Goal: Information Seeking & Learning: Compare options

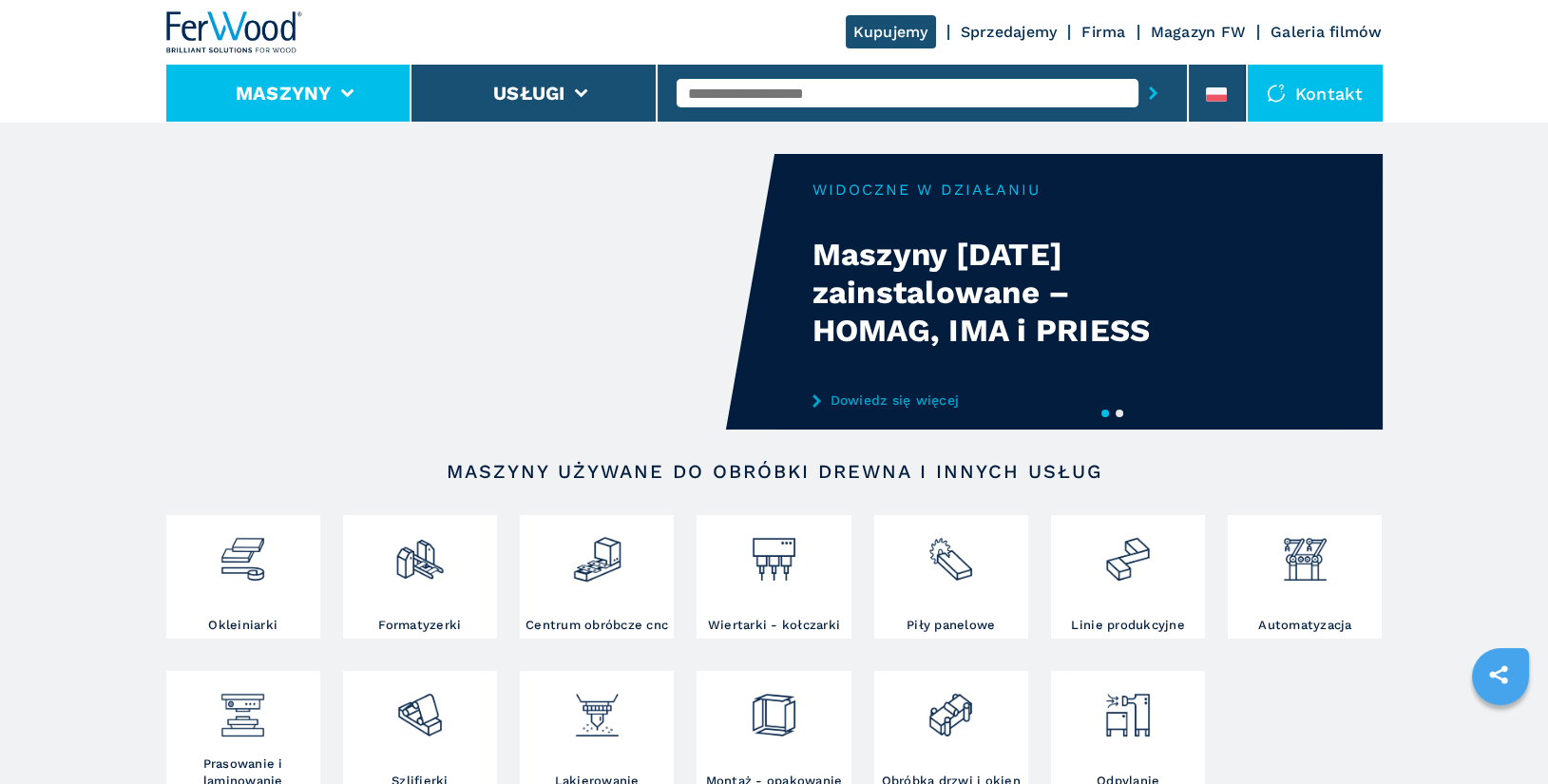
click at [321, 101] on button "Maszyny" at bounding box center [283, 93] width 96 height 23
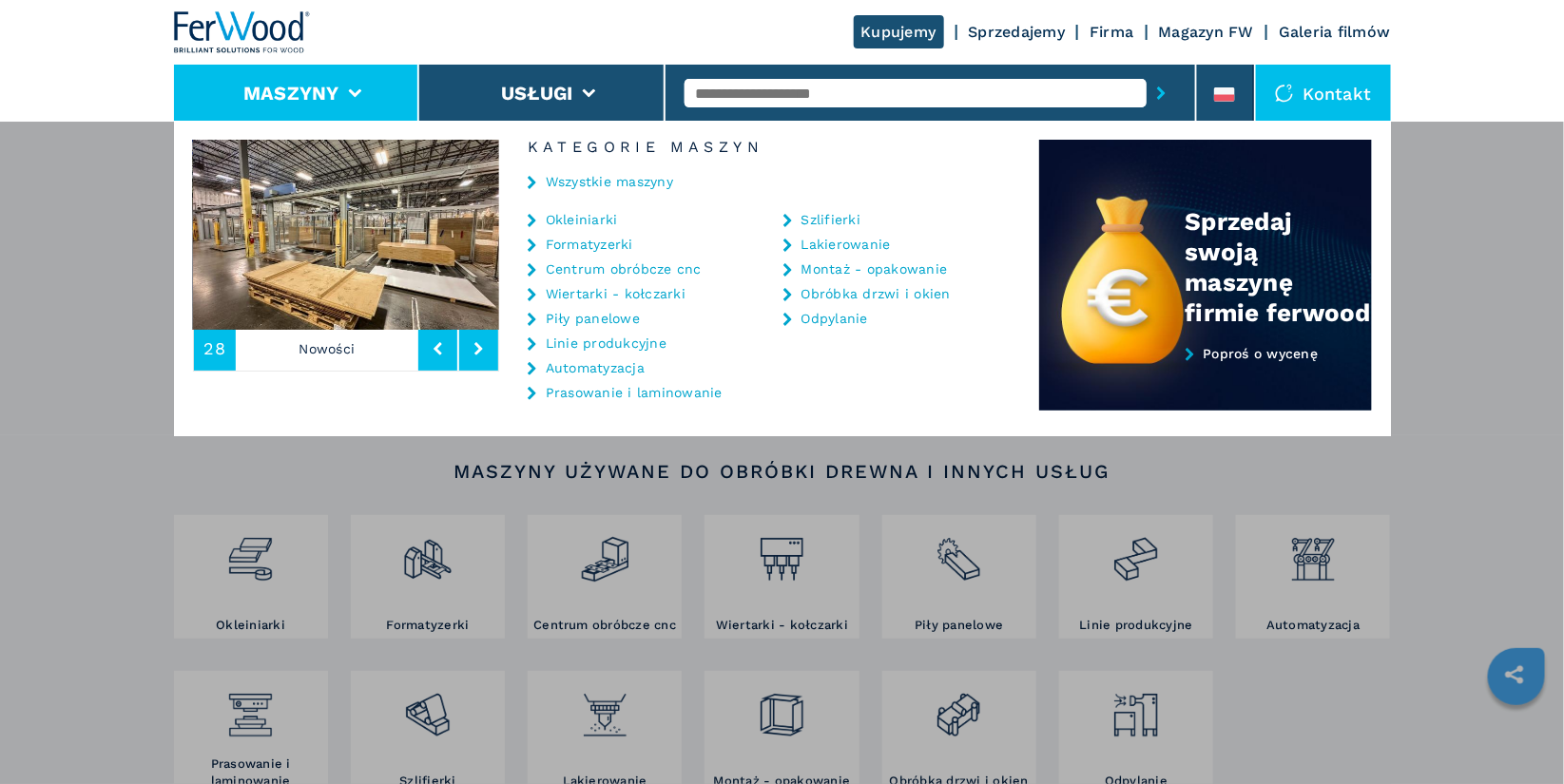
click at [629, 270] on link "Centrum obróbcze cnc" at bounding box center [623, 269] width 156 height 13
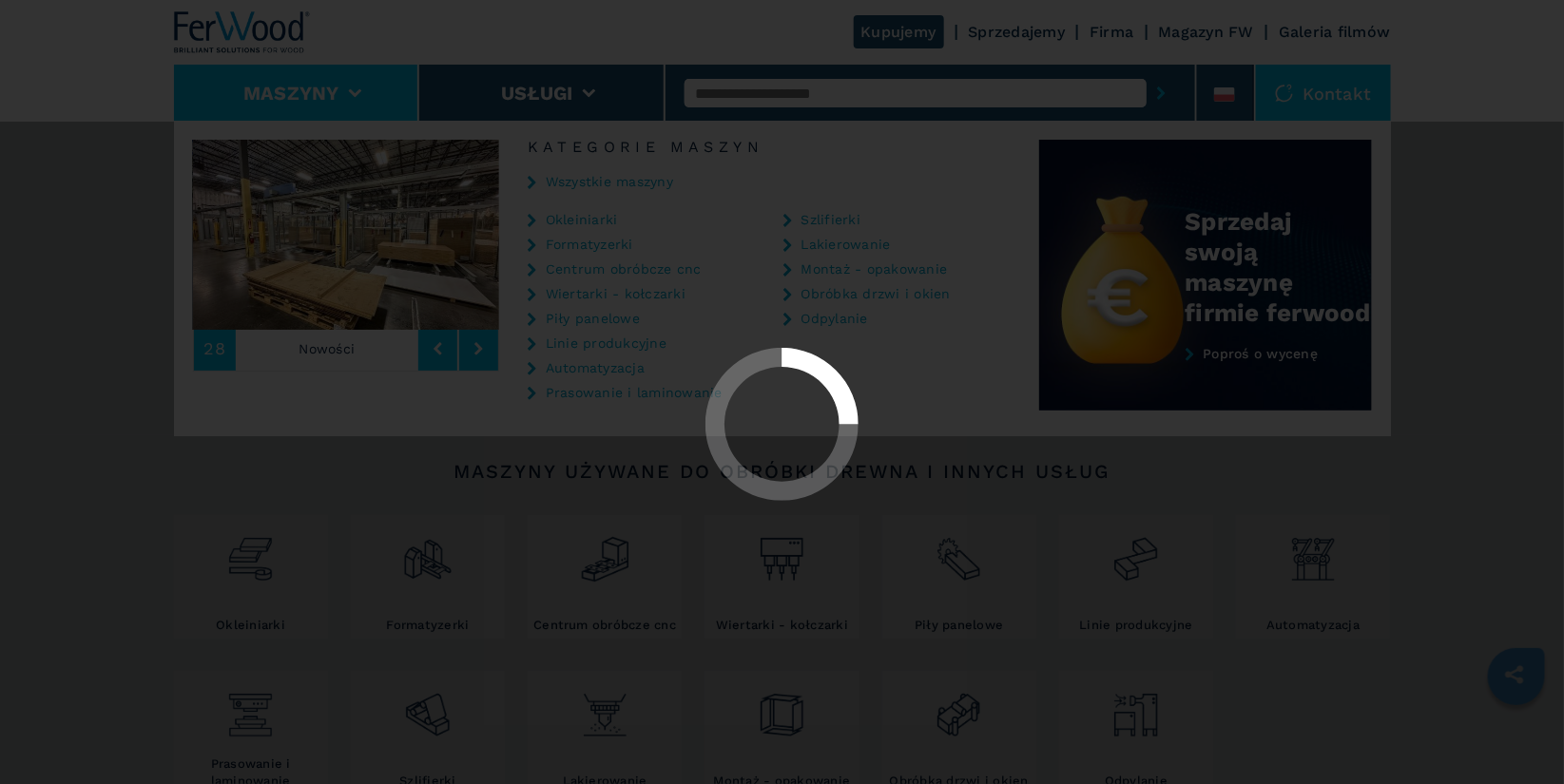
select select "**********"
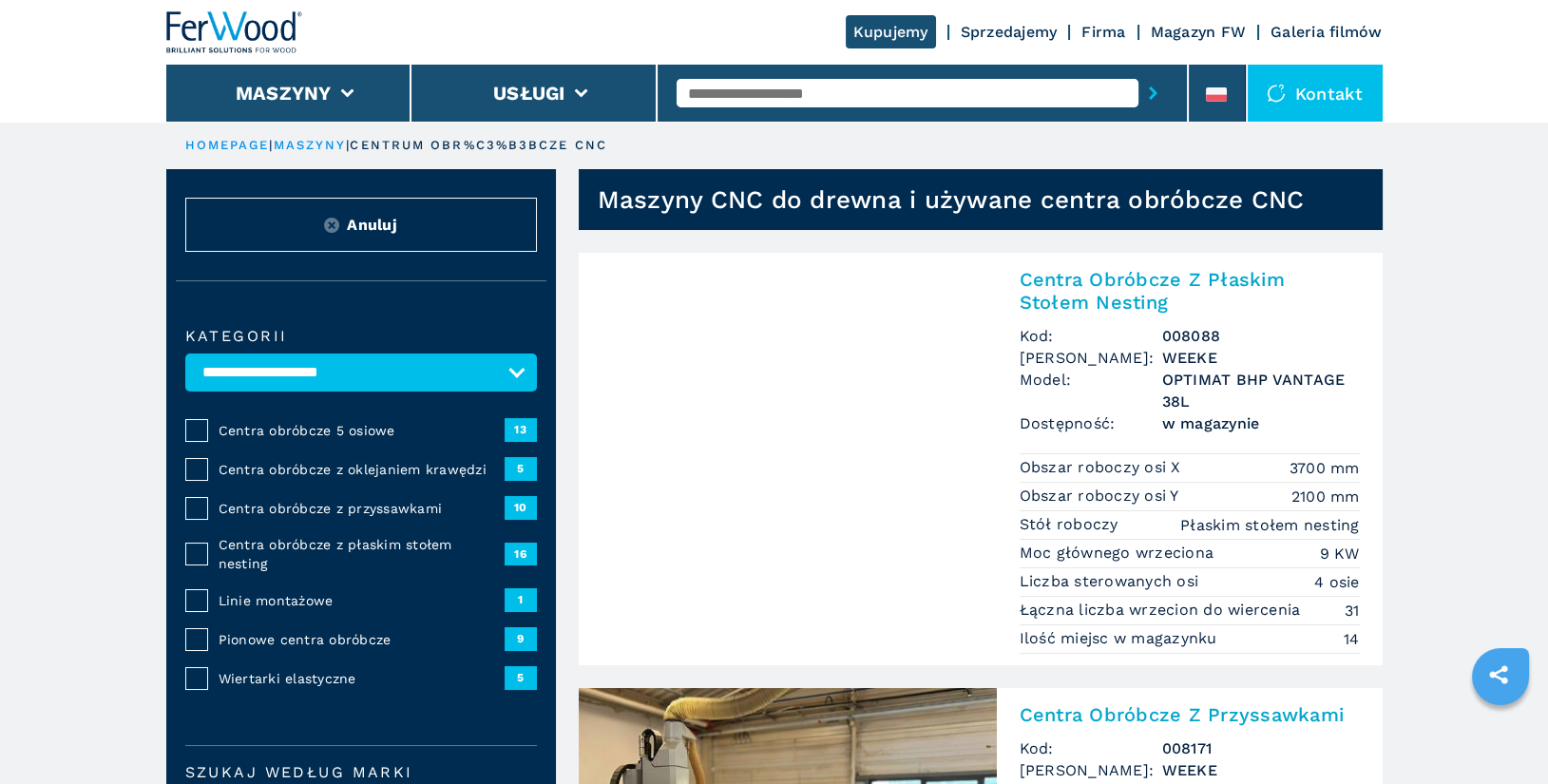
click at [407, 470] on span "Centra obróbcze z oklejaniem krawędzi" at bounding box center [361, 470] width 286 height 19
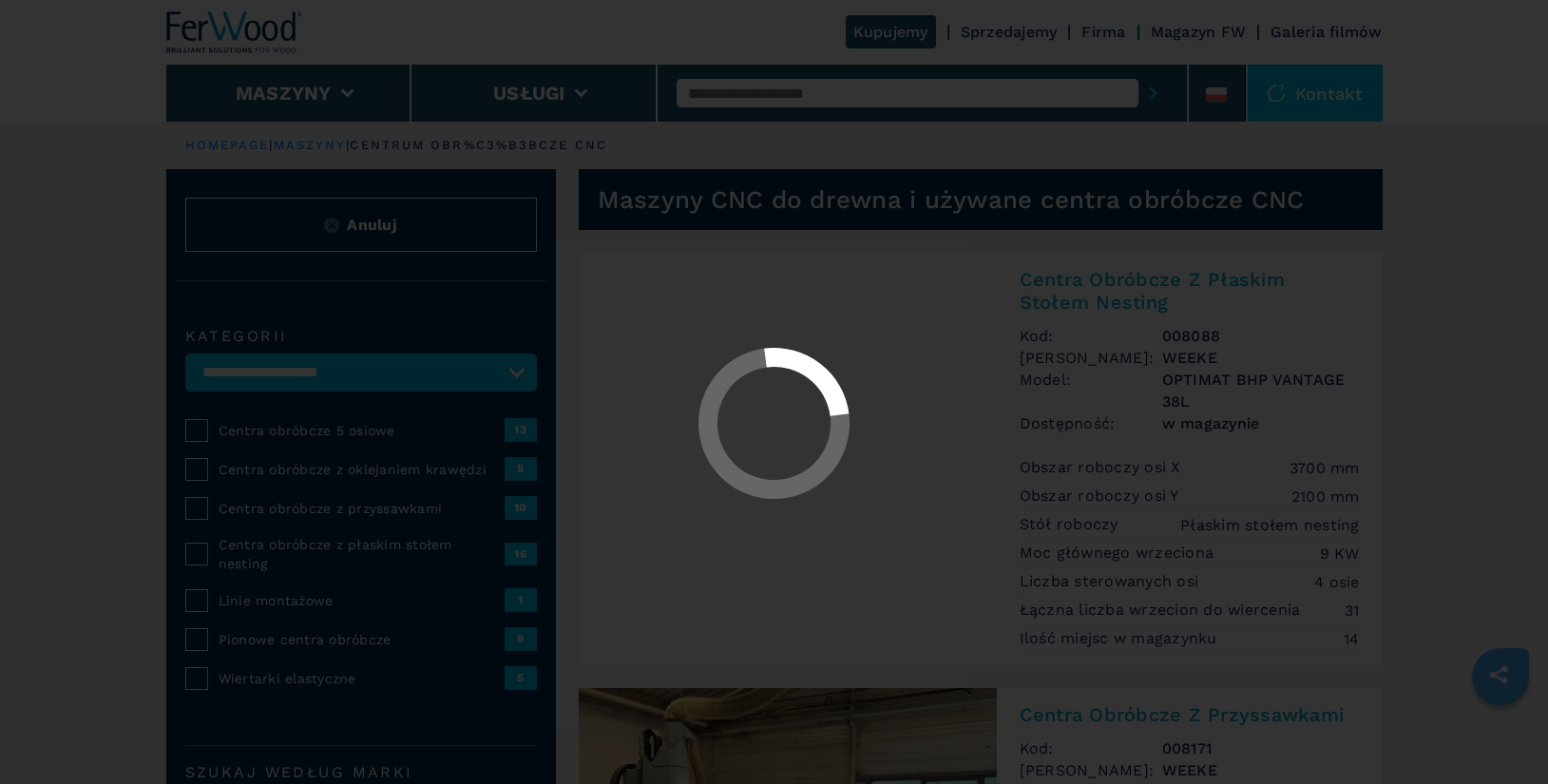
select select "**********"
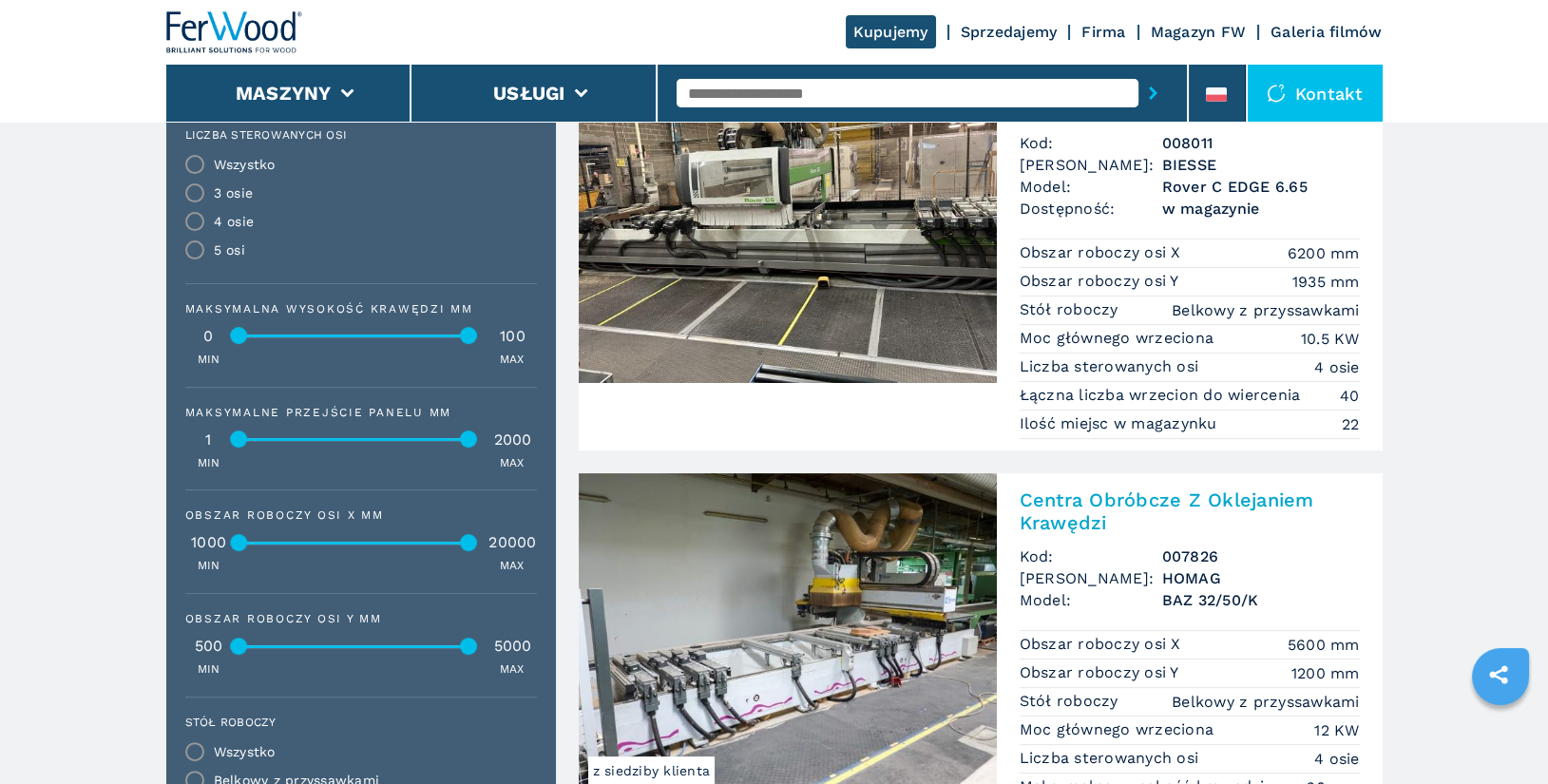
scroll to position [842, 0]
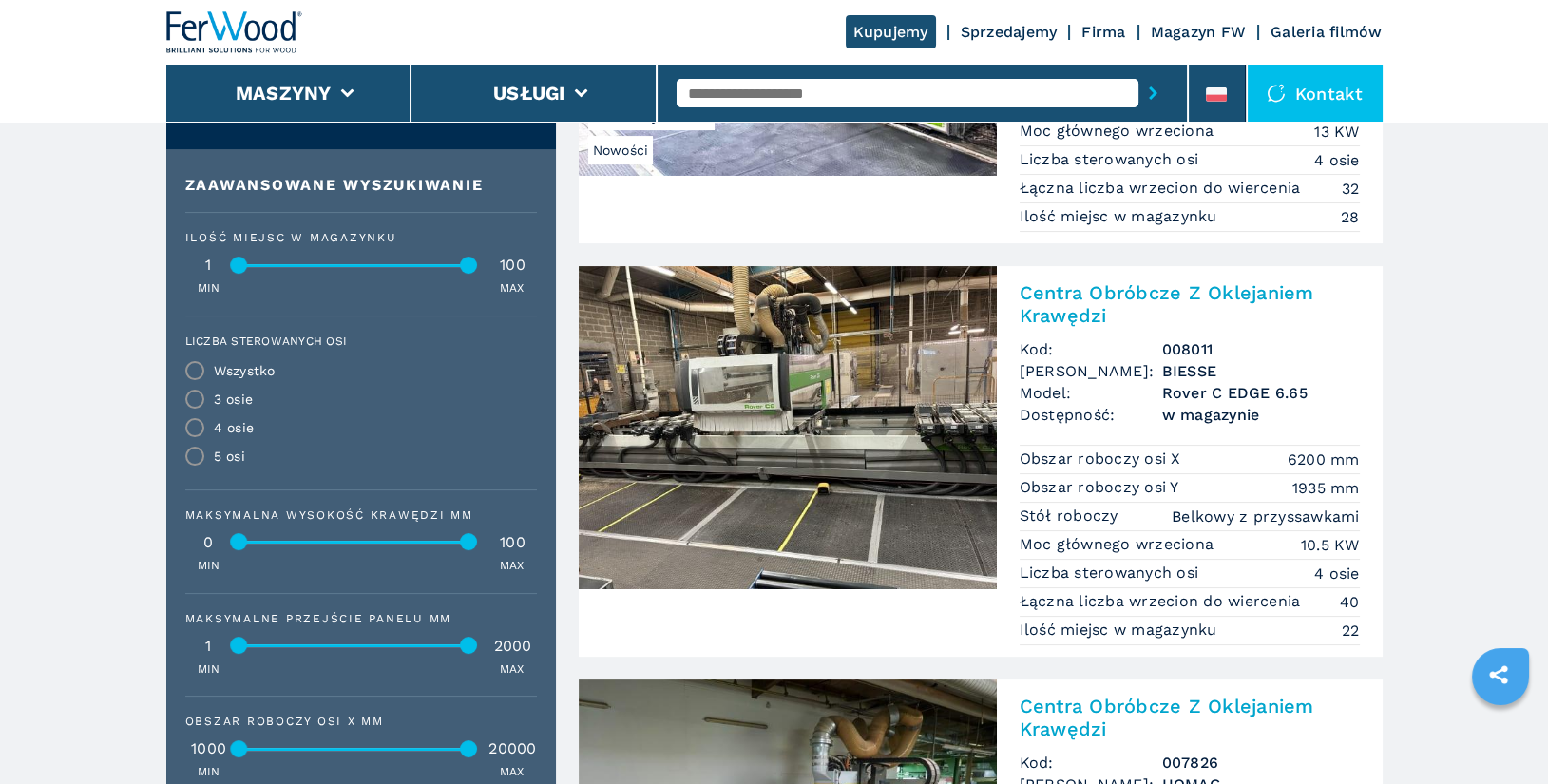
click at [1104, 288] on h2 "Centra Obróbcze Z Oklejaniem Krawędzi" at bounding box center [1189, 304] width 340 height 46
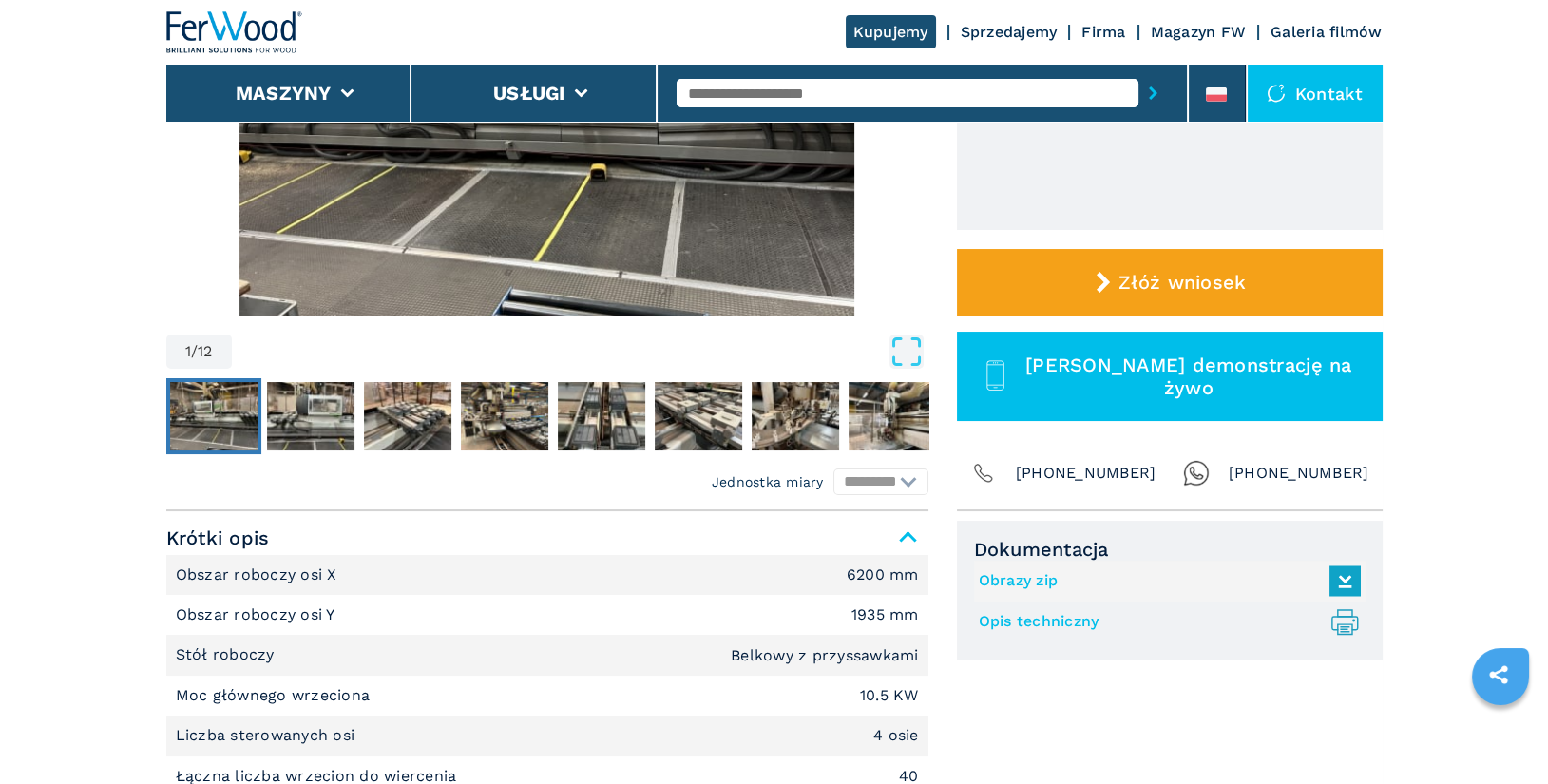
scroll to position [515, 0]
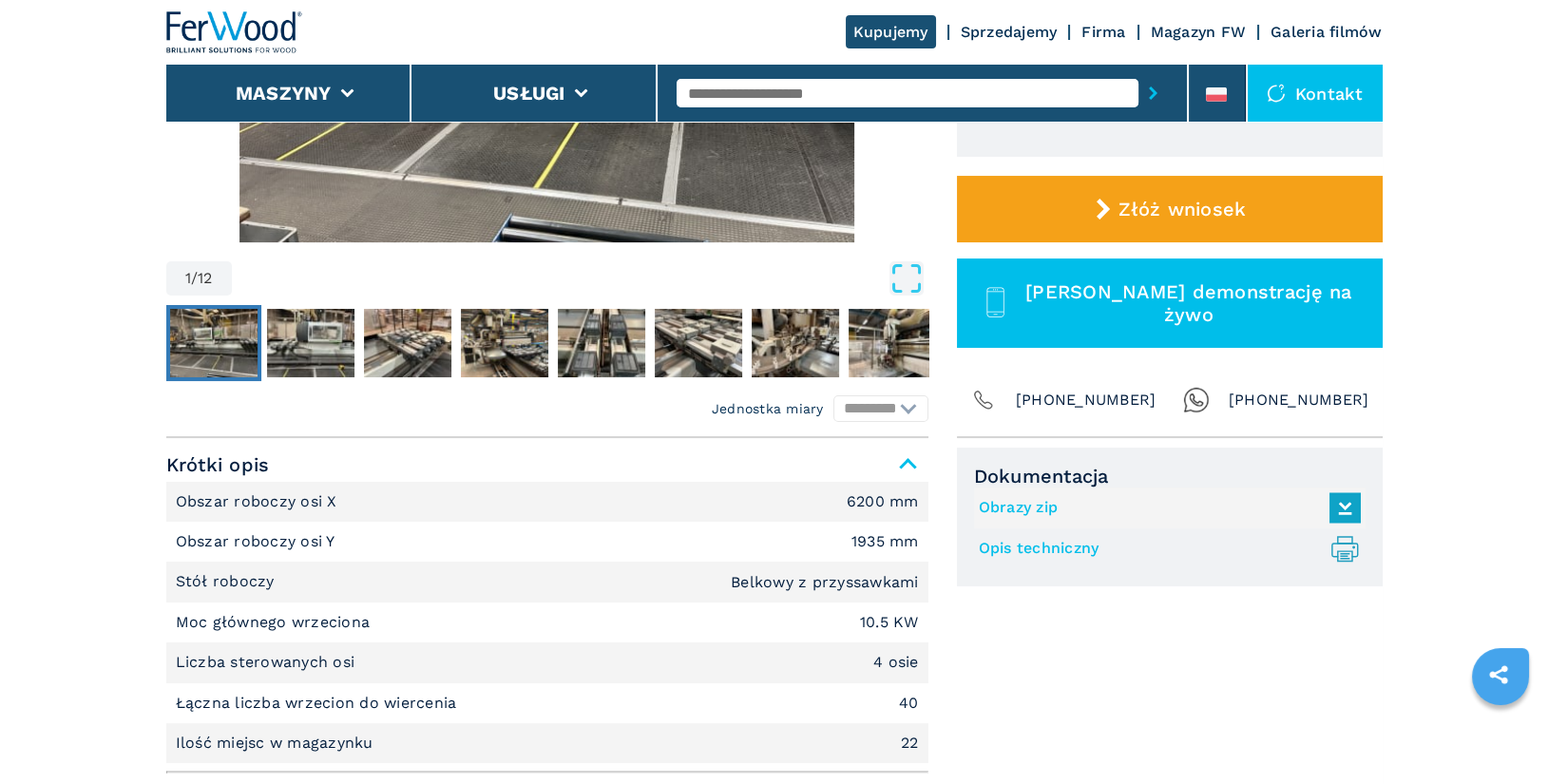
click at [1037, 550] on link "Opis techniczny .prefix__st0{stroke-linecap:round;stroke-linejoin:round}.prefix…" at bounding box center [1165, 549] width 372 height 32
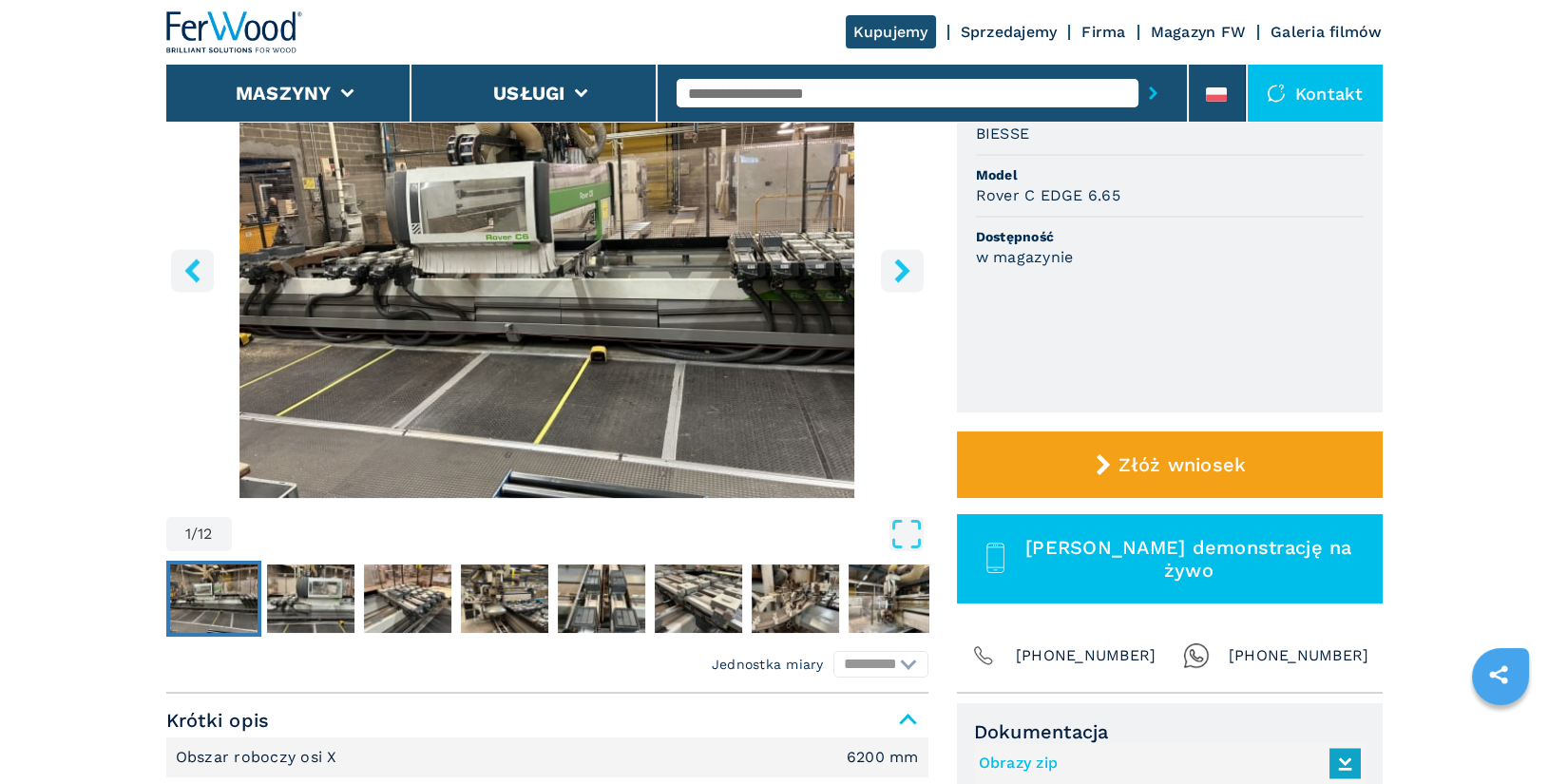
scroll to position [0, 0]
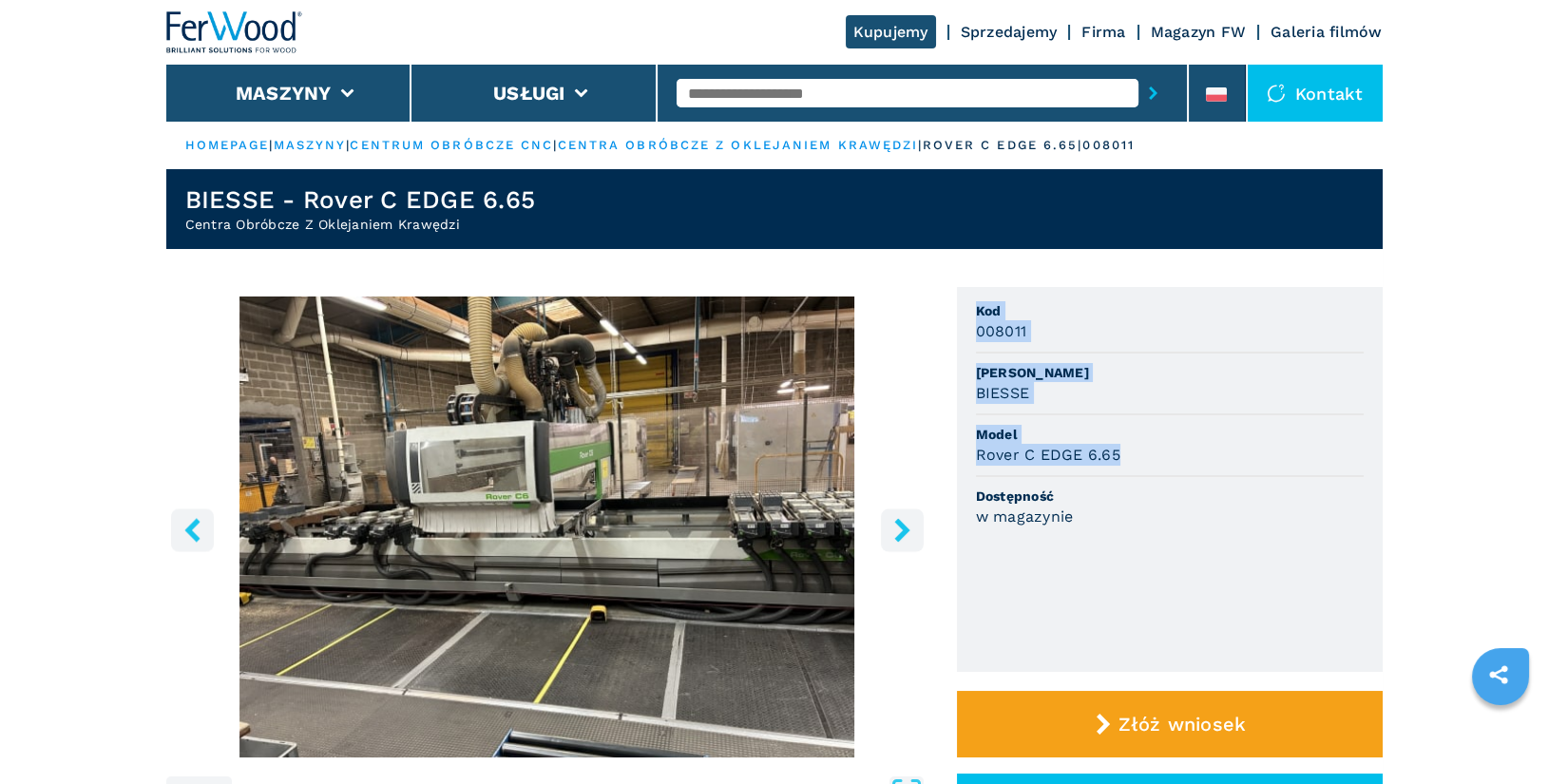
drag, startPoint x: 978, startPoint y: 311, endPoint x: 1127, endPoint y: 454, distance: 206.5
click at [1127, 454] on ul "Kod 008011 Marka BIESSE Model Rover C EDGE 6.65 Dostępność w magazynie" at bounding box center [1170, 480] width 426 height 385
copy ul "Kod 008011 Marka BIESSE Model Rover C EDGE 6.65"
click at [774, 102] on input "text" at bounding box center [908, 93] width 462 height 29
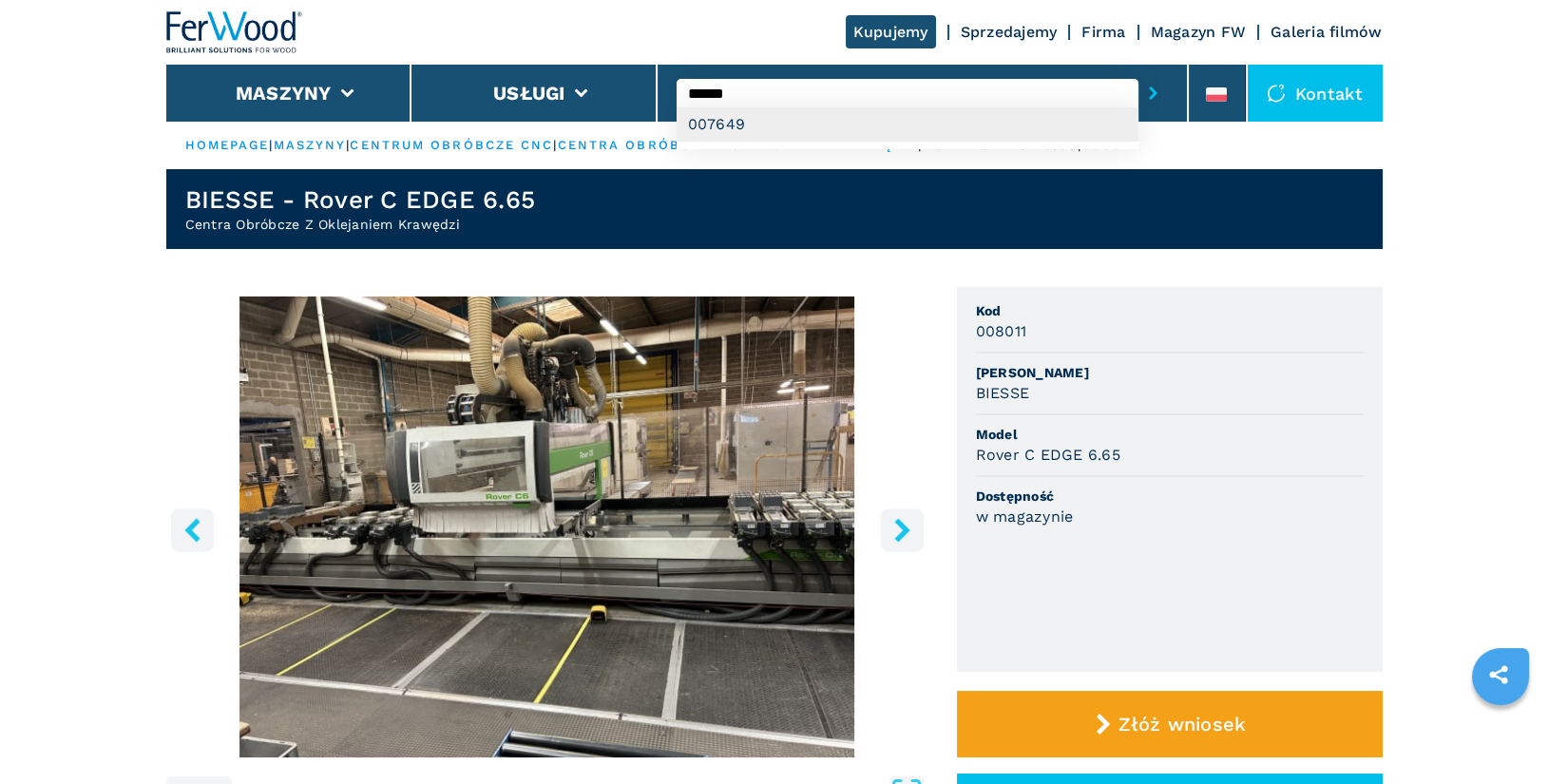
click at [785, 125] on div "007649" at bounding box center [908, 124] width 462 height 34
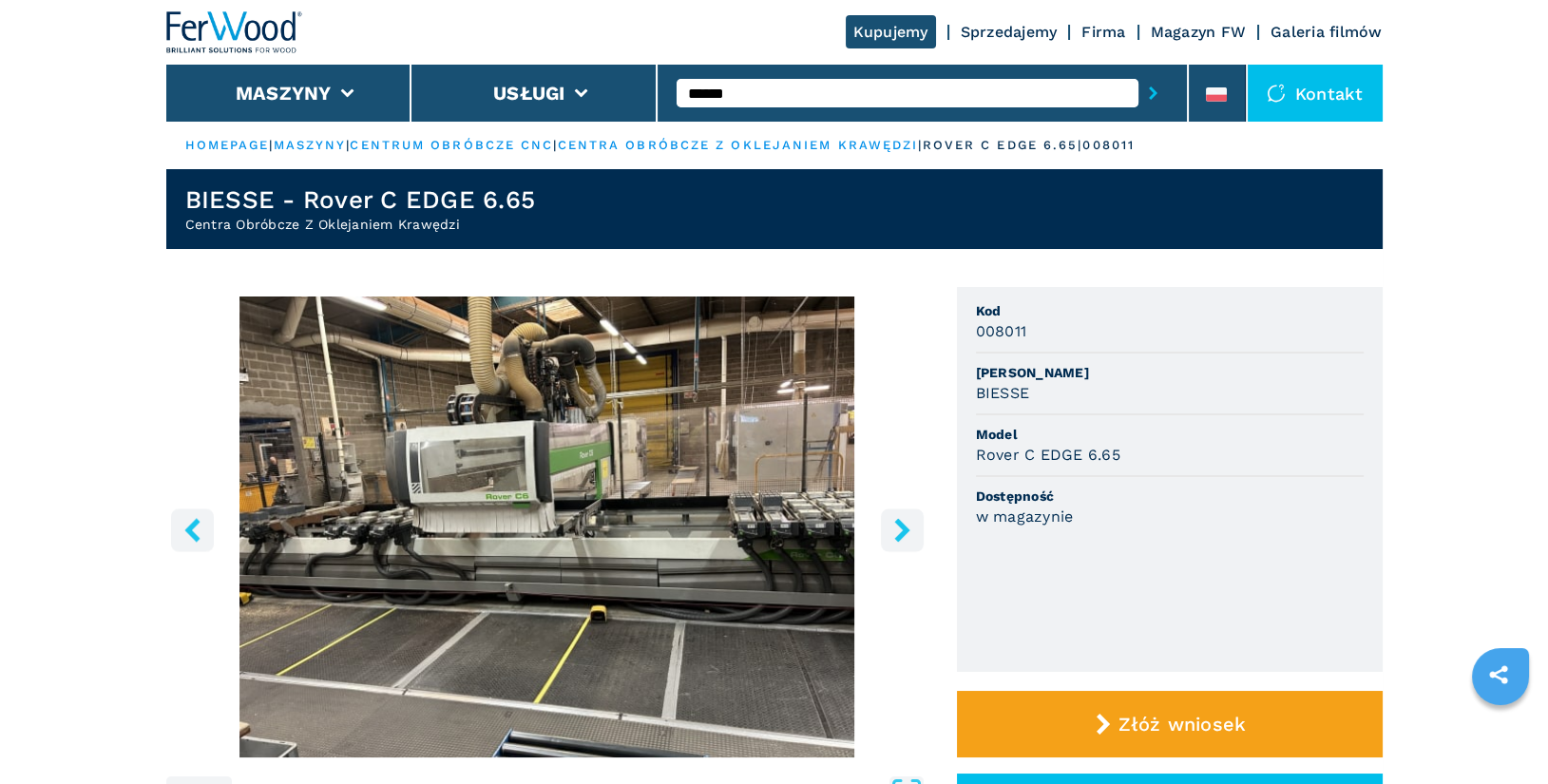
click at [1139, 71] on button "submit-button" at bounding box center [1154, 93] width 30 height 44
click at [810, 101] on input "******" at bounding box center [908, 93] width 462 height 29
click at [1139, 71] on button "submit-button" at bounding box center [1154, 93] width 30 height 44
click at [772, 94] on input "******" at bounding box center [908, 93] width 462 height 29
click at [1139, 71] on button "submit-button" at bounding box center [1154, 93] width 30 height 44
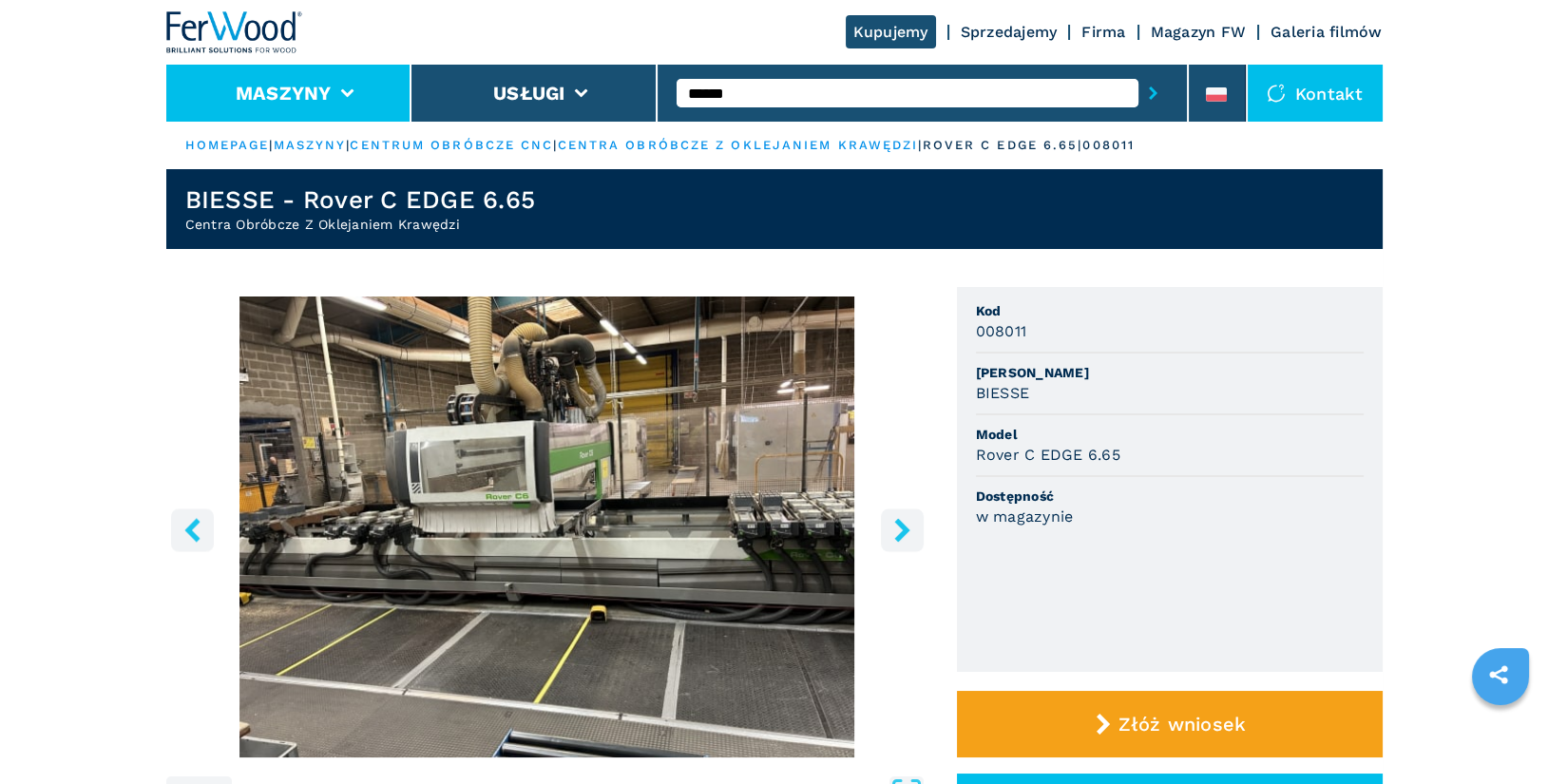
click at [326, 99] on button "Maszyny" at bounding box center [283, 93] width 96 height 23
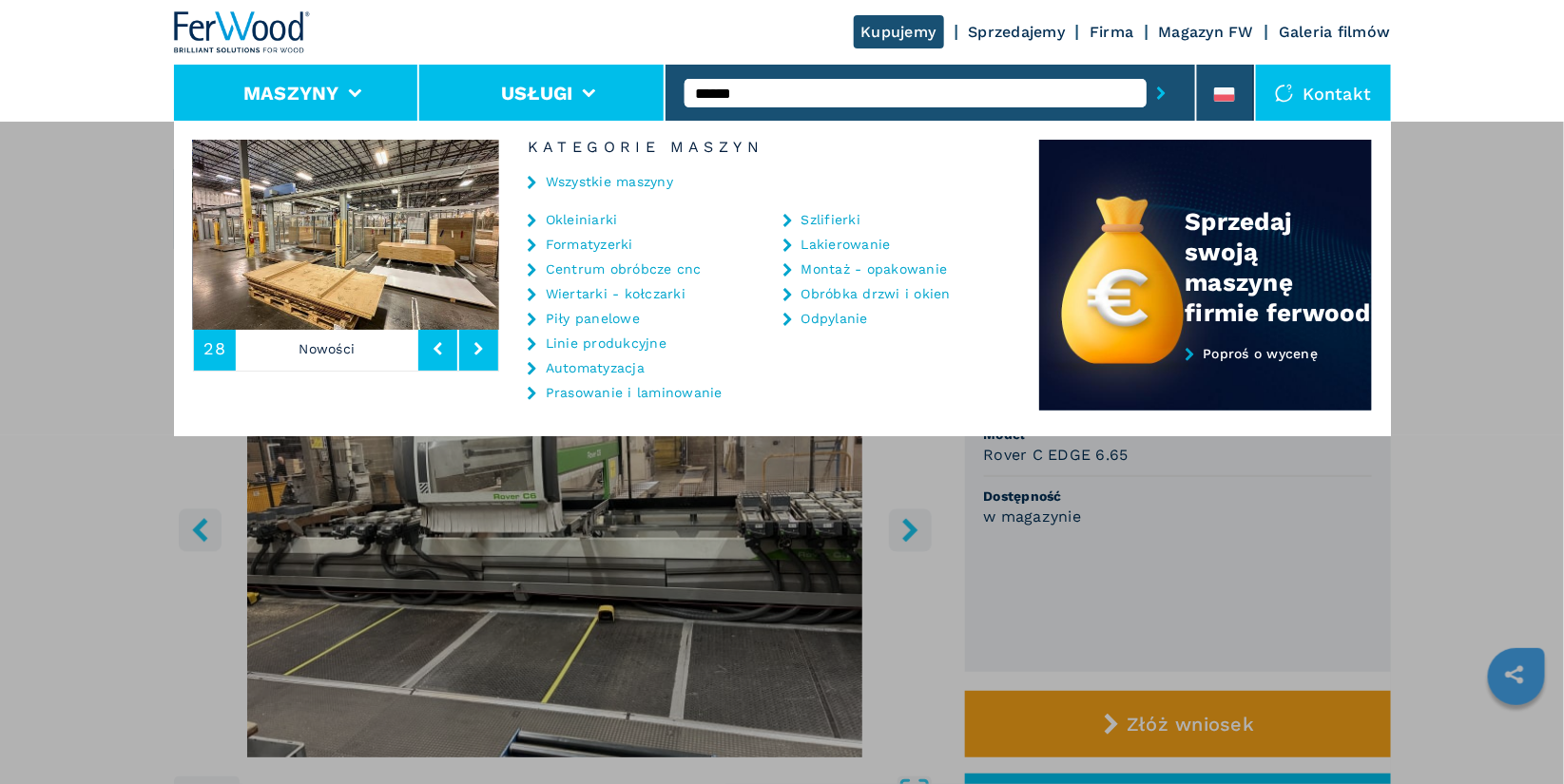
drag, startPoint x: 798, startPoint y: 95, endPoint x: 573, endPoint y: 86, distance: 225.2
click at [573, 86] on div "Kupujemy Sprzedajemy Firma Magazyn FW Galeria filmów Maszyny Usługi ****** Kont…" at bounding box center [782, 60] width 1217 height 122
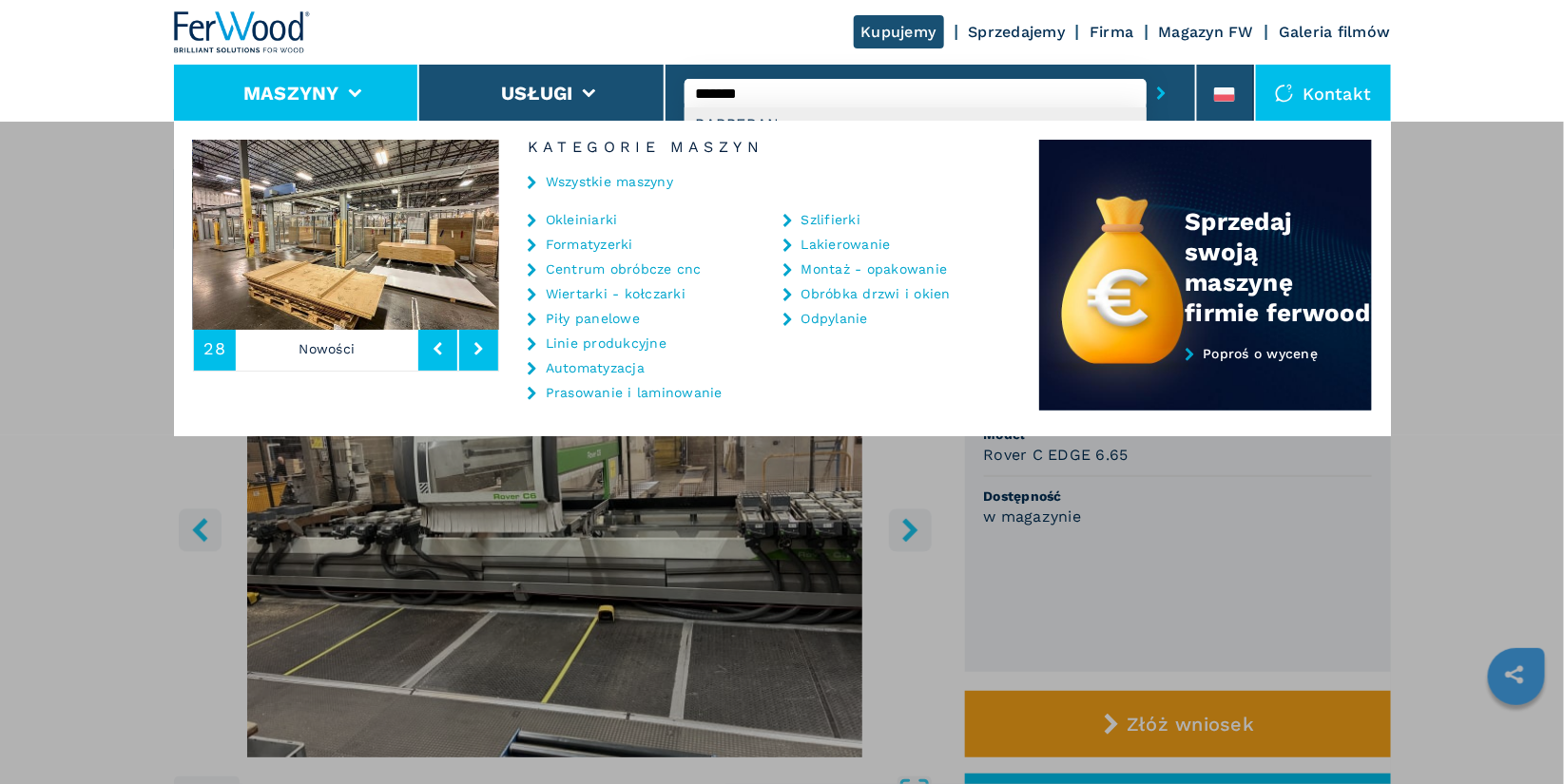
click at [752, 117] on div "BARBERAN" at bounding box center [916, 124] width 463 height 34
type input "********"
click at [1146, 71] on button "submit-button" at bounding box center [1161, 93] width 30 height 44
click at [144, 309] on div "**********" at bounding box center [782, 512] width 1564 height 784
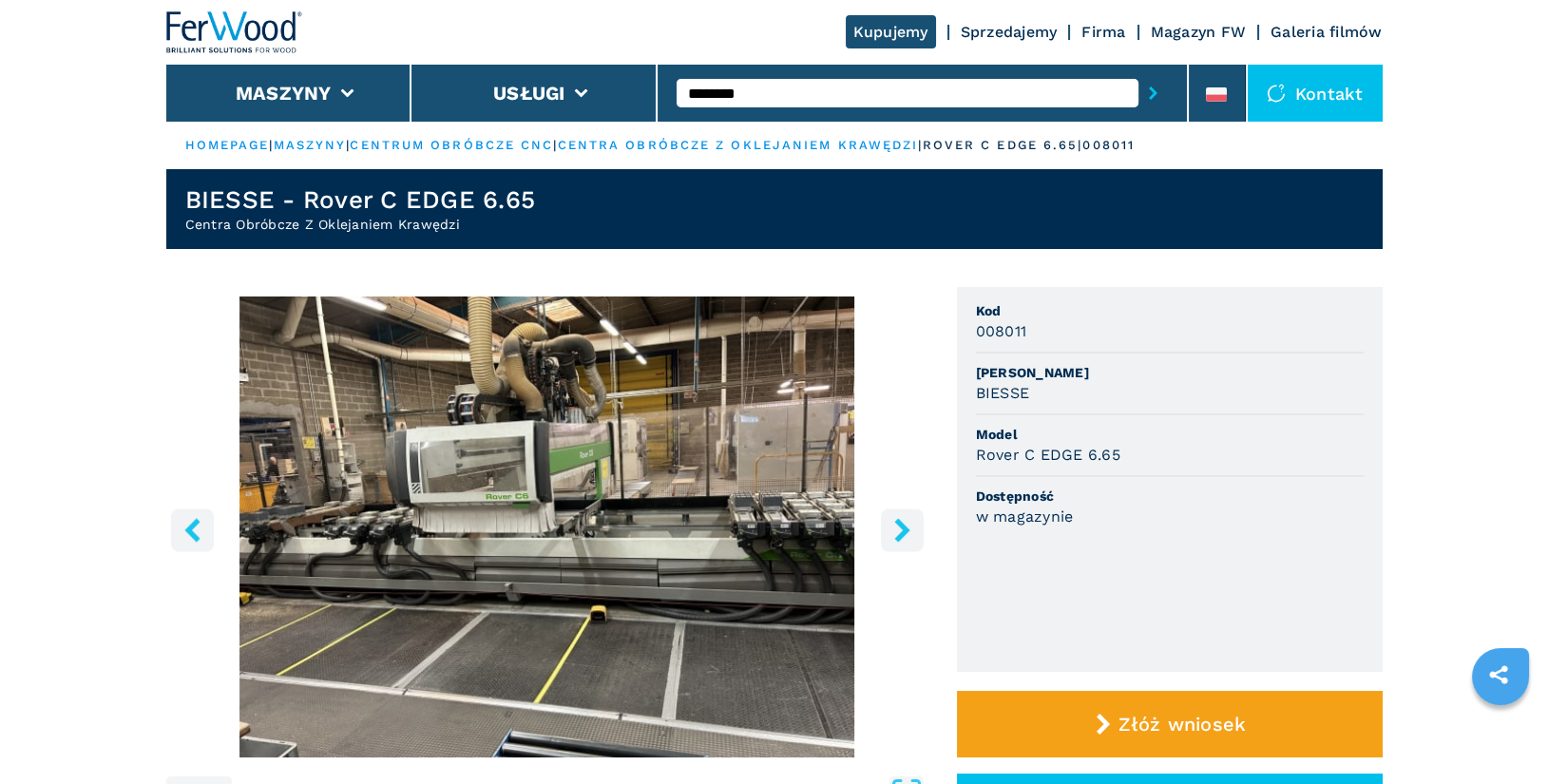
click at [818, 101] on input "********" at bounding box center [908, 93] width 462 height 29
click at [223, 38] on img at bounding box center [235, 33] width 137 height 42
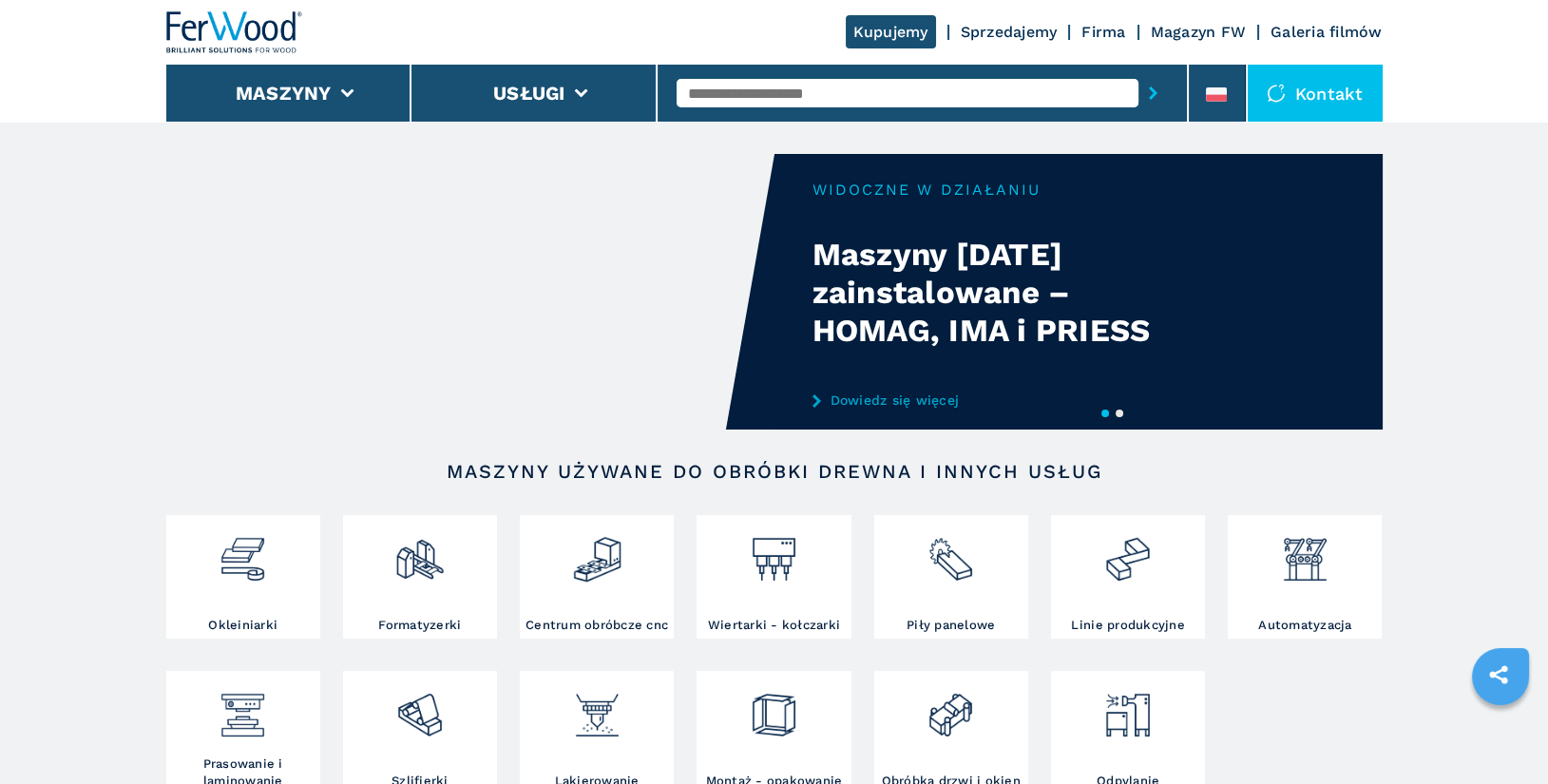
click at [715, 83] on input "text" at bounding box center [908, 93] width 462 height 29
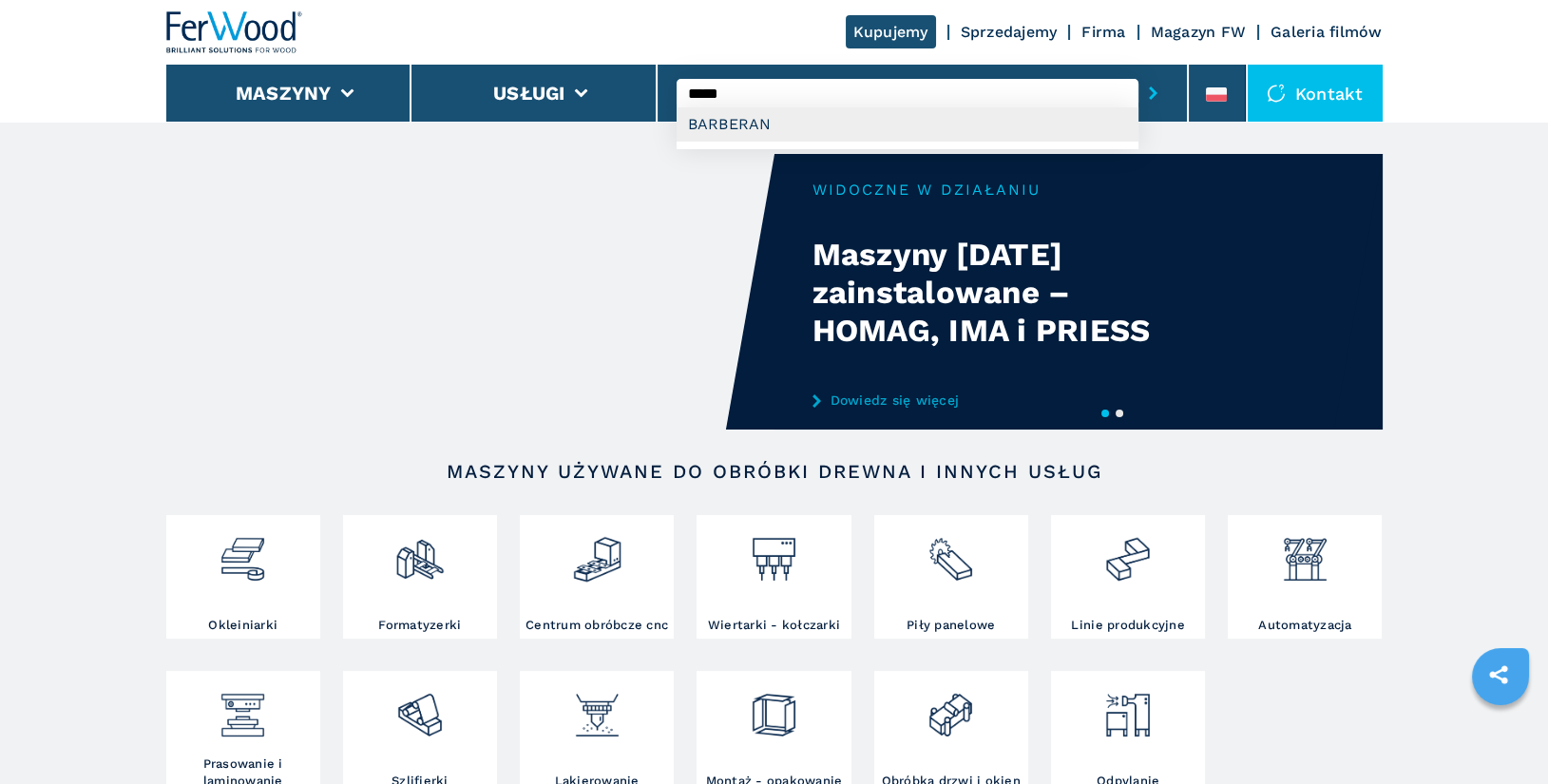
click at [751, 119] on div "BARBERAN" at bounding box center [908, 124] width 462 height 34
type input "********"
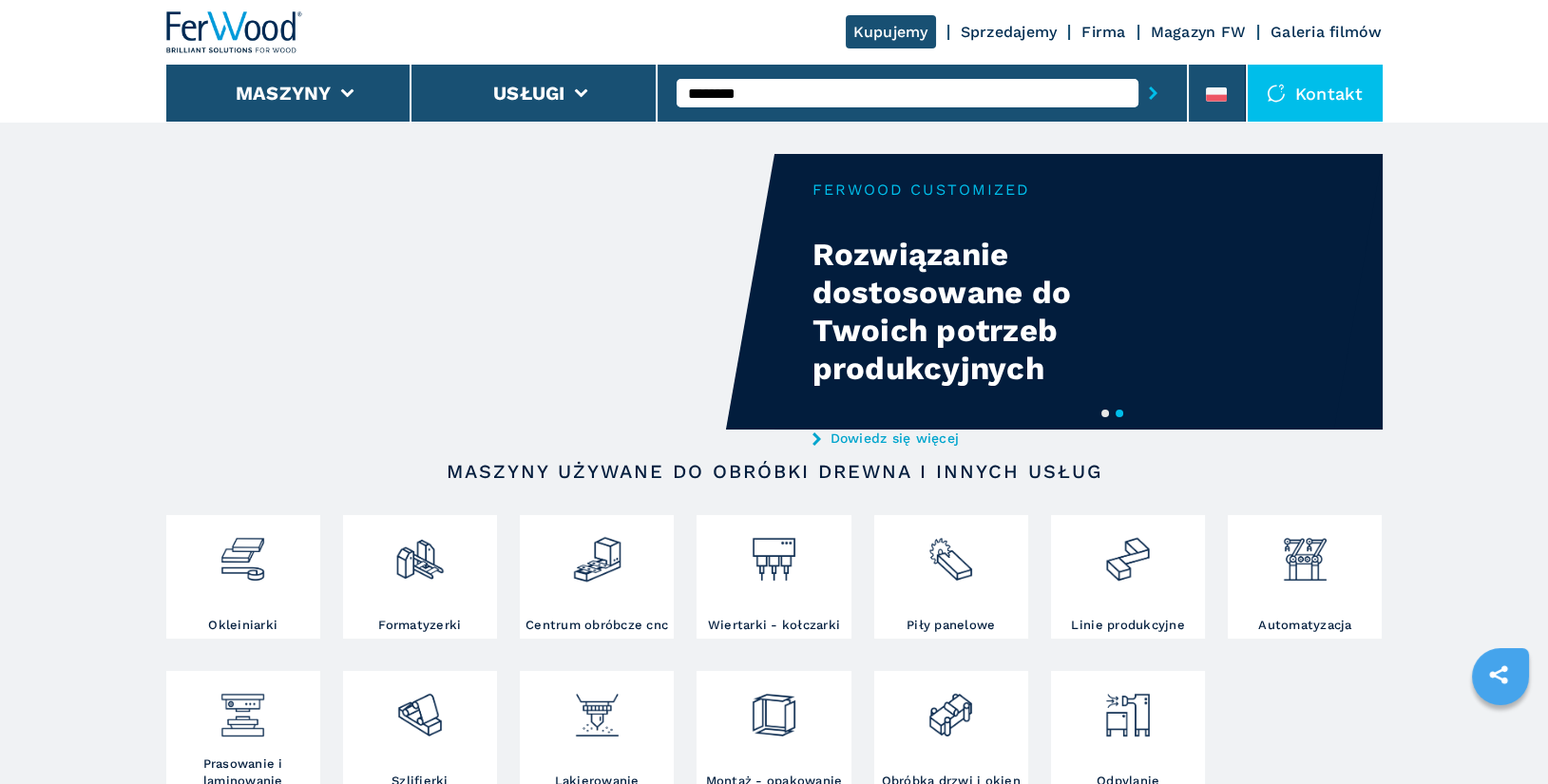
click at [1139, 71] on button "submit-button" at bounding box center [1154, 93] width 30 height 44
click at [798, 97] on input "********" at bounding box center [908, 93] width 462 height 29
click at [1139, 71] on button "submit-button" at bounding box center [1154, 93] width 30 height 44
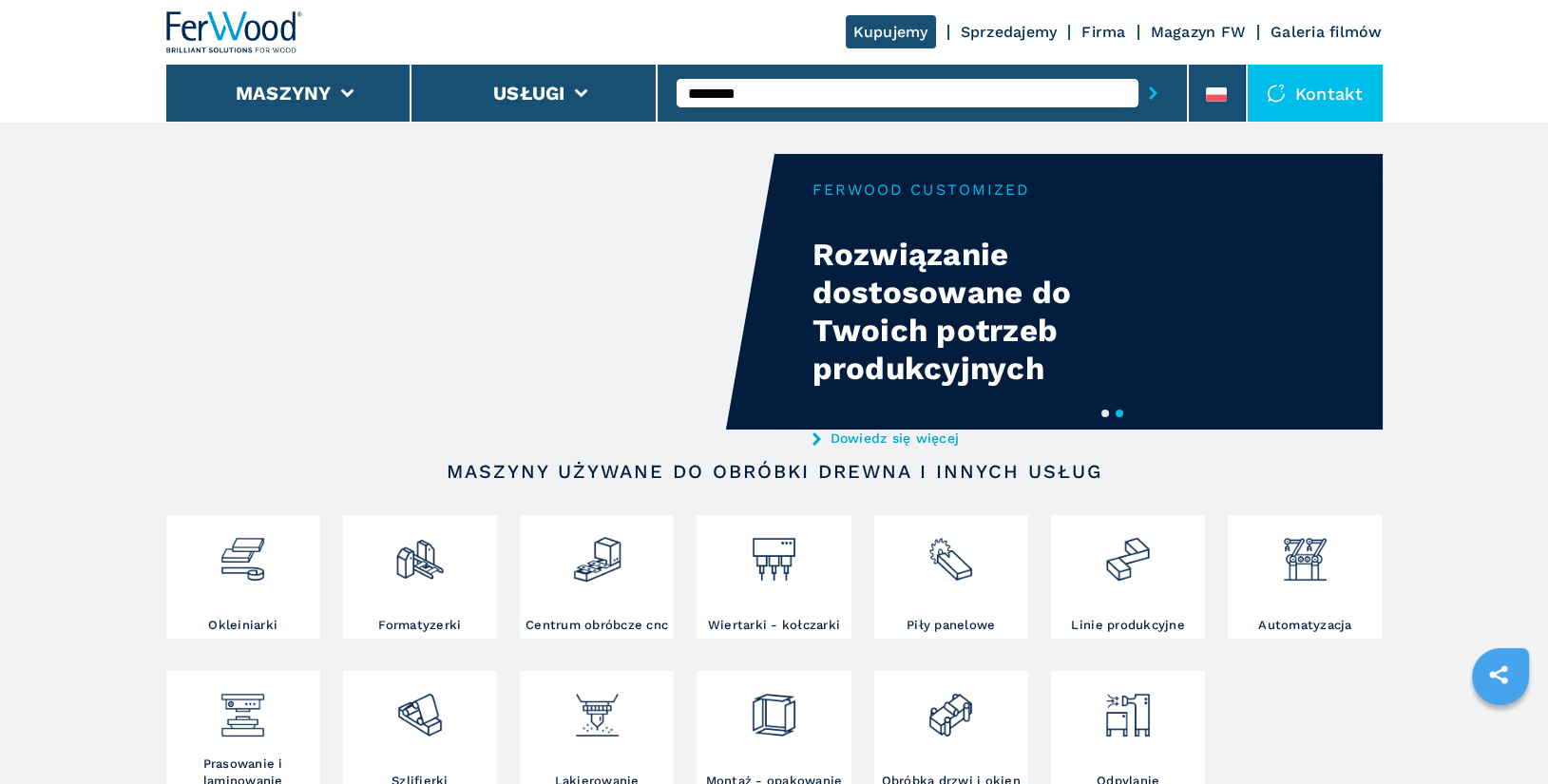
click at [1139, 71] on button "submit-button" at bounding box center [1154, 93] width 30 height 44
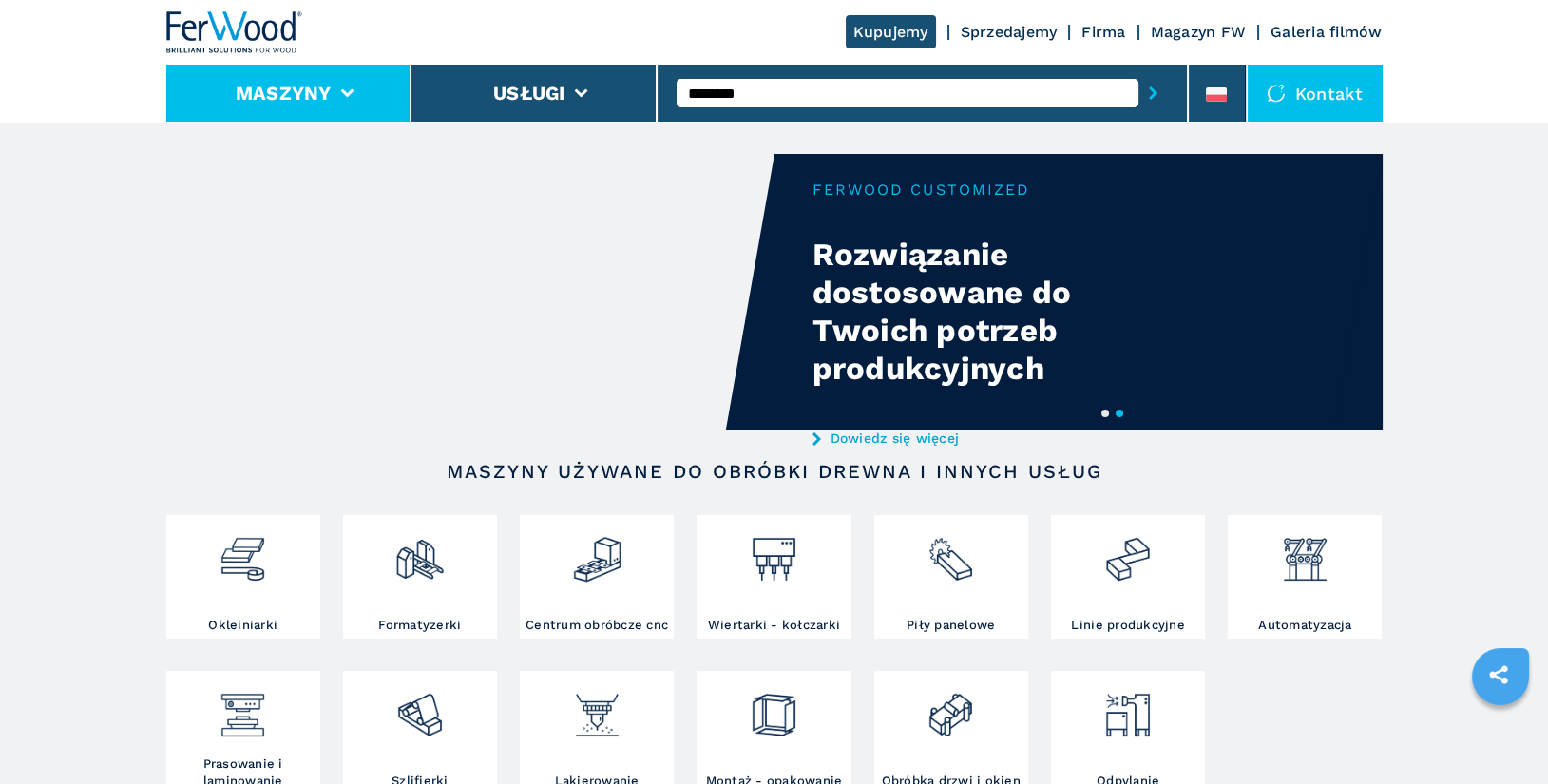
click at [301, 95] on button "Maszyny" at bounding box center [283, 93] width 96 height 23
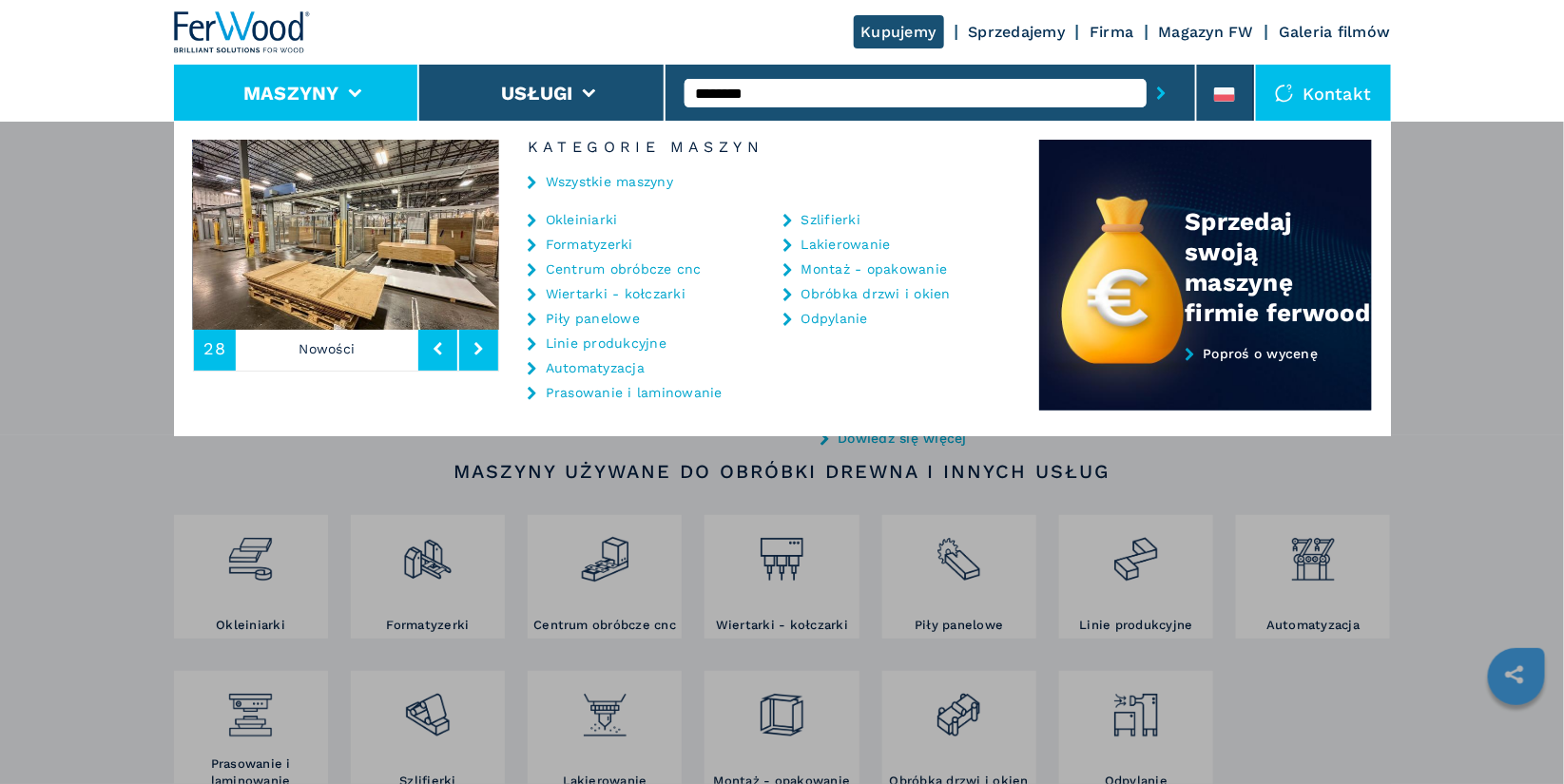
click at [867, 78] on input "********" at bounding box center [916, 93] width 463 height 29
click at [878, 98] on input "********" at bounding box center [916, 93] width 463 height 29
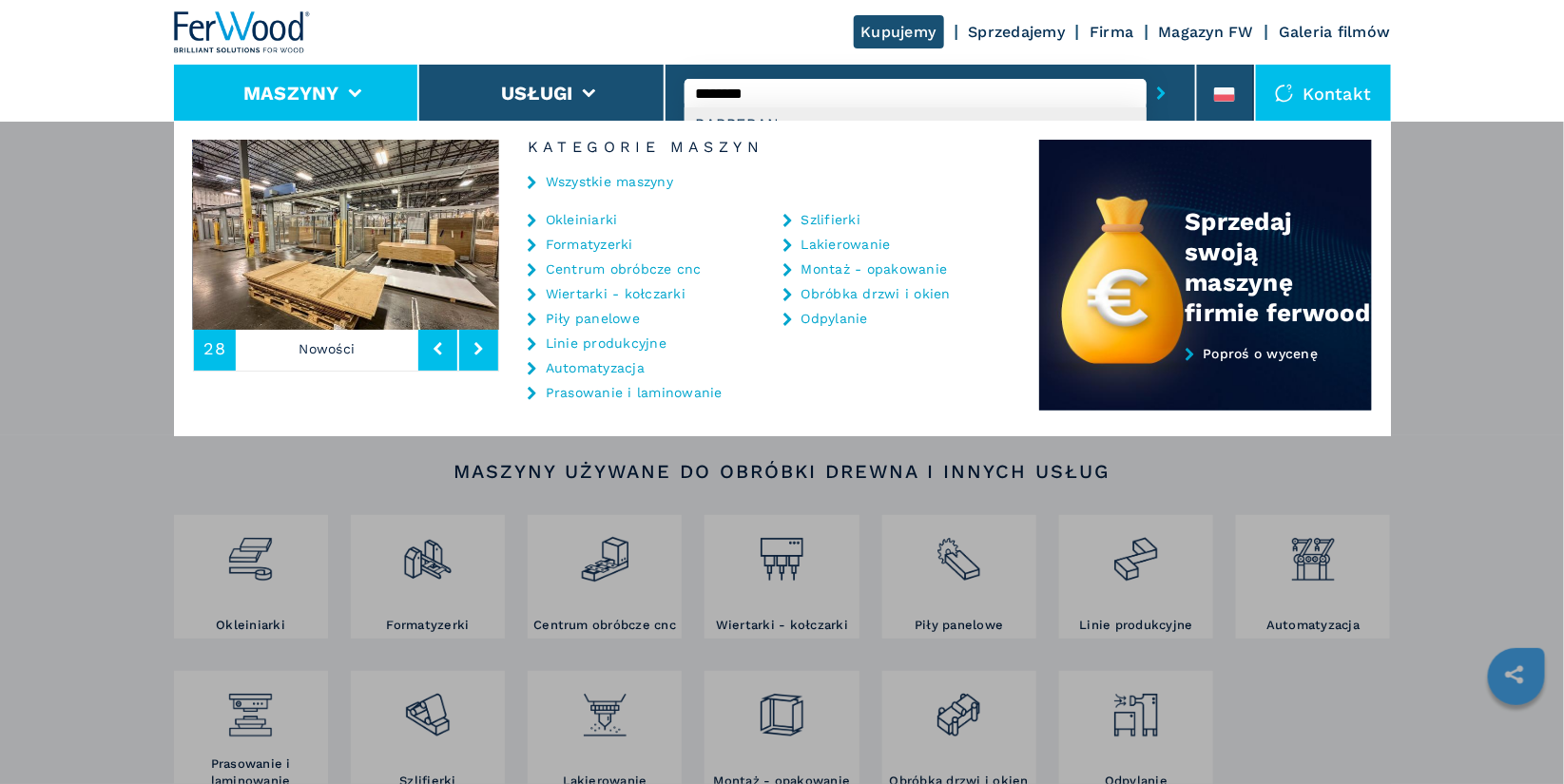
click at [872, 116] on div "BARBERAN" at bounding box center [916, 124] width 463 height 34
click at [116, 258] on div "Maszyny Okleiniarki Formatyzerki Centrum obróbcze cnc Wiertarki - kołczarki Pił…" at bounding box center [782, 512] width 1564 height 784
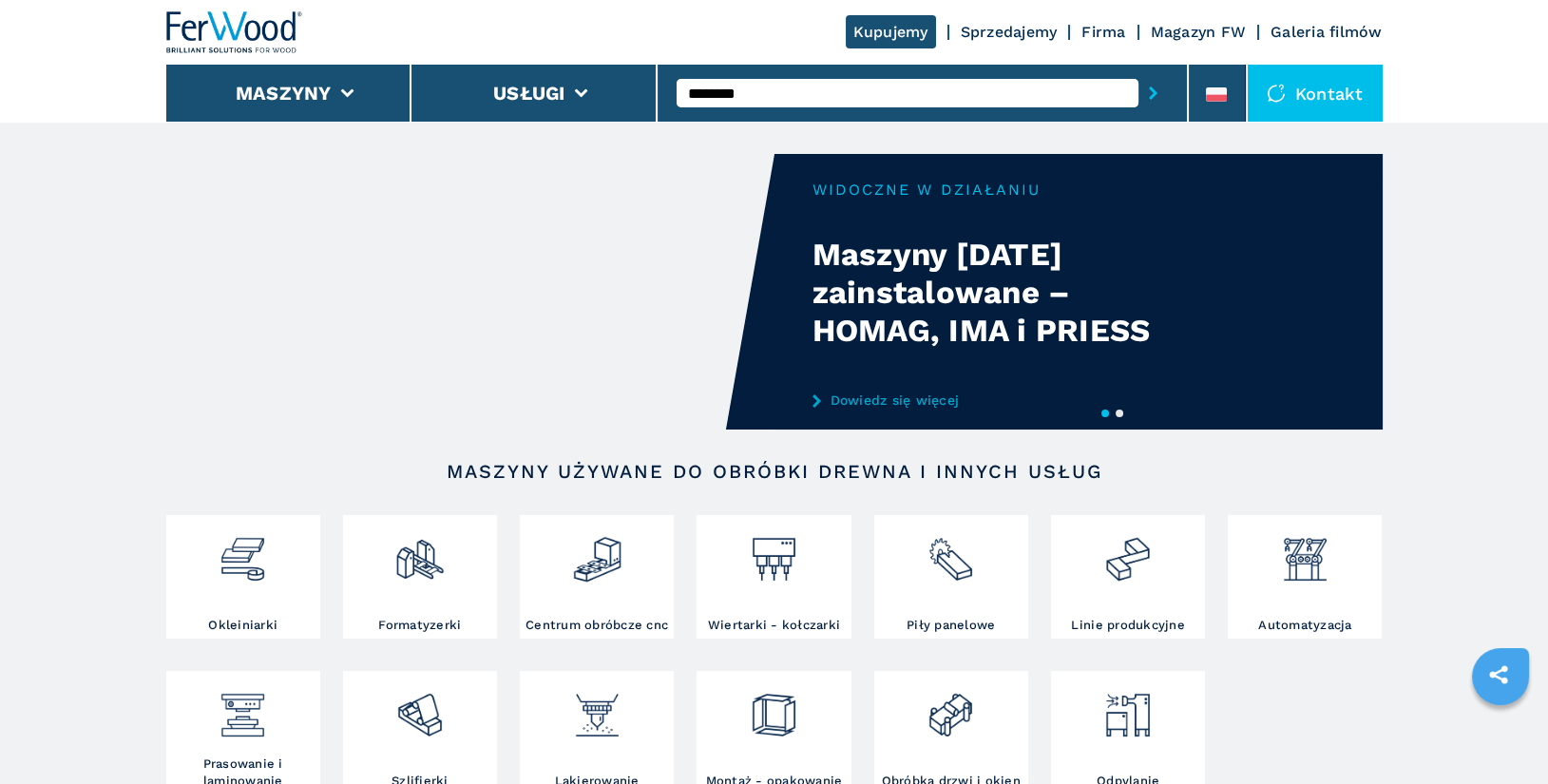
click at [808, 98] on input "********" at bounding box center [908, 93] width 462 height 29
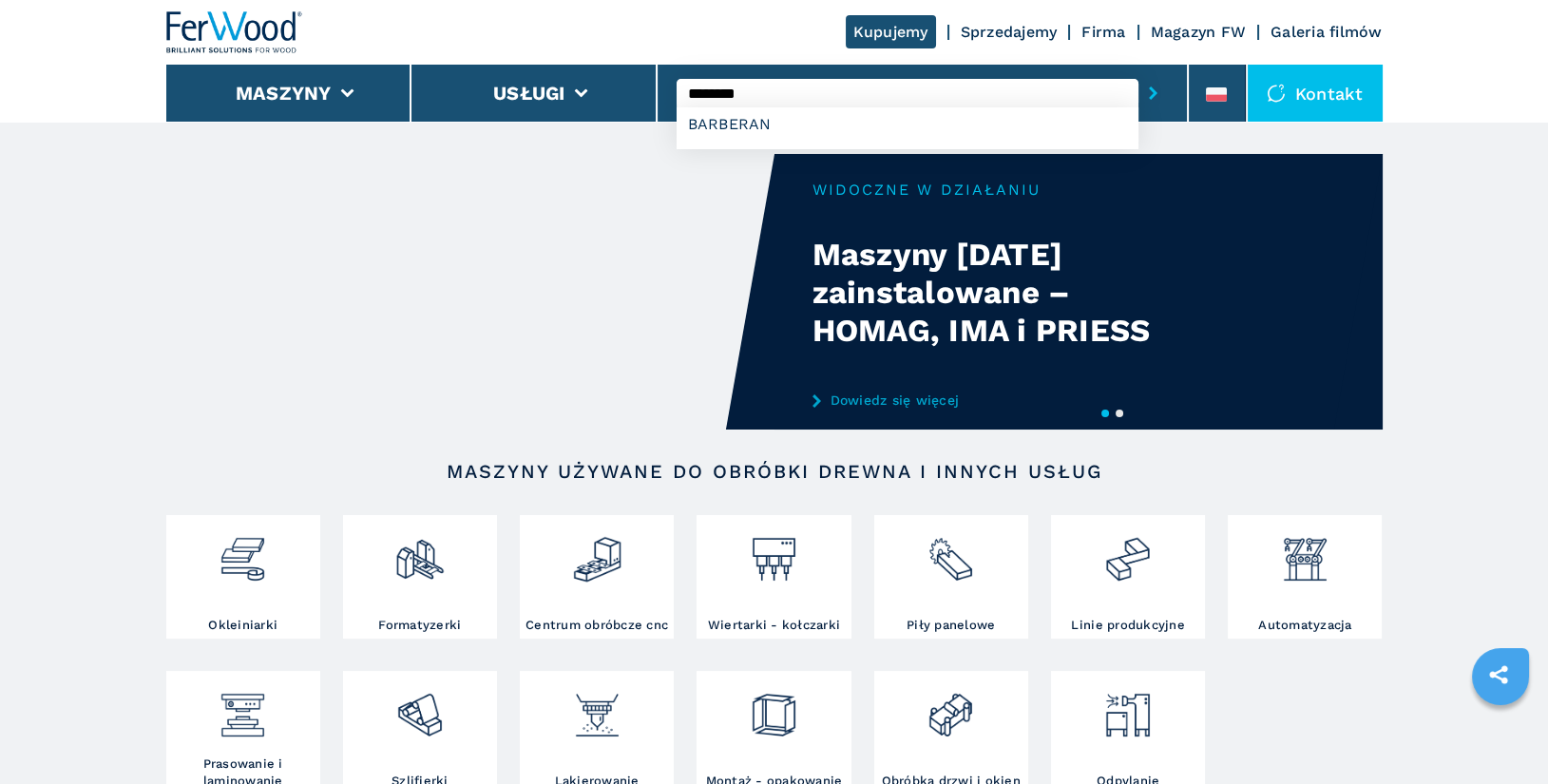
click at [1139, 71] on button "submit-button" at bounding box center [1154, 93] width 30 height 44
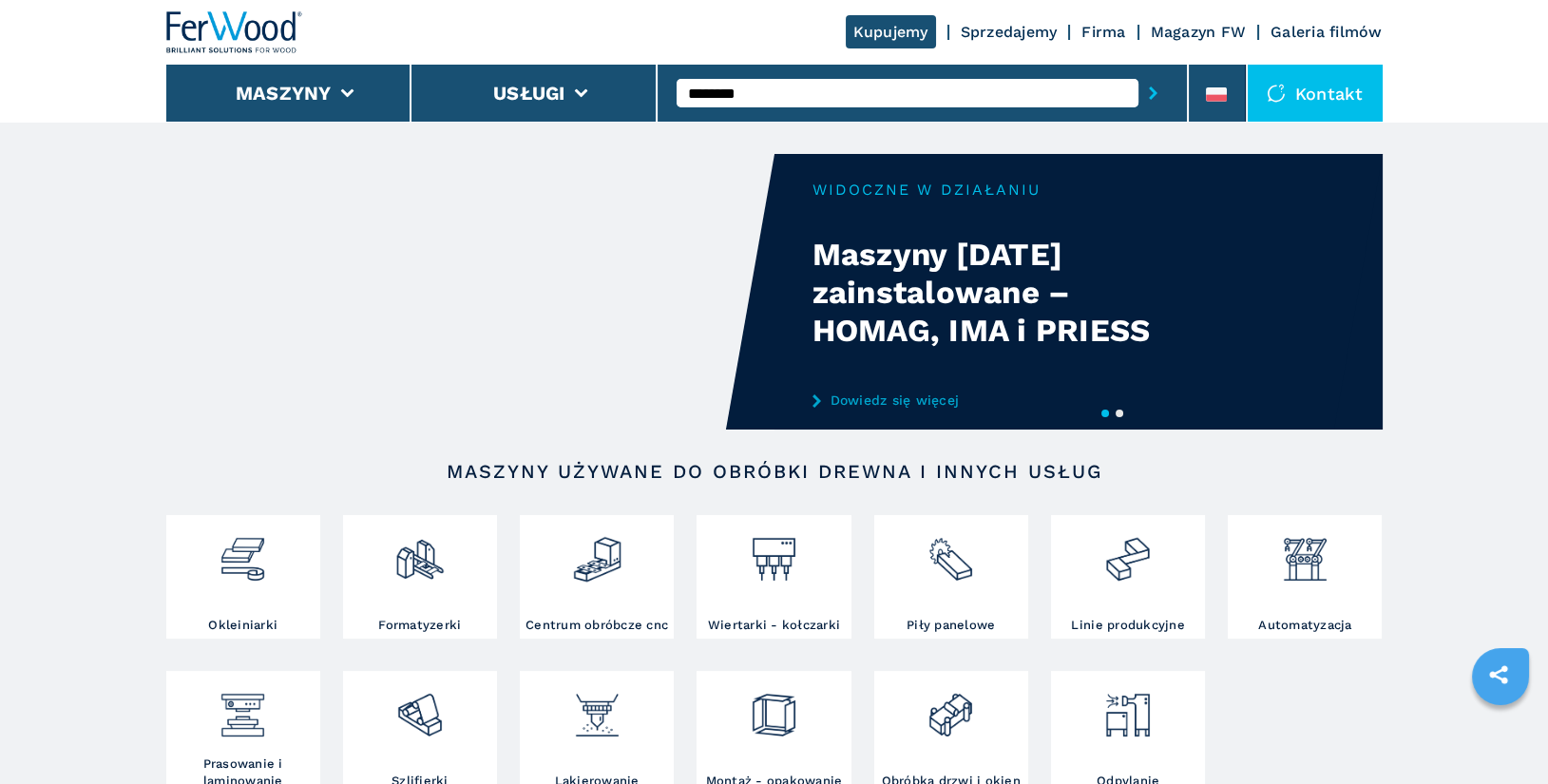
click at [1139, 71] on button "submit-button" at bounding box center [1154, 93] width 30 height 44
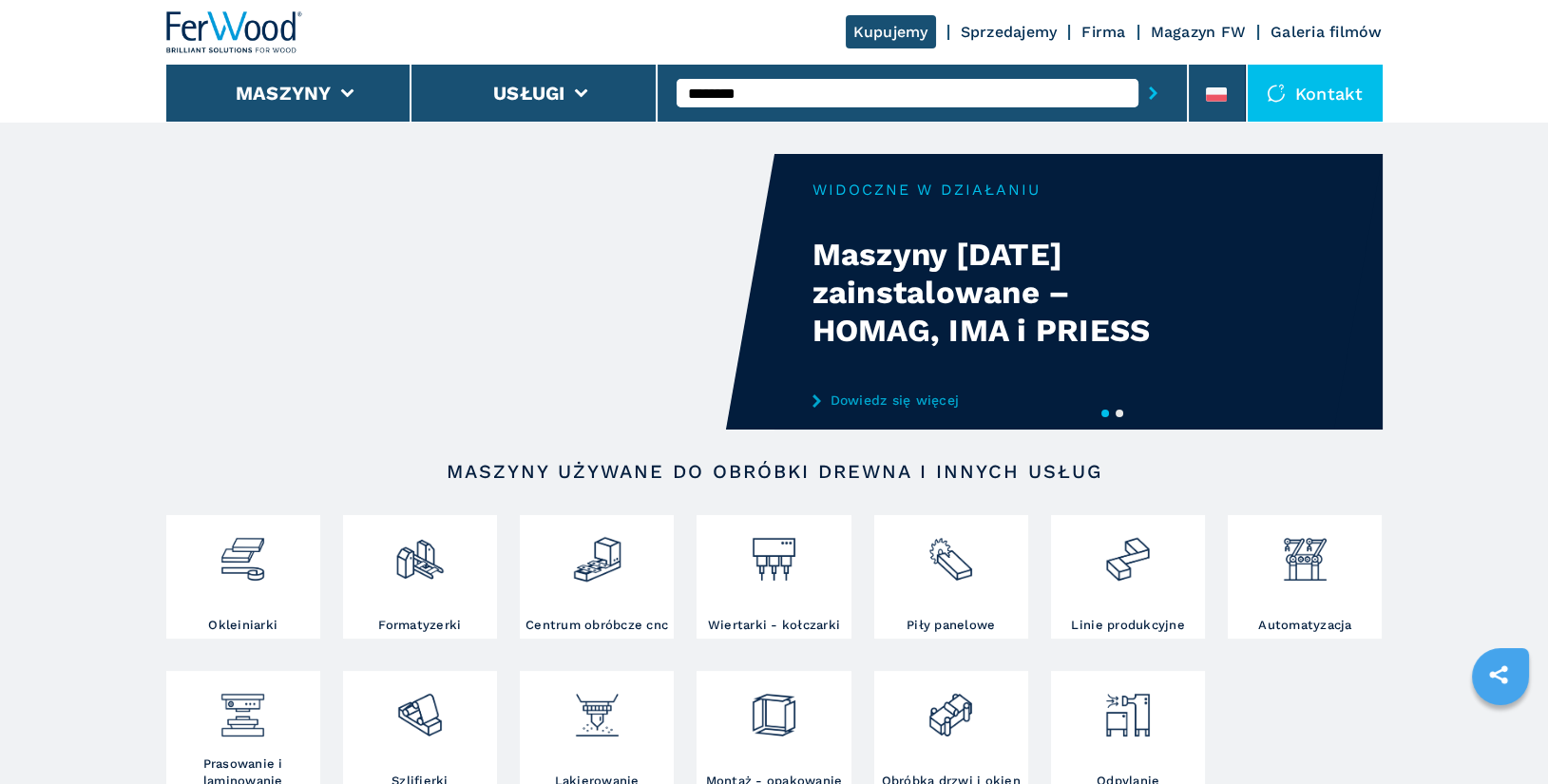
click at [1139, 71] on button "submit-button" at bounding box center [1154, 93] width 30 height 44
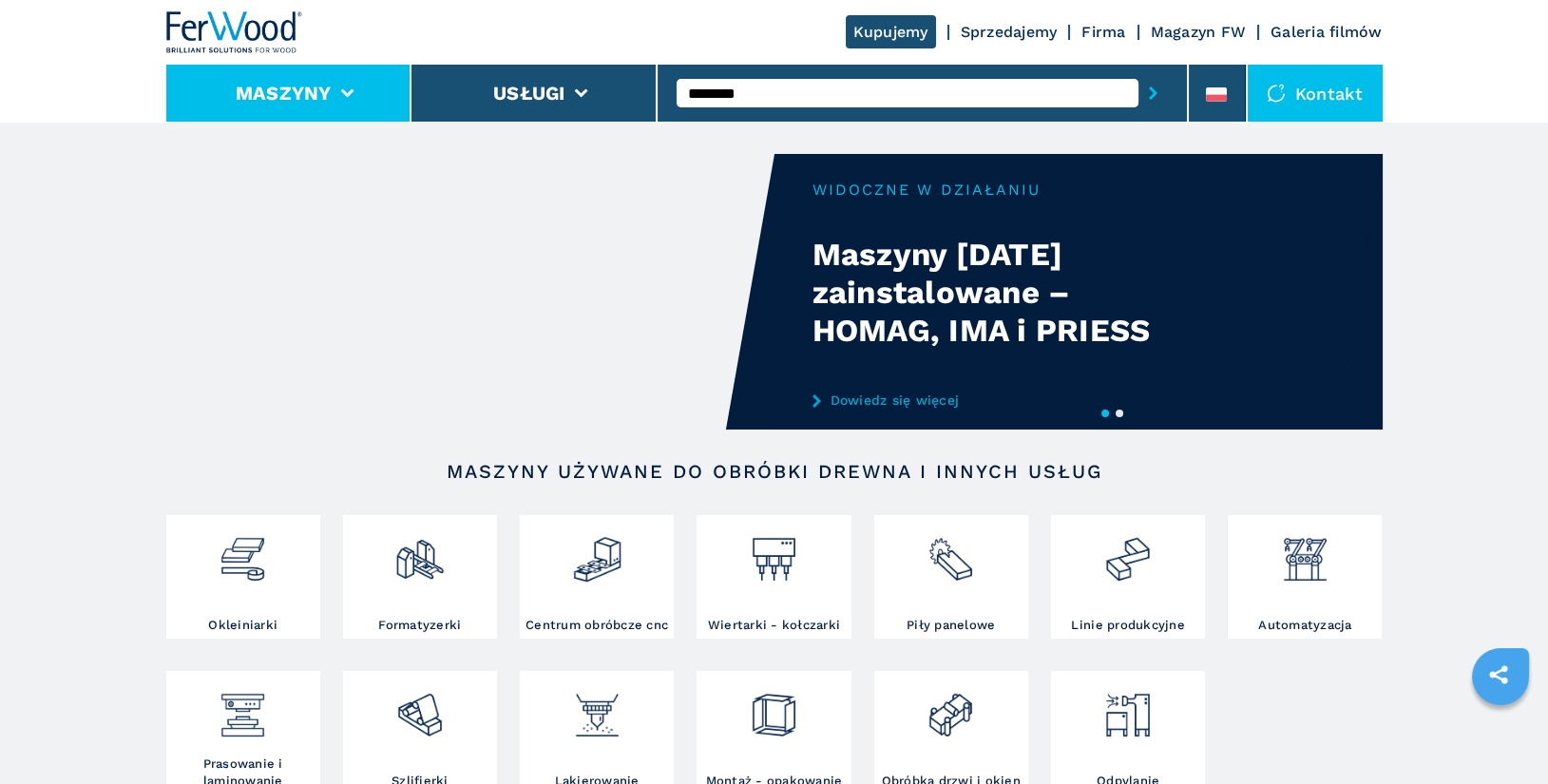
click at [265, 111] on li "Maszyny" at bounding box center [289, 94] width 246 height 57
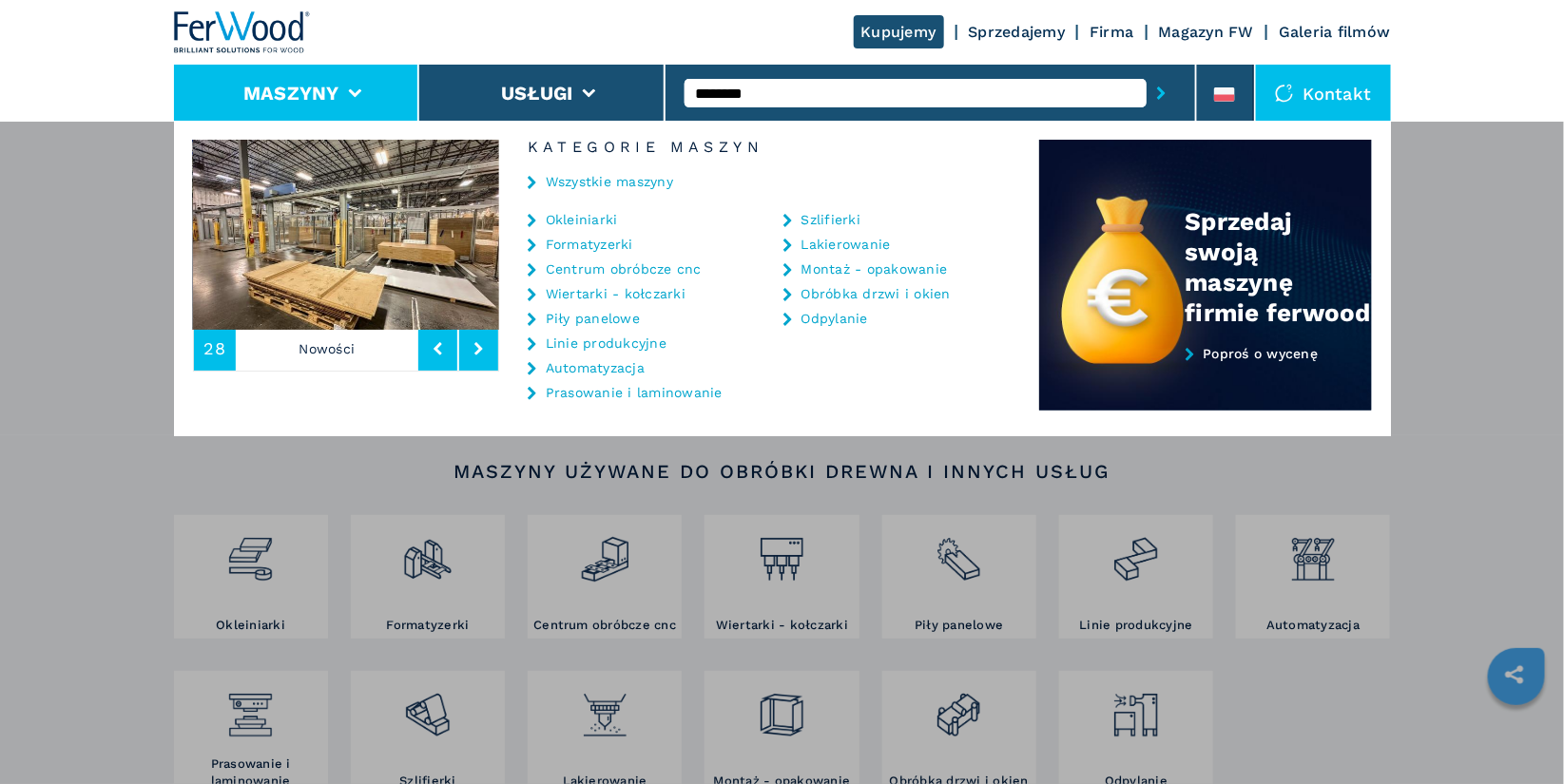
click at [610, 394] on link "Prasowanie i laminowanie" at bounding box center [634, 392] width 177 height 13
click at [692, 391] on link "Prasowanie i laminowanie" at bounding box center [634, 392] width 177 height 13
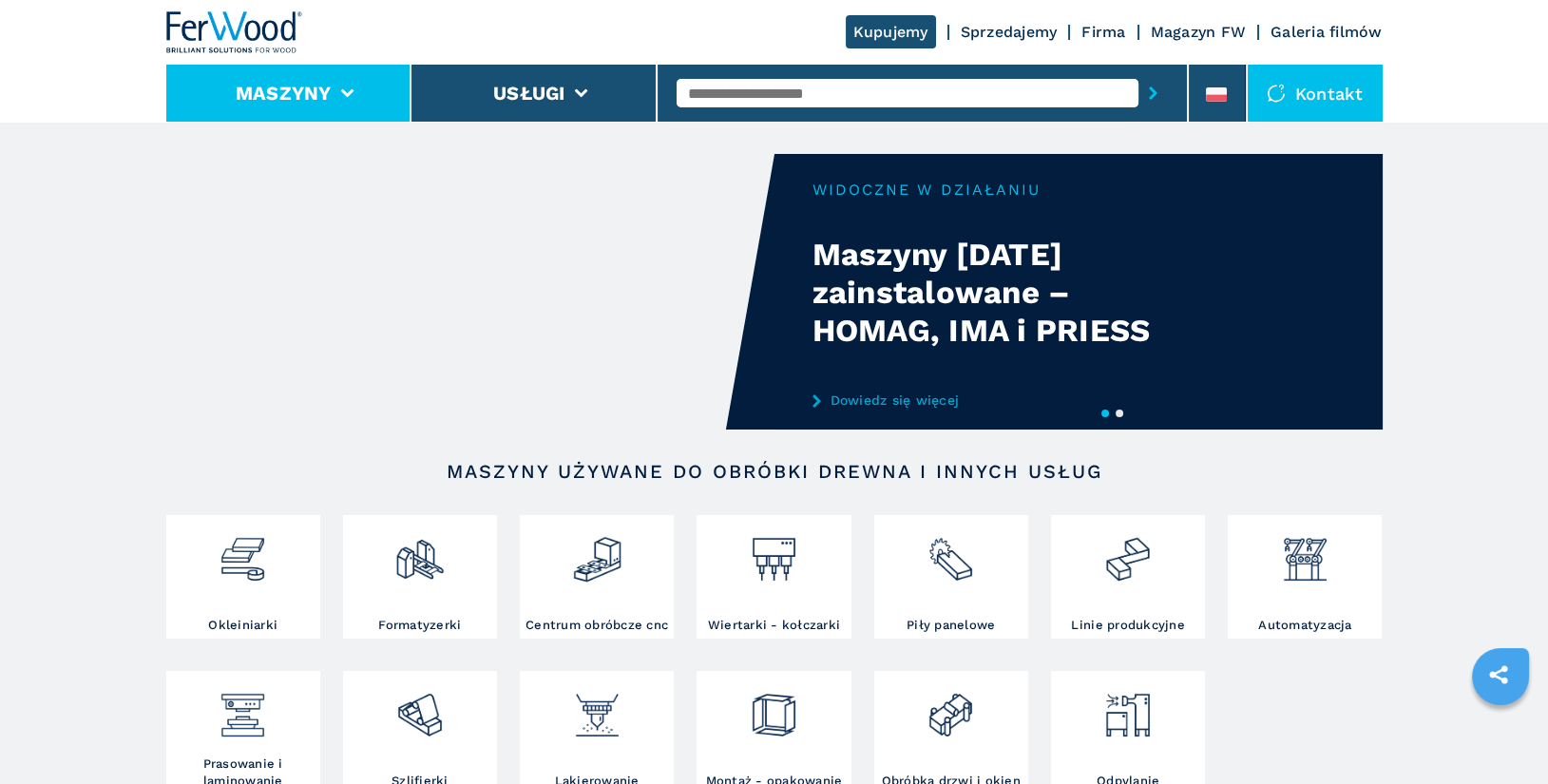
click at [326, 85] on button "Maszyny" at bounding box center [283, 93] width 96 height 23
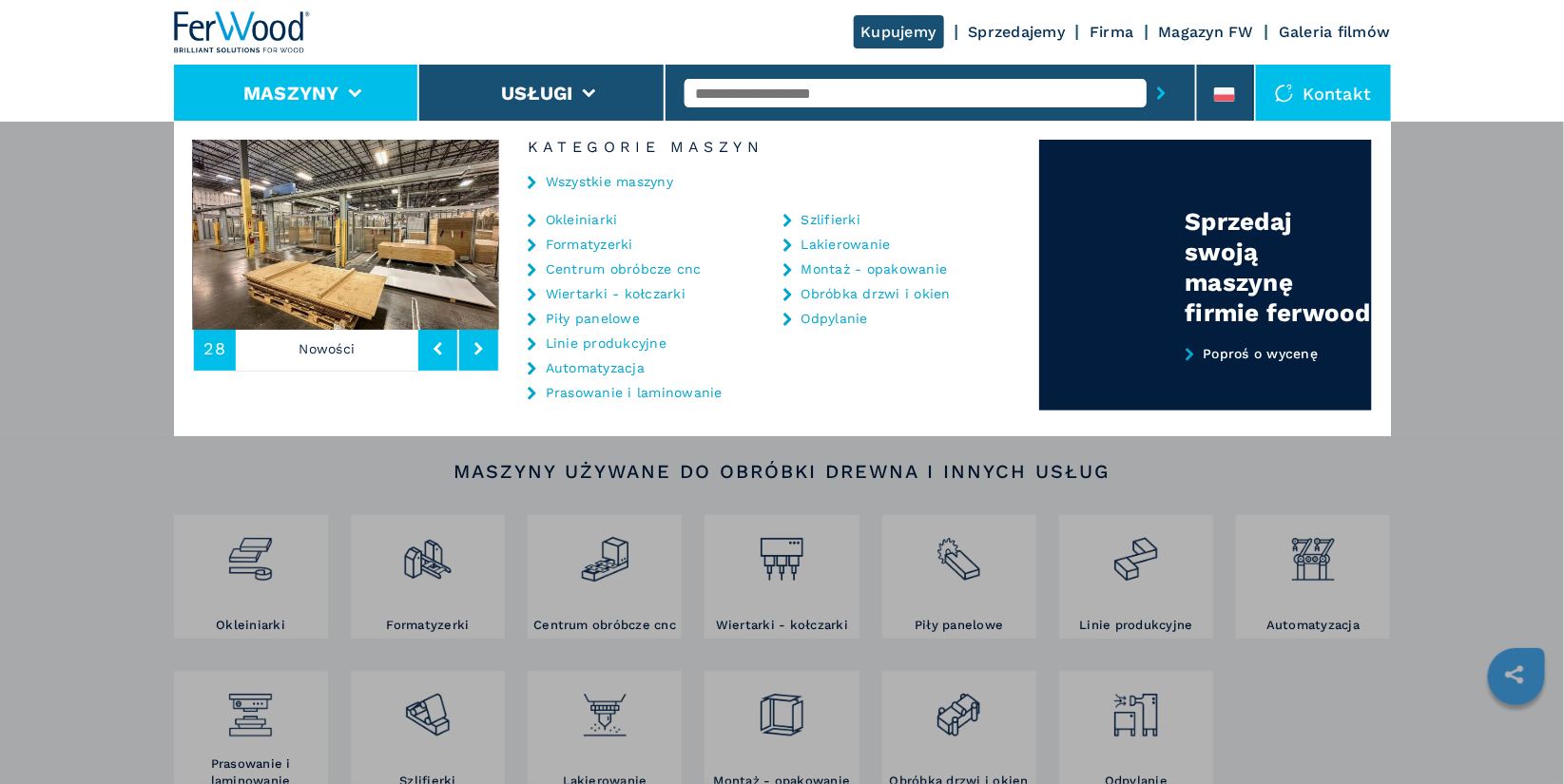
click at [628, 392] on link "Prasowanie i laminowanie" at bounding box center [634, 392] width 177 height 13
click at [706, 394] on link "Prasowanie i laminowanie" at bounding box center [634, 392] width 177 height 13
click at [830, 242] on link "Lakierowanie" at bounding box center [846, 244] width 89 height 13
click at [805, 294] on link "Obróbka drzwi i okien" at bounding box center [876, 294] width 149 height 13
click at [646, 286] on div "Wiertarki - kołczarki" at bounding box center [631, 294] width 208 height 15
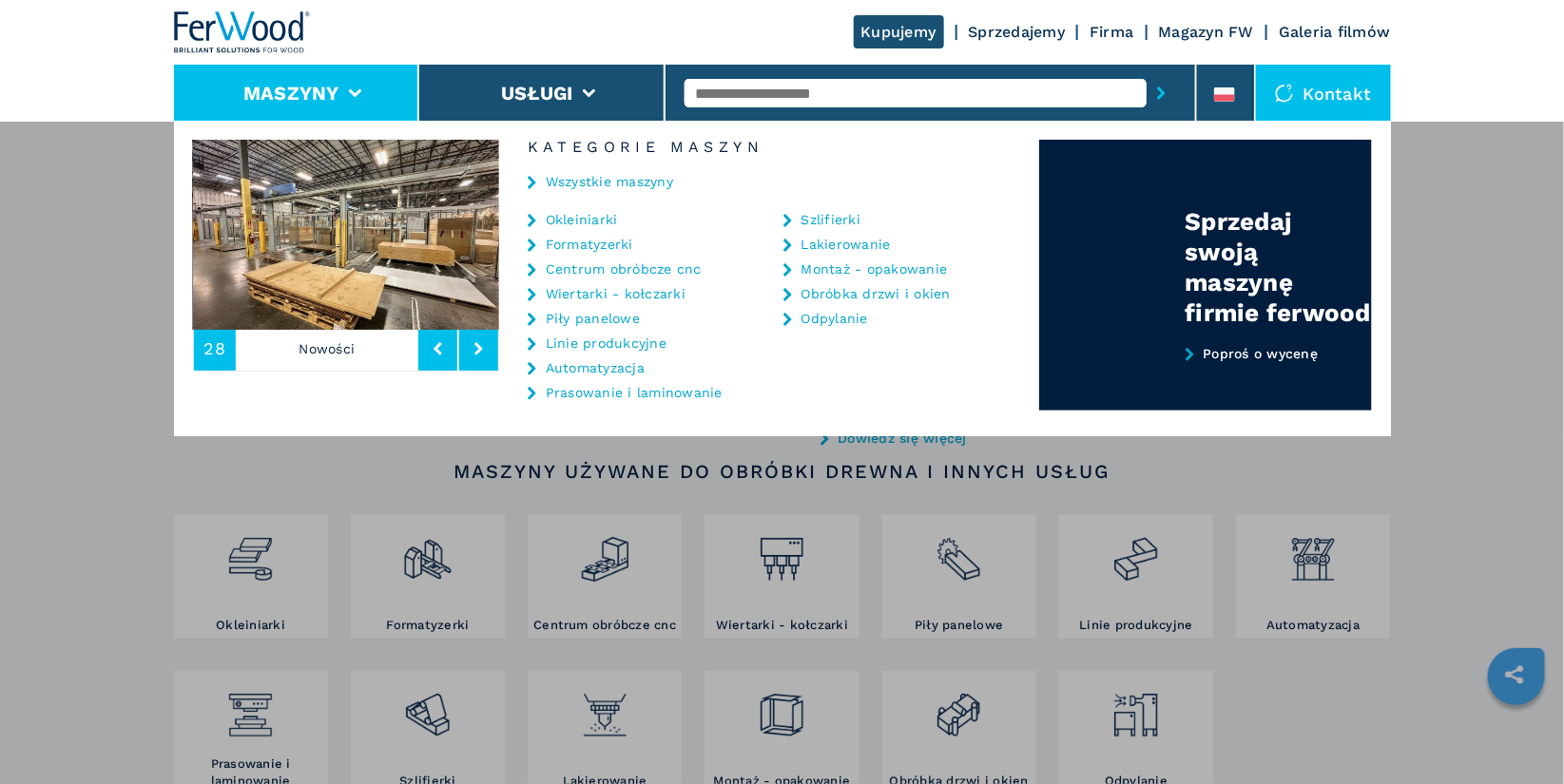
click at [627, 231] on li "Okleiniarki" at bounding box center [631, 224] width 208 height 25
drag, startPoint x: 627, startPoint y: 231, endPoint x: 616, endPoint y: 249, distance: 21.1
click at [627, 234] on li "Okleiniarki" at bounding box center [631, 224] width 208 height 25
click at [601, 287] on ul "Okleiniarki Formatyzerki Centrum obróbcze cnc Wiertarki - kołczarki Piły panelo…" at bounding box center [644, 310] width 232 height 198
click at [132, 217] on div "Maszyny Okleiniarki Formatyzerki Centrum obróbcze cnc Wiertarki - kołczarki Pił…" at bounding box center [782, 512] width 1564 height 784
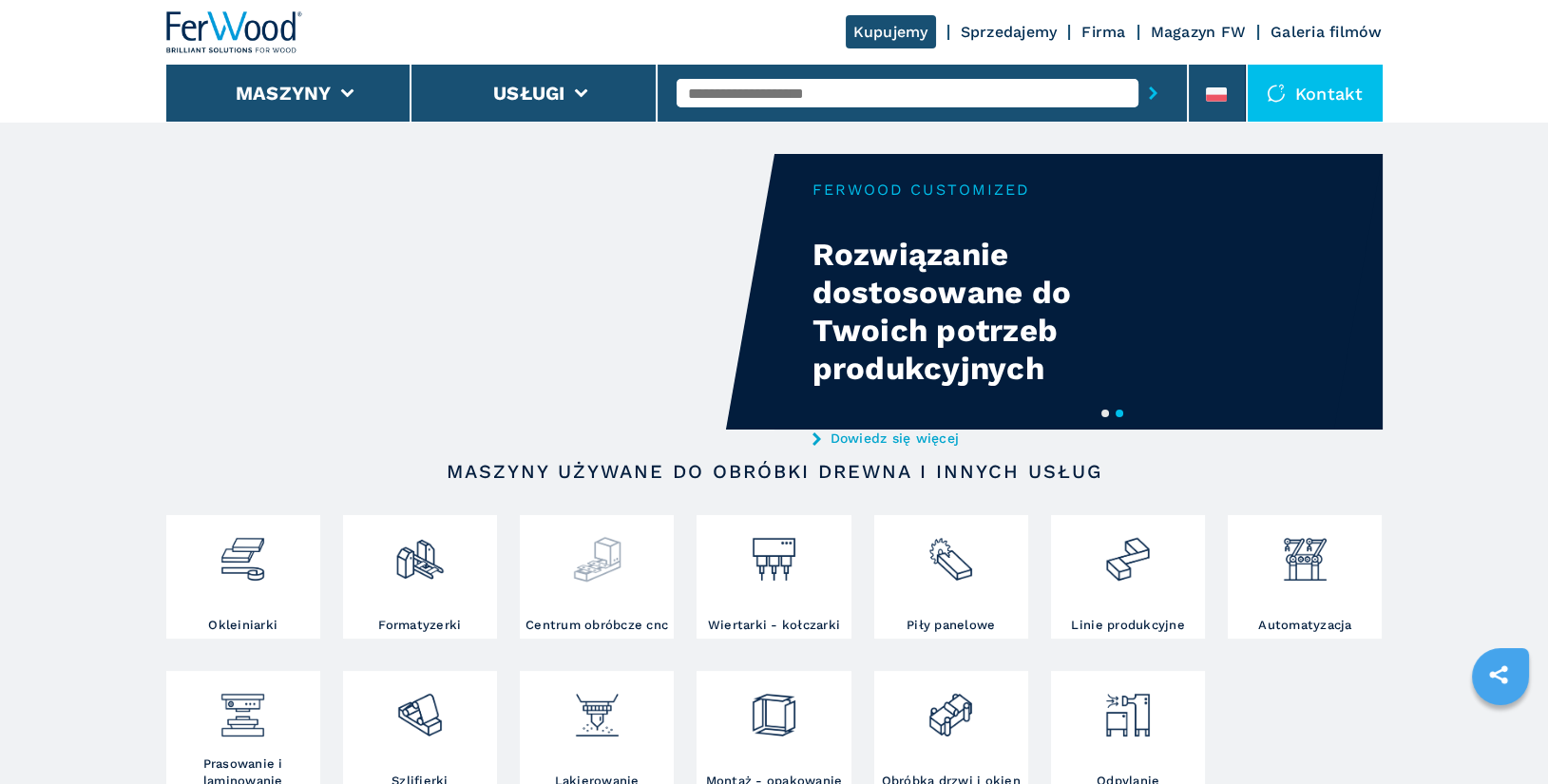
click at [611, 566] on img at bounding box center [597, 552] width 51 height 65
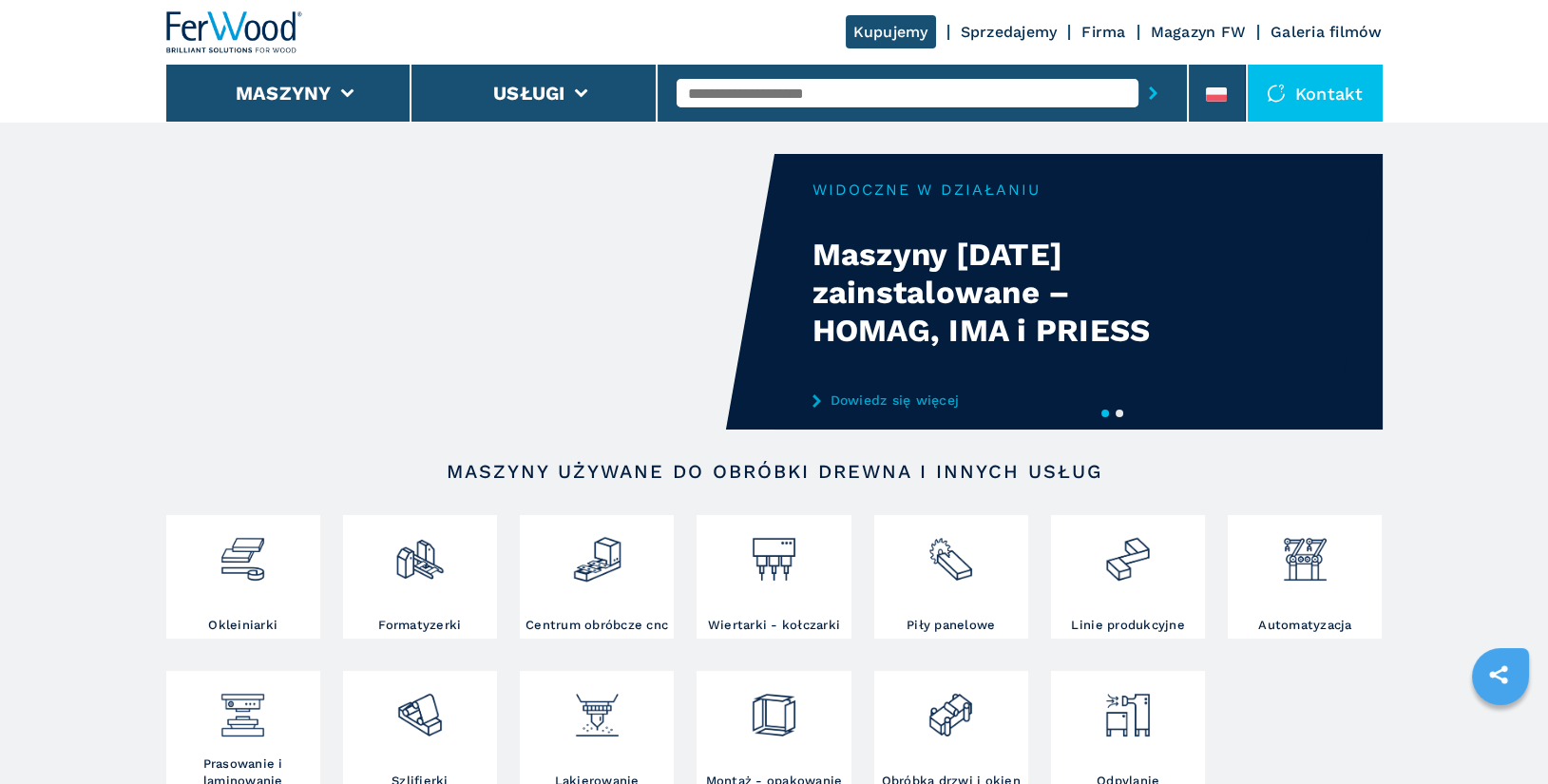
click at [828, 91] on input "text" at bounding box center [908, 93] width 462 height 29
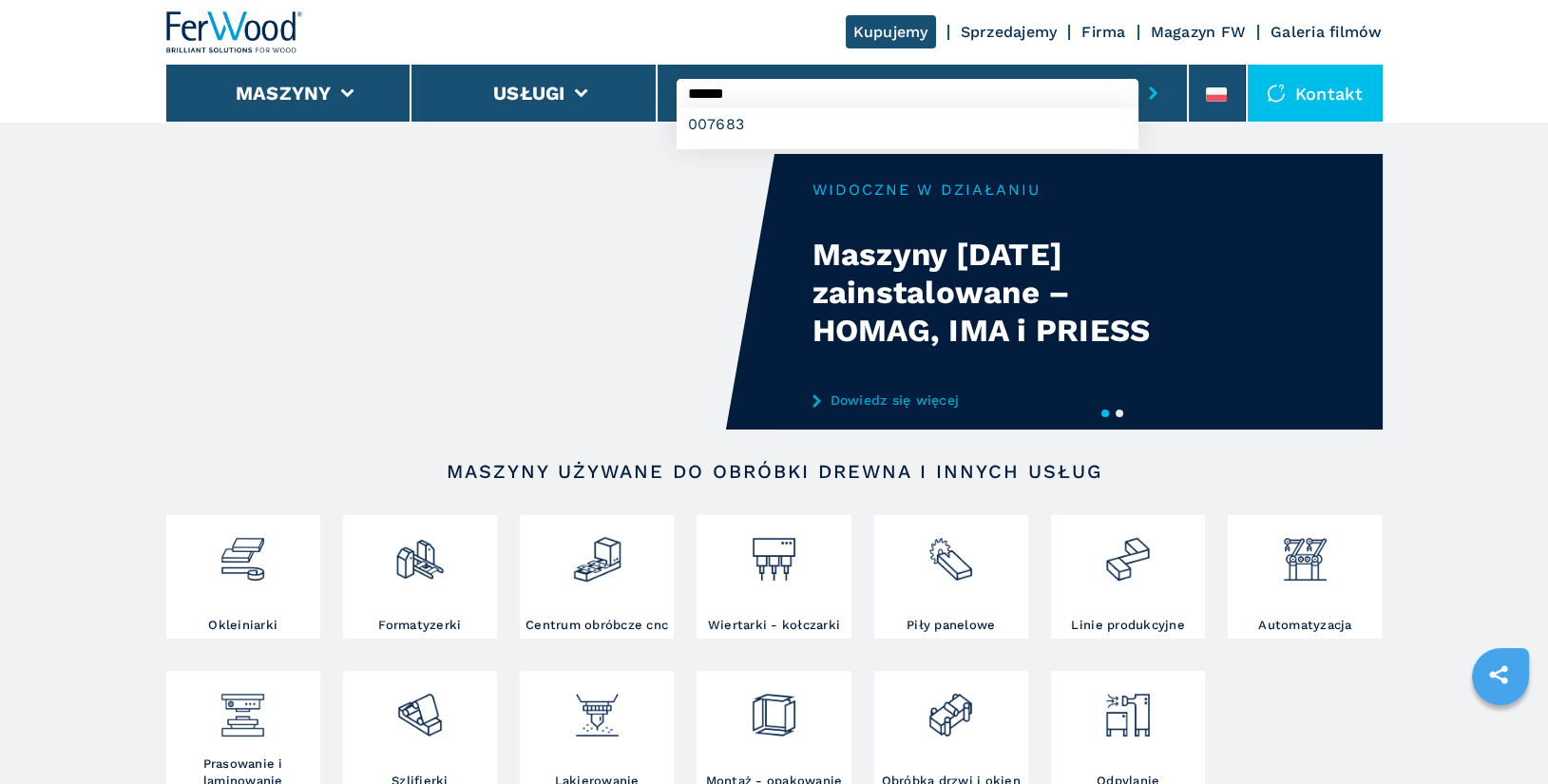
click at [1139, 71] on button "submit-button" at bounding box center [1154, 93] width 30 height 44
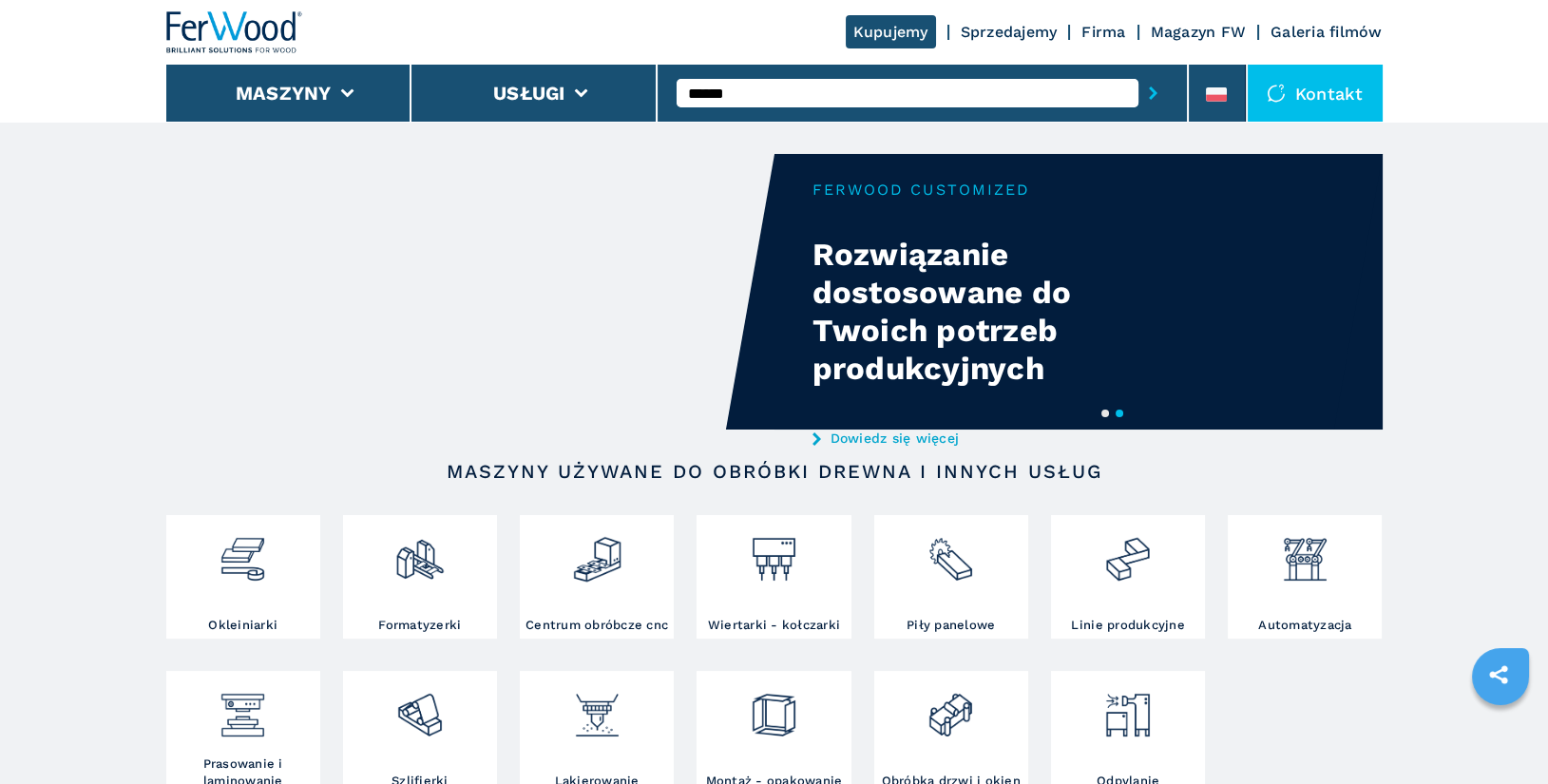
click at [878, 101] on input "******" at bounding box center [908, 93] width 462 height 29
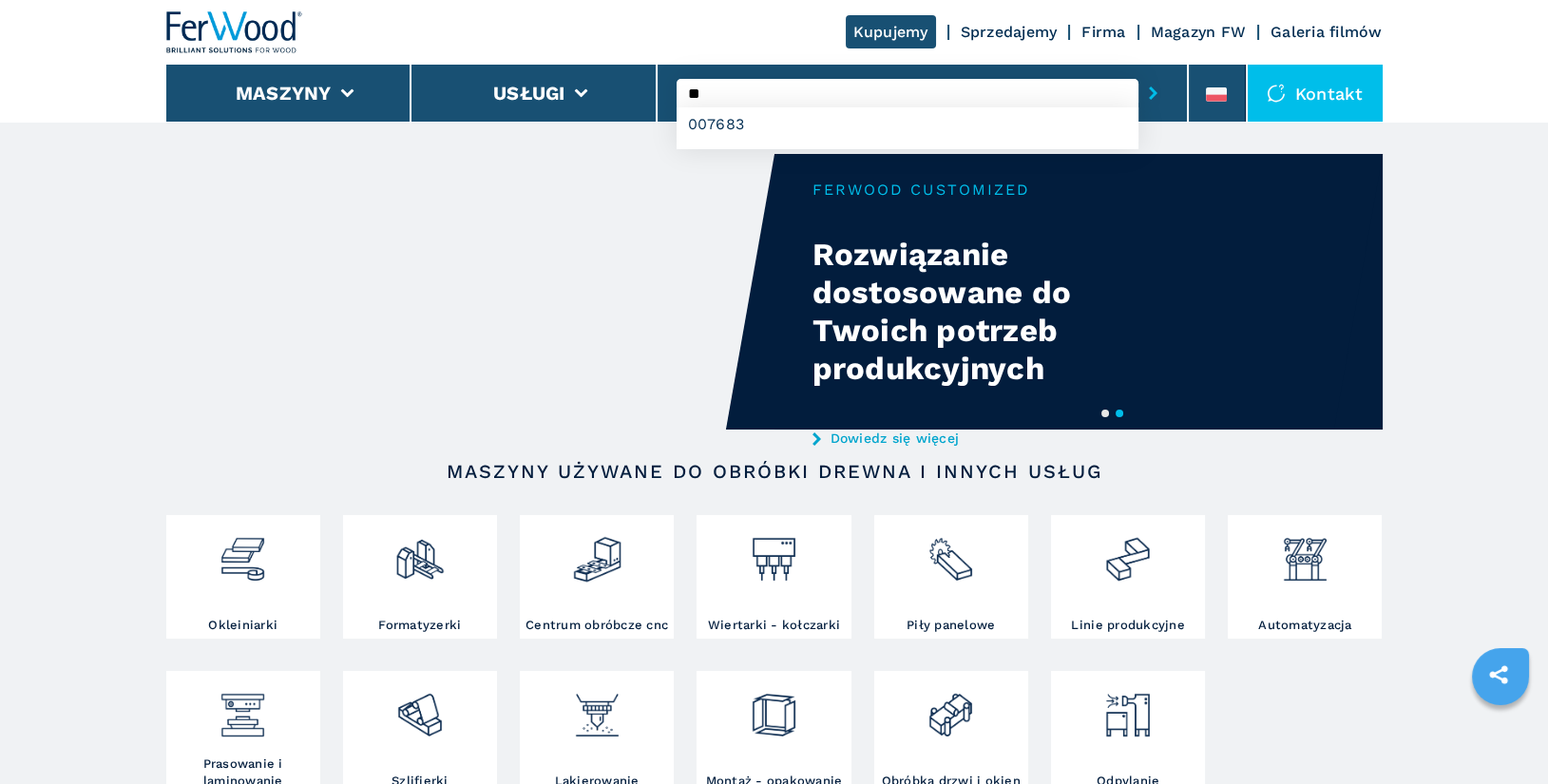
type input "*"
click at [752, 125] on div "TECHNO FDT" at bounding box center [908, 124] width 462 height 34
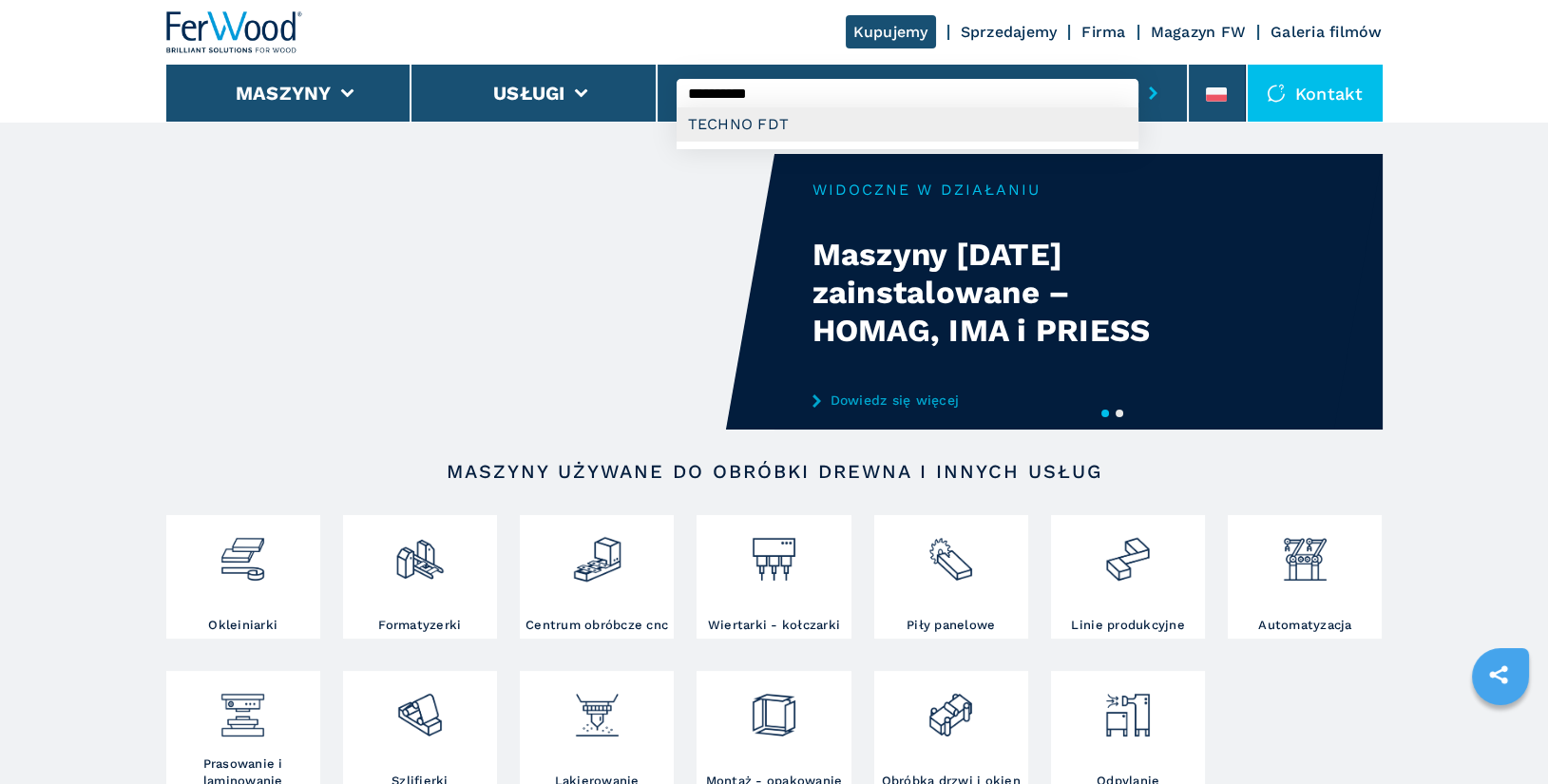
click at [733, 125] on div "TECHNO FDT" at bounding box center [908, 124] width 462 height 34
drag, startPoint x: 820, startPoint y: 90, endPoint x: 667, endPoint y: 85, distance: 153.1
click at [667, 85] on div "**********" at bounding box center [923, 94] width 531 height 57
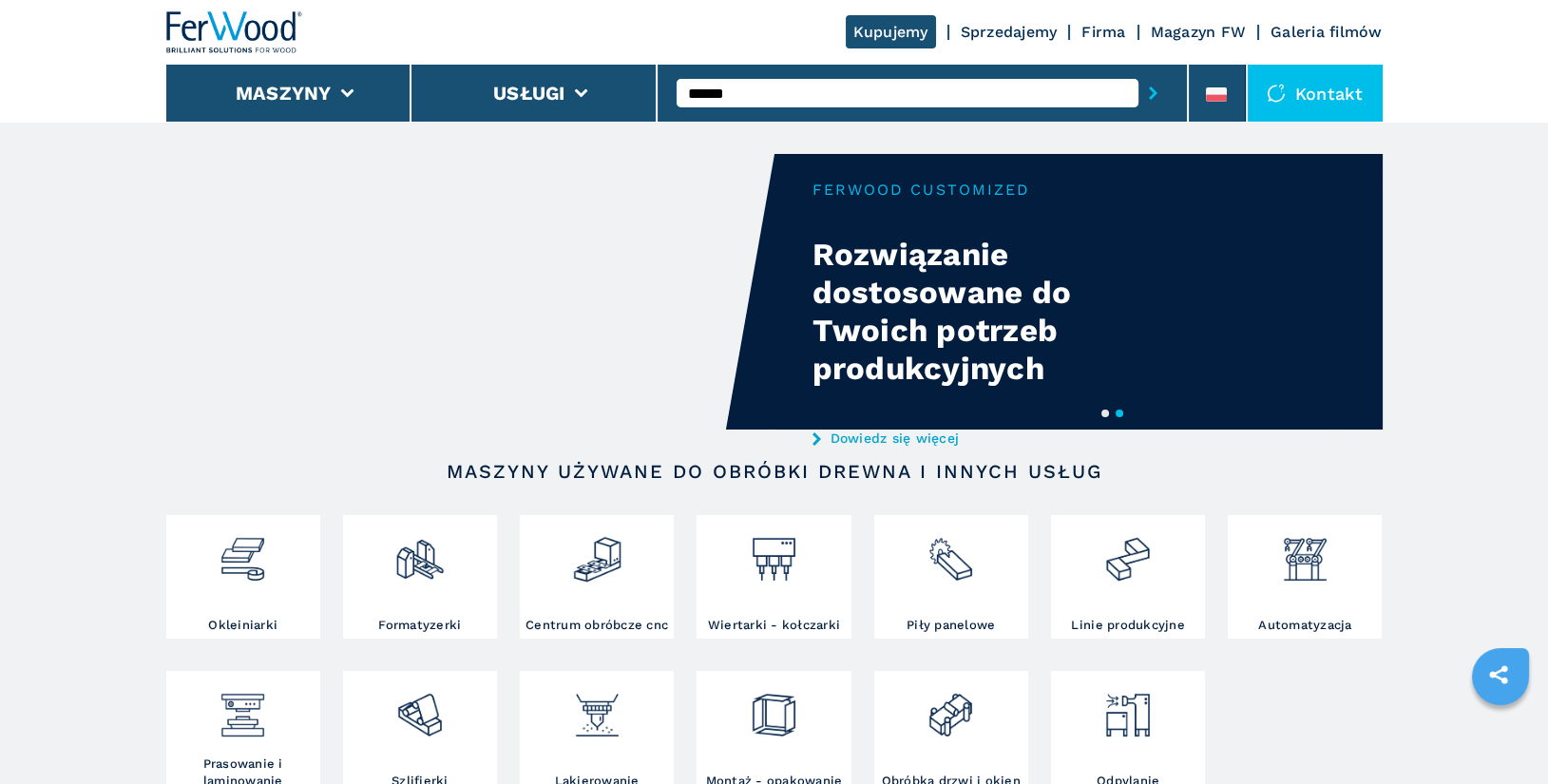
type input "******"
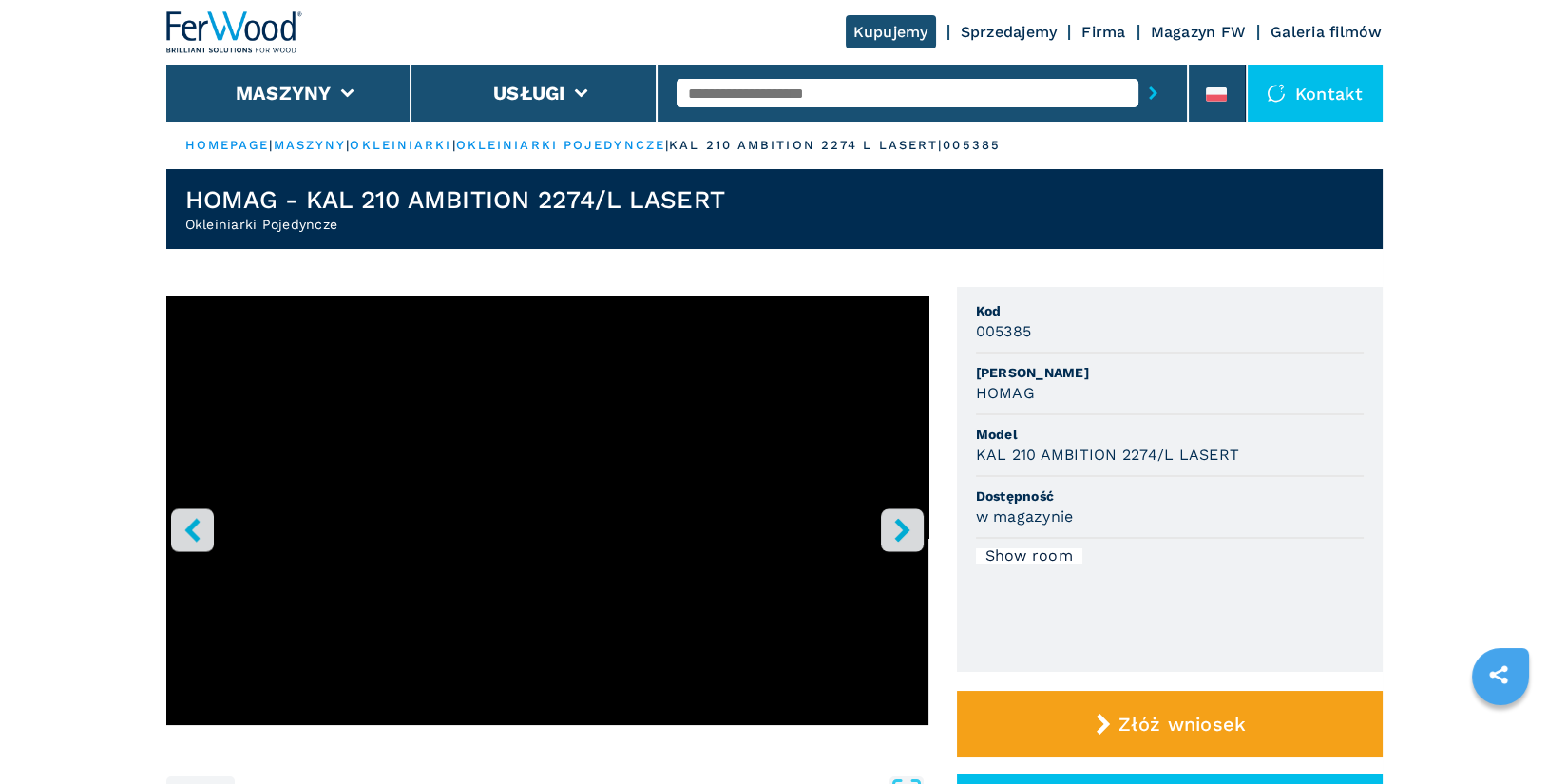
click at [563, 146] on link "okleiniarki pojedyncze" at bounding box center [561, 145] width 209 height 14
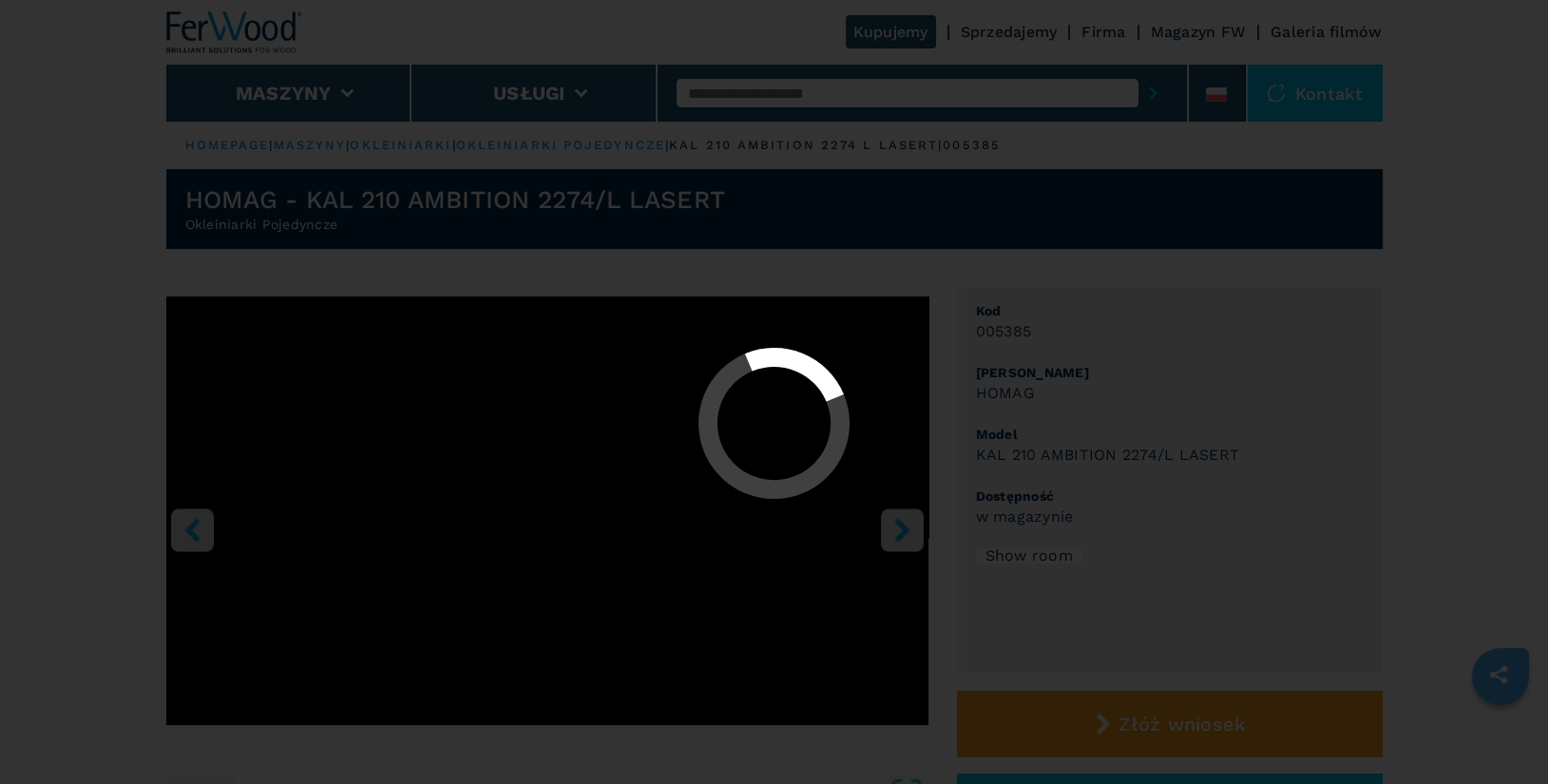
select select "**********"
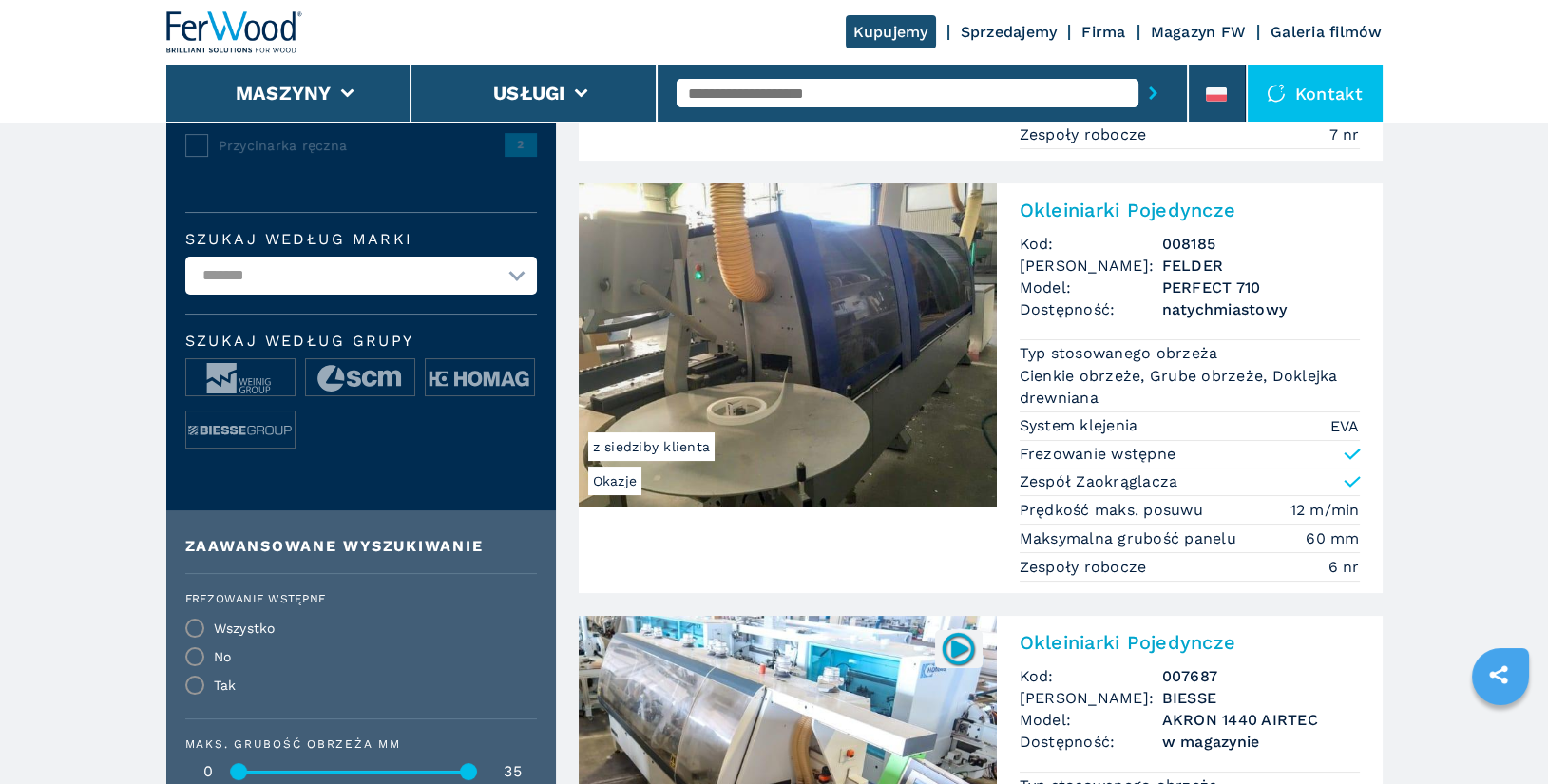
scroll to position [484, 0]
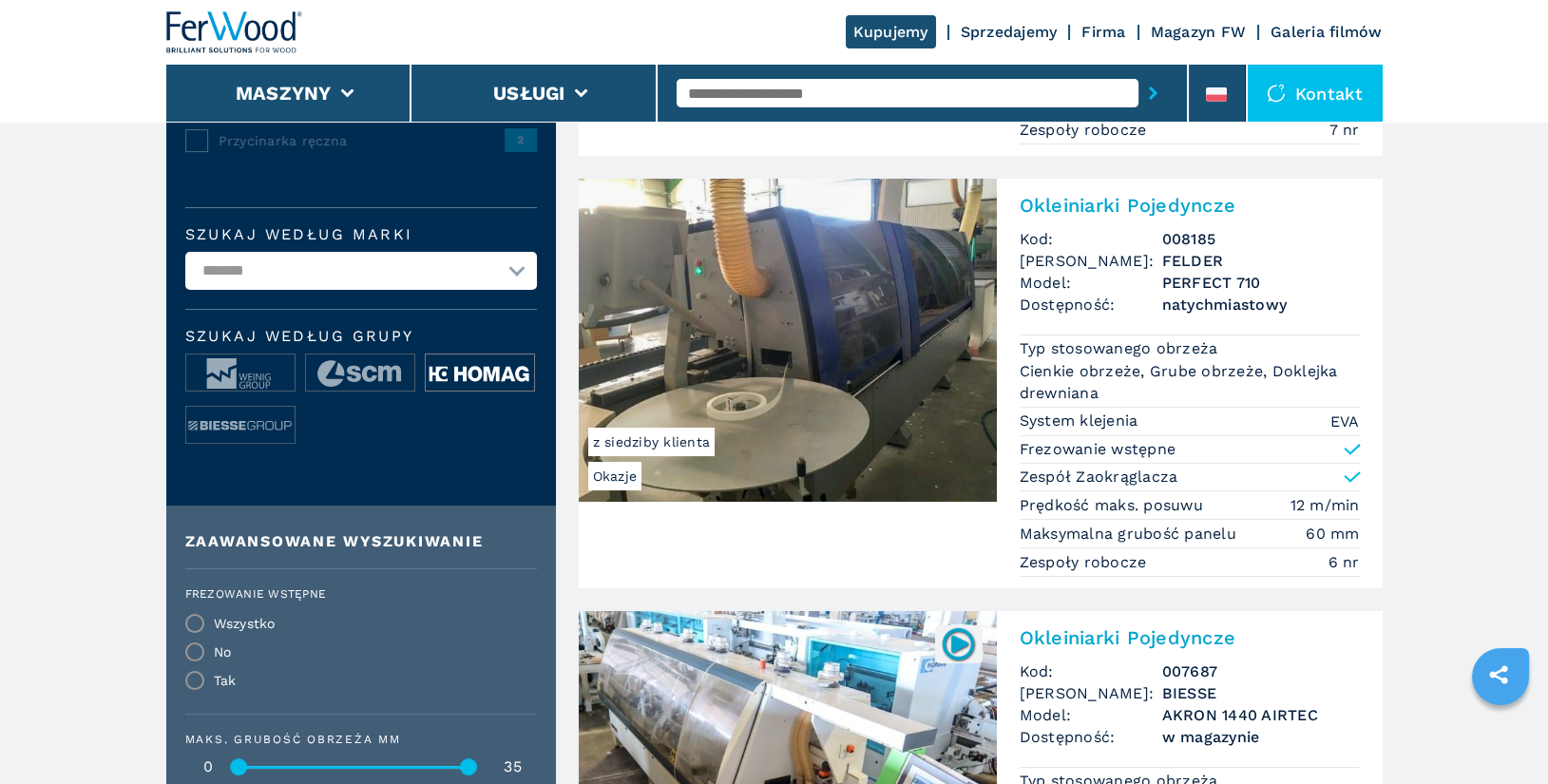
click at [460, 387] on img at bounding box center [480, 373] width 108 height 38
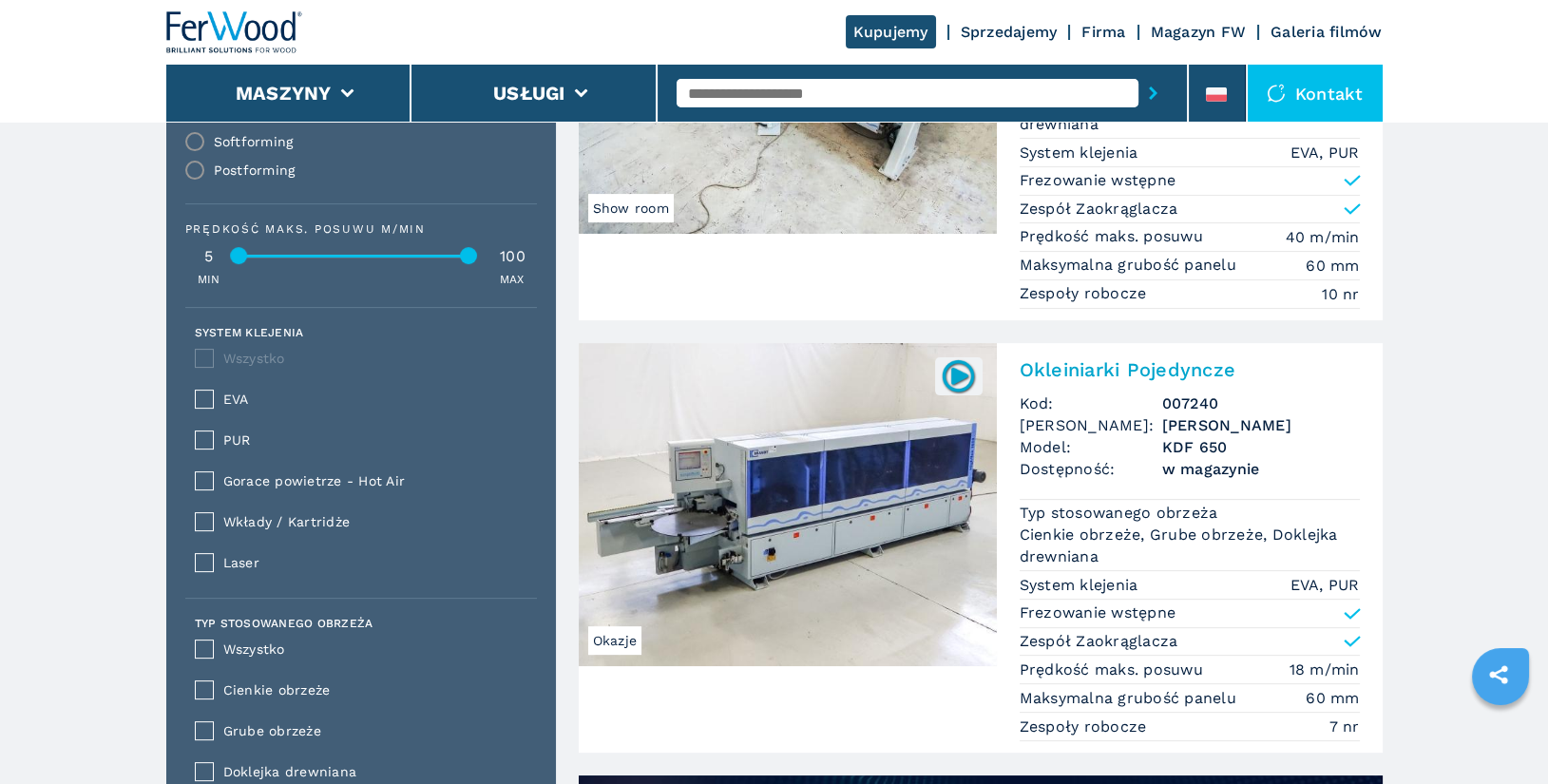
scroll to position [1217, 0]
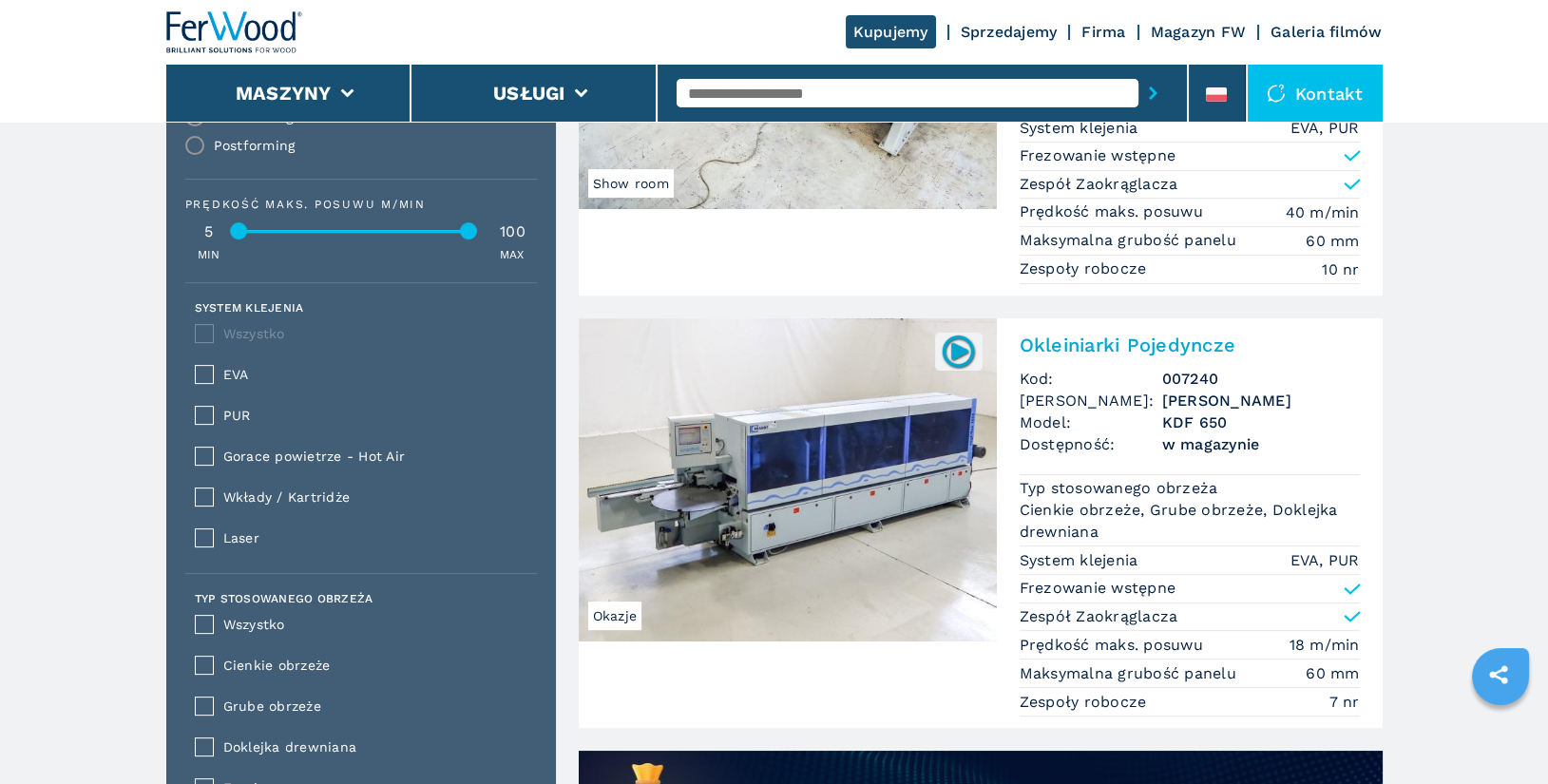
click at [1116, 335] on h2 "Okleiniarki Pojedyncze" at bounding box center [1189, 346] width 340 height 23
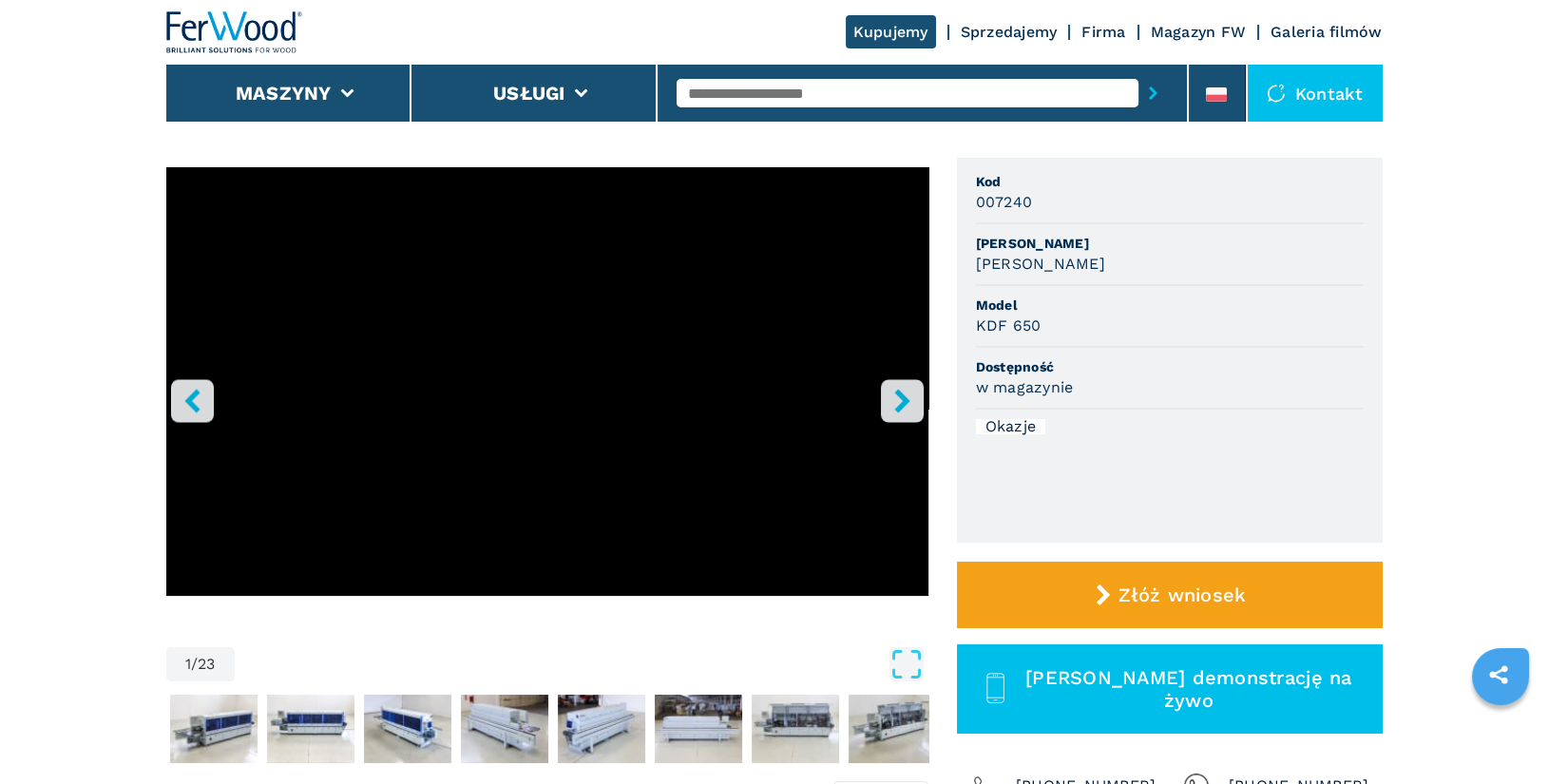
scroll to position [138, 0]
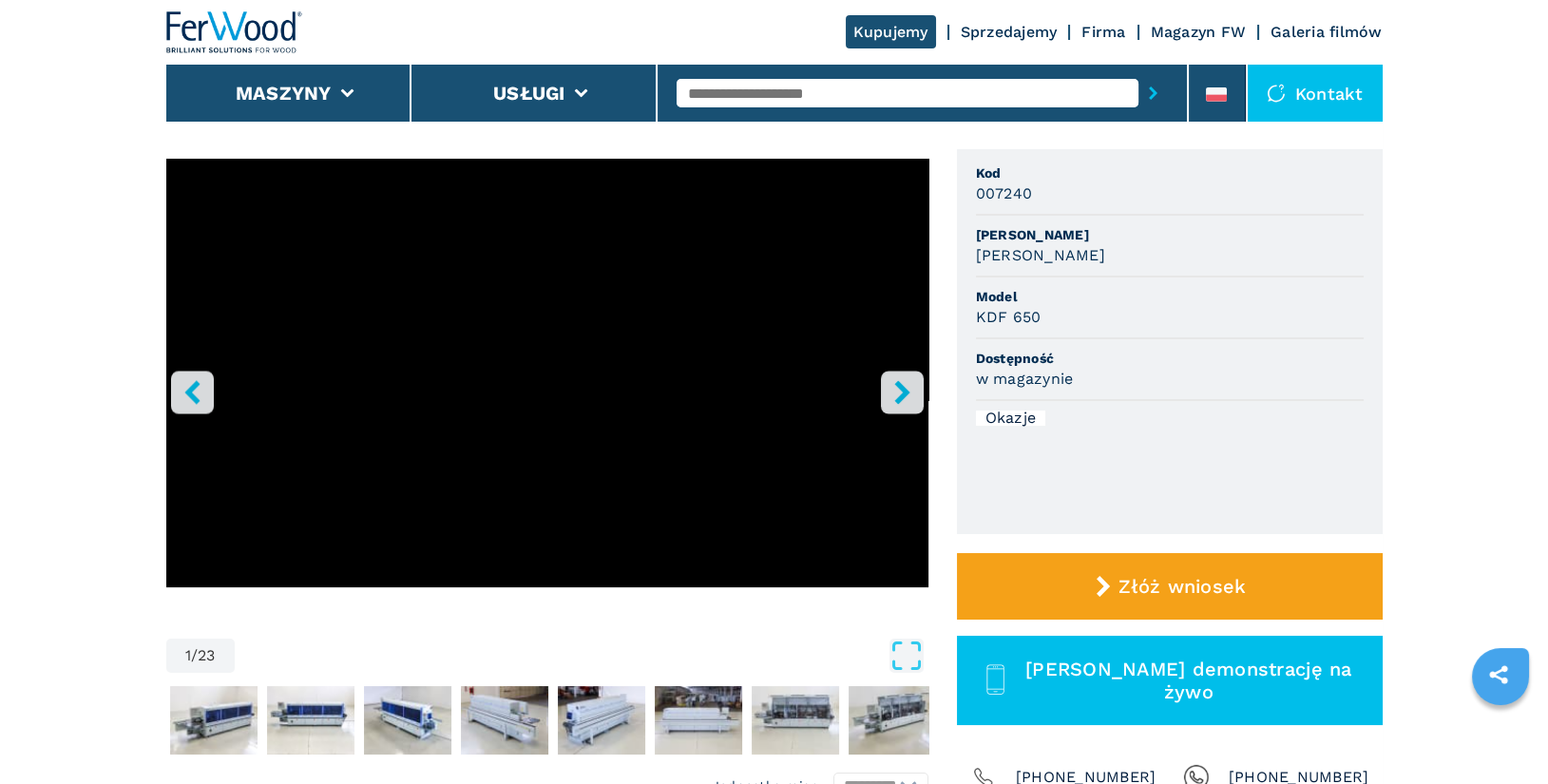
click at [900, 398] on icon "right-button" at bounding box center [902, 392] width 15 height 24
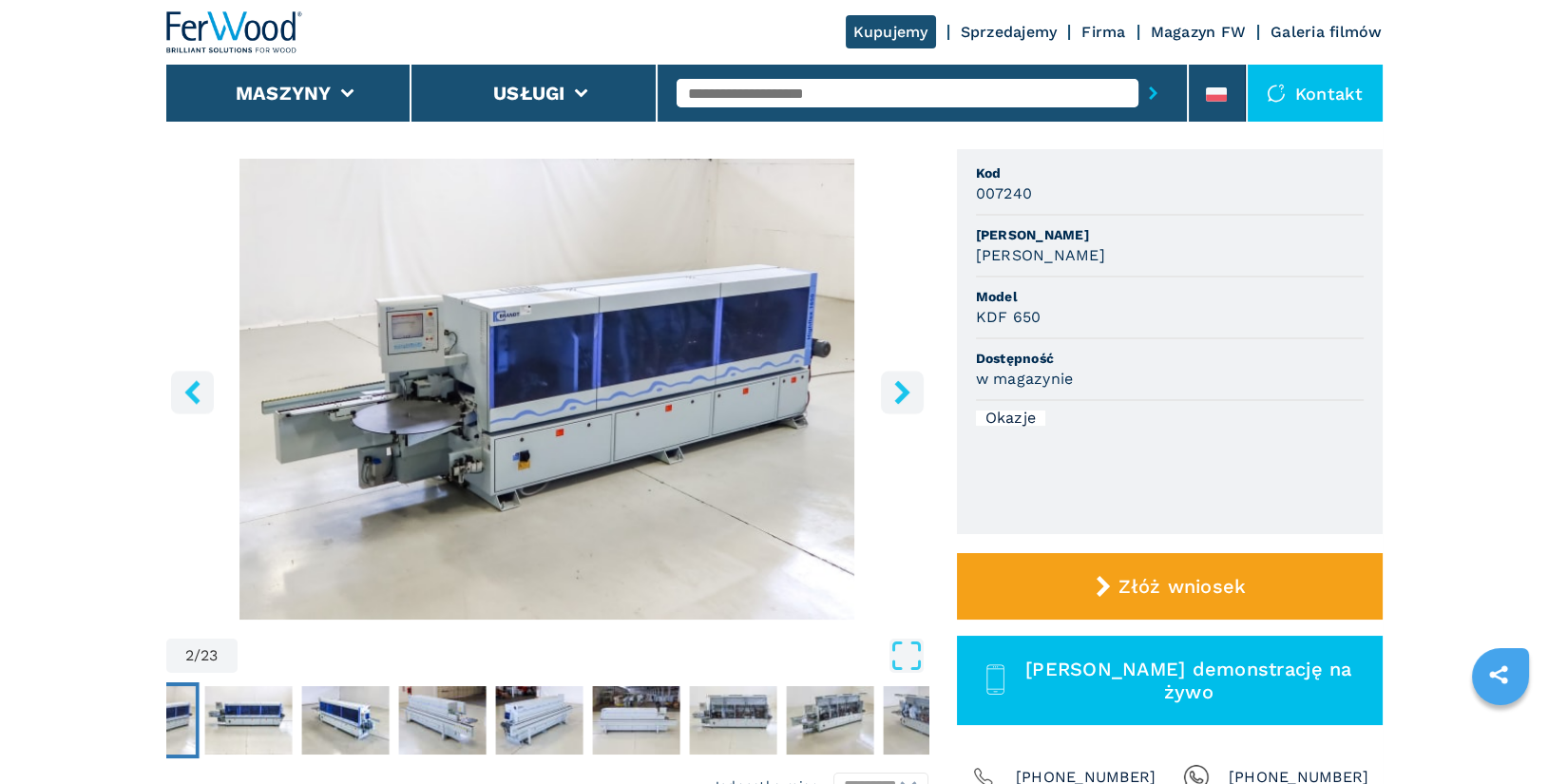
click at [900, 398] on icon "right-button" at bounding box center [902, 392] width 15 height 24
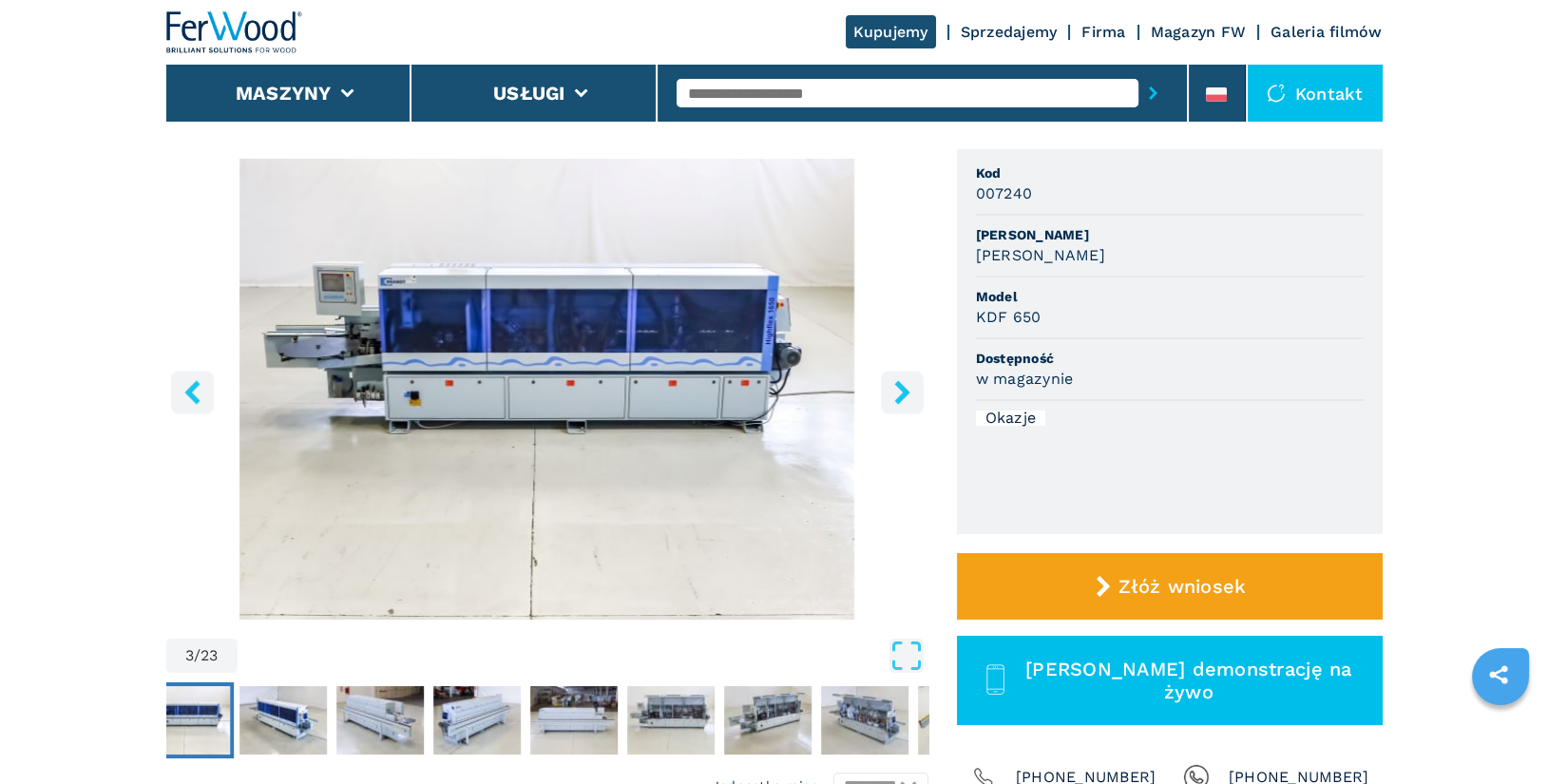
click at [900, 398] on icon "right-button" at bounding box center [902, 392] width 15 height 24
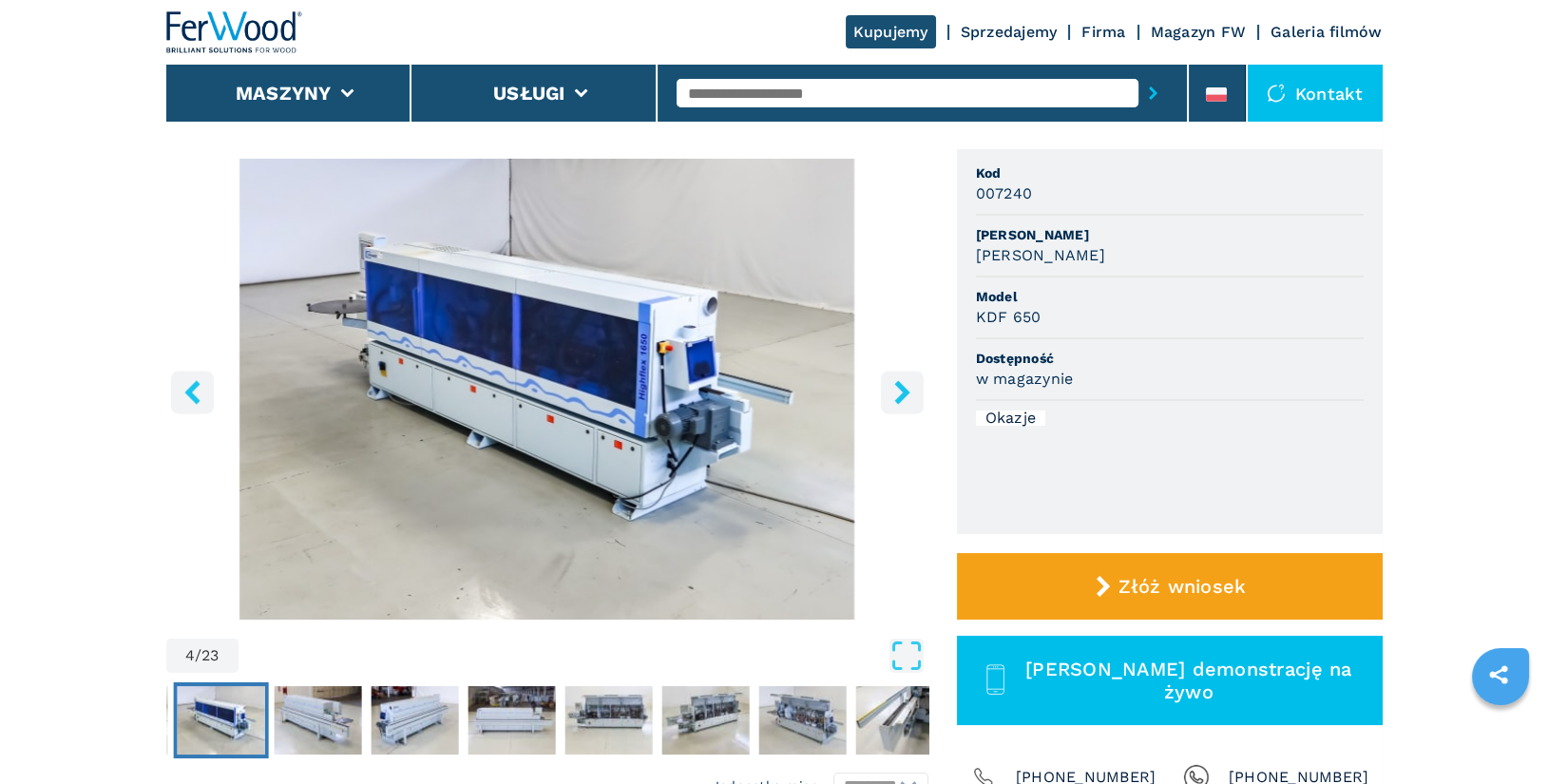
click at [900, 398] on icon "right-button" at bounding box center [902, 392] width 15 height 24
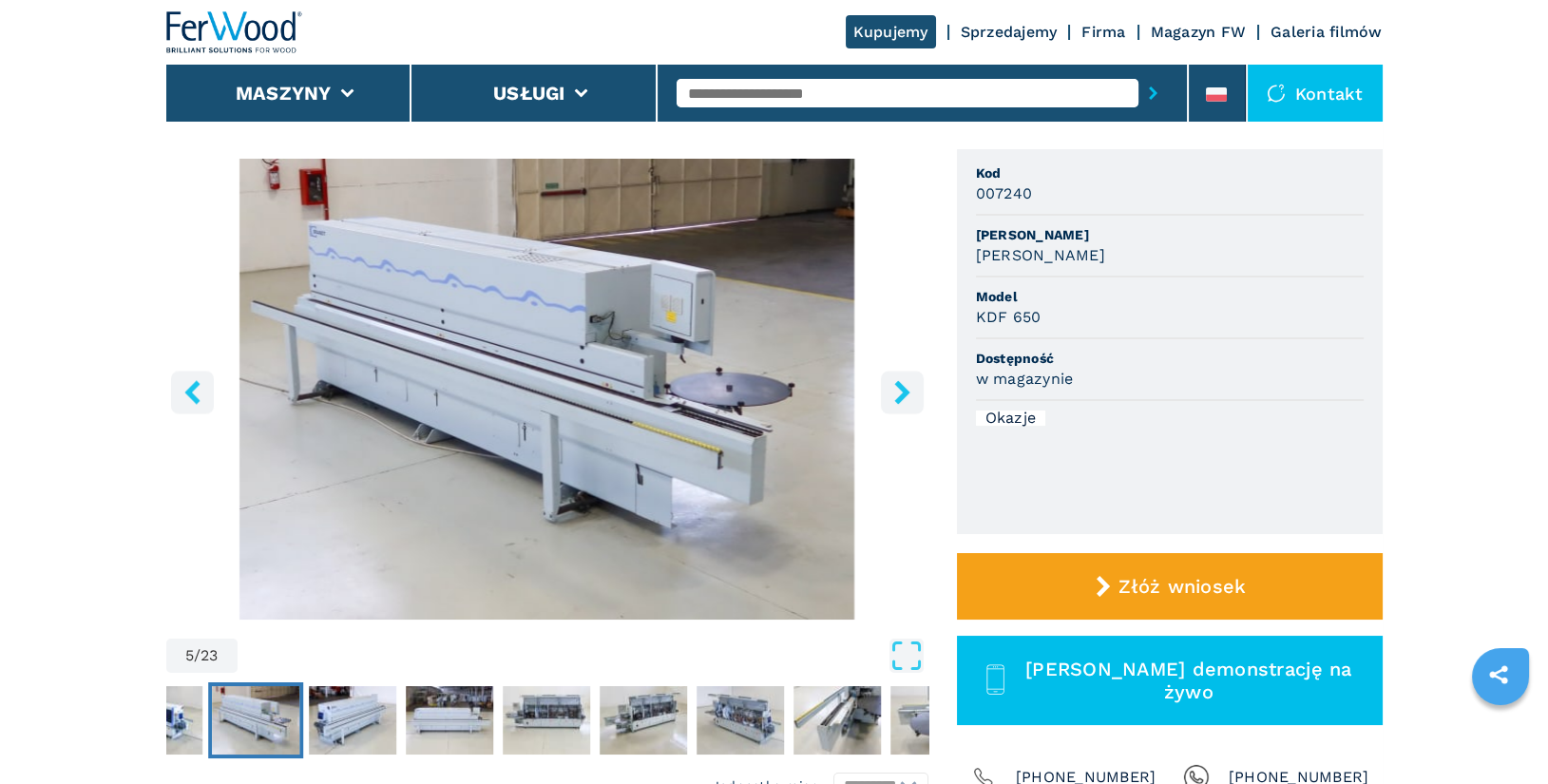
click at [900, 398] on icon "right-button" at bounding box center [902, 392] width 15 height 24
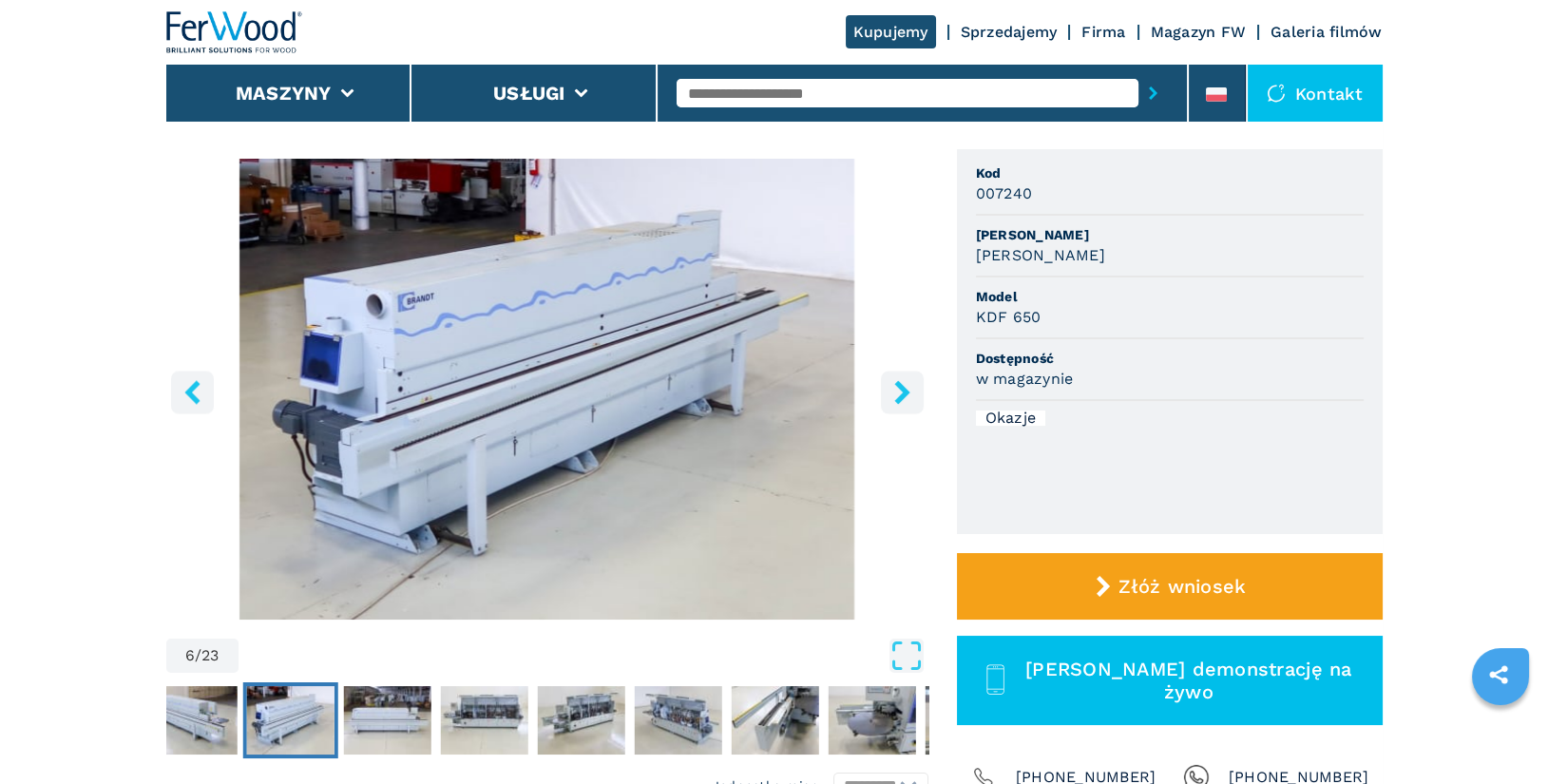
click at [900, 398] on icon "right-button" at bounding box center [902, 392] width 15 height 24
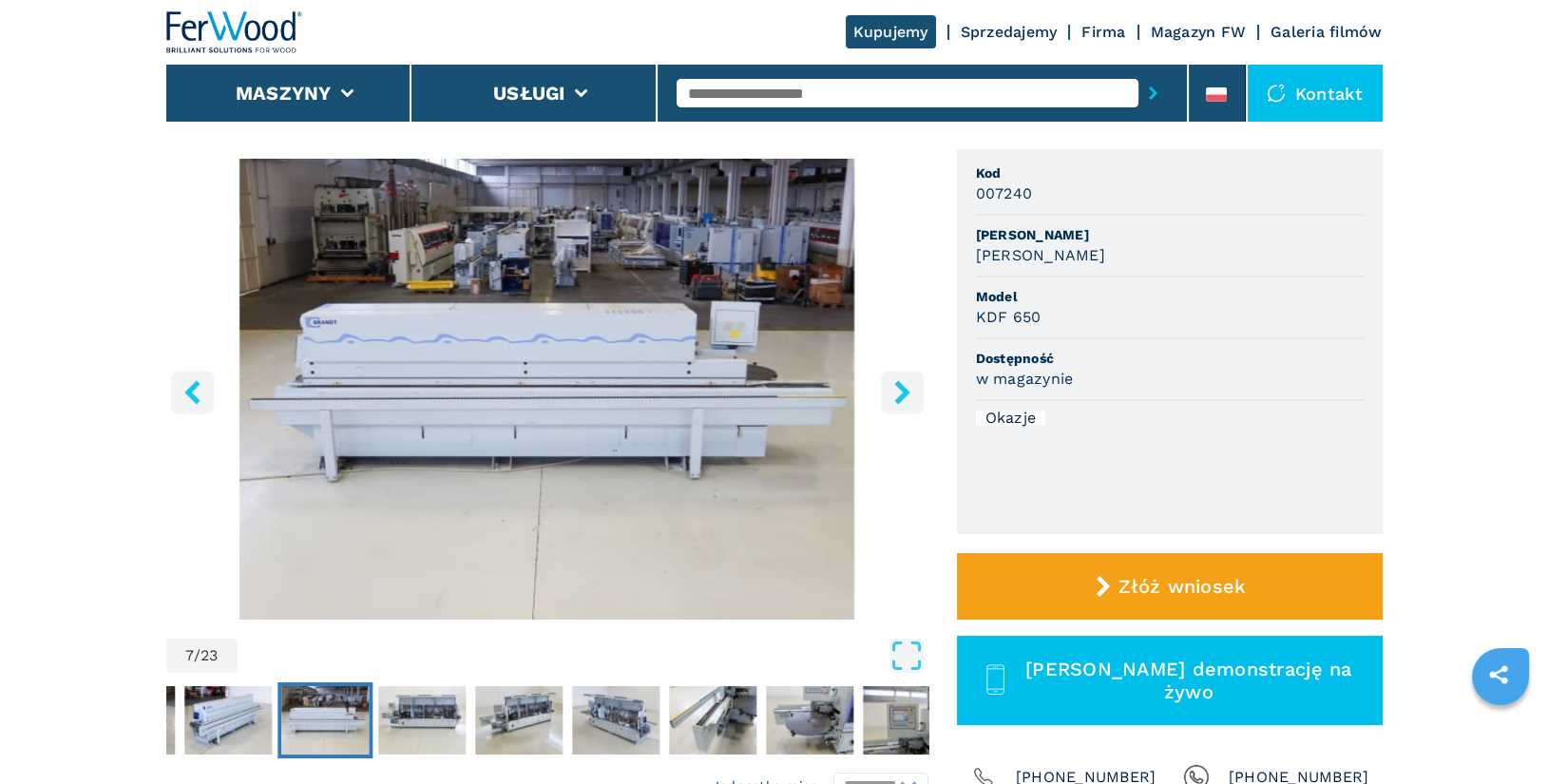
click at [900, 398] on icon "right-button" at bounding box center [902, 392] width 15 height 24
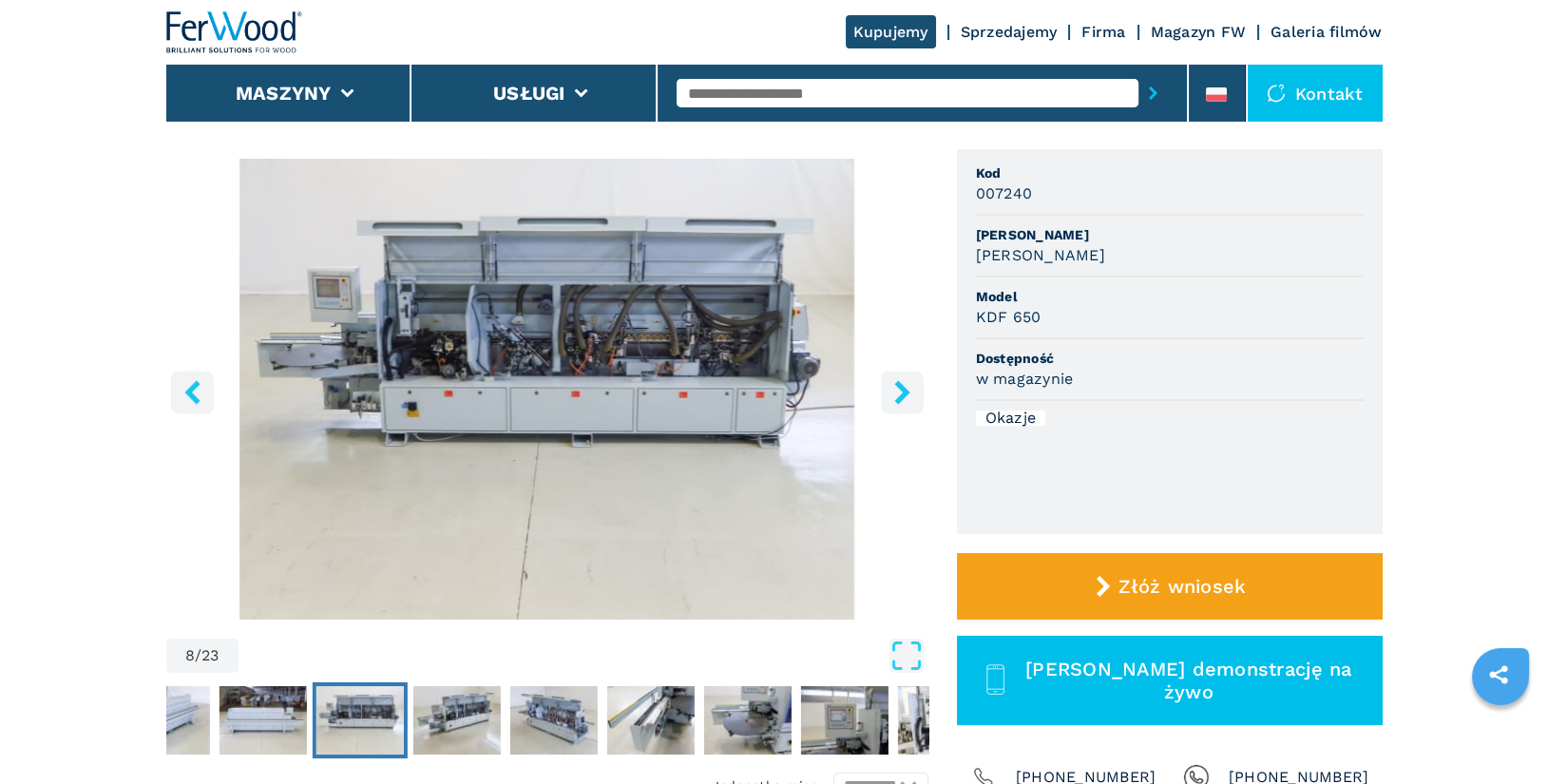
click at [900, 398] on icon "right-button" at bounding box center [902, 392] width 15 height 24
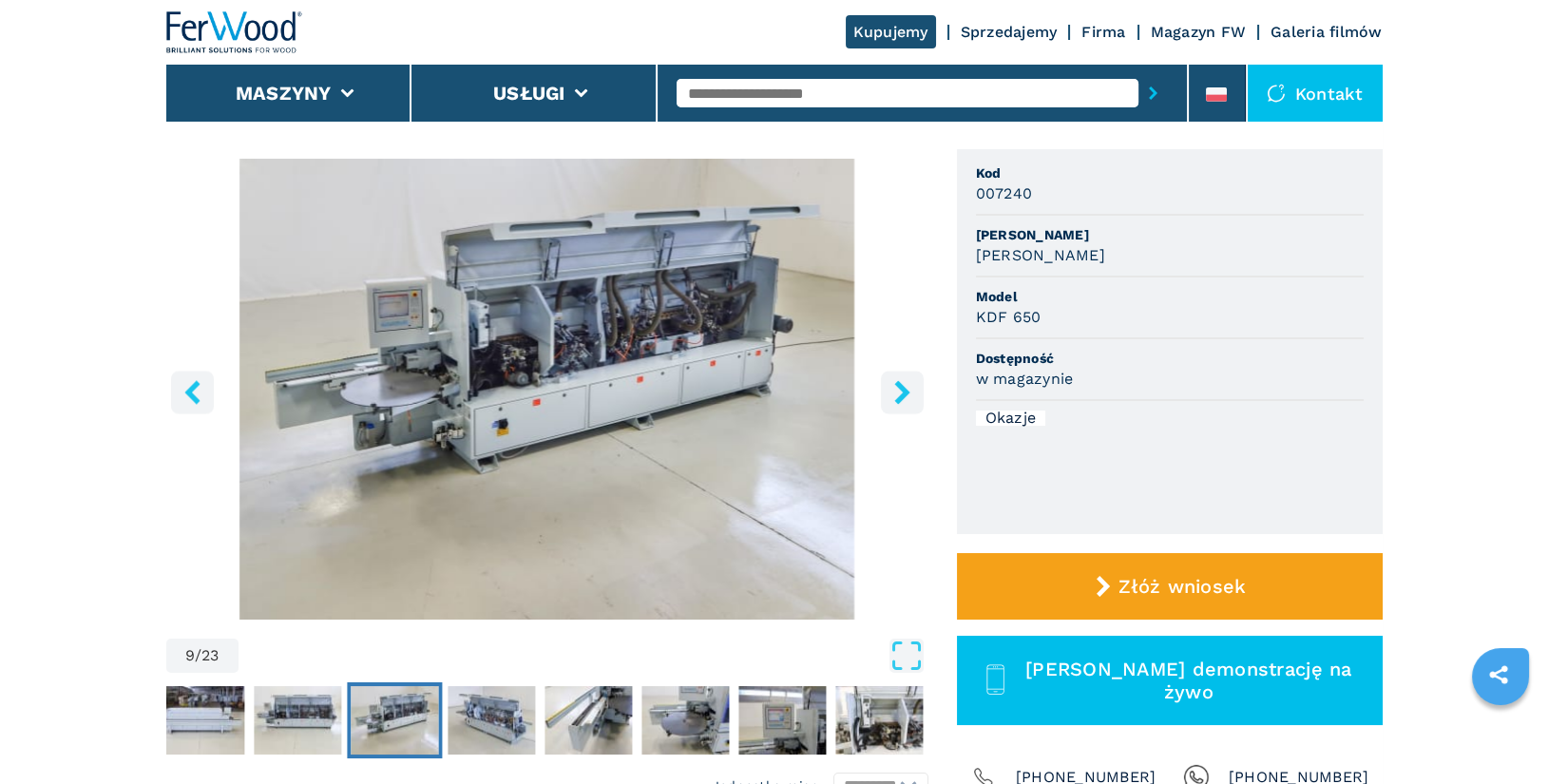
click at [900, 398] on icon "right-button" at bounding box center [902, 392] width 15 height 24
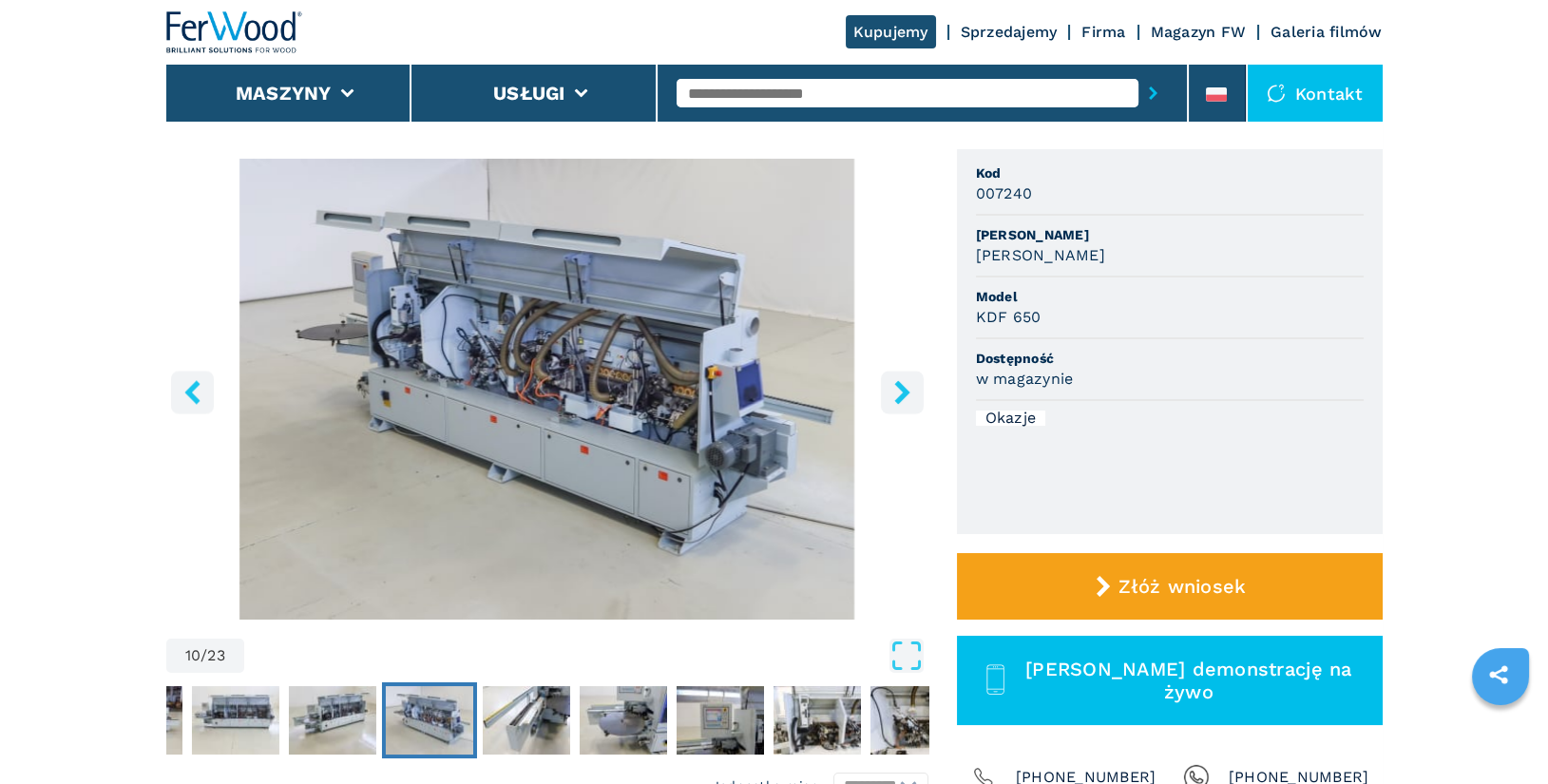
click at [900, 398] on icon "right-button" at bounding box center [902, 392] width 15 height 24
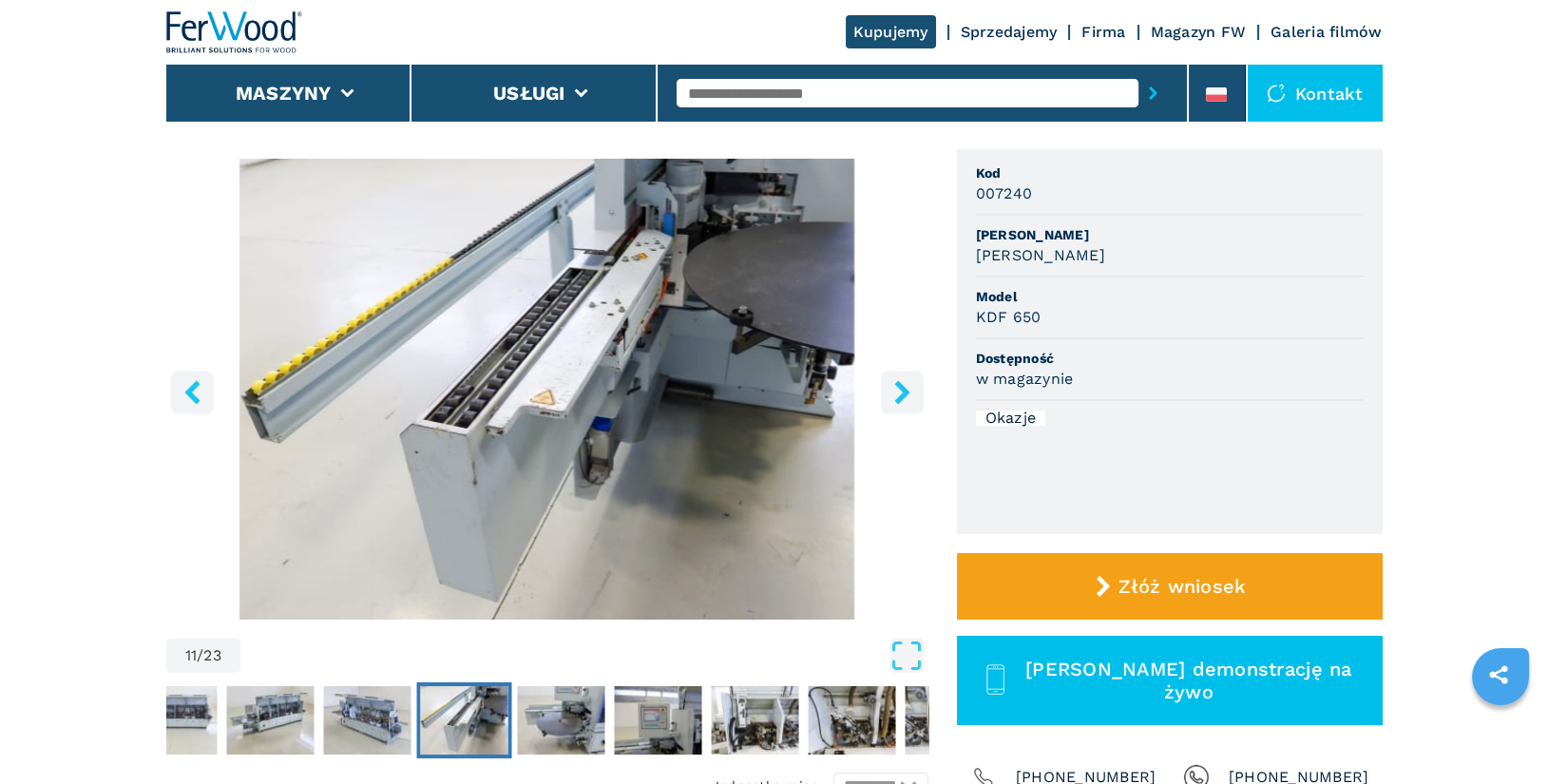
click at [900, 398] on icon "right-button" at bounding box center [902, 392] width 15 height 24
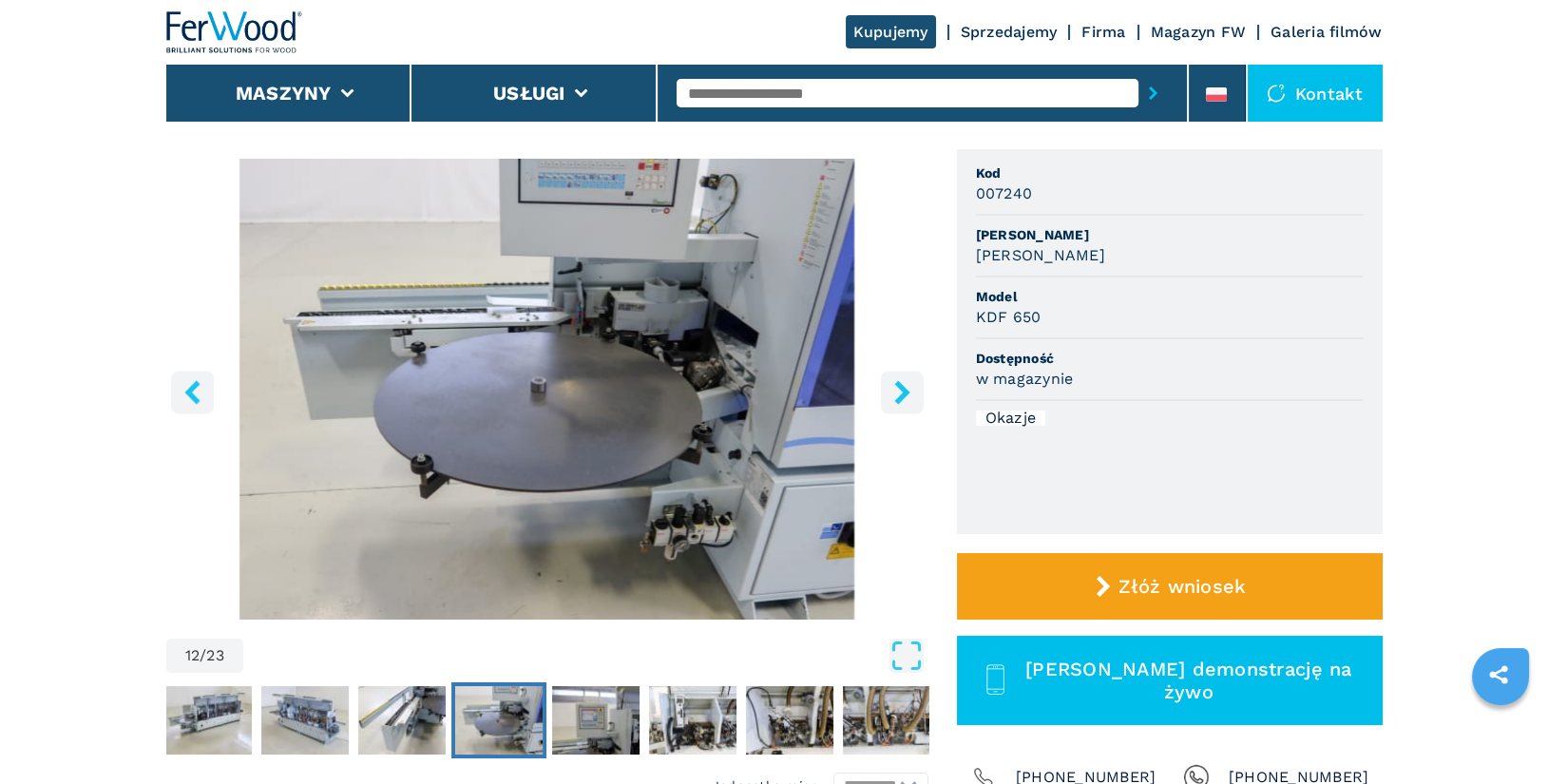
click at [900, 398] on icon "right-button" at bounding box center [902, 392] width 15 height 24
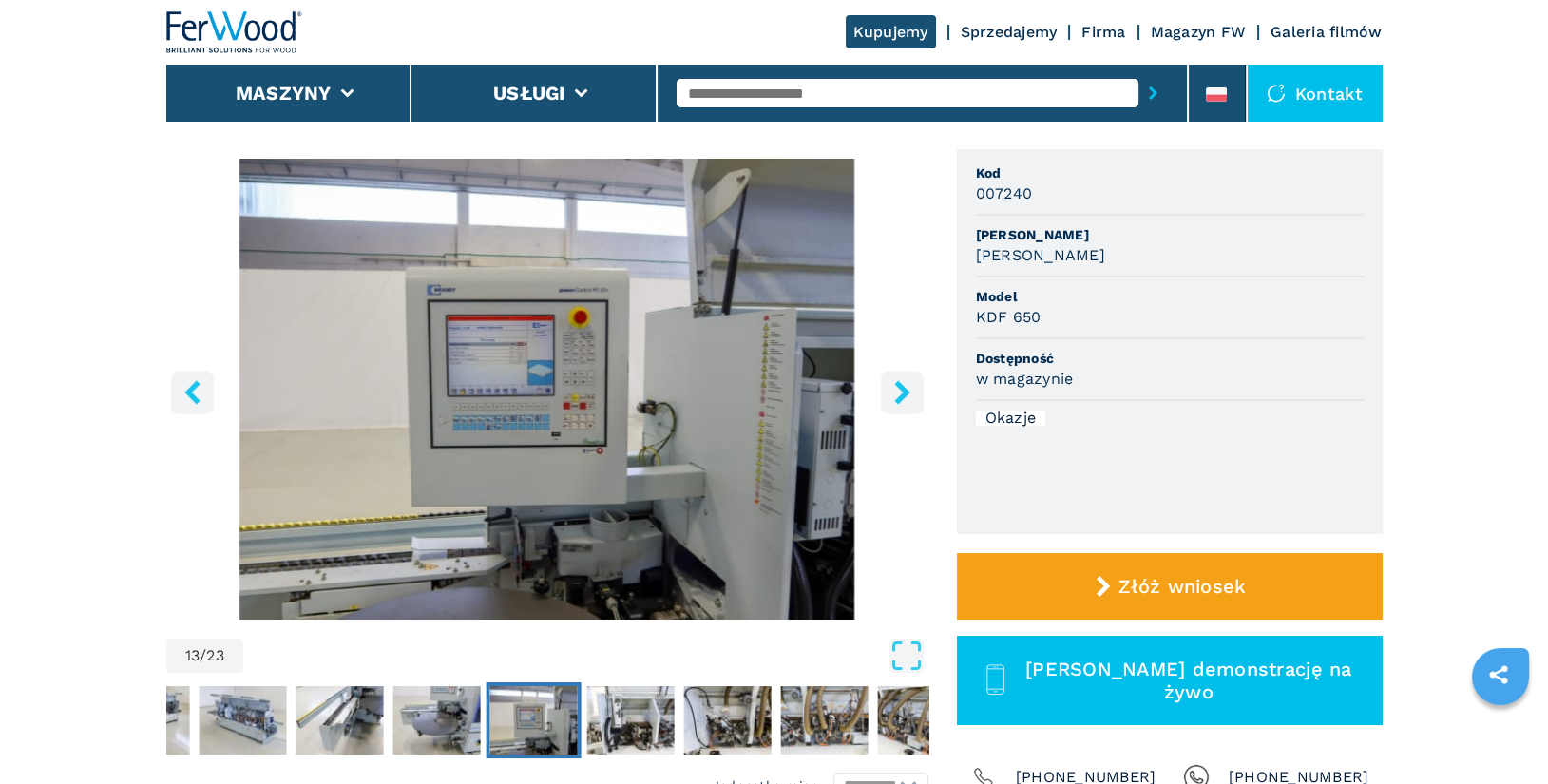
click at [900, 398] on icon "right-button" at bounding box center [902, 392] width 15 height 24
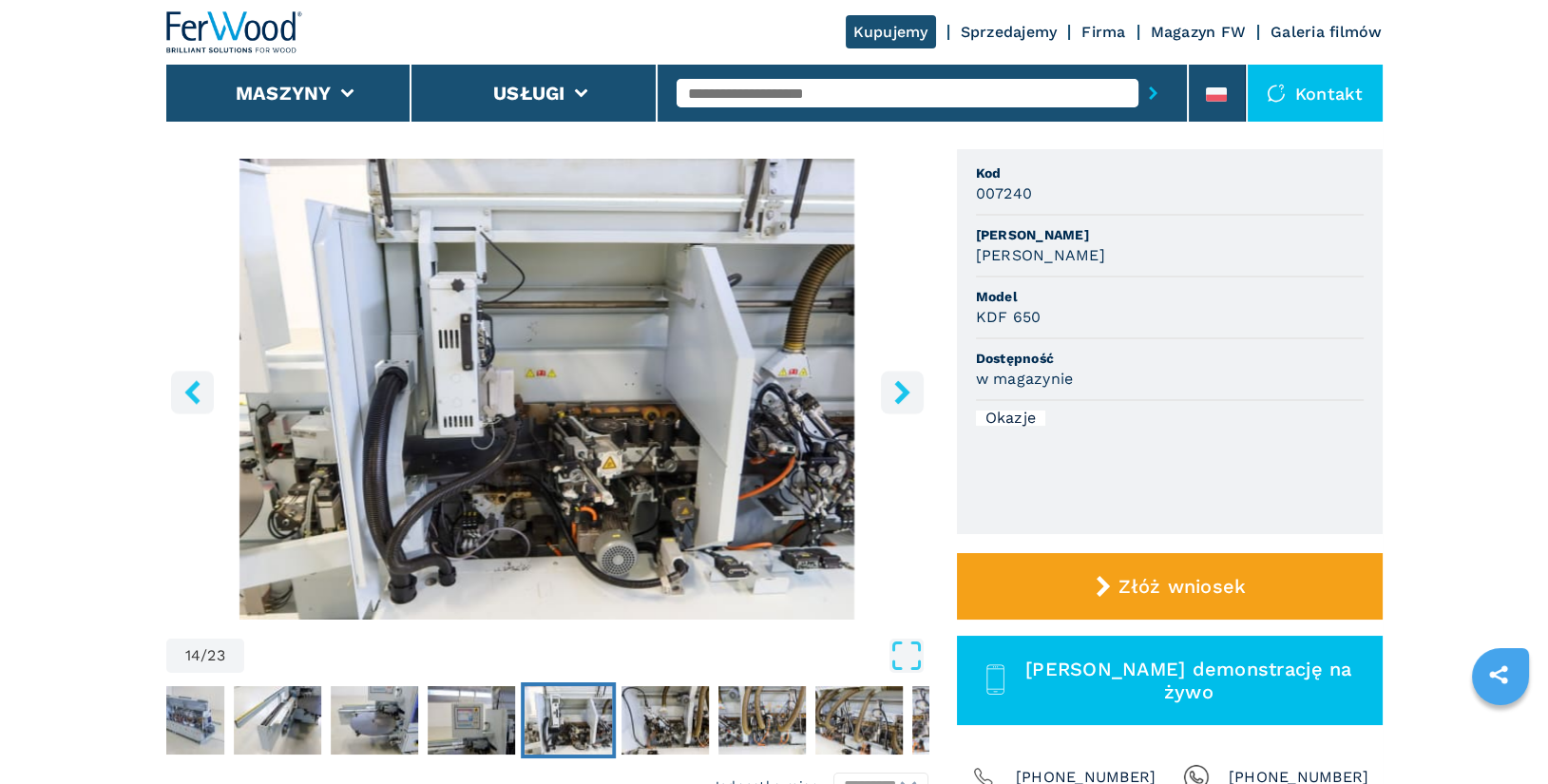
click at [900, 398] on icon "right-button" at bounding box center [902, 392] width 15 height 24
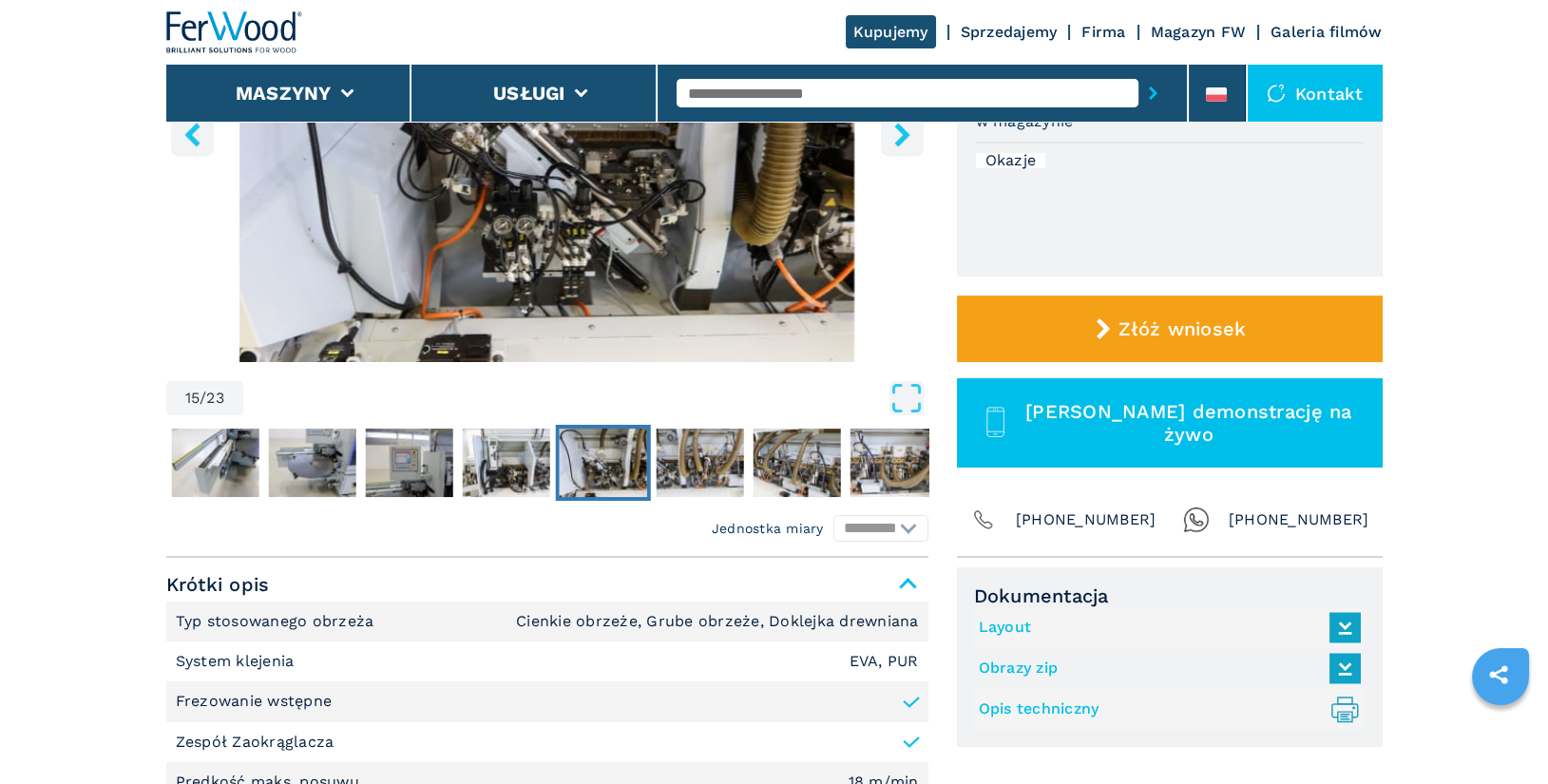
scroll to position [700, 0]
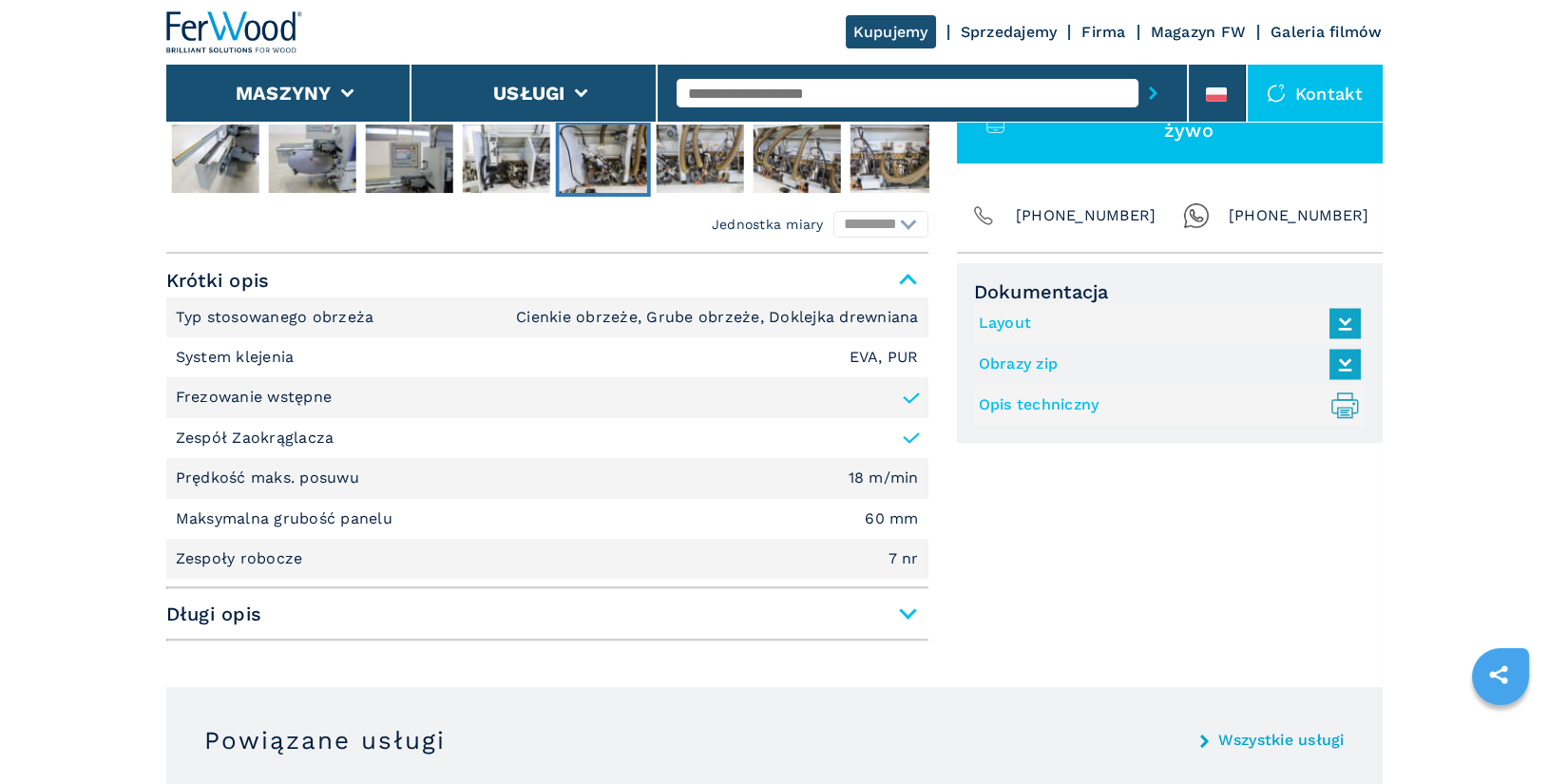
click at [912, 618] on span "Długi opis" at bounding box center [548, 615] width 762 height 34
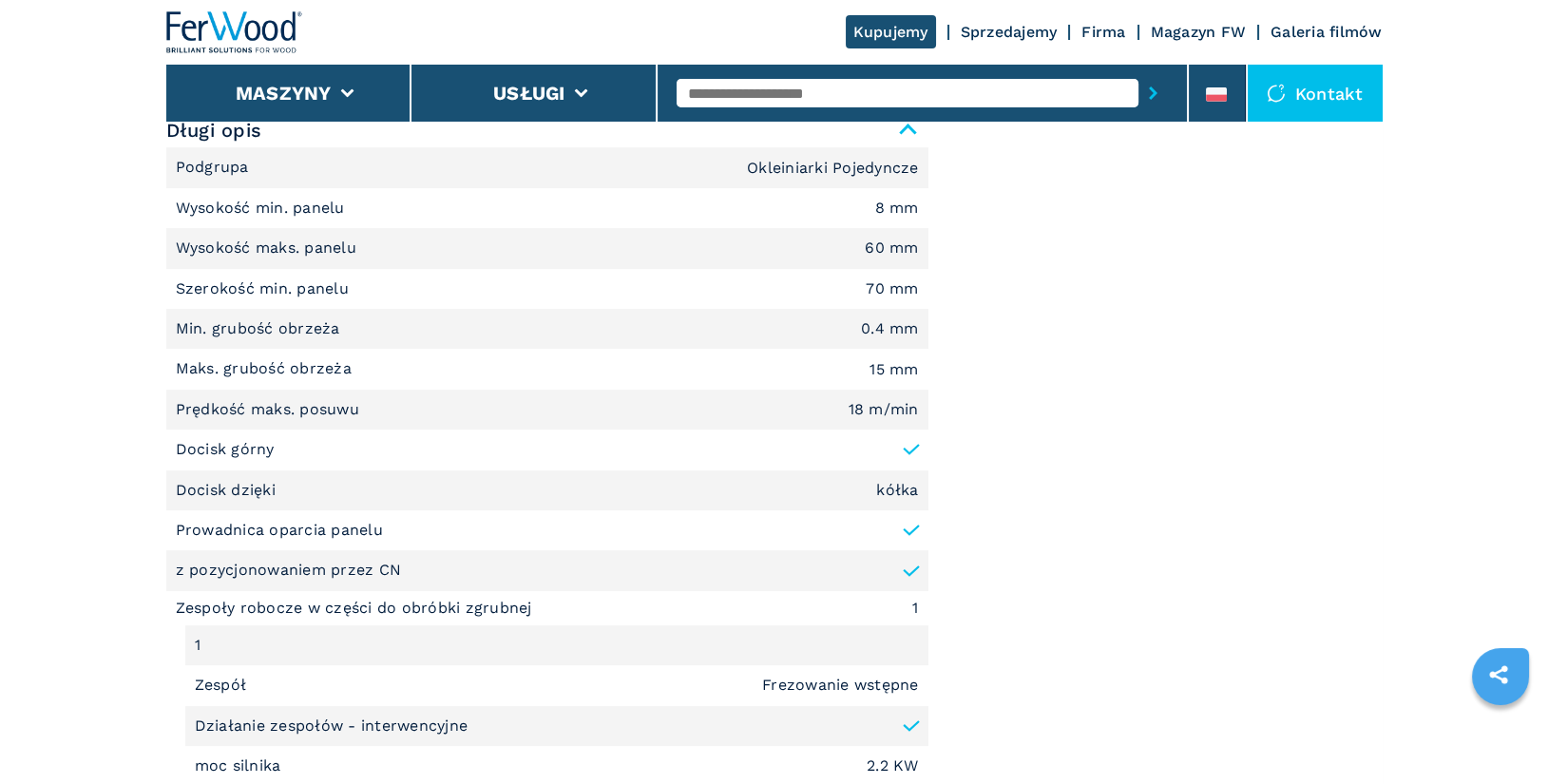
scroll to position [190, 0]
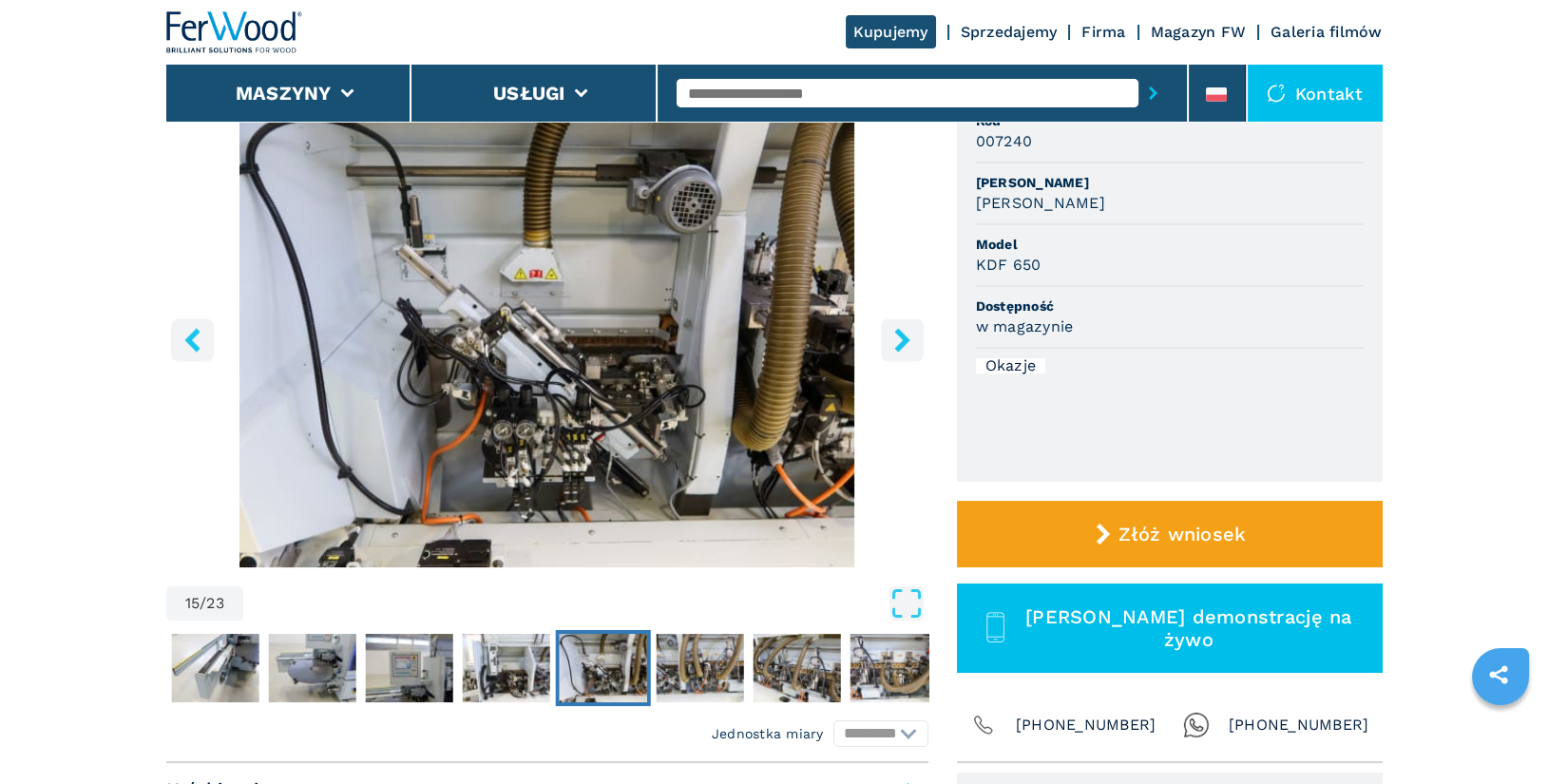
click at [907, 339] on icon "right-button" at bounding box center [902, 340] width 15 height 24
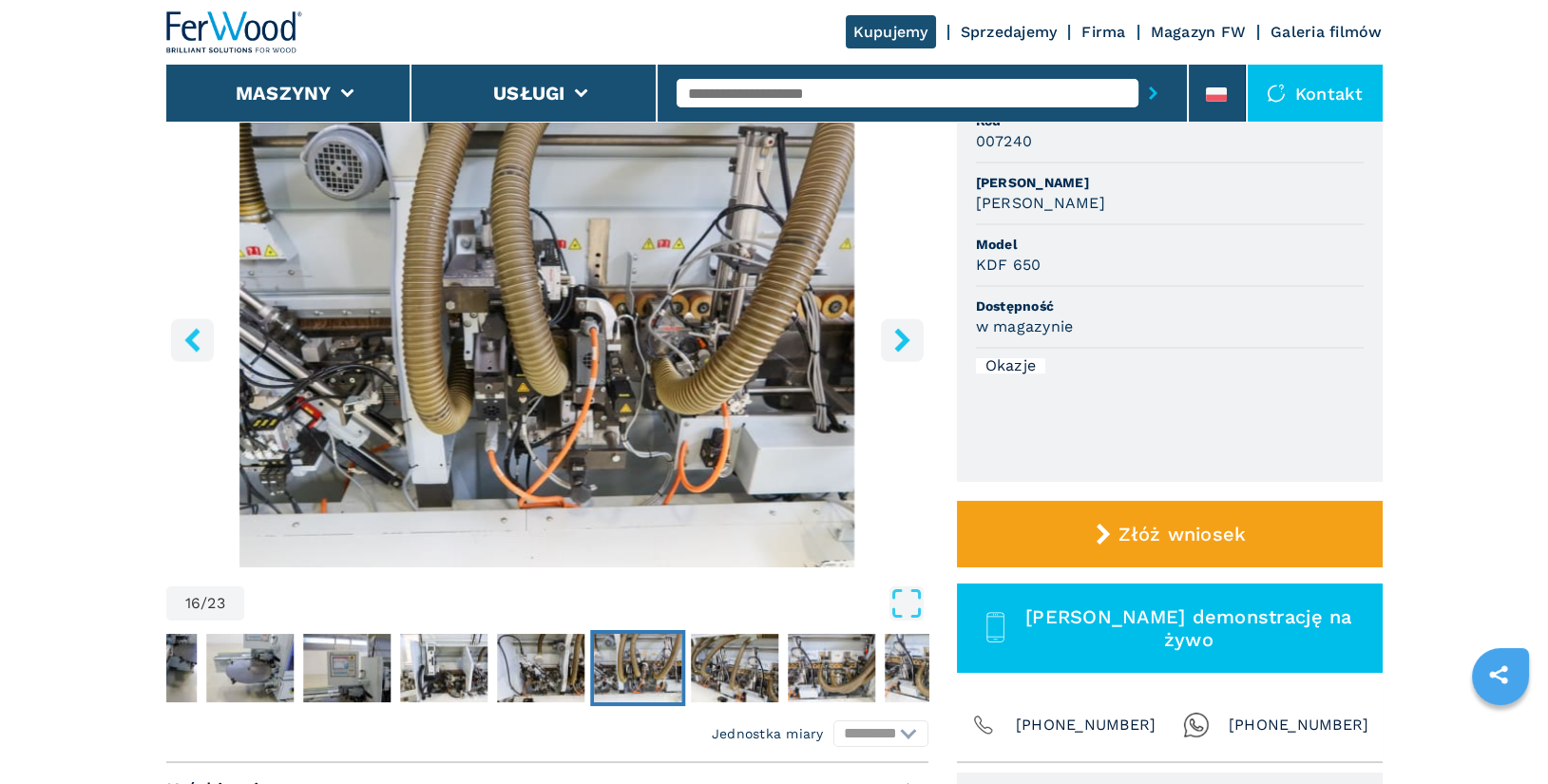
click at [903, 340] on icon "right-button" at bounding box center [902, 340] width 15 height 24
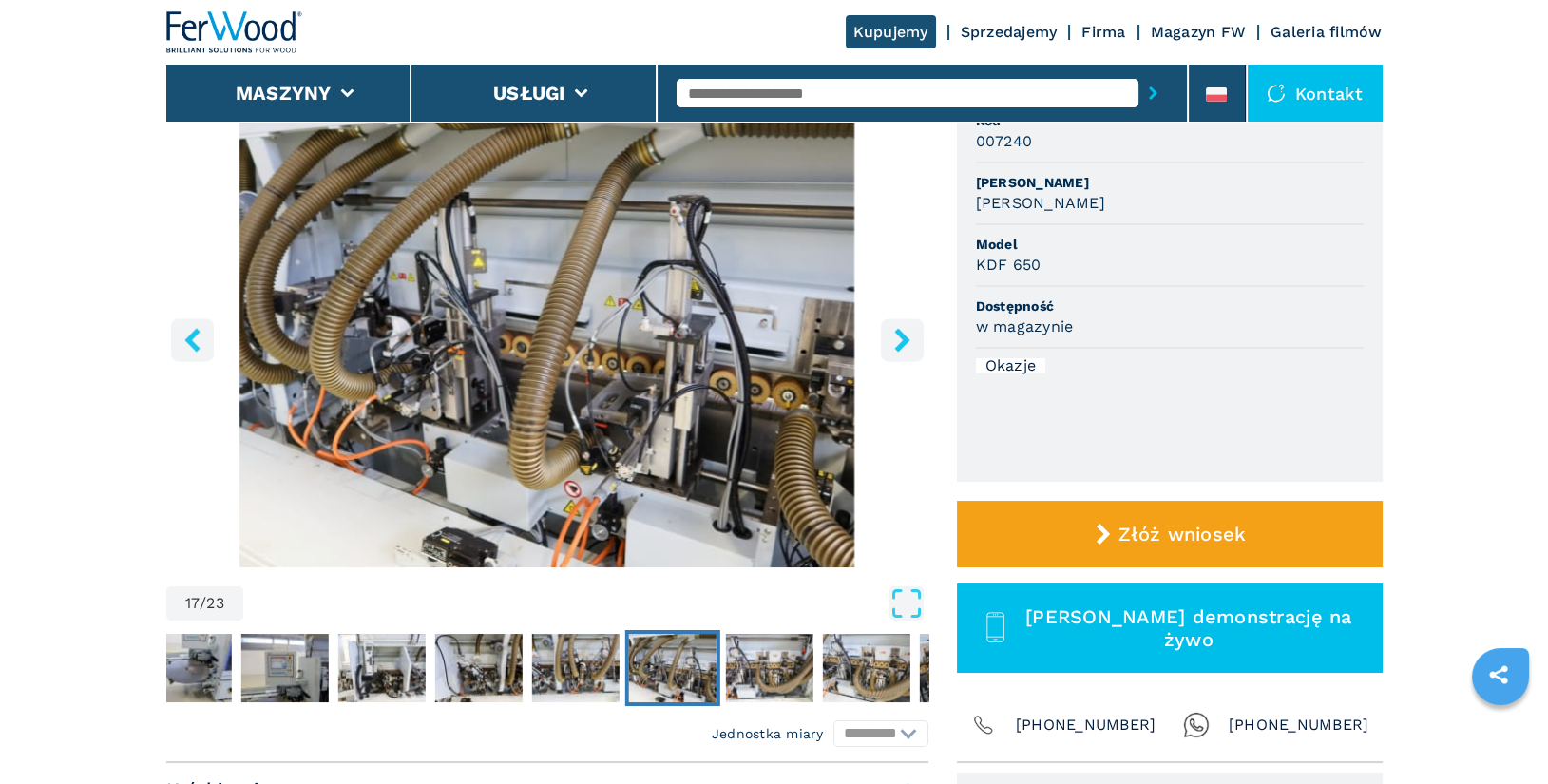
click at [903, 340] on icon "right-button" at bounding box center [902, 340] width 15 height 24
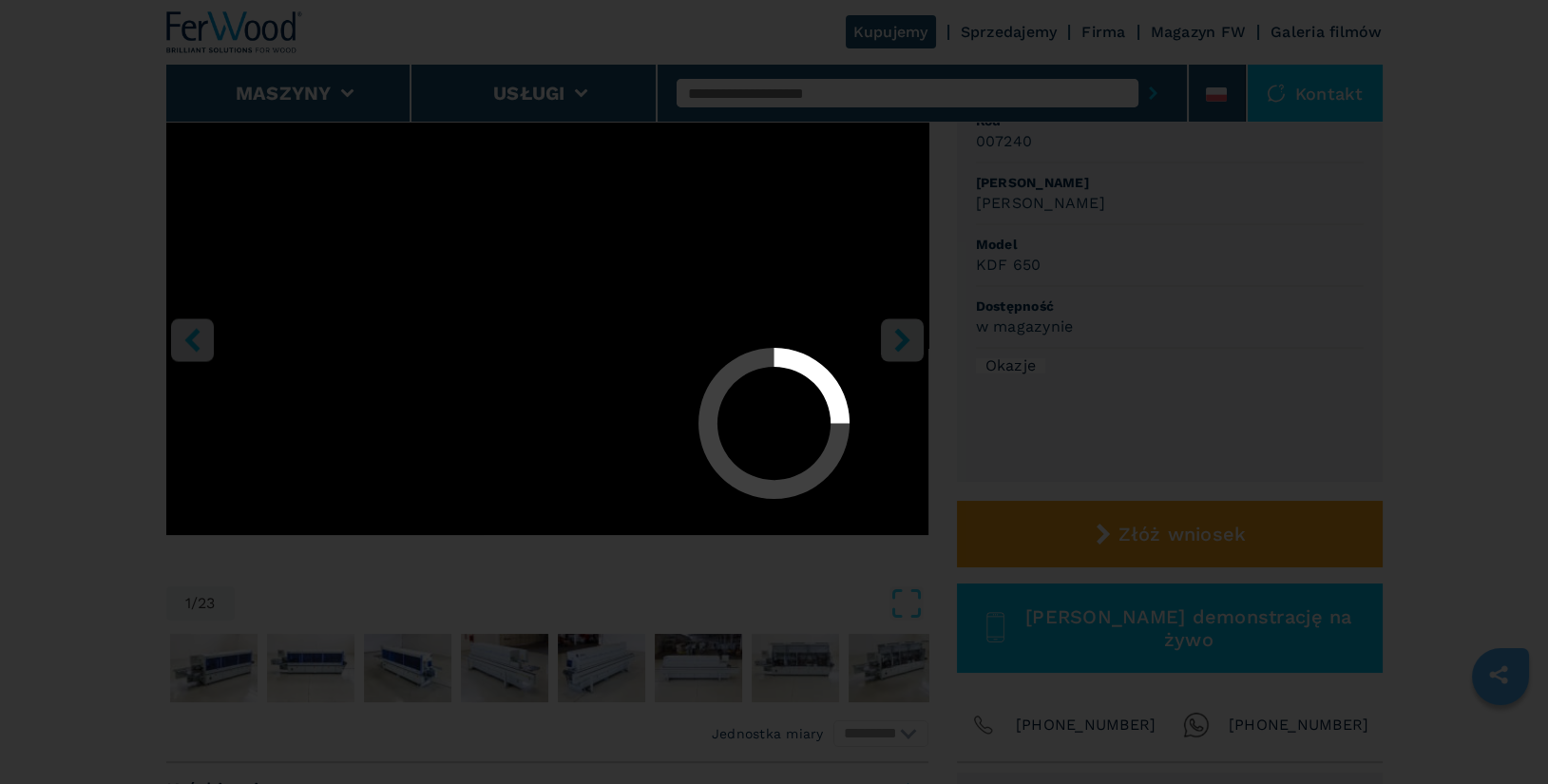
select select "**********"
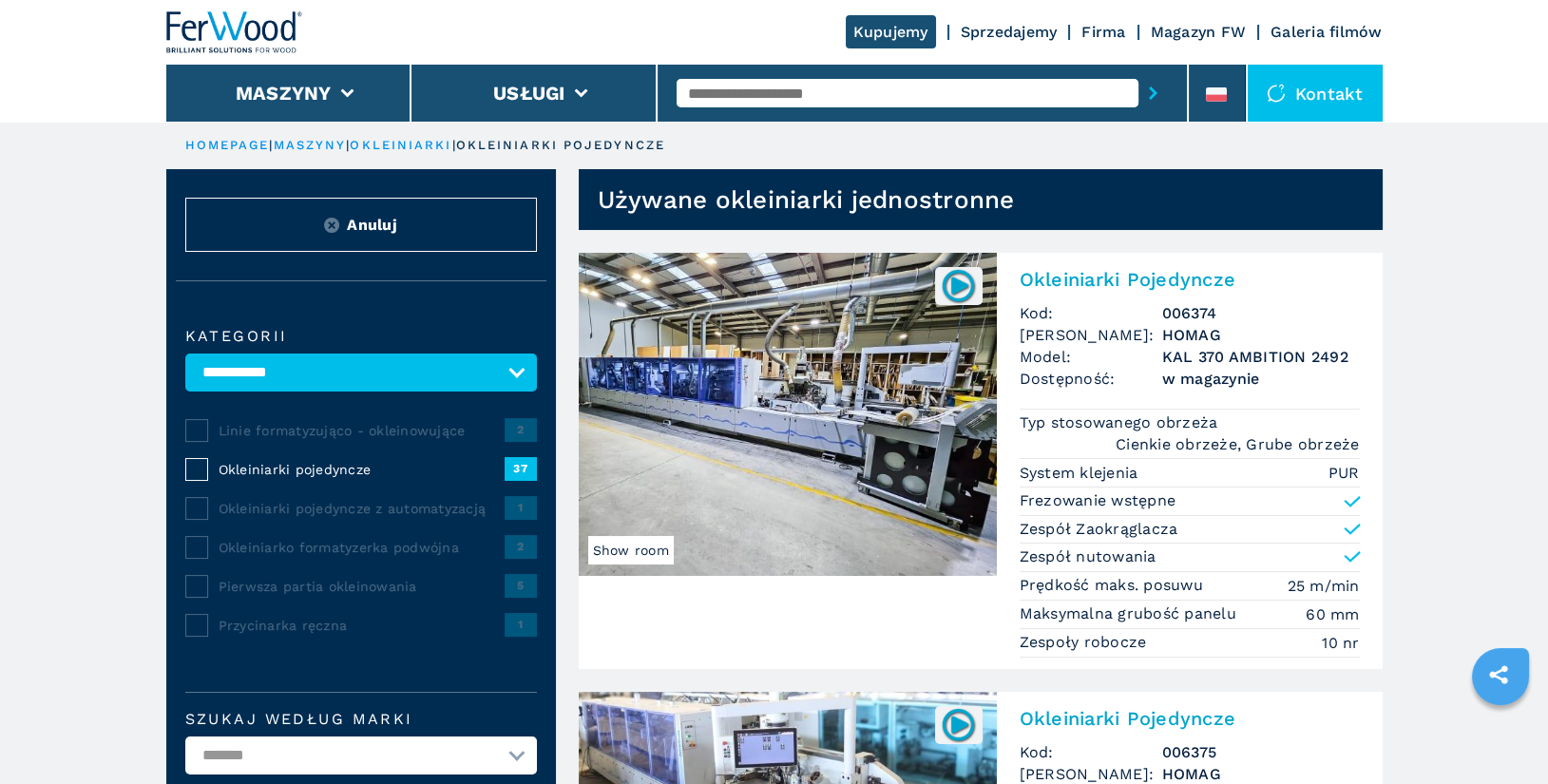
click at [735, 99] on input "text" at bounding box center [908, 93] width 462 height 29
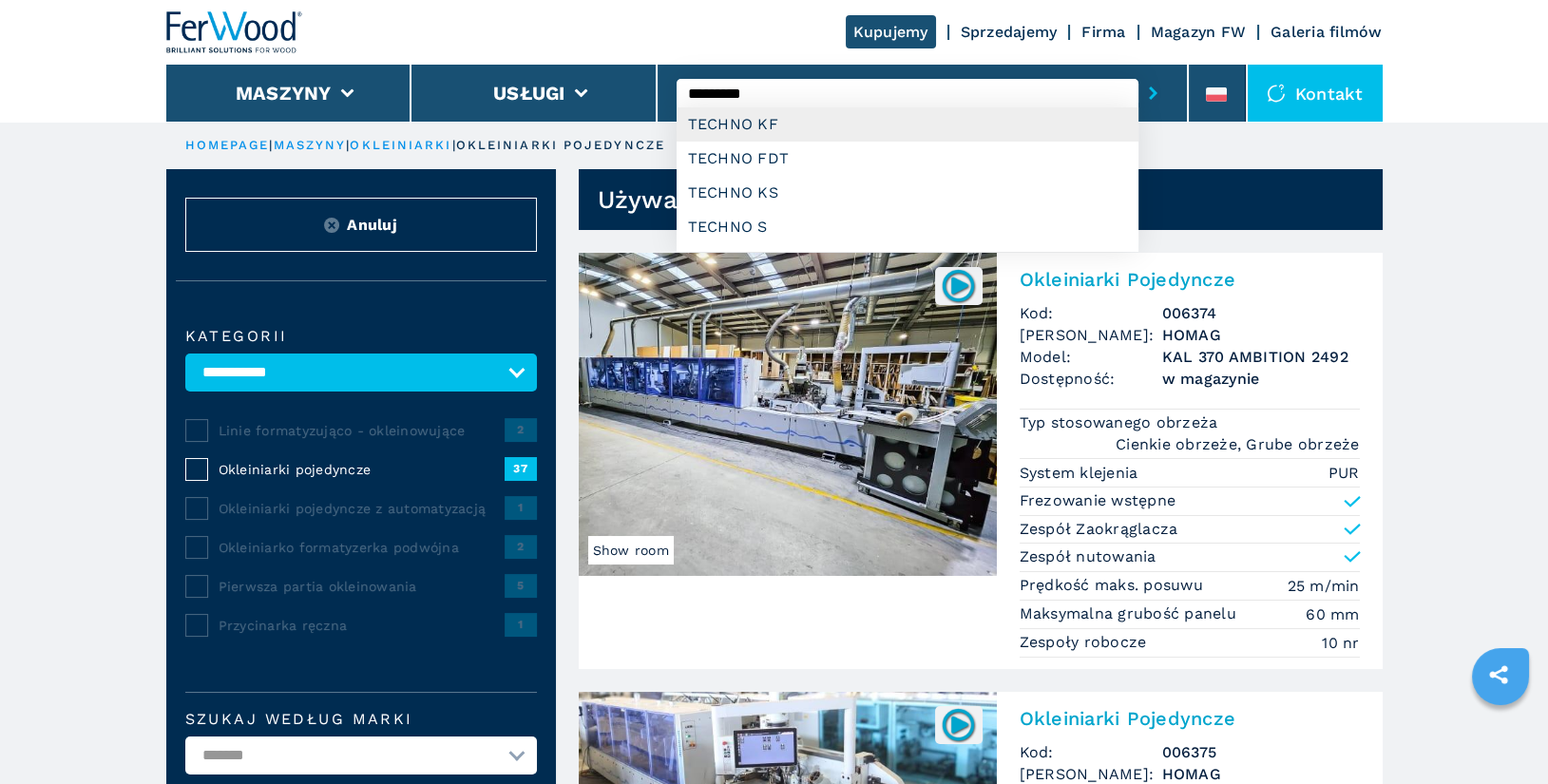
type input "**********"
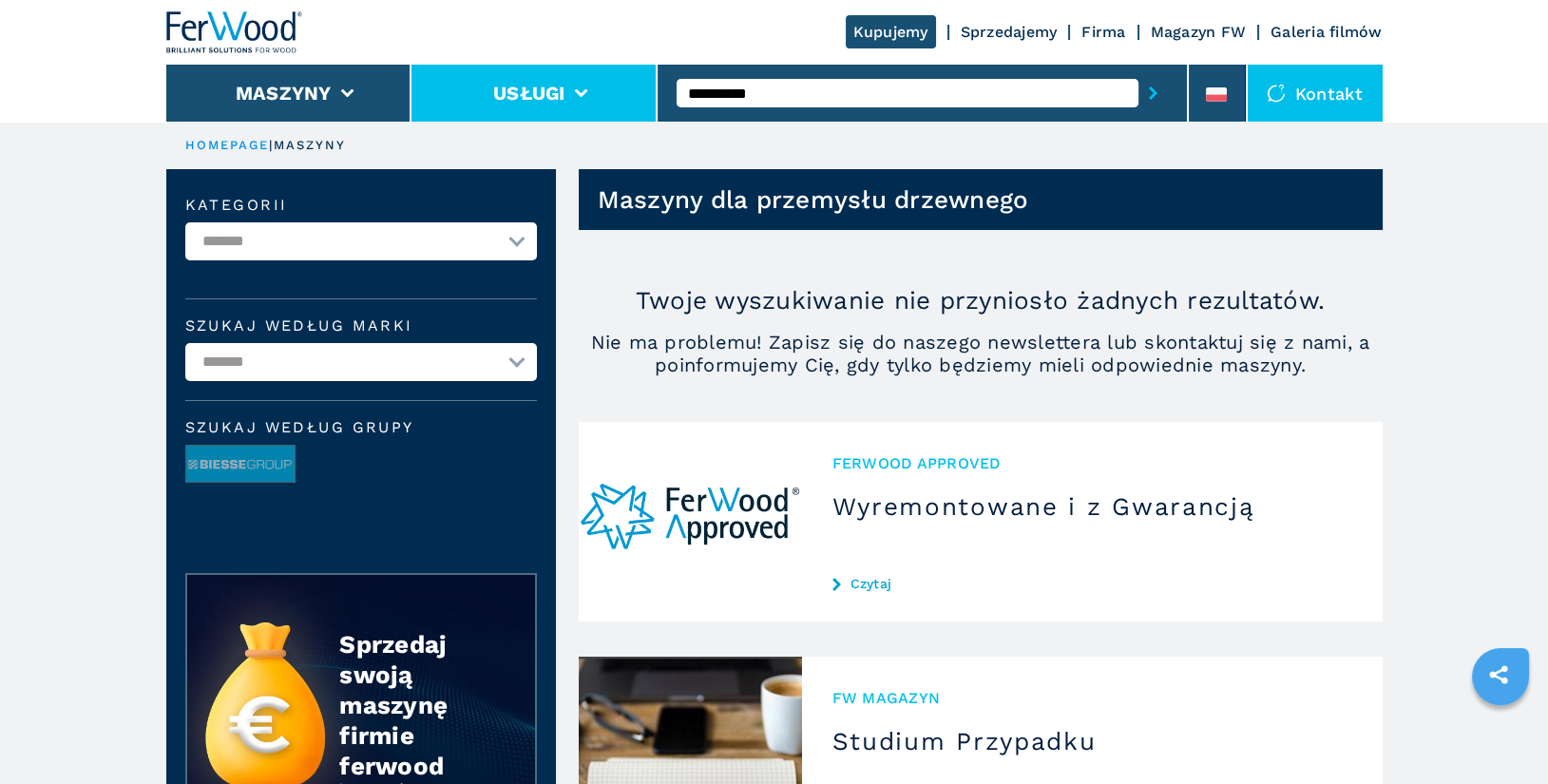
drag, startPoint x: 759, startPoint y: 87, endPoint x: 608, endPoint y: 78, distance: 151.3
click at [608, 78] on div "**********" at bounding box center [774, 60] width 1217 height 122
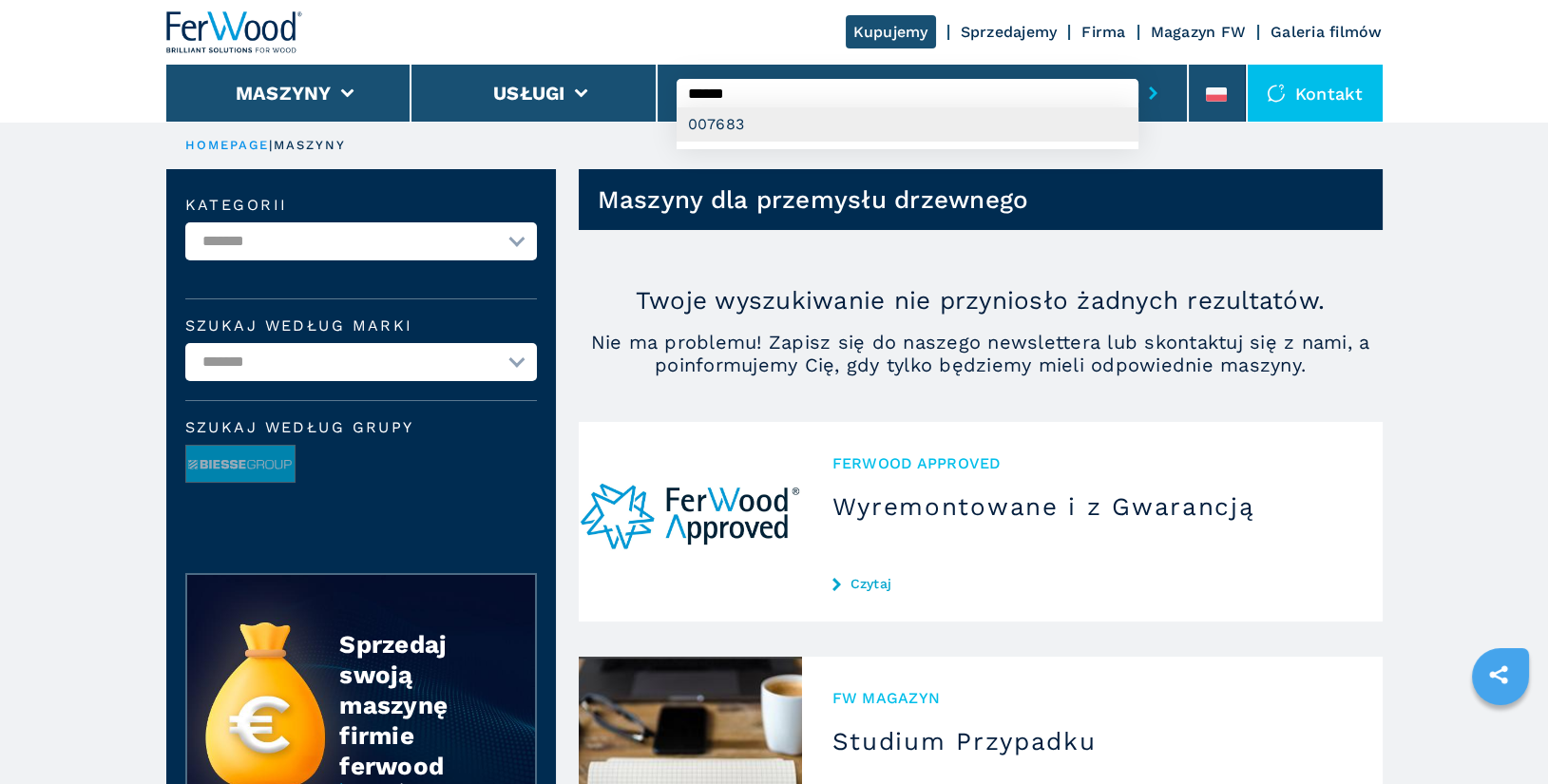
type input "******"
click at [737, 123] on div "007683" at bounding box center [908, 124] width 462 height 34
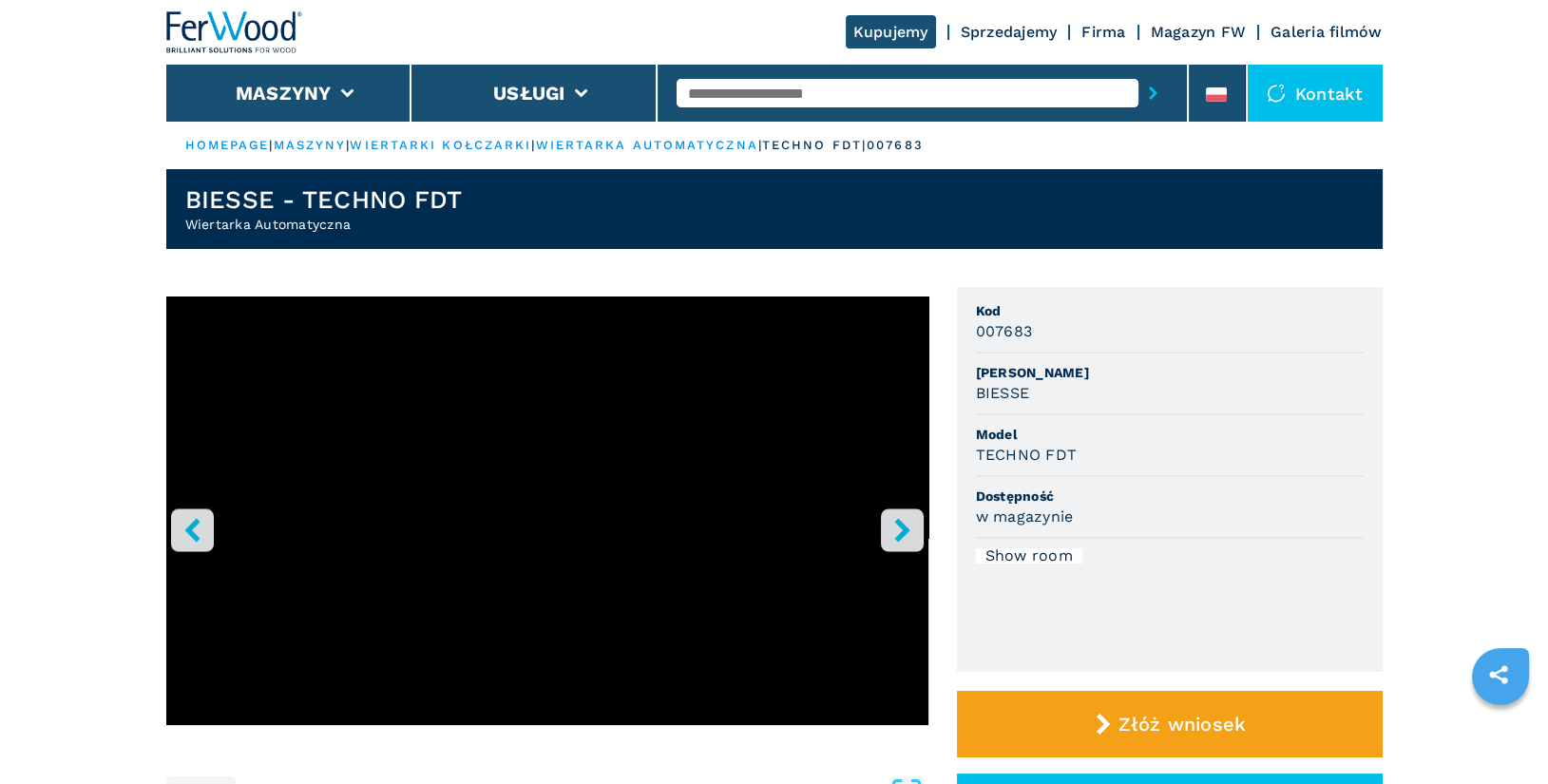
click at [910, 533] on icon "right-button" at bounding box center [902, 529] width 24 height 24
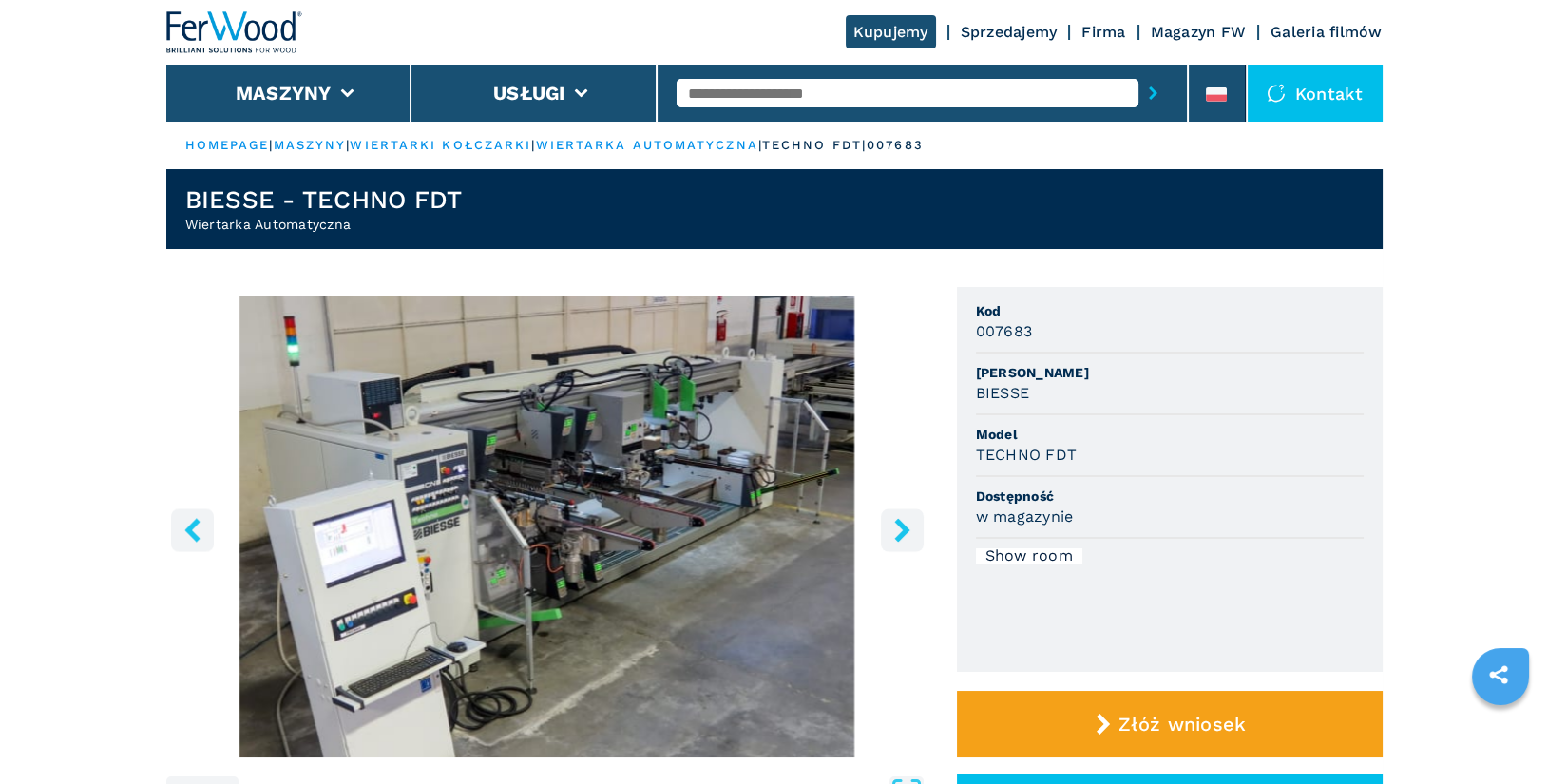
click at [907, 534] on icon "right-button" at bounding box center [902, 529] width 24 height 24
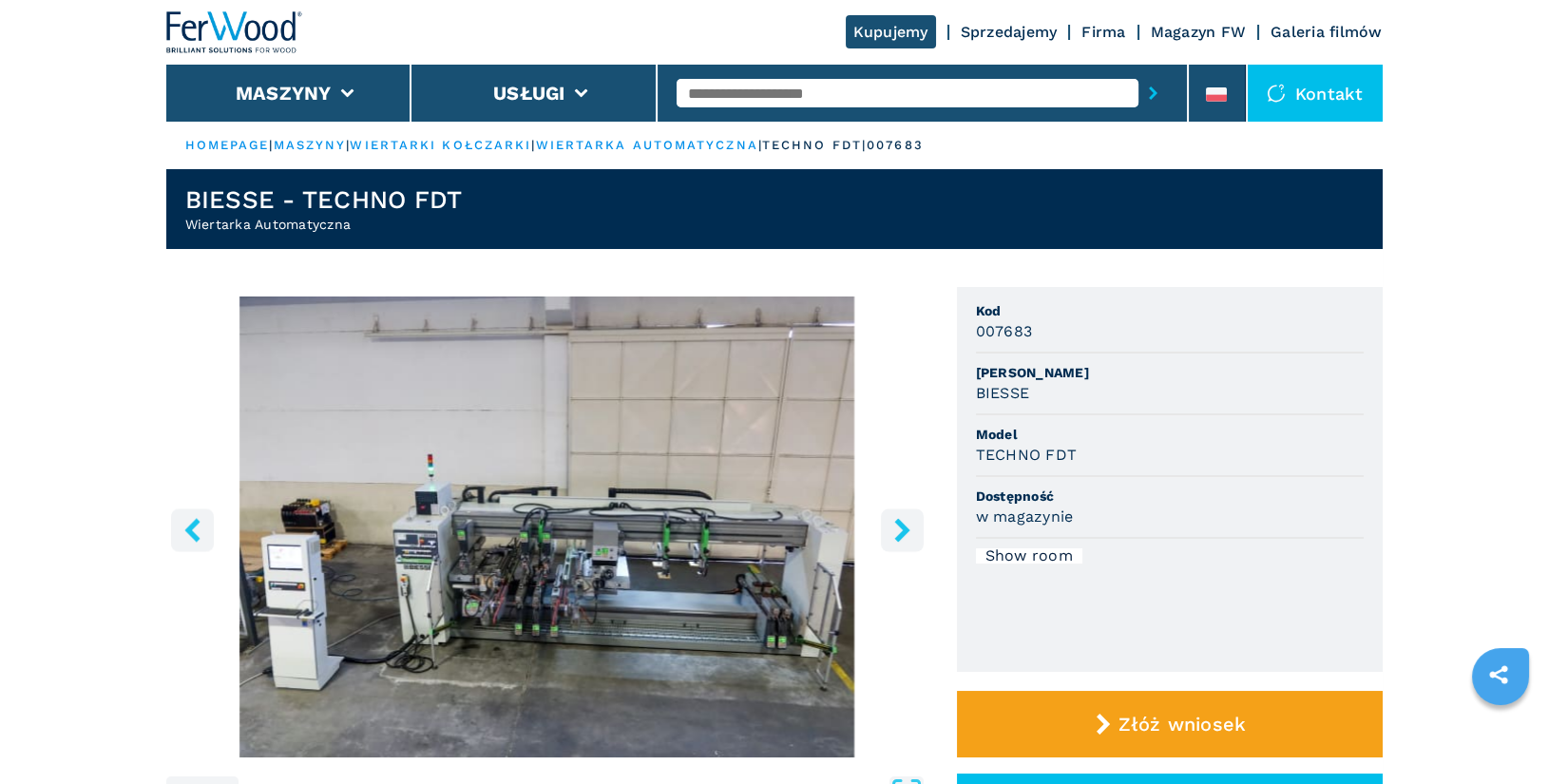
click at [907, 534] on icon "right-button" at bounding box center [902, 529] width 24 height 24
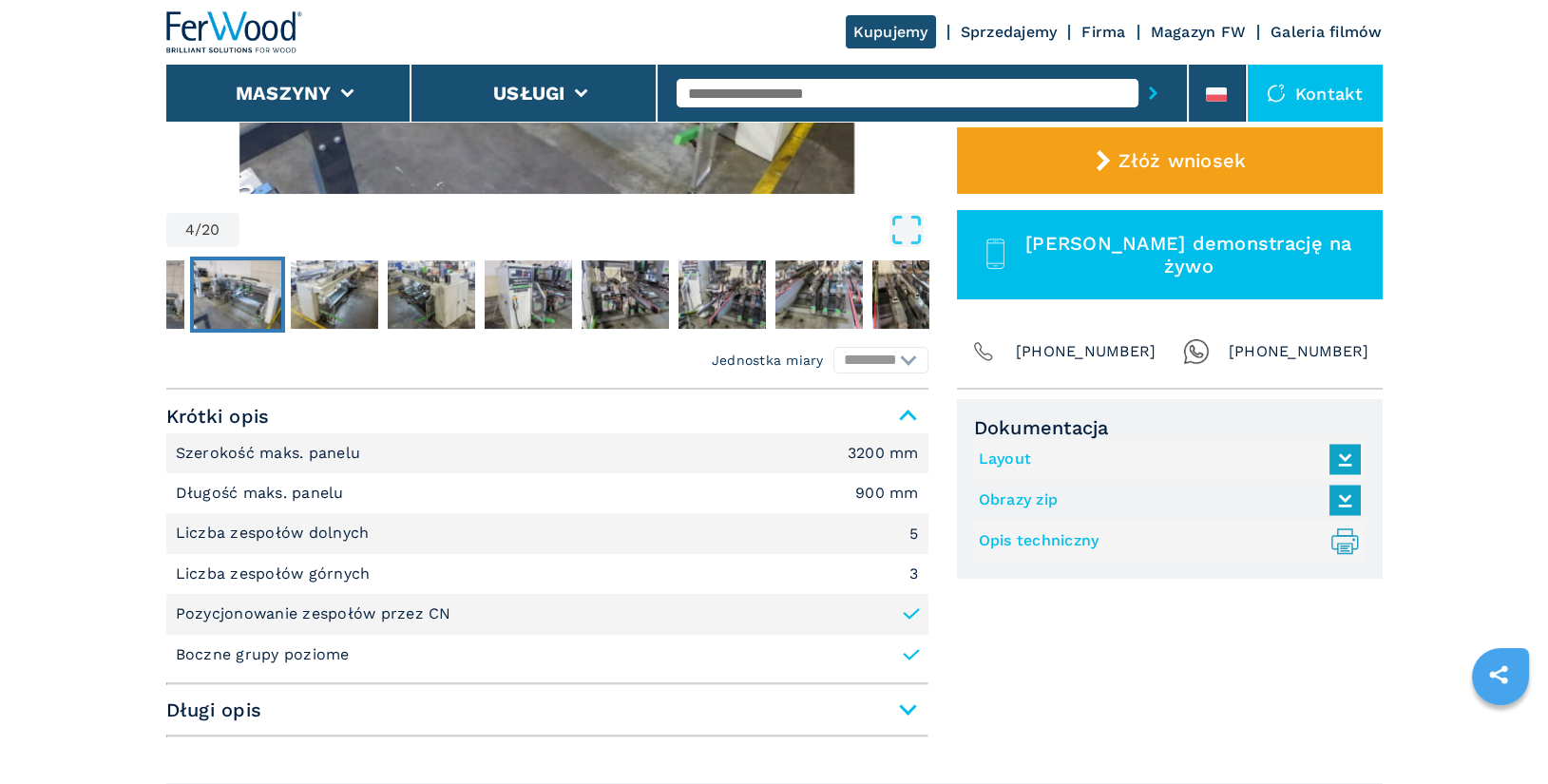
scroll to position [581, 0]
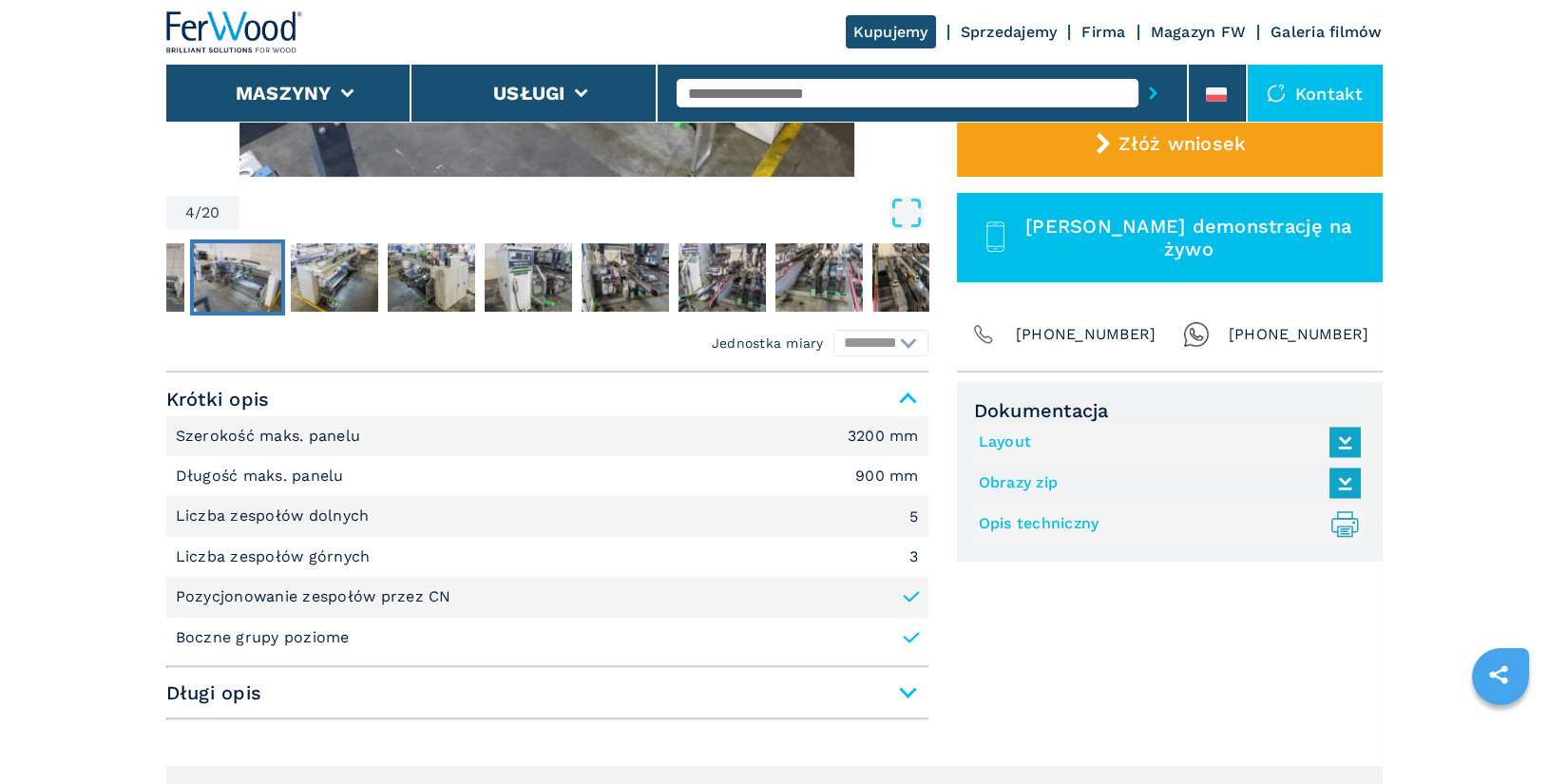
click at [775, 100] on input "text" at bounding box center [908, 93] width 462 height 29
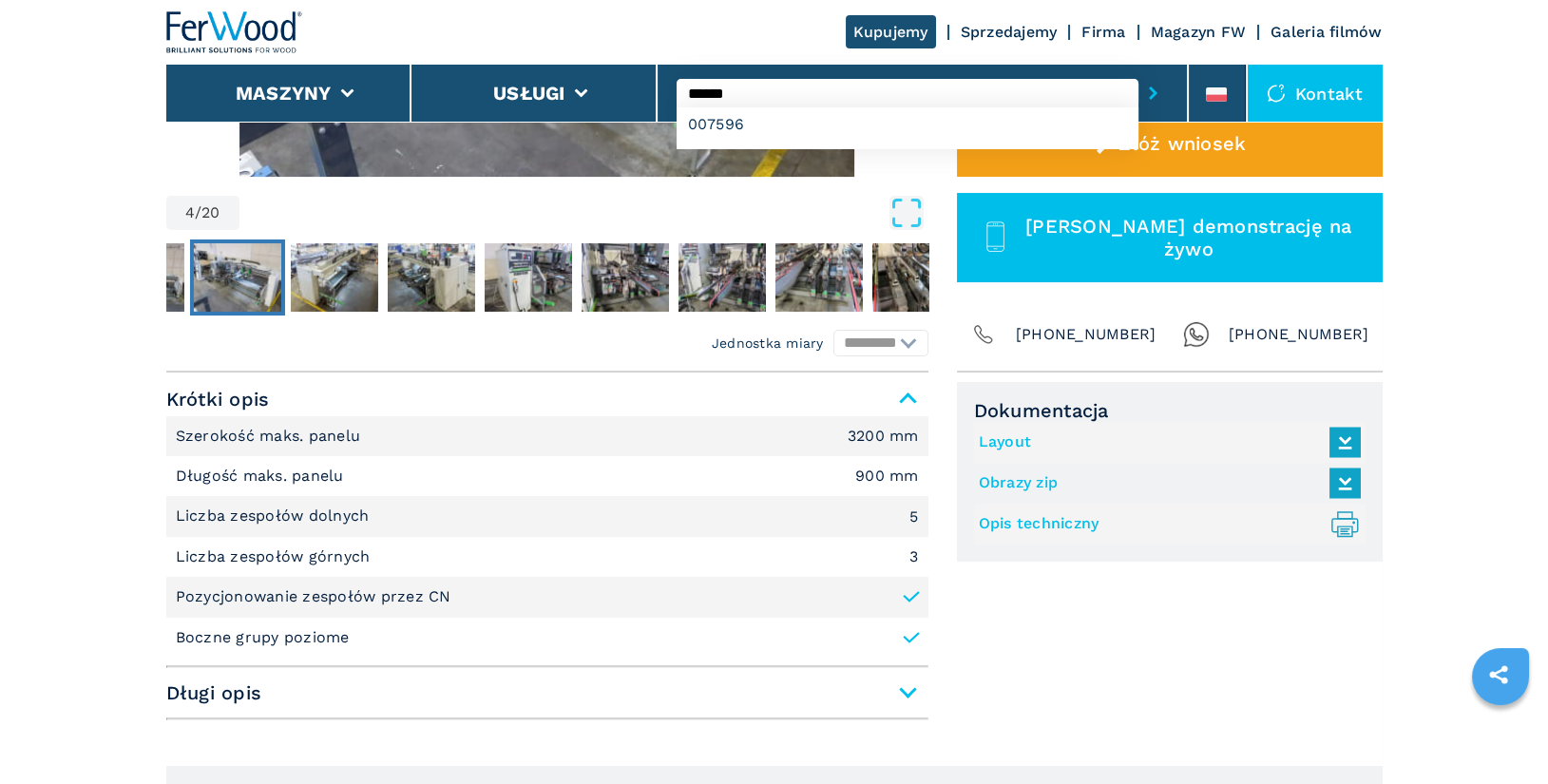
type input "******"
click at [1139, 71] on button "submit-button" at bounding box center [1154, 93] width 30 height 44
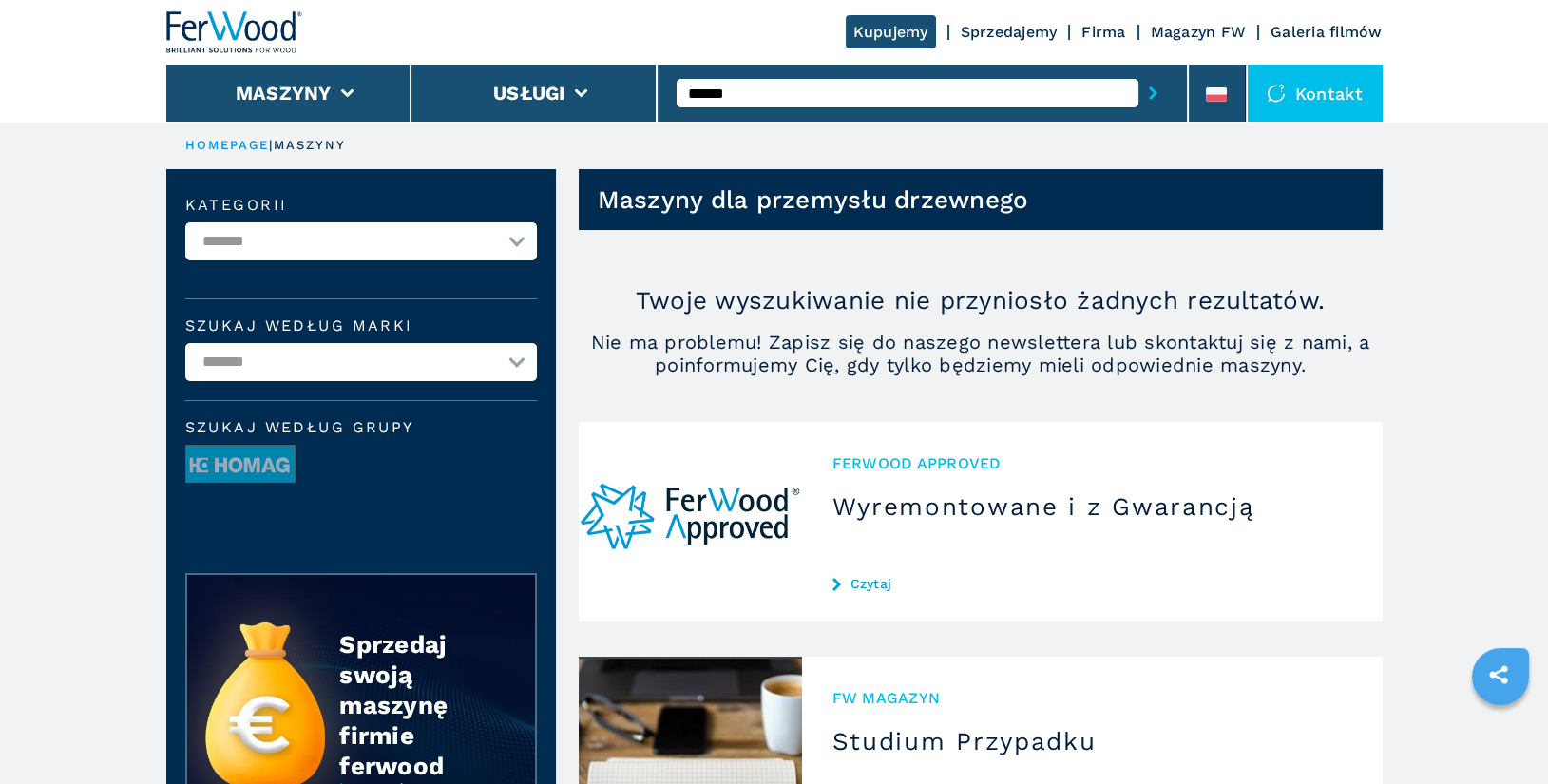
drag, startPoint x: 755, startPoint y: 99, endPoint x: 670, endPoint y: 83, distance: 86.5
click at [671, 83] on div "******" at bounding box center [923, 94] width 531 height 57
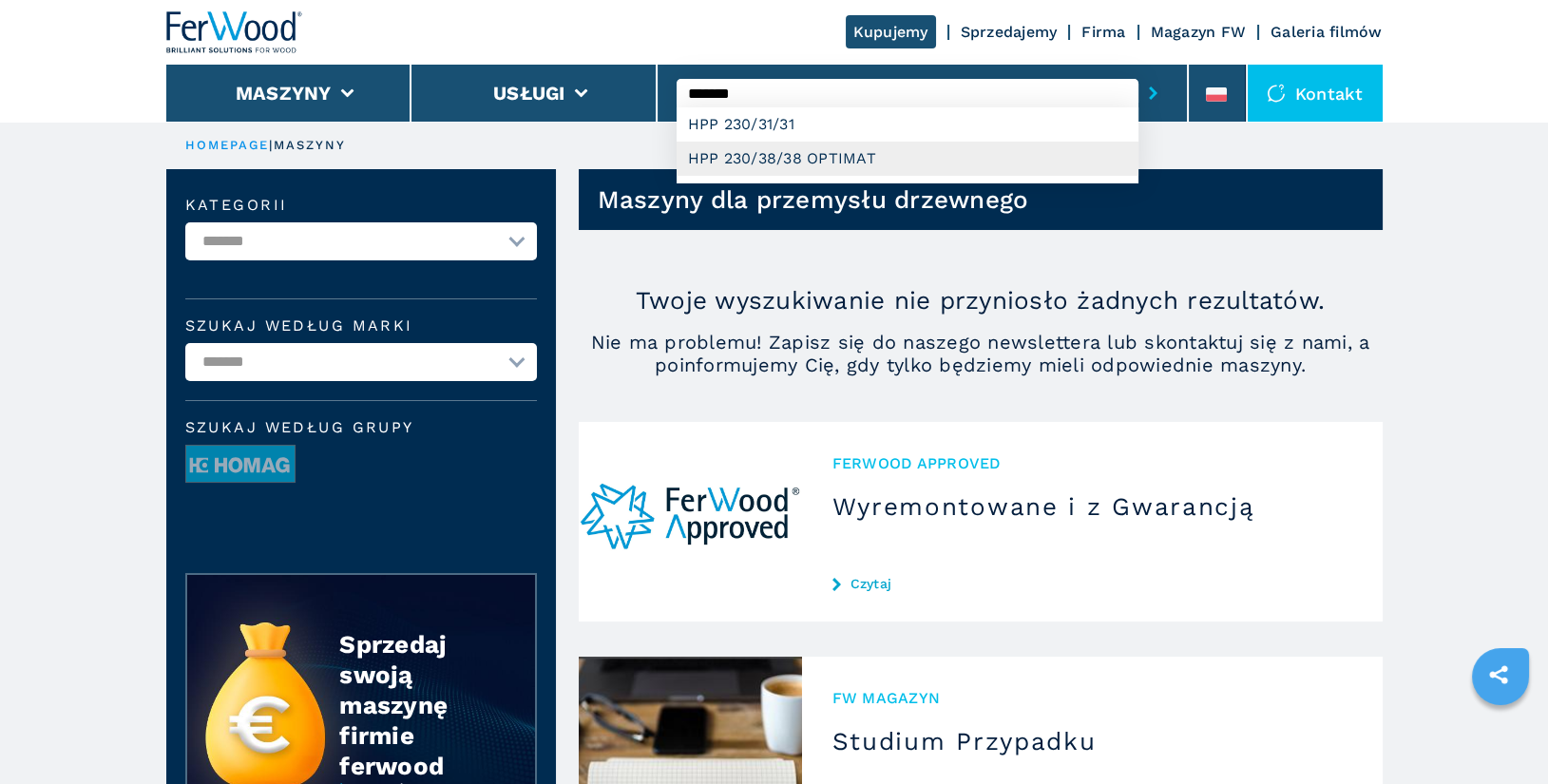
click at [857, 146] on div "HPP 230/38/38 OPTIMAT" at bounding box center [908, 159] width 462 height 34
type input "**********"
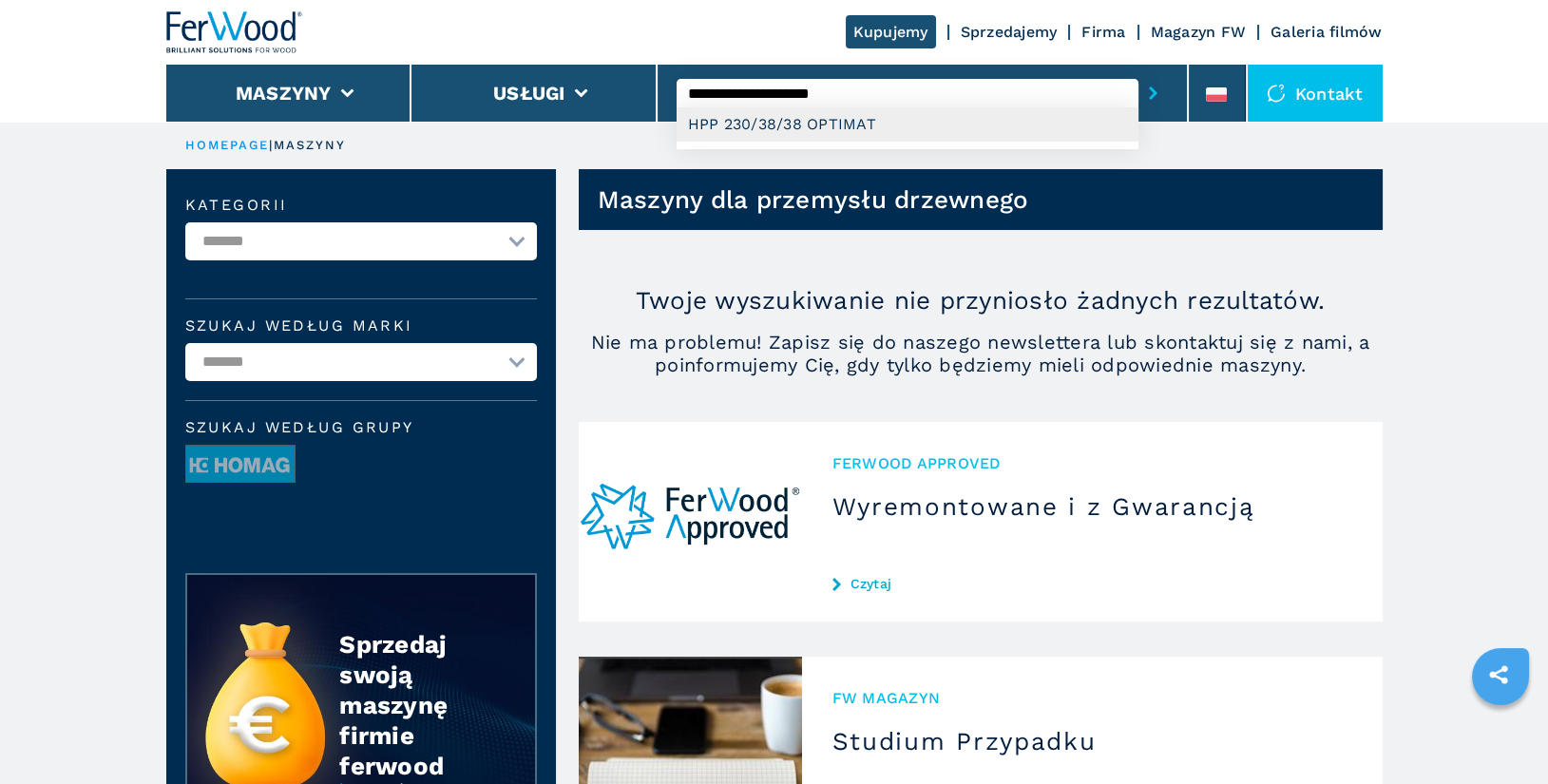
click at [839, 133] on div "HPP 230/38/38 OPTIMAT" at bounding box center [908, 124] width 462 height 34
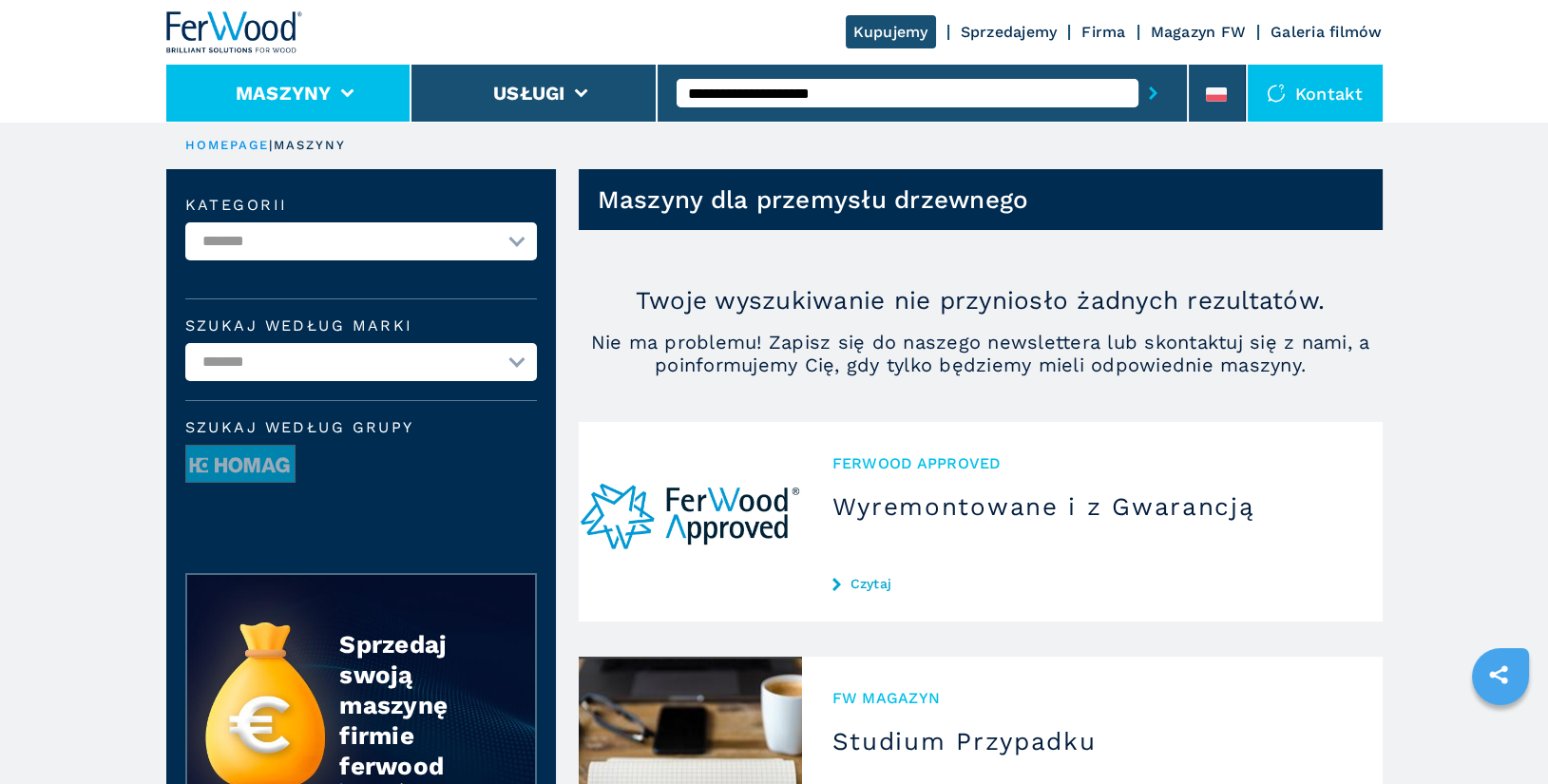
click at [285, 97] on button "Maszyny" at bounding box center [283, 93] width 96 height 23
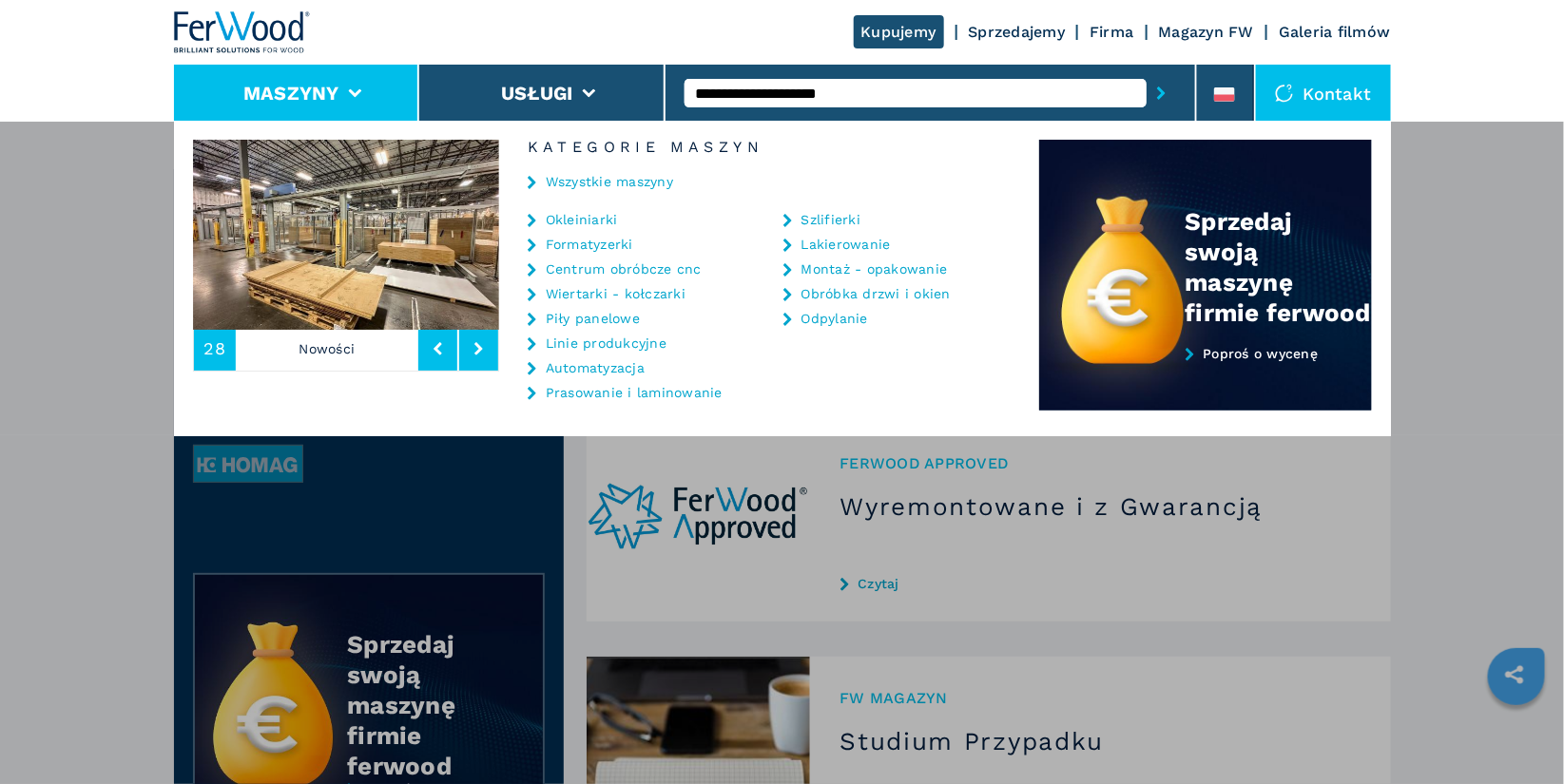
click at [604, 315] on link "Piły panelowe" at bounding box center [593, 319] width 94 height 13
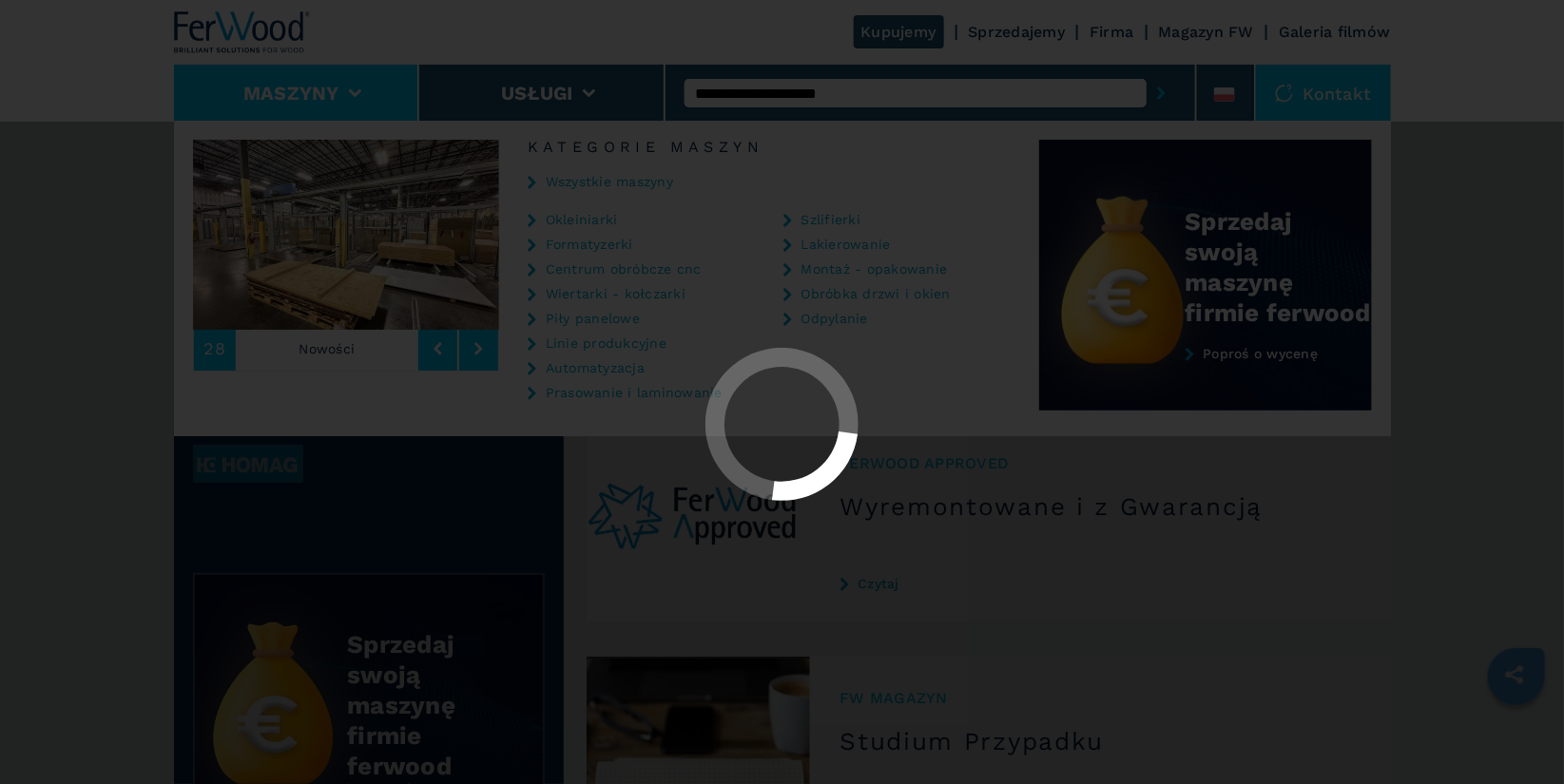
select select "**********"
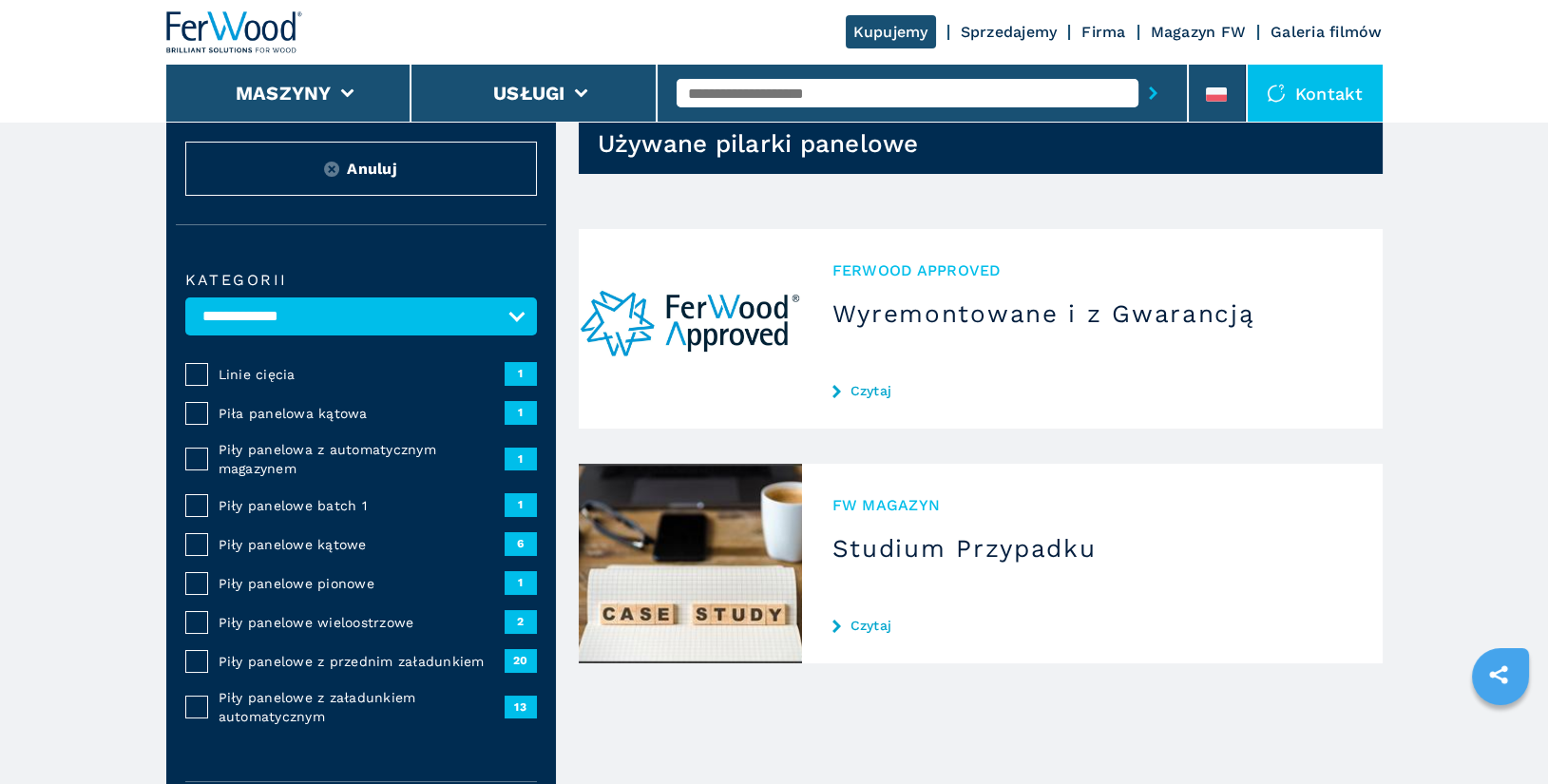
scroll to position [58, 0]
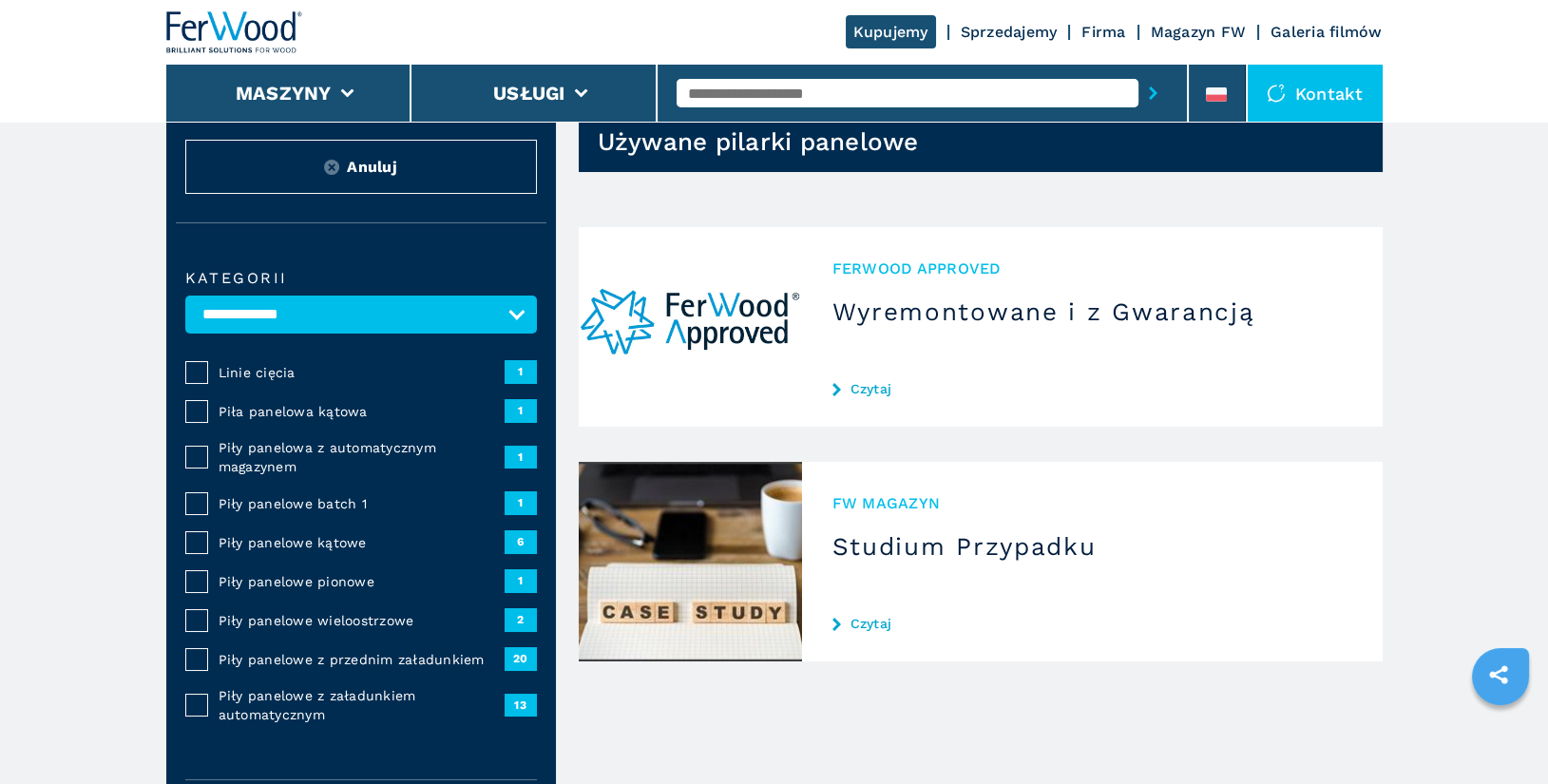
click at [281, 660] on span "Piły panelowe z przednim załadunkiem" at bounding box center [361, 660] width 286 height 19
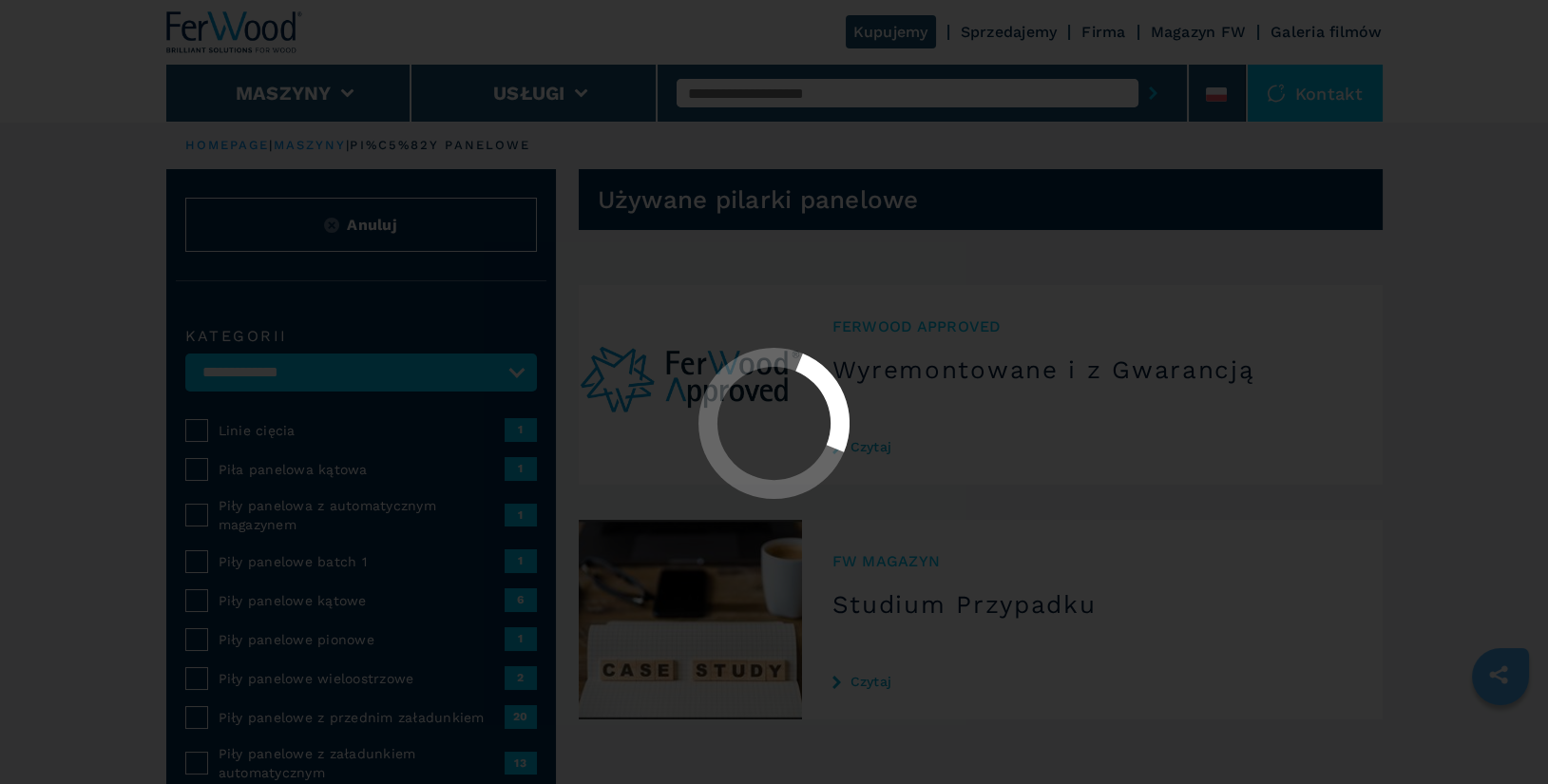
select select "**********"
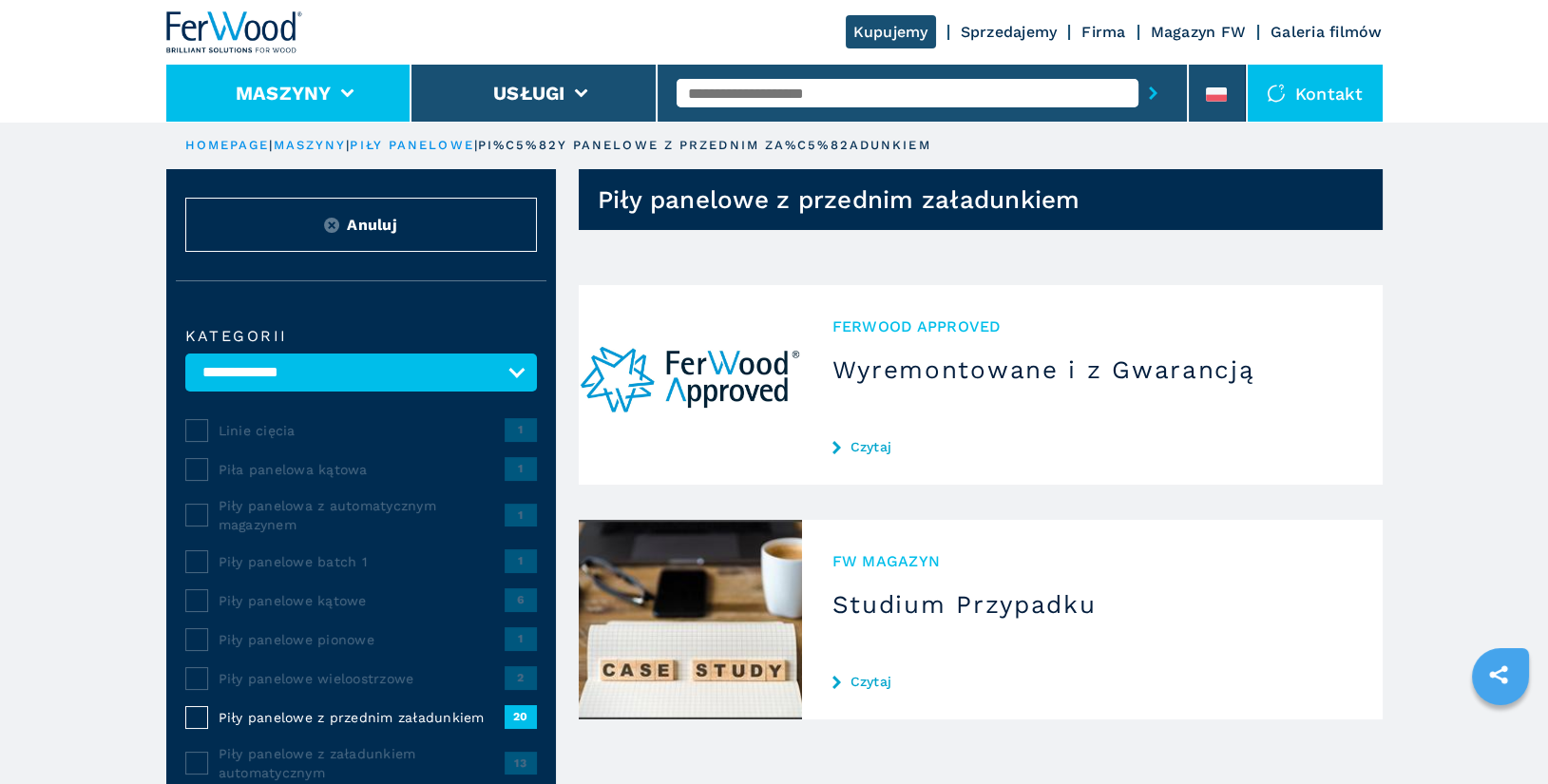
click at [341, 79] on li "Maszyny" at bounding box center [289, 94] width 246 height 57
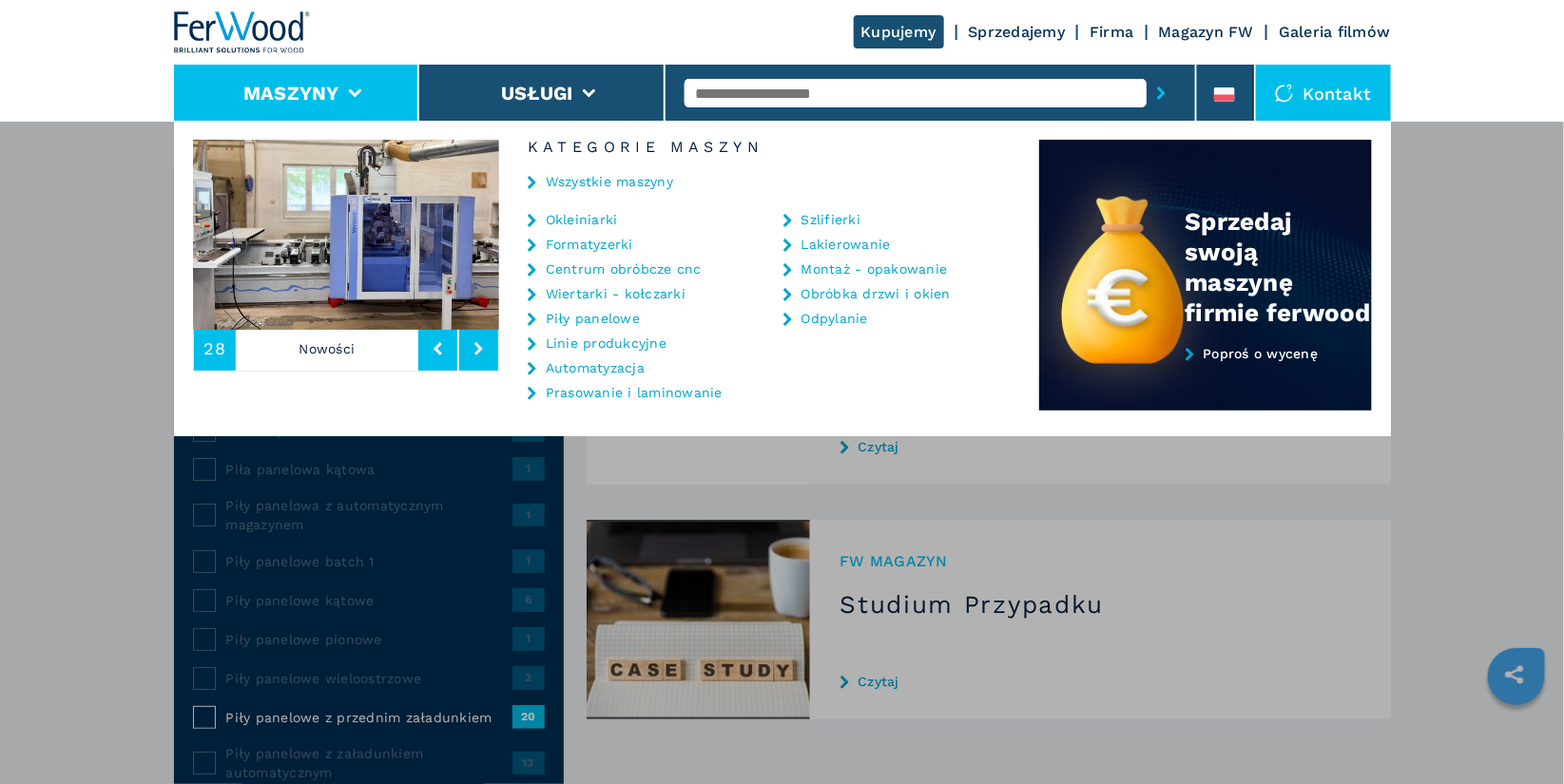
click at [585, 318] on link "Piły panelowe" at bounding box center [593, 319] width 94 height 13
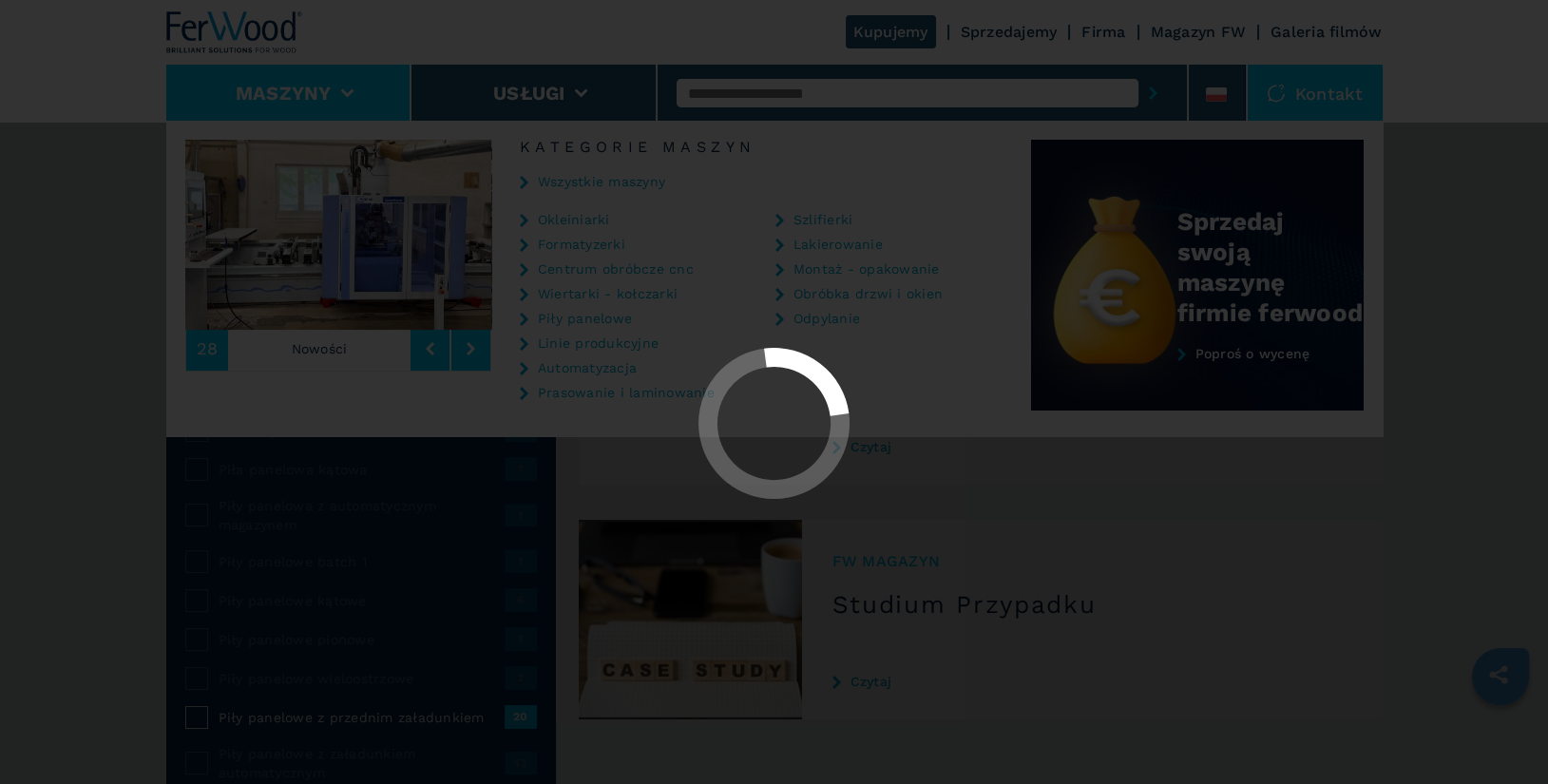
select select "**********"
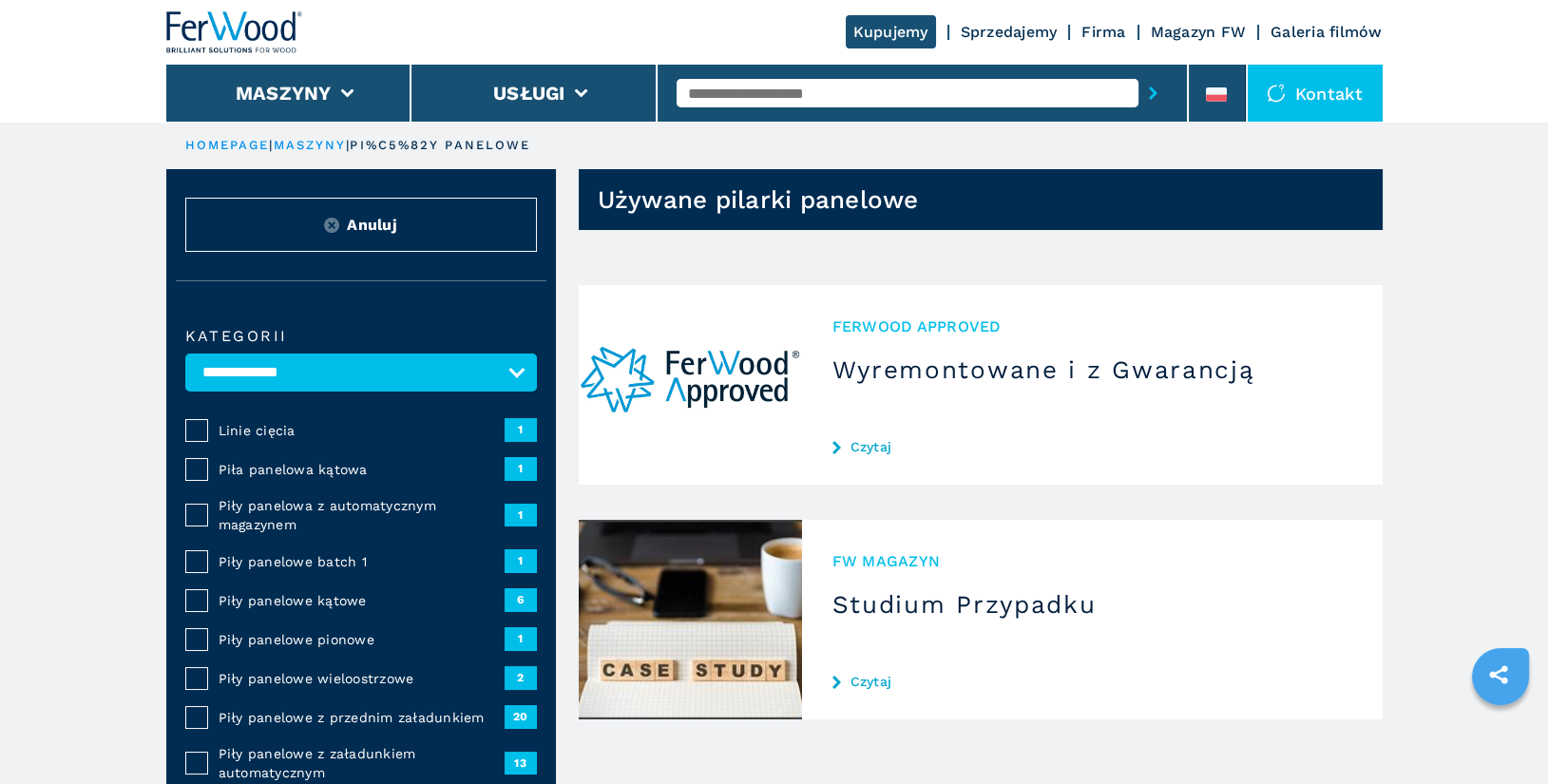
click at [725, 96] on input "text" at bounding box center [908, 93] width 462 height 29
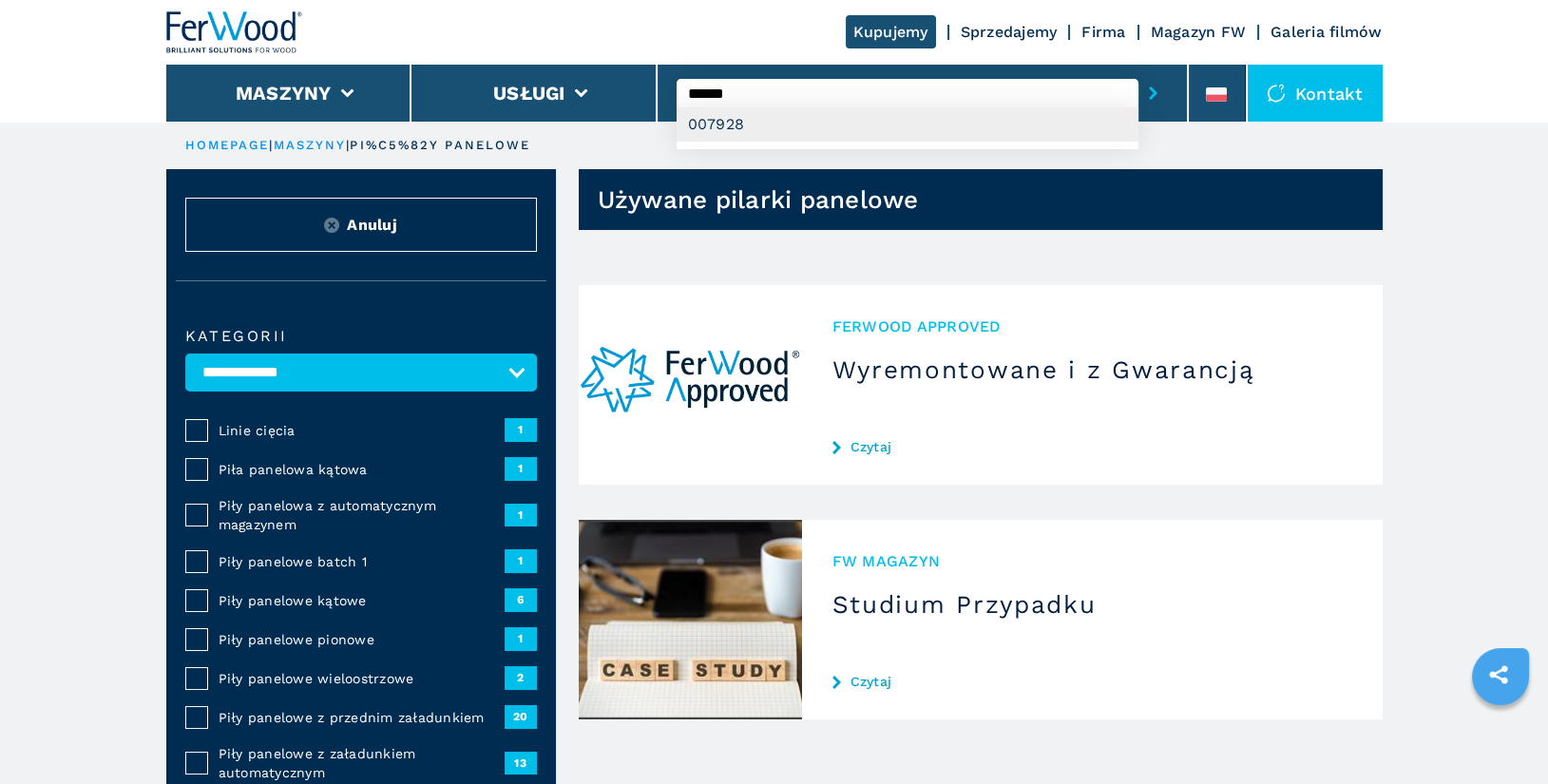
type input "******"
click at [783, 124] on div "007928" at bounding box center [908, 124] width 462 height 34
click at [1139, 71] on button "submit-button" at bounding box center [1154, 93] width 30 height 44
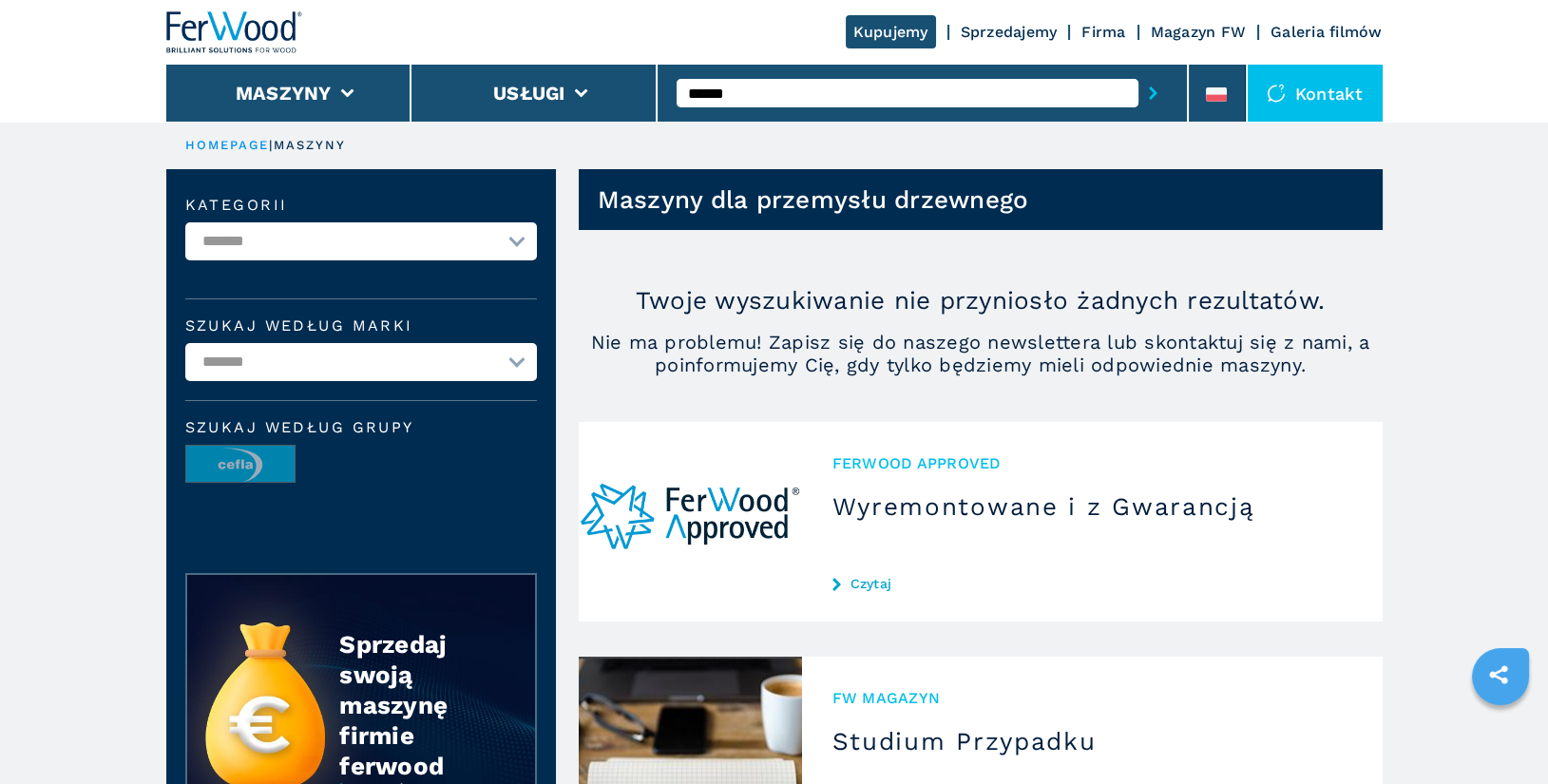
click at [245, 44] on img at bounding box center [235, 33] width 137 height 42
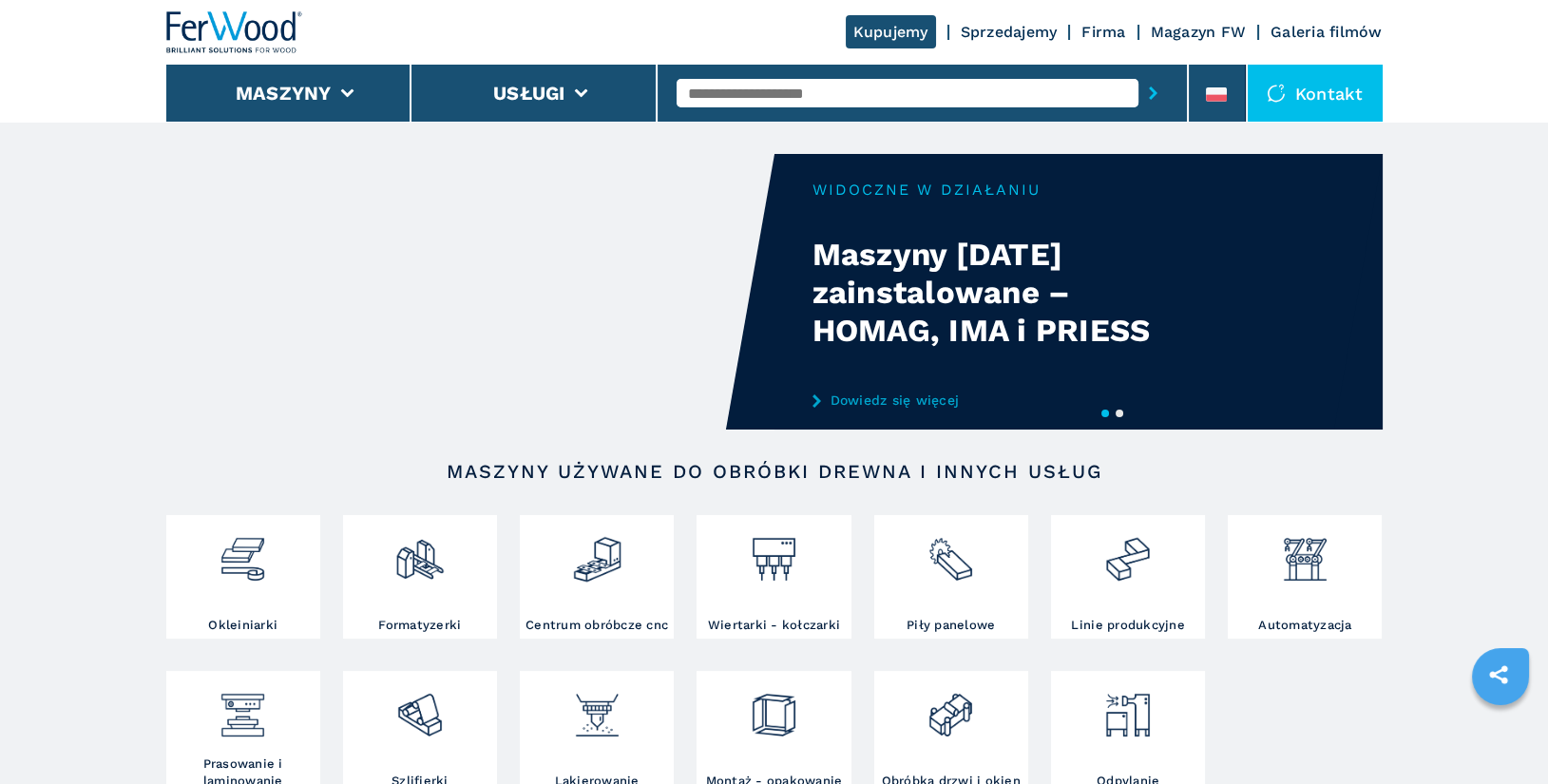
click at [821, 91] on input "text" at bounding box center [908, 93] width 462 height 29
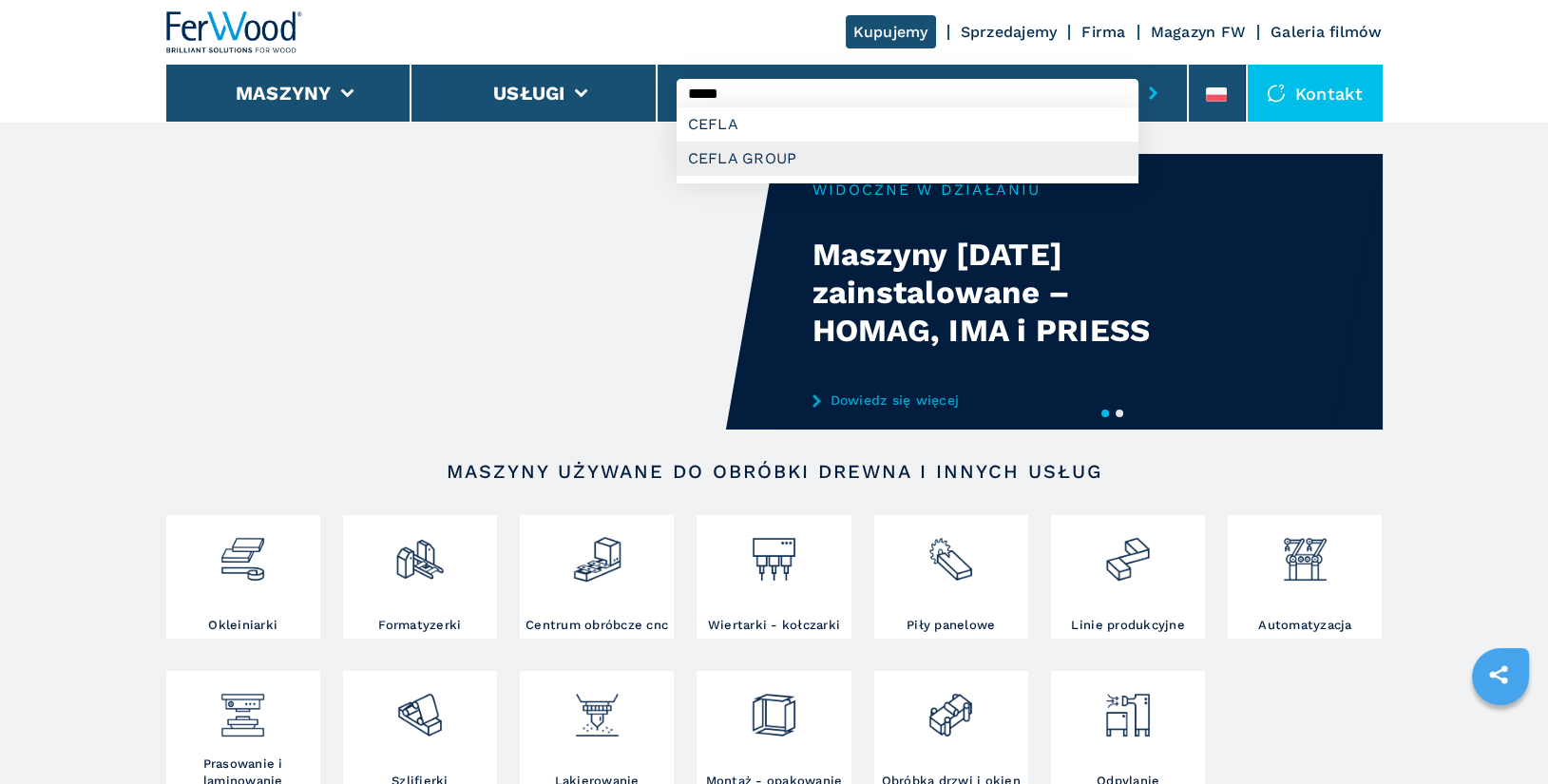
click at [886, 157] on div "CEFLA GROUP" at bounding box center [908, 159] width 462 height 34
type input "**********"
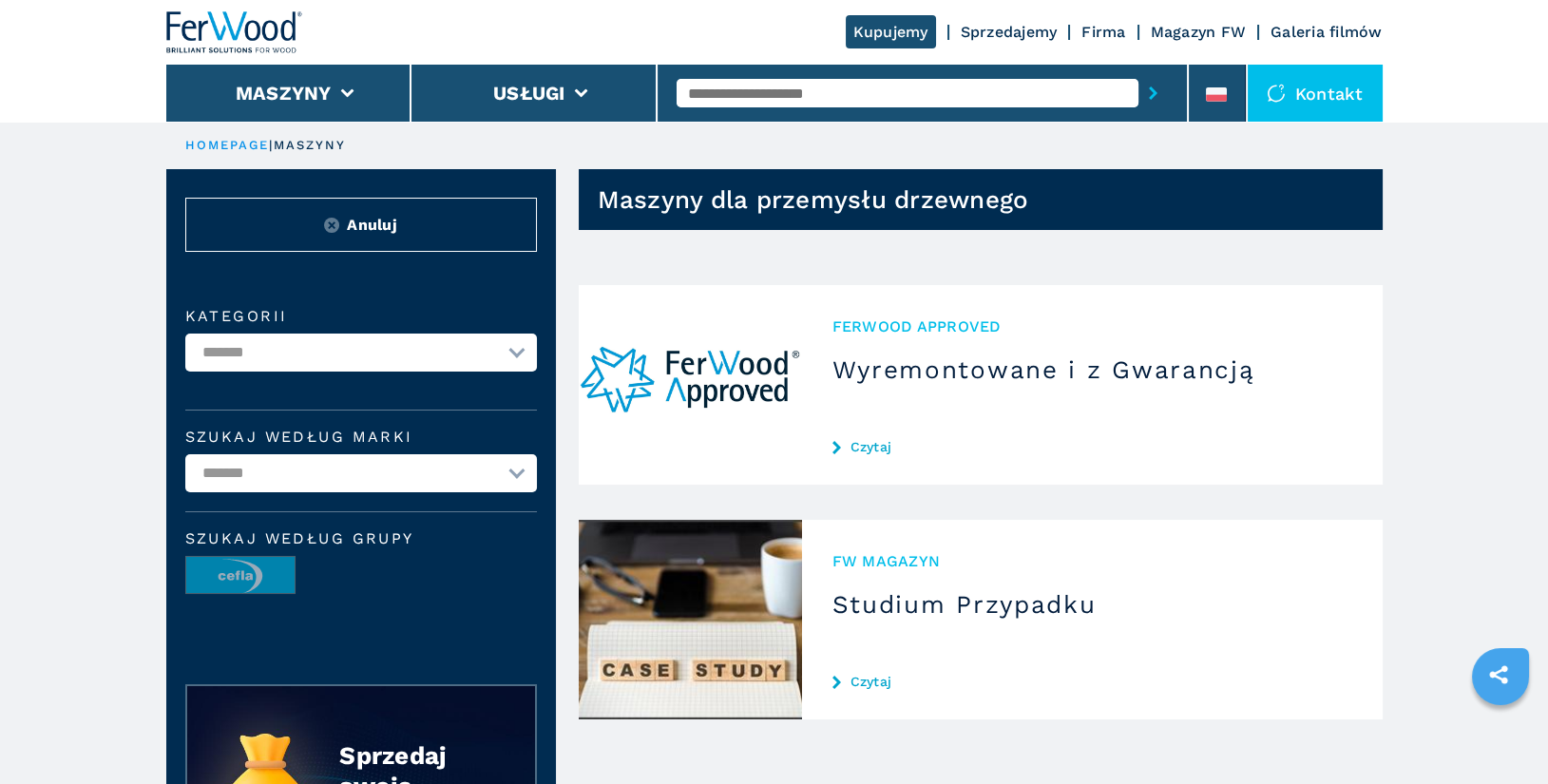
click at [1418, 325] on main "**********" at bounding box center [774, 672] width 1548 height 1345
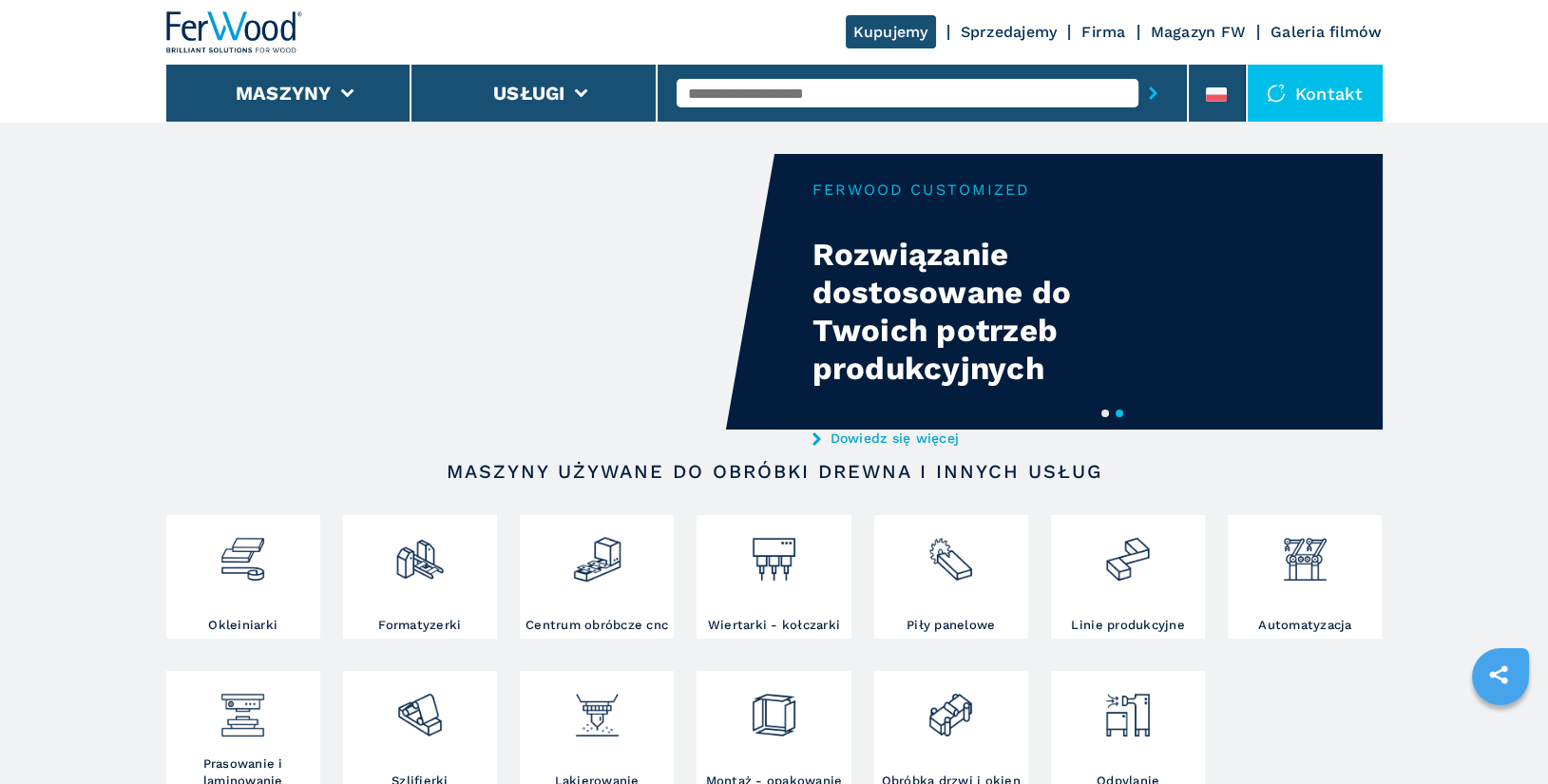
click at [799, 88] on input "text" at bounding box center [908, 93] width 462 height 29
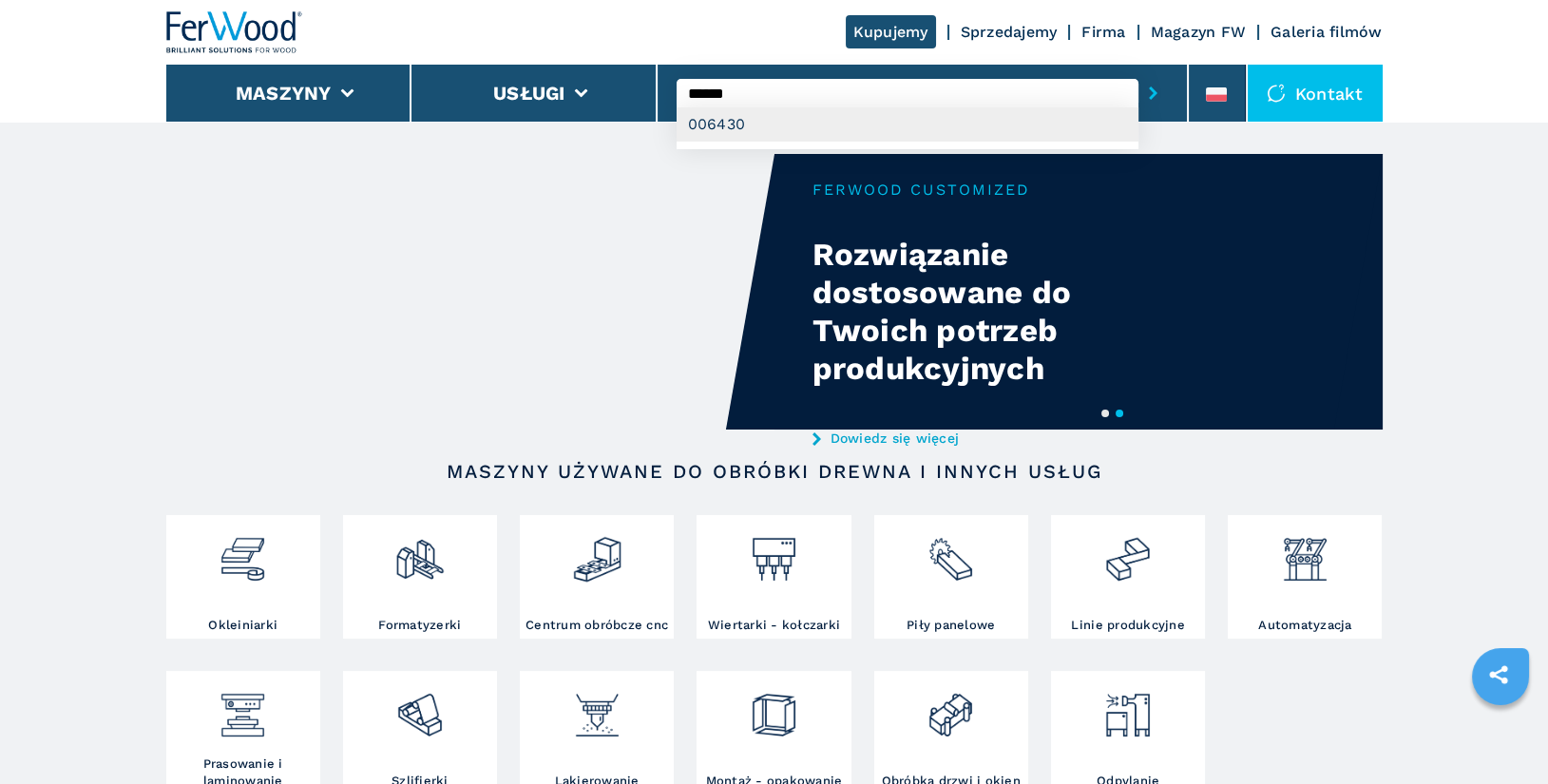
type input "******"
click at [852, 121] on div "006430" at bounding box center [908, 124] width 462 height 34
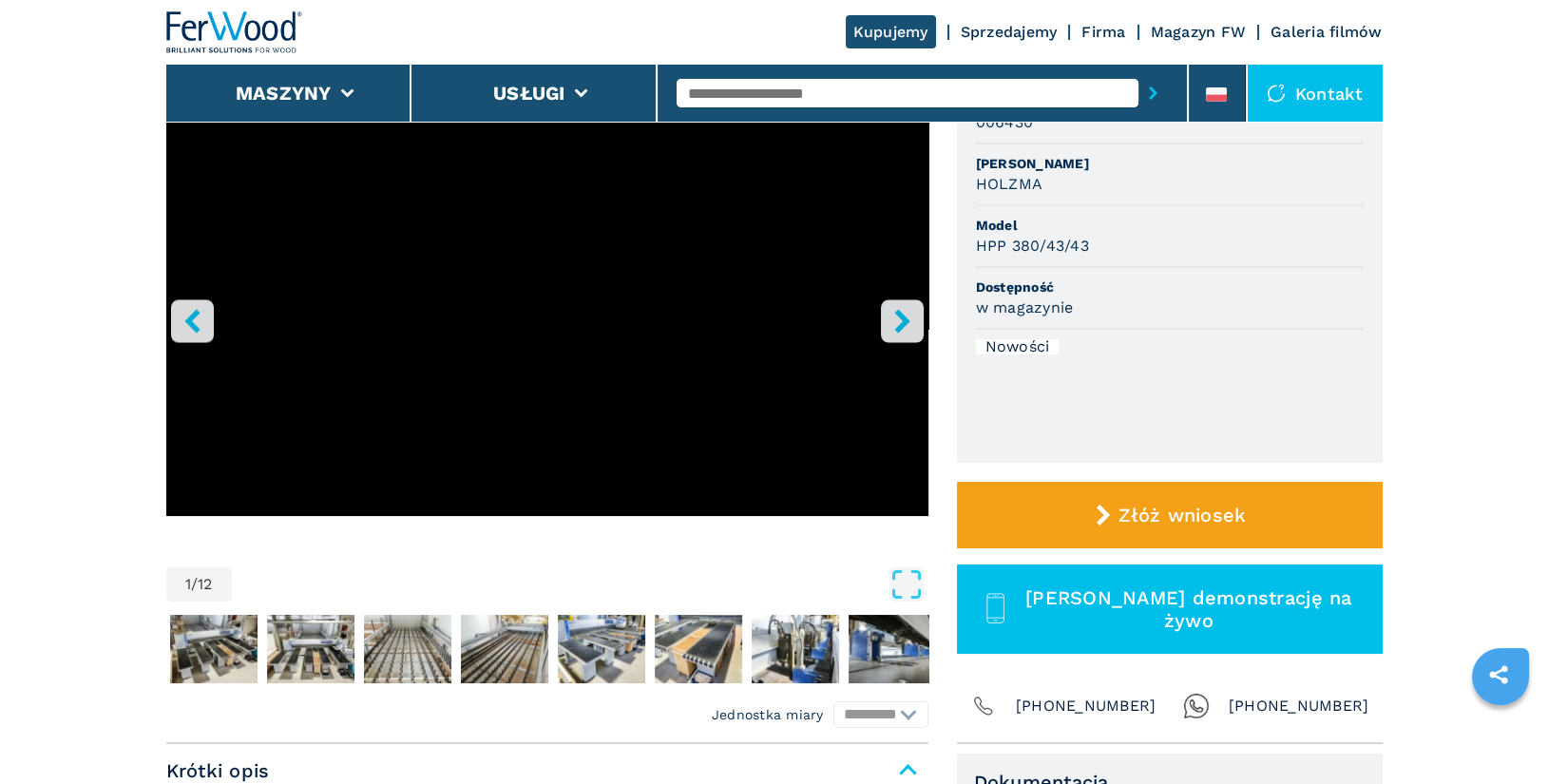
scroll to position [487, 0]
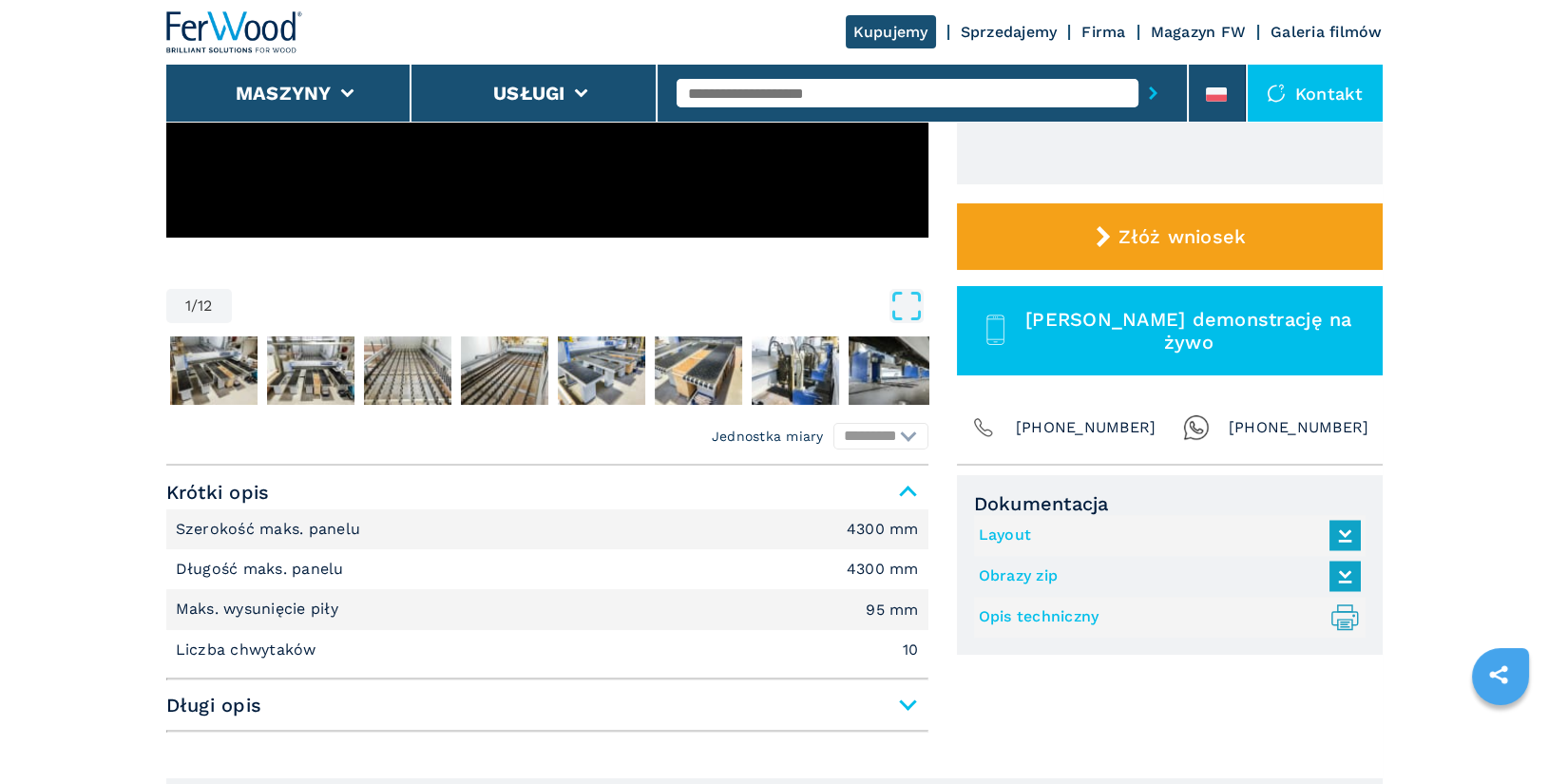
click at [1000, 533] on link "Layout" at bounding box center [1165, 535] width 372 height 32
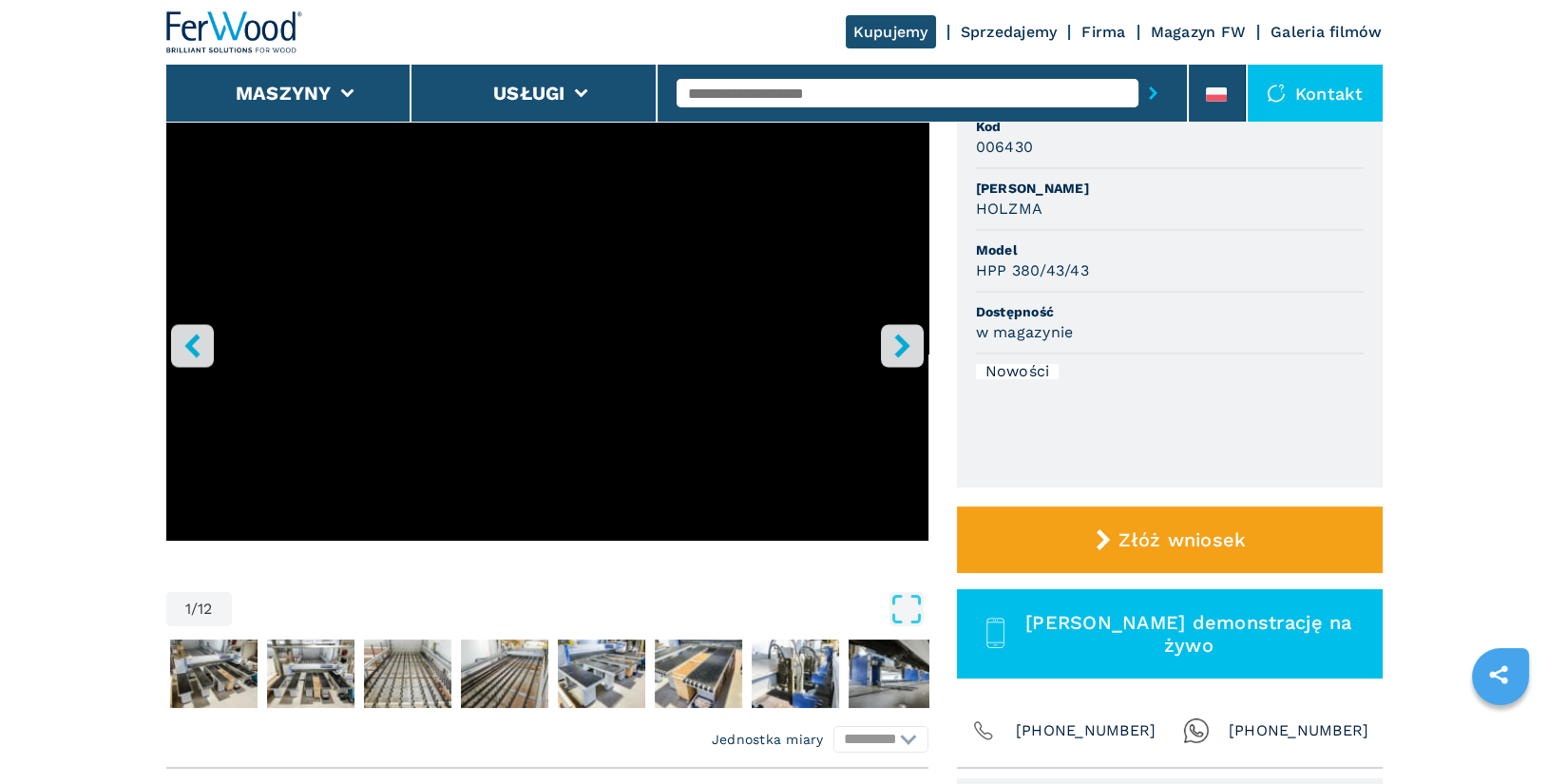
scroll to position [220, 0]
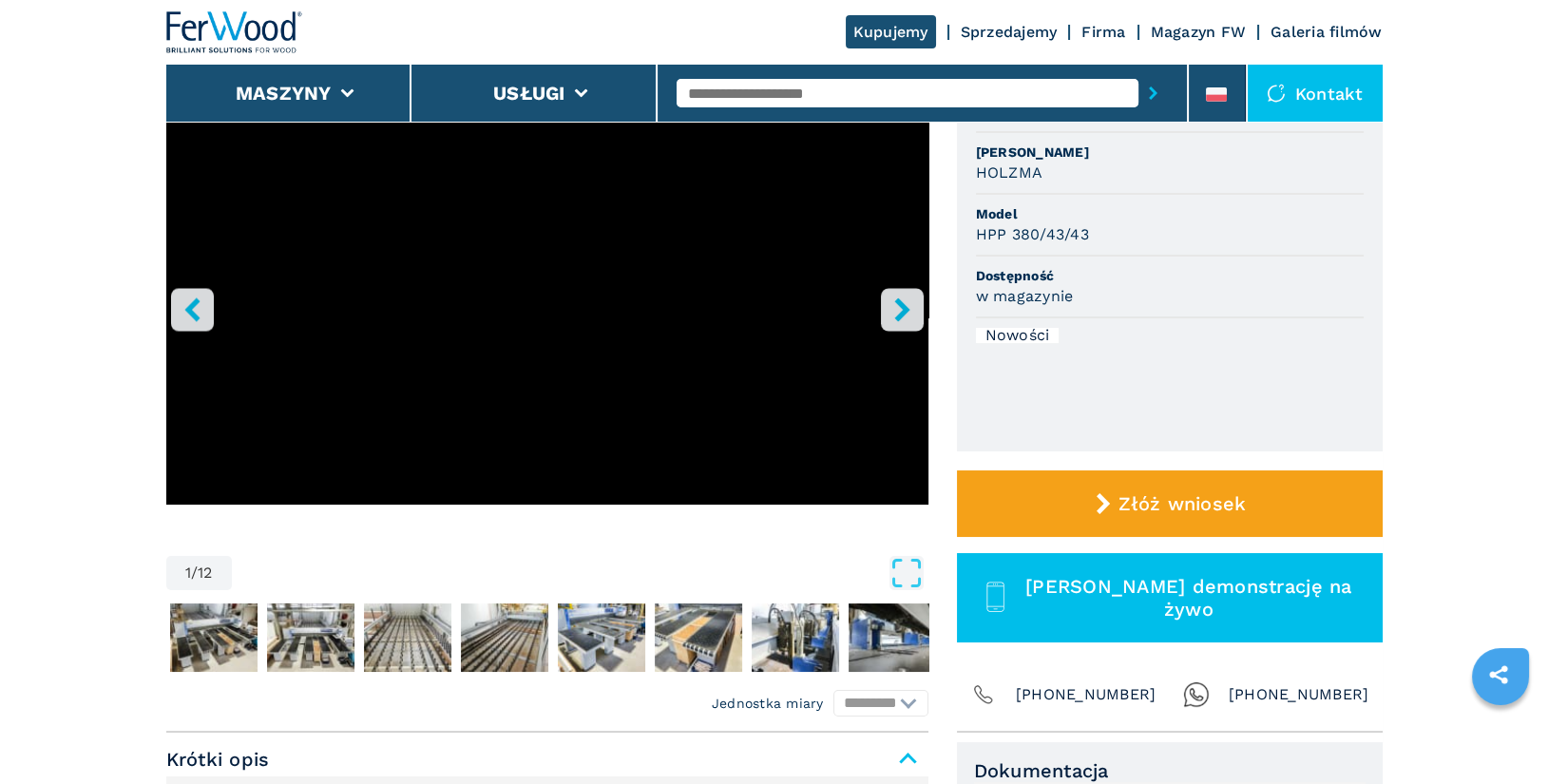
click at [910, 309] on icon "right-button" at bounding box center [902, 309] width 24 height 24
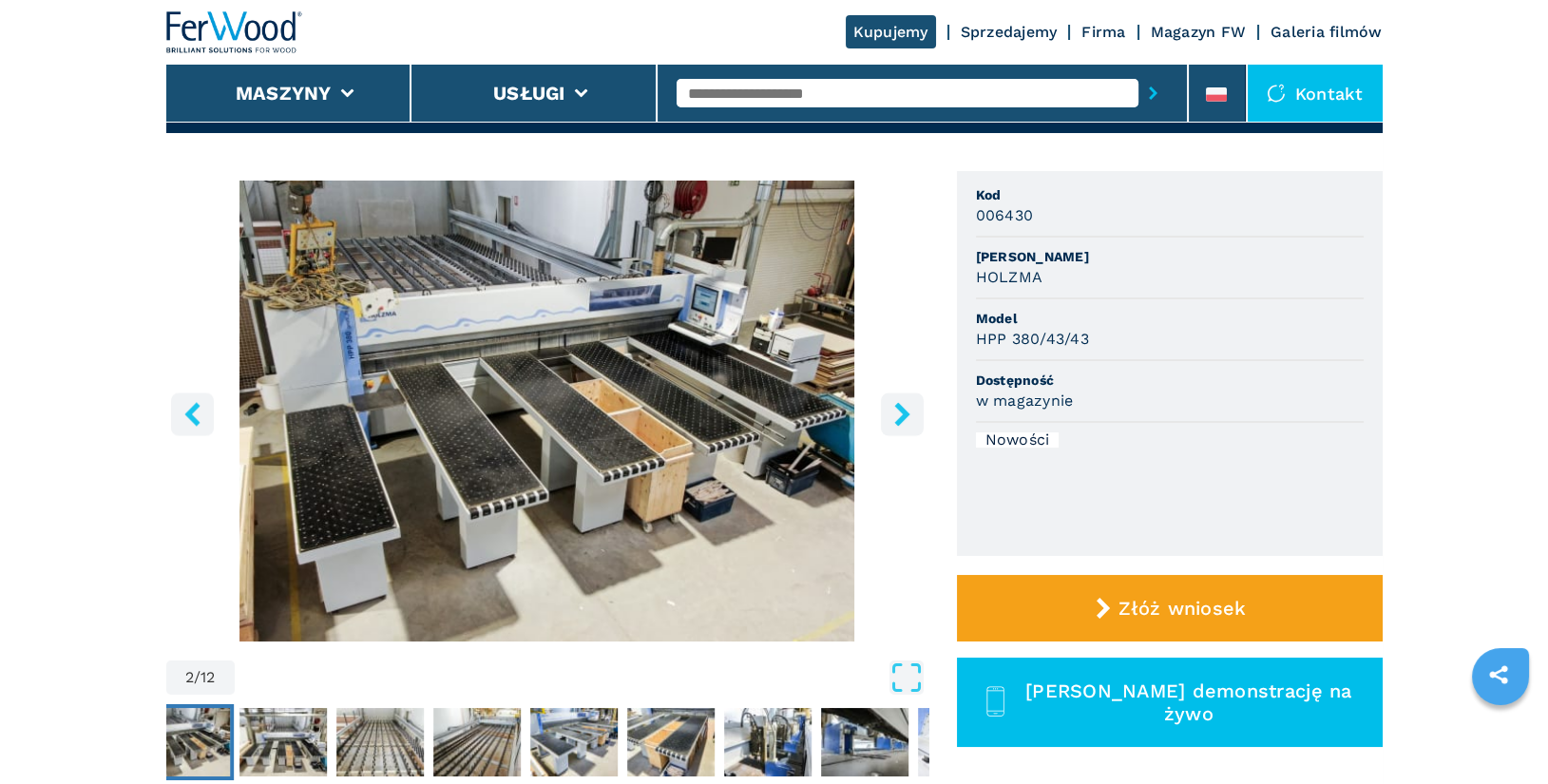
scroll to position [112, 0]
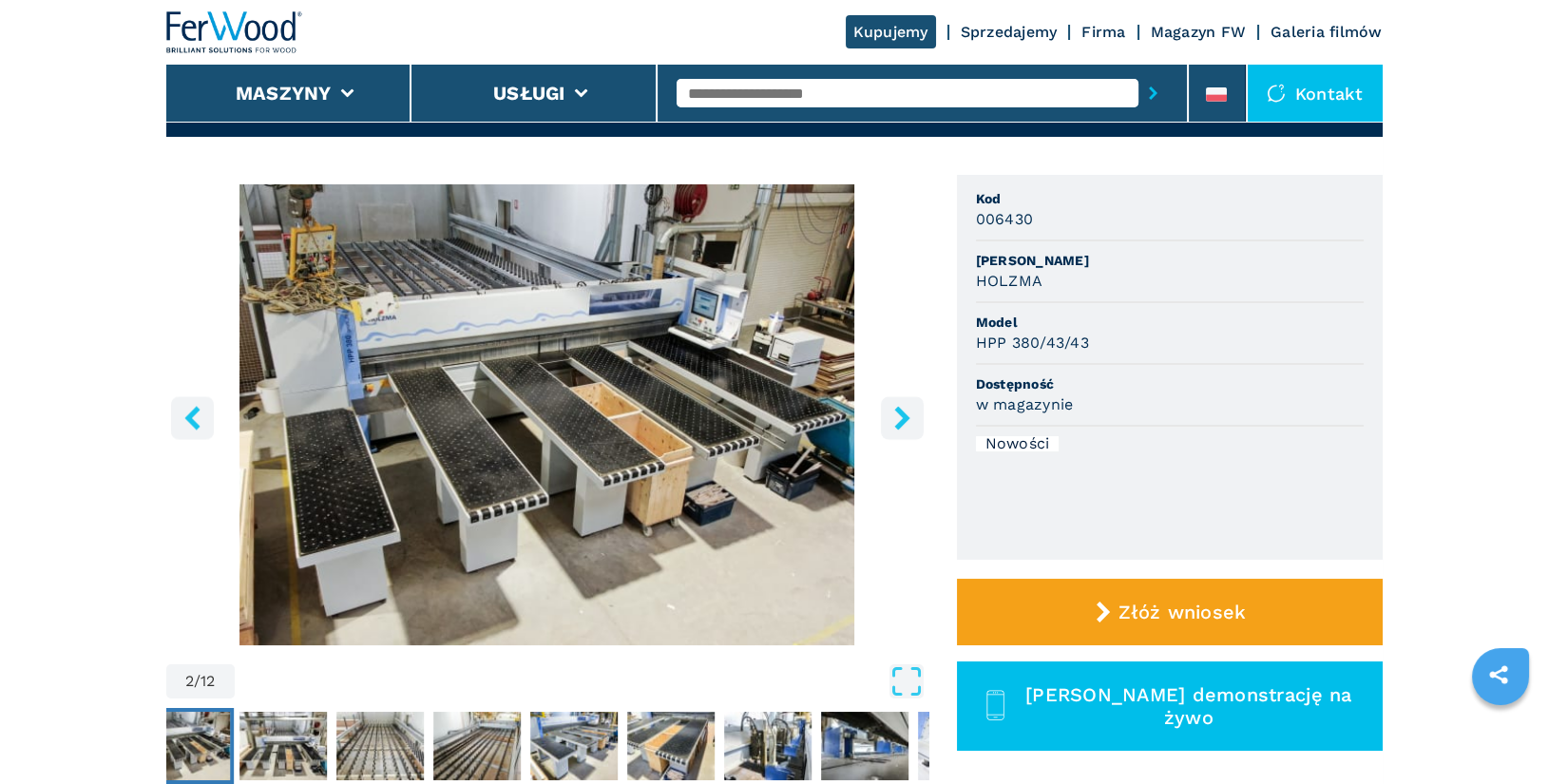
click at [887, 414] on button "right-button" at bounding box center [902, 417] width 43 height 43
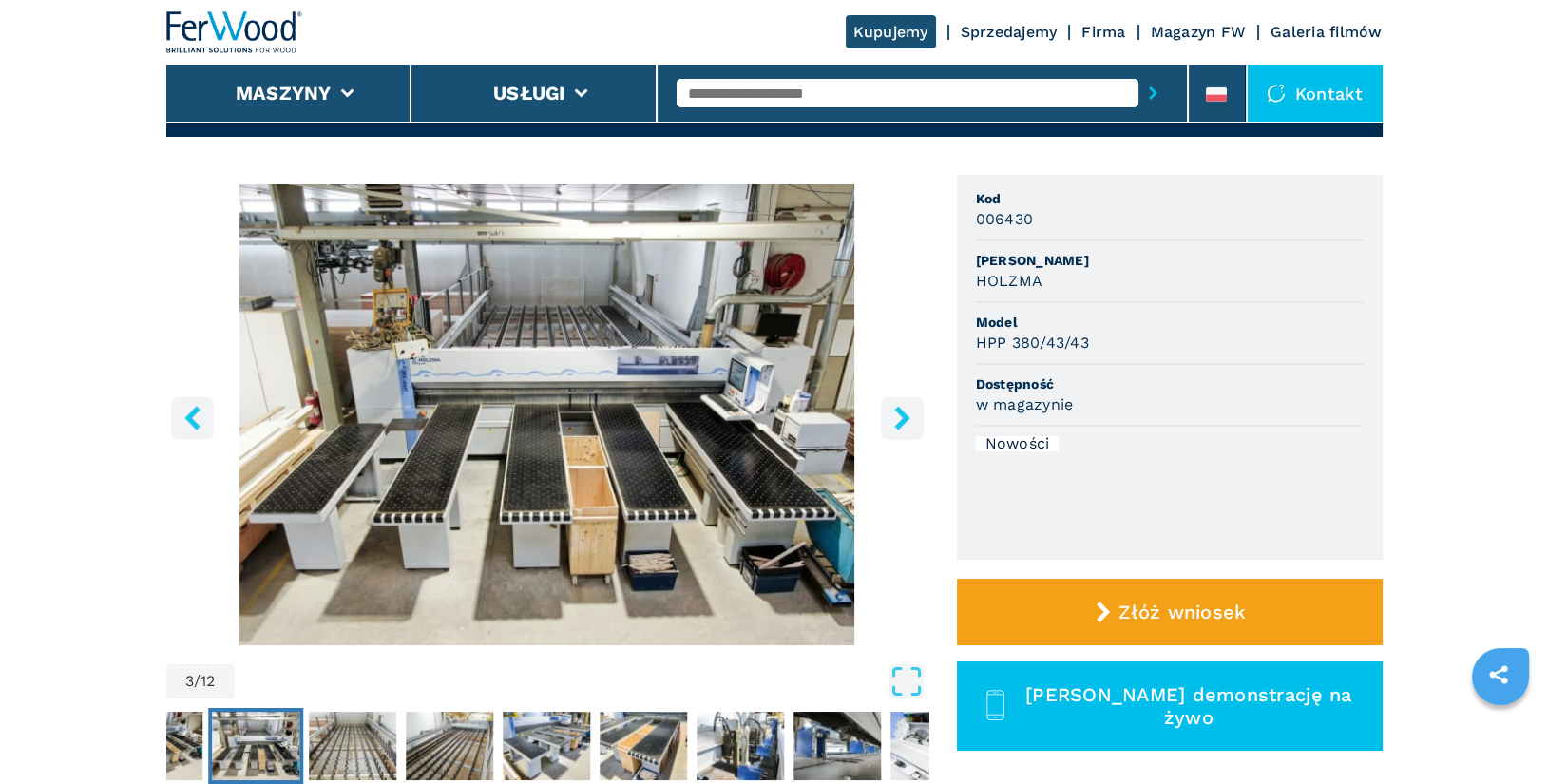
click at [900, 437] on button "right-button" at bounding box center [902, 417] width 43 height 43
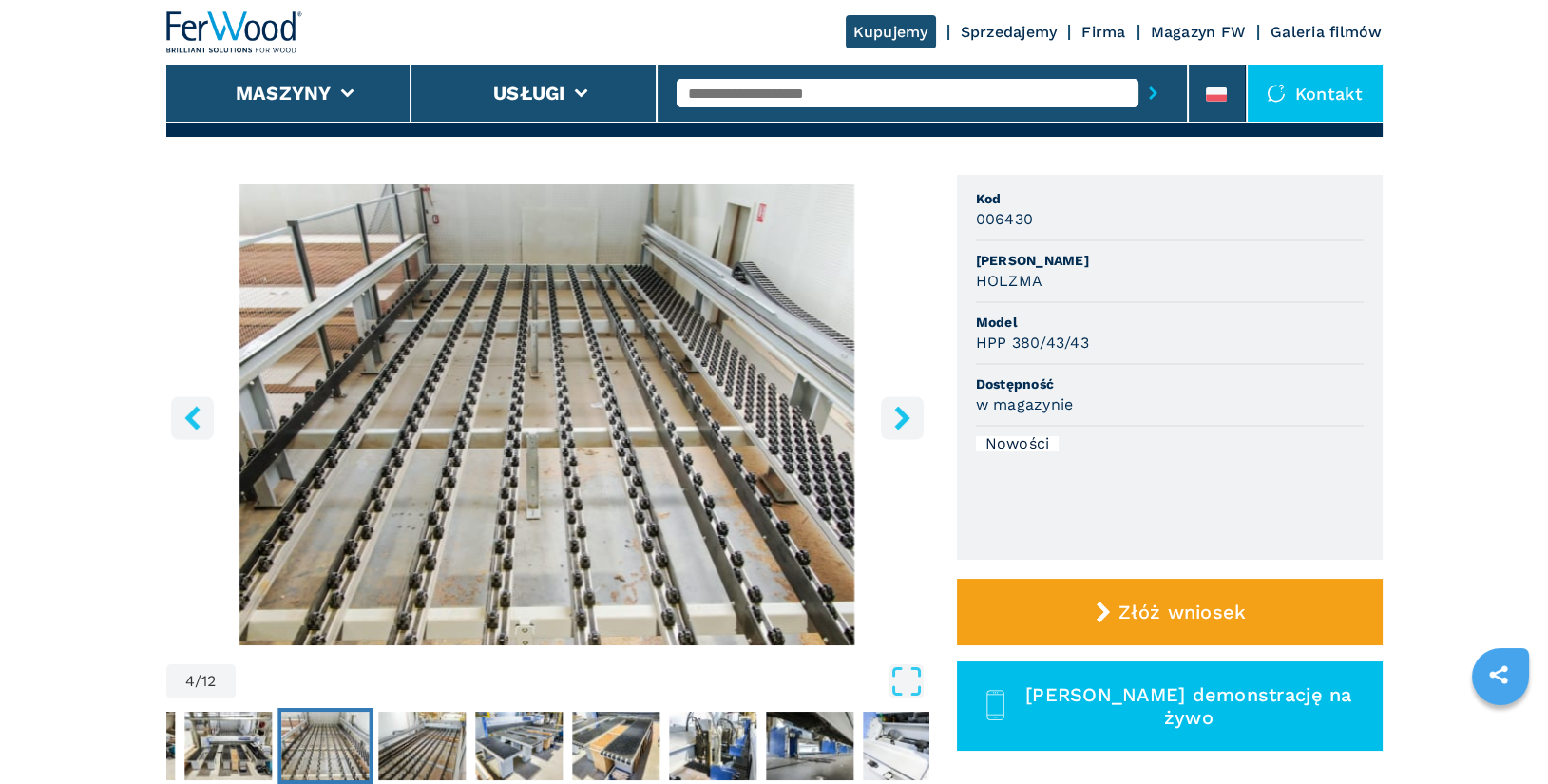
click at [900, 437] on button "right-button" at bounding box center [902, 417] width 43 height 43
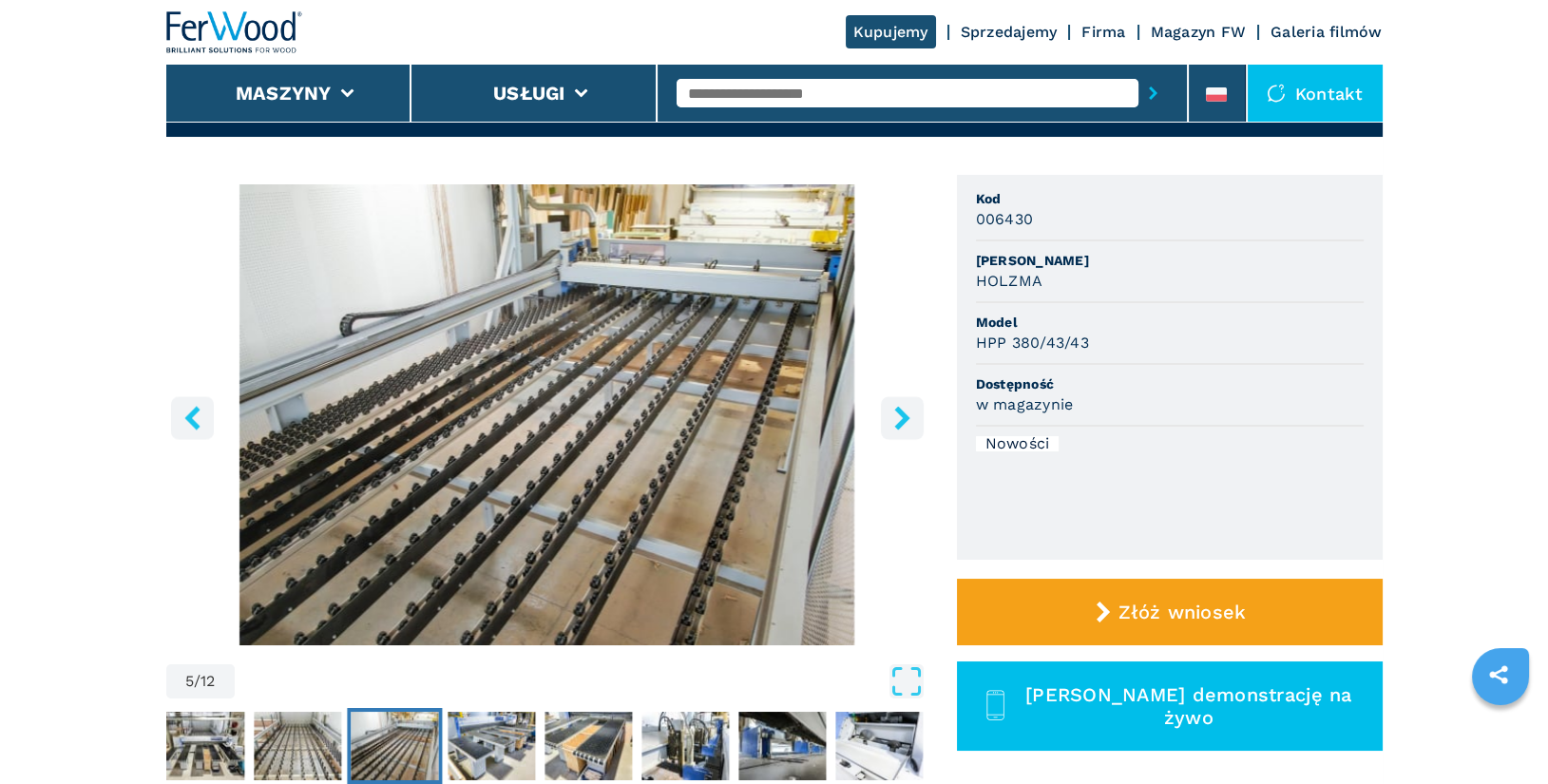
click at [905, 424] on icon "right-button" at bounding box center [902, 417] width 24 height 24
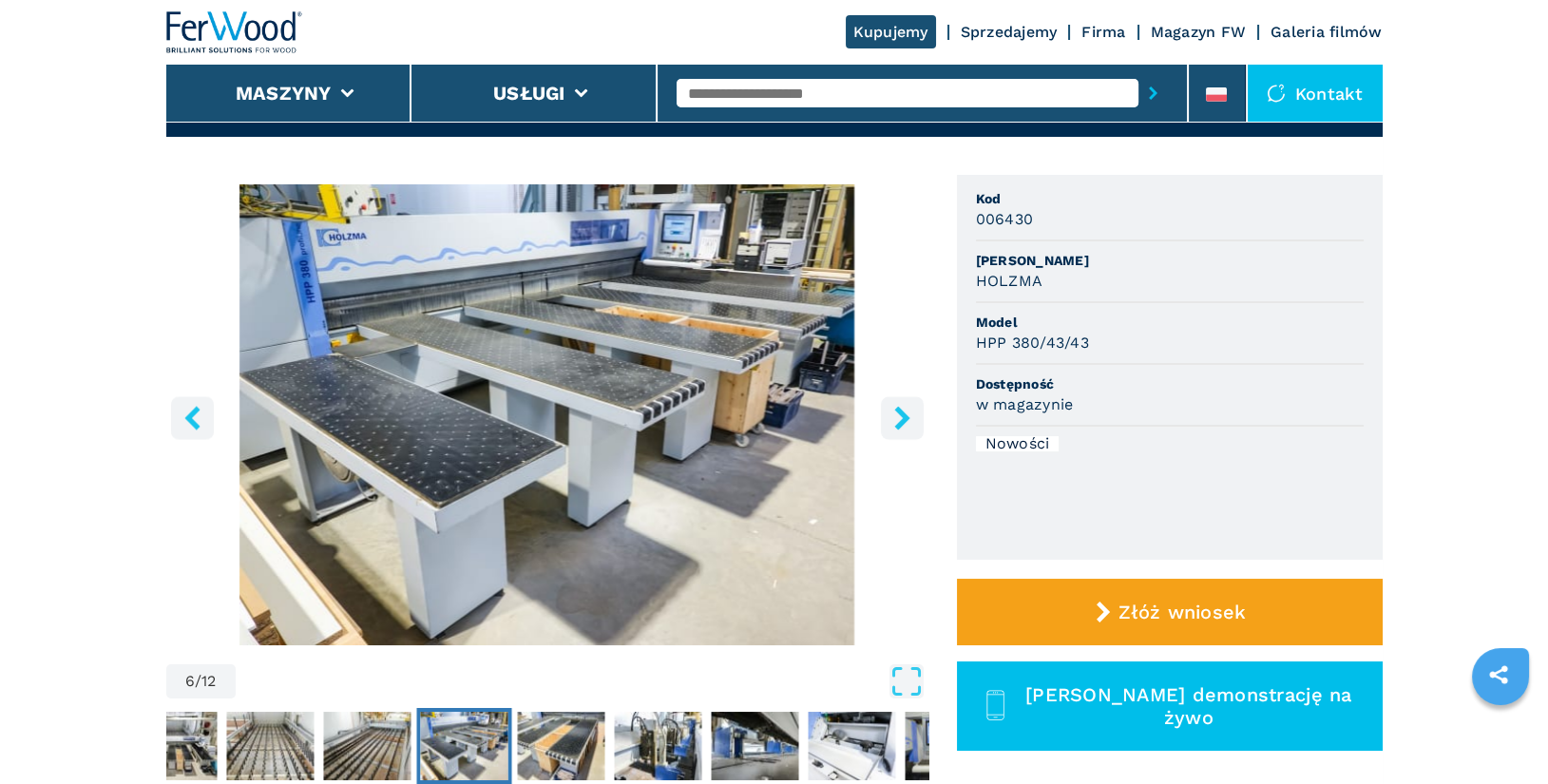
click at [905, 424] on icon "right-button" at bounding box center [902, 417] width 24 height 24
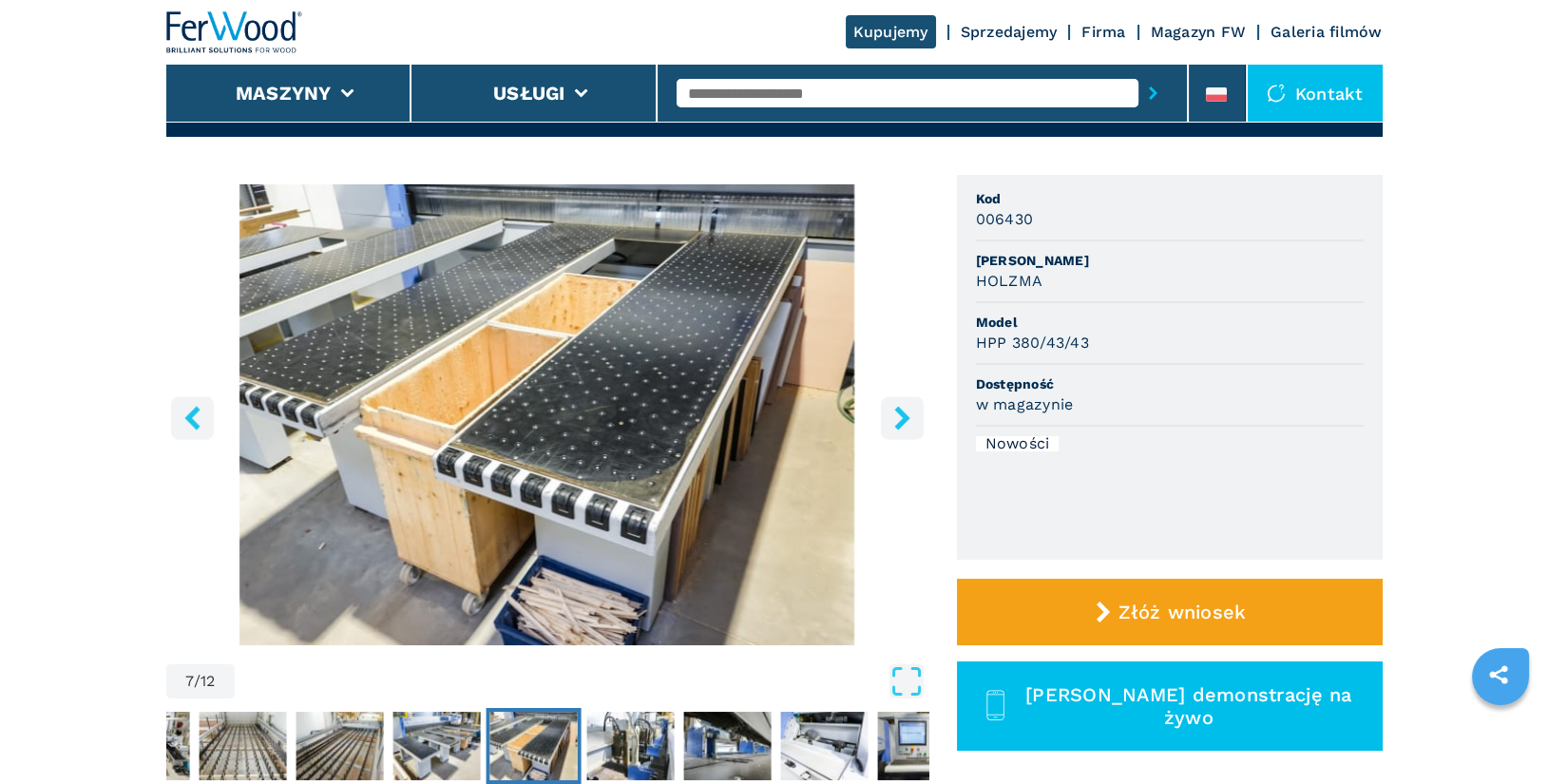
click at [905, 424] on icon "right-button" at bounding box center [902, 417] width 24 height 24
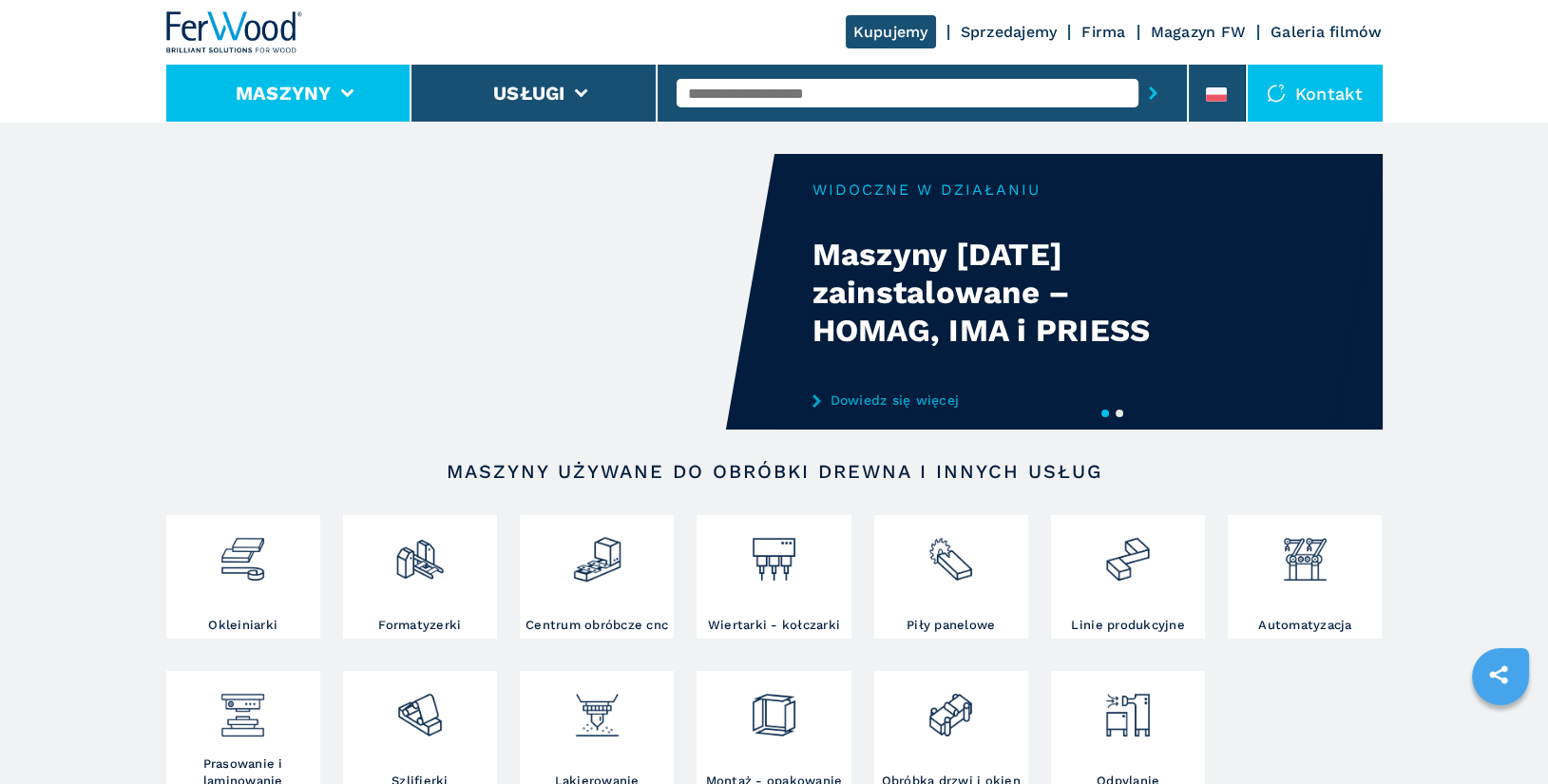
click at [337, 84] on li "Maszyny" at bounding box center [289, 94] width 246 height 57
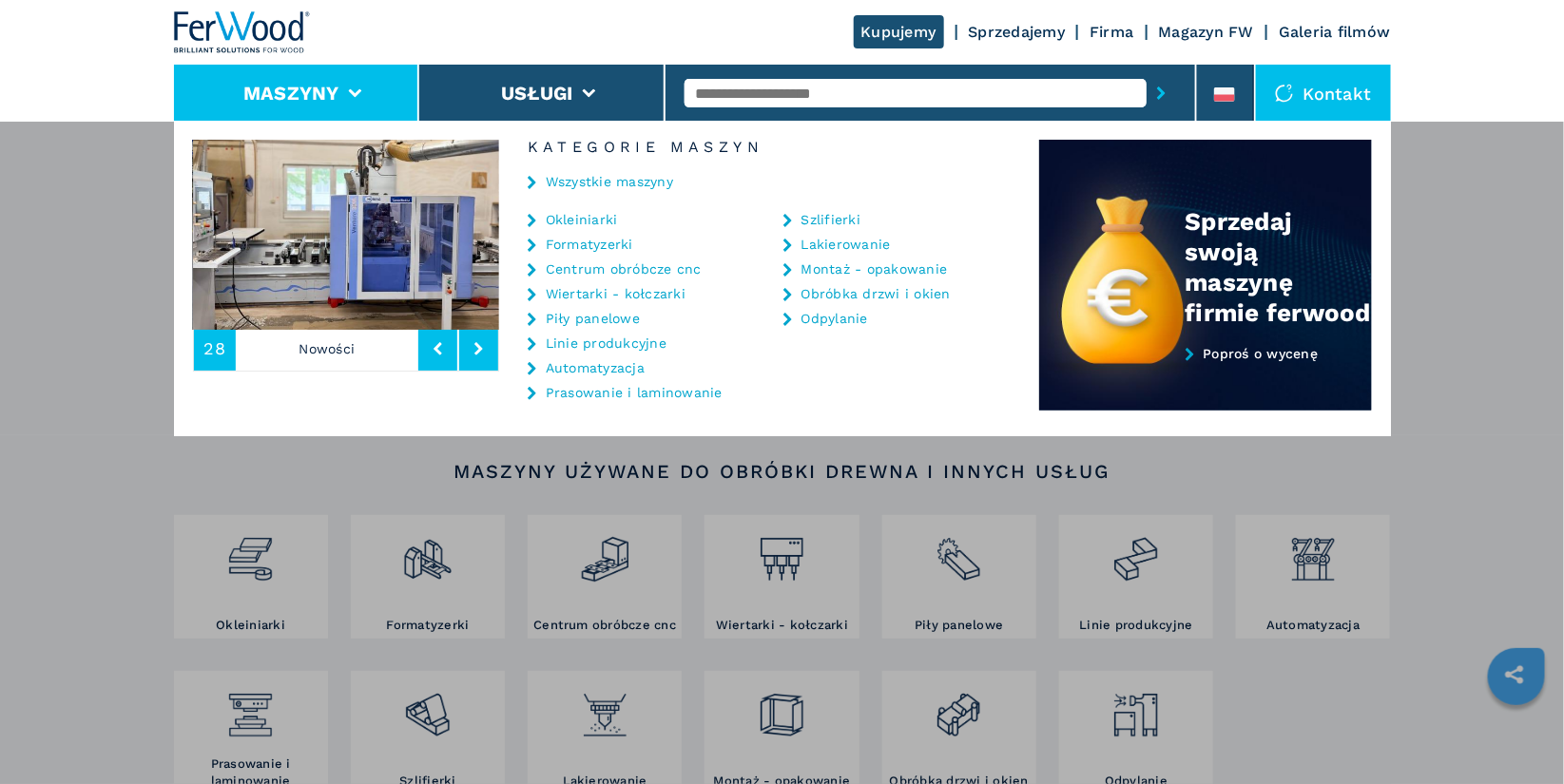
click at [604, 317] on link "Piły panelowe" at bounding box center [593, 319] width 94 height 13
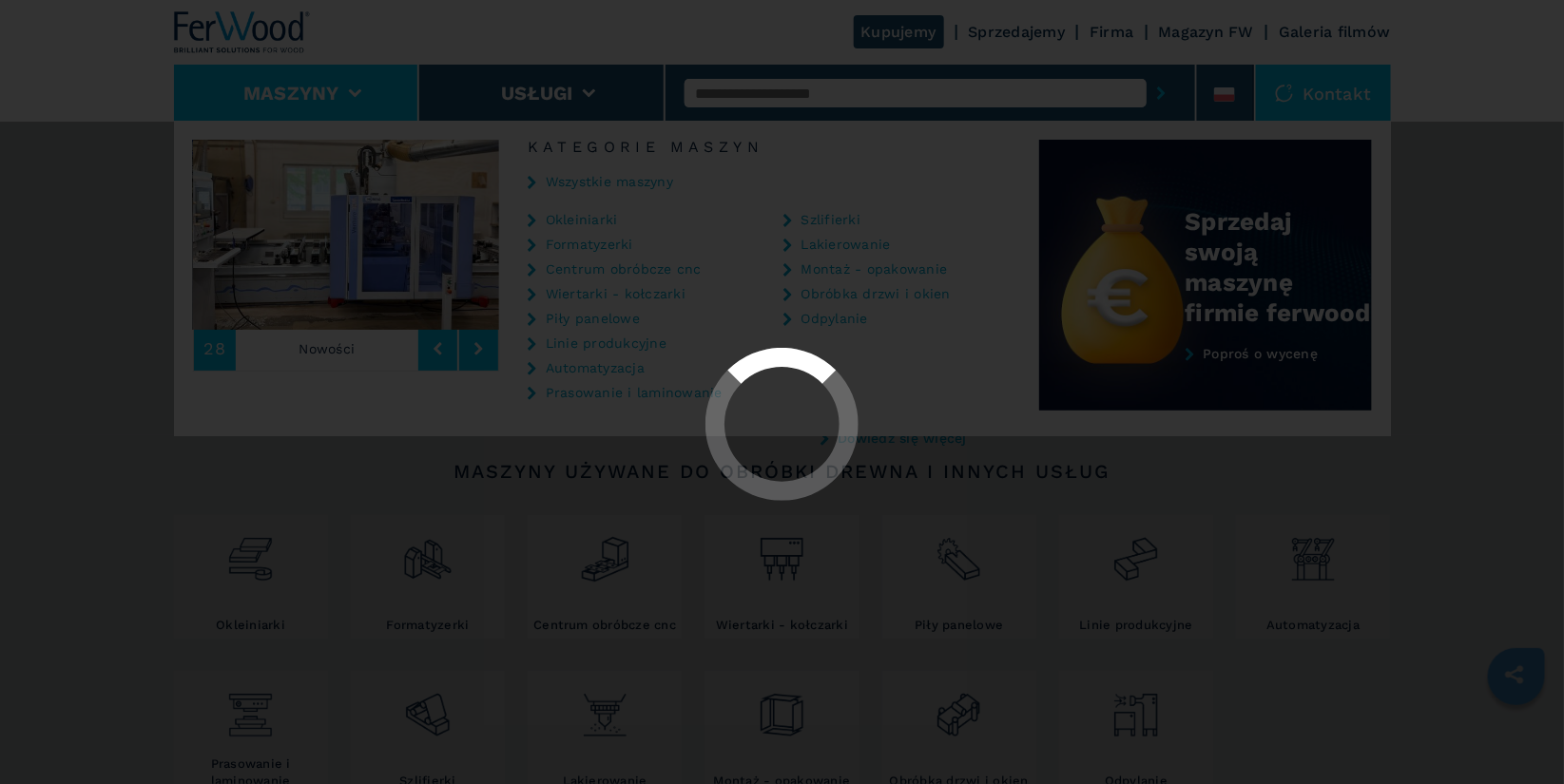
select select "**********"
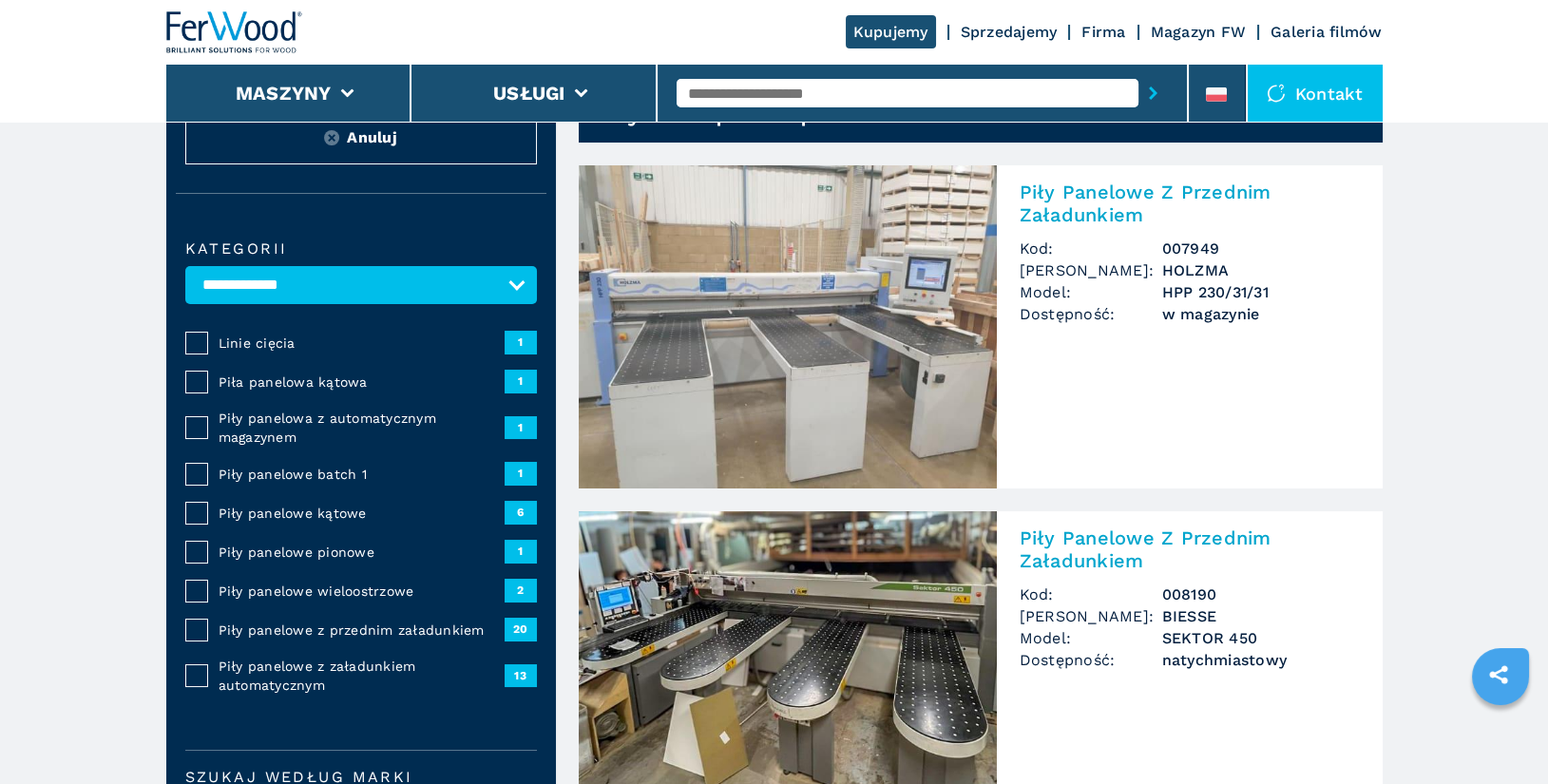
scroll to position [241, 0]
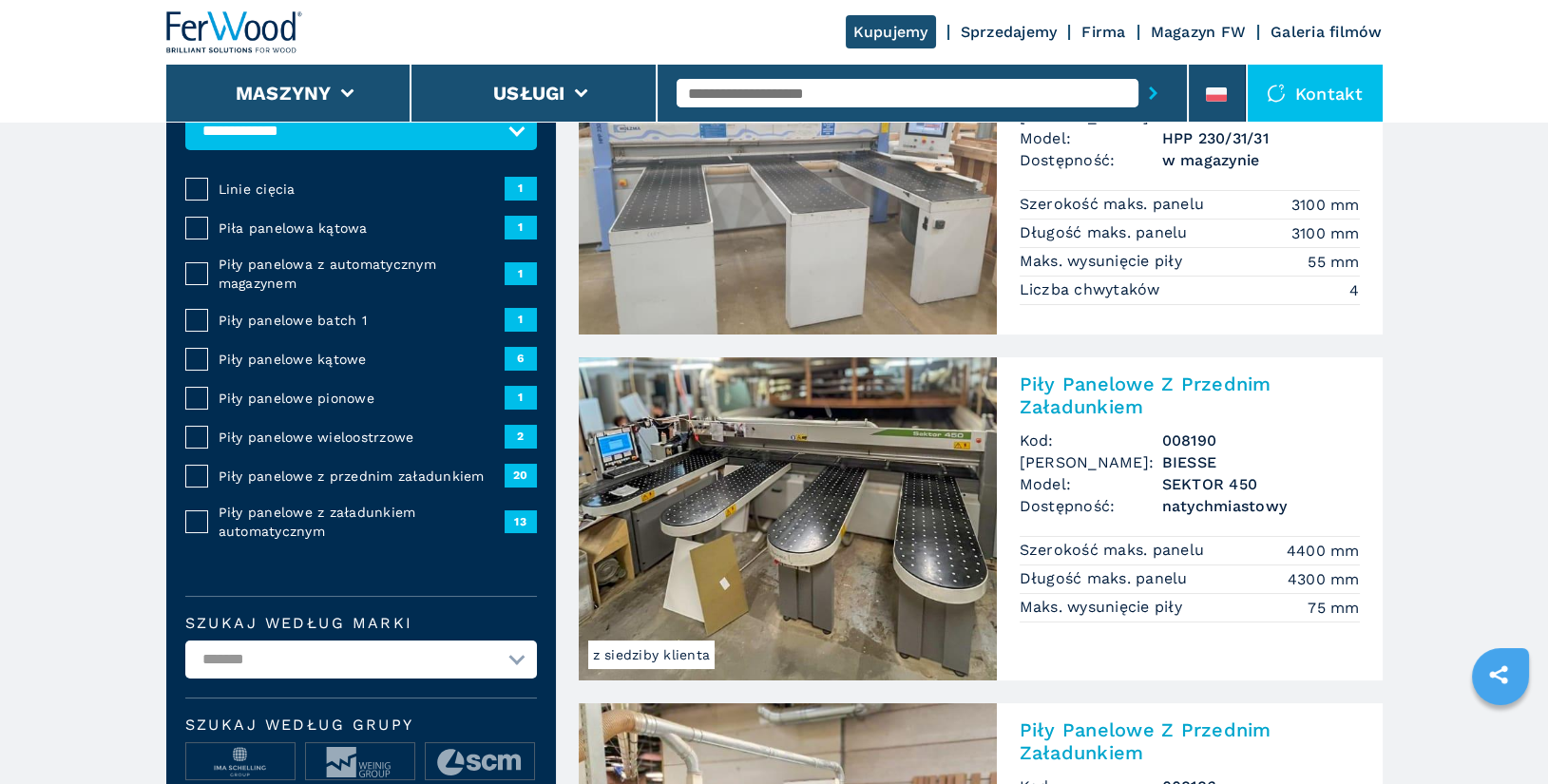
click at [348, 474] on span "Piły panelowe z przednim załadunkiem" at bounding box center [361, 477] width 286 height 19
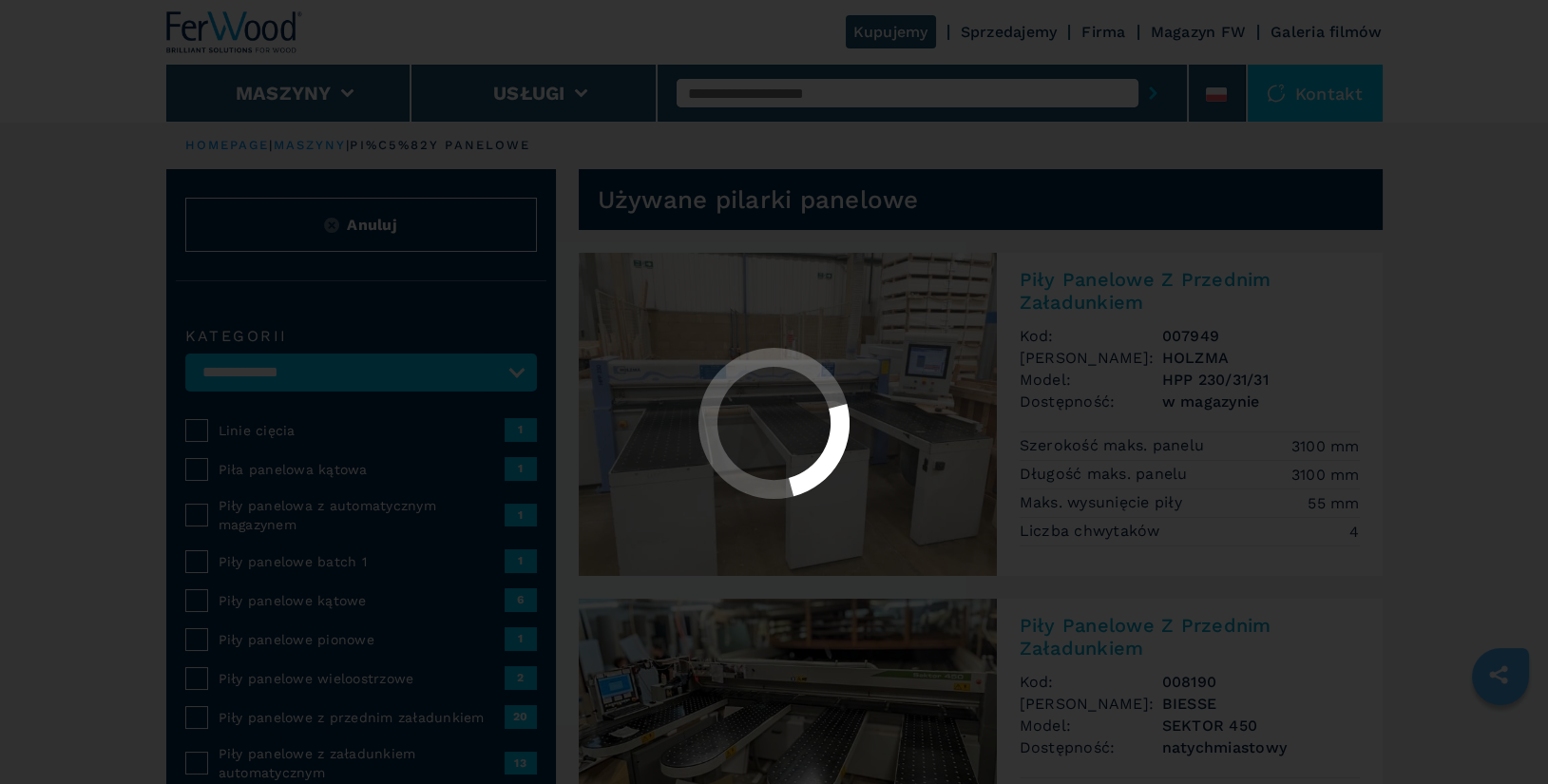
select select "**********"
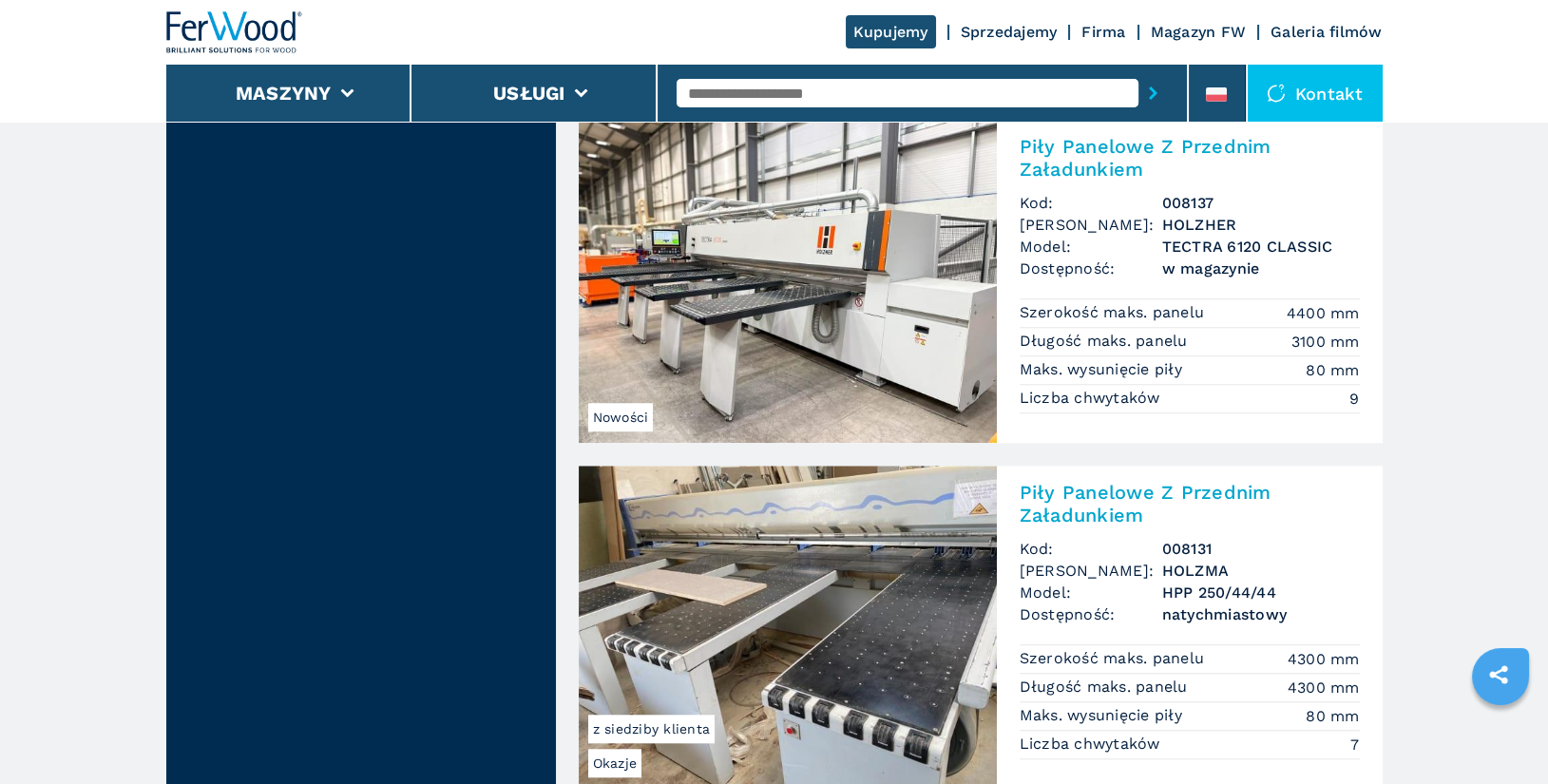
scroll to position [3417, 0]
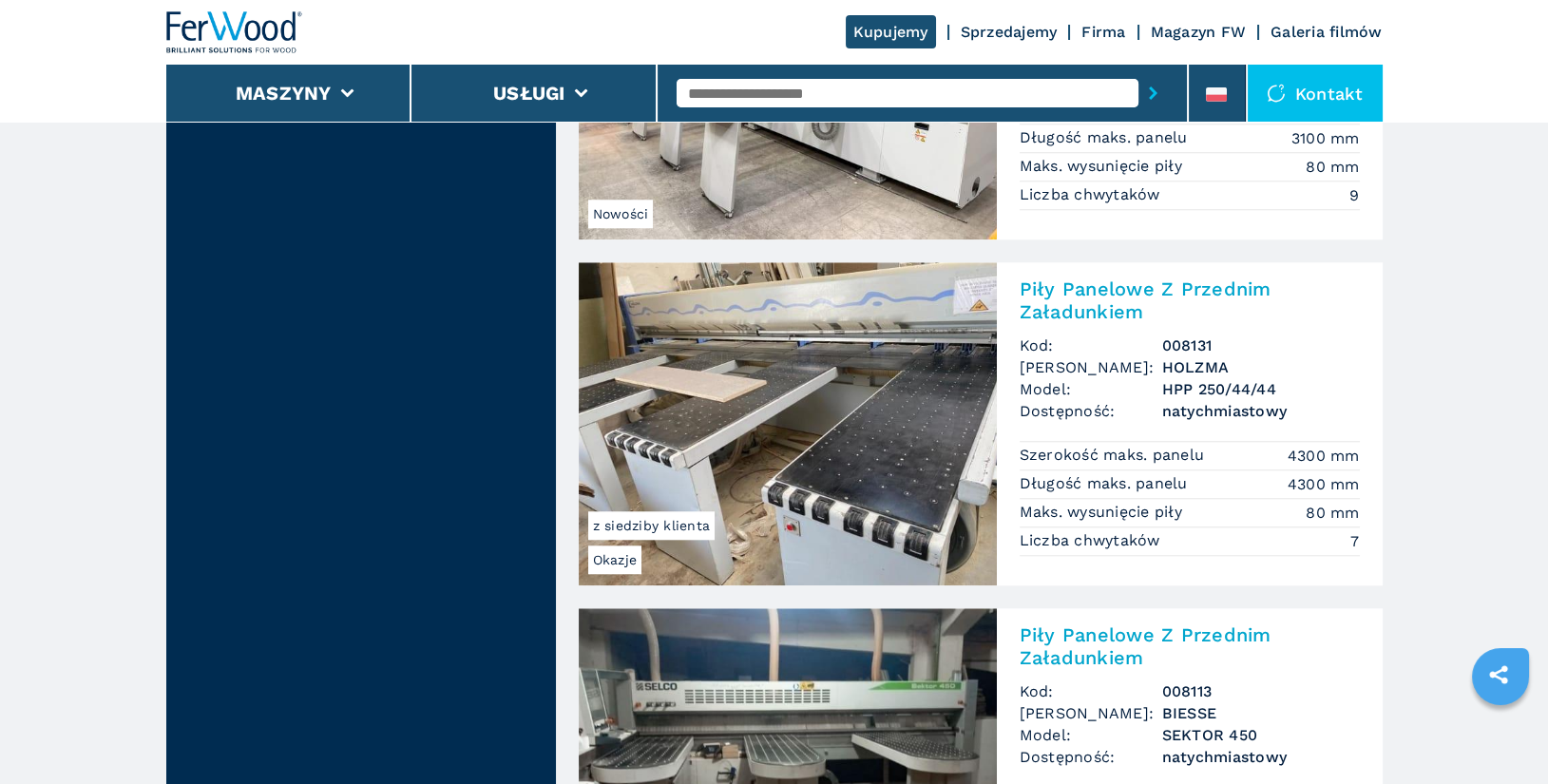
click at [1137, 290] on h2 "Piły Panelowe Z Przednim Załadunkiem" at bounding box center [1189, 301] width 340 height 46
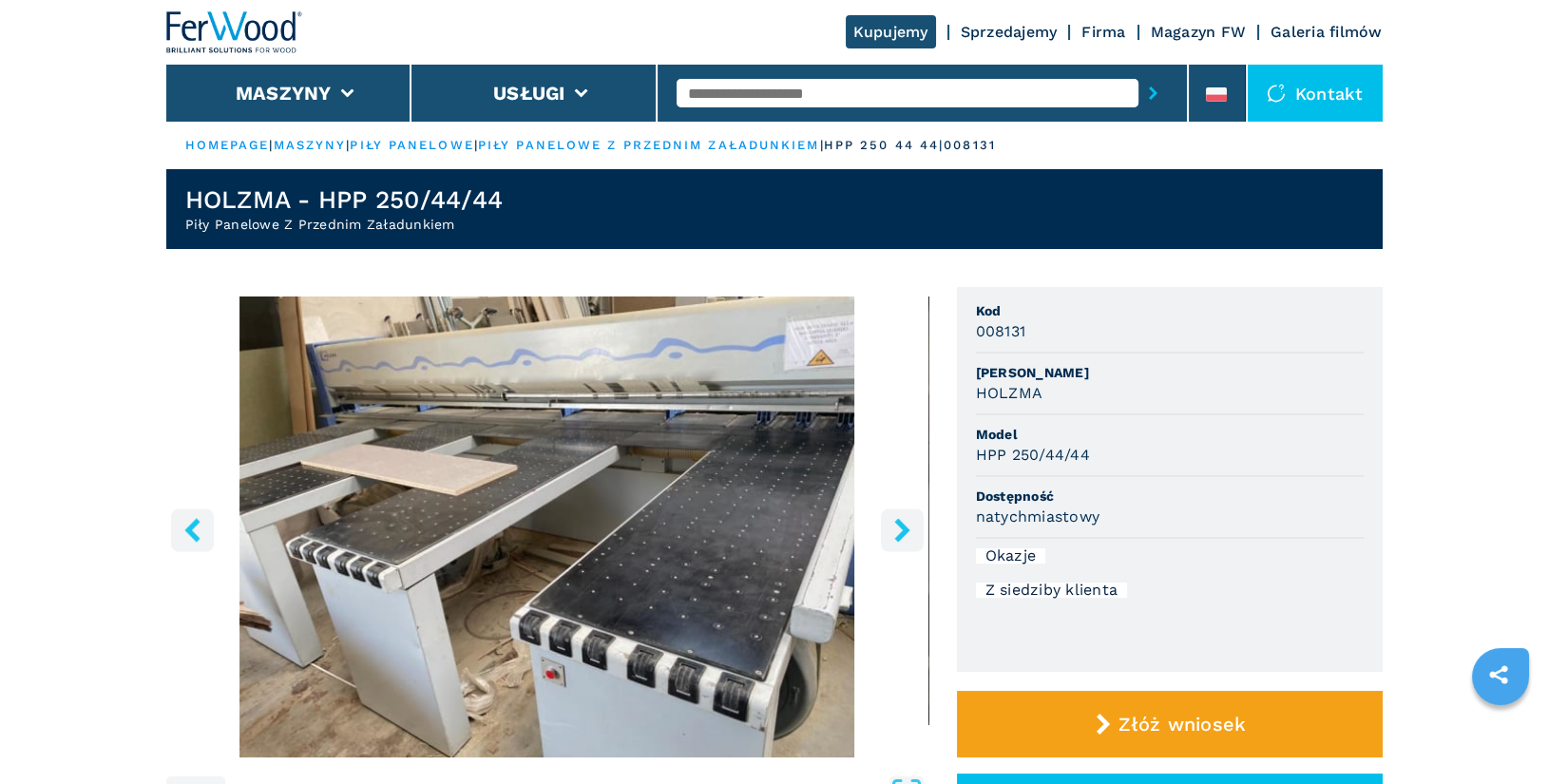
click at [903, 537] on icon "right-button" at bounding box center [902, 529] width 24 height 24
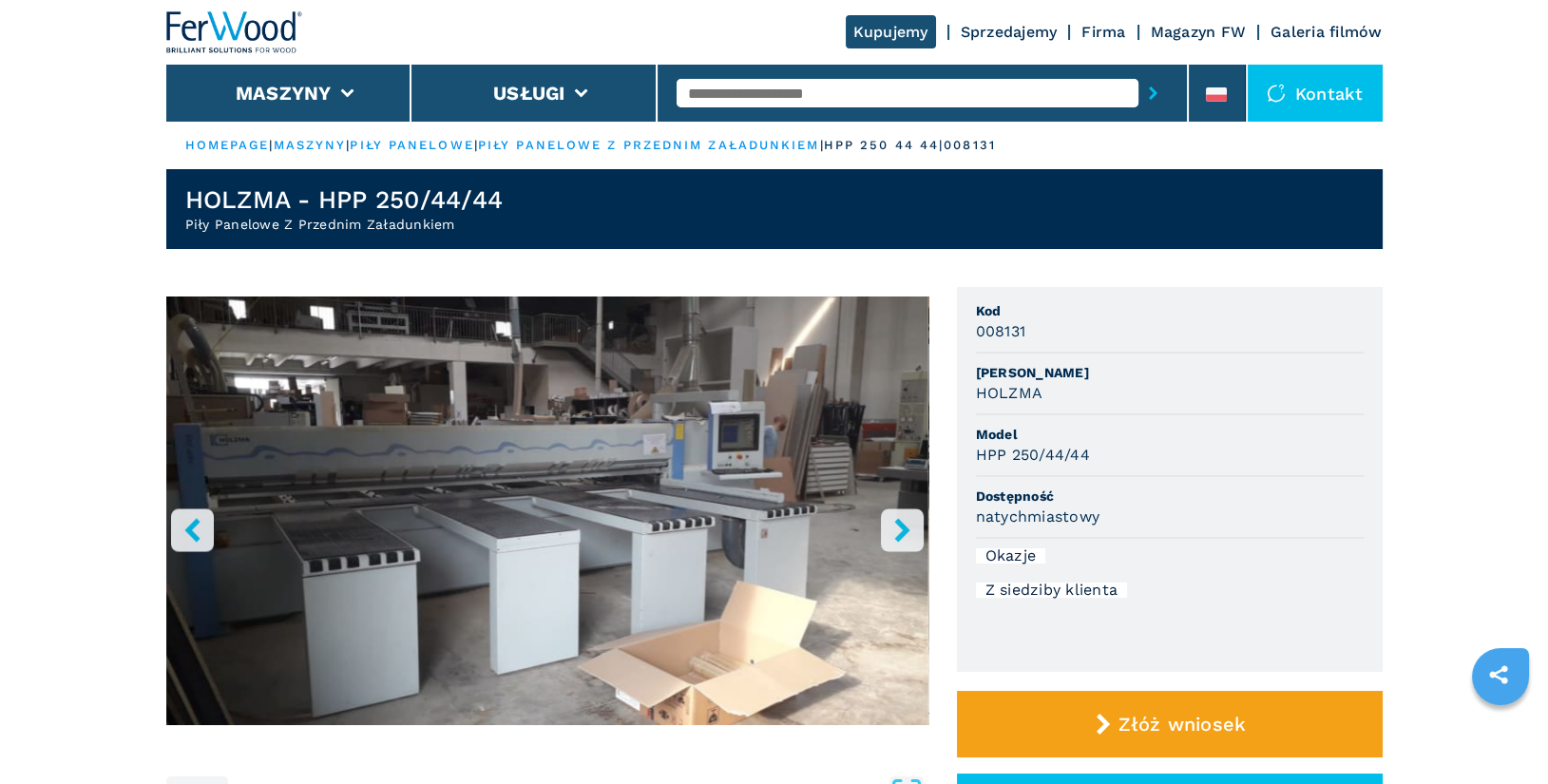
click at [903, 537] on icon "right-button" at bounding box center [902, 529] width 24 height 24
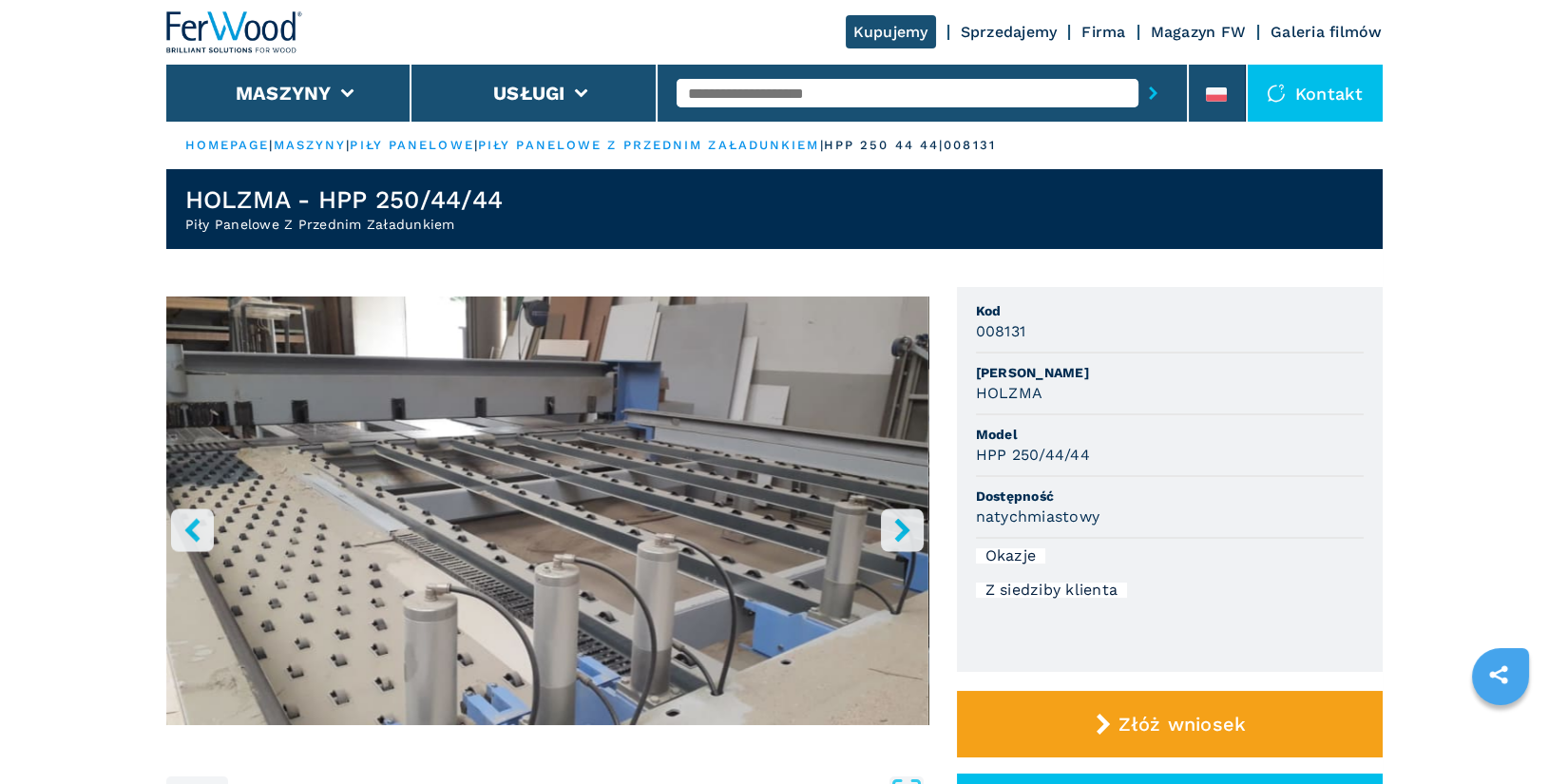
click at [903, 537] on icon "right-button" at bounding box center [902, 529] width 24 height 24
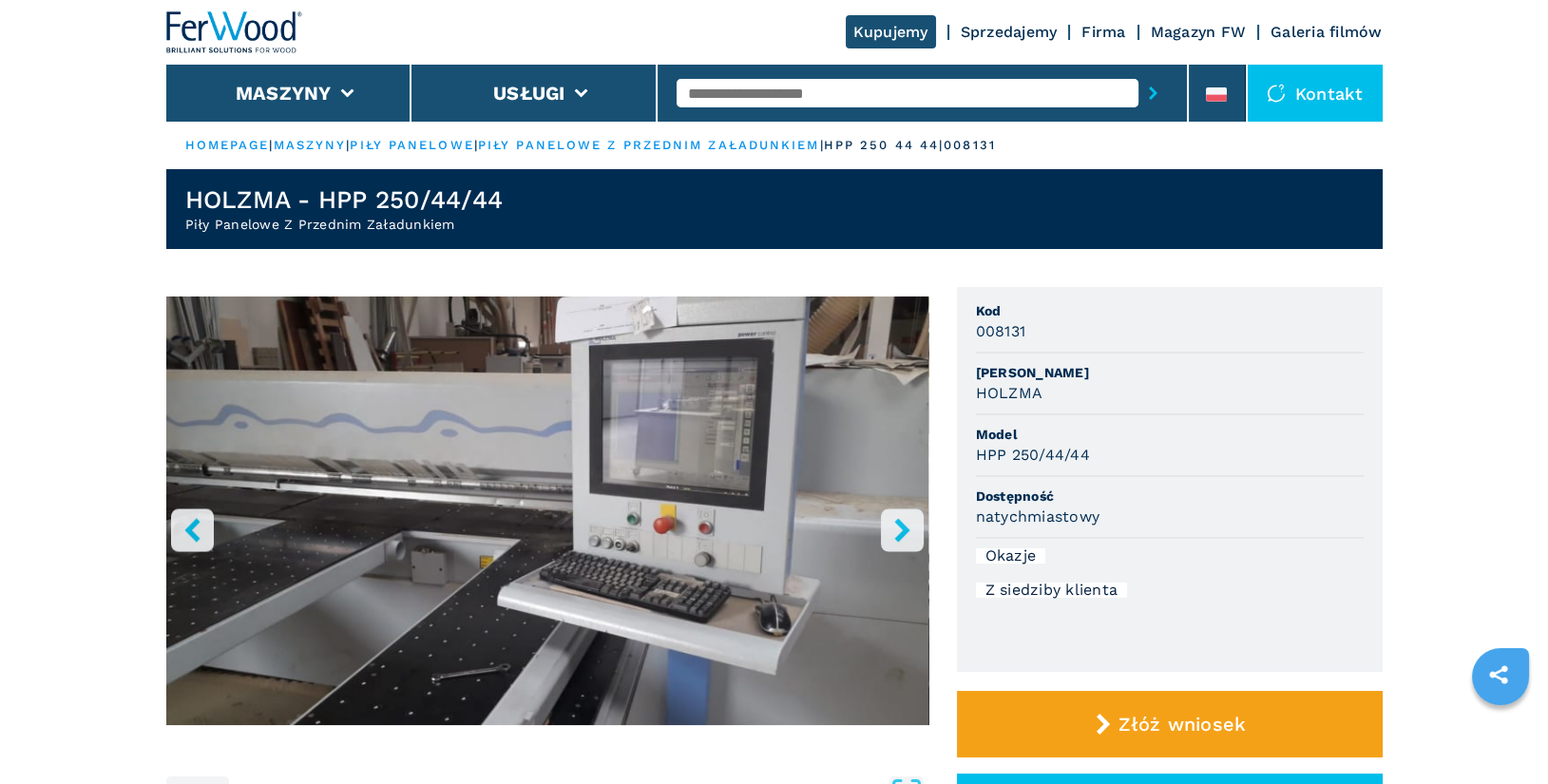
click at [903, 537] on icon "right-button" at bounding box center [902, 529] width 24 height 24
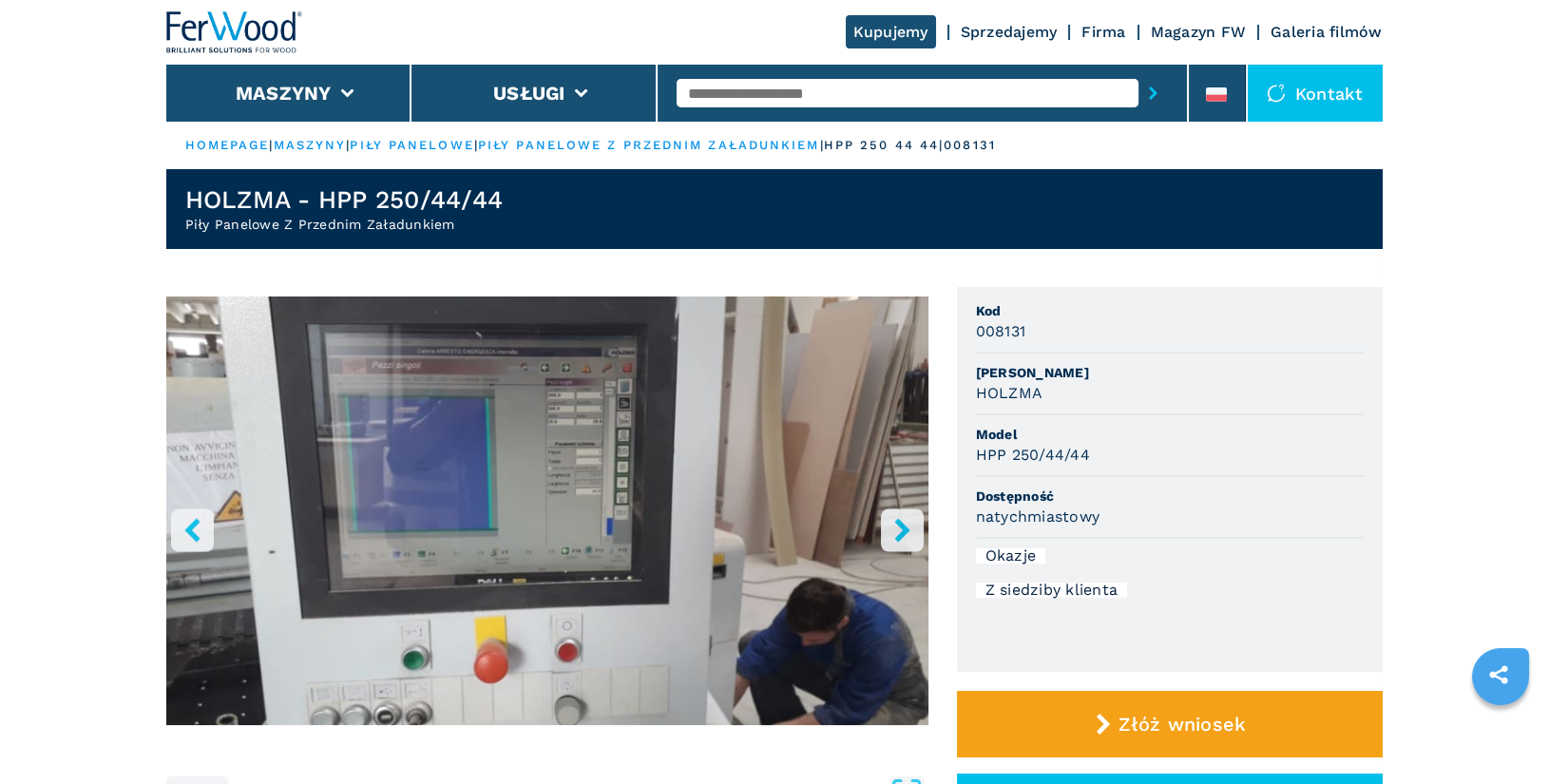
click at [896, 537] on icon "right-button" at bounding box center [902, 529] width 15 height 24
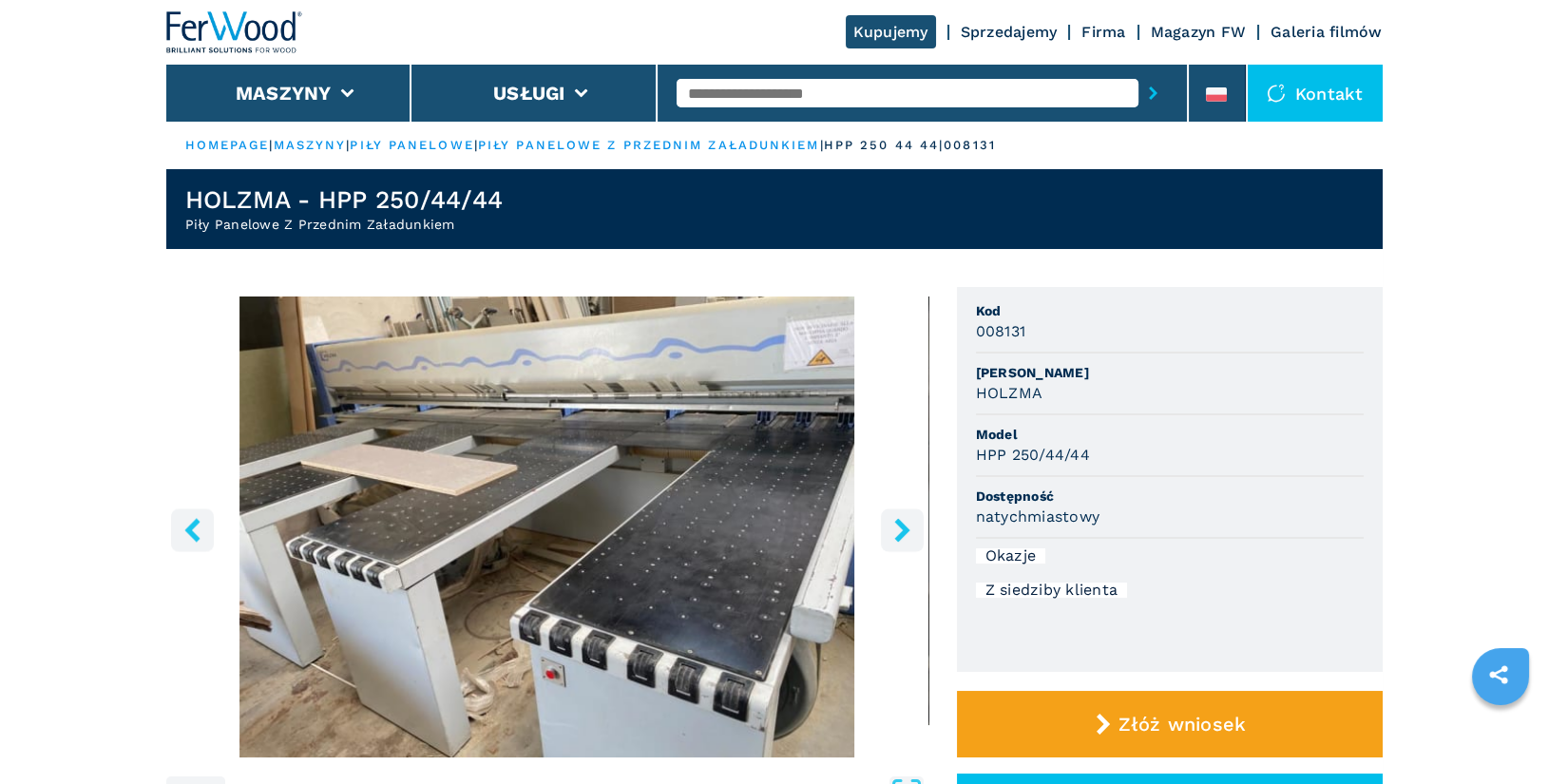
click at [896, 537] on icon "right-button" at bounding box center [902, 529] width 15 height 24
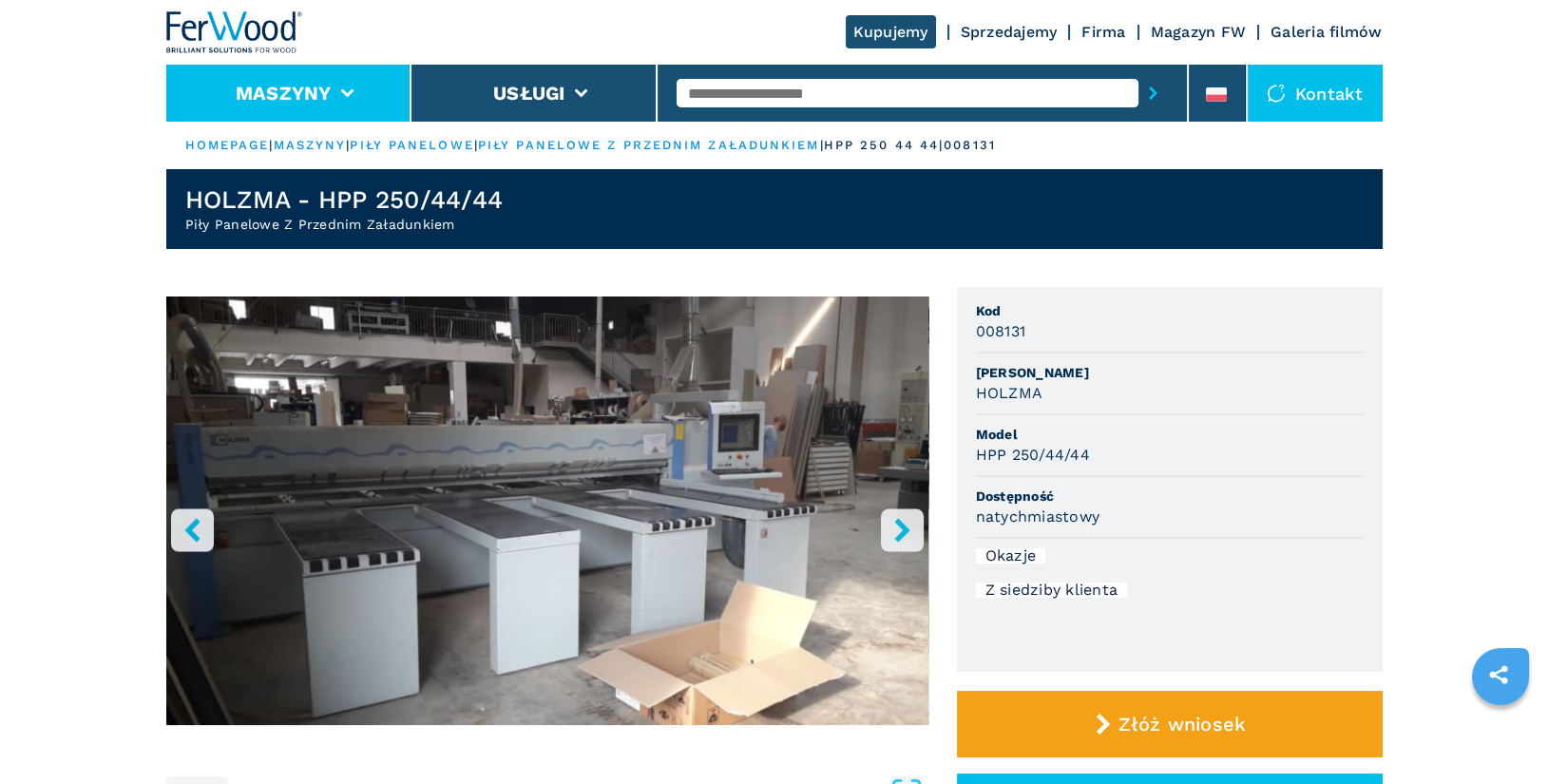
click at [260, 111] on li "Maszyny" at bounding box center [289, 94] width 246 height 57
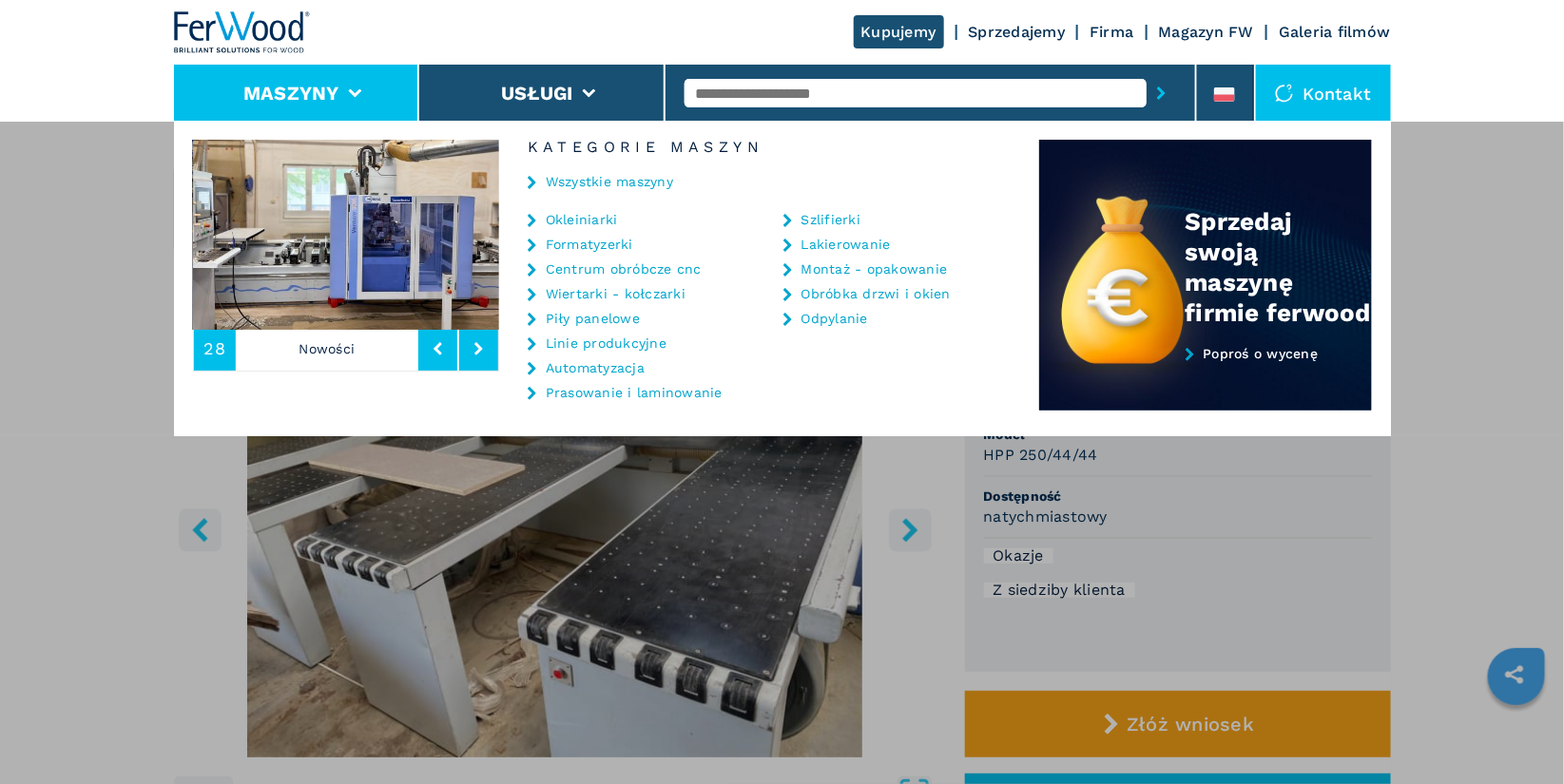
click at [605, 319] on link "Piły panelowe" at bounding box center [593, 319] width 94 height 13
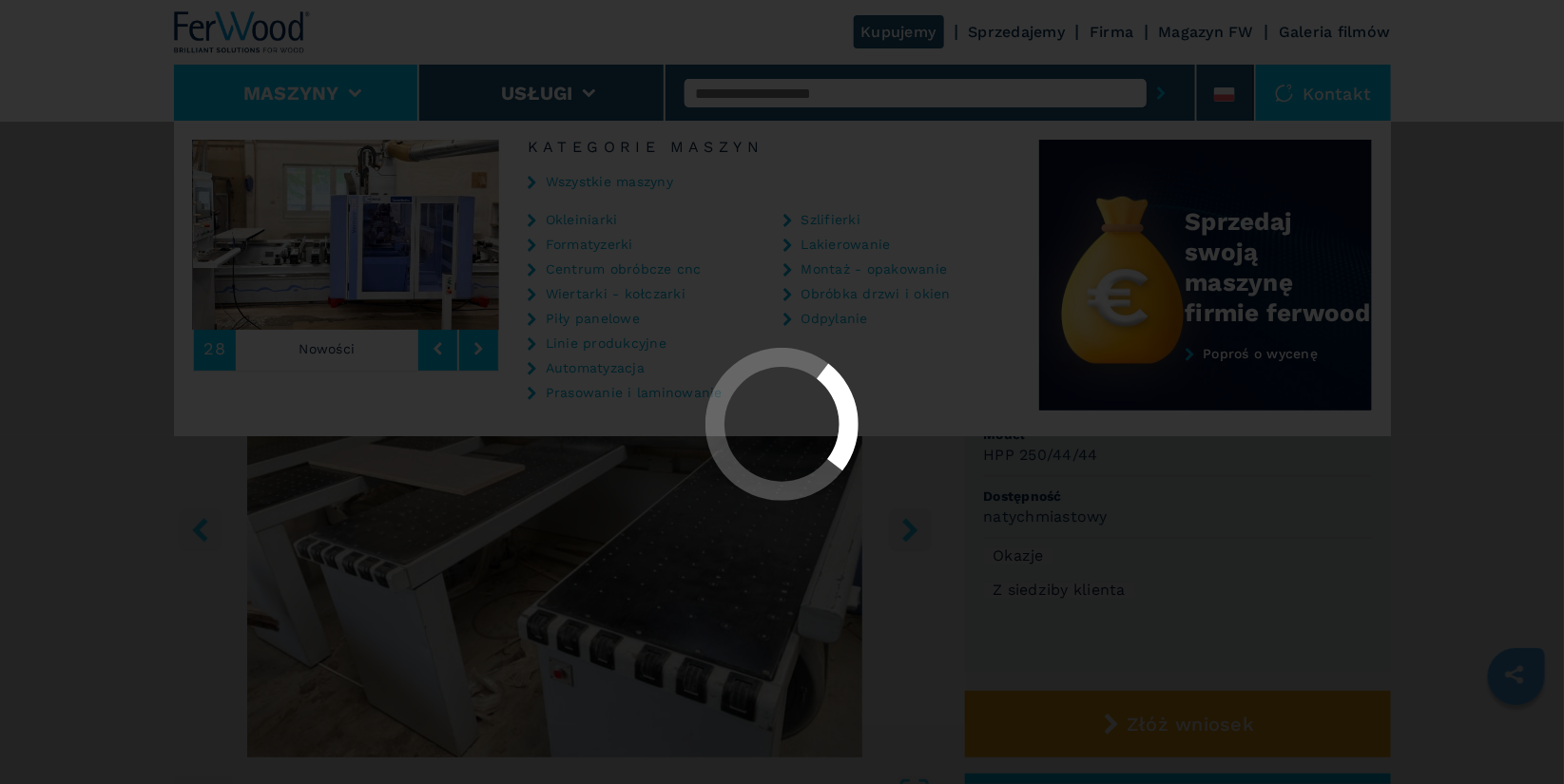
select select "**********"
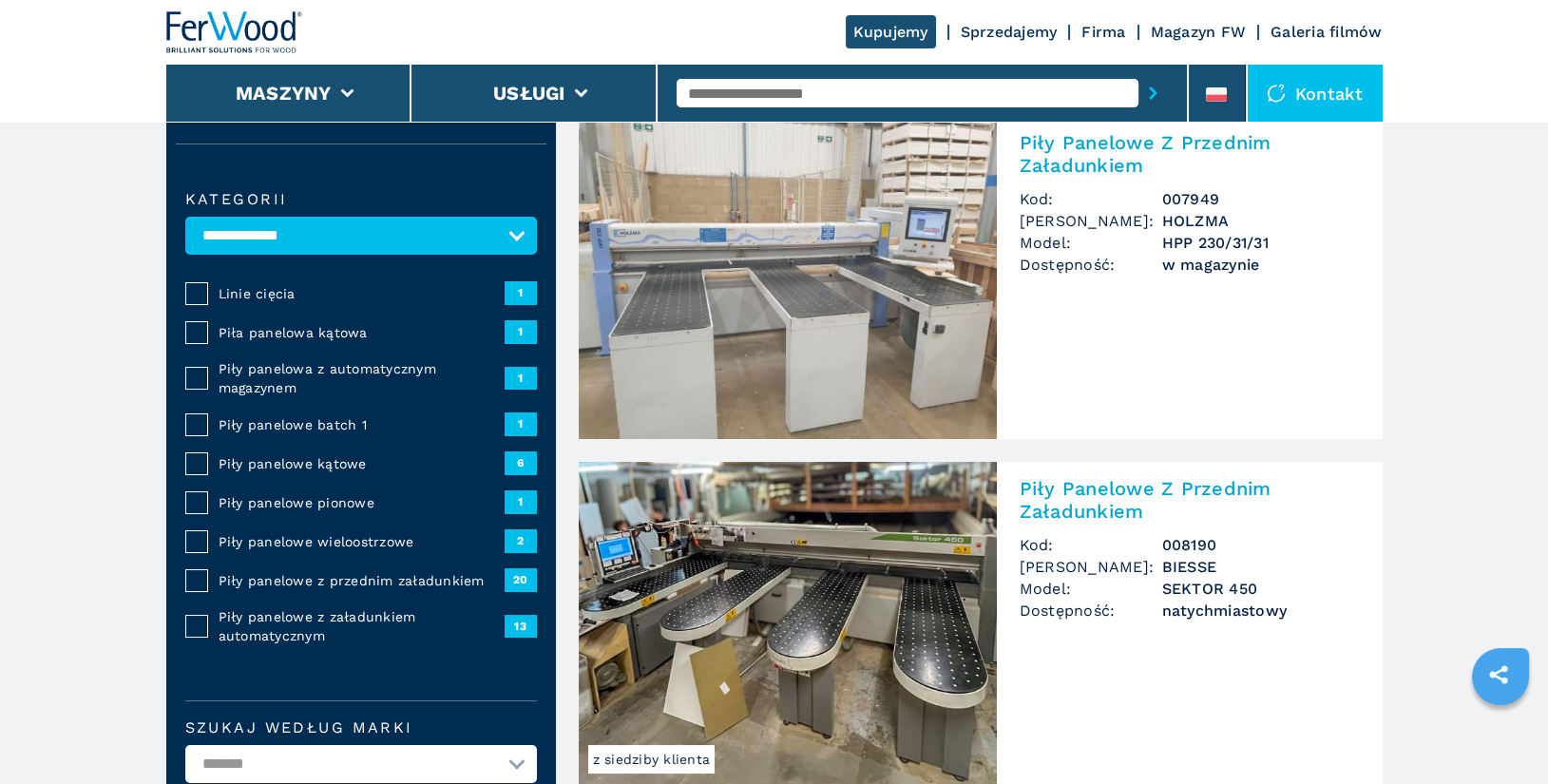
scroll to position [141, 0]
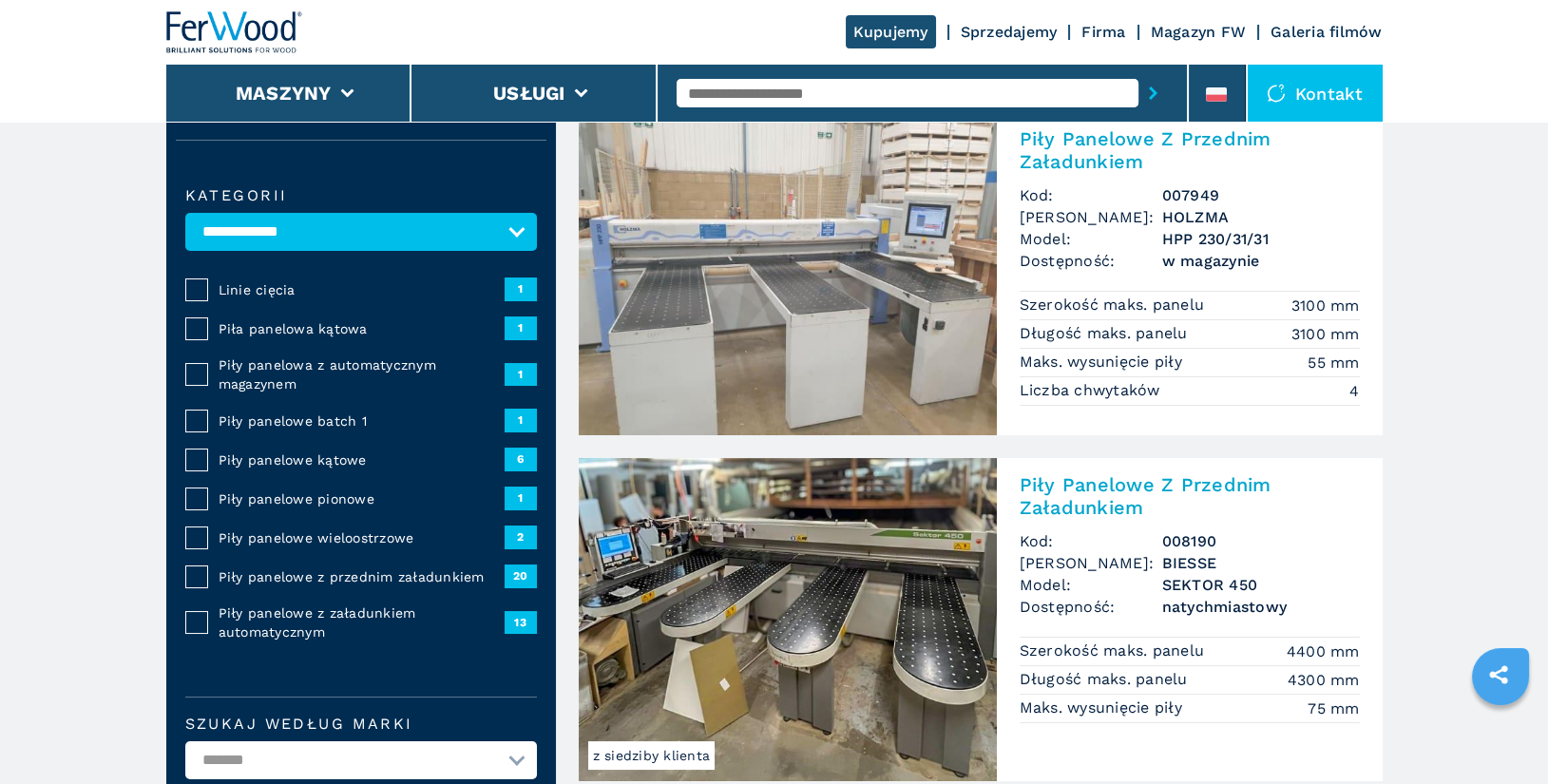
click at [280, 577] on span "Piły panelowe z przednim załadunkiem" at bounding box center [361, 577] width 286 height 19
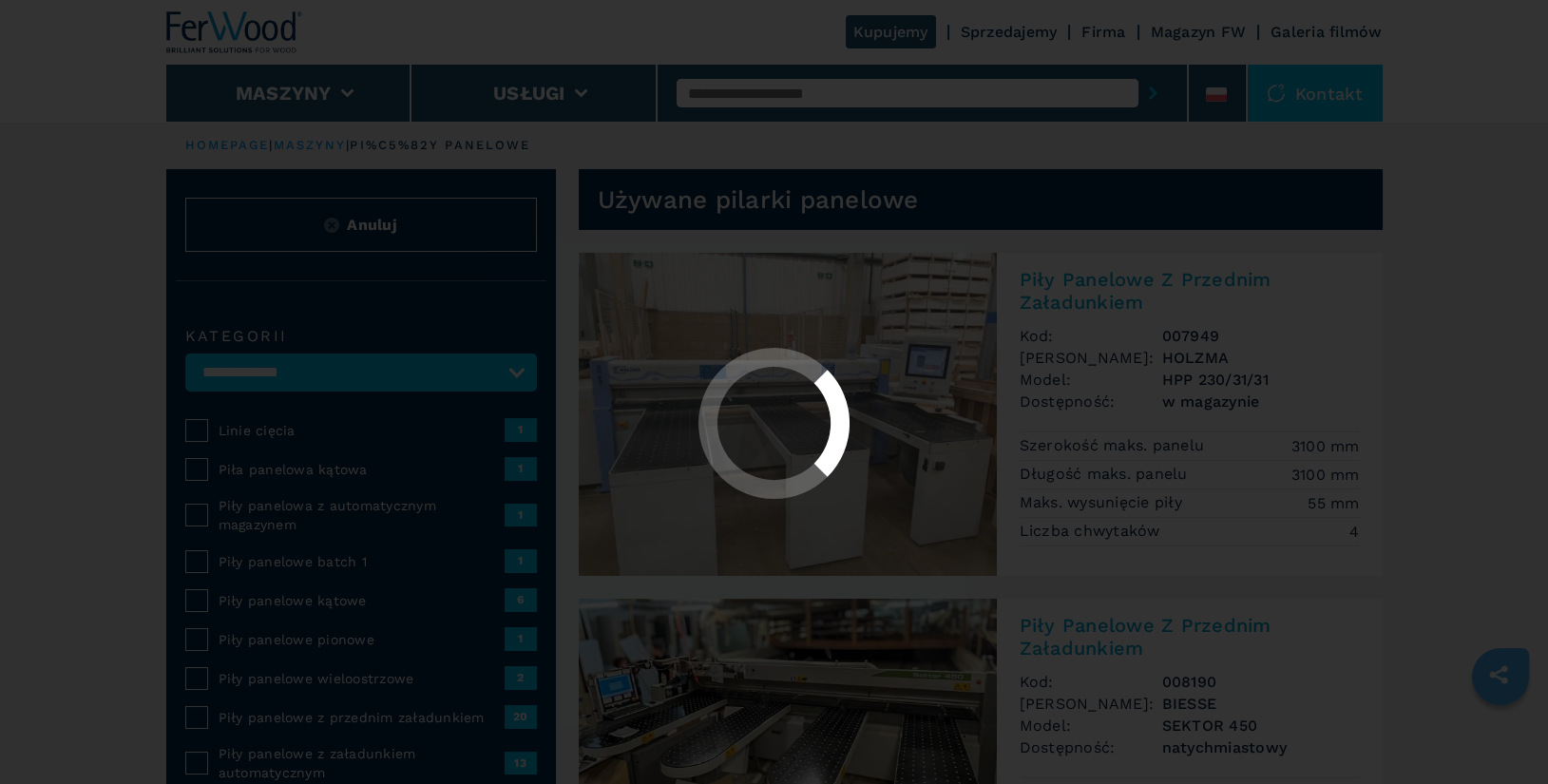
select select "**********"
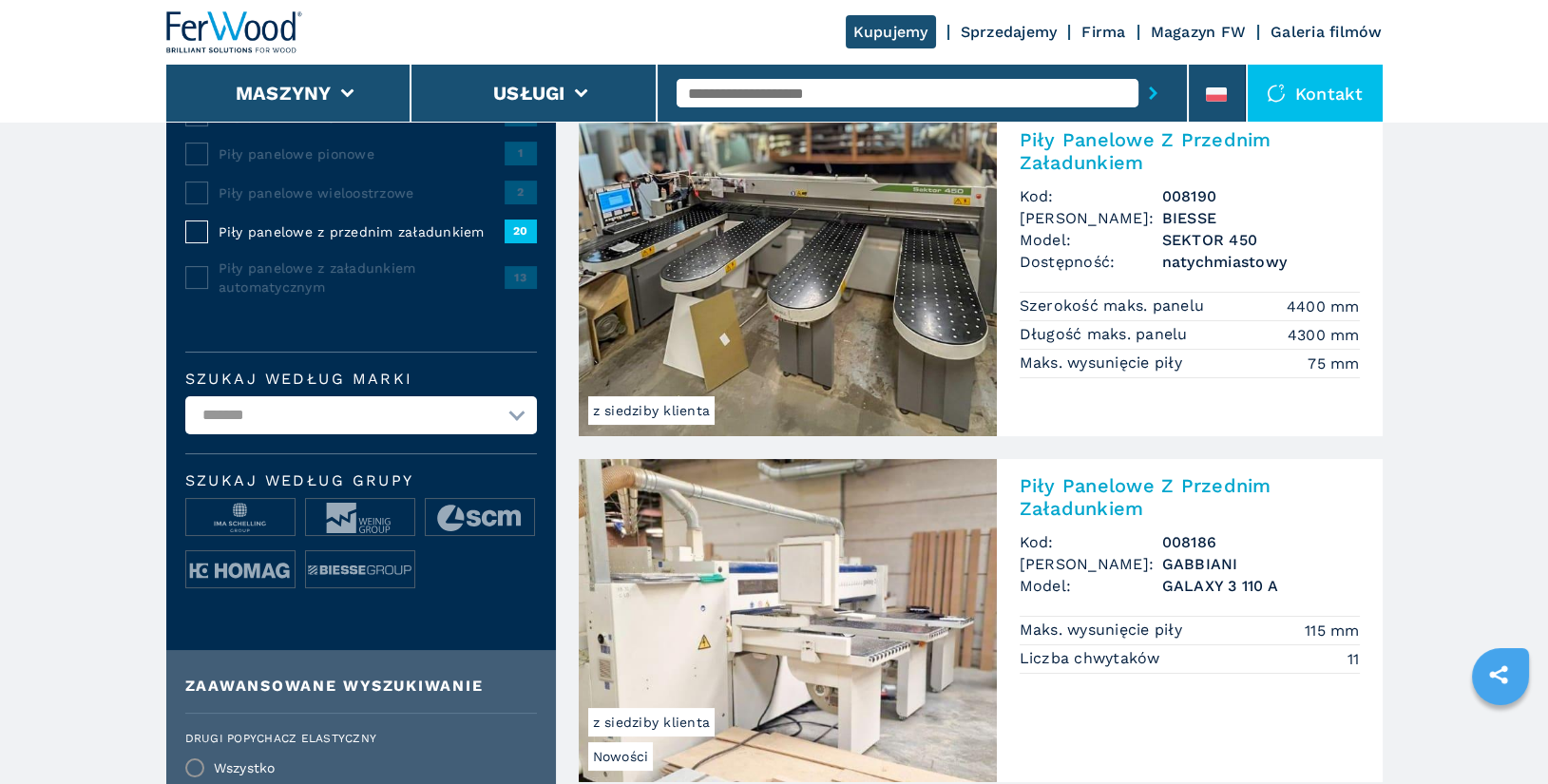
scroll to position [682, 0]
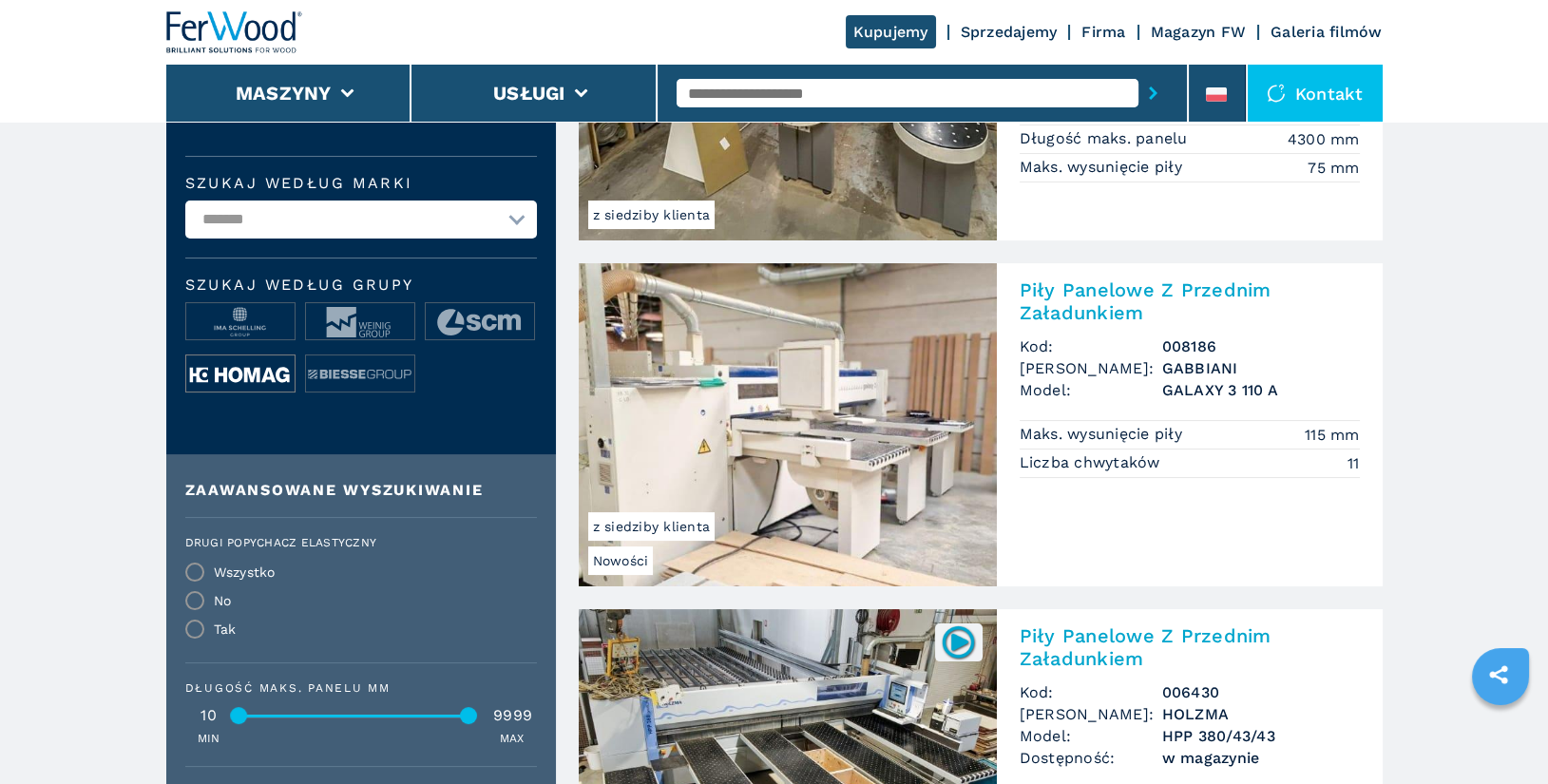
click at [257, 376] on img at bounding box center [240, 374] width 108 height 38
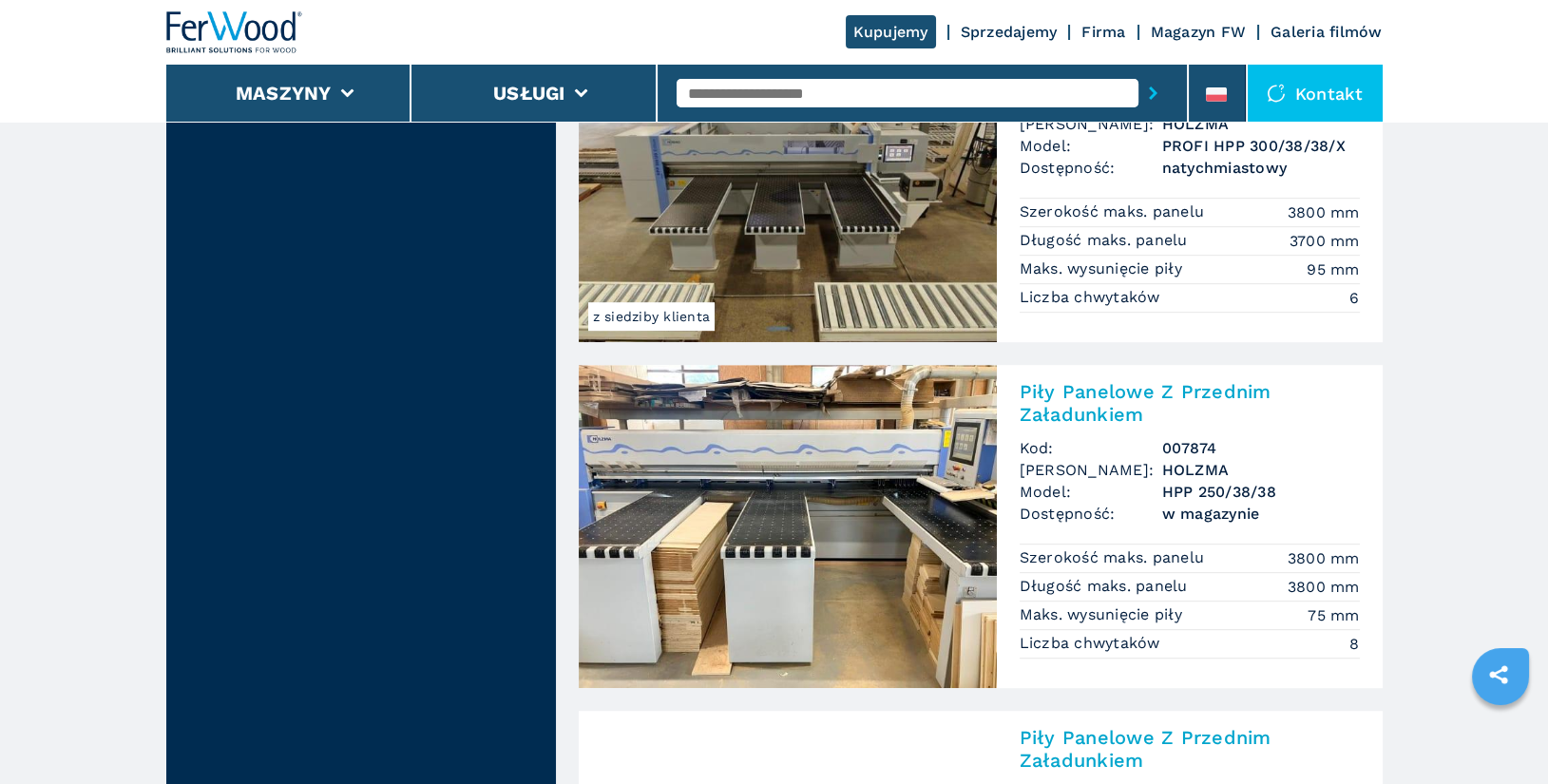
scroll to position [1113, 0]
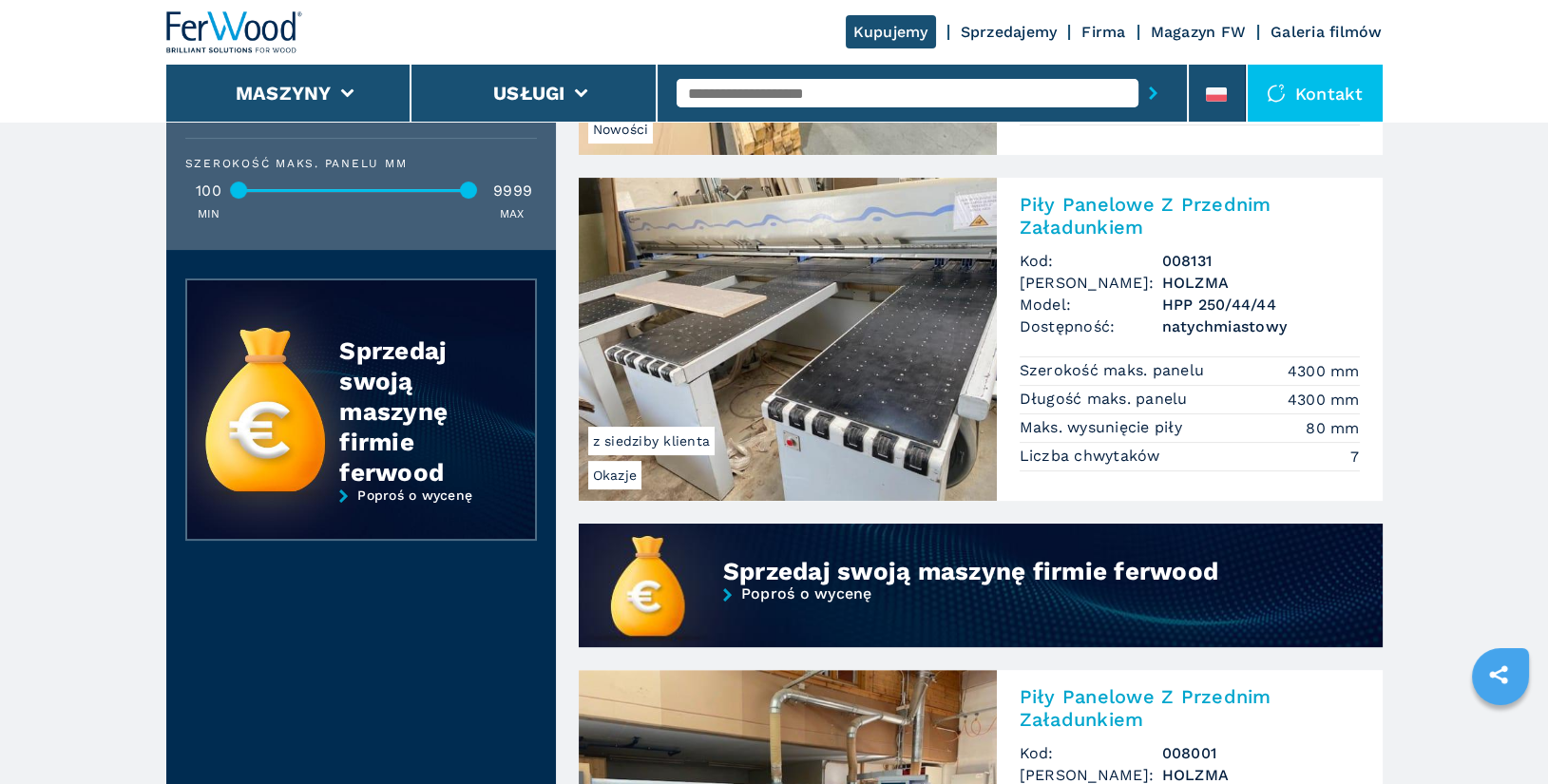
click at [90, 85] on header "Kupujemy Sprzedajemy Firma Magazyn FW Galeria filmów Maszyny Usługi Kontakt" at bounding box center [774, 60] width 1548 height 122
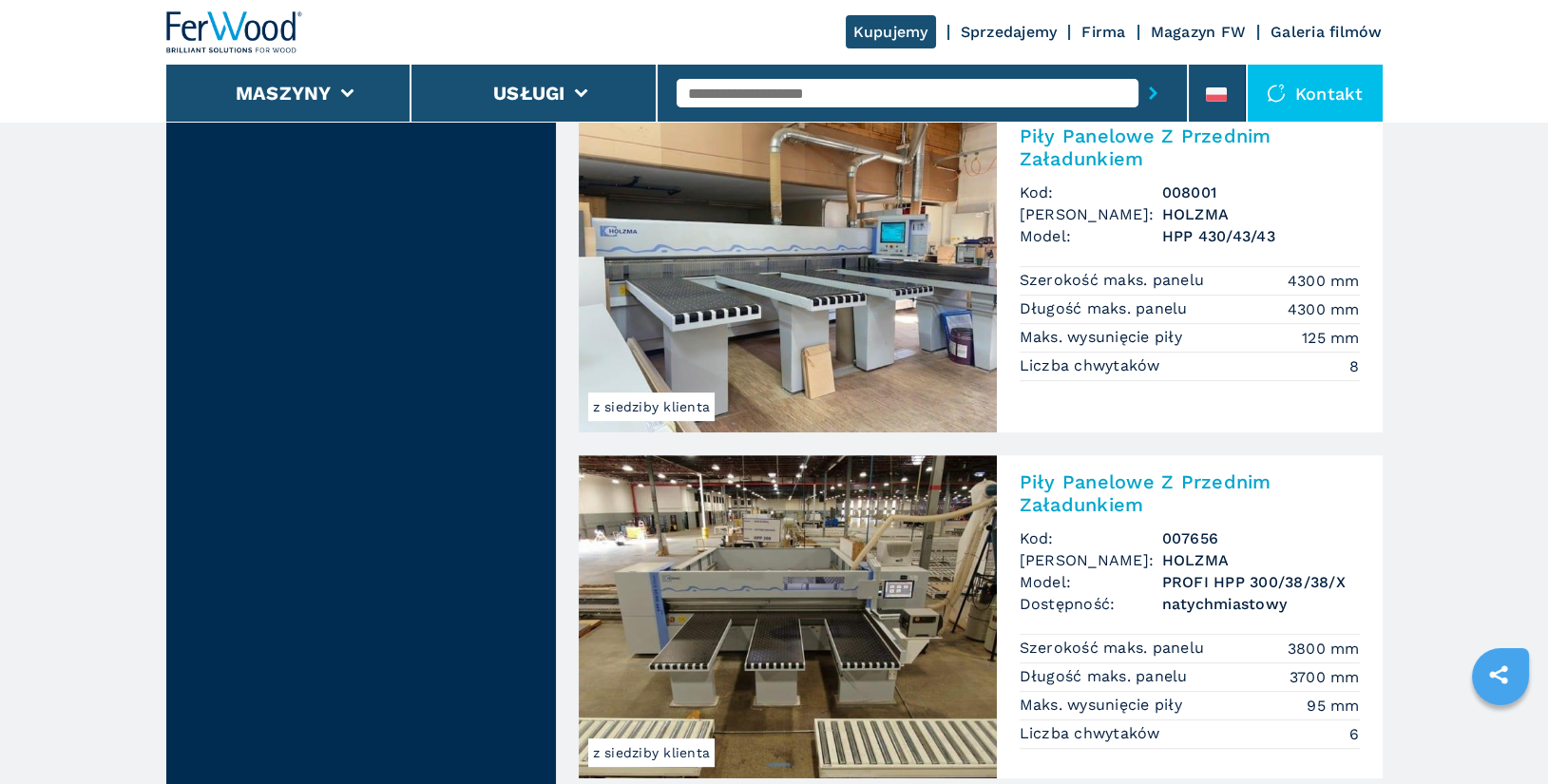
scroll to position [0, 0]
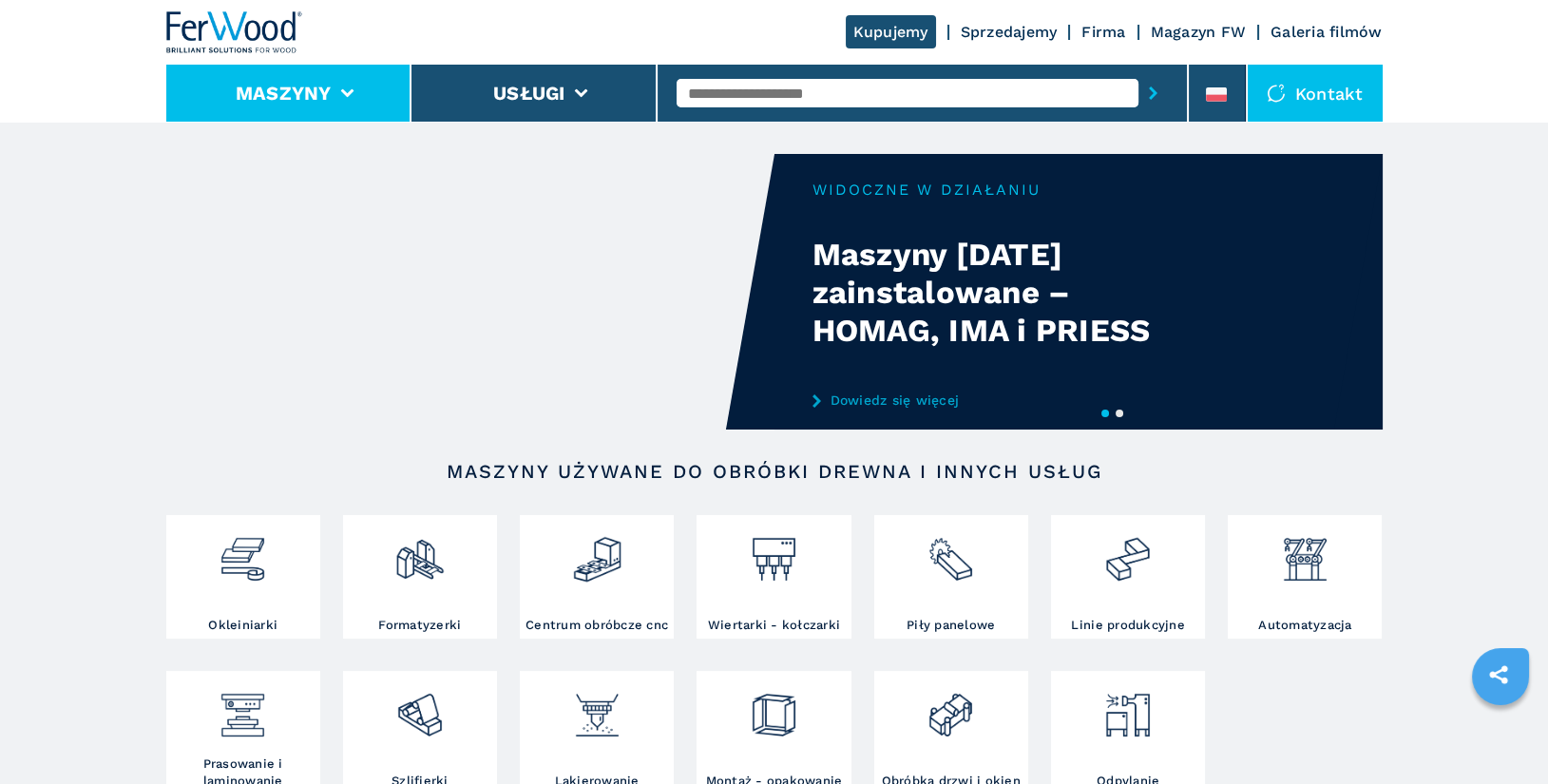
click at [340, 103] on li "Maszyny" at bounding box center [289, 94] width 246 height 57
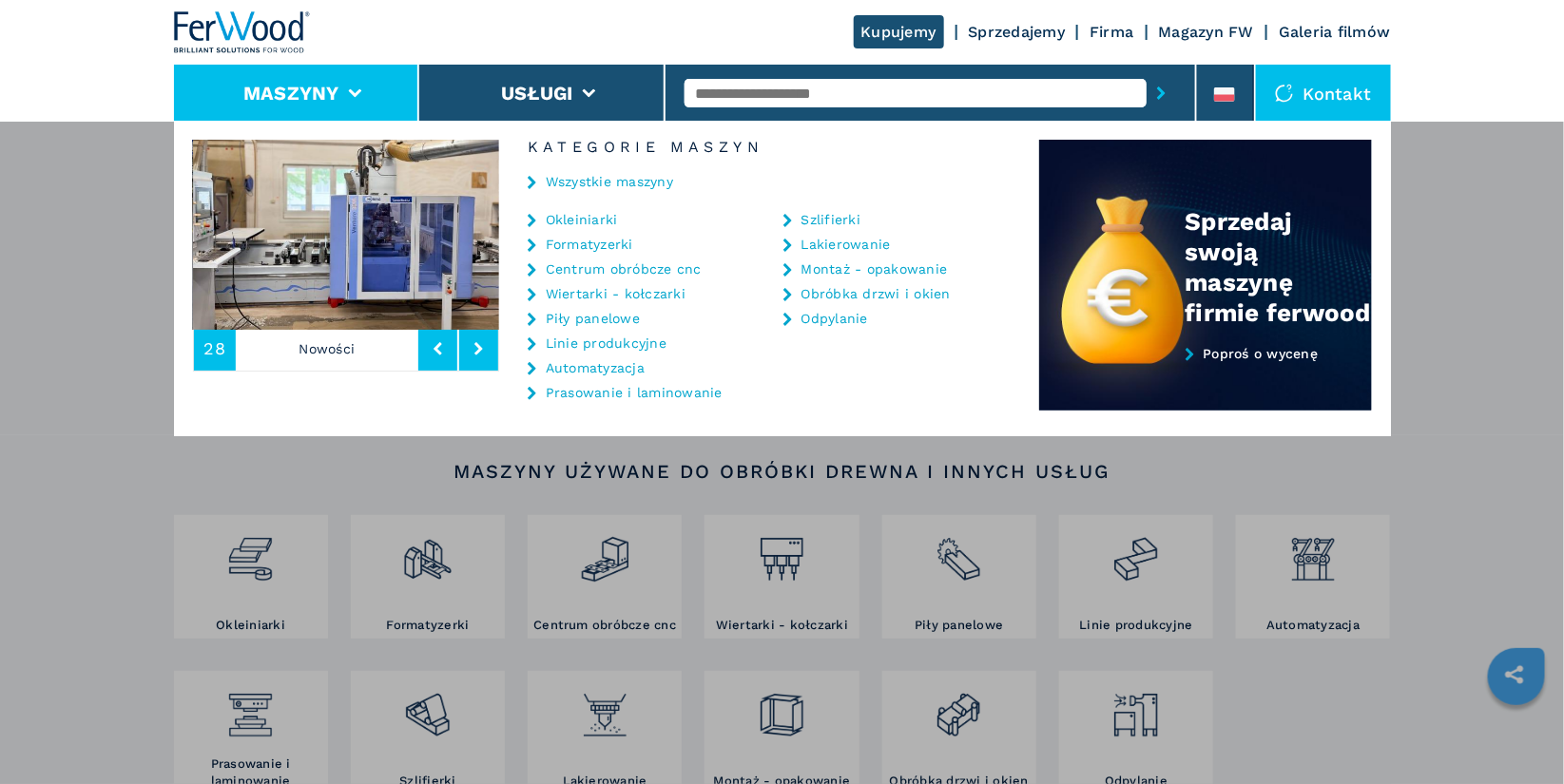
click at [598, 222] on link "Okleiniarki" at bounding box center [581, 219] width 72 height 13
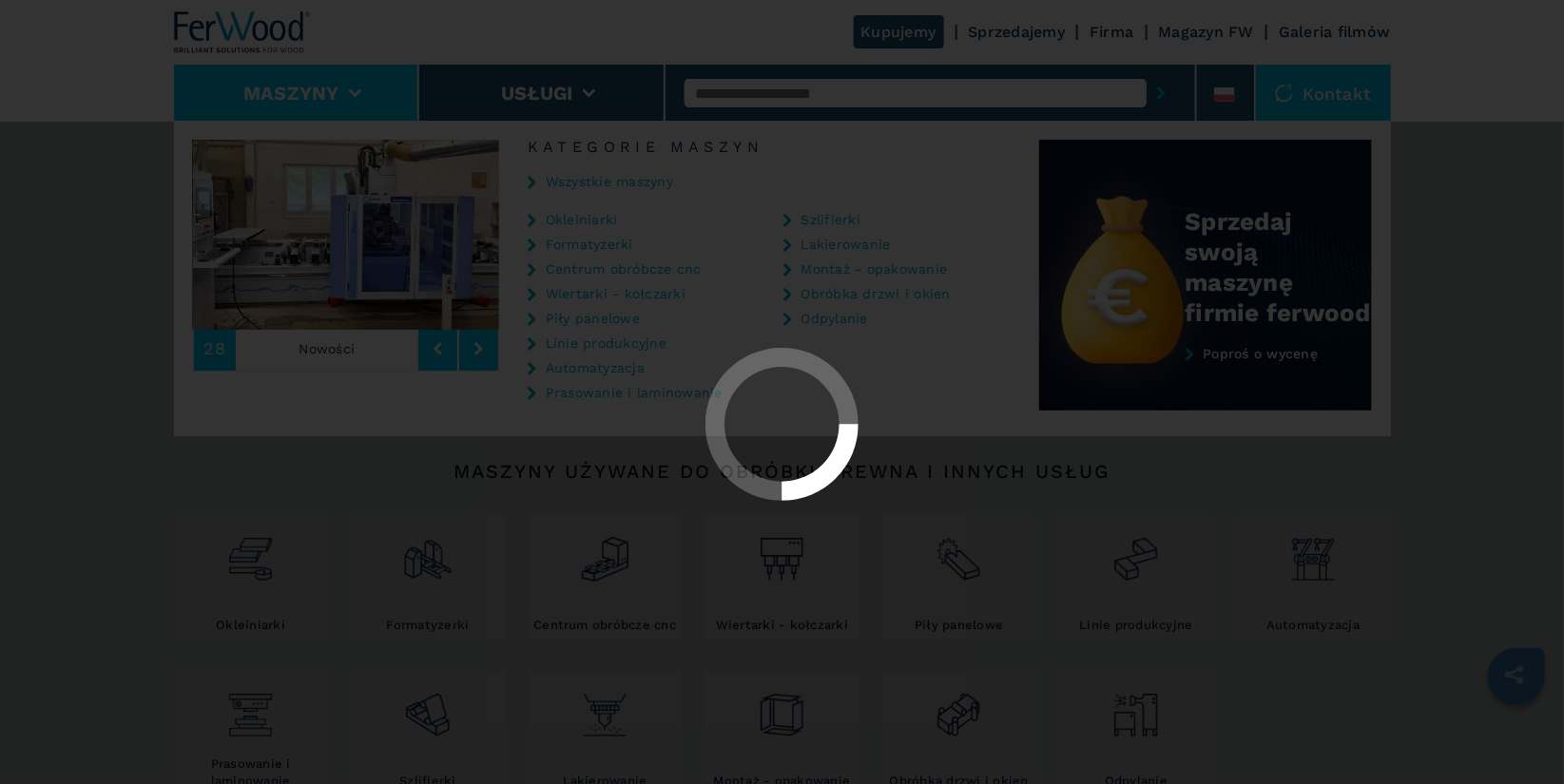
select select "**********"
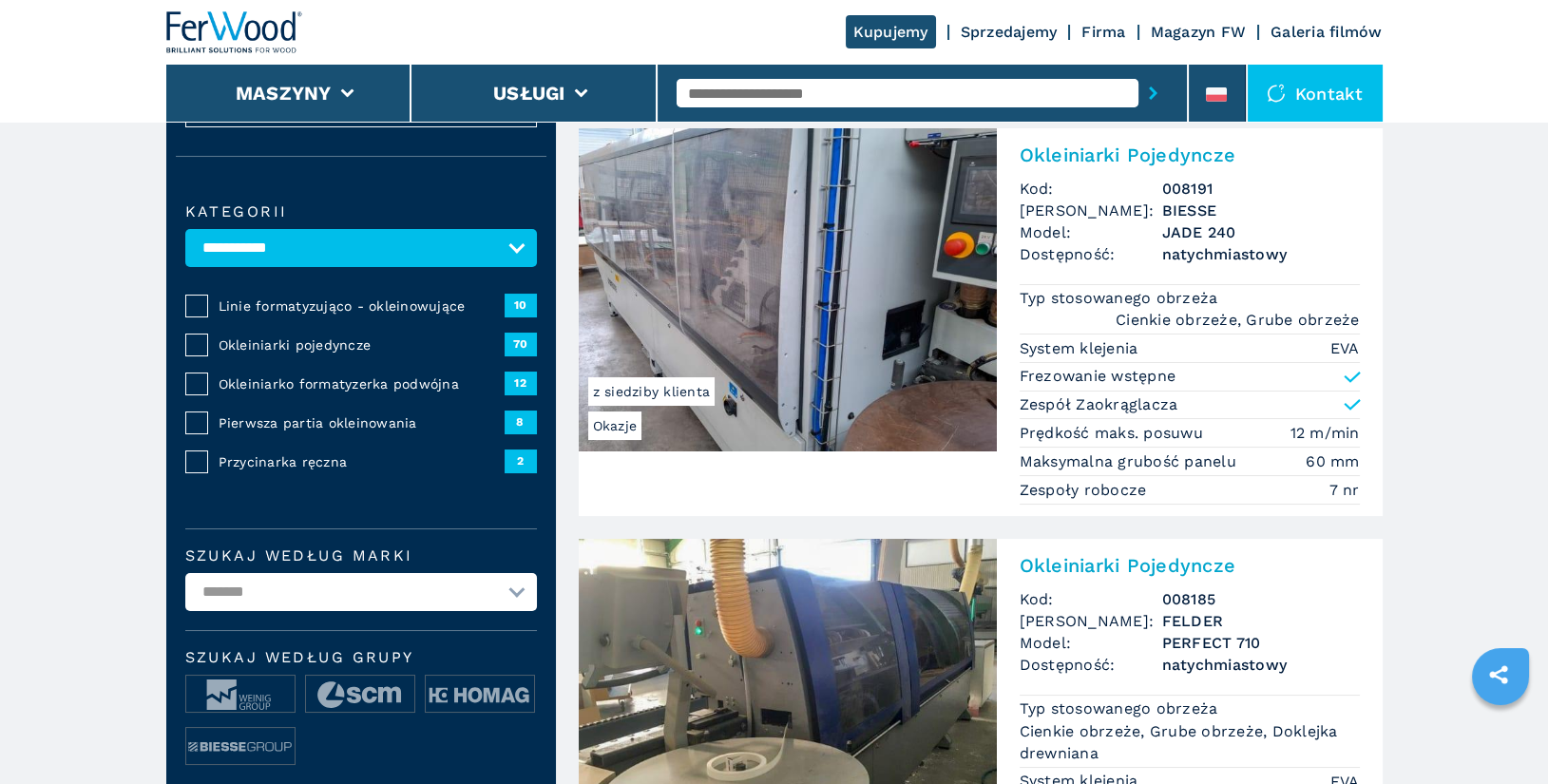
scroll to position [134, 0]
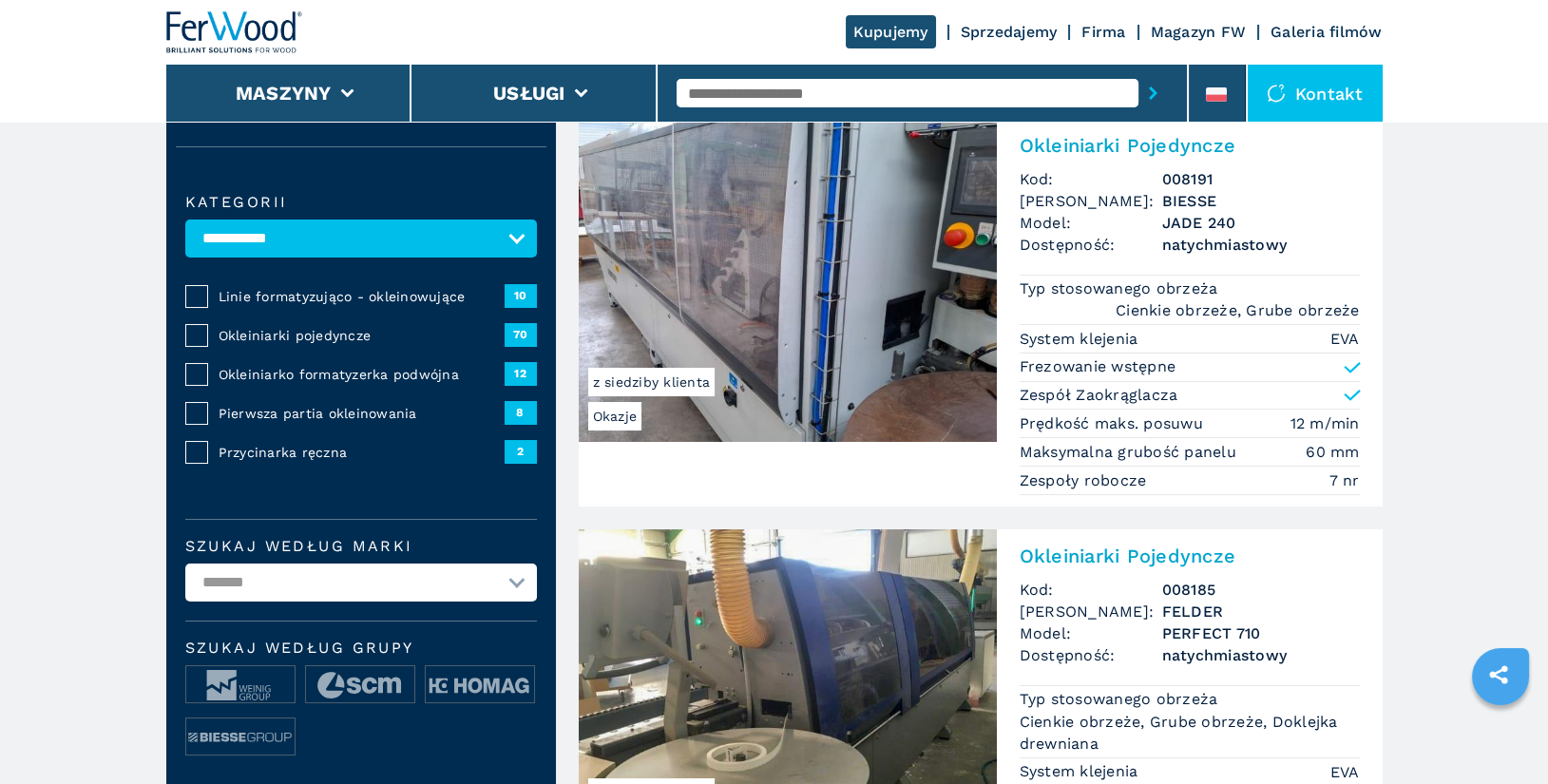
click at [307, 374] on span "Okleiniarko formatyzerka podwójna" at bounding box center [361, 374] width 286 height 19
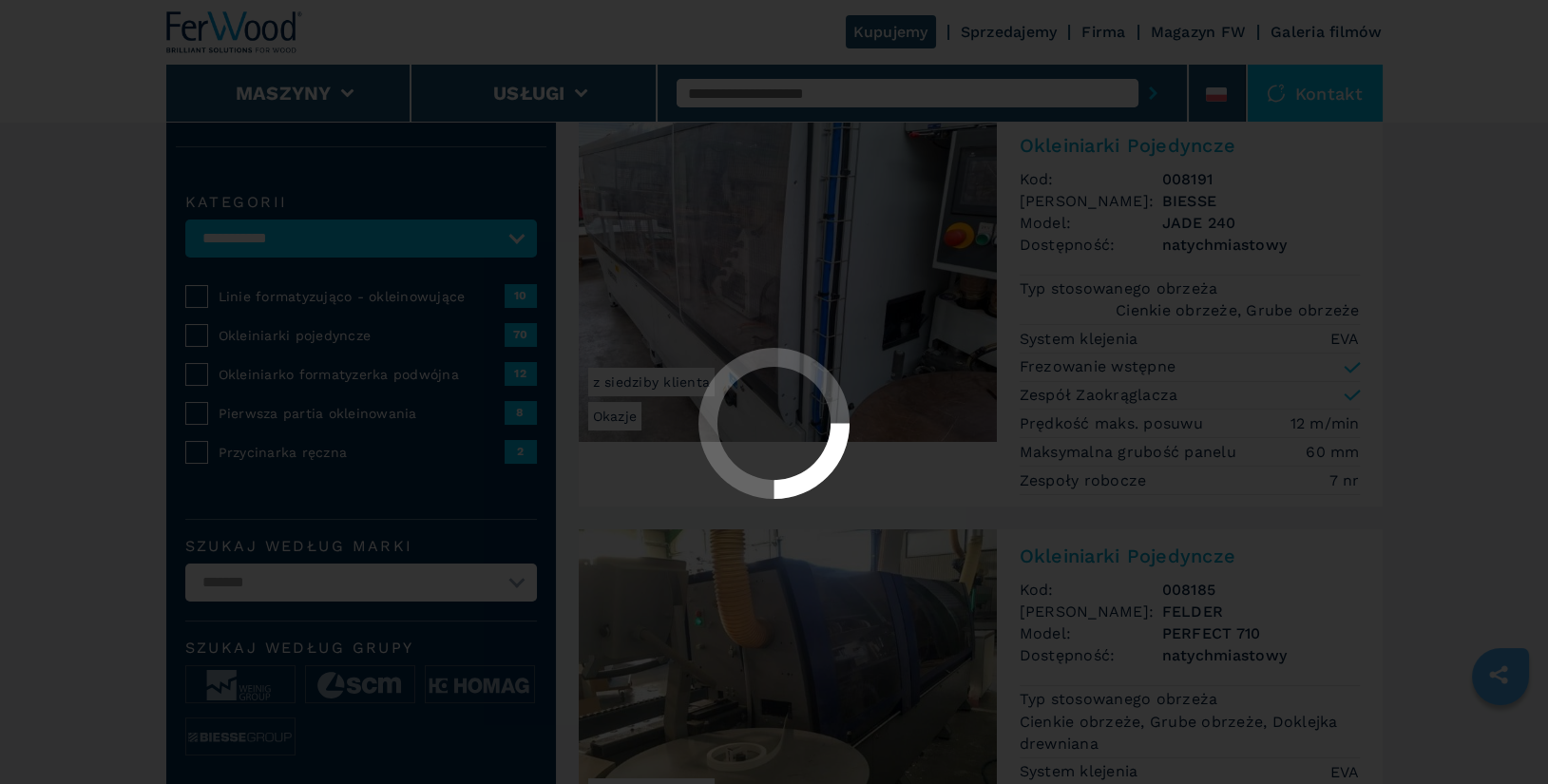
select select "**********"
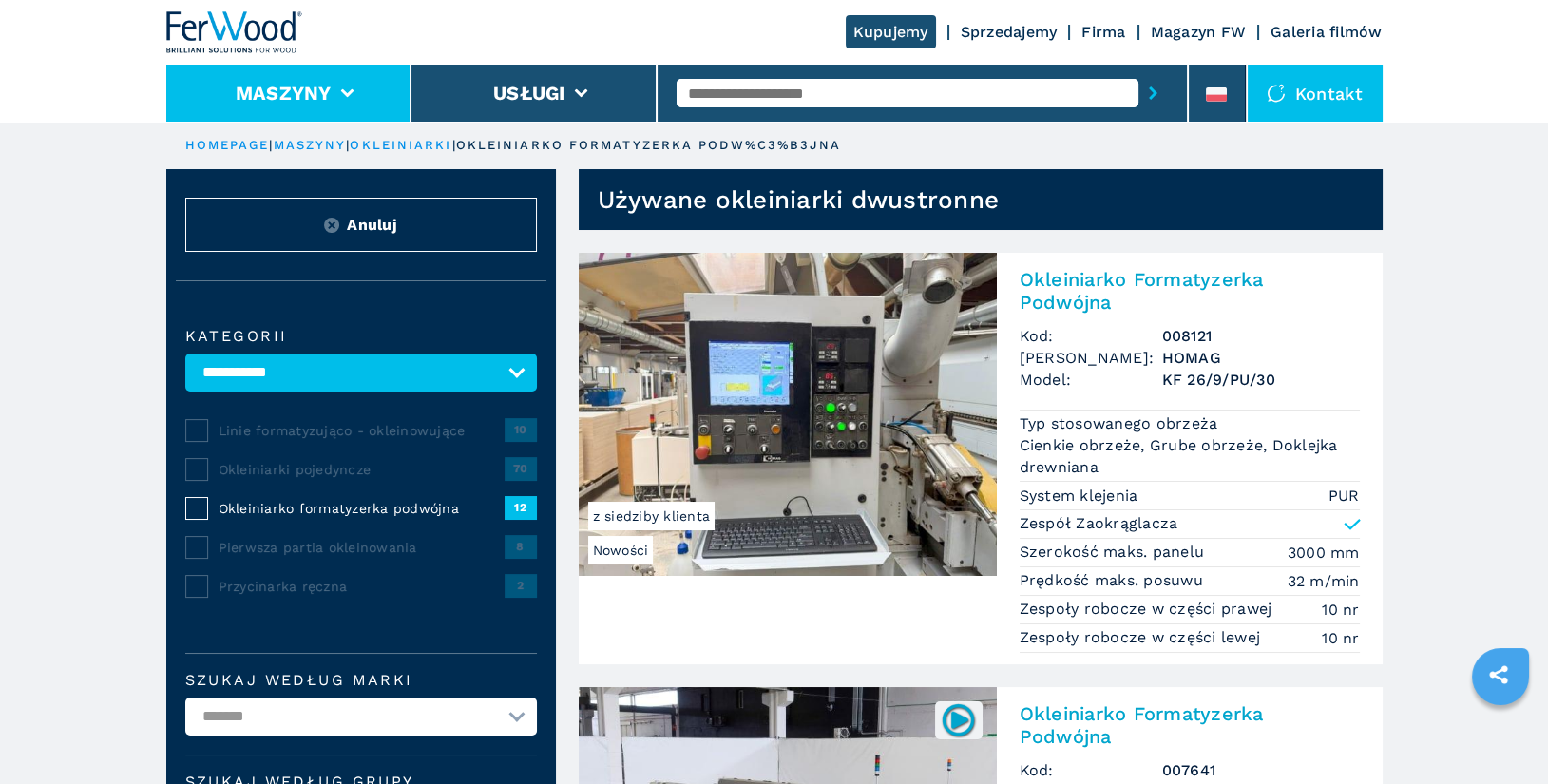
click at [311, 98] on button "Maszyny" at bounding box center [283, 93] width 96 height 23
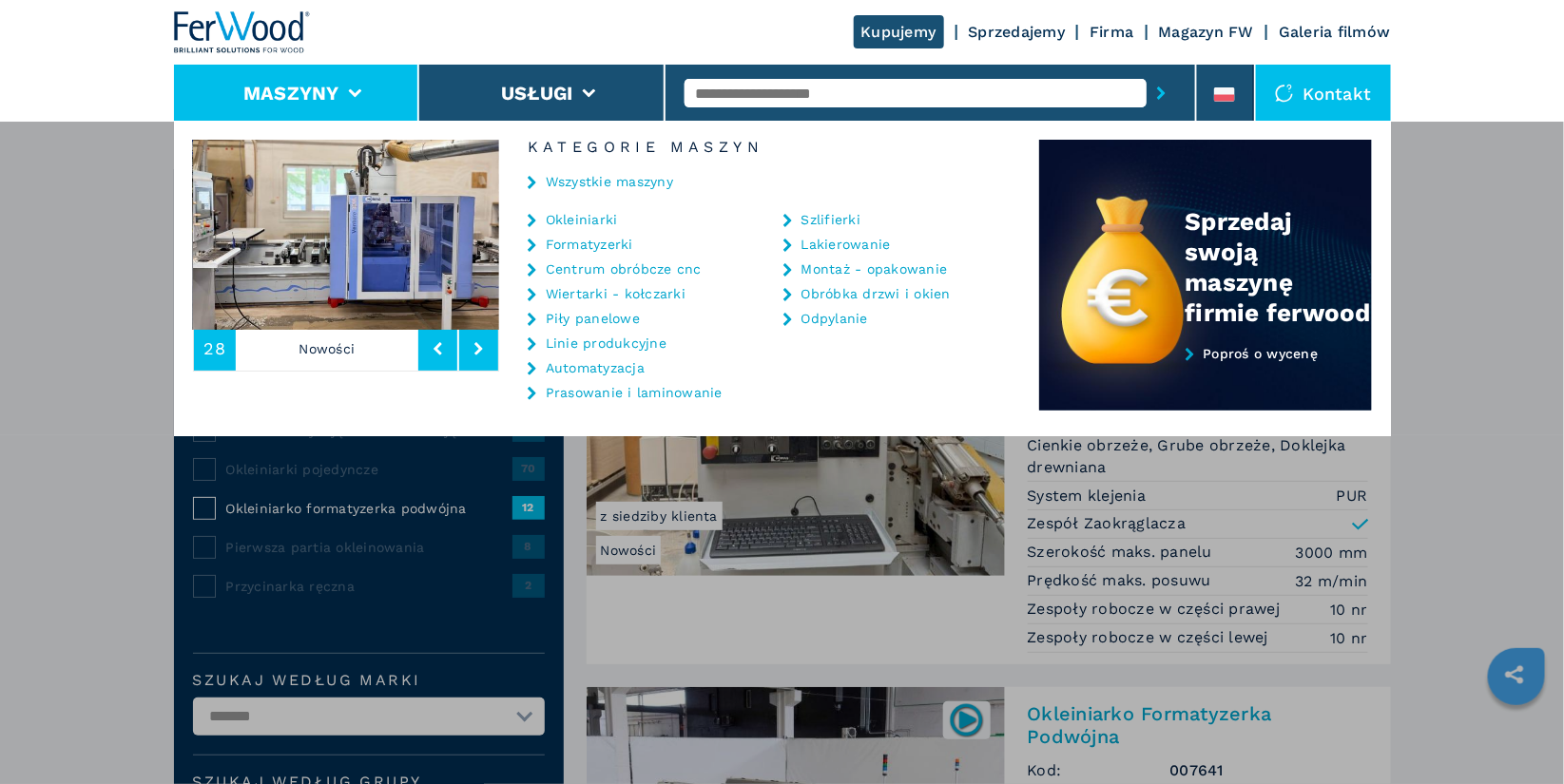
click at [649, 295] on link "Wiertarki - kołczarki" at bounding box center [616, 294] width 140 height 13
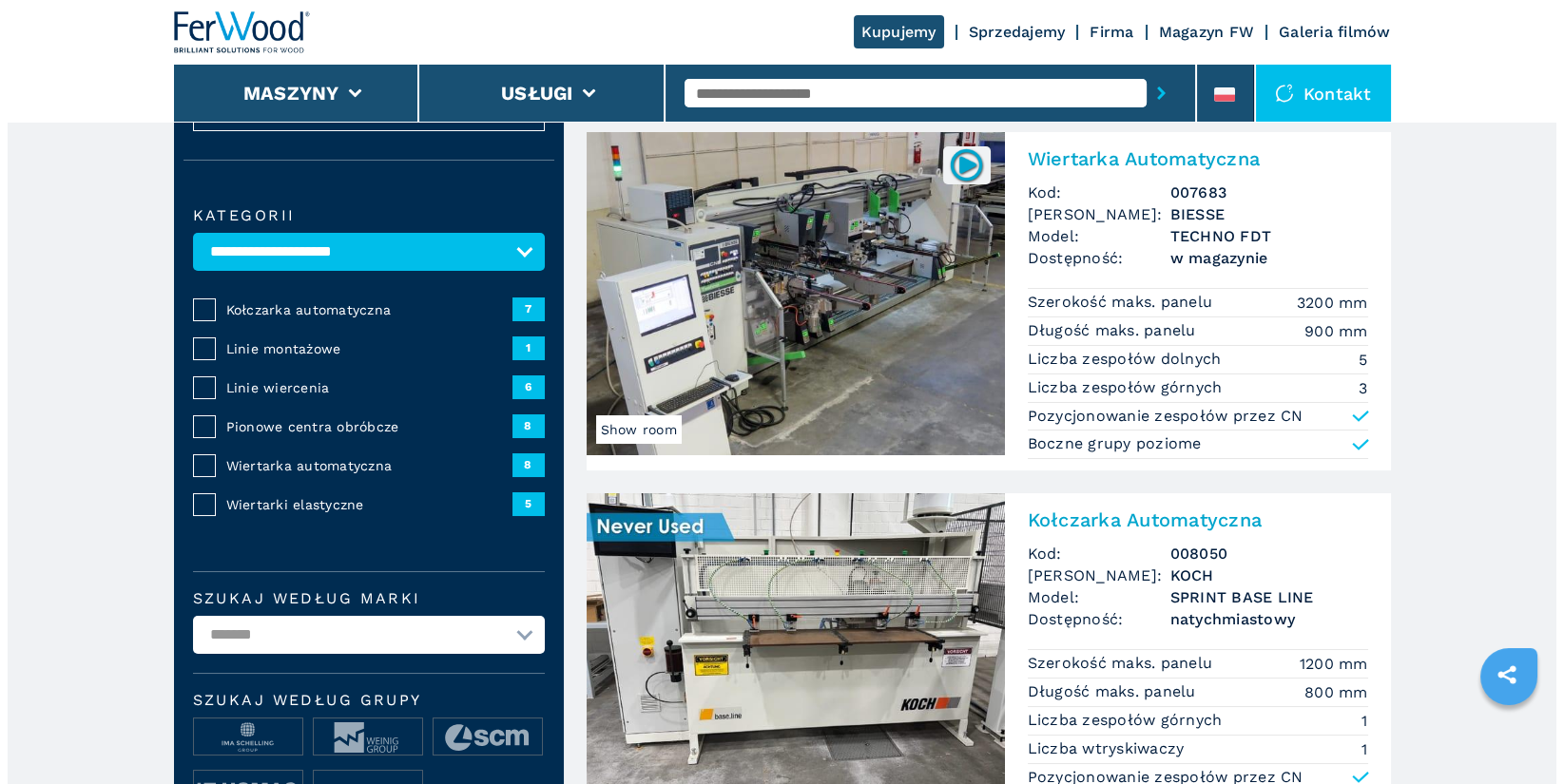
scroll to position [122, 0]
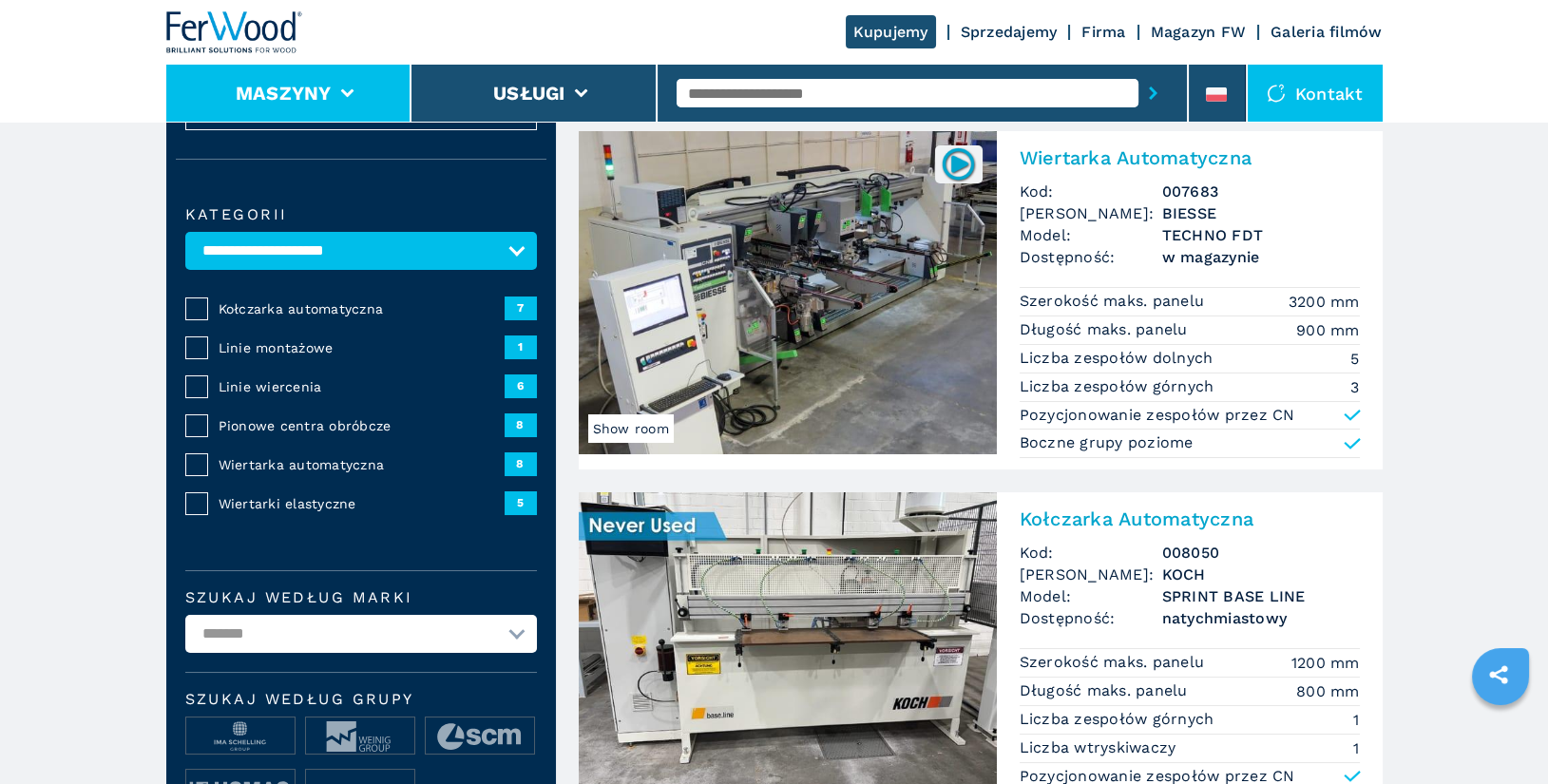
click at [325, 93] on button "Maszyny" at bounding box center [283, 93] width 96 height 23
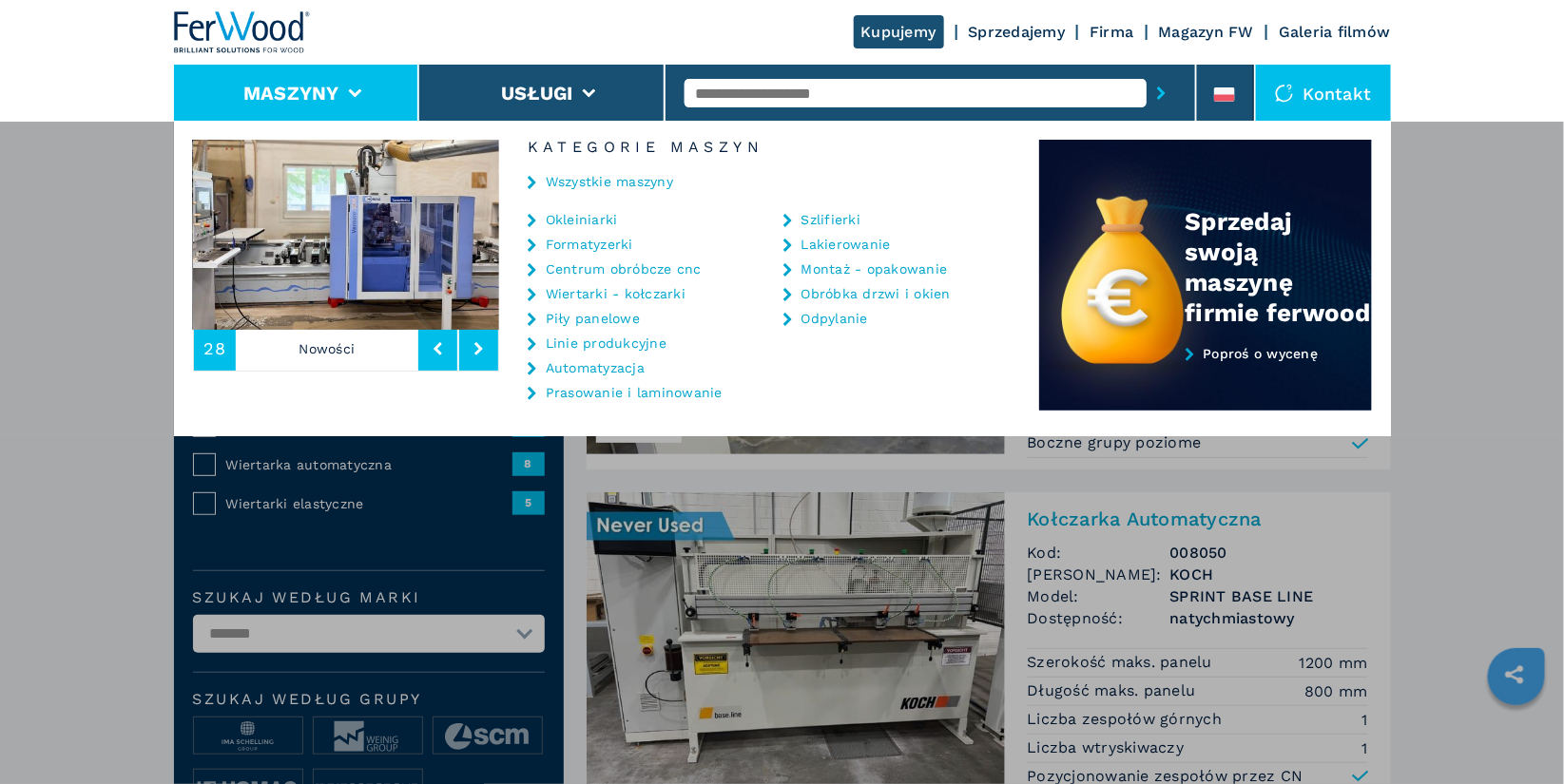
click at [594, 220] on link "Okleiniarki" at bounding box center [581, 219] width 72 height 13
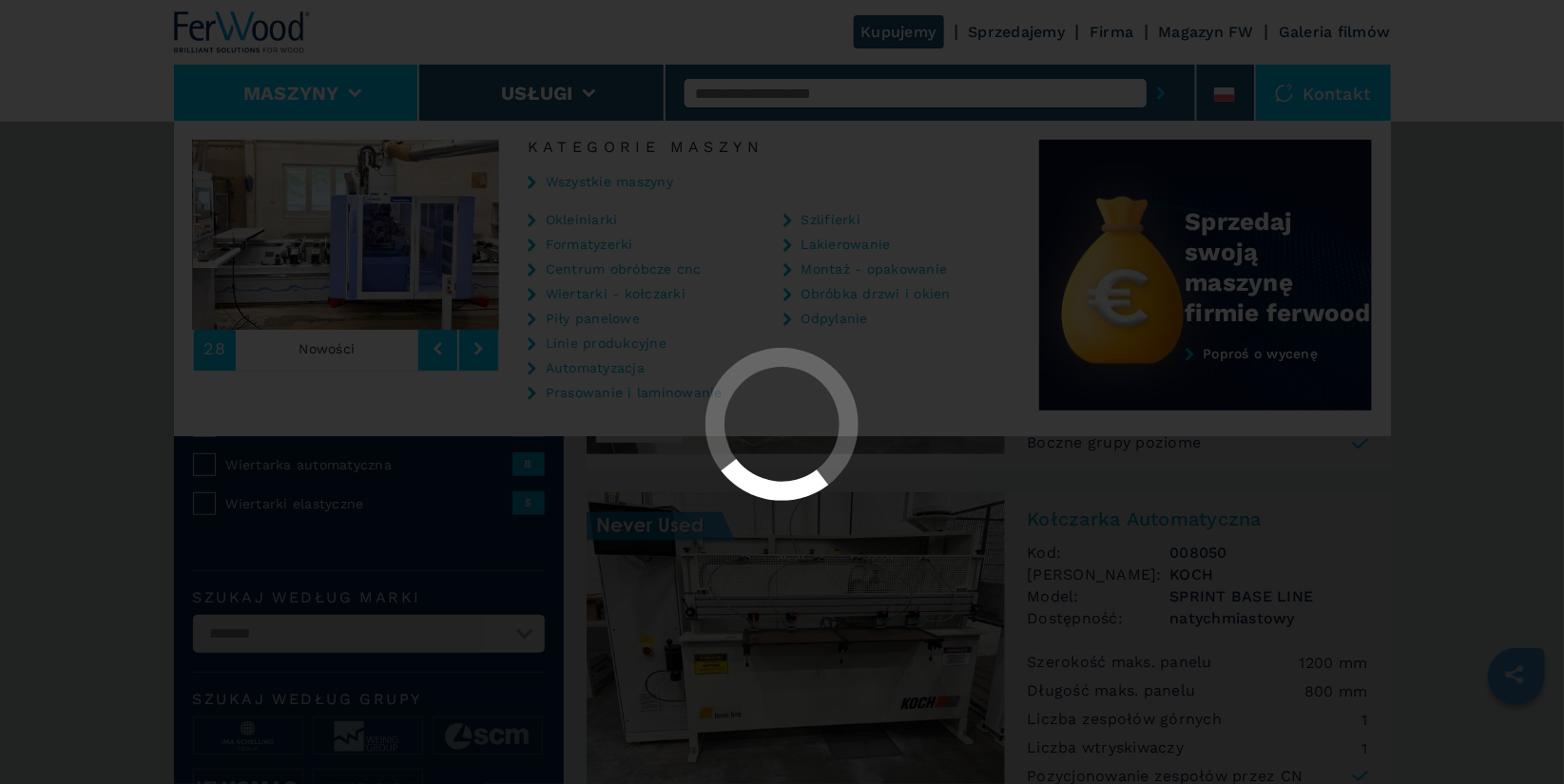
select select "**********"
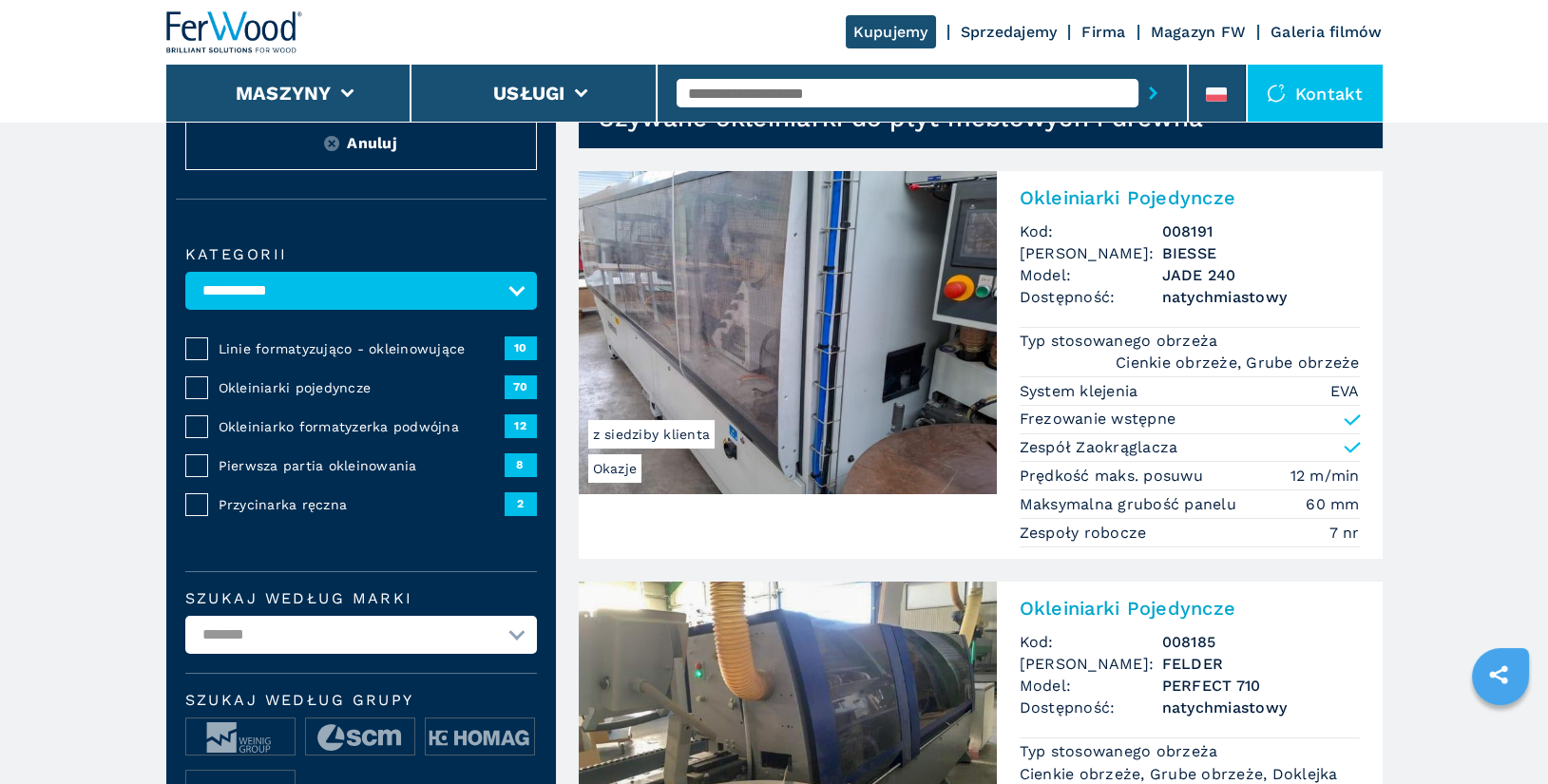
scroll to position [105, 0]
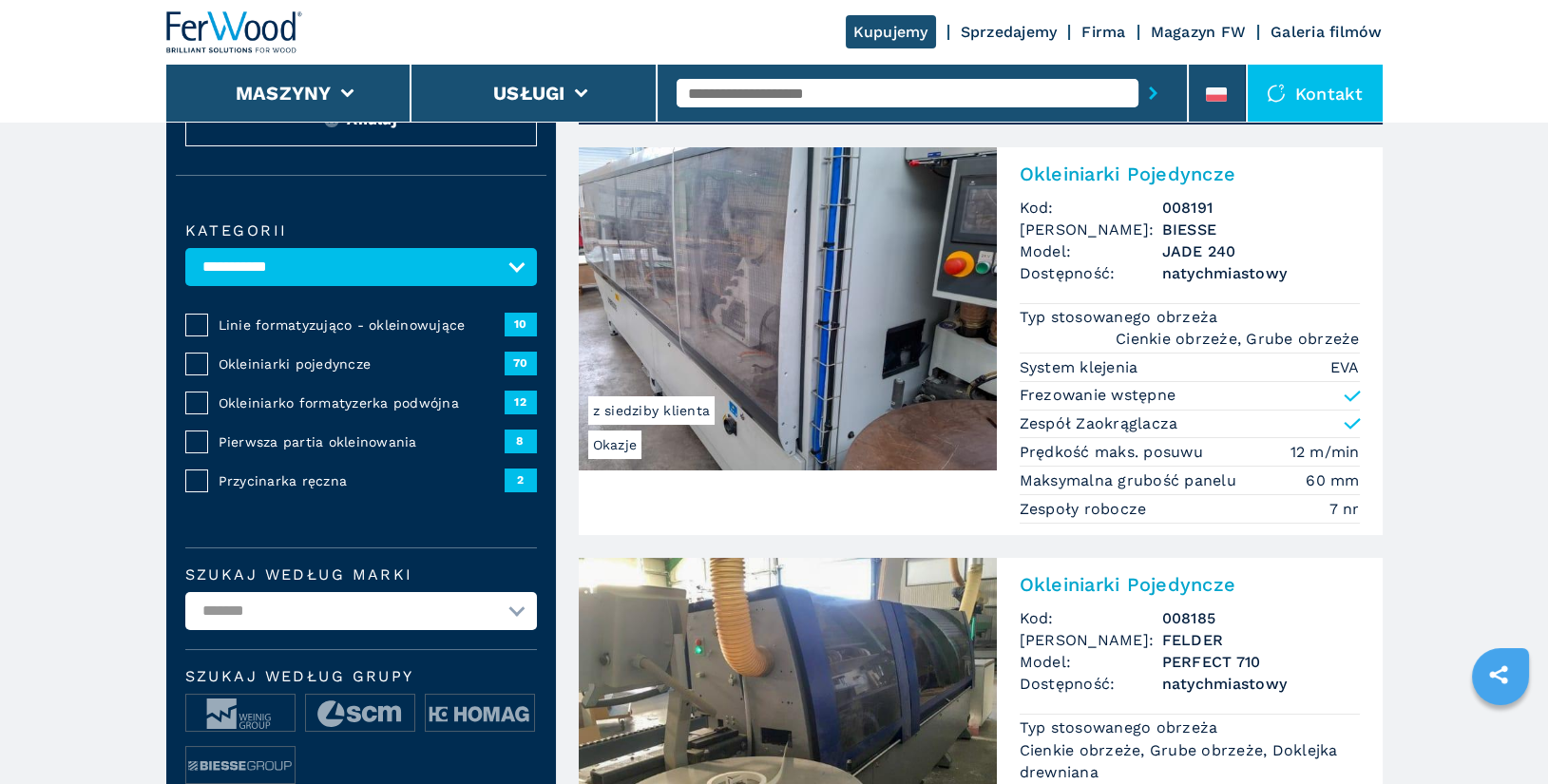
click at [333, 363] on span "Okleiniarki pojedyncze" at bounding box center [361, 364] width 286 height 19
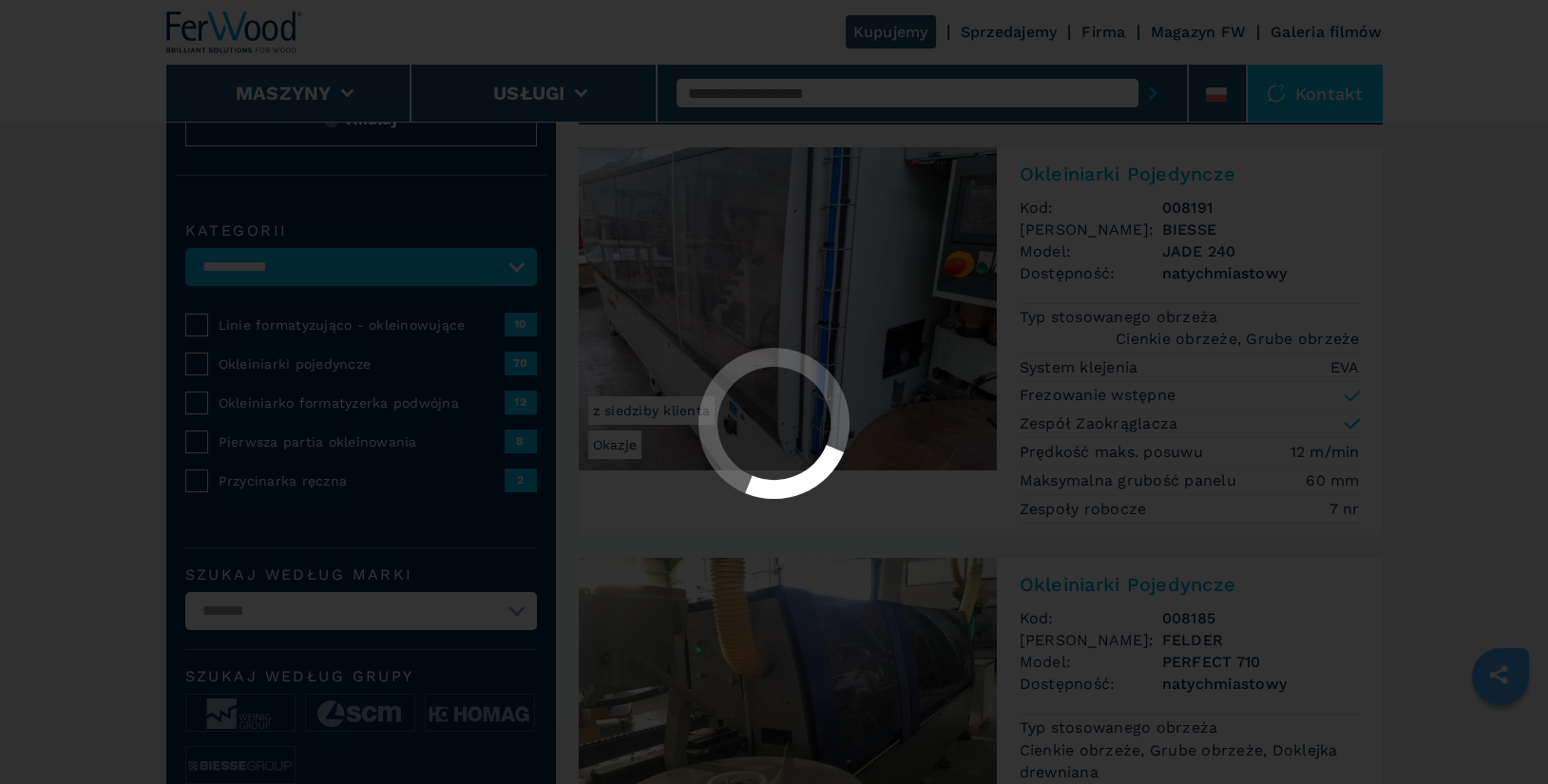
select select "**********"
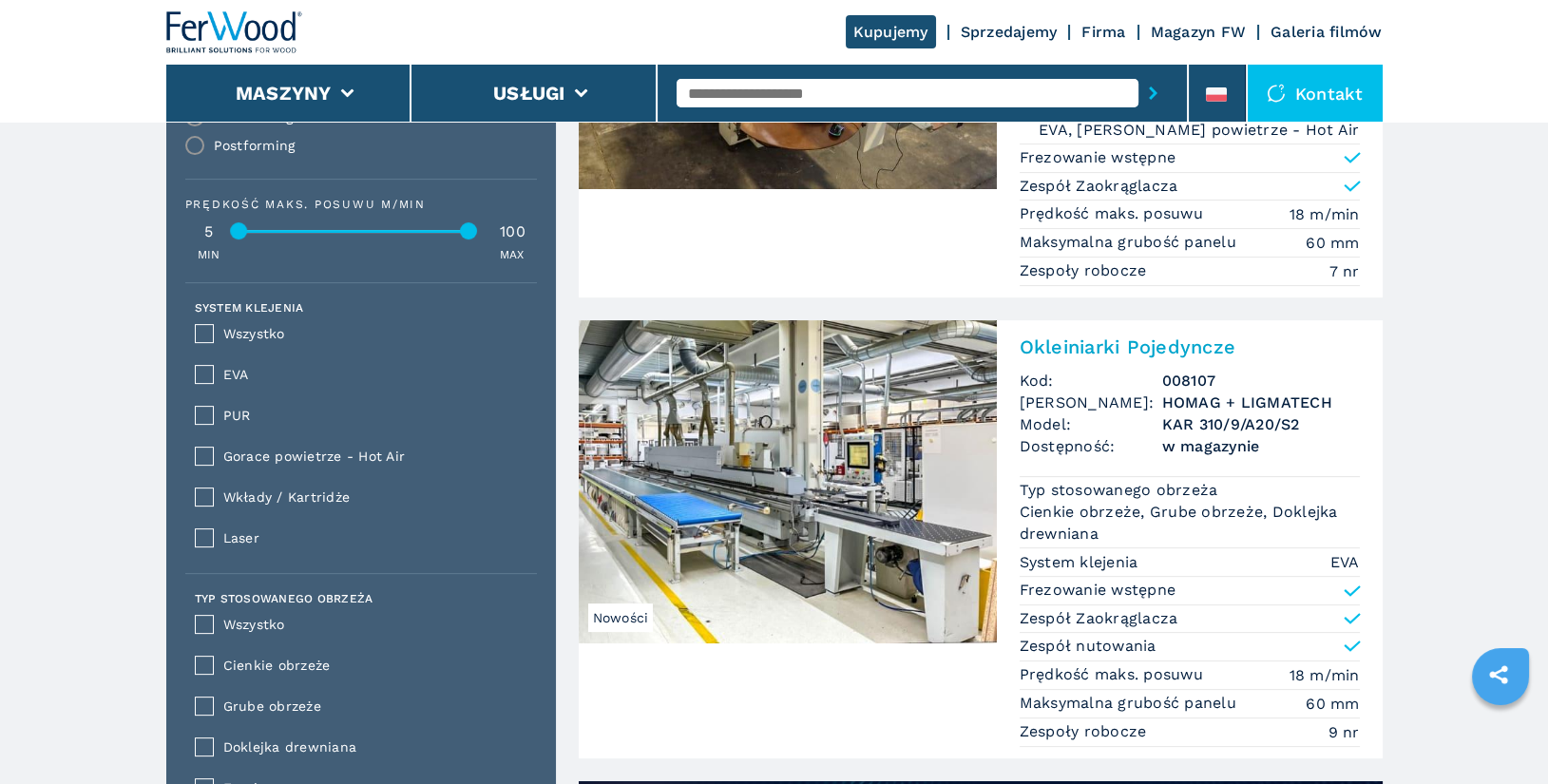
scroll to position [1181, 0]
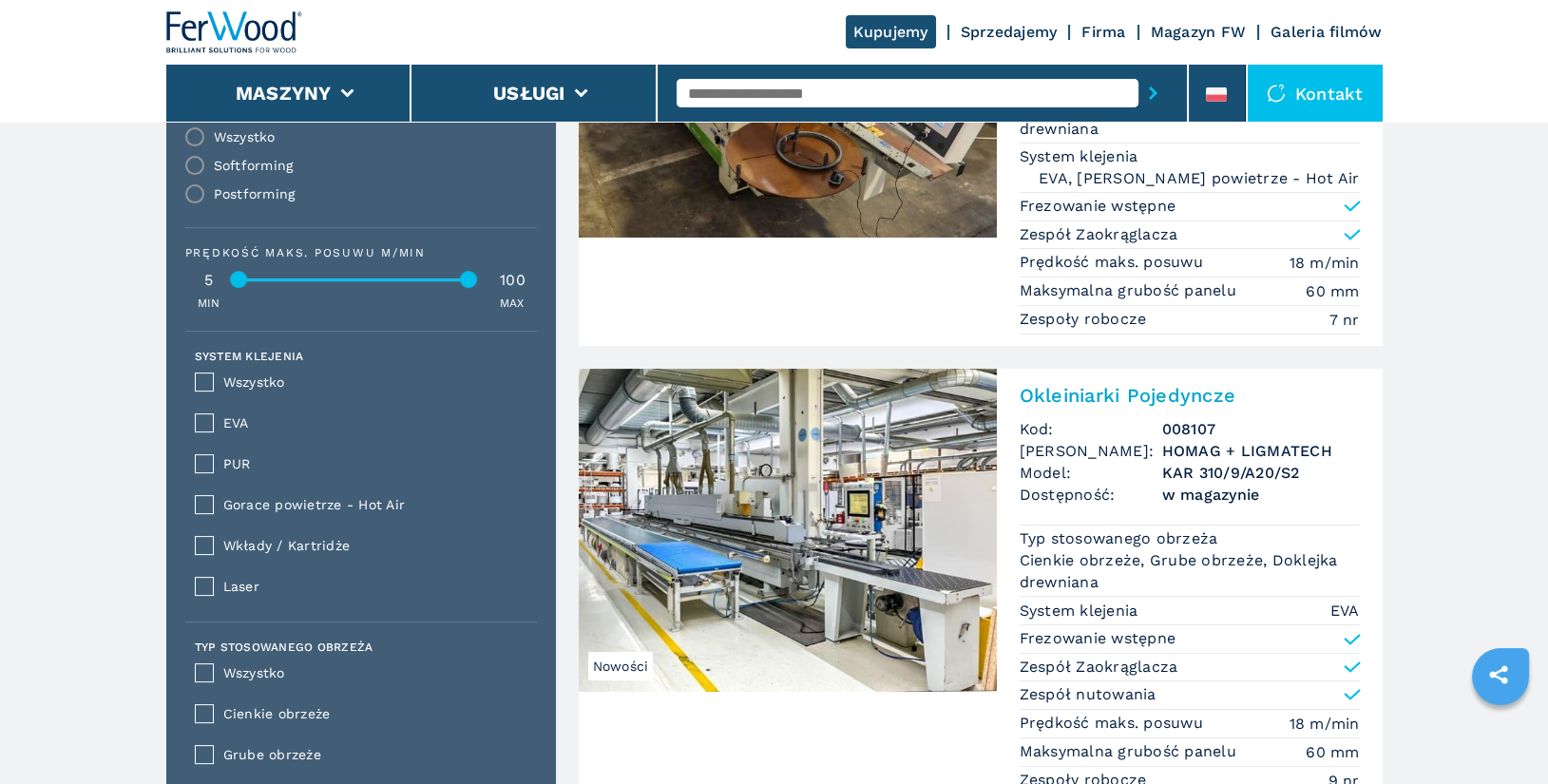
click at [213, 465] on div "PUR" at bounding box center [370, 464] width 312 height 22
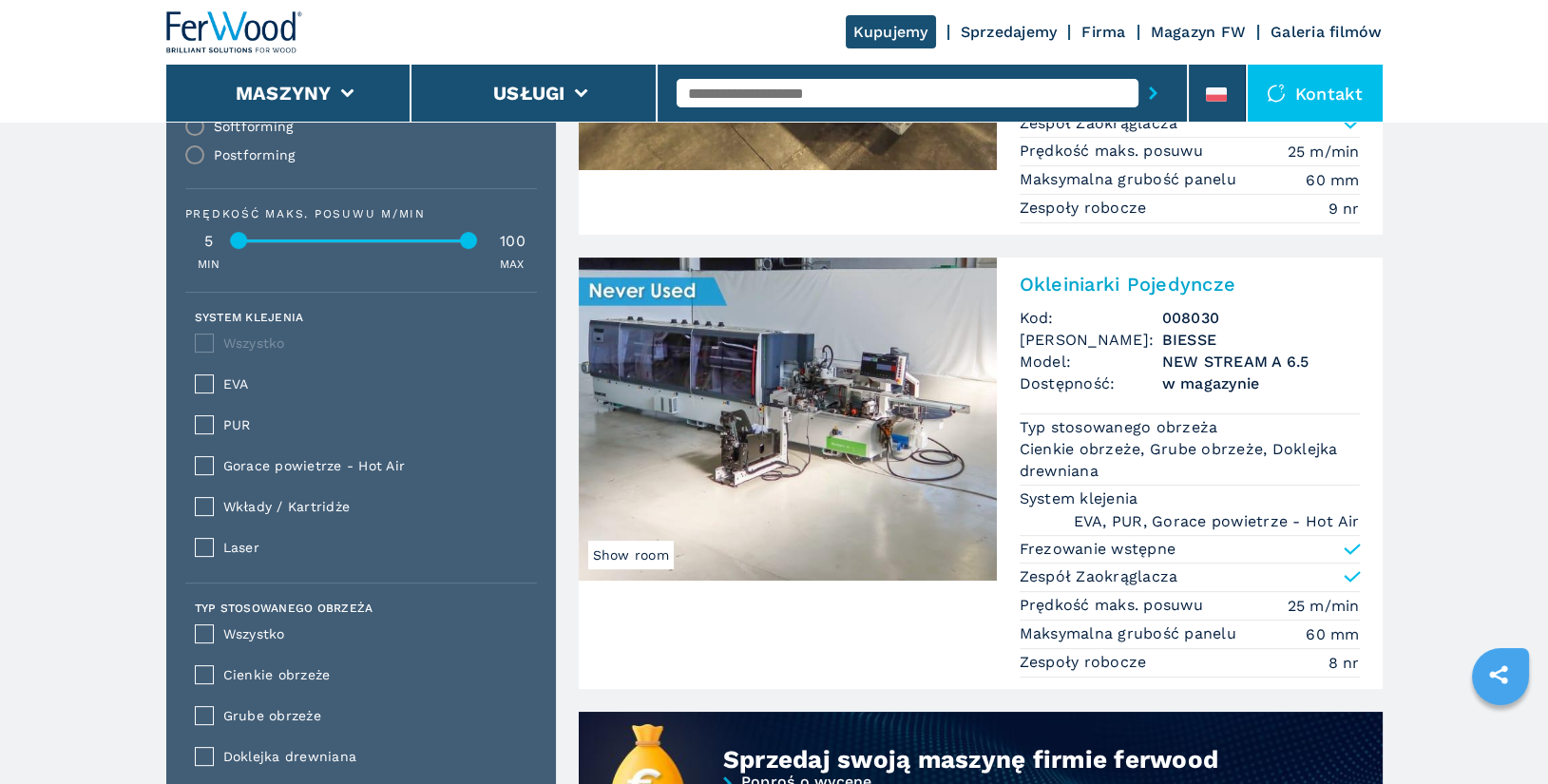
scroll to position [1223, 0]
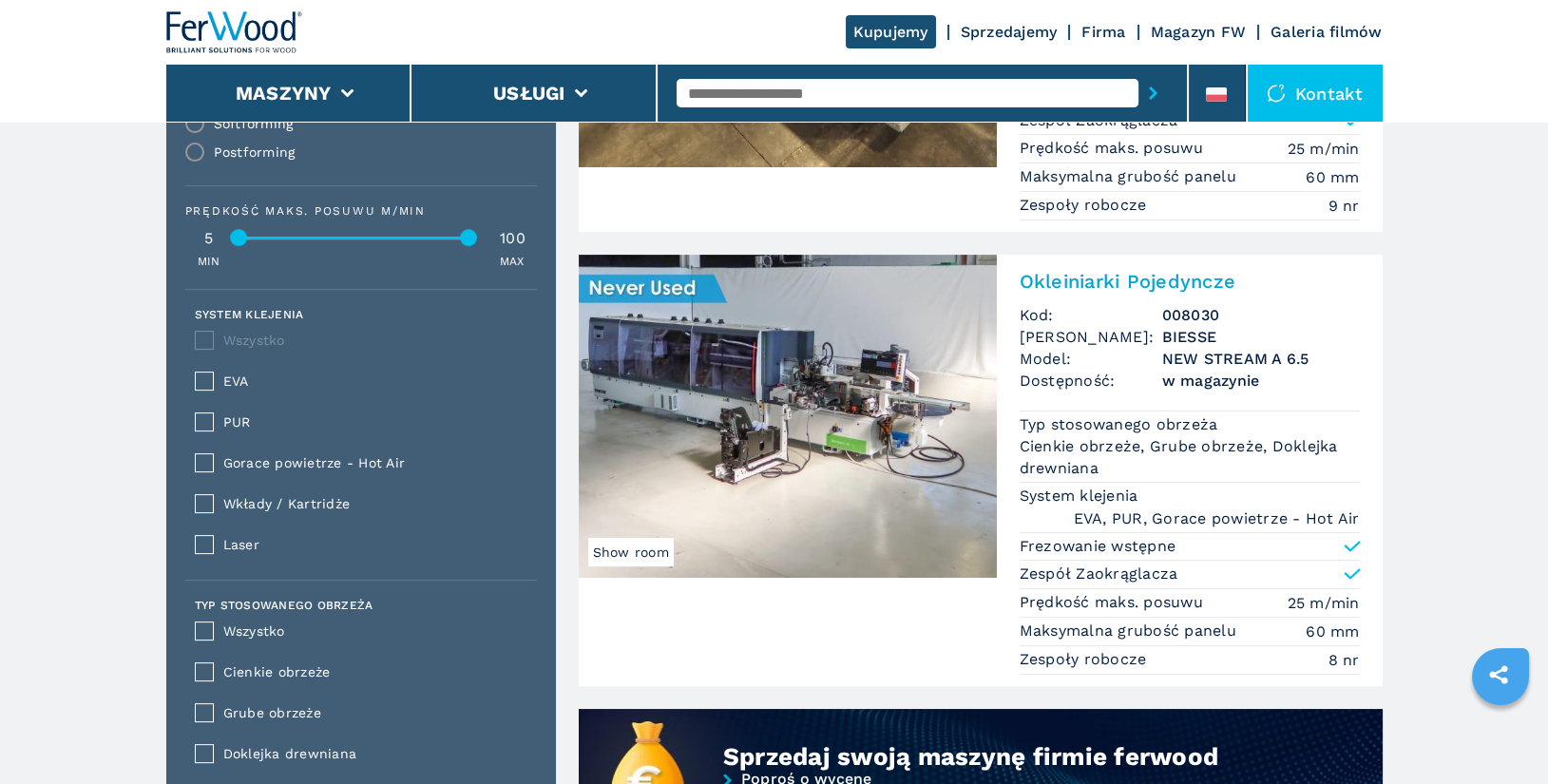
click at [844, 386] on img at bounding box center [788, 416] width 418 height 324
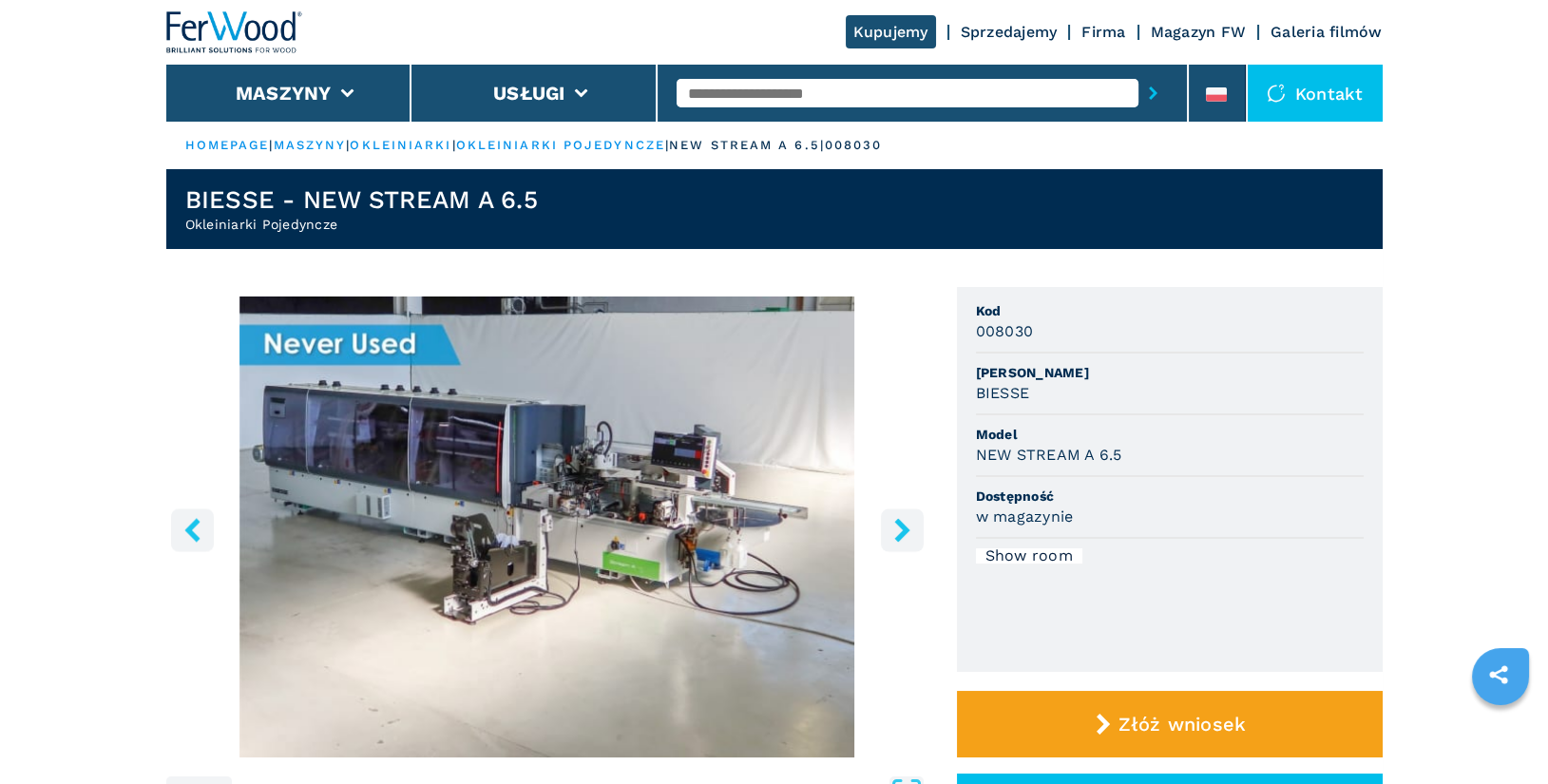
click at [902, 535] on icon "right-button" at bounding box center [902, 529] width 15 height 24
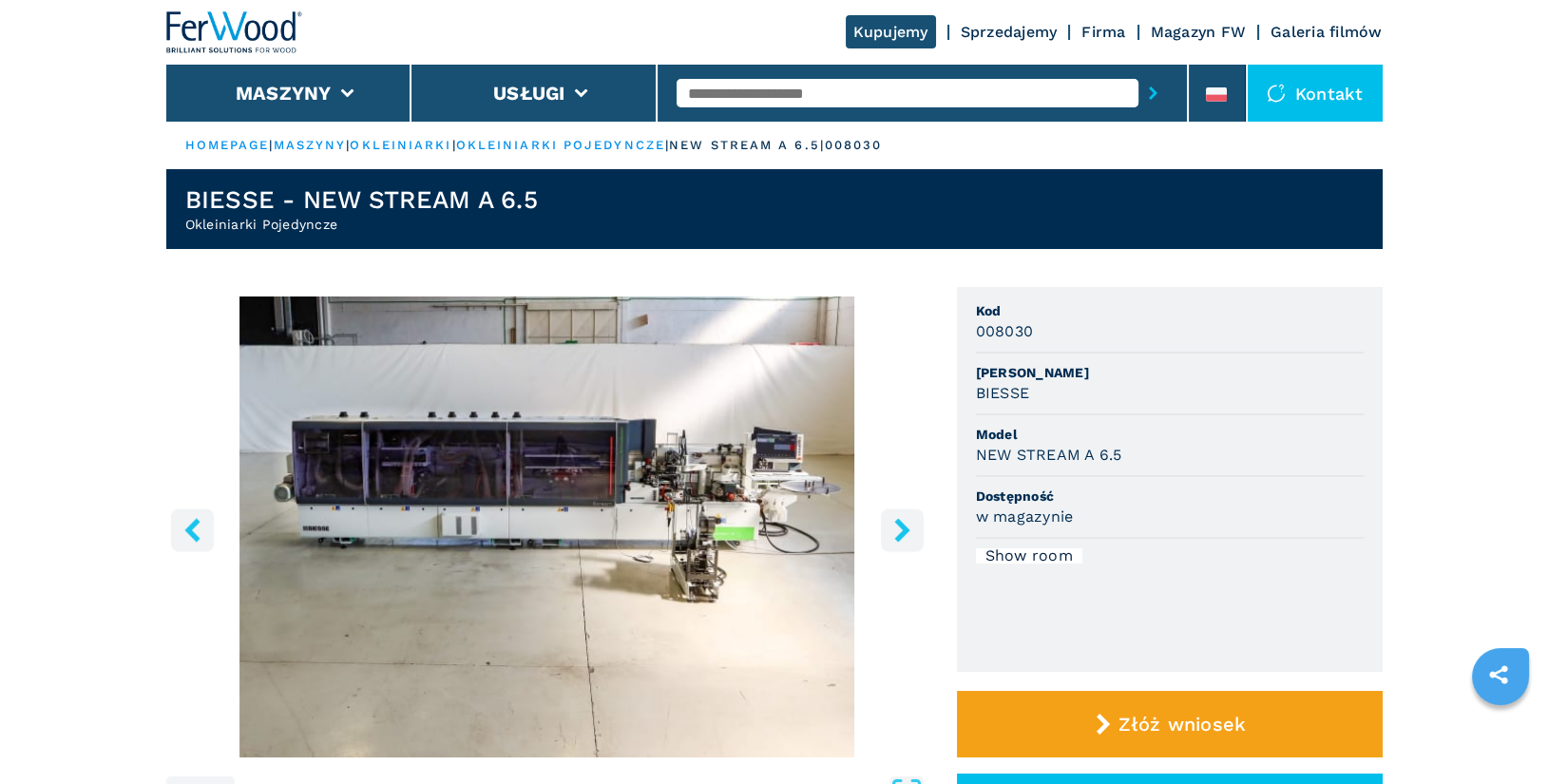
click at [902, 535] on icon "right-button" at bounding box center [902, 529] width 15 height 24
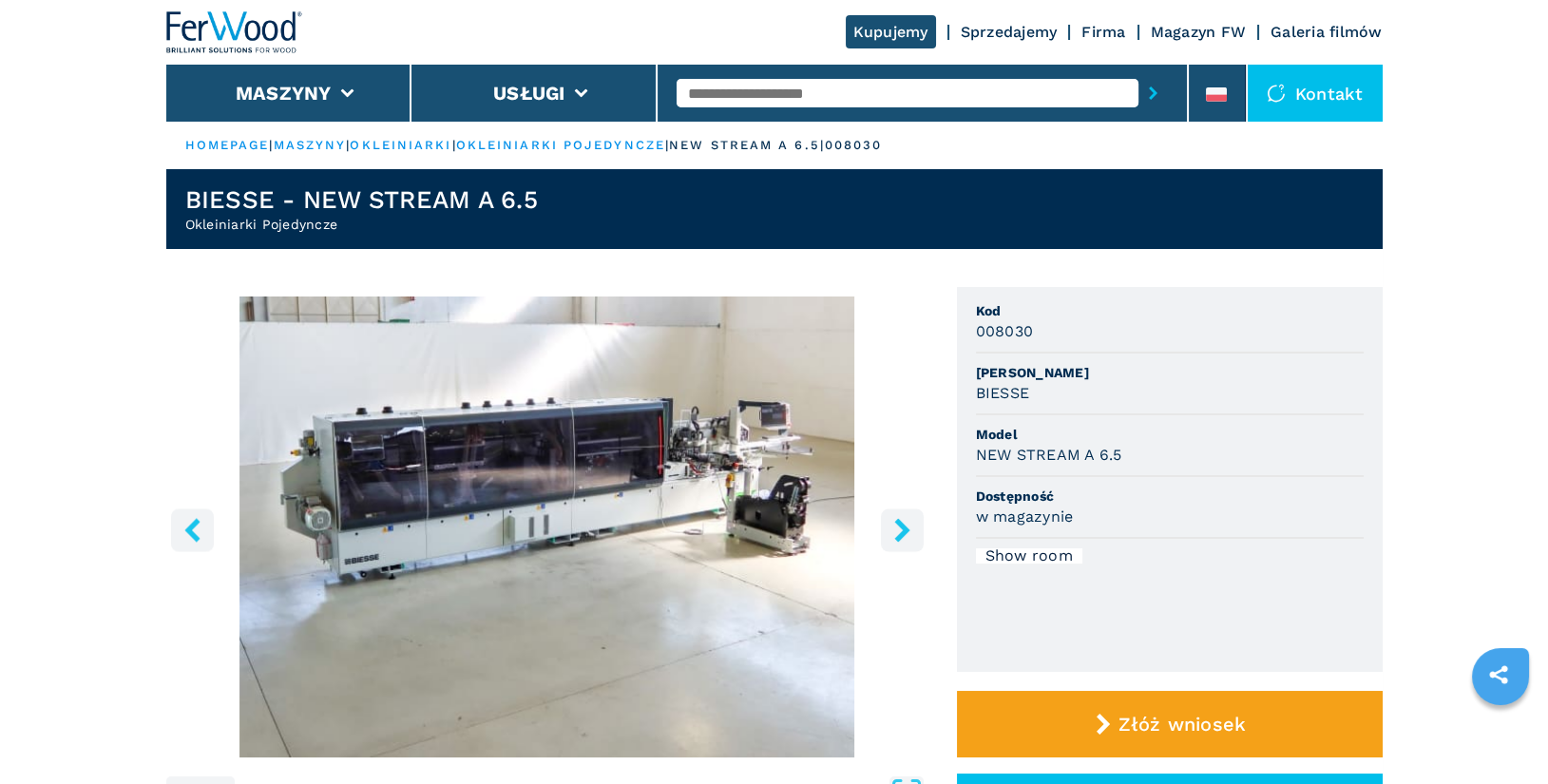
click at [902, 535] on icon "right-button" at bounding box center [902, 529] width 15 height 24
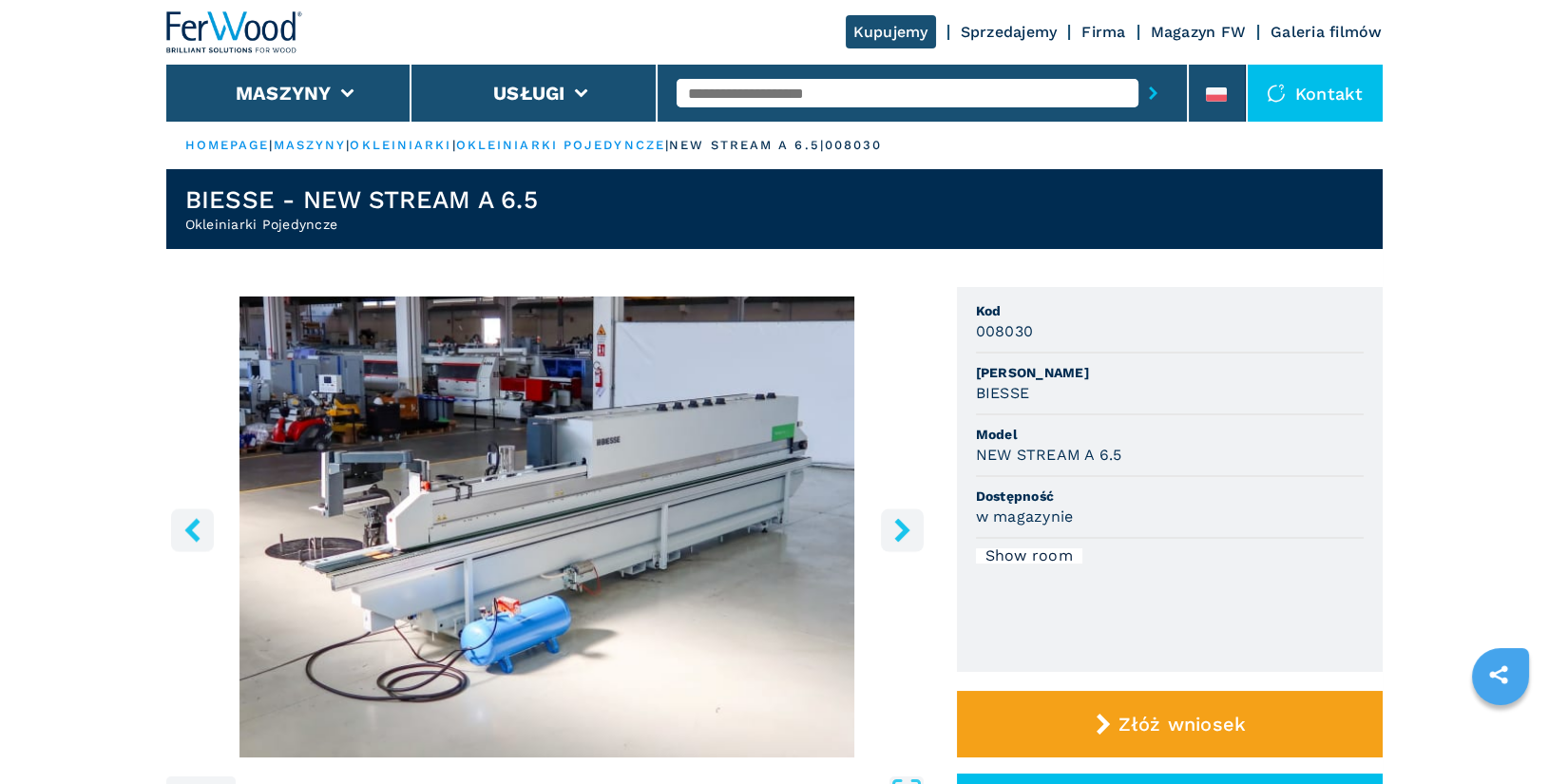
click at [902, 535] on icon "right-button" at bounding box center [902, 529] width 15 height 24
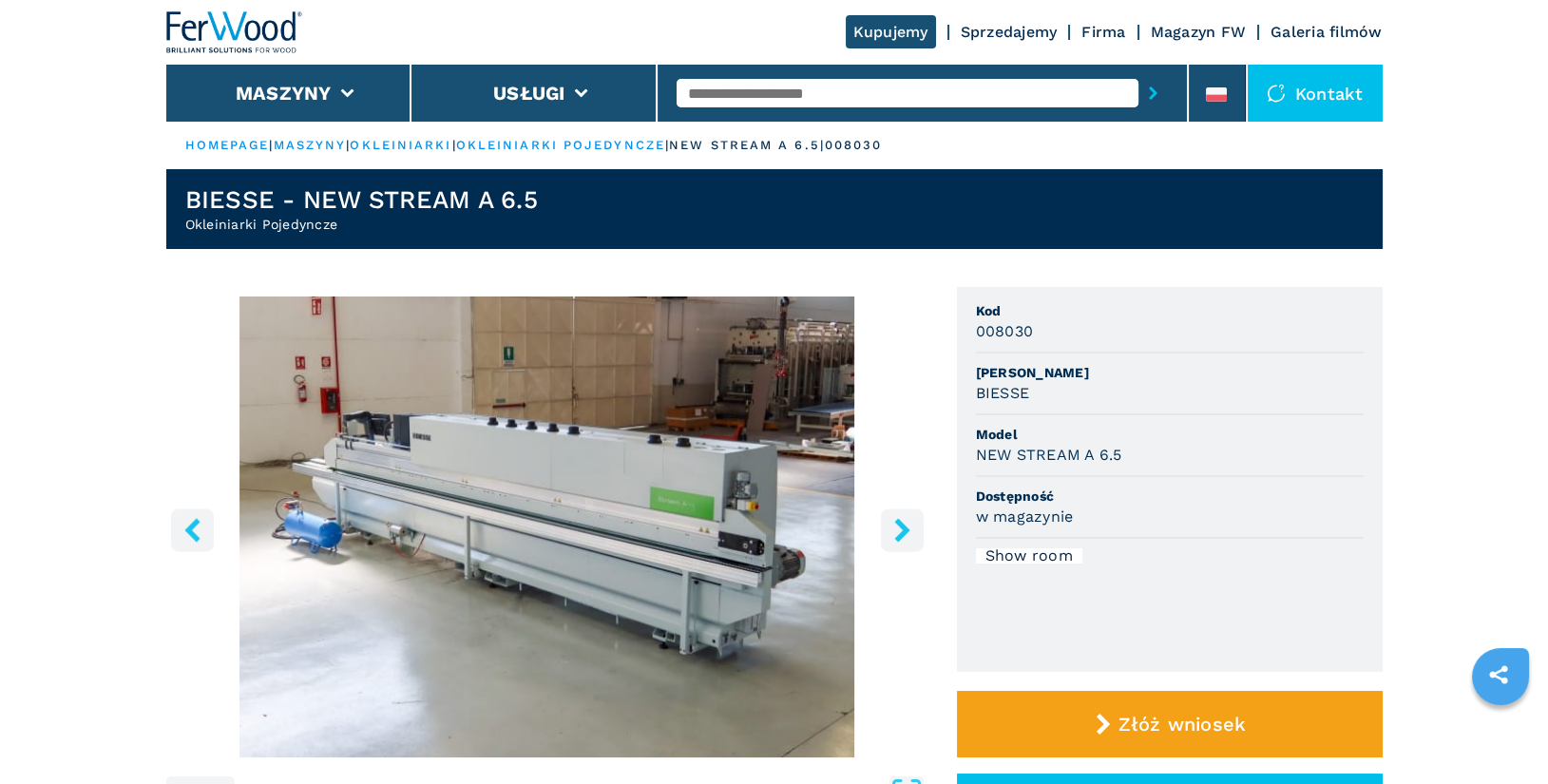
click at [902, 535] on icon "right-button" at bounding box center [902, 529] width 15 height 24
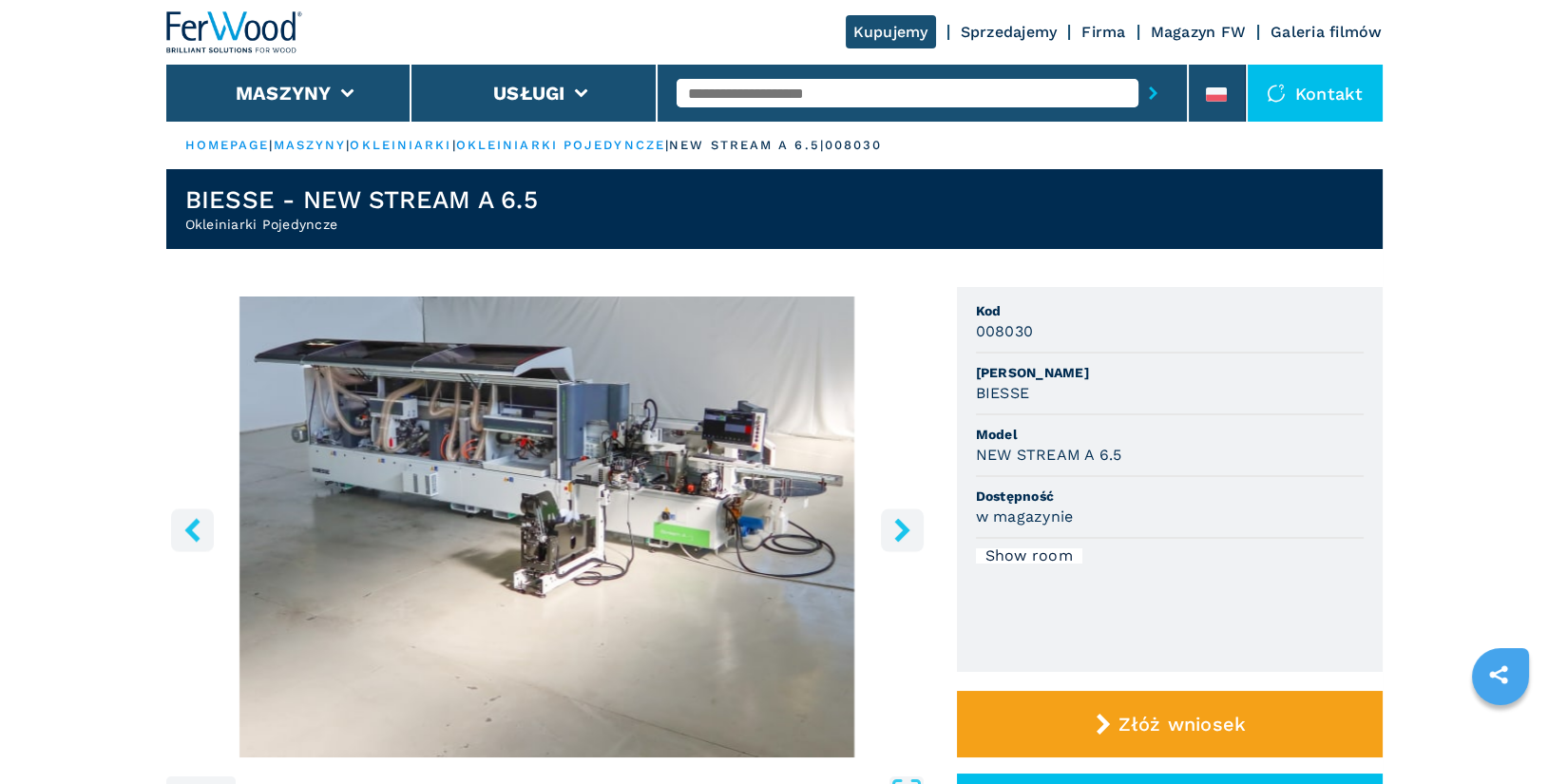
click at [902, 535] on icon "right-button" at bounding box center [902, 529] width 15 height 24
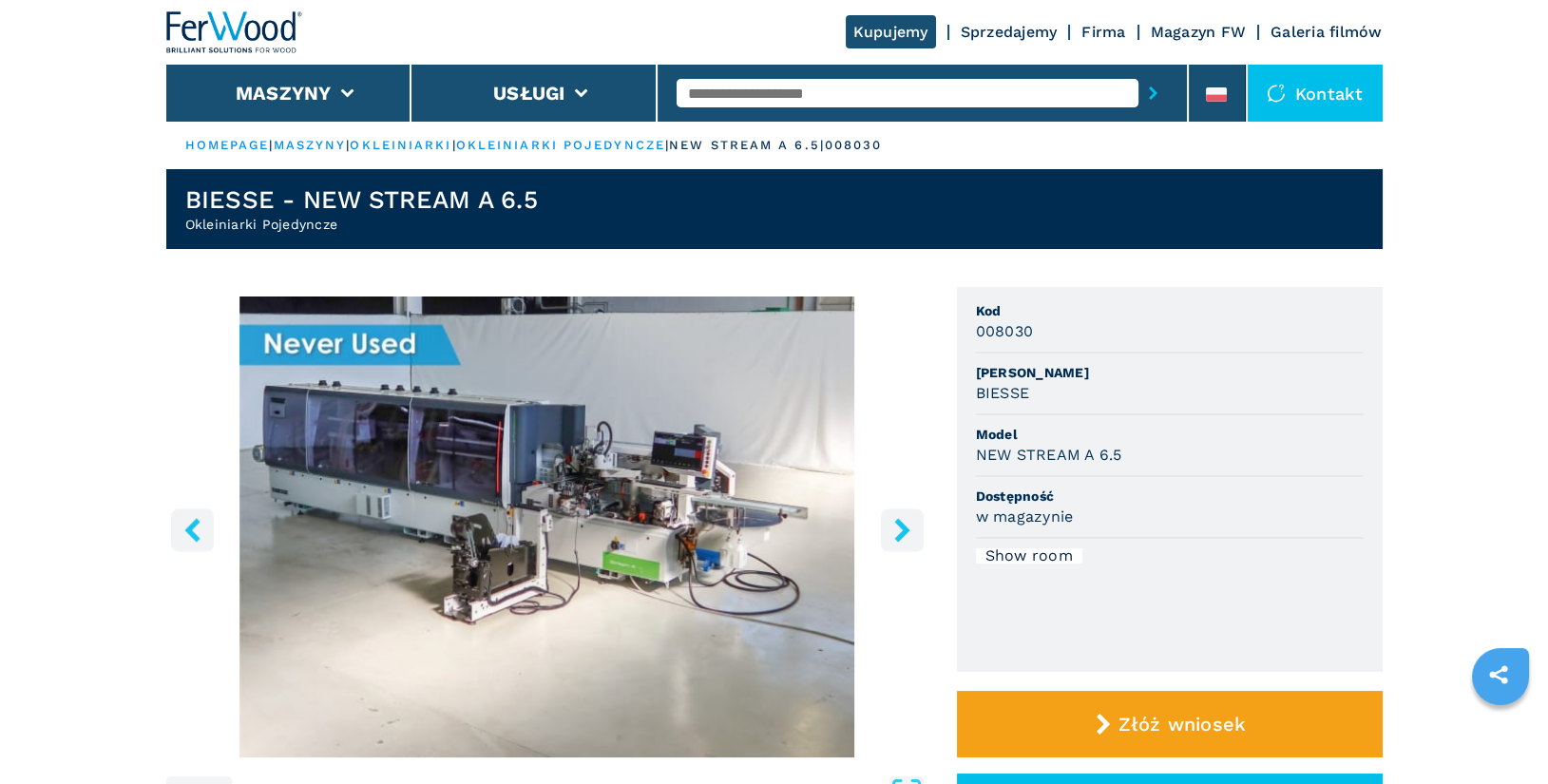
select select "**********"
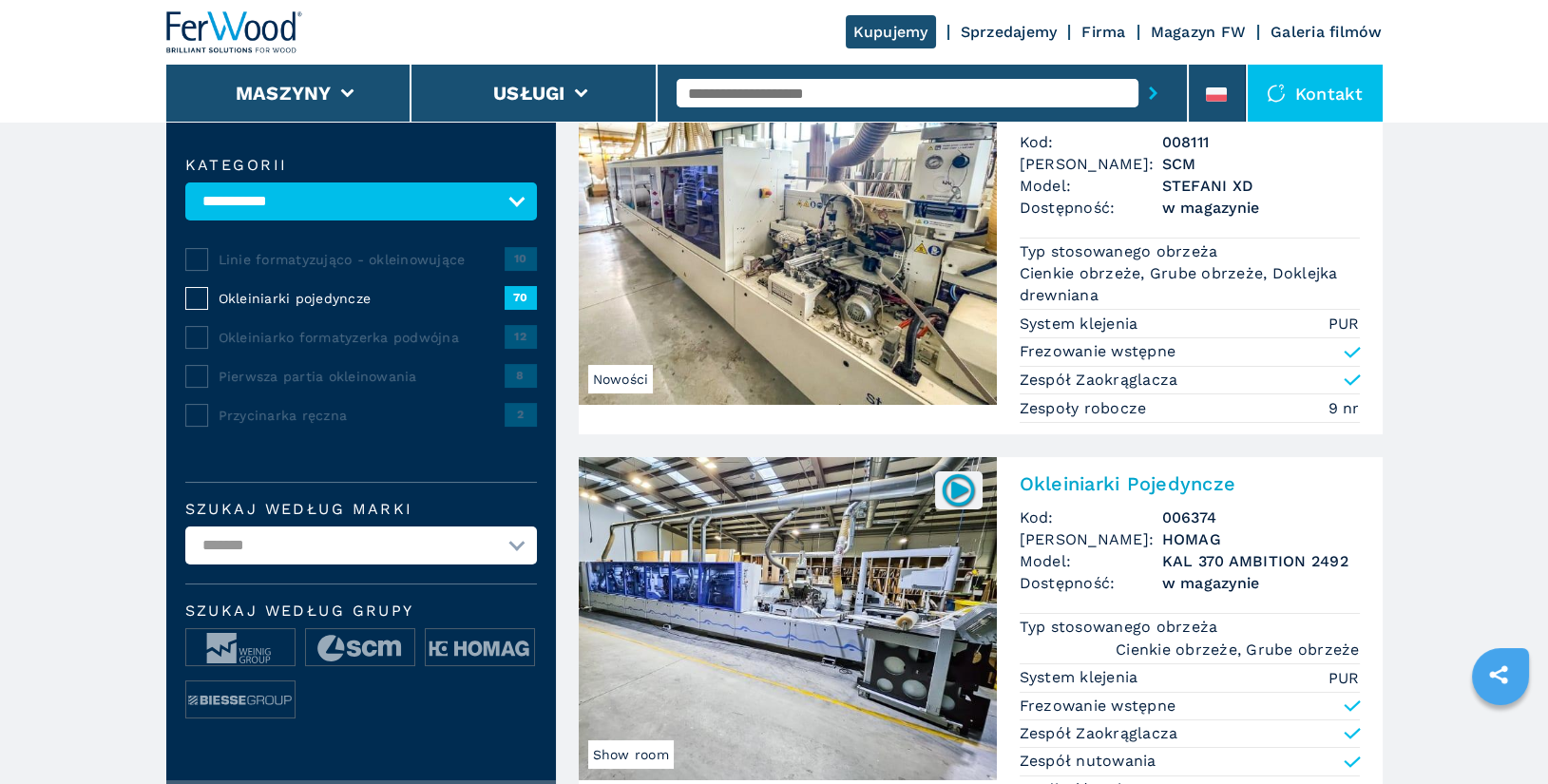
scroll to position [572, 0]
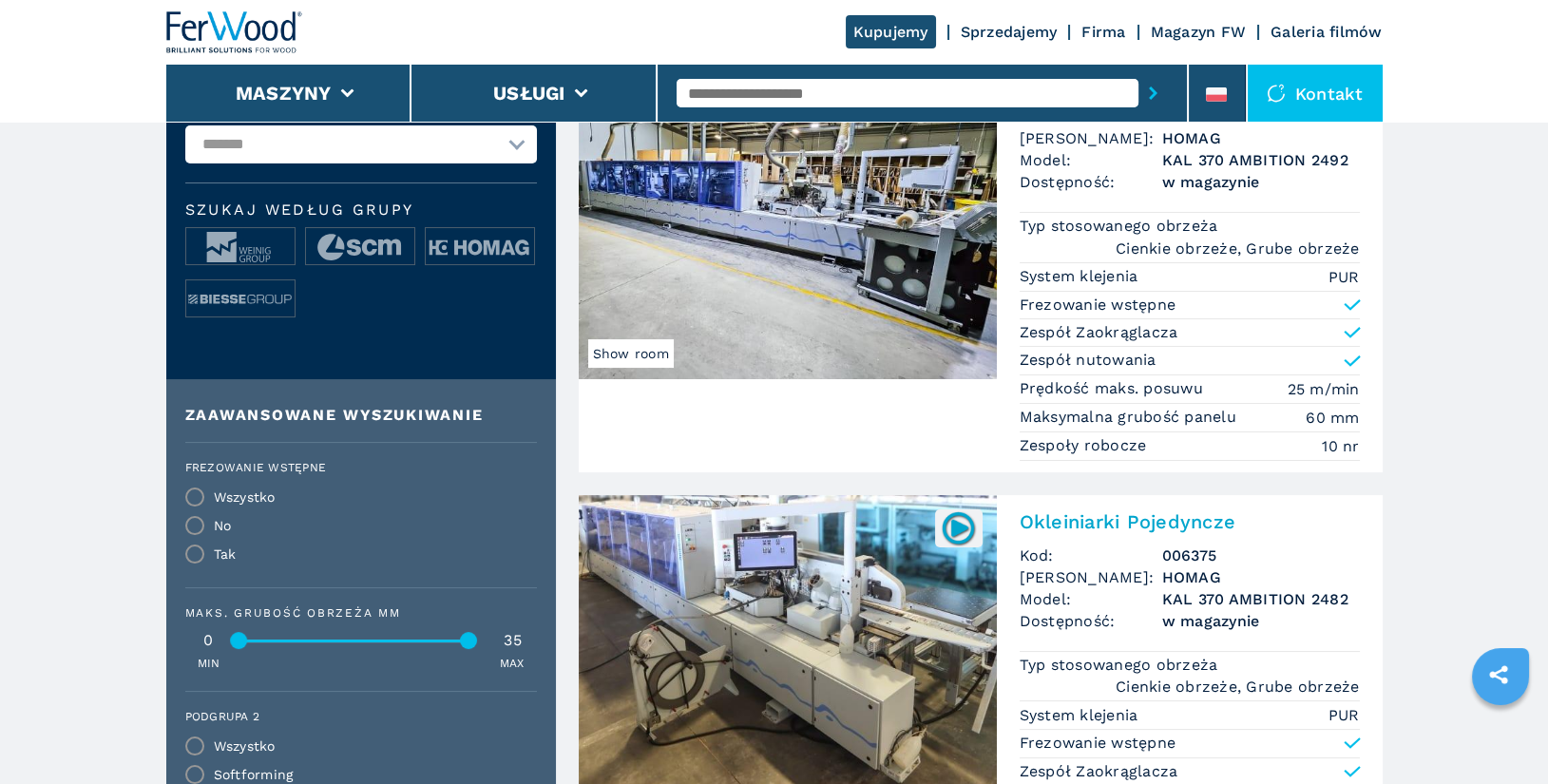
click at [461, 269] on ul at bounding box center [361, 279] width 351 height 104
click at [505, 245] on img at bounding box center [480, 247] width 108 height 38
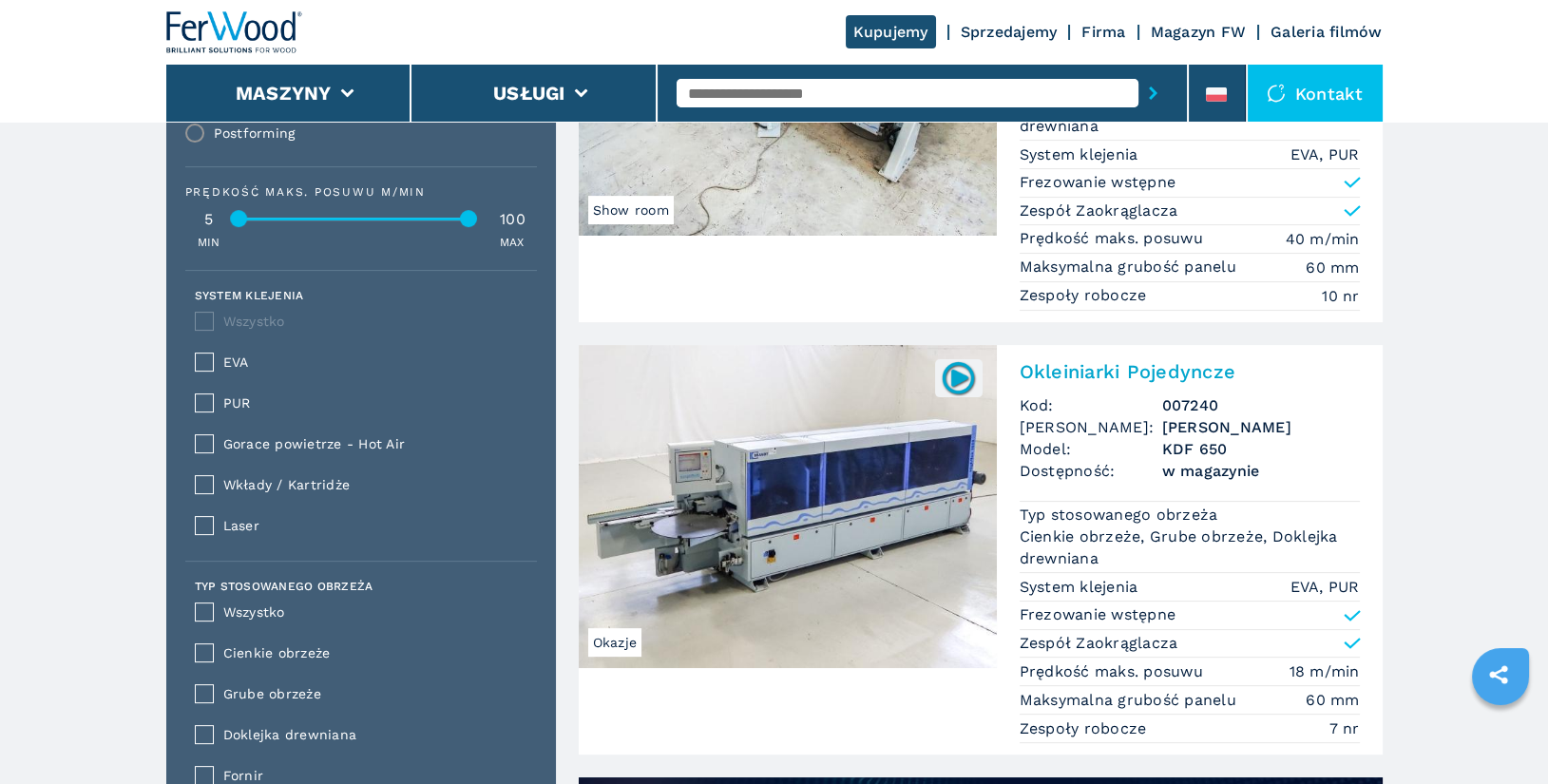
scroll to position [1208, 0]
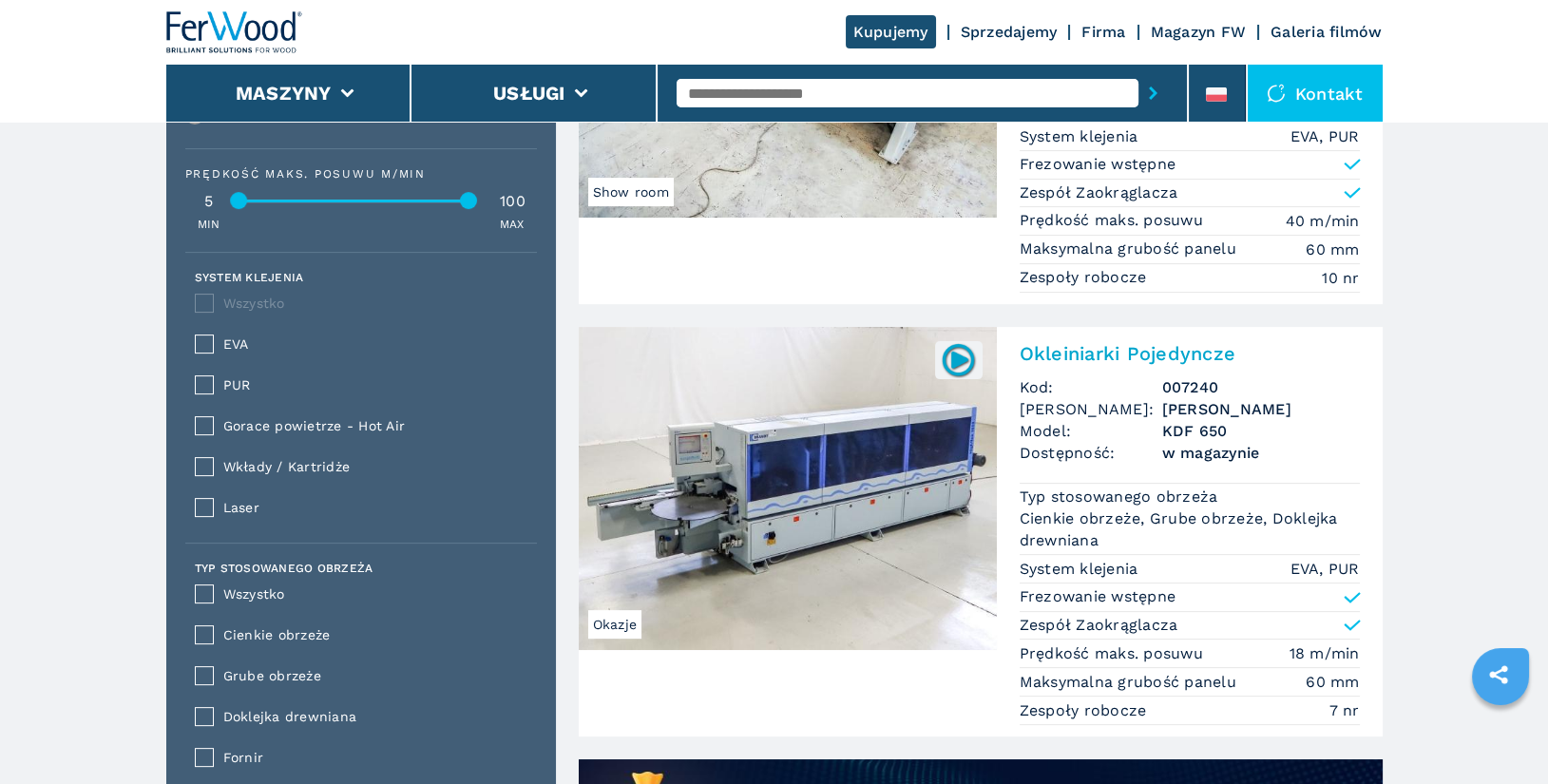
click at [1139, 342] on h2 "Okleiniarki Pojedyncze" at bounding box center [1189, 353] width 340 height 23
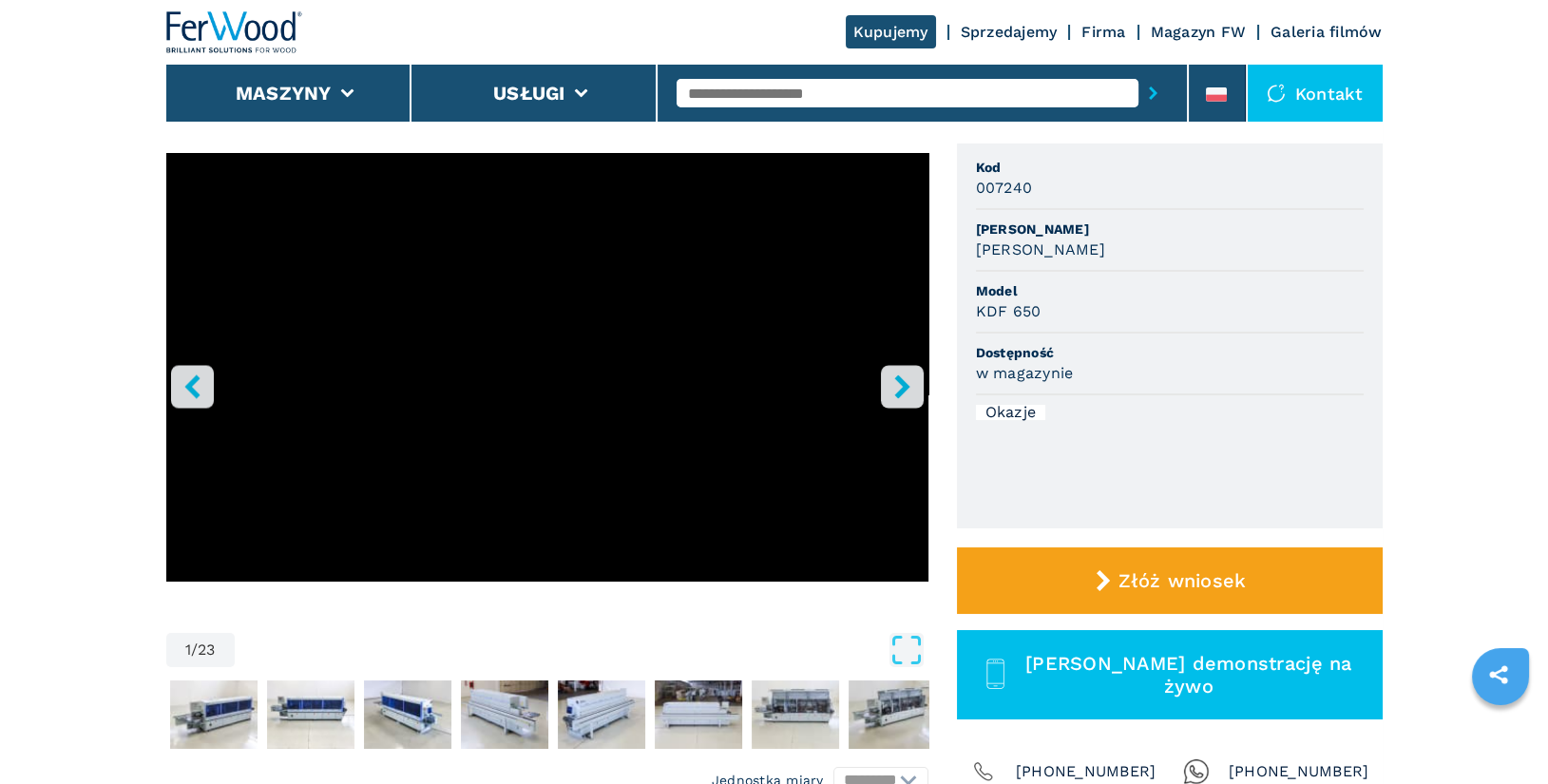
scroll to position [171, 0]
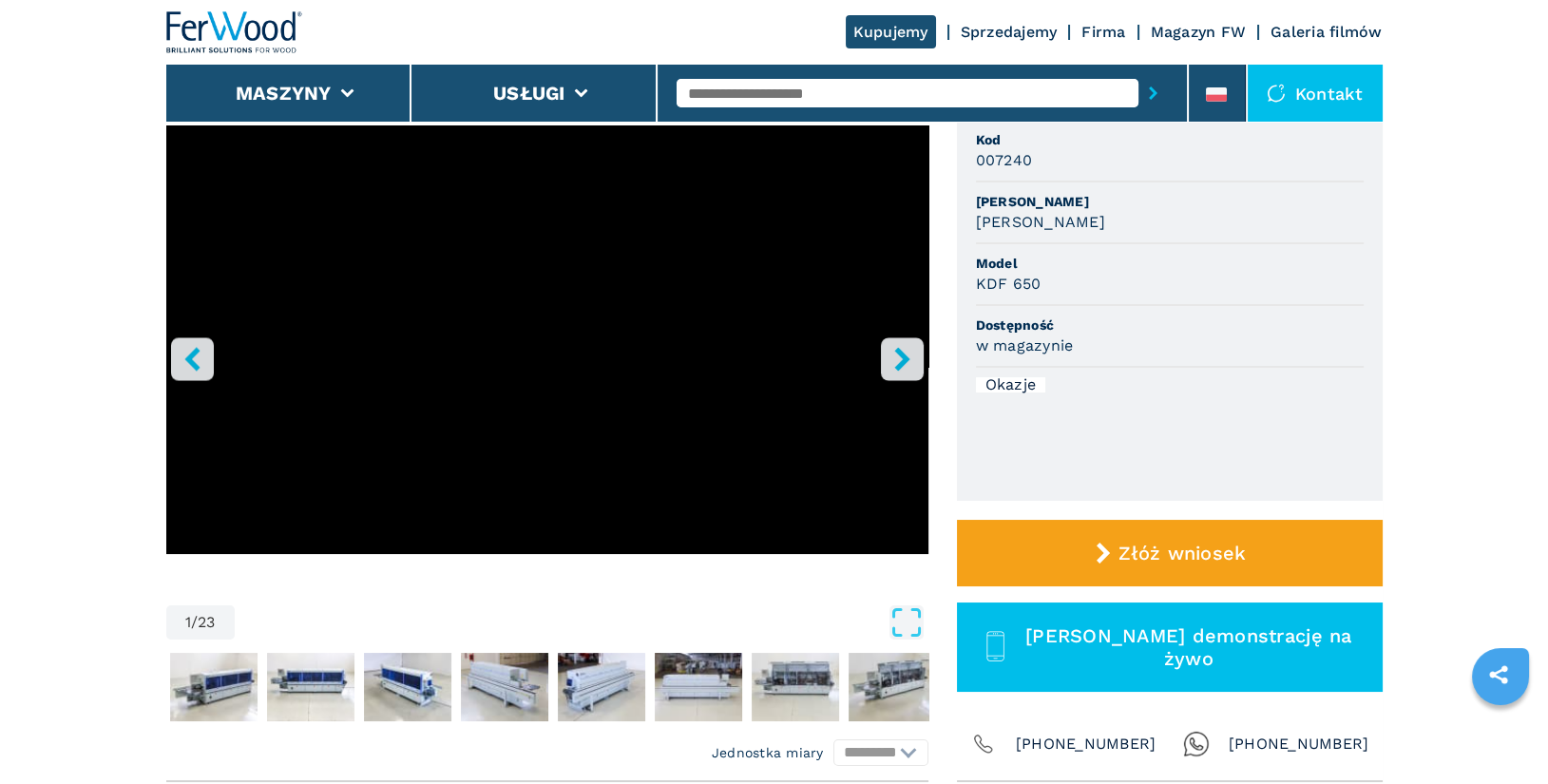
click at [898, 364] on icon "right-button" at bounding box center [902, 358] width 15 height 24
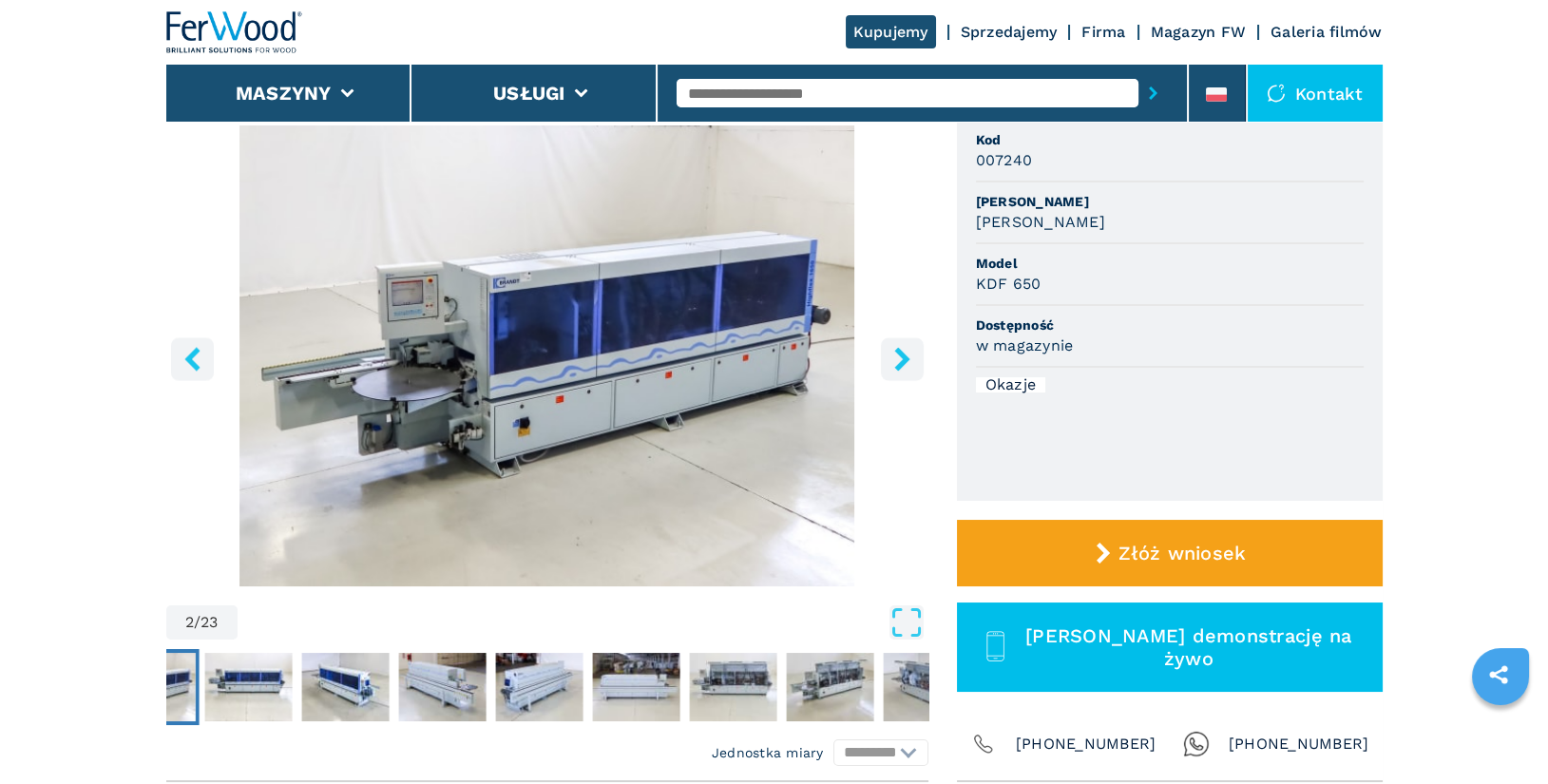
click at [898, 364] on icon "right-button" at bounding box center [902, 358] width 15 height 24
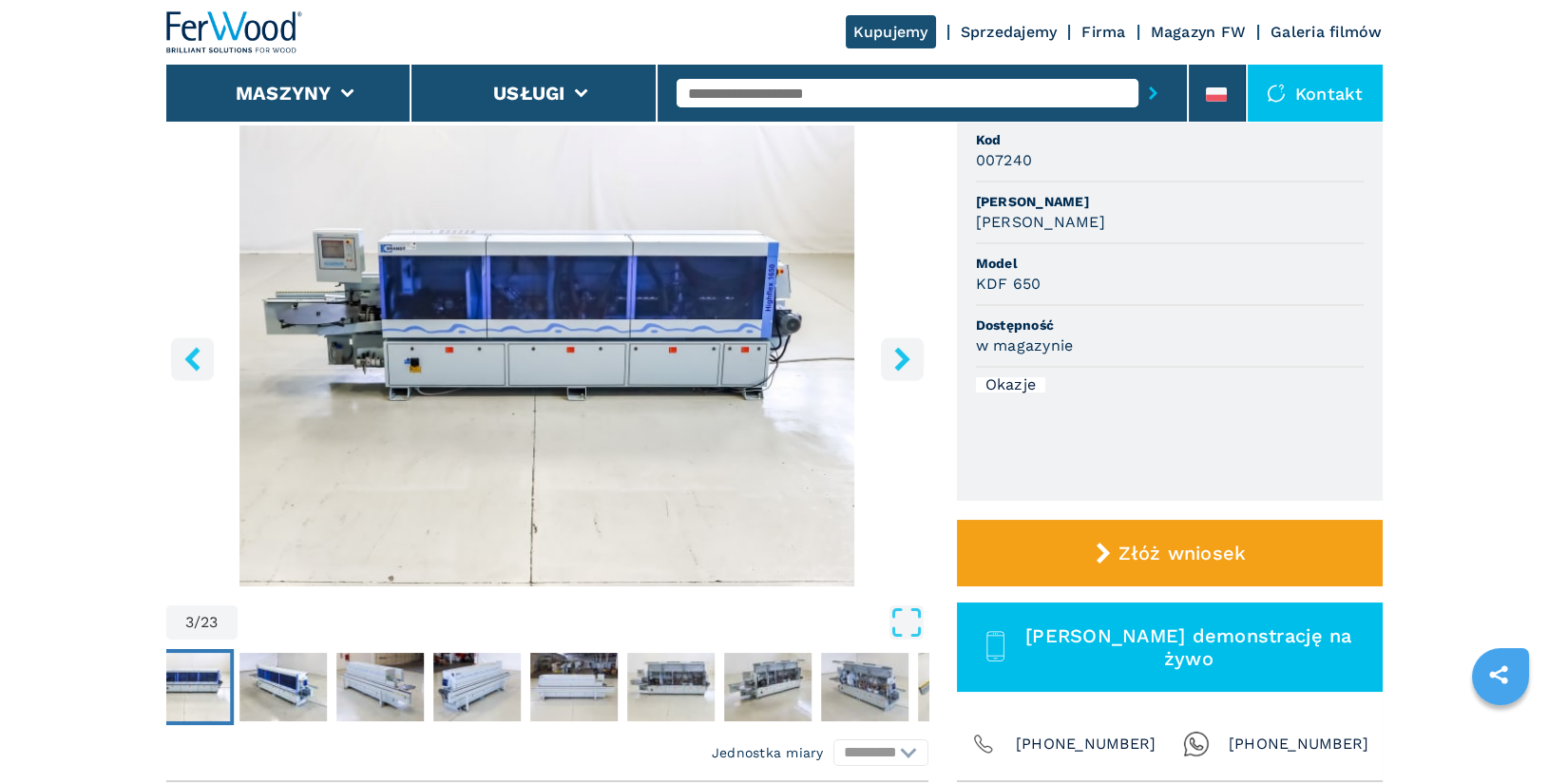
click at [898, 364] on icon "right-button" at bounding box center [902, 358] width 15 height 24
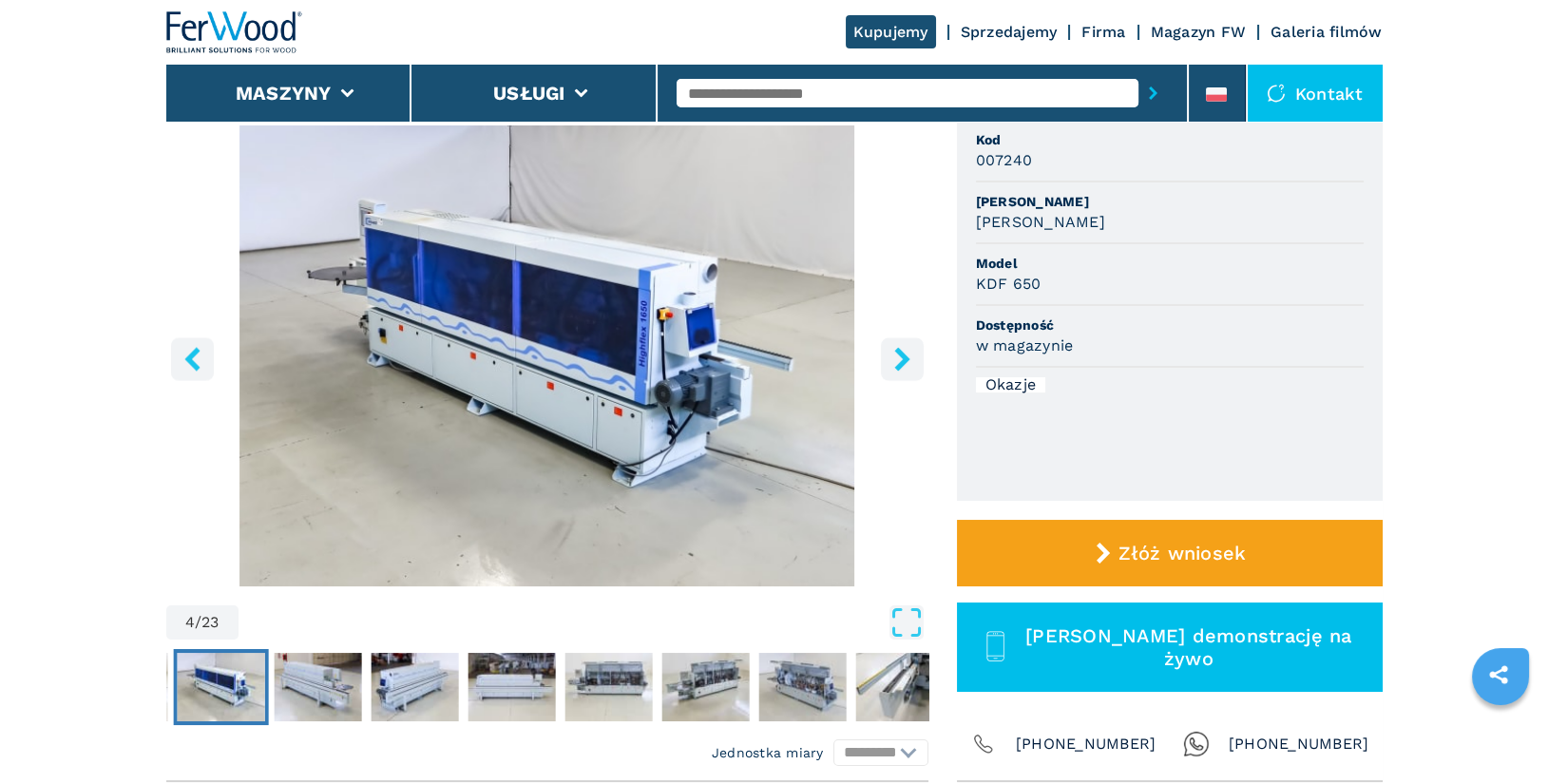
click at [898, 364] on icon "right-button" at bounding box center [902, 358] width 15 height 24
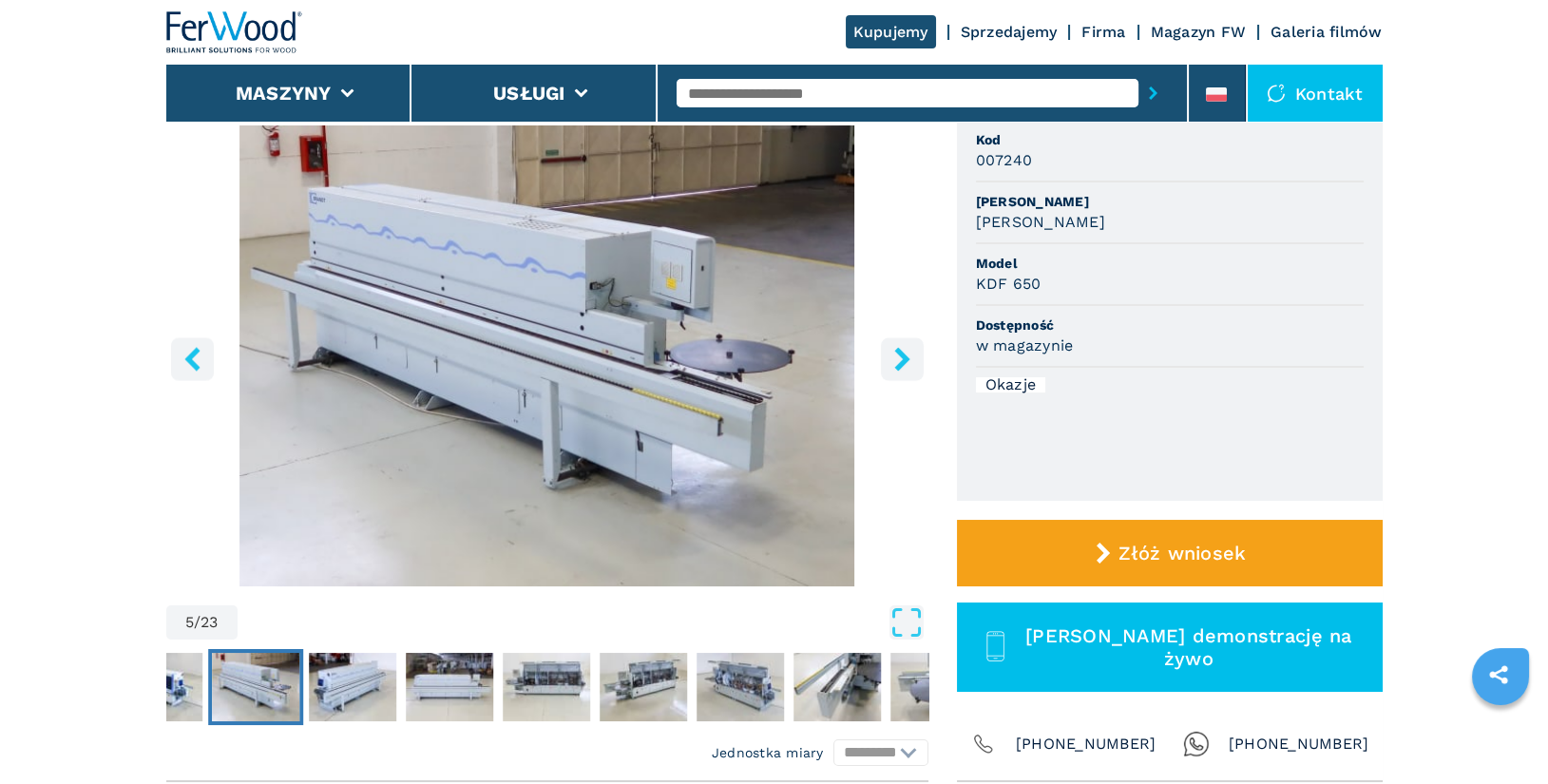
click at [898, 364] on icon "right-button" at bounding box center [902, 358] width 15 height 24
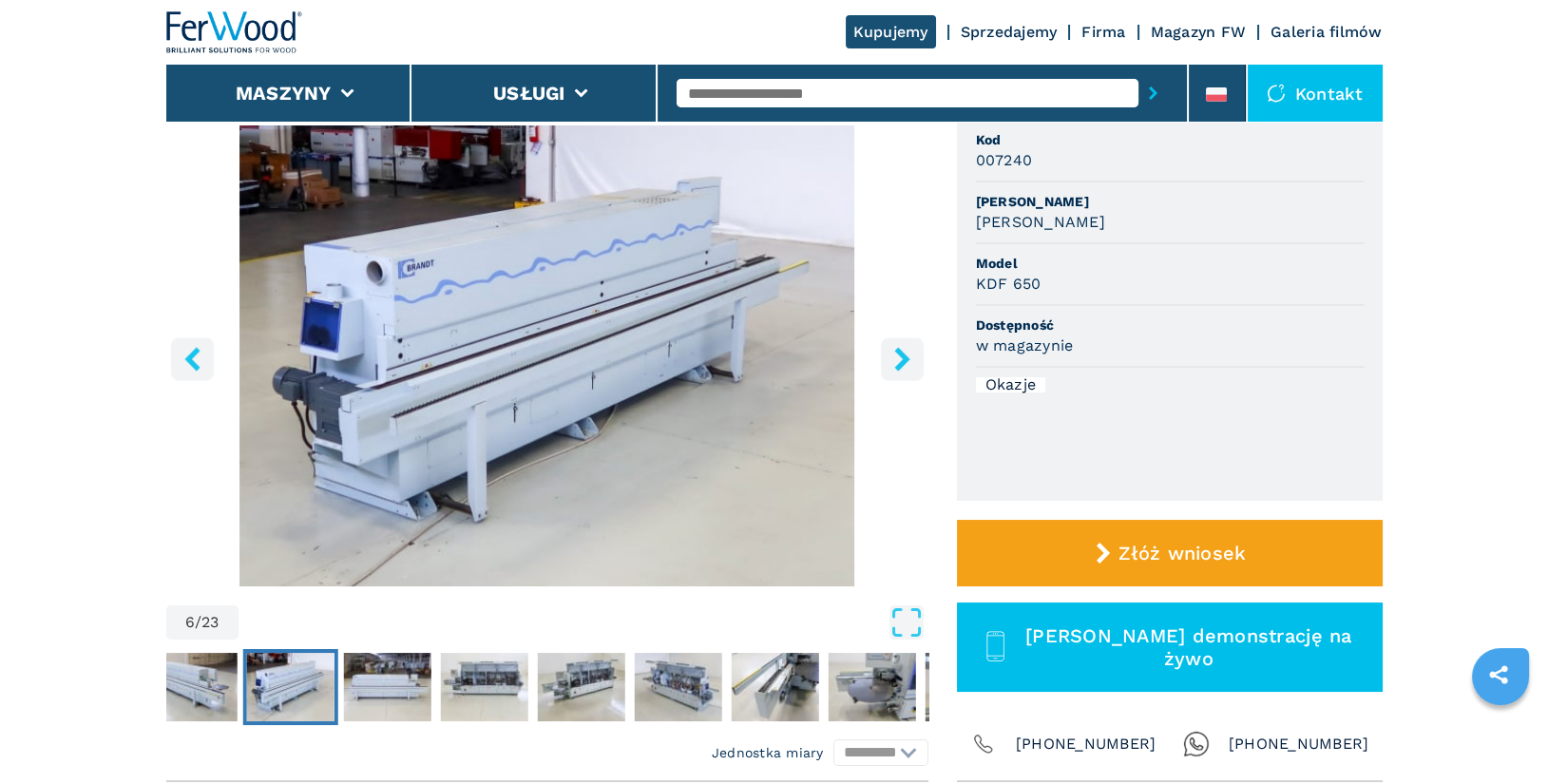
click at [898, 364] on icon "right-button" at bounding box center [902, 358] width 15 height 24
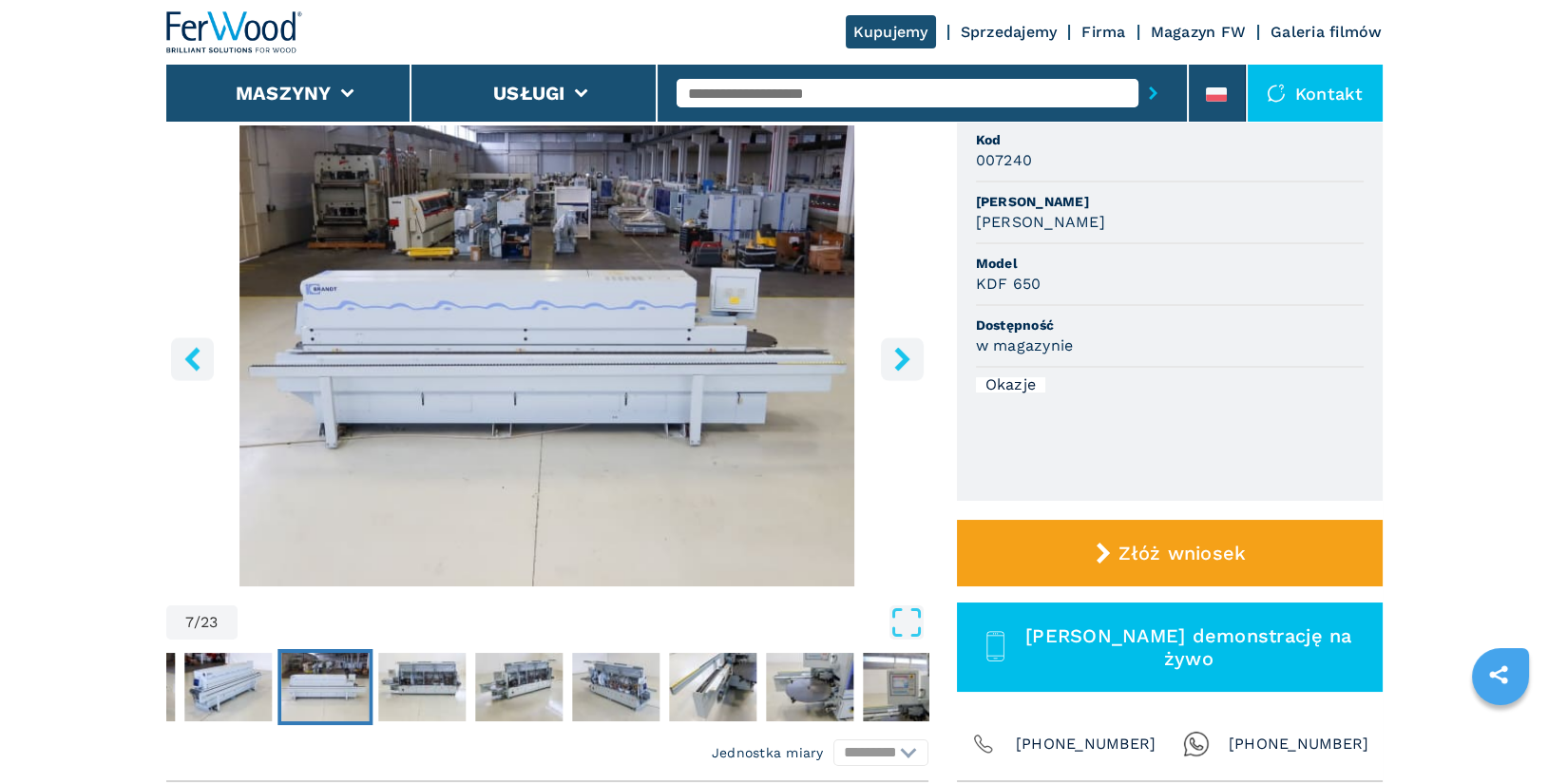
click at [898, 364] on icon "right-button" at bounding box center [902, 358] width 15 height 24
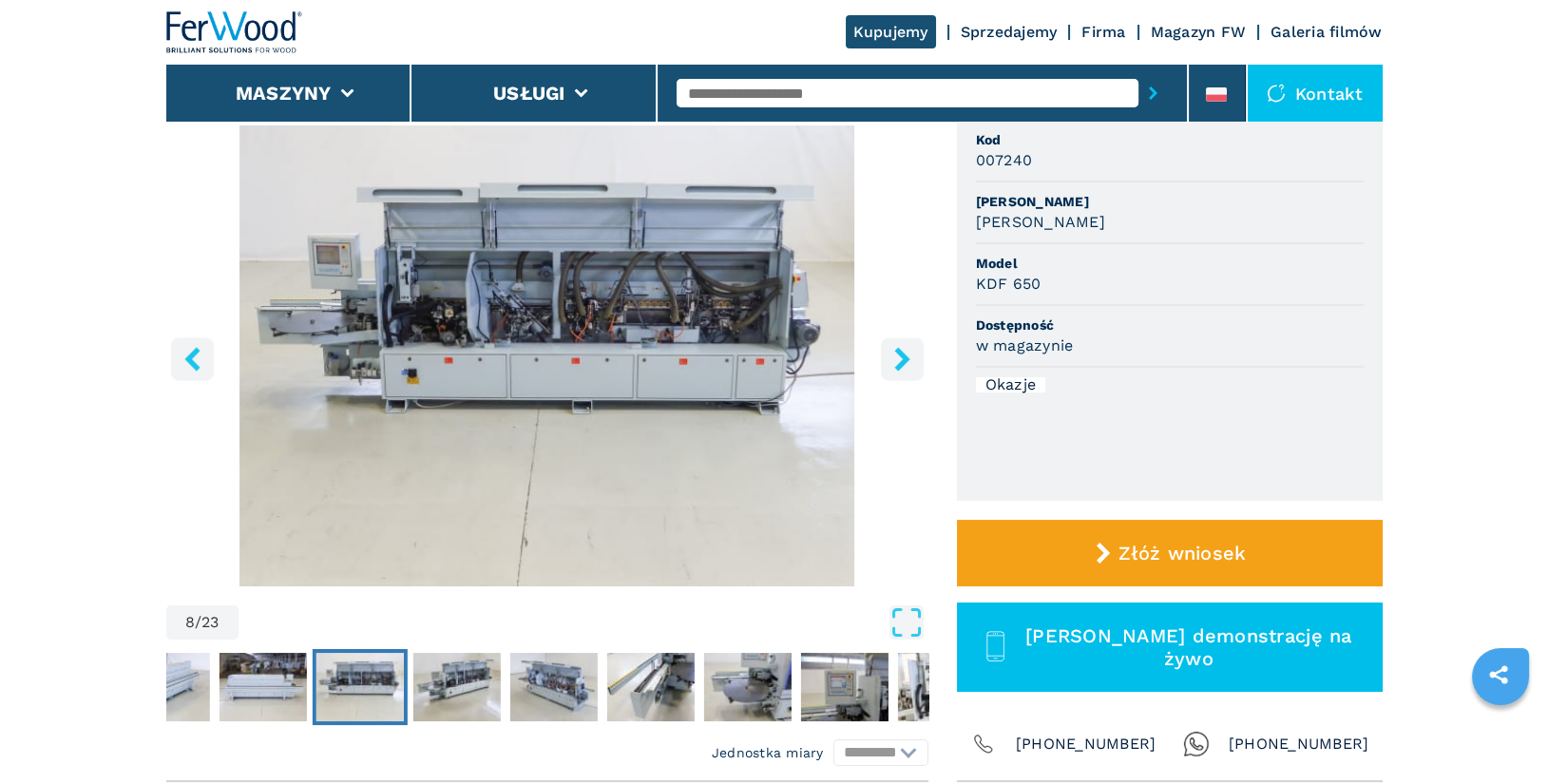
click at [903, 359] on icon "right-button" at bounding box center [902, 358] width 15 height 24
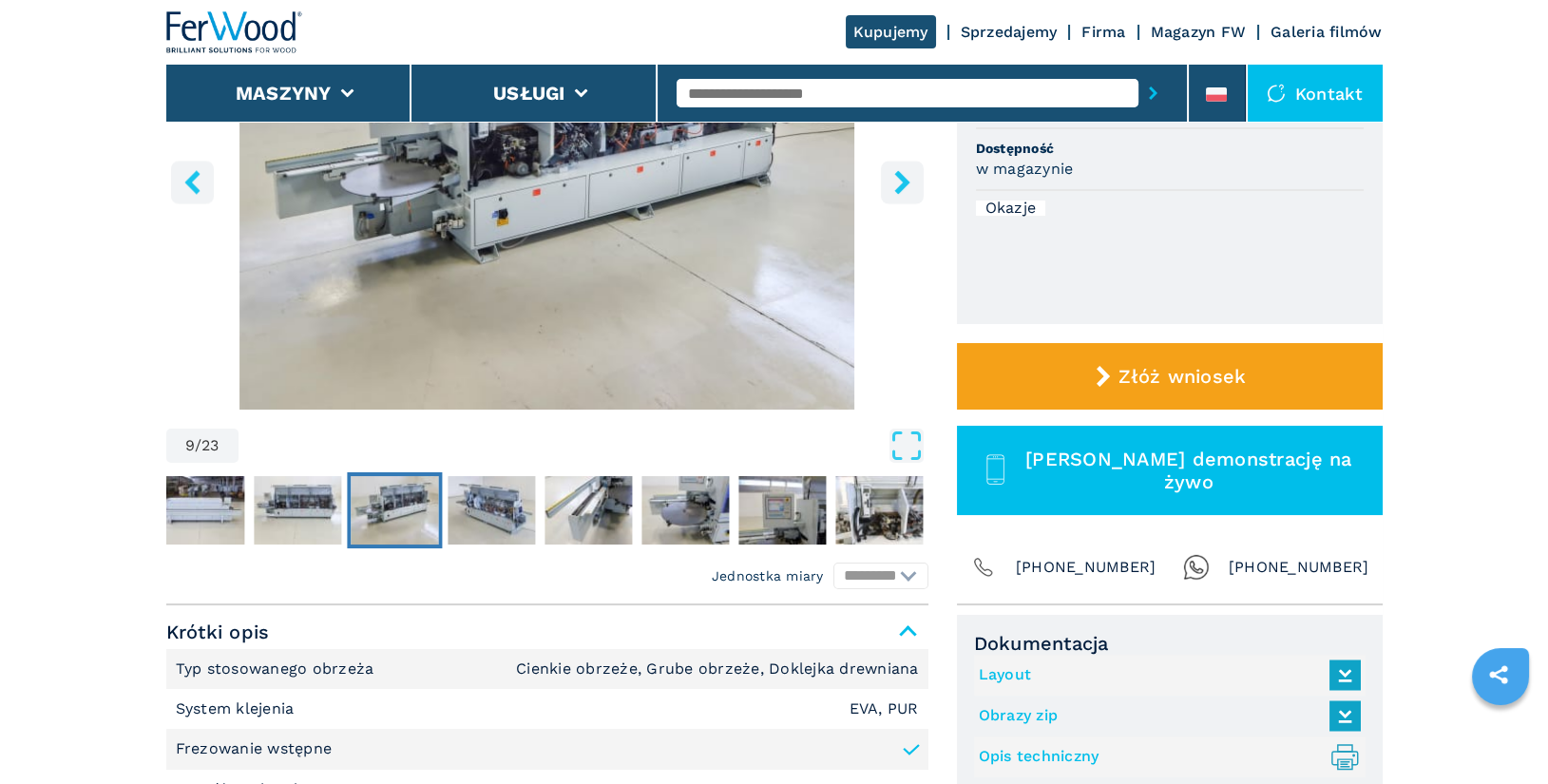
scroll to position [215, 0]
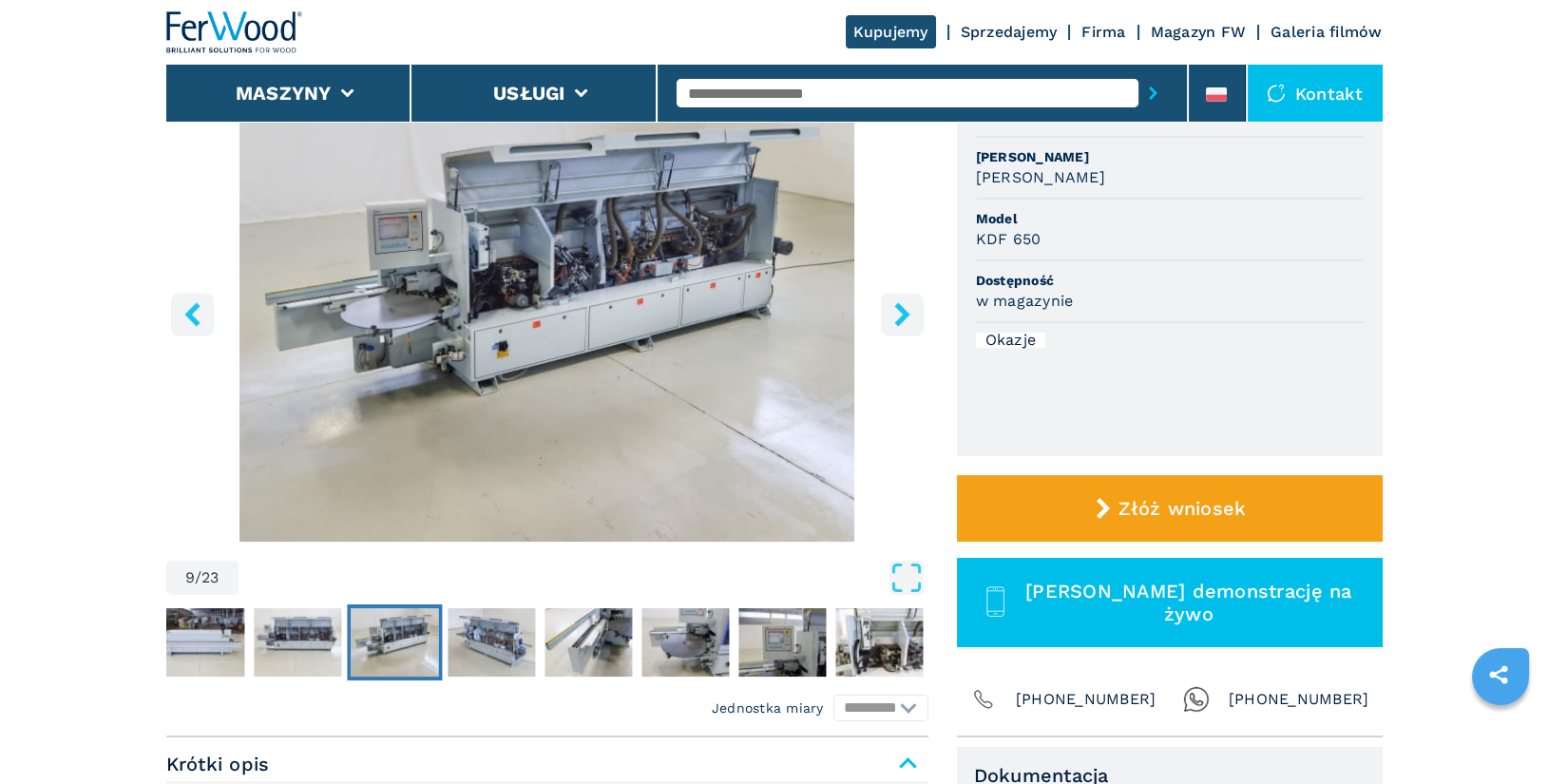
click at [907, 312] on icon "right-button" at bounding box center [902, 314] width 15 height 24
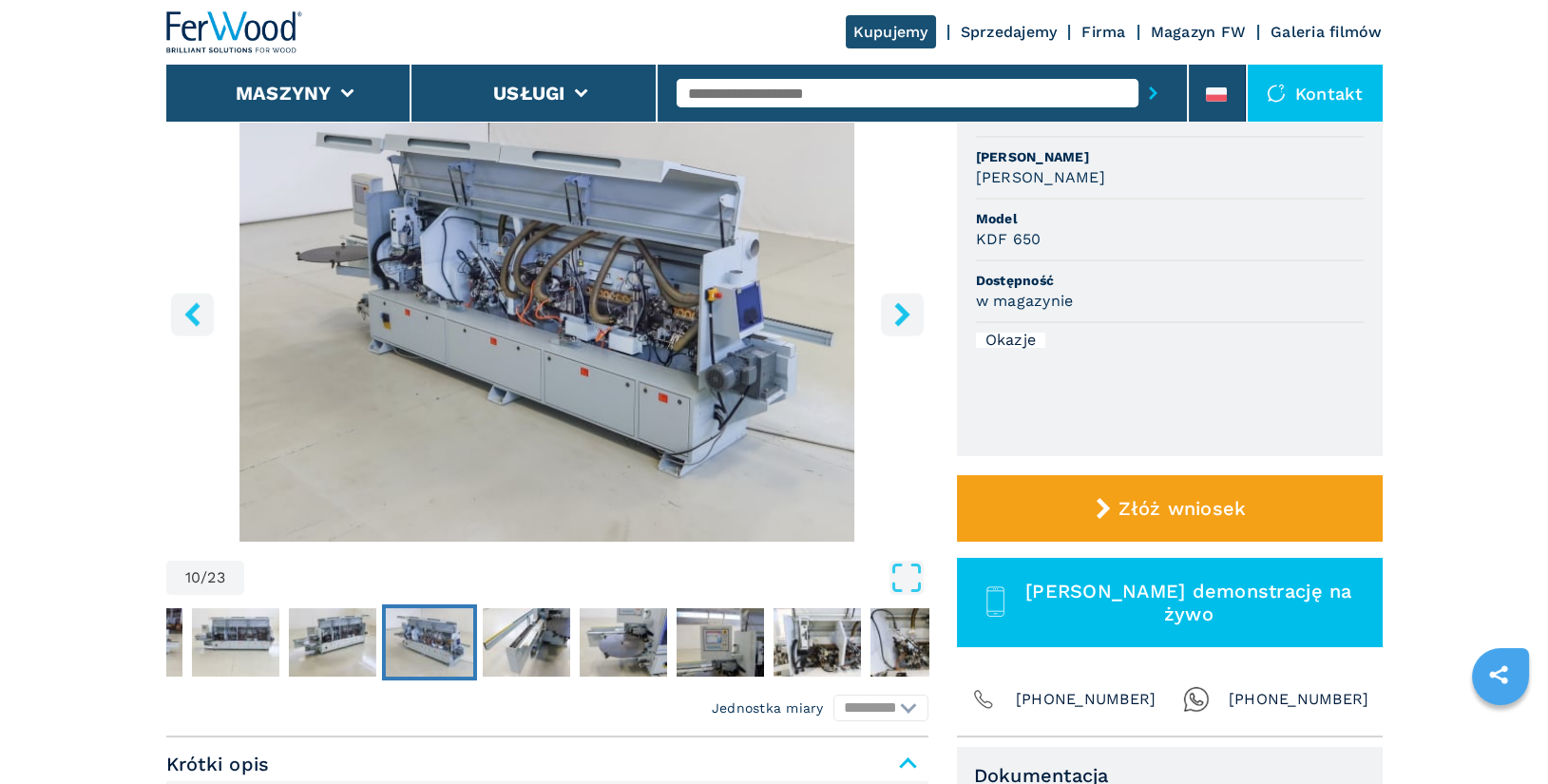
click at [882, 316] on button "right-button" at bounding box center [902, 314] width 43 height 43
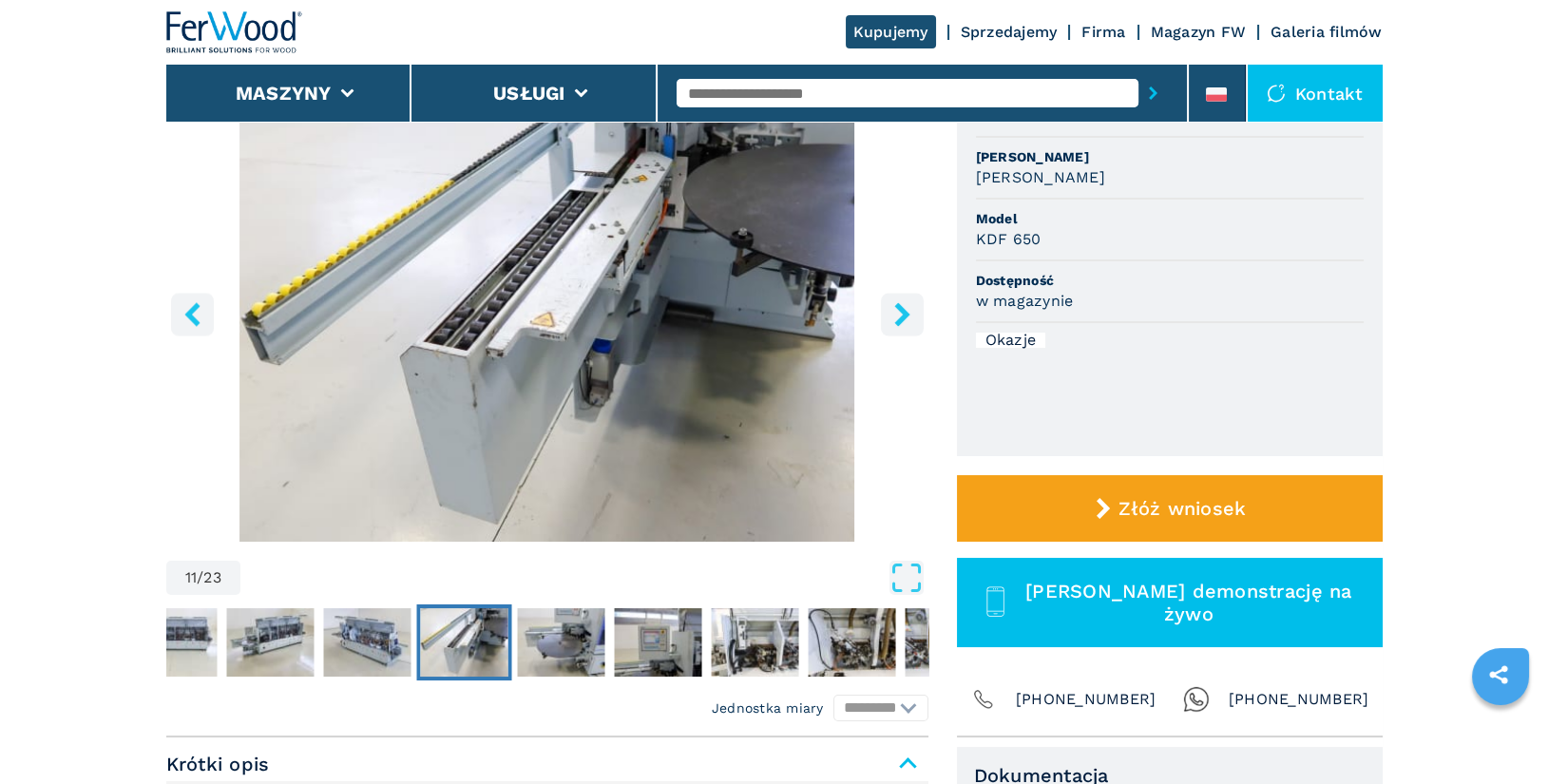
click at [903, 314] on icon "right-button" at bounding box center [902, 314] width 15 height 24
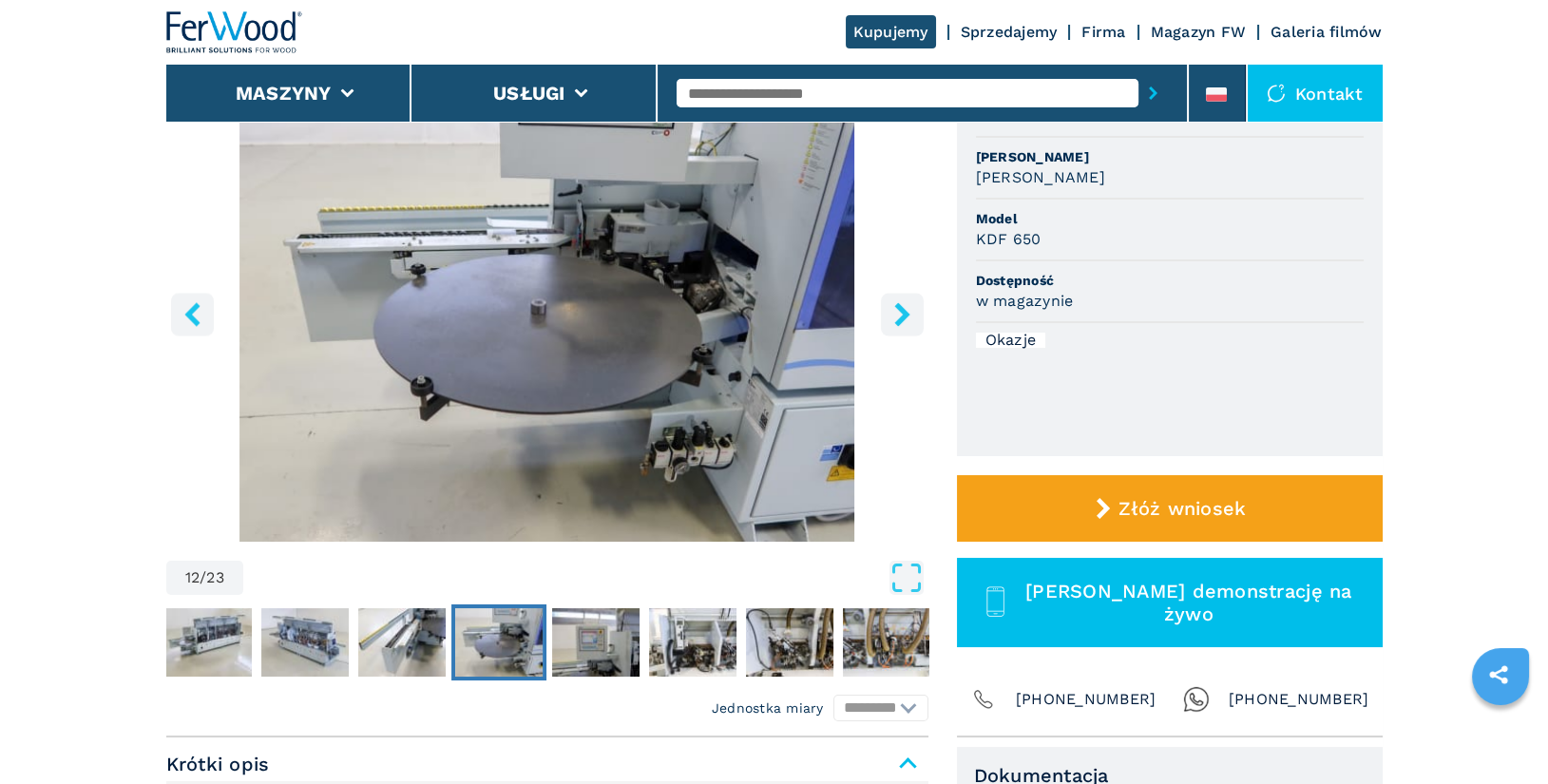
click at [903, 314] on icon "right-button" at bounding box center [902, 314] width 15 height 24
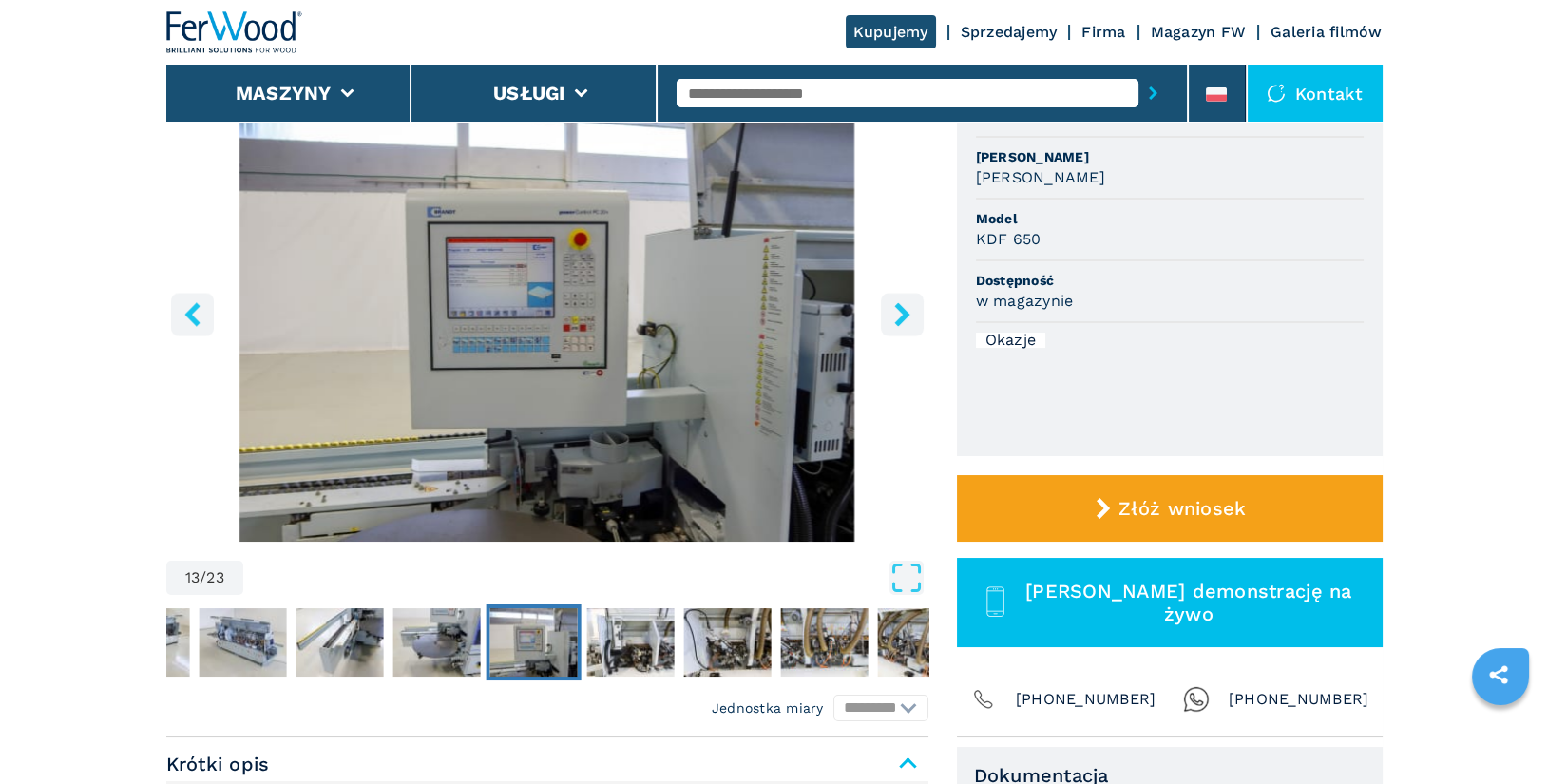
click at [903, 314] on icon "right-button" at bounding box center [902, 314] width 15 height 24
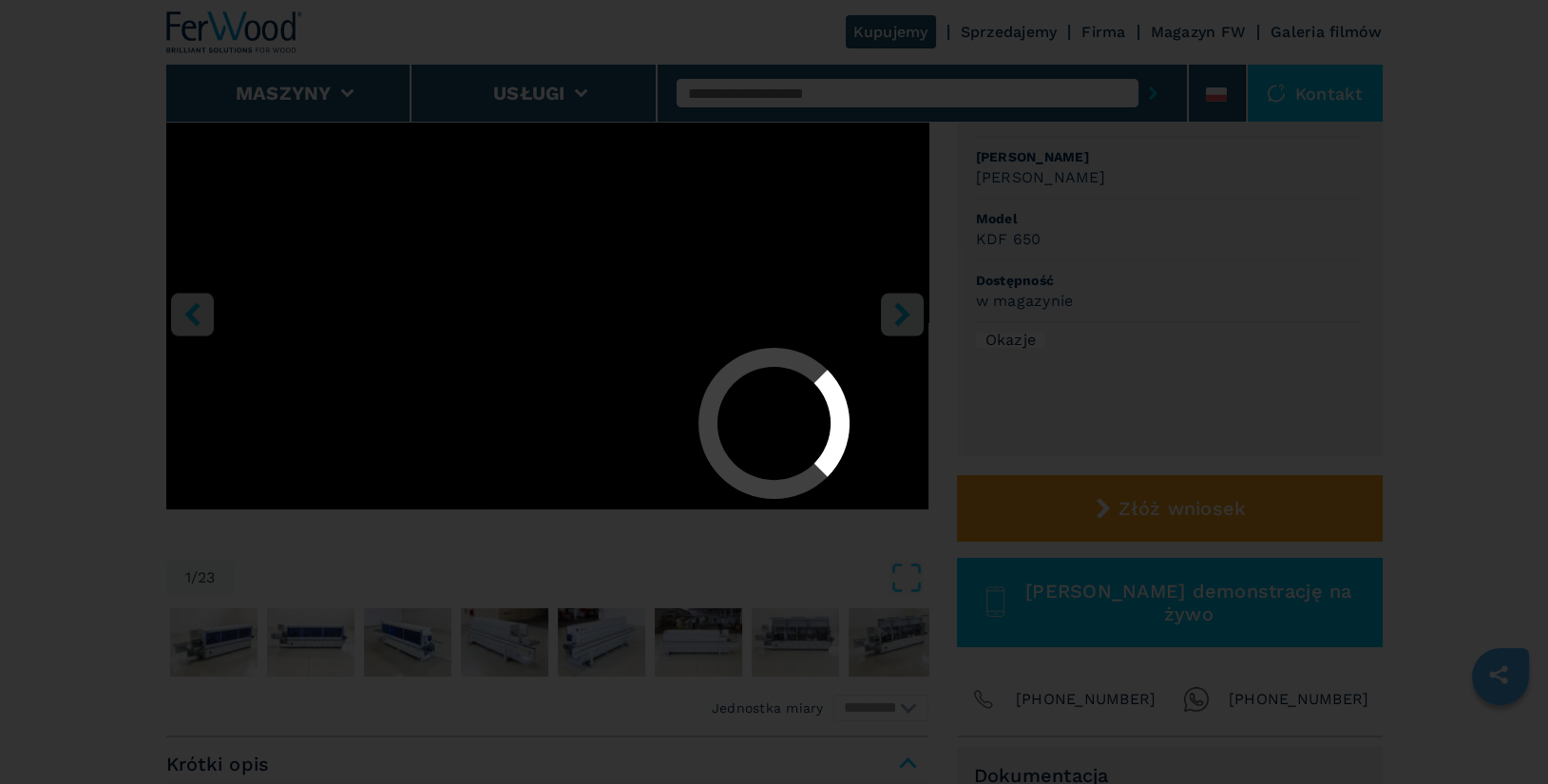
select select "**********"
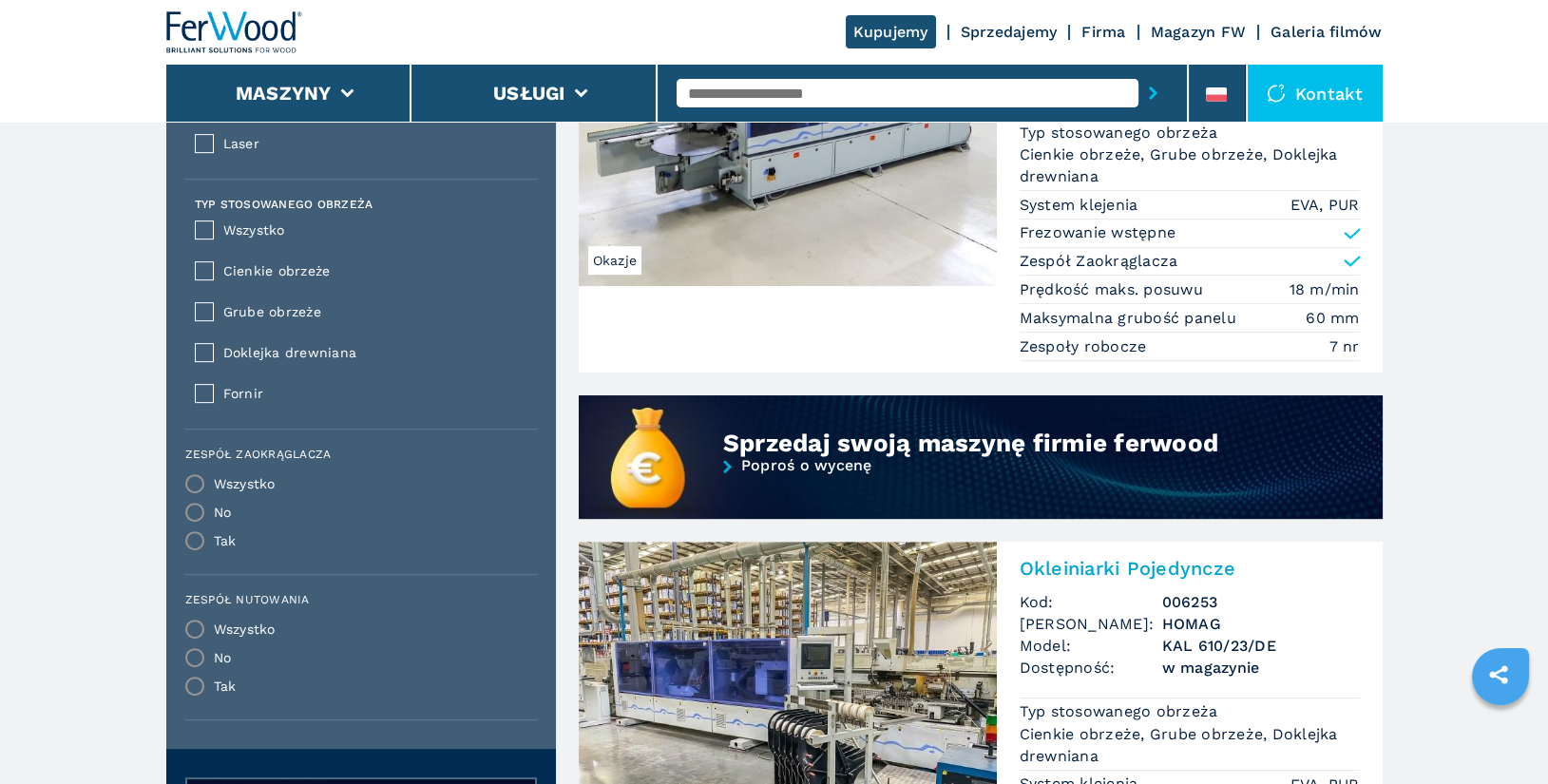
scroll to position [1400, 0]
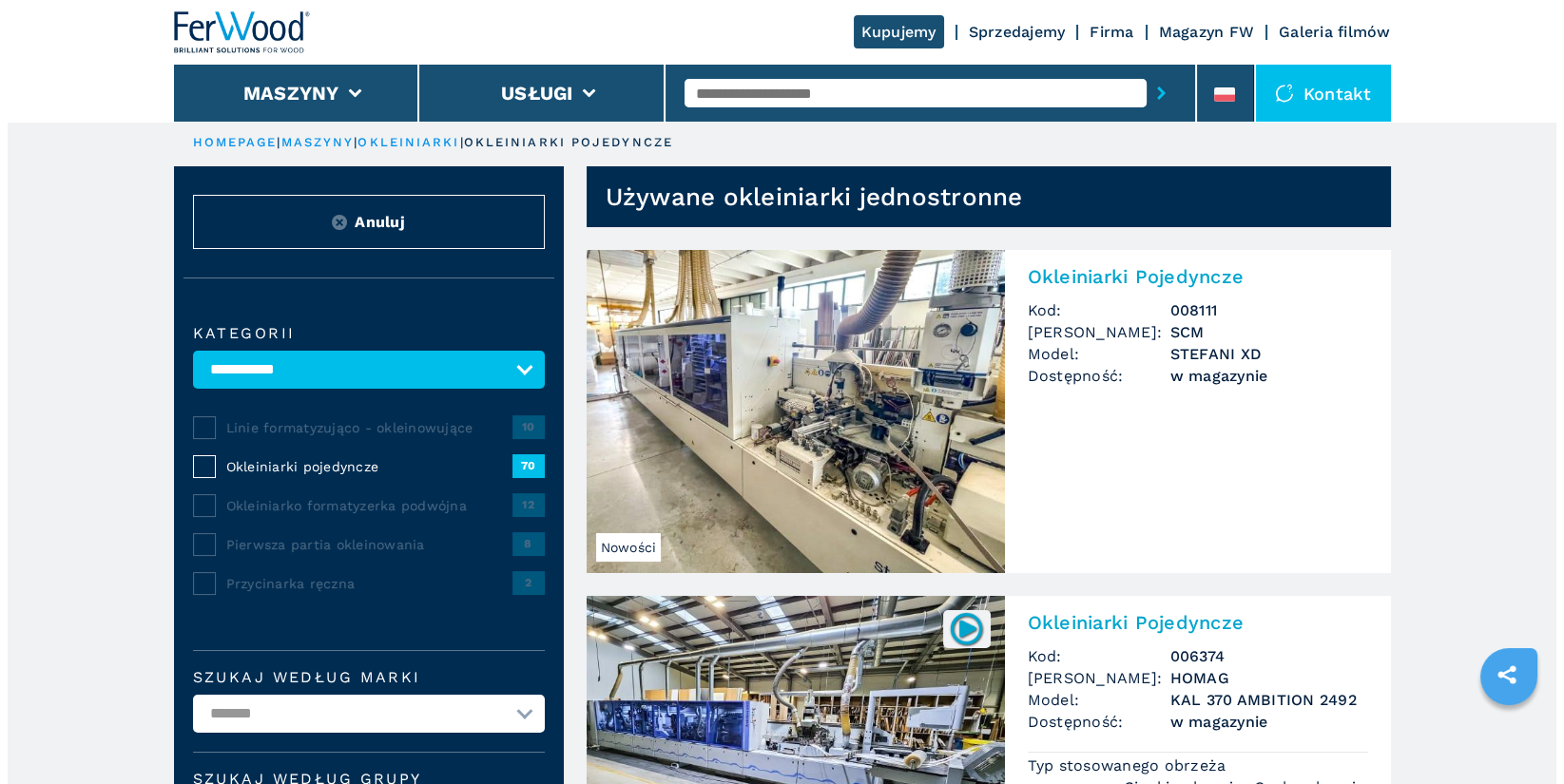
scroll to position [4, 0]
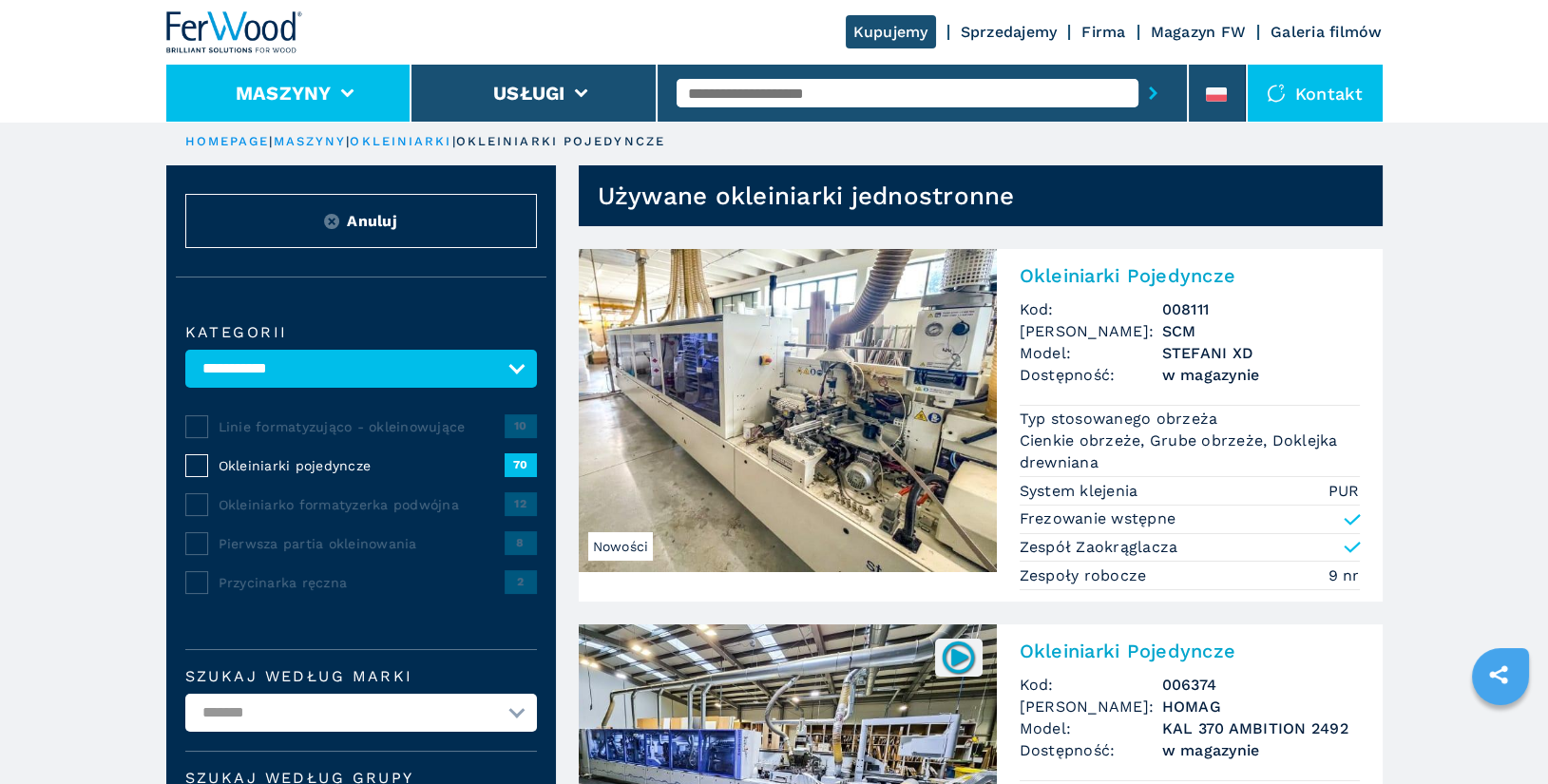
click at [314, 72] on li "Maszyny" at bounding box center [289, 94] width 246 height 57
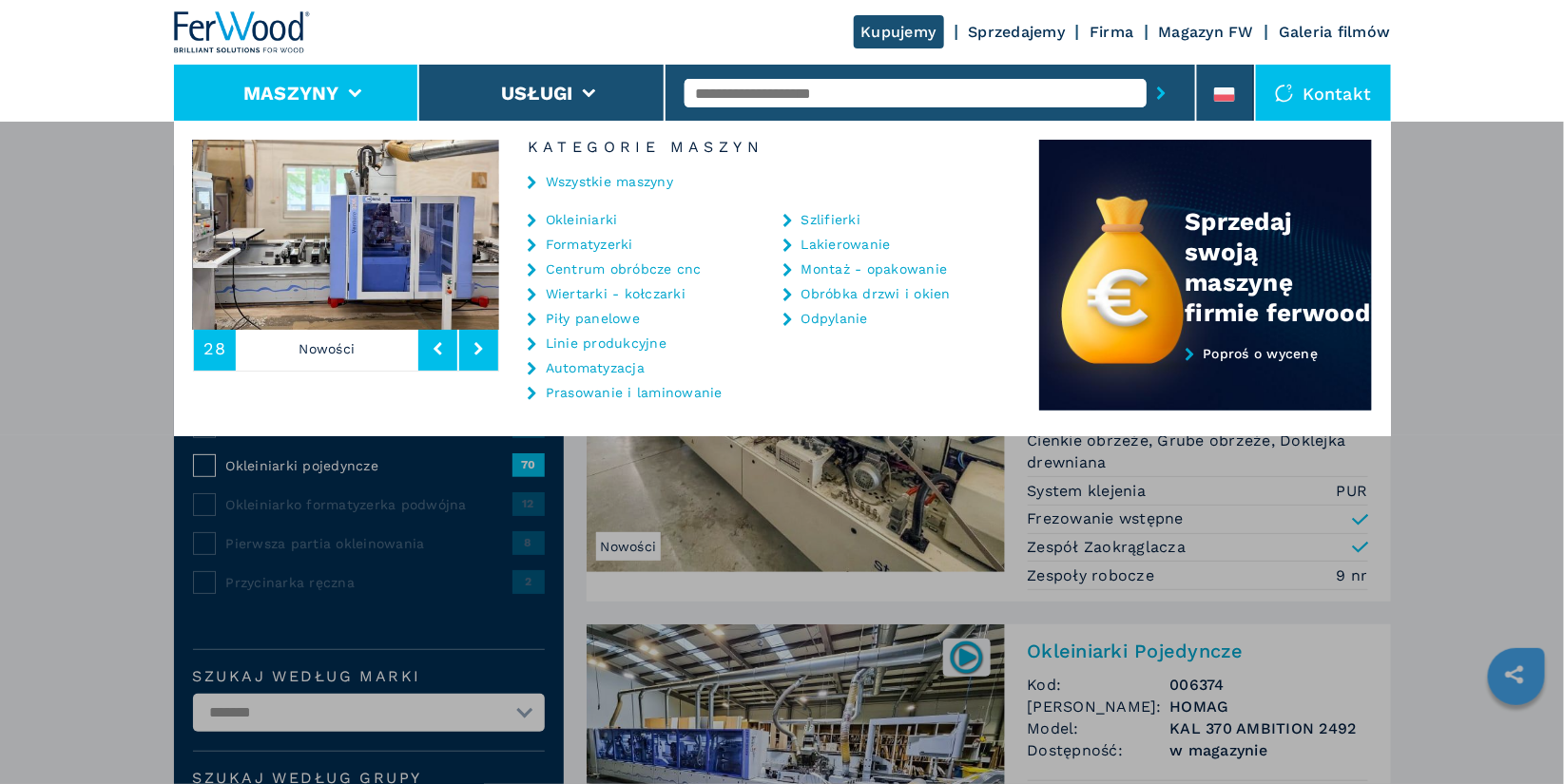
click at [580, 218] on link "Okleiniarki" at bounding box center [581, 219] width 72 height 13
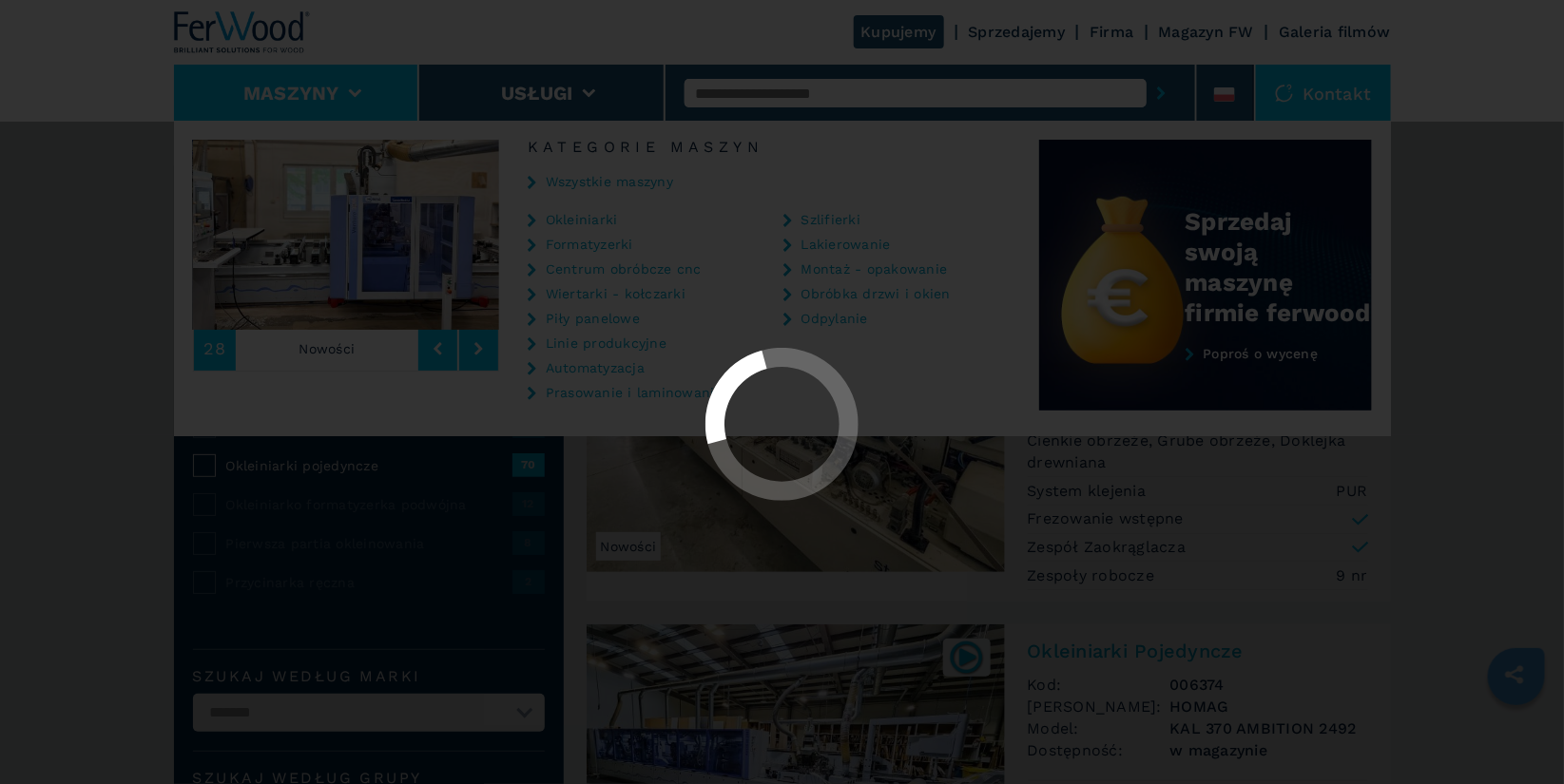
select select "**********"
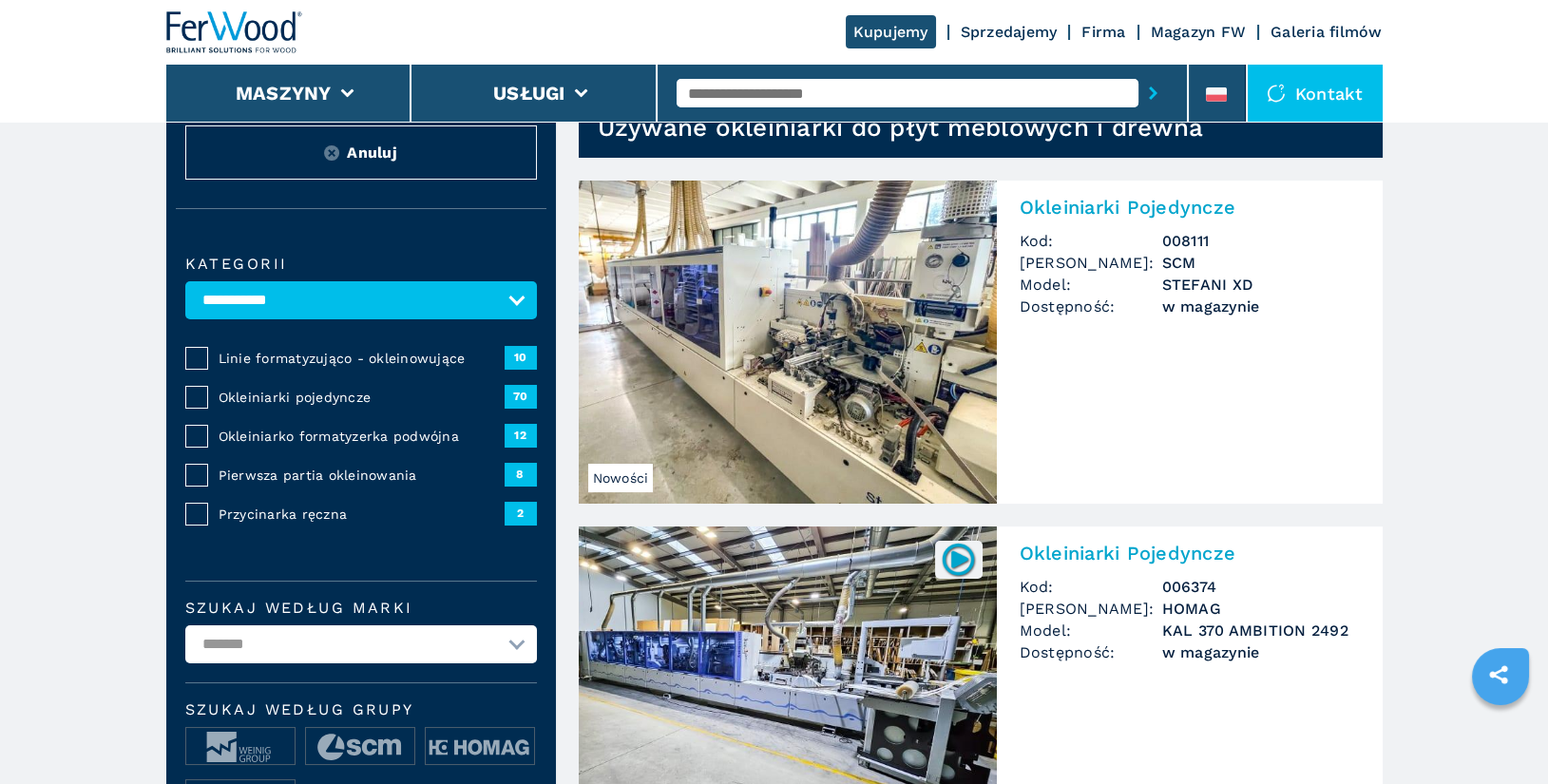
scroll to position [103, 0]
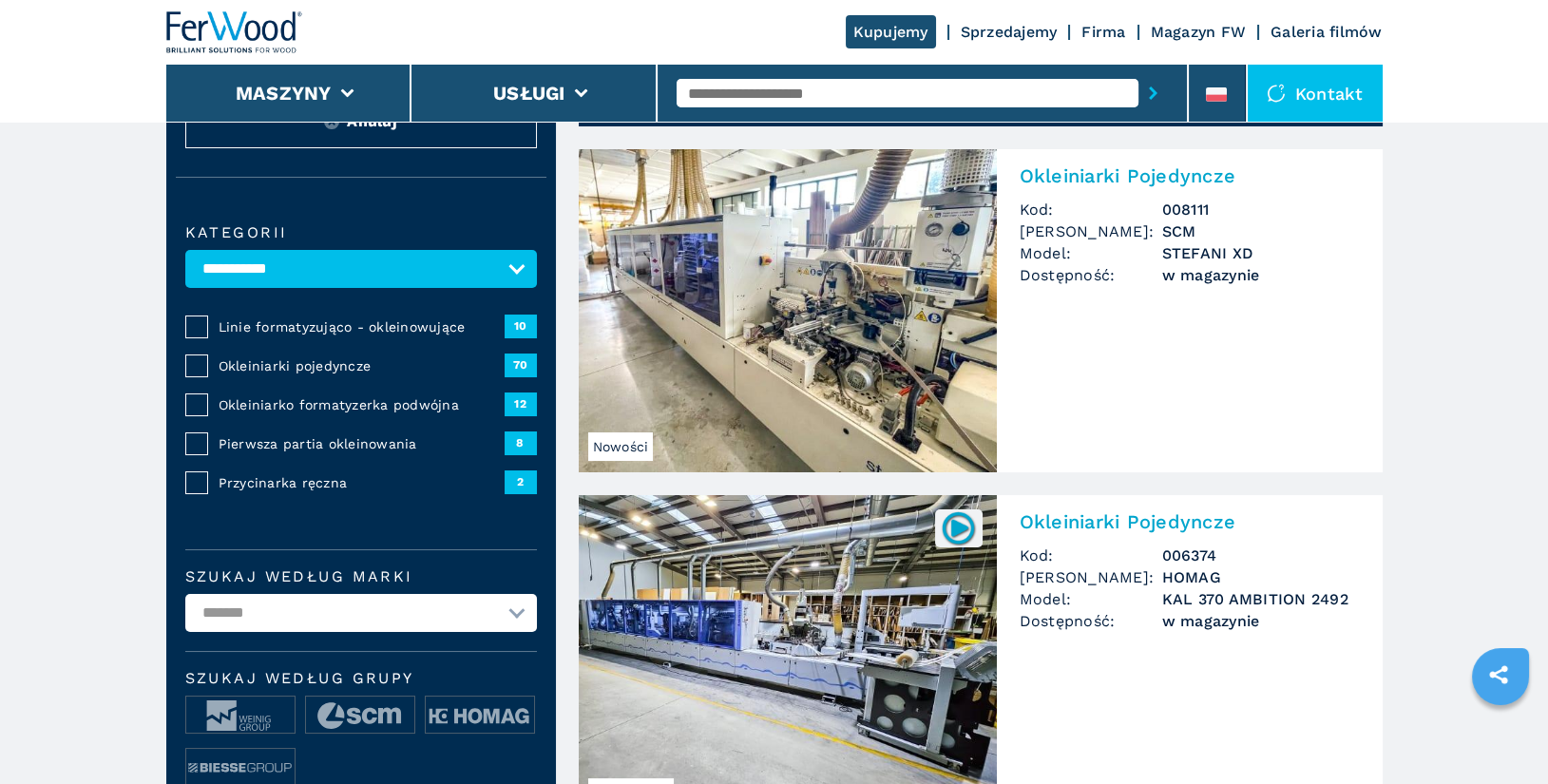
click at [316, 367] on span "Okleiniarki pojedyncze" at bounding box center [361, 366] width 286 height 19
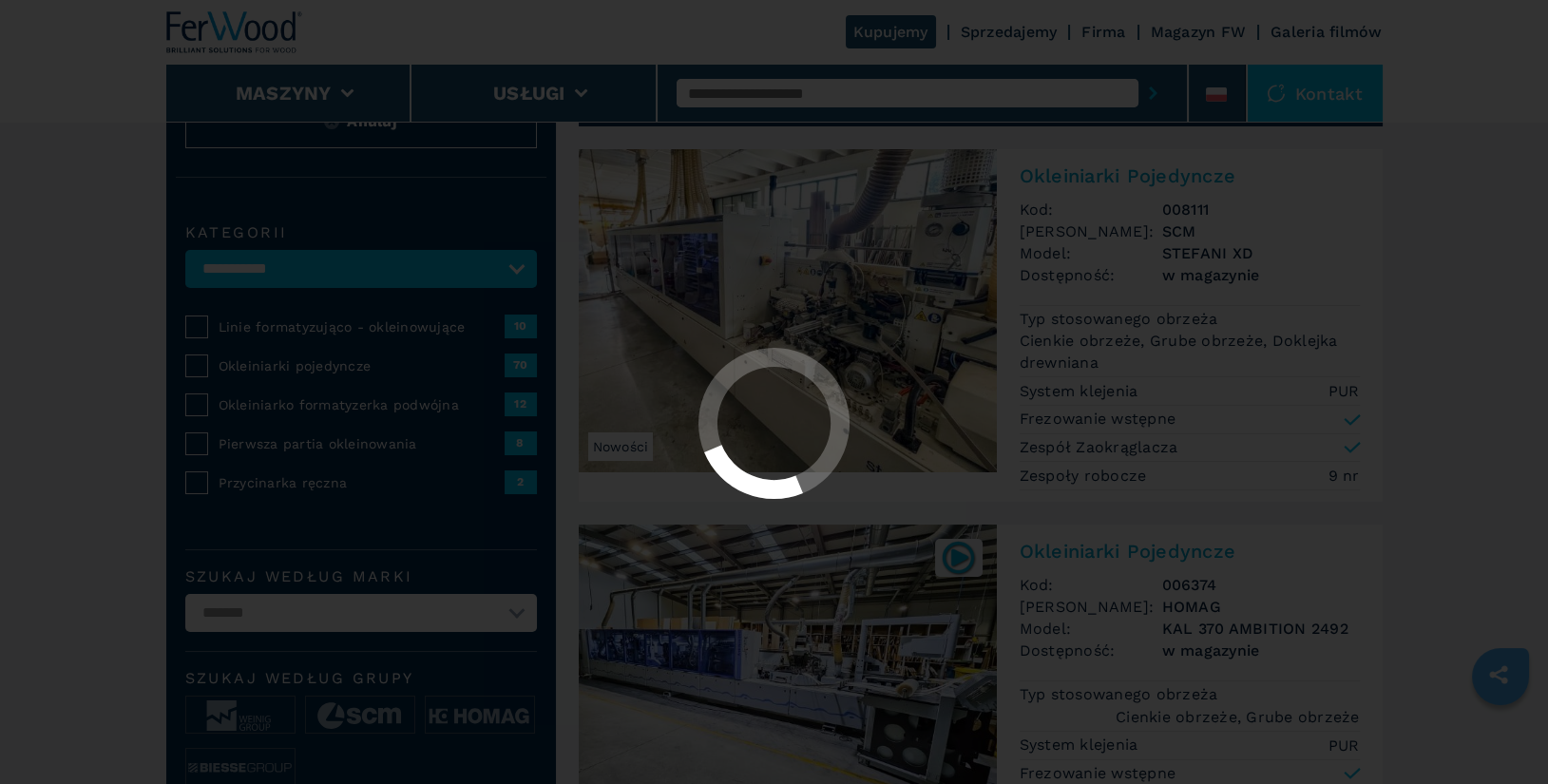
select select "**********"
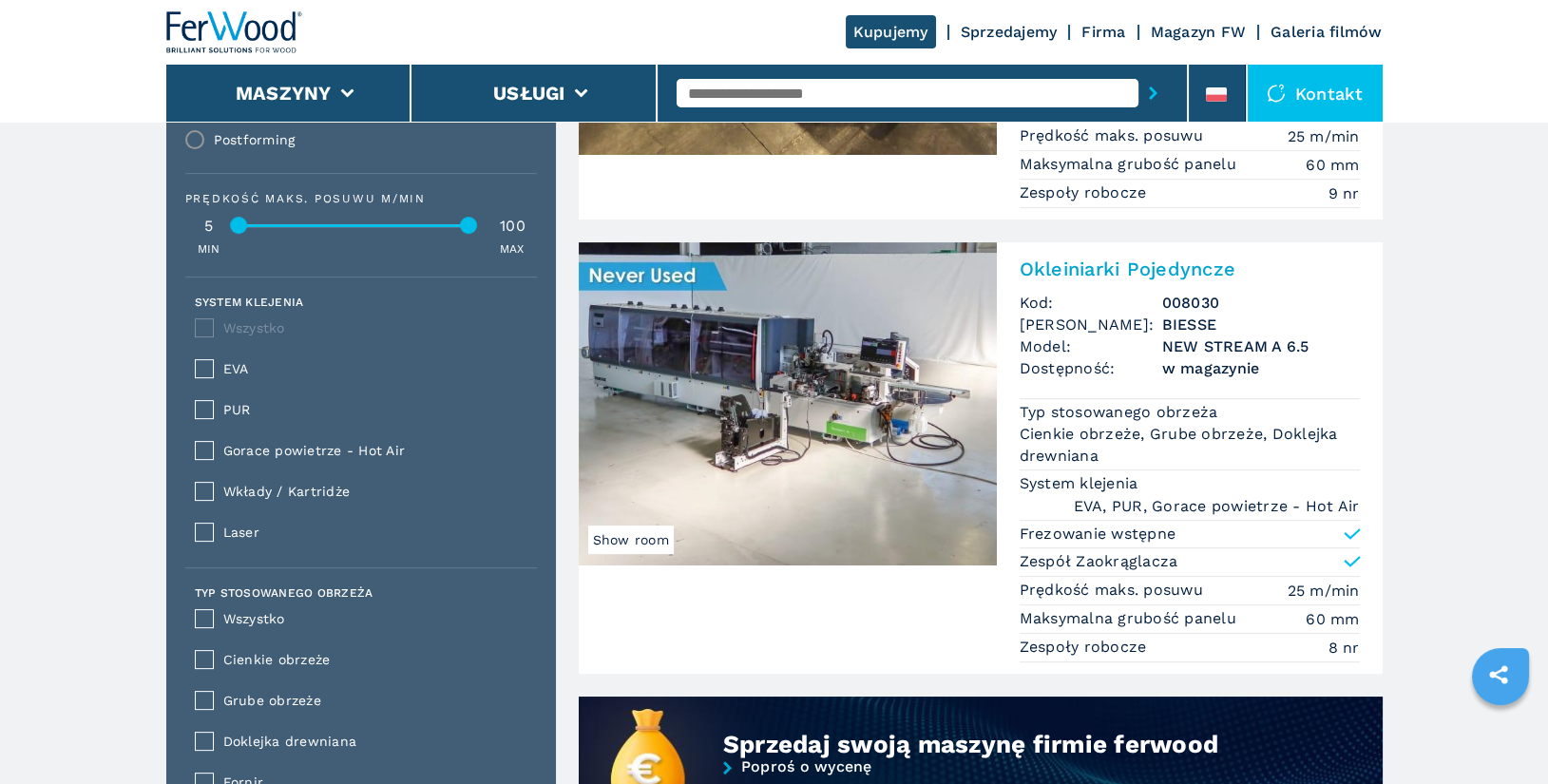
scroll to position [1243, 0]
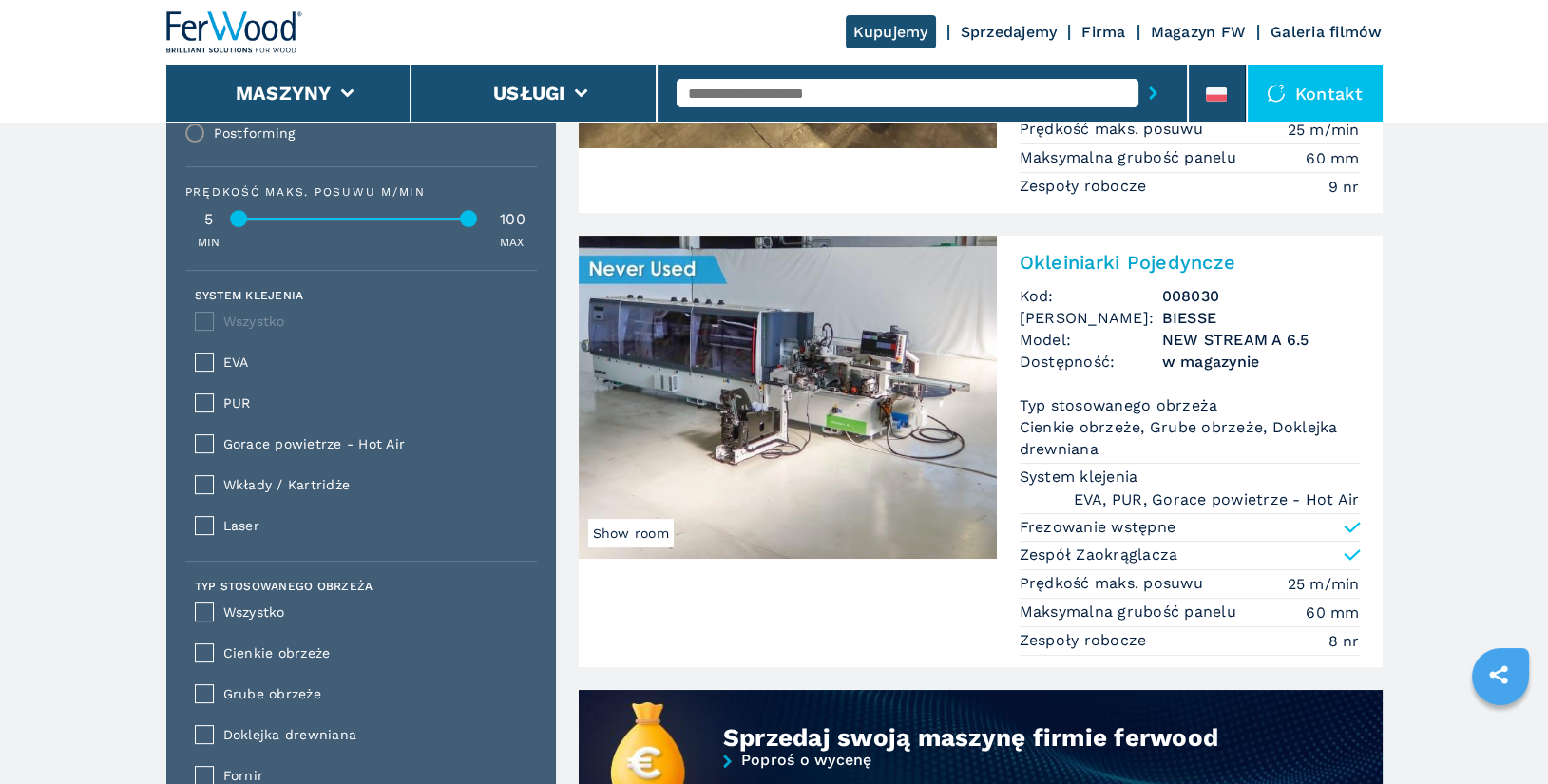
click at [199, 416] on div "PUR" at bounding box center [361, 403] width 331 height 41
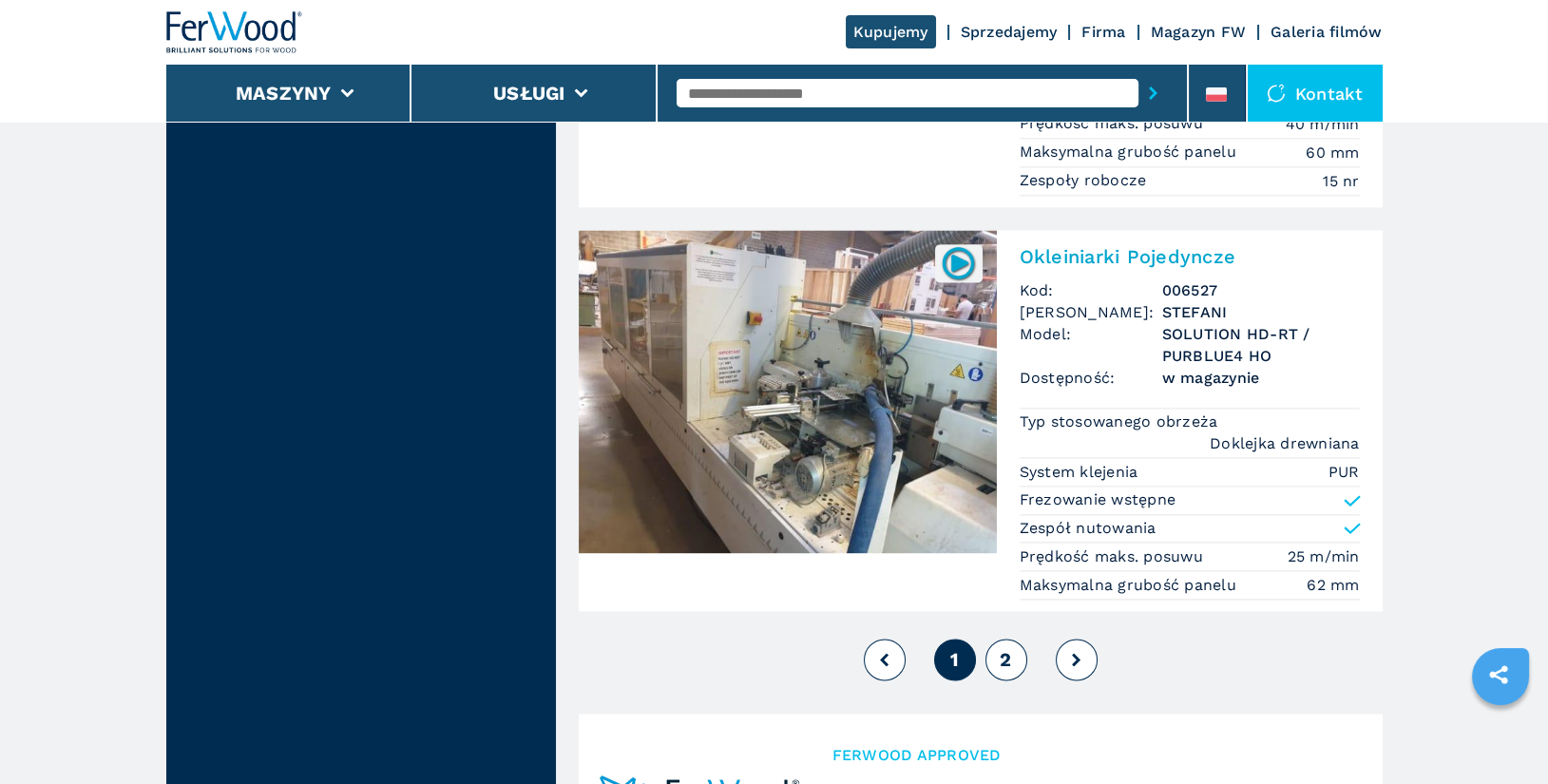
scroll to position [5021, 0]
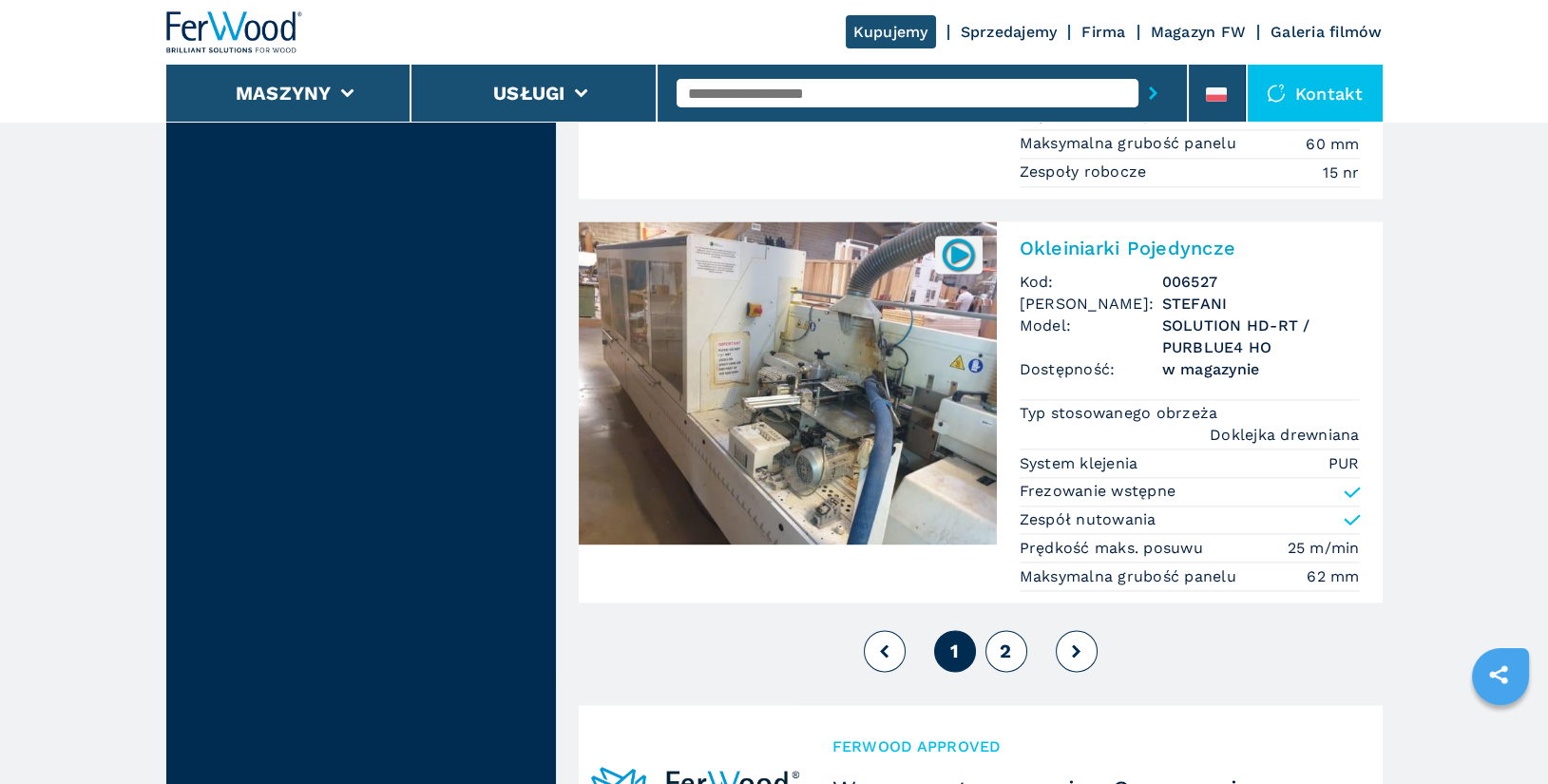
click at [1012, 630] on button "2" at bounding box center [1007, 651] width 42 height 42
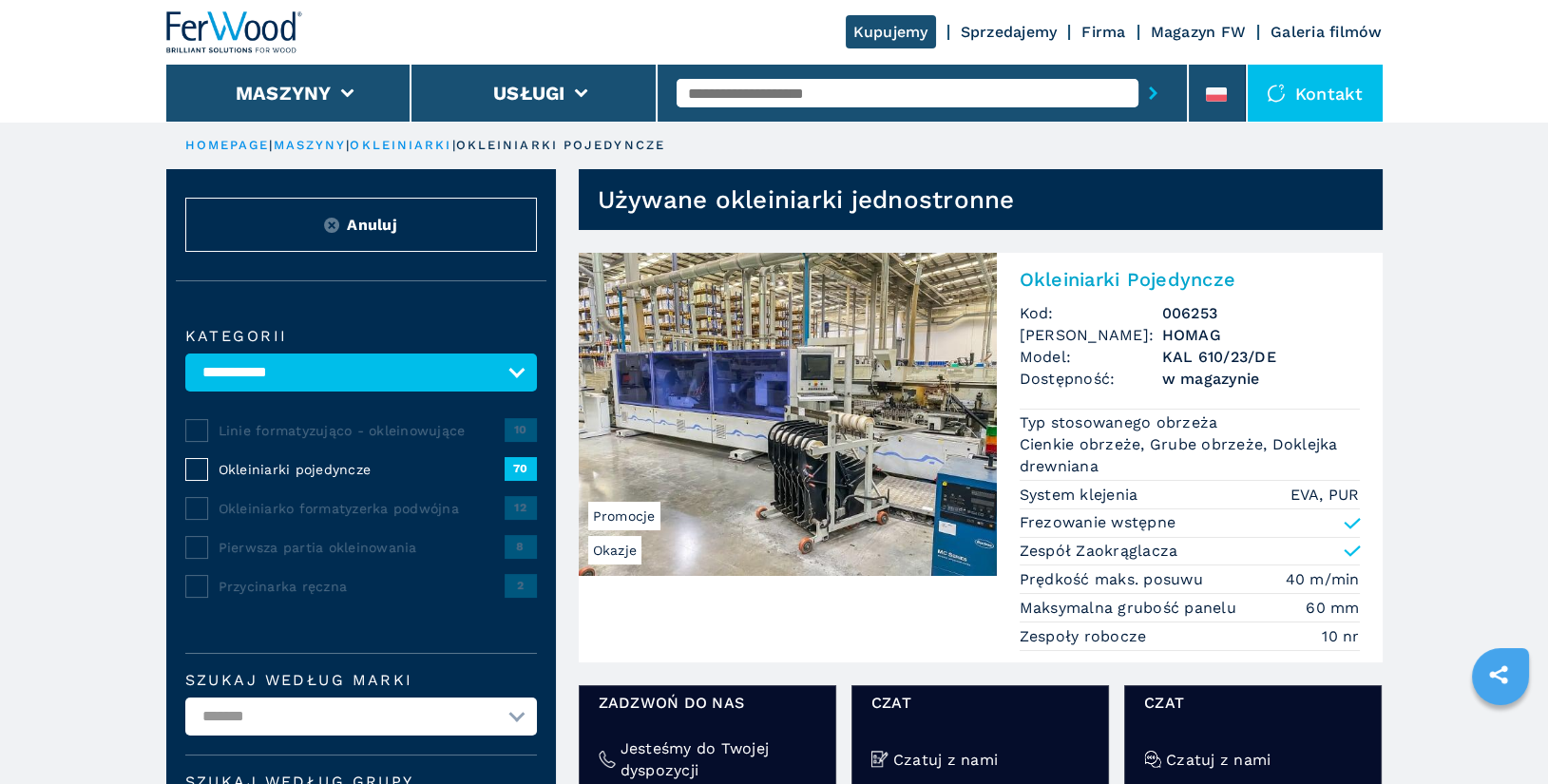
click at [1129, 282] on h2 "Okleiniarki Pojedyncze" at bounding box center [1189, 280] width 340 height 23
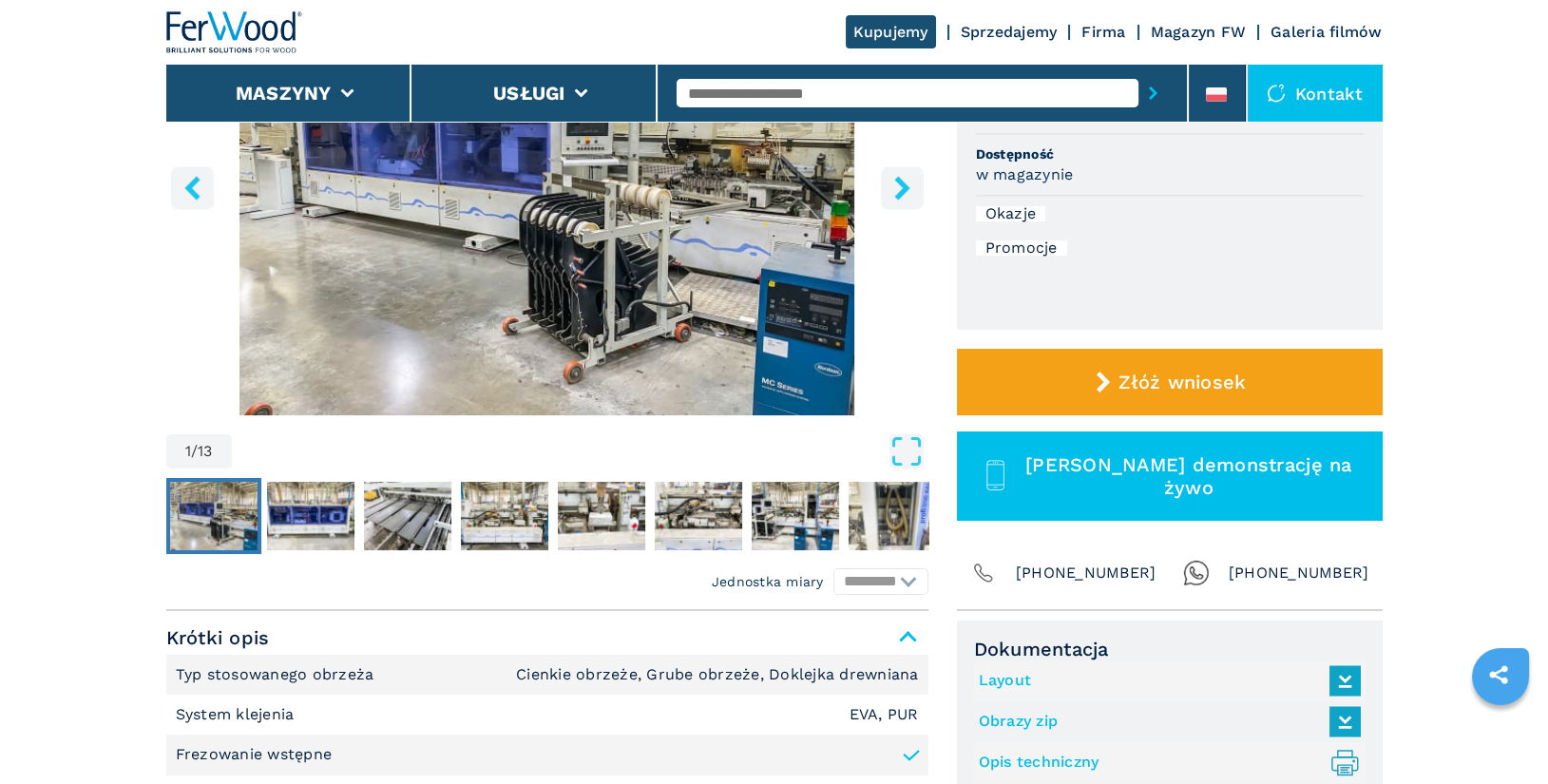
scroll to position [387, 0]
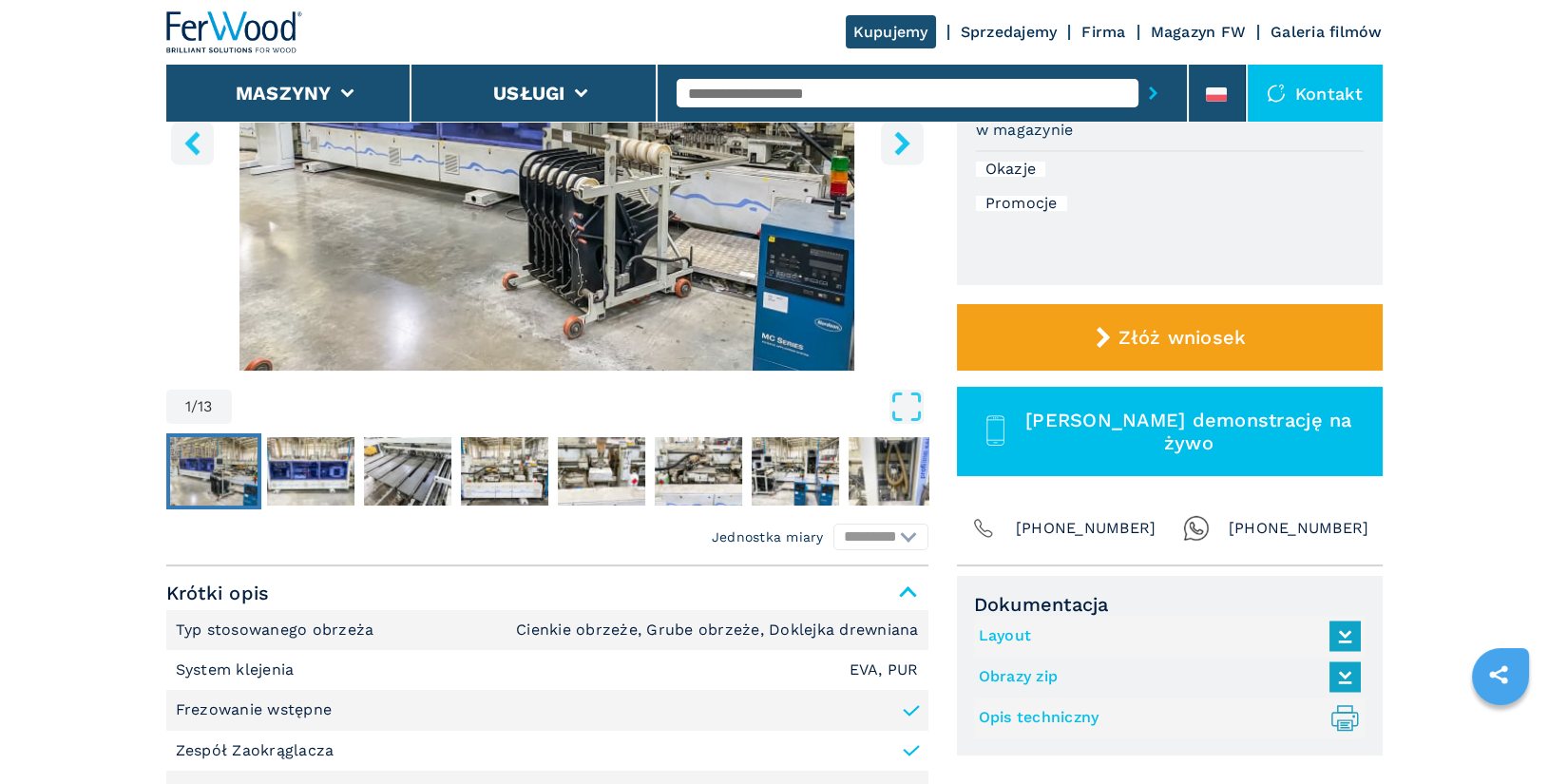
click at [1020, 640] on link "Layout" at bounding box center [1165, 636] width 372 height 32
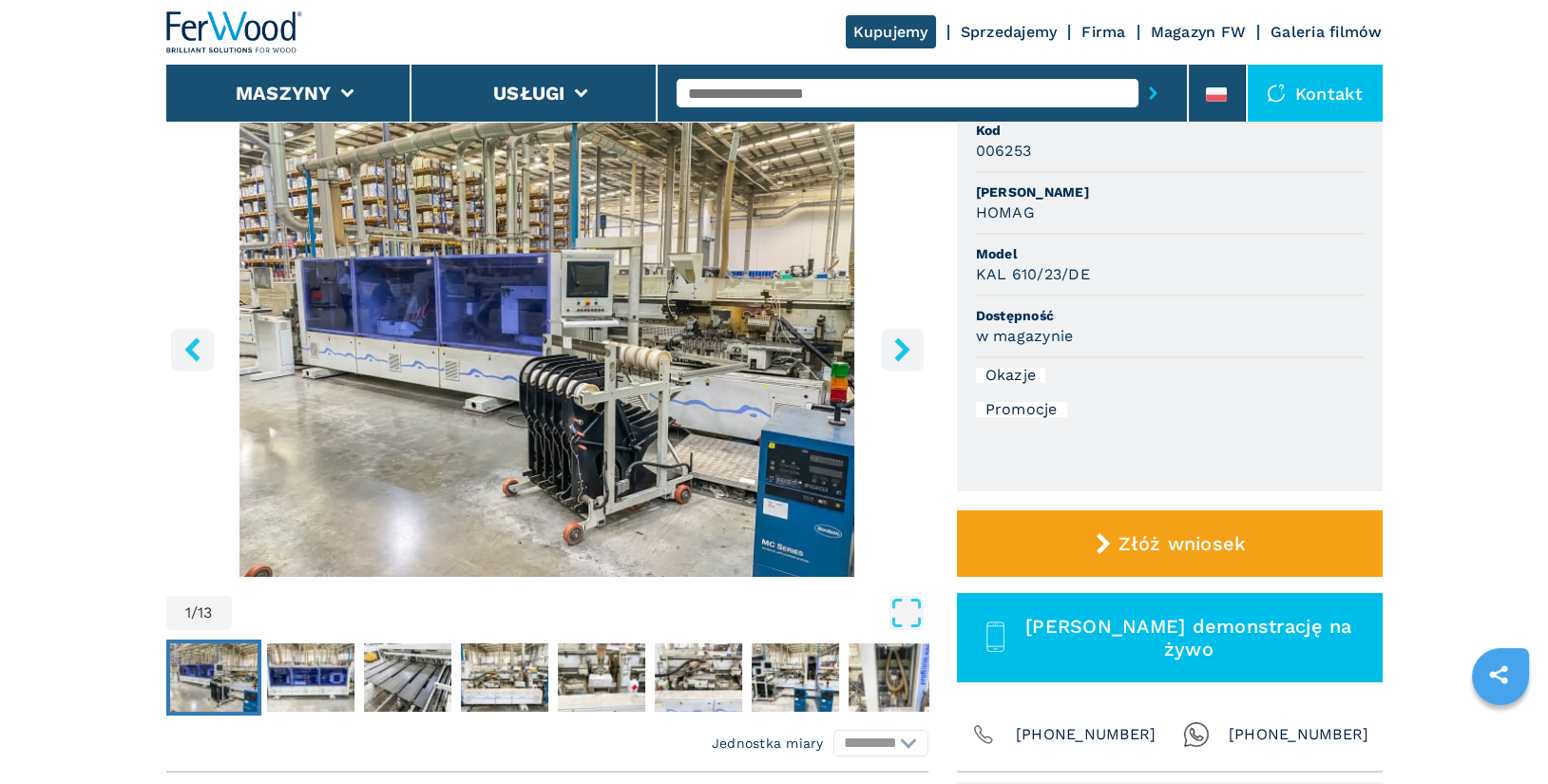
scroll to position [160, 0]
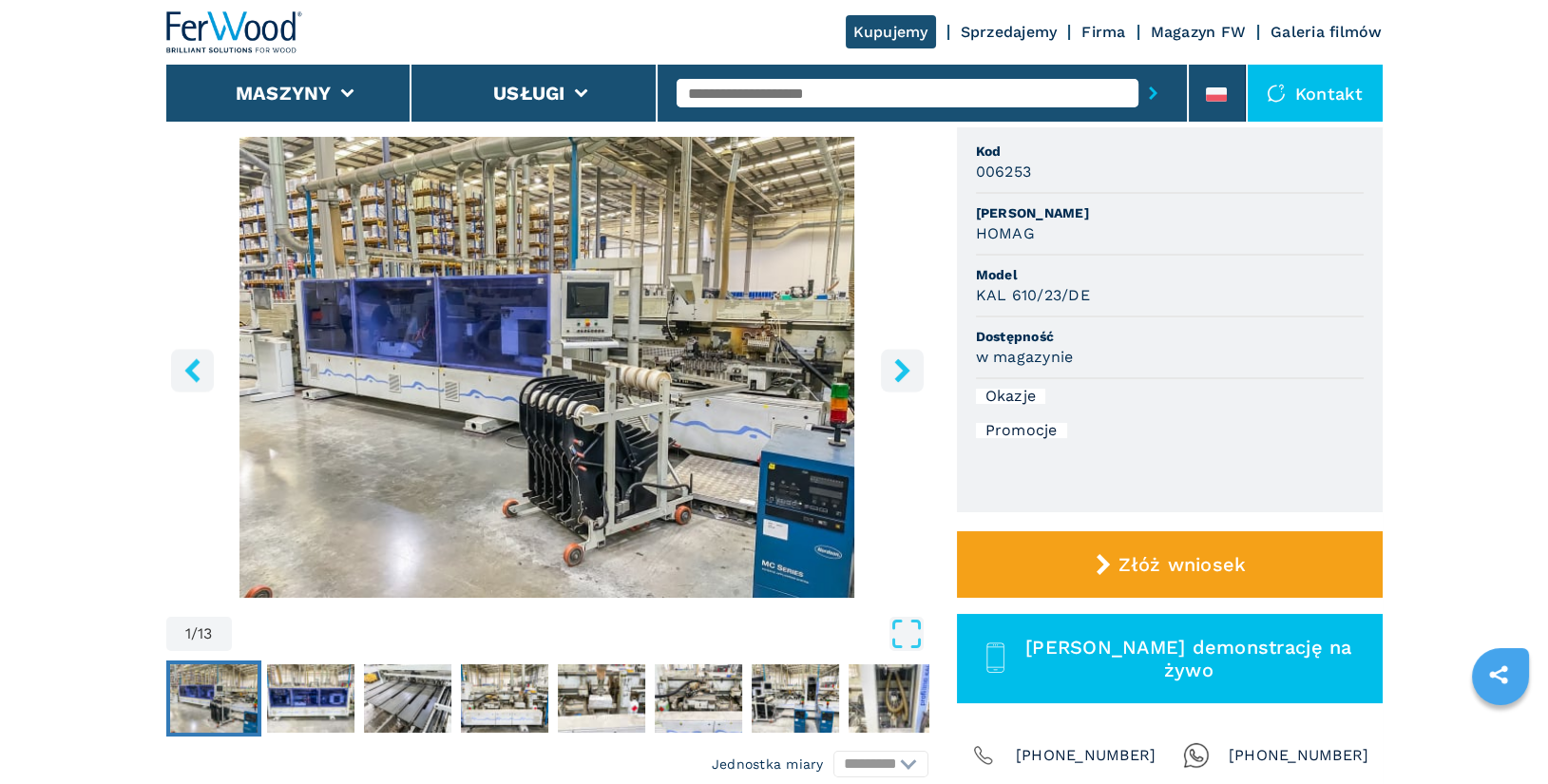
click at [186, 370] on icon "left-button" at bounding box center [192, 370] width 15 height 24
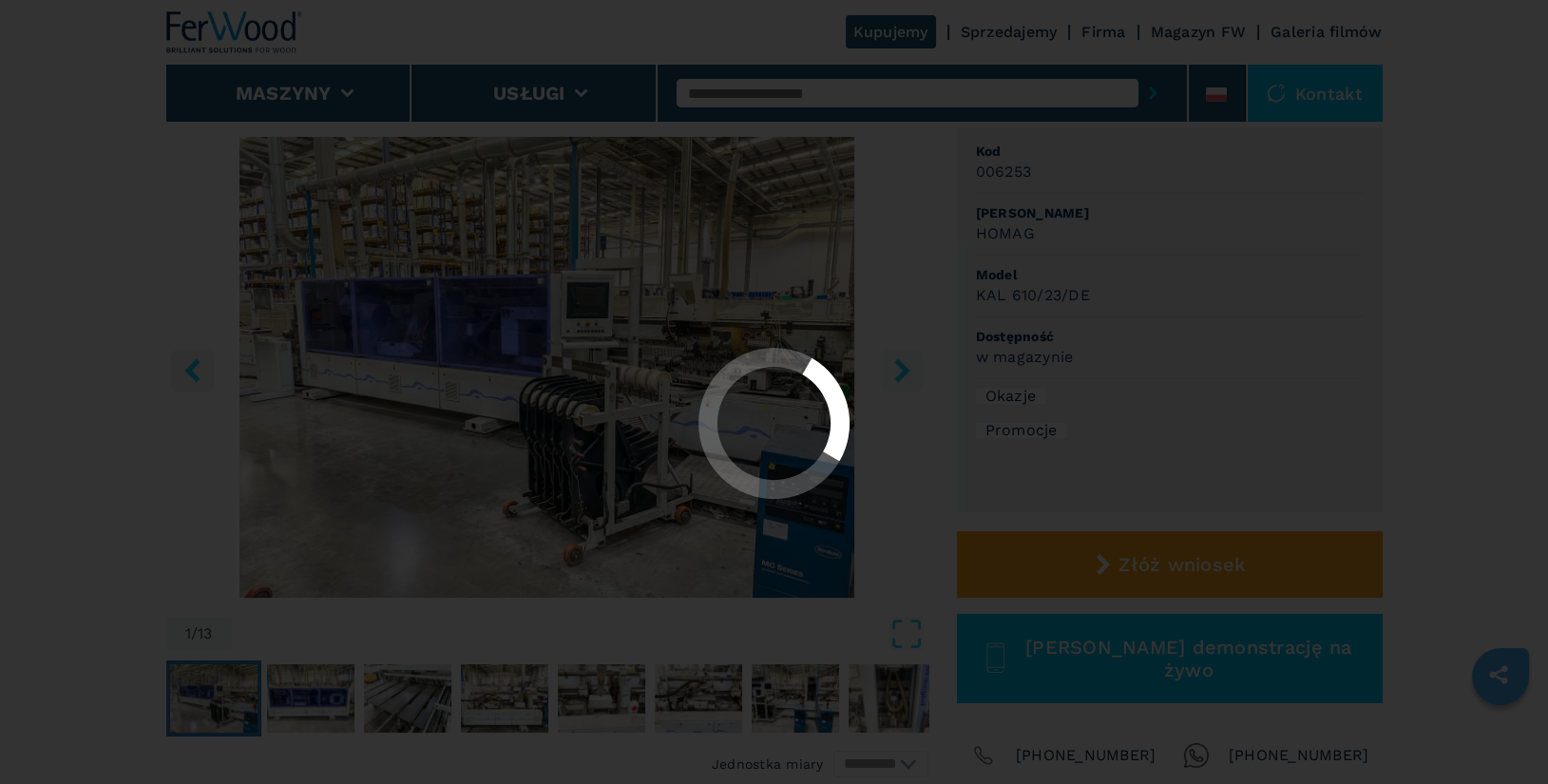
select select "**********"
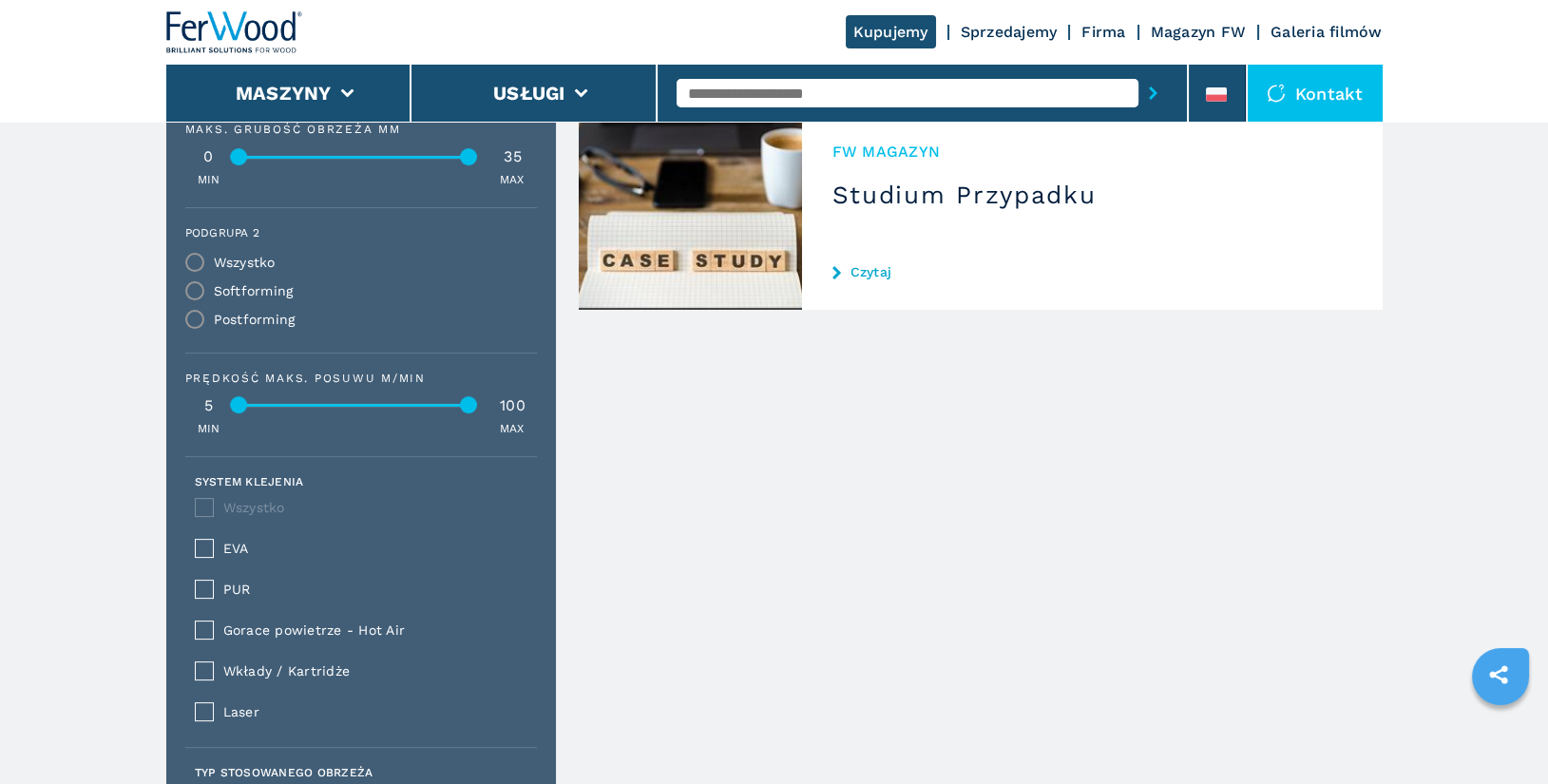
scroll to position [592, 0]
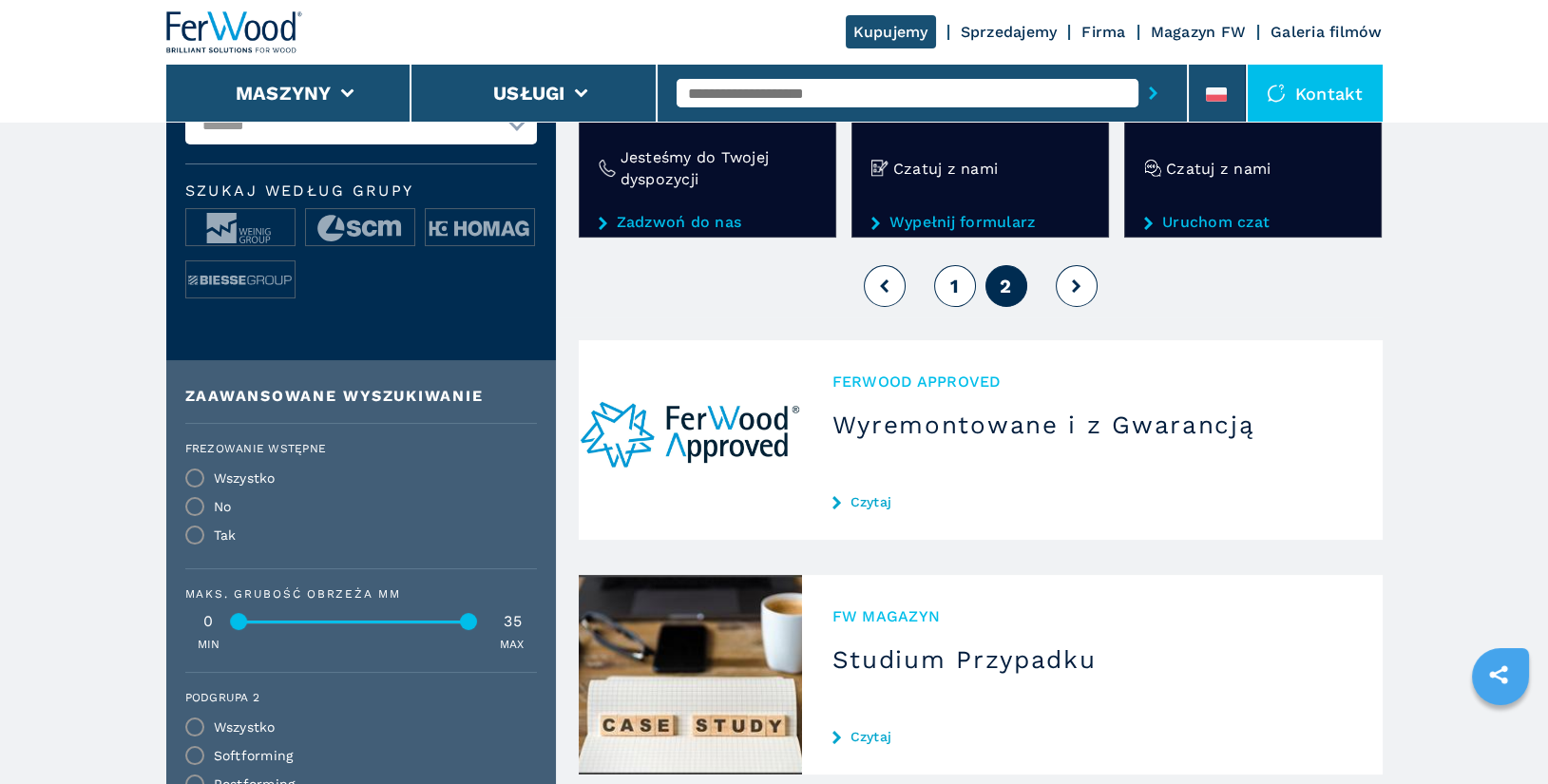
click at [954, 288] on span "1" at bounding box center [954, 286] width 9 height 23
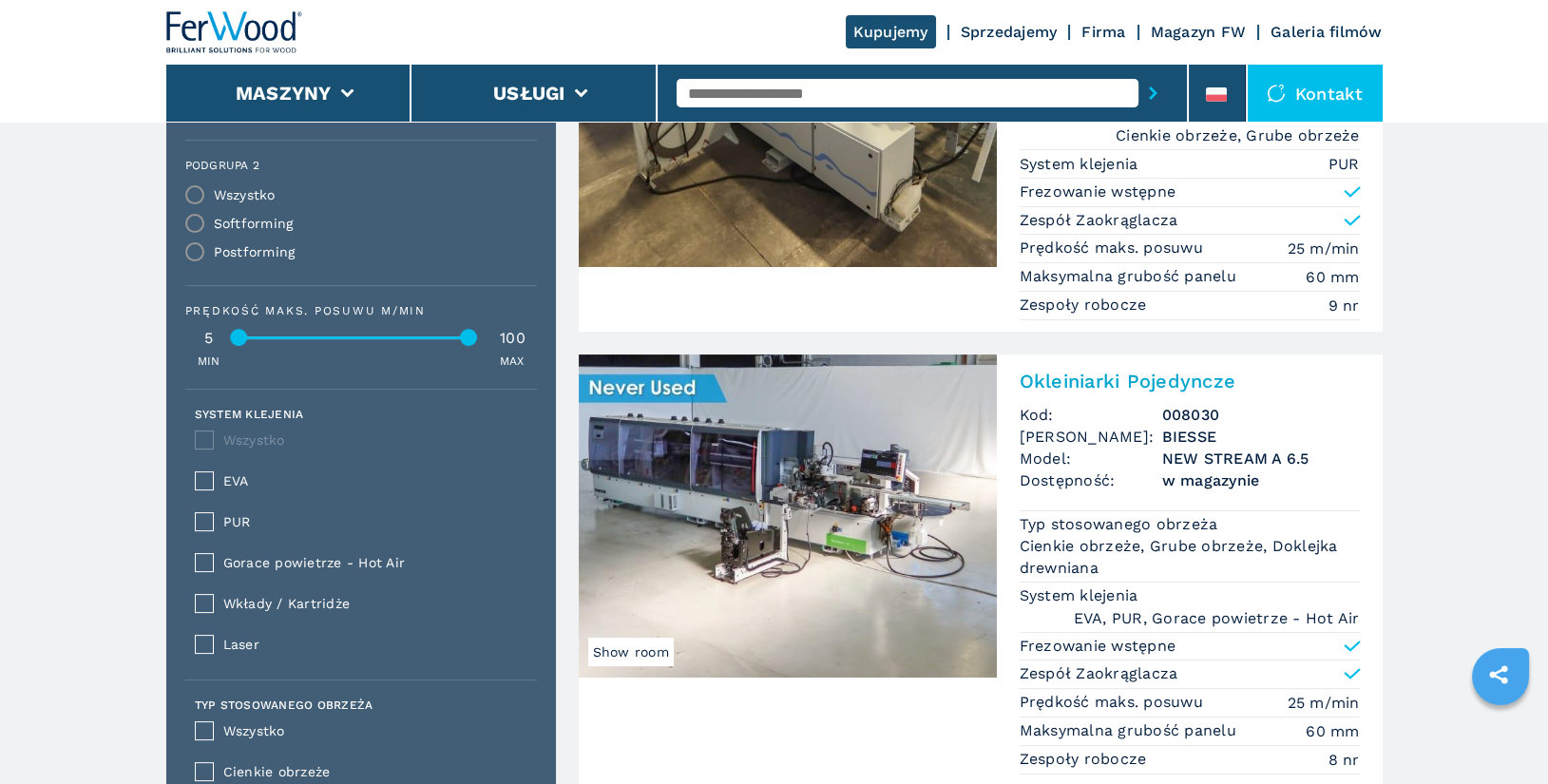
scroll to position [1184, 0]
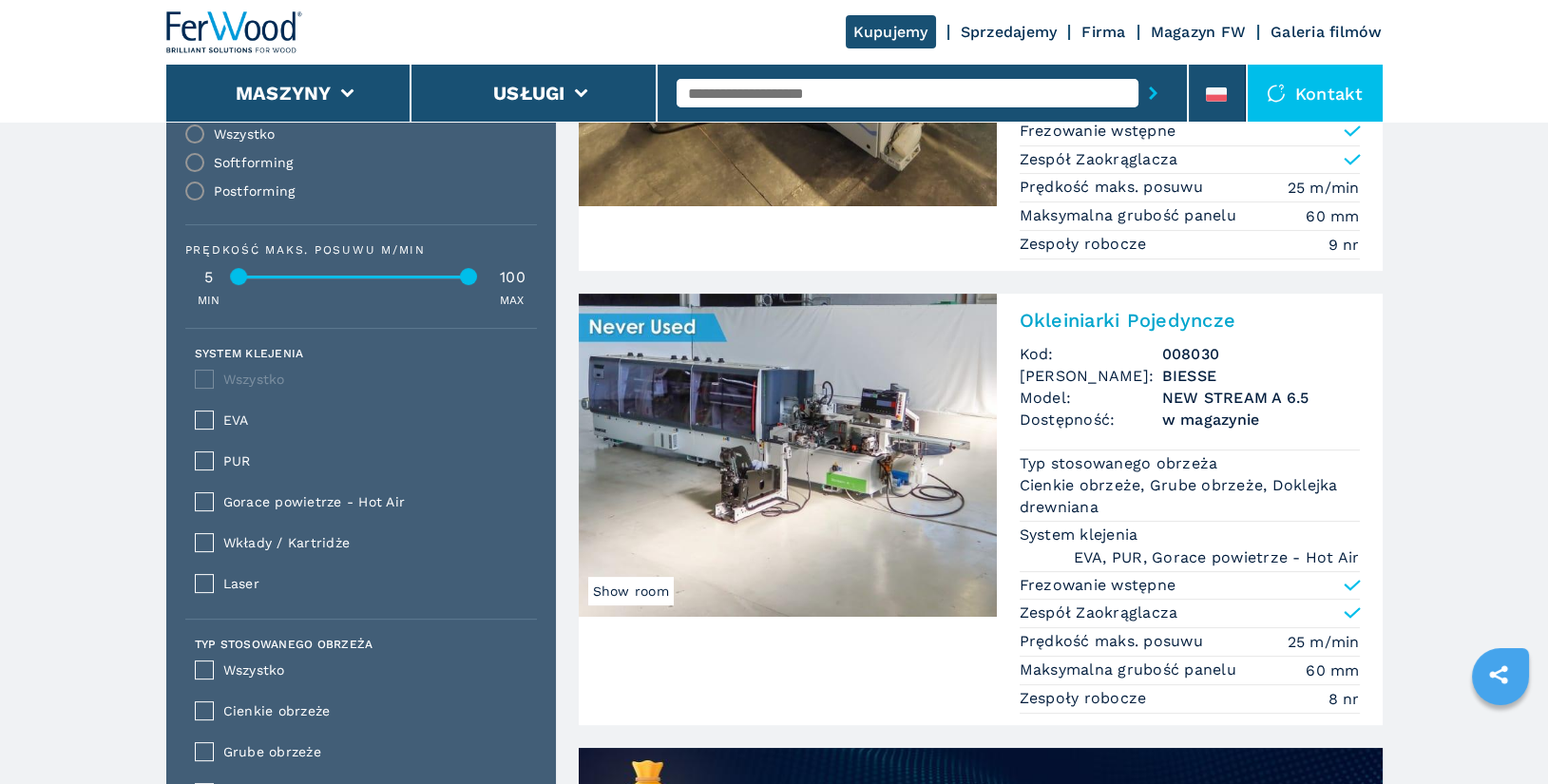
click at [1085, 314] on h2 "Okleiniarki Pojedyncze" at bounding box center [1189, 321] width 340 height 23
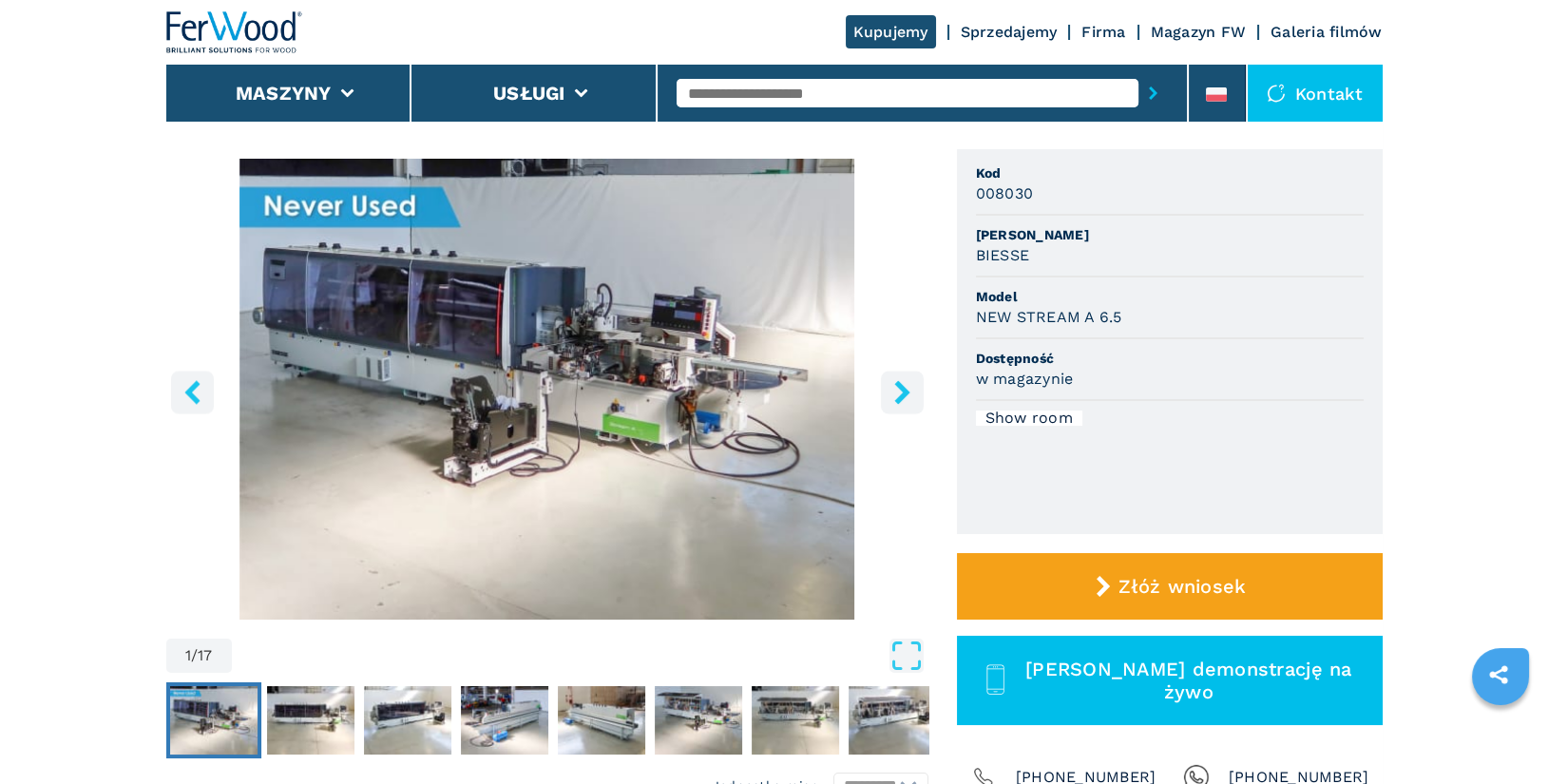
scroll to position [152, 0]
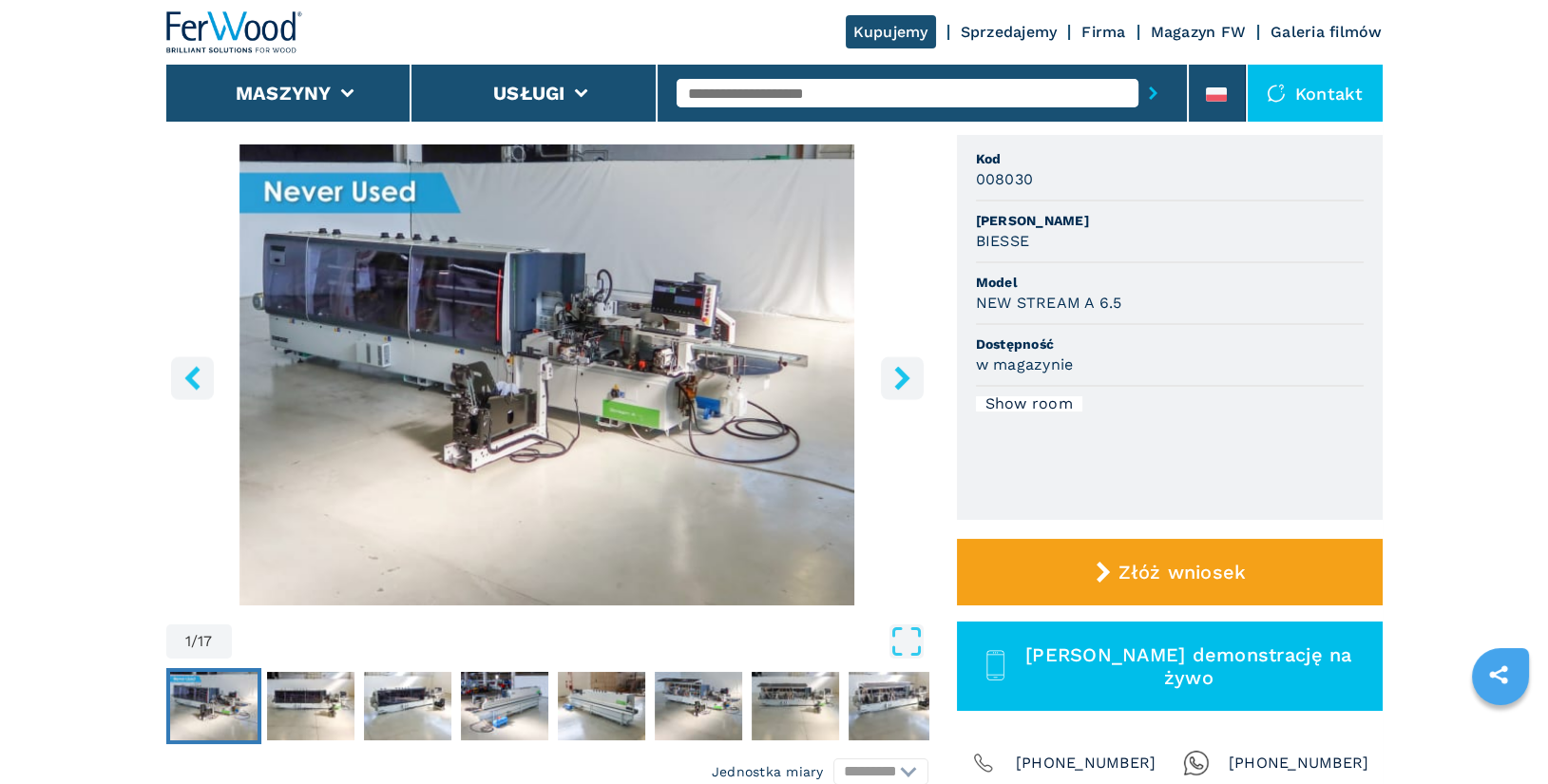
click at [893, 378] on icon "right-button" at bounding box center [902, 377] width 24 height 24
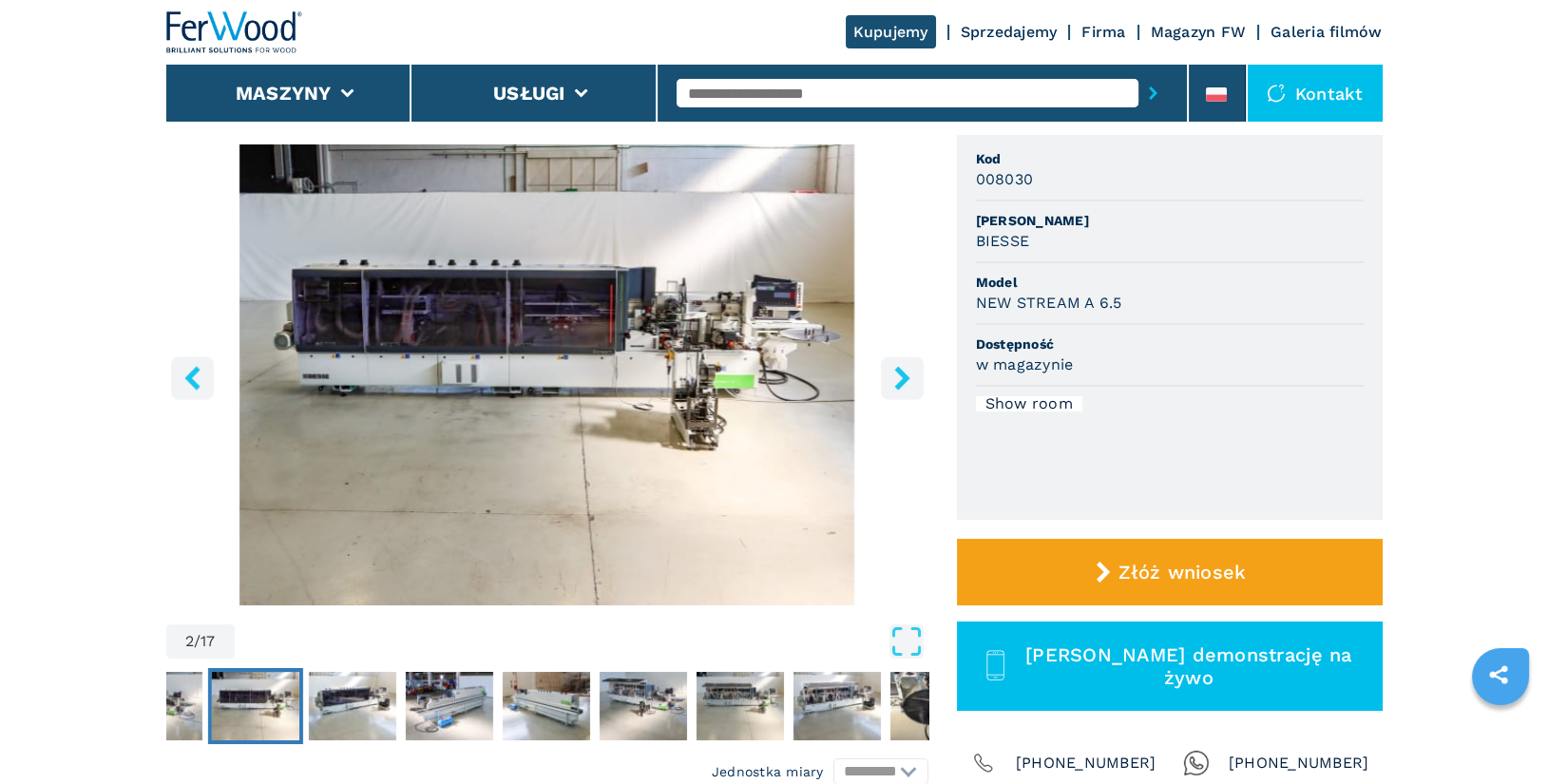
click at [893, 378] on icon "right-button" at bounding box center [902, 377] width 24 height 24
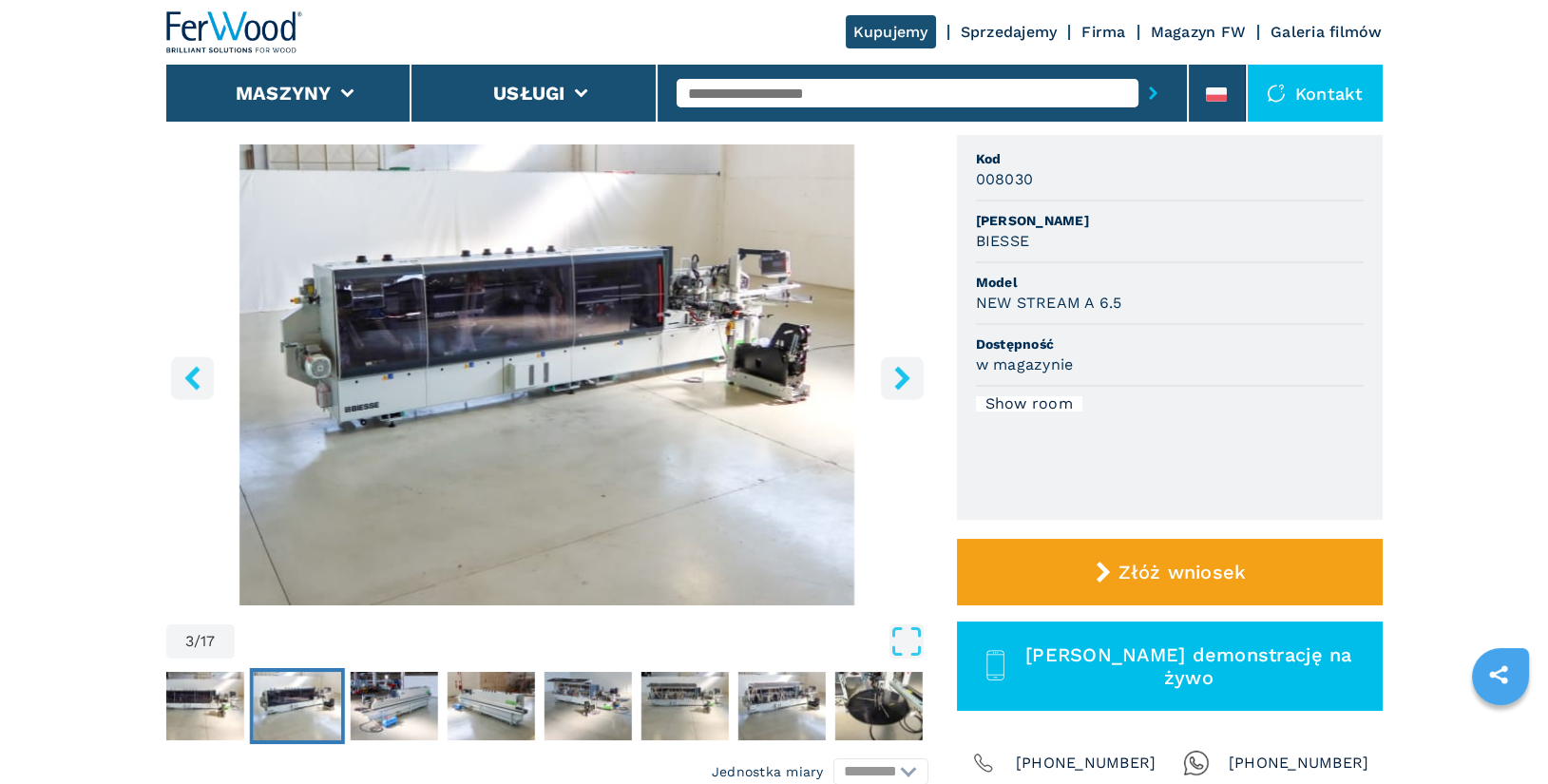
click at [893, 378] on icon "right-button" at bounding box center [902, 377] width 24 height 24
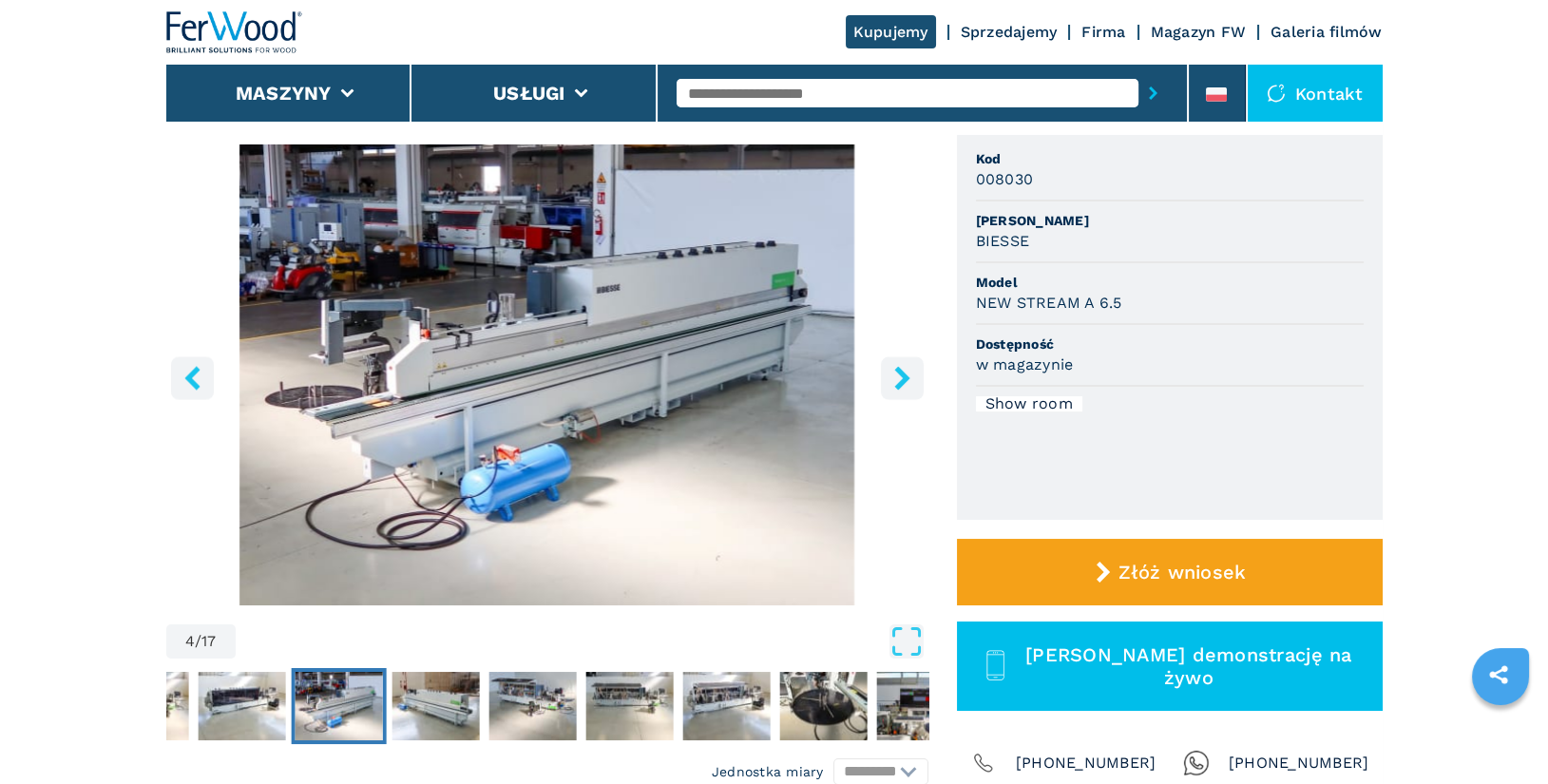
click at [893, 378] on icon "right-button" at bounding box center [902, 377] width 24 height 24
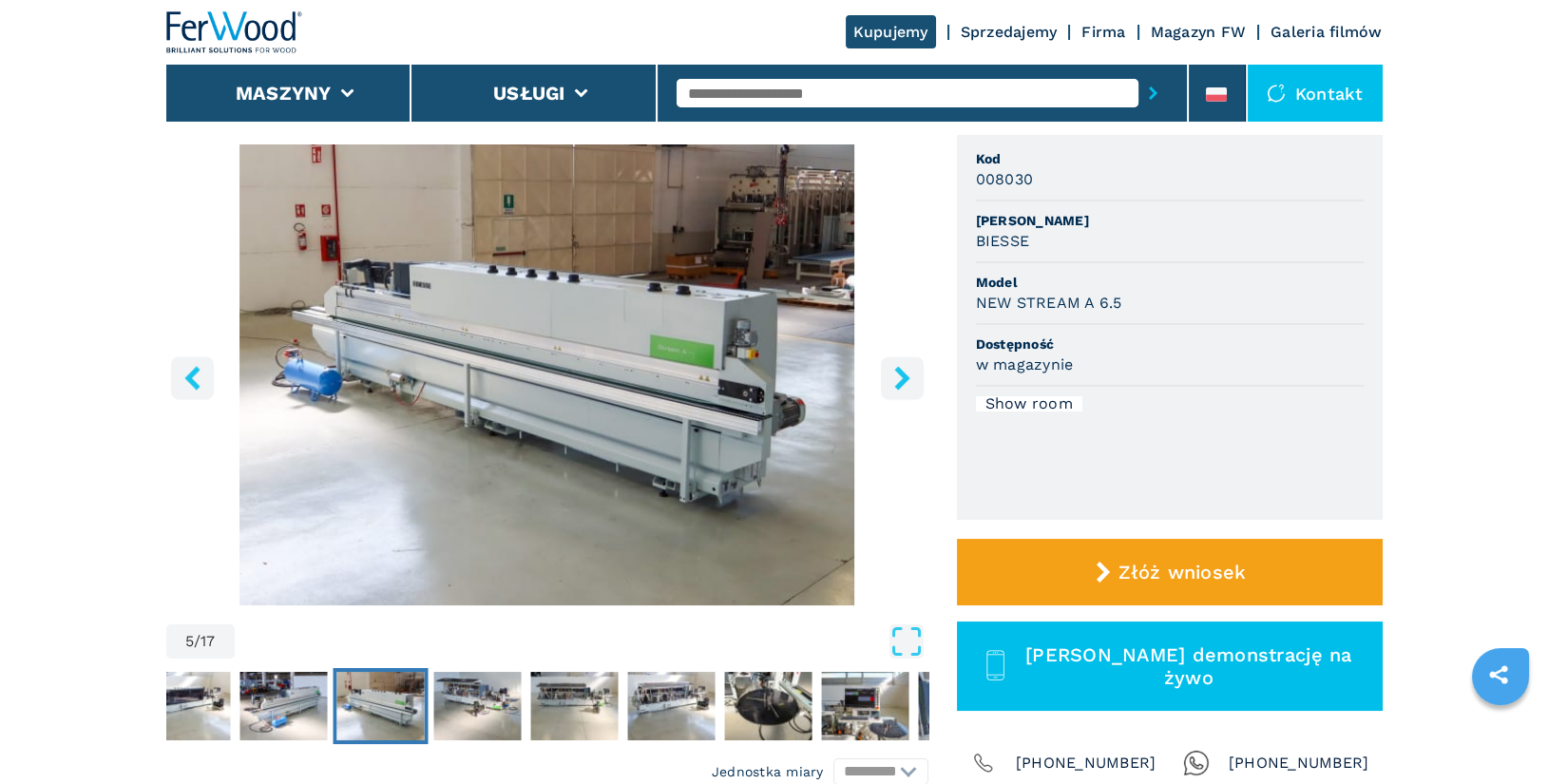
click at [893, 378] on icon "right-button" at bounding box center [902, 377] width 24 height 24
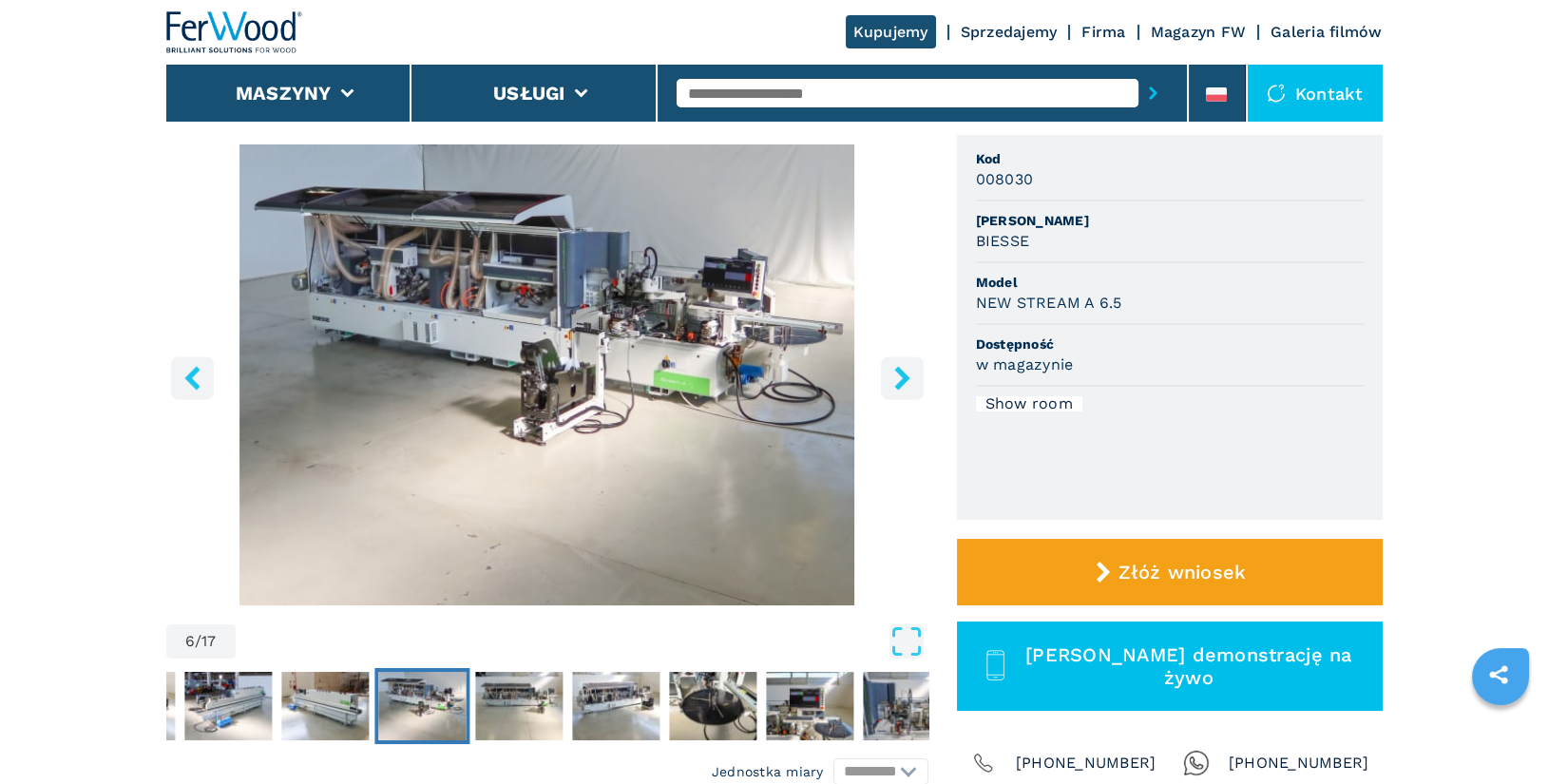
click at [893, 378] on icon "right-button" at bounding box center [902, 377] width 24 height 24
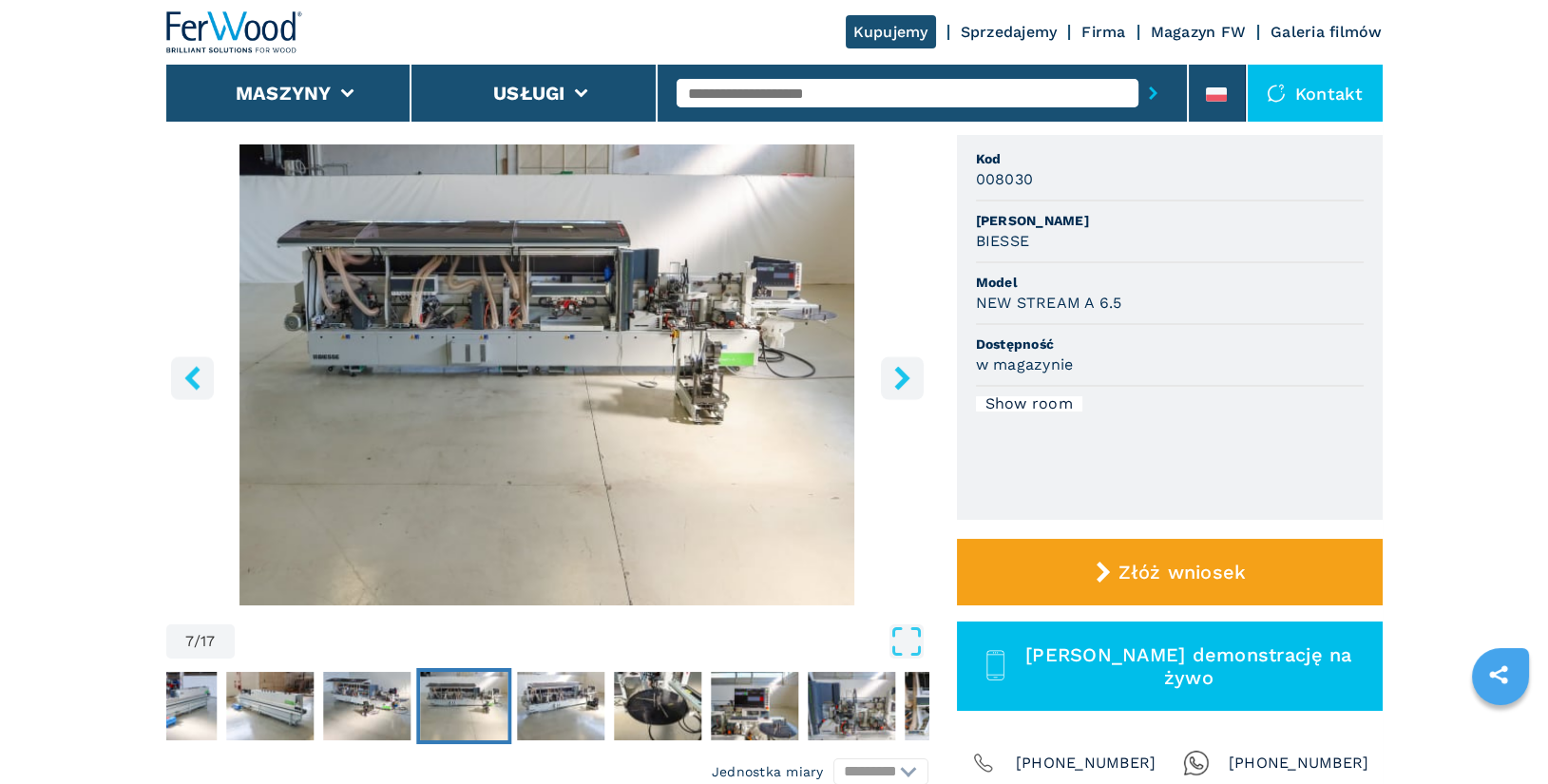
click at [639, 378] on img "Go to Slide 7" at bounding box center [548, 375] width 762 height 461
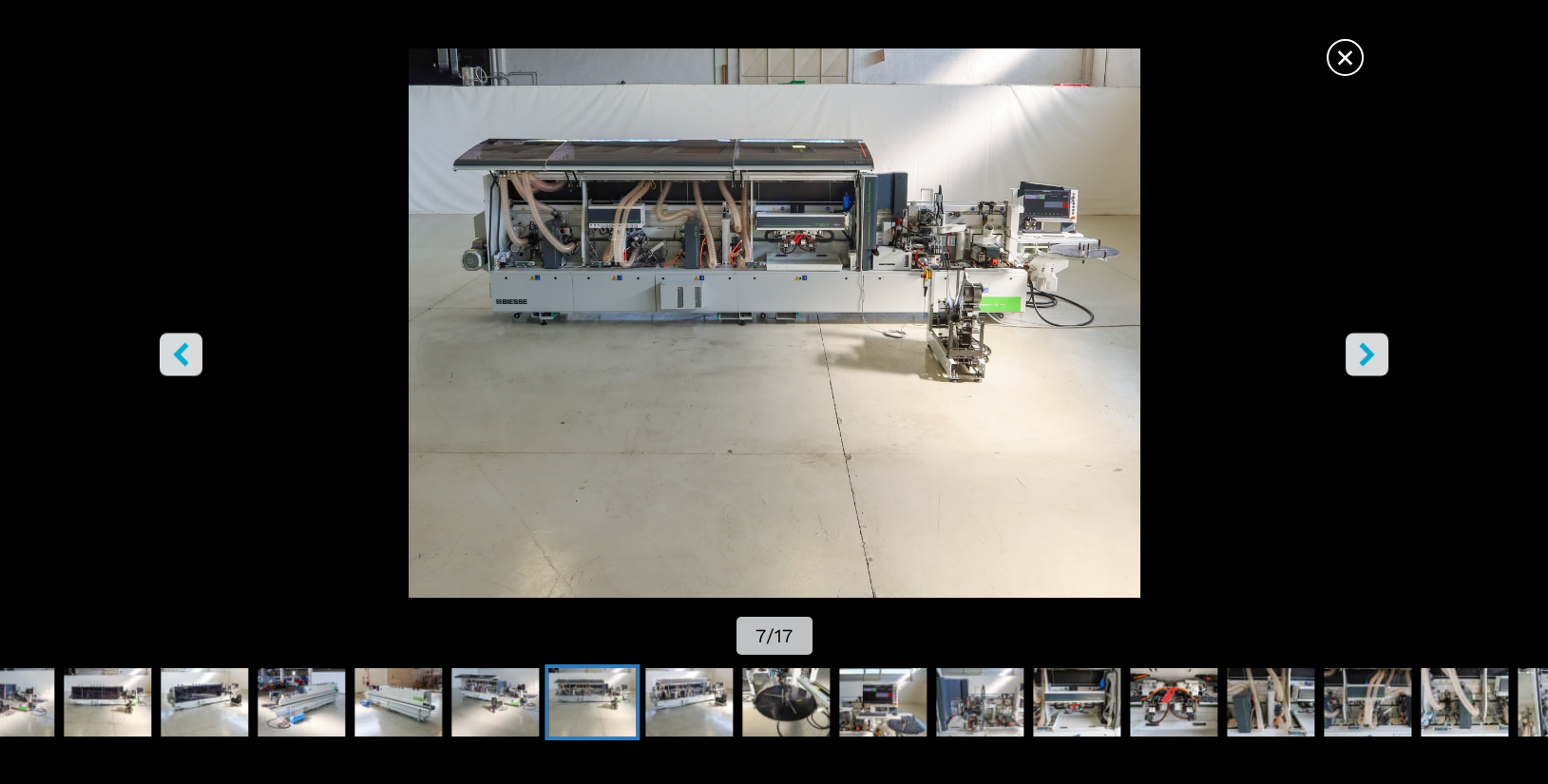
click at [1381, 355] on button "right-button" at bounding box center [1367, 354] width 43 height 43
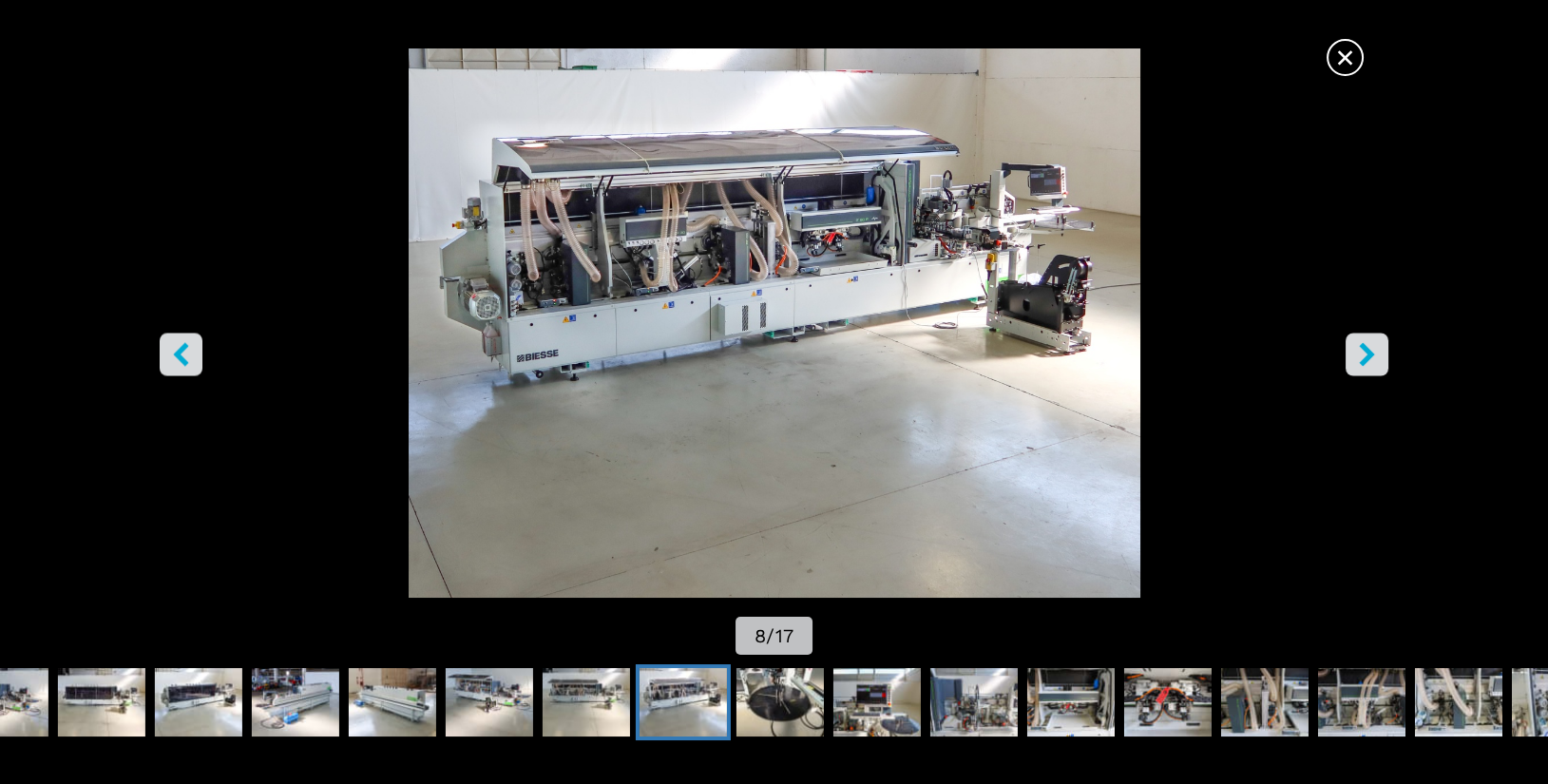
click at [1378, 355] on button "right-button" at bounding box center [1367, 354] width 43 height 43
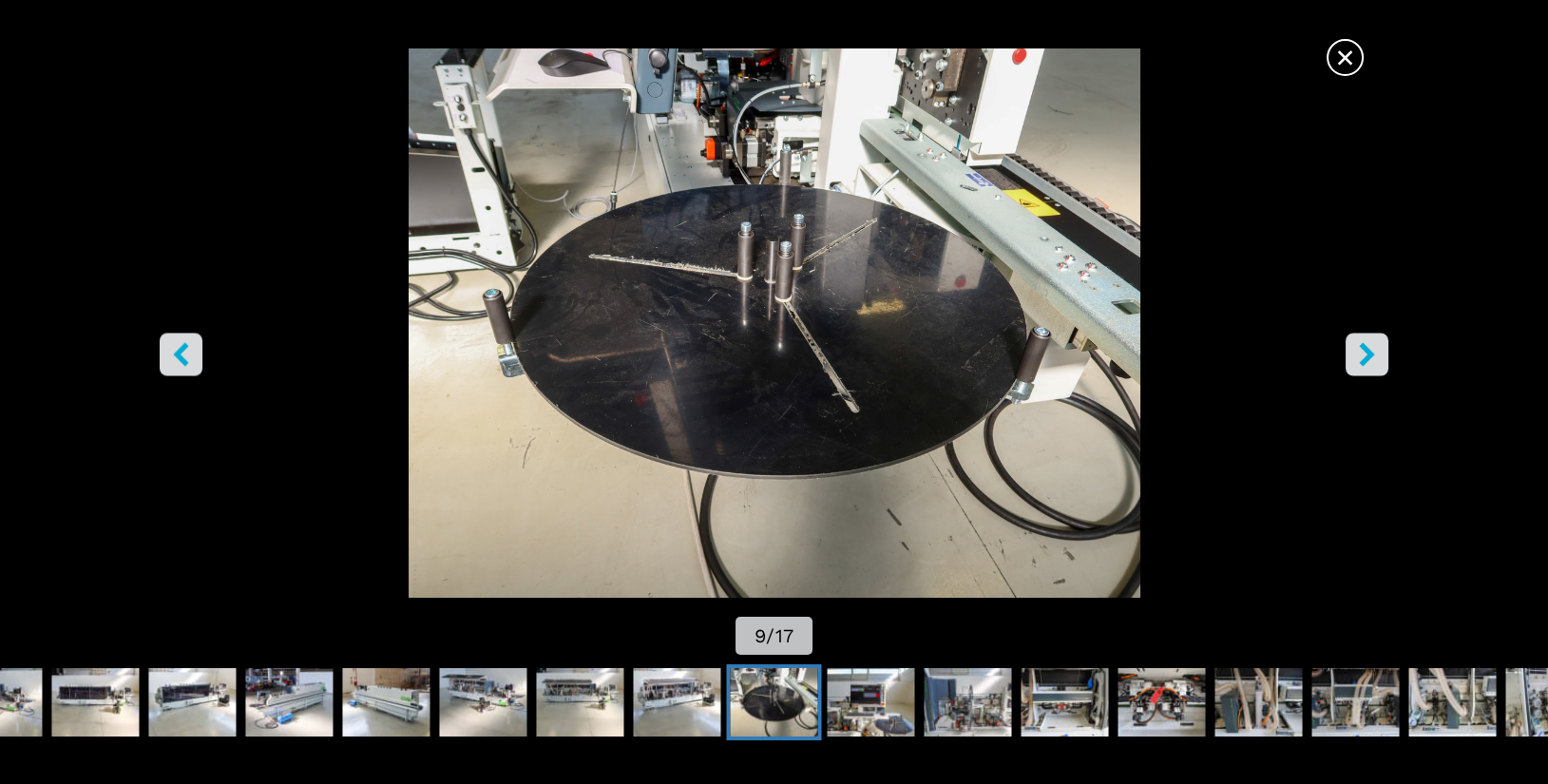
click at [1378, 355] on icon "right-button" at bounding box center [1367, 353] width 24 height 24
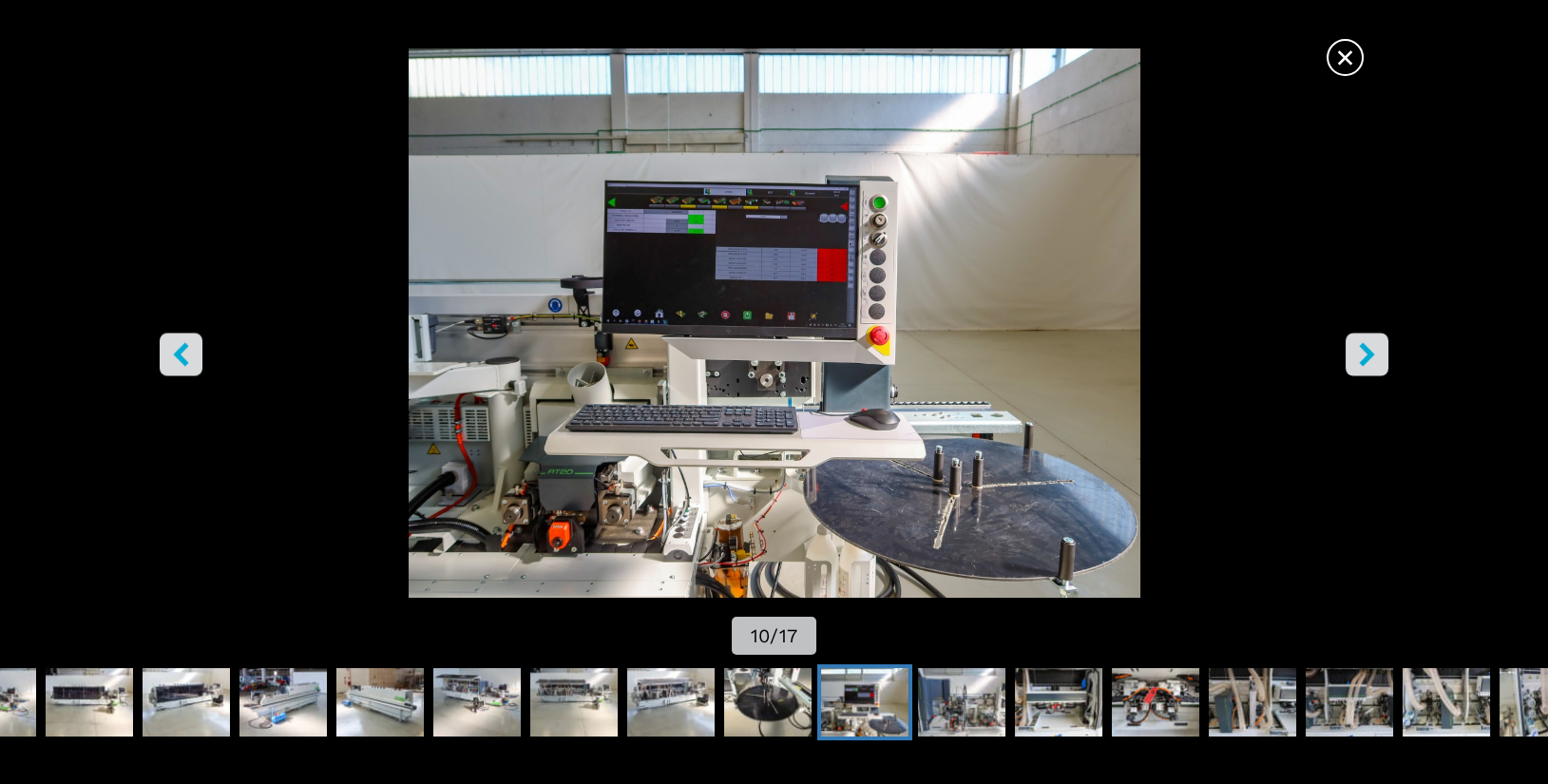
click at [1378, 355] on icon "right-button" at bounding box center [1367, 353] width 24 height 24
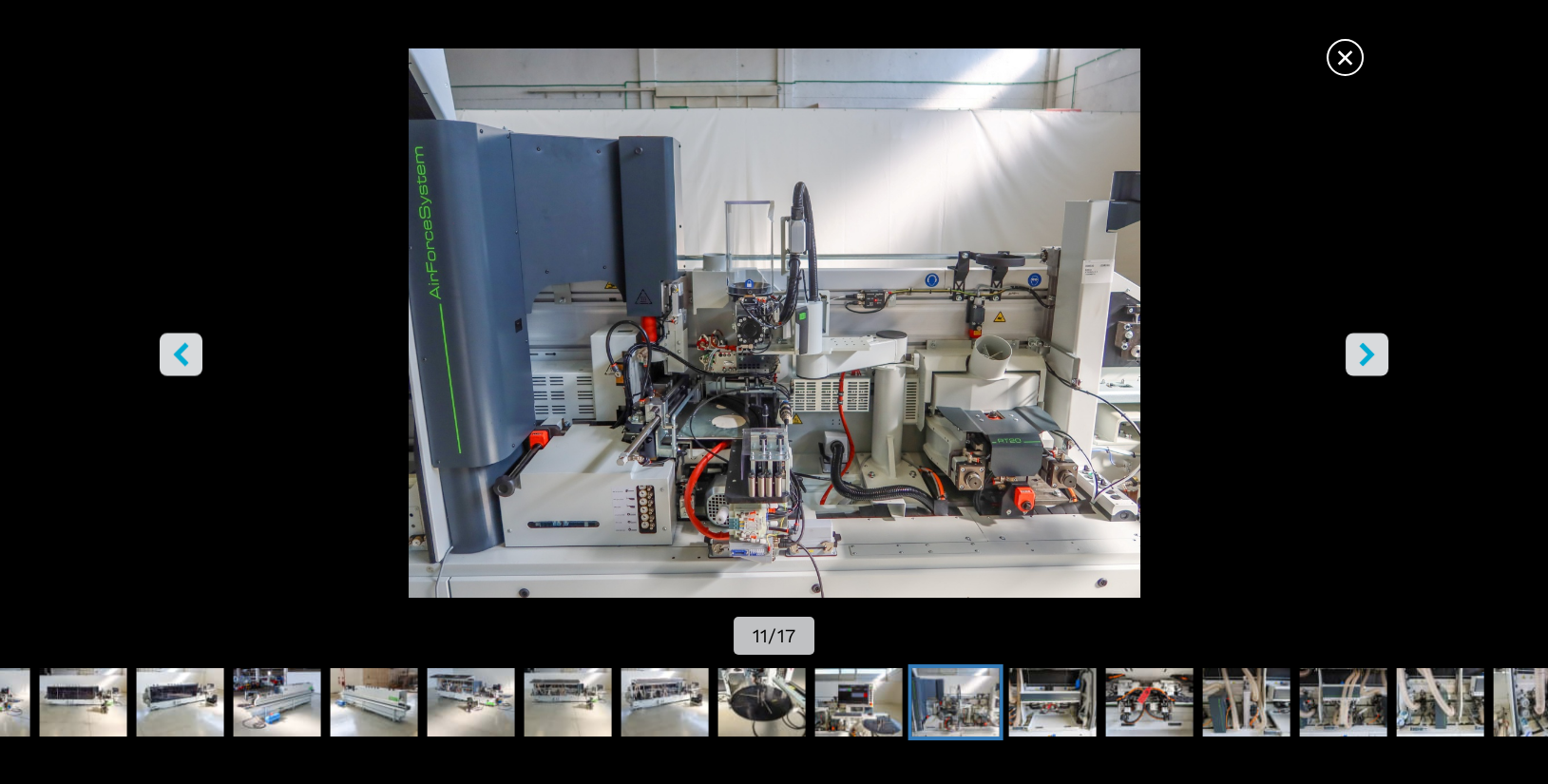
click at [1378, 355] on icon "right-button" at bounding box center [1367, 353] width 24 height 24
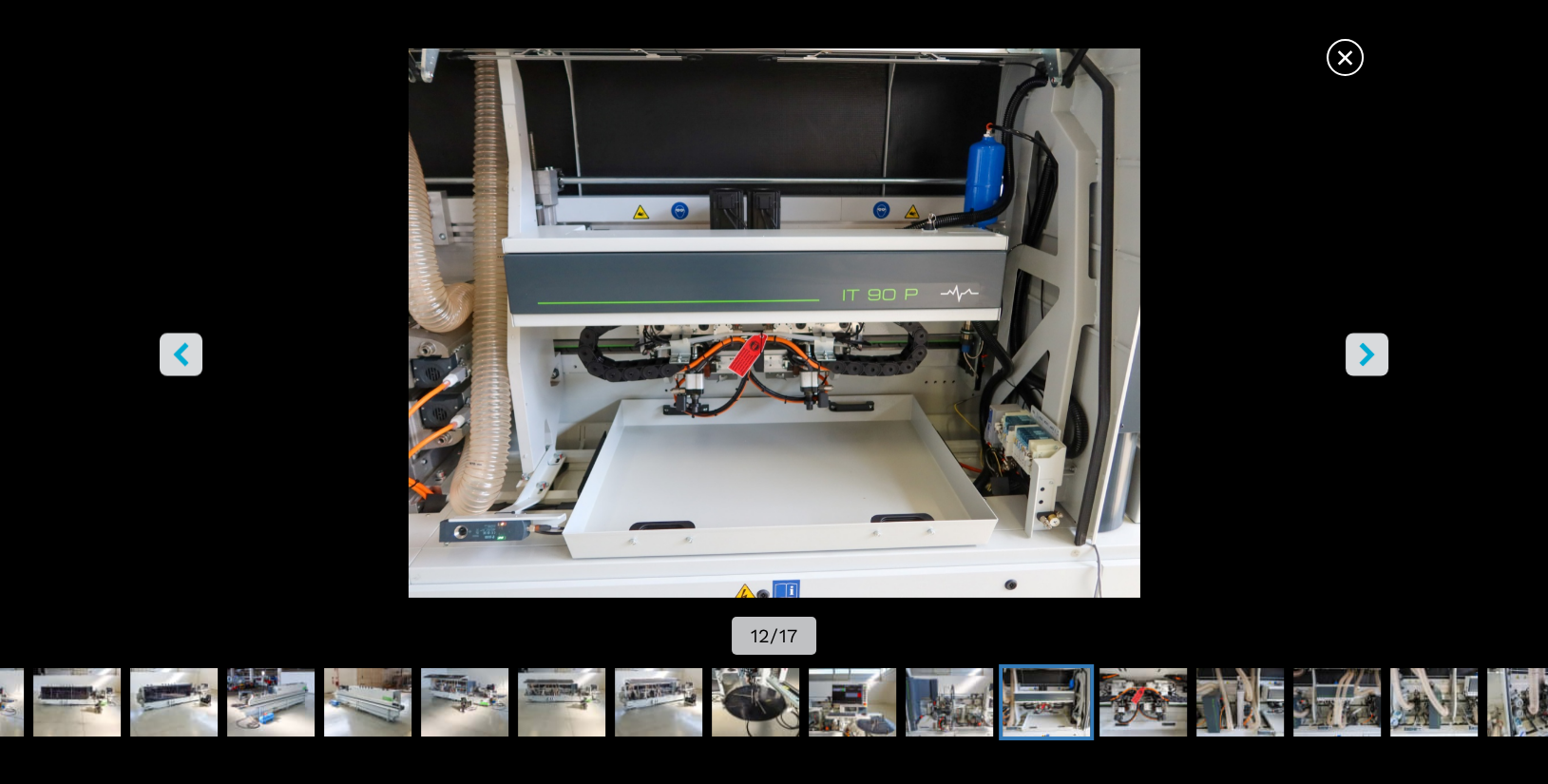
click at [1378, 355] on icon "right-button" at bounding box center [1367, 353] width 24 height 24
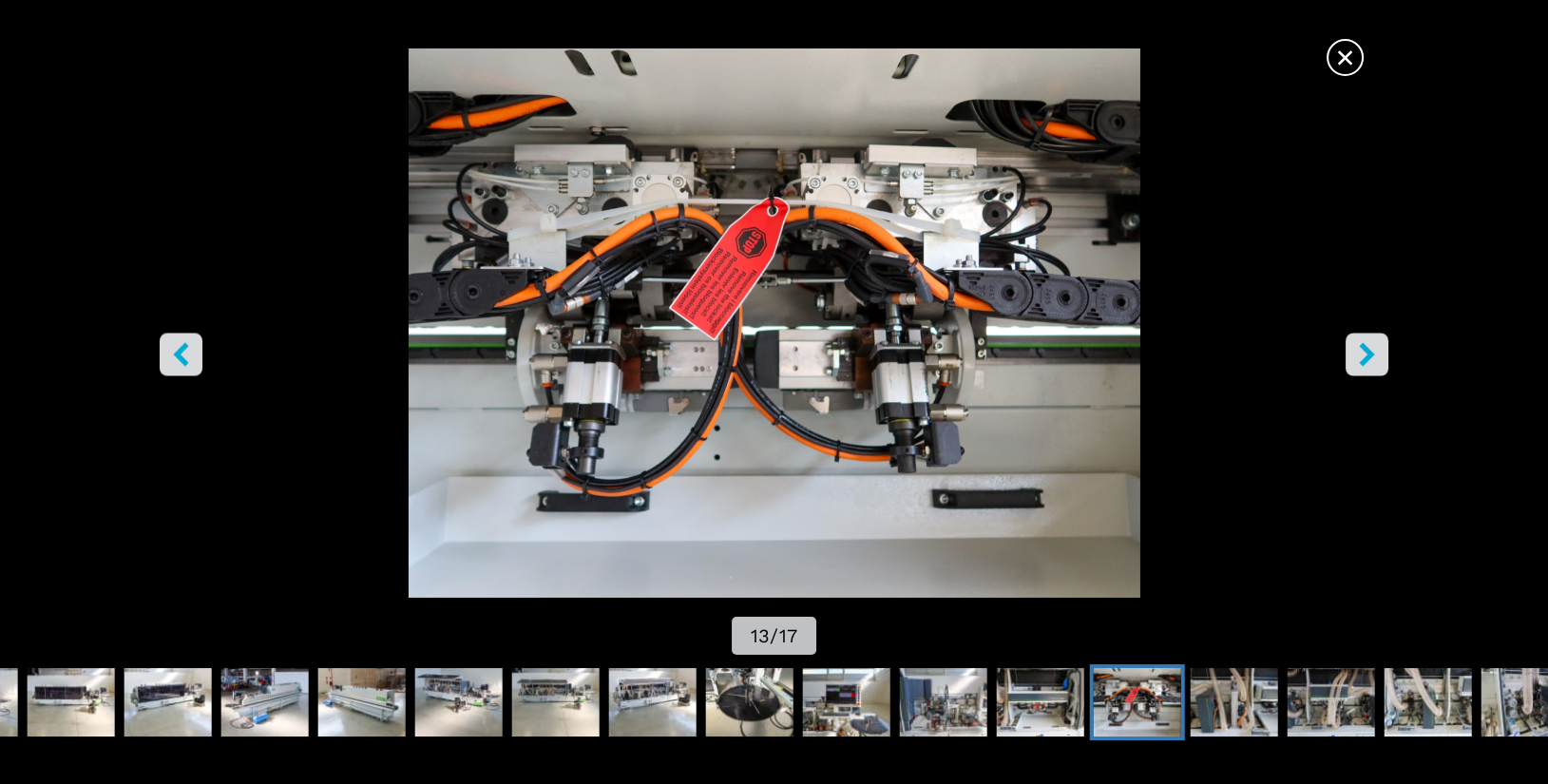
click at [1378, 355] on icon "right-button" at bounding box center [1367, 353] width 24 height 24
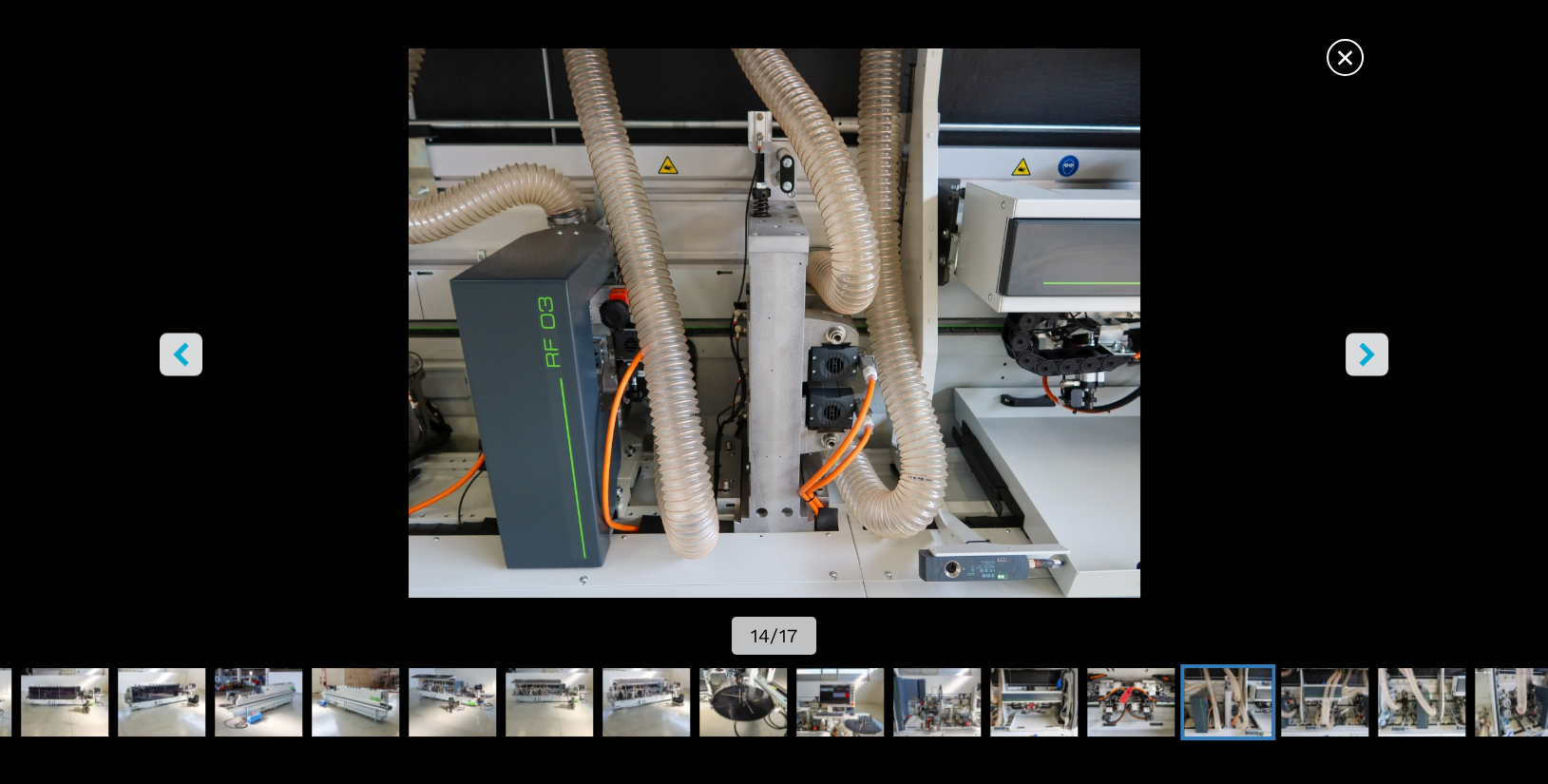
click at [1378, 355] on icon "right-button" at bounding box center [1367, 353] width 24 height 24
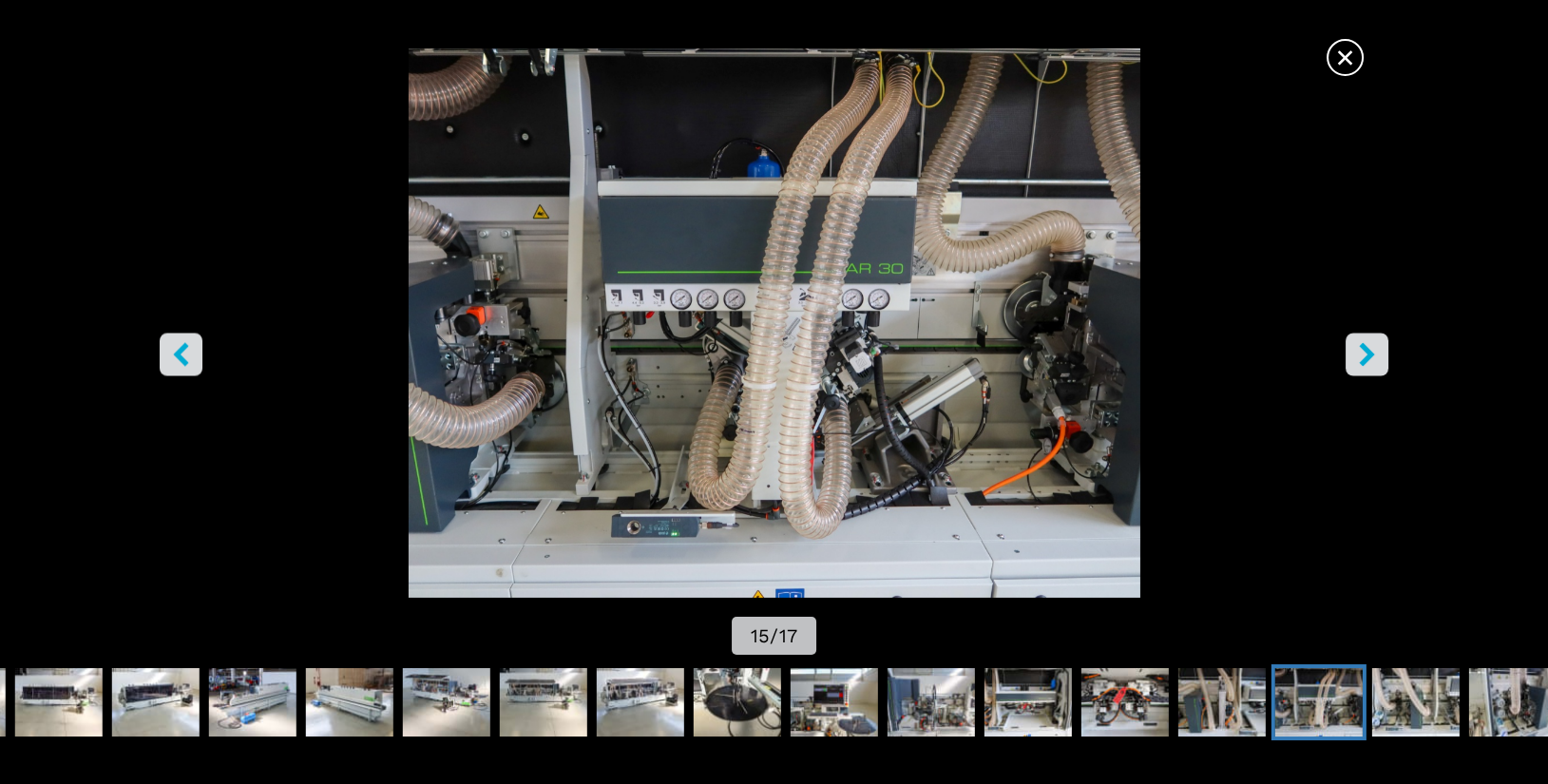
click at [1378, 355] on icon "right-button" at bounding box center [1367, 353] width 24 height 24
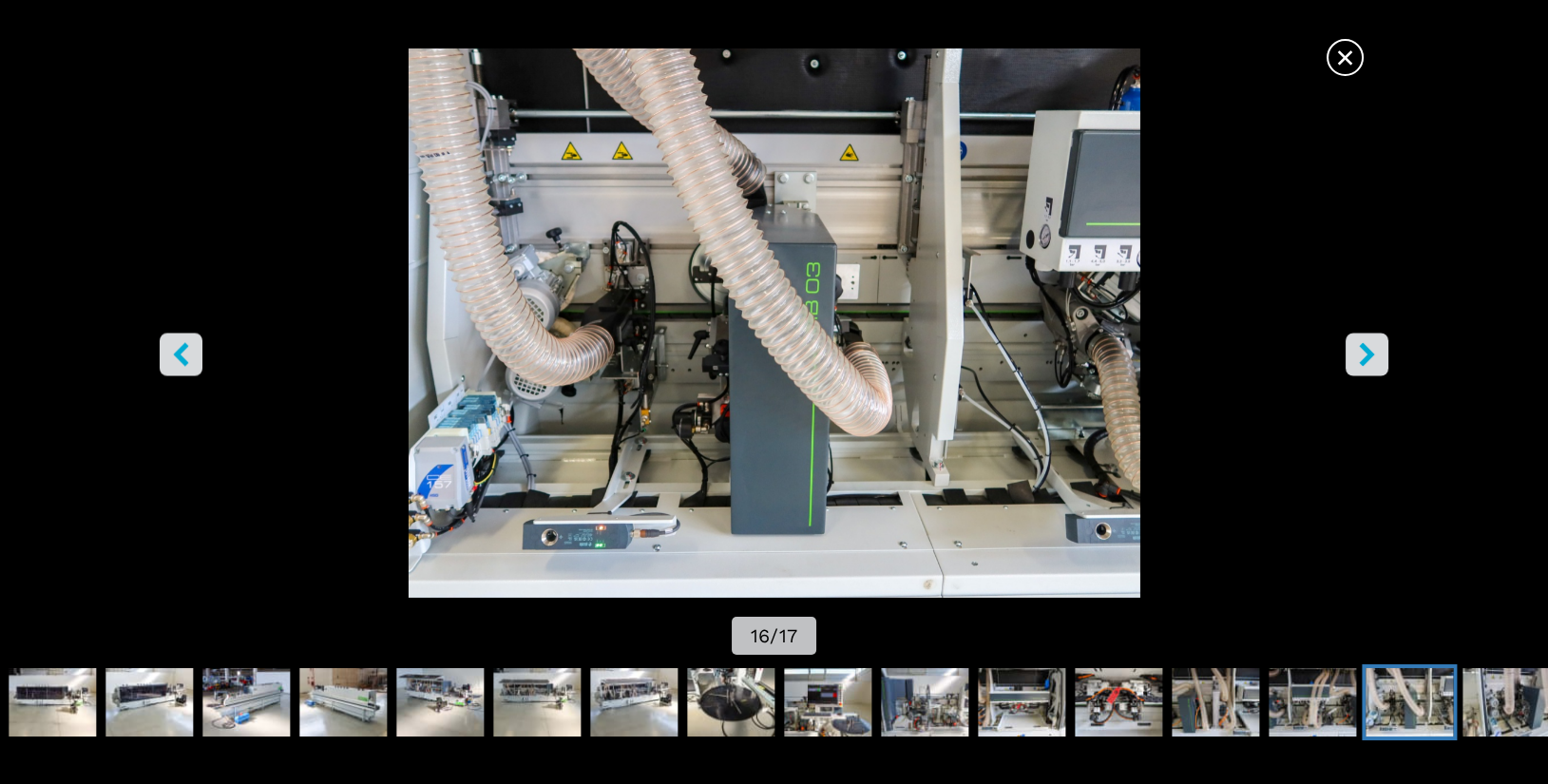
click at [1378, 355] on icon "right-button" at bounding box center [1367, 353] width 24 height 24
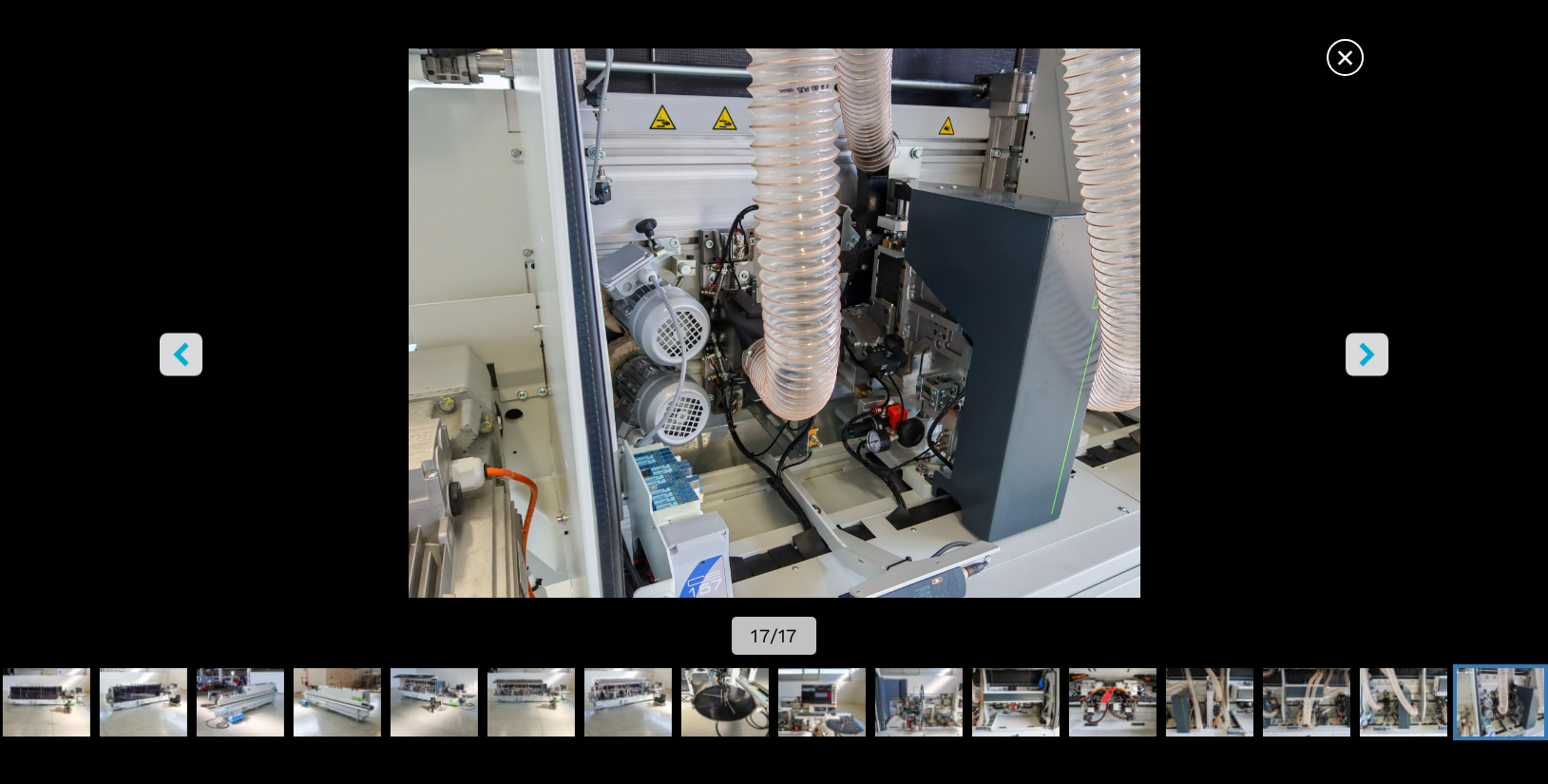
click at [1359, 46] on span "×" at bounding box center [1345, 54] width 34 height 34
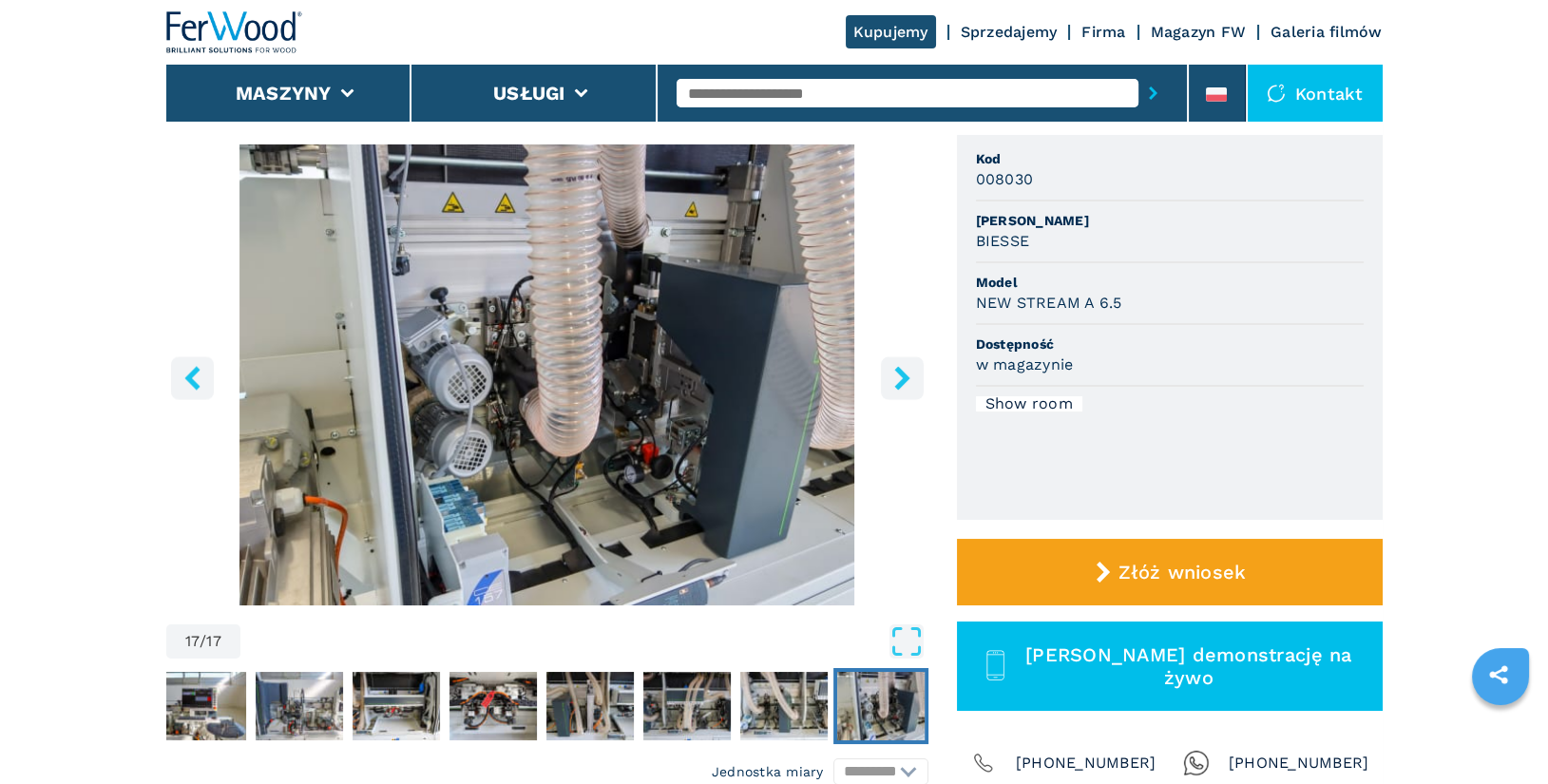
click at [844, 74] on div at bounding box center [922, 93] width 491 height 44
click at [843, 87] on input "text" at bounding box center [908, 93] width 462 height 29
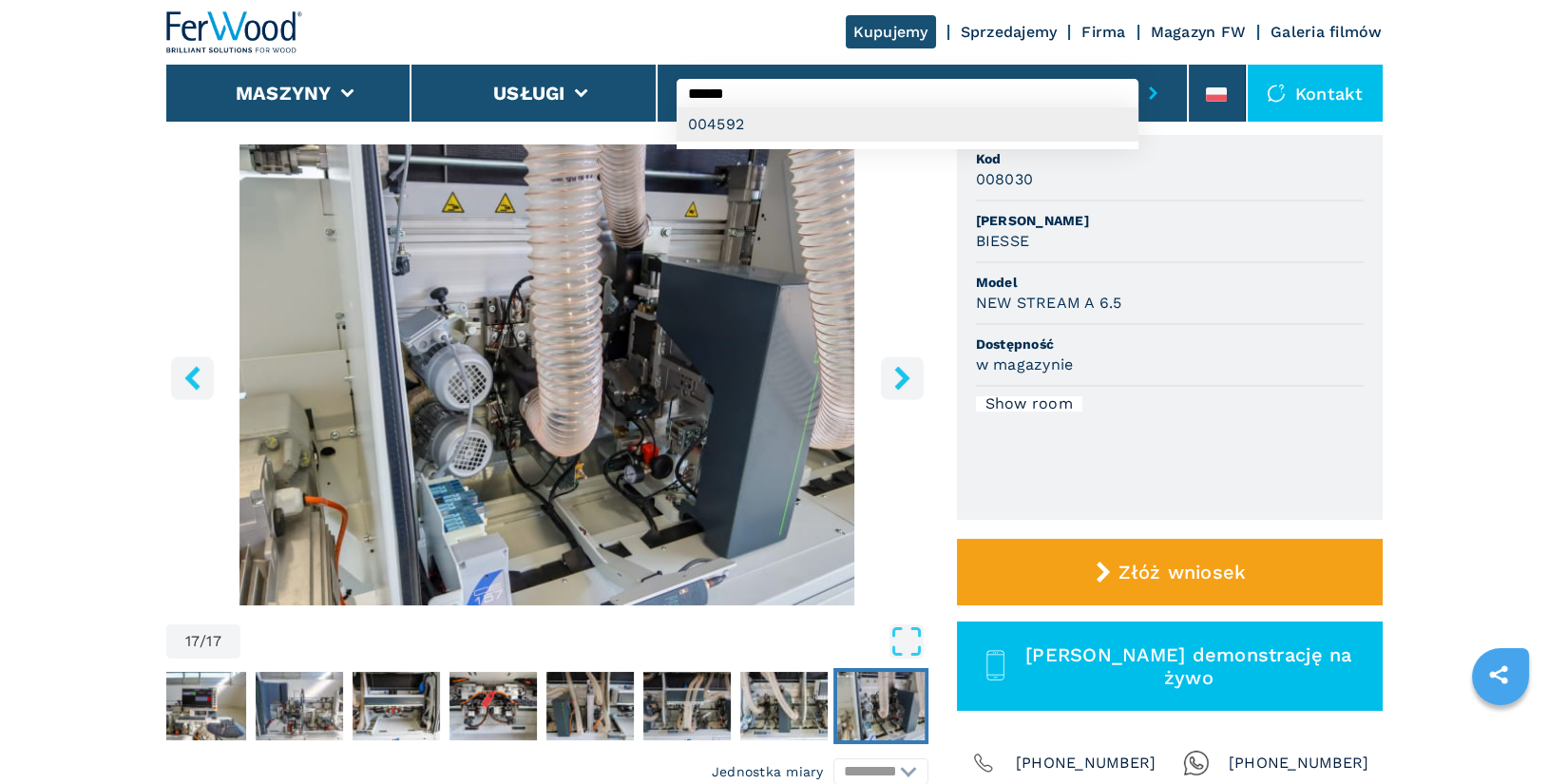
type input "******"
click at [862, 123] on div "004592" at bounding box center [908, 124] width 462 height 34
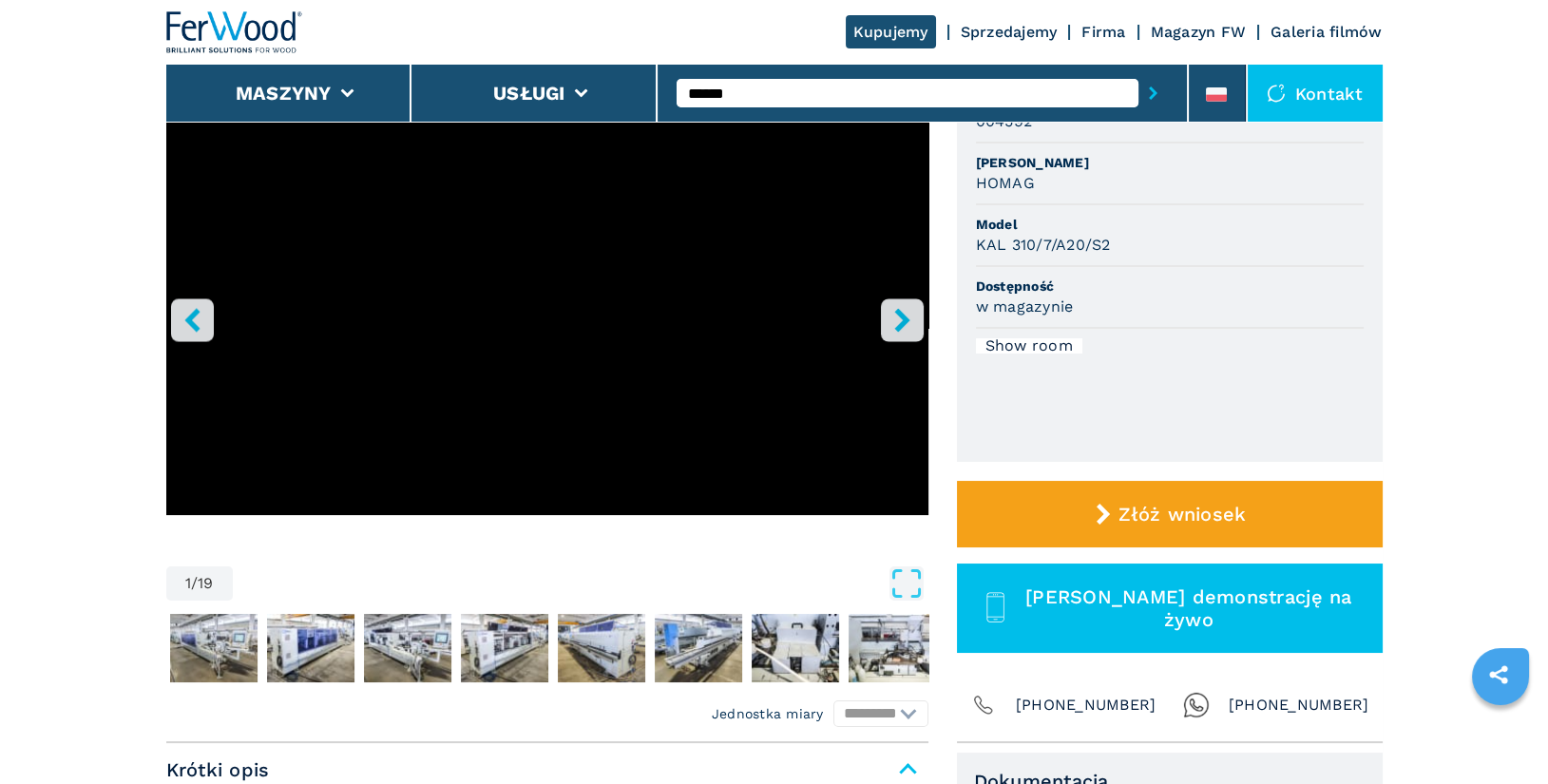
scroll to position [212, 0]
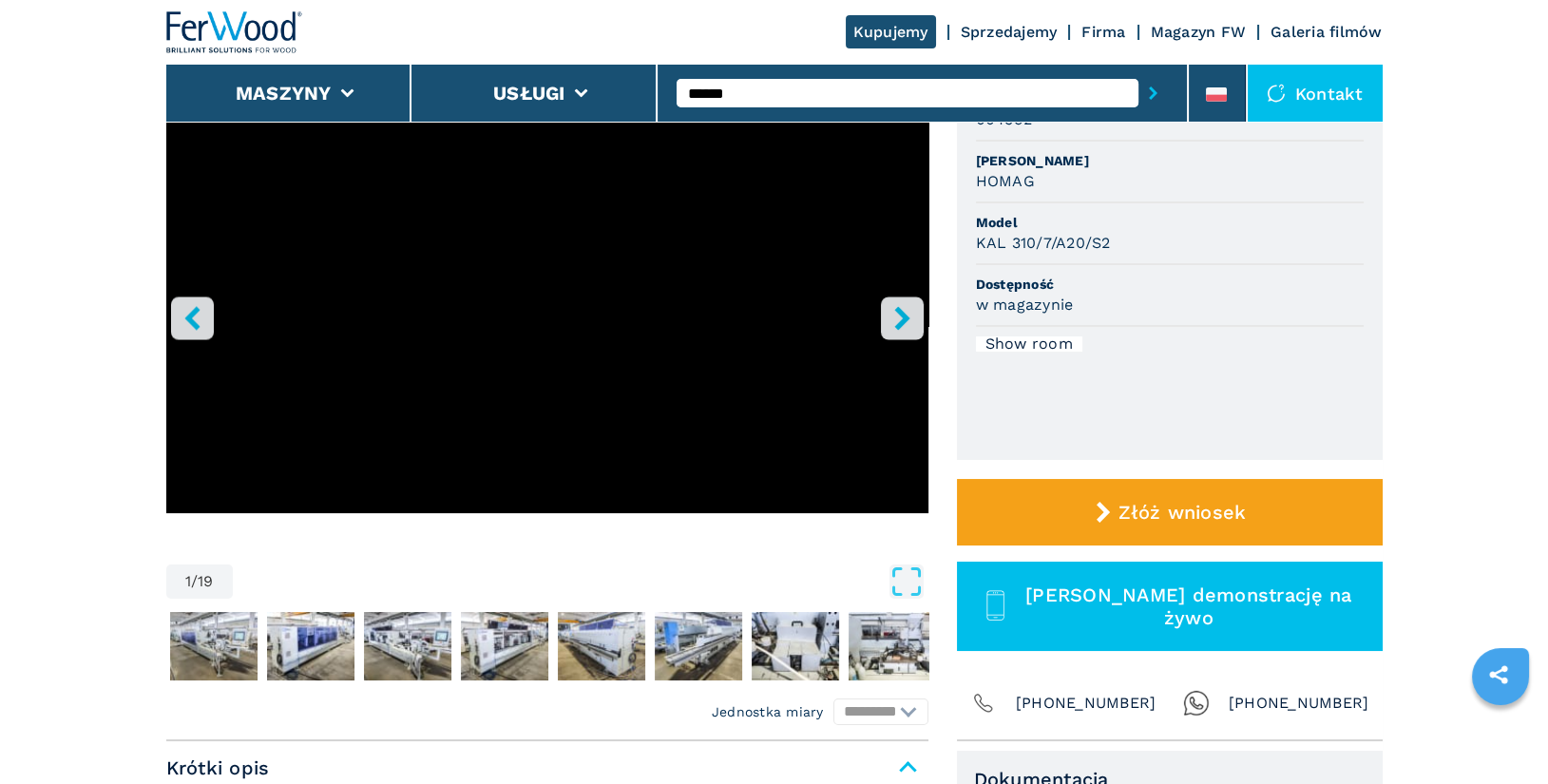
click at [892, 319] on icon "right-button" at bounding box center [902, 318] width 24 height 24
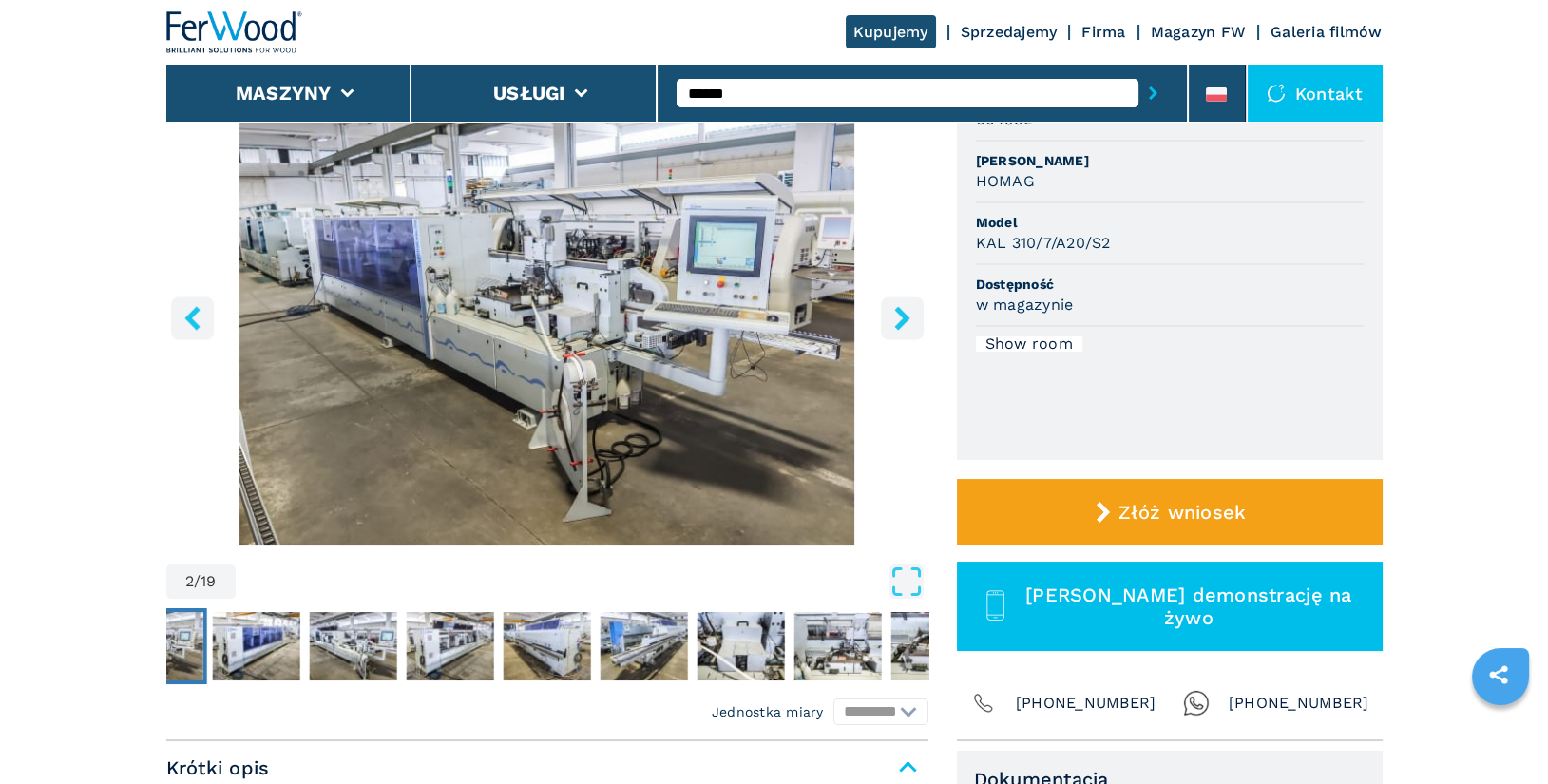
click at [892, 319] on icon "right-button" at bounding box center [902, 318] width 24 height 24
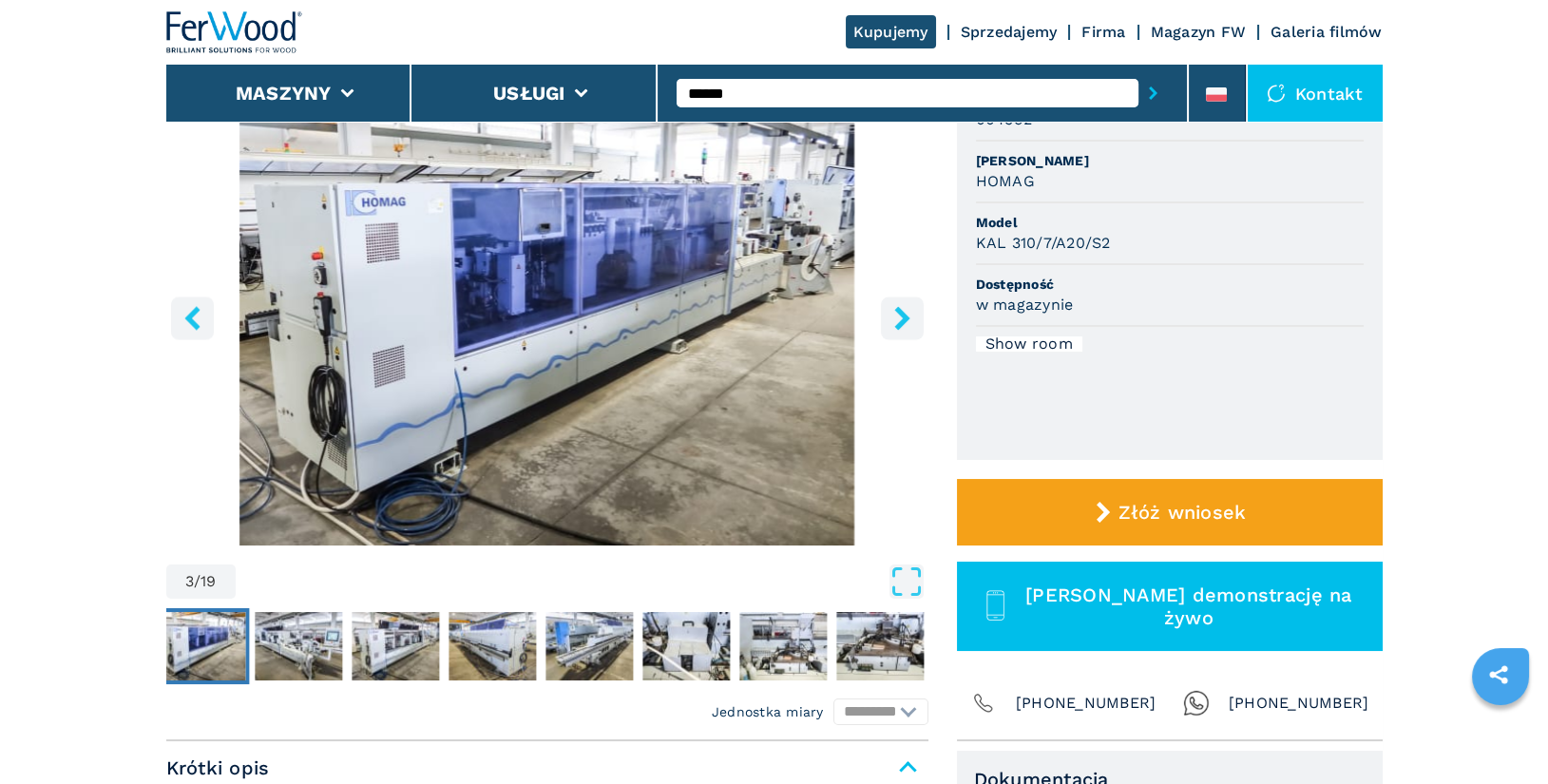
click at [892, 319] on icon "right-button" at bounding box center [902, 318] width 24 height 24
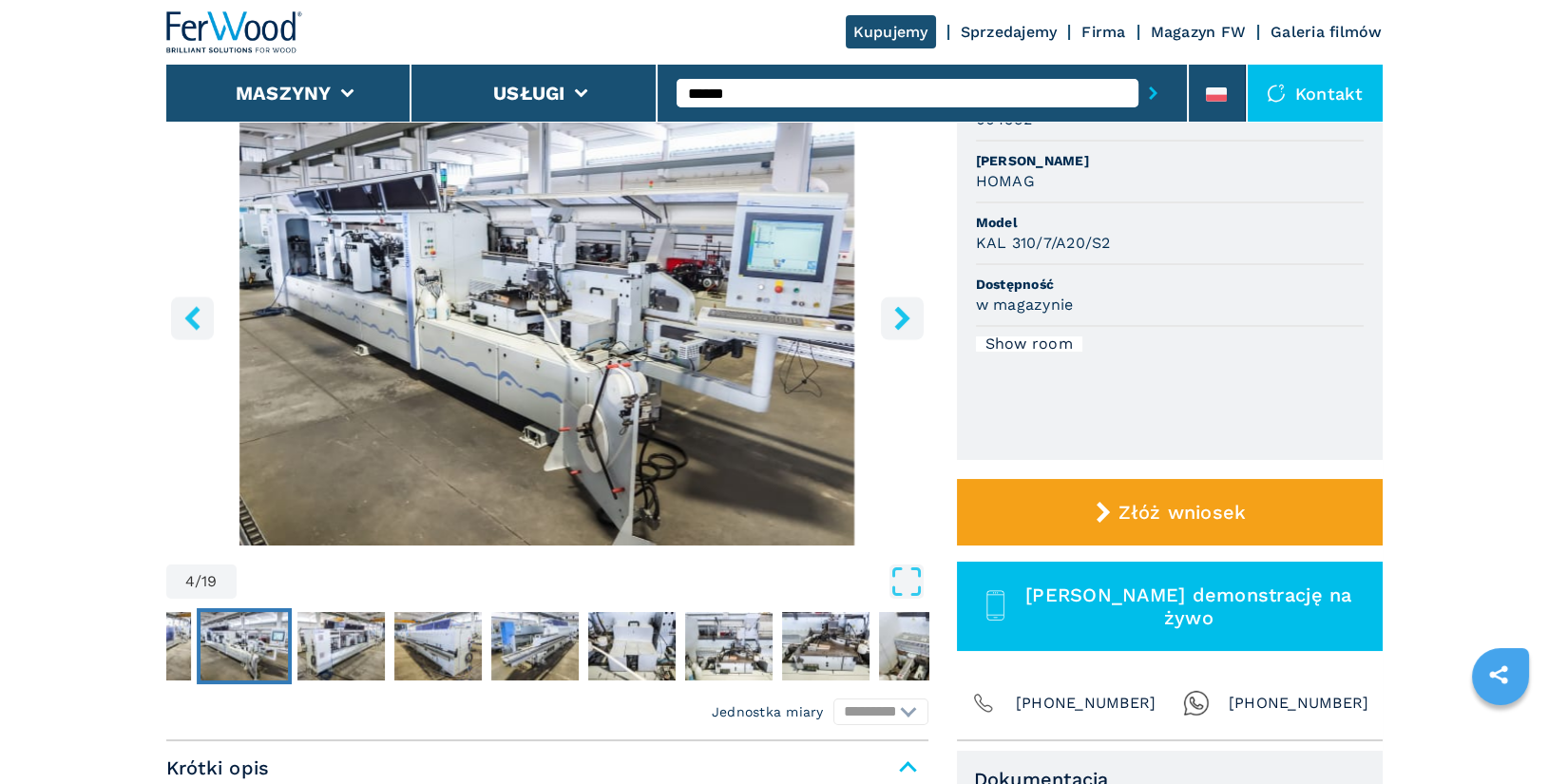
click at [892, 319] on icon "right-button" at bounding box center [902, 318] width 24 height 24
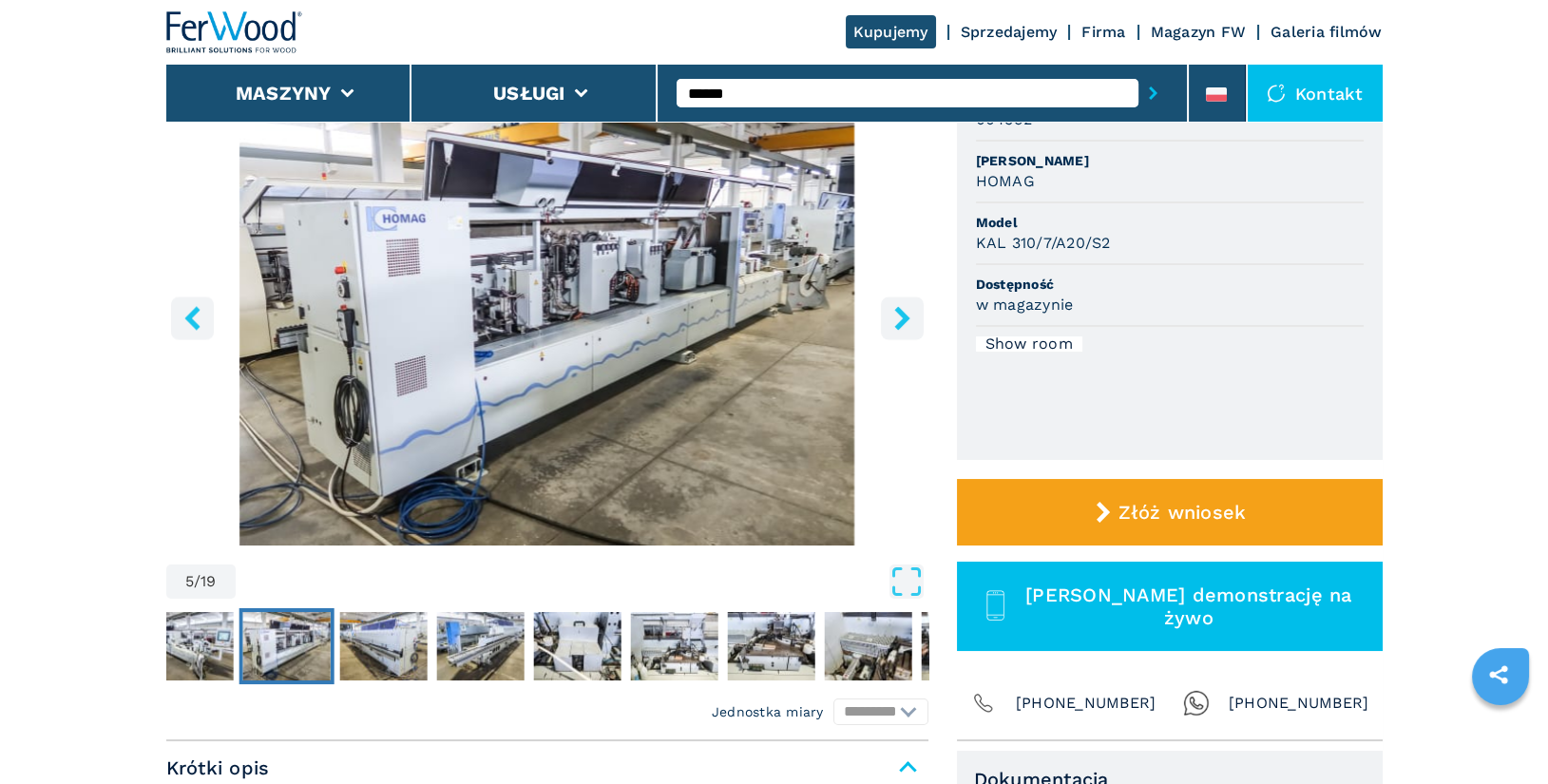
click at [892, 319] on icon "right-button" at bounding box center [902, 318] width 24 height 24
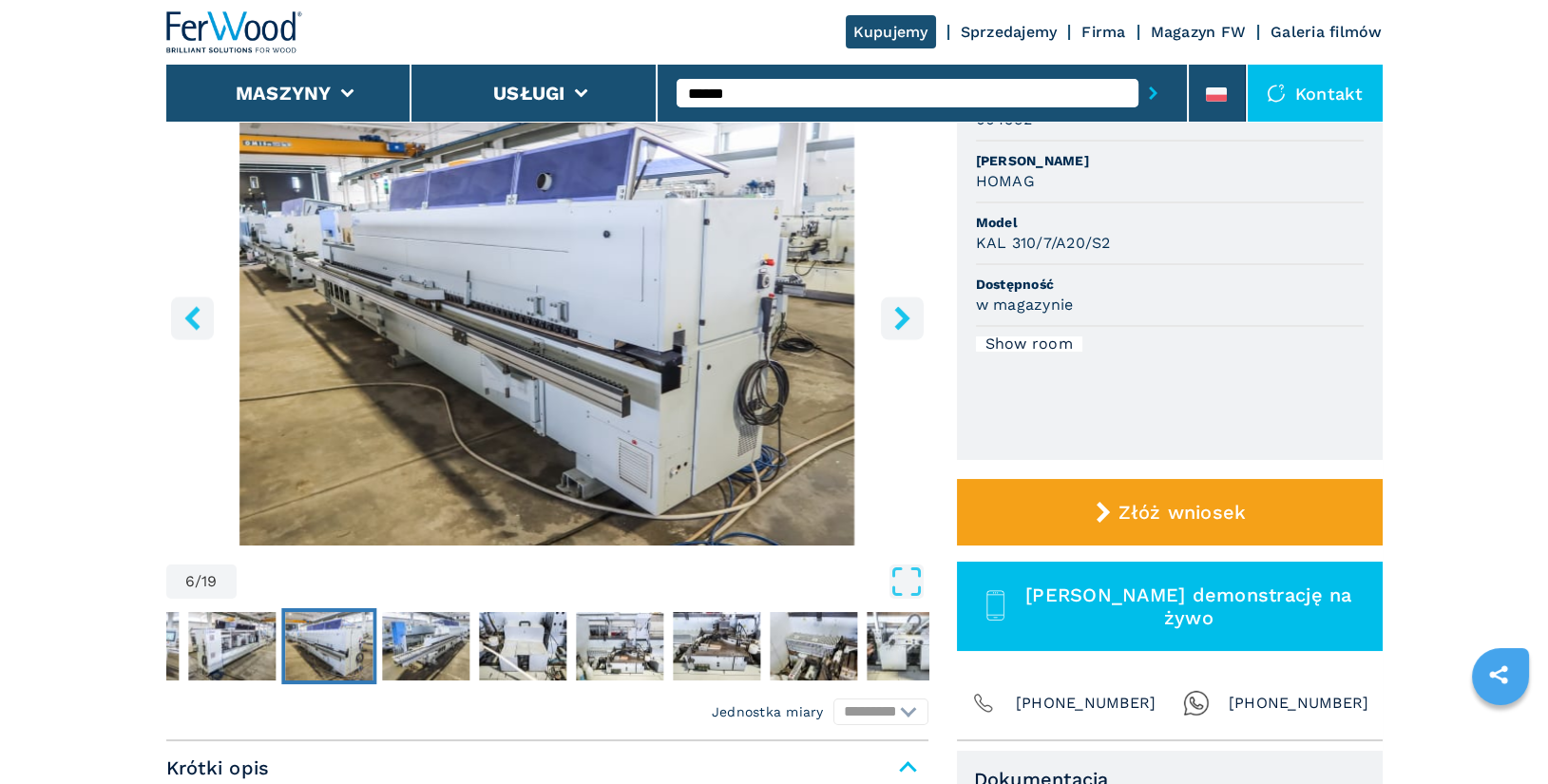
click at [892, 319] on icon "right-button" at bounding box center [902, 318] width 24 height 24
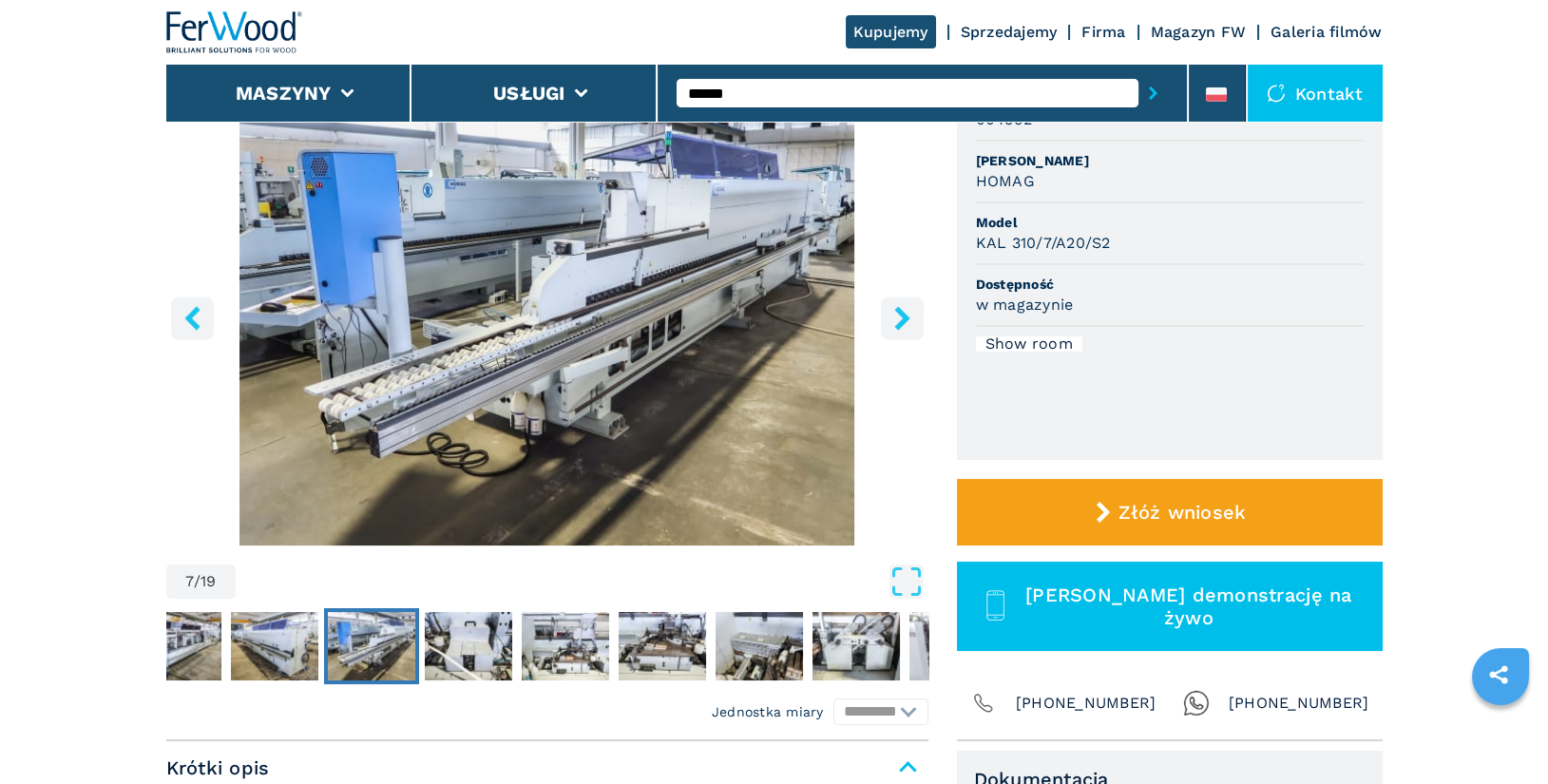
click at [892, 319] on icon "right-button" at bounding box center [902, 318] width 24 height 24
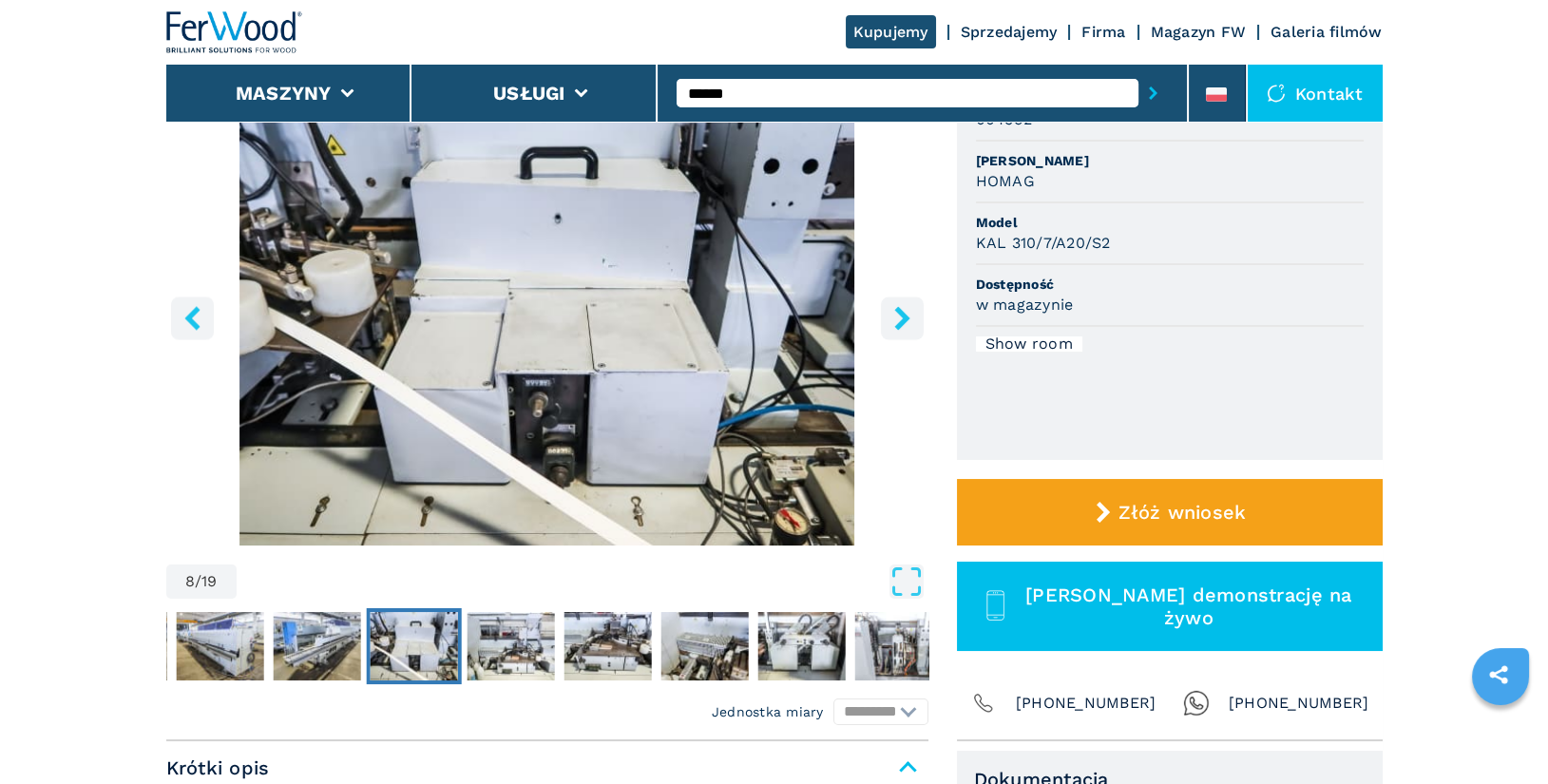
click at [892, 319] on icon "right-button" at bounding box center [902, 318] width 24 height 24
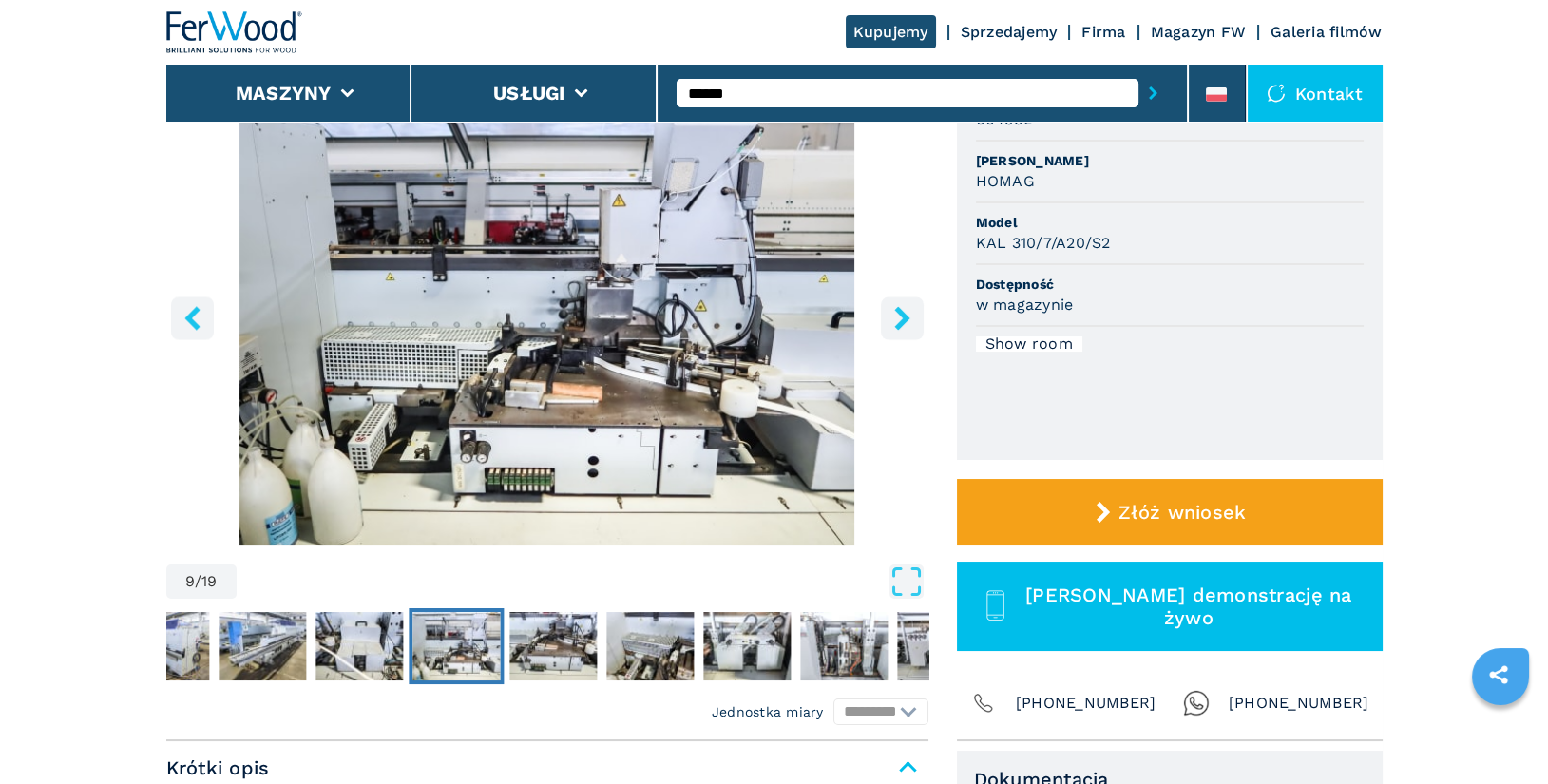
click at [892, 319] on icon "right-button" at bounding box center [902, 318] width 24 height 24
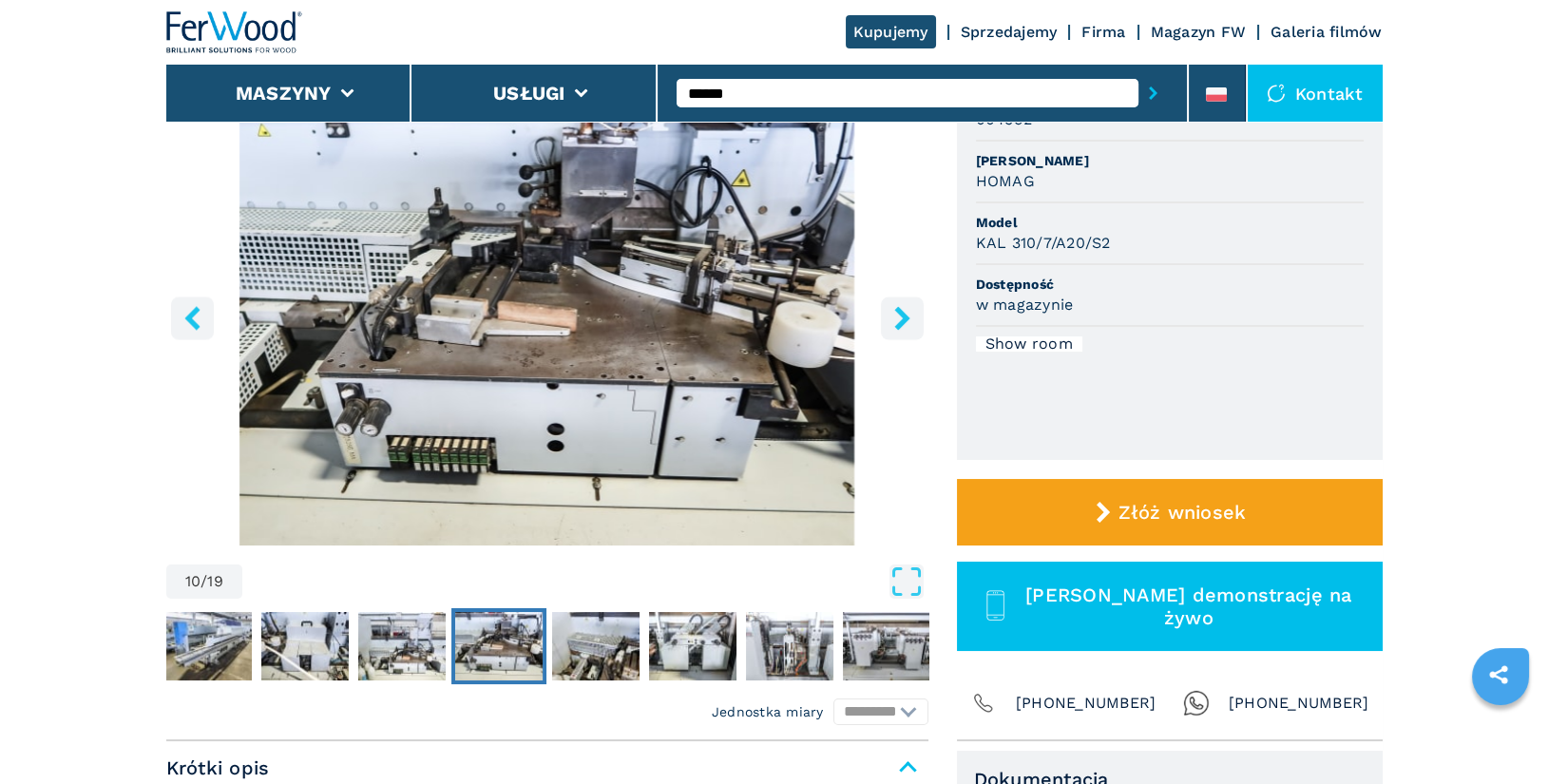
click at [892, 319] on icon "right-button" at bounding box center [902, 318] width 24 height 24
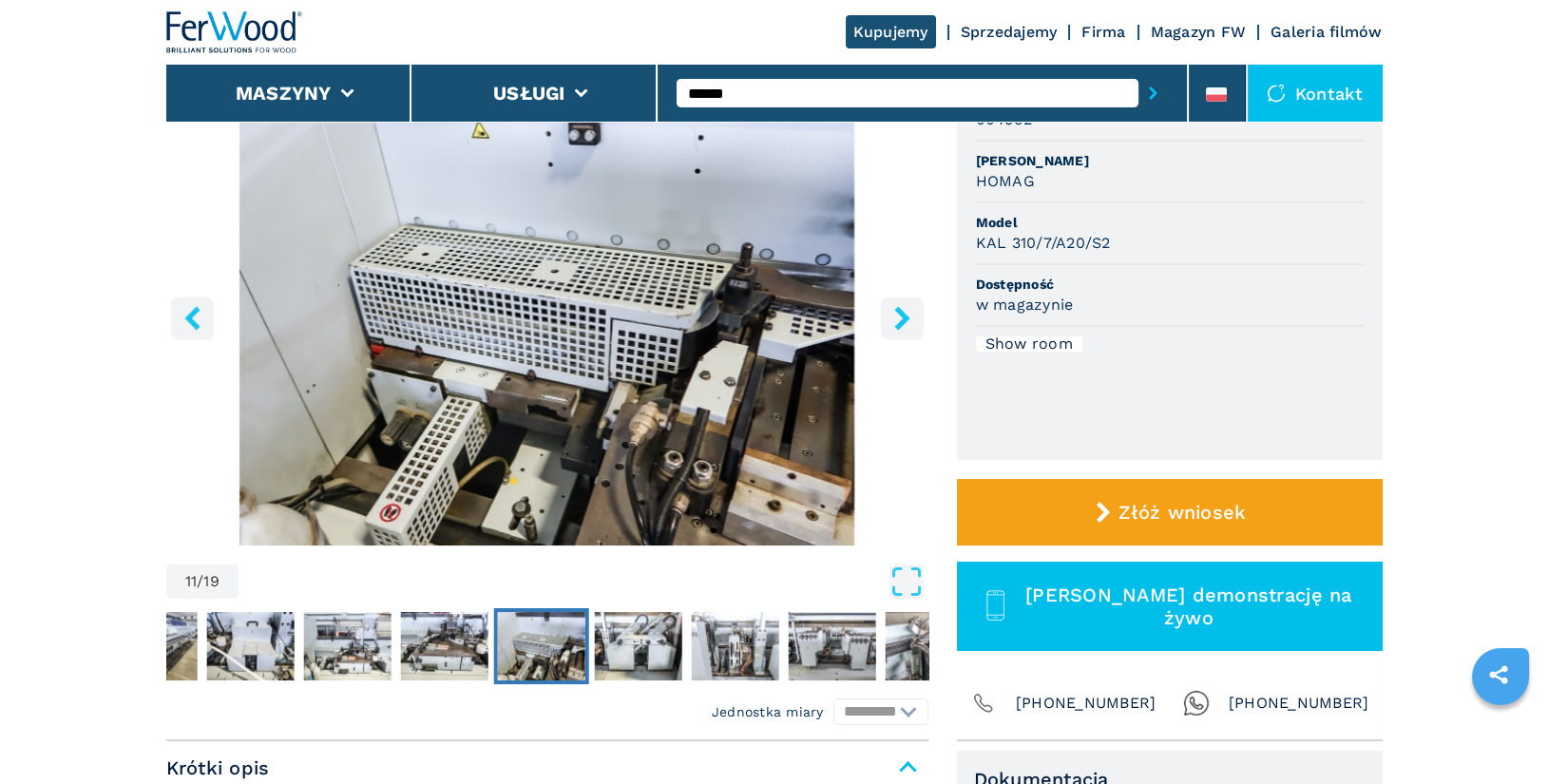
click at [892, 319] on icon "right-button" at bounding box center [902, 318] width 24 height 24
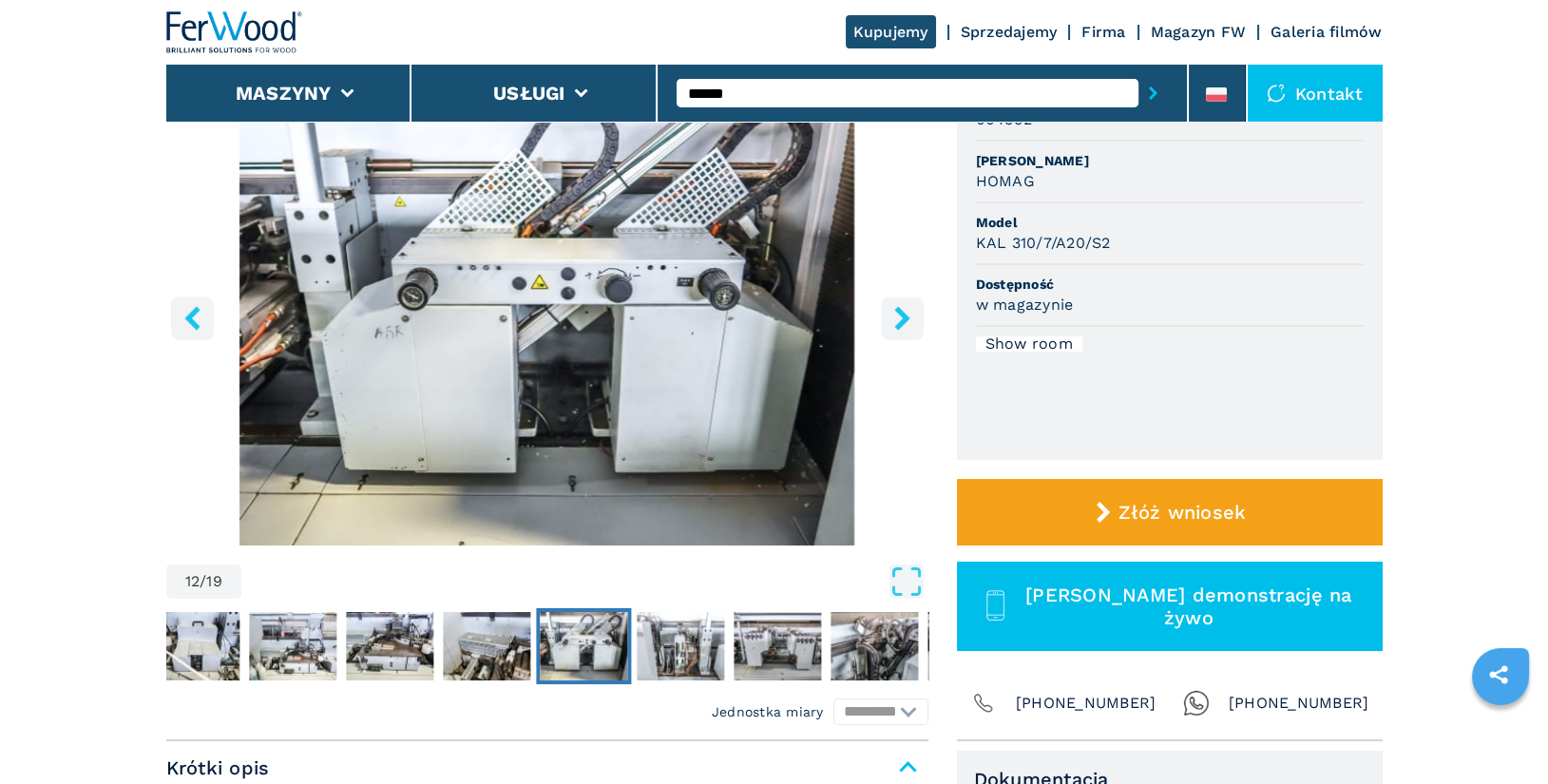
click at [892, 319] on icon "right-button" at bounding box center [902, 318] width 24 height 24
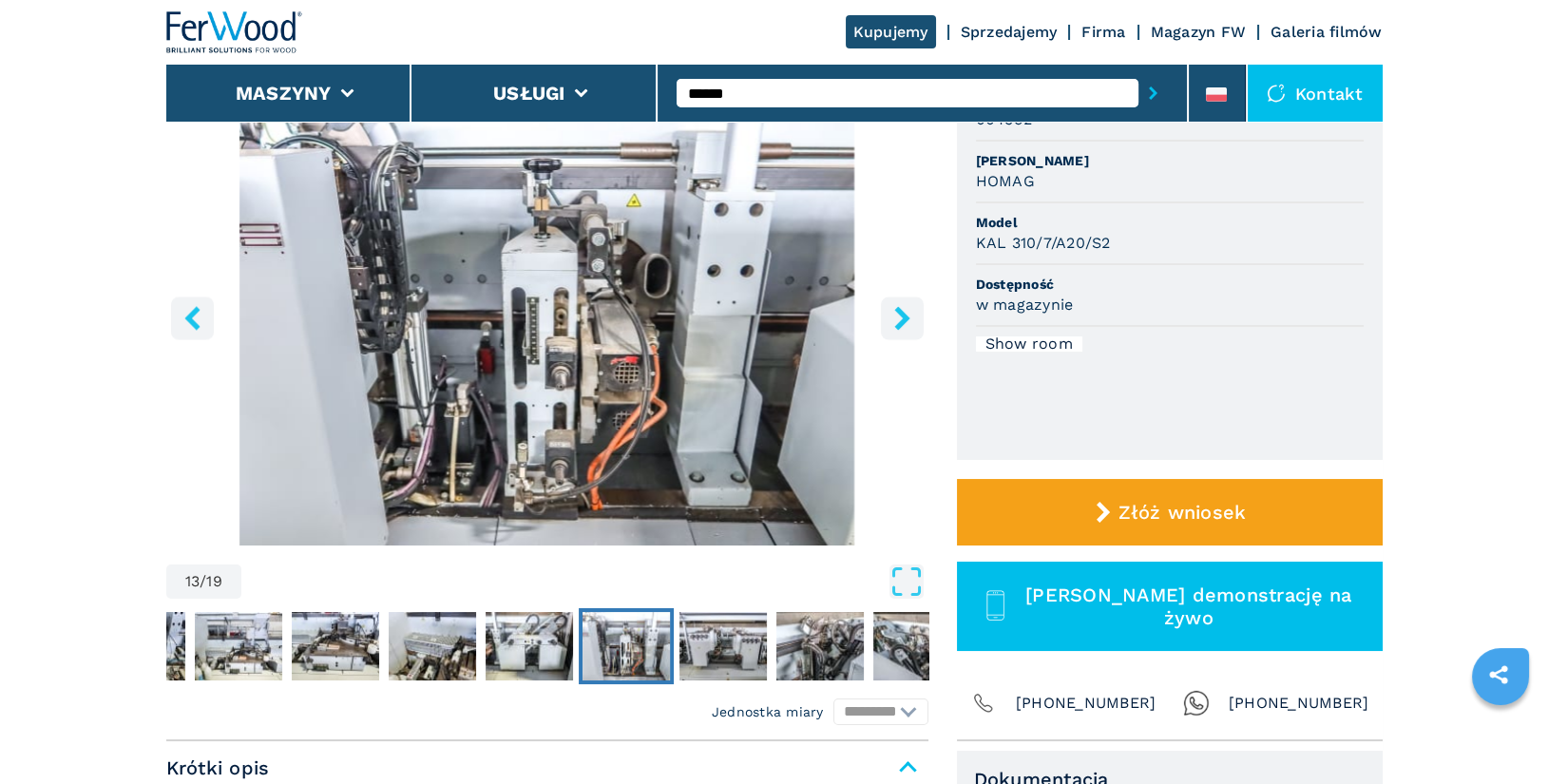
click at [892, 319] on icon "right-button" at bounding box center [902, 318] width 24 height 24
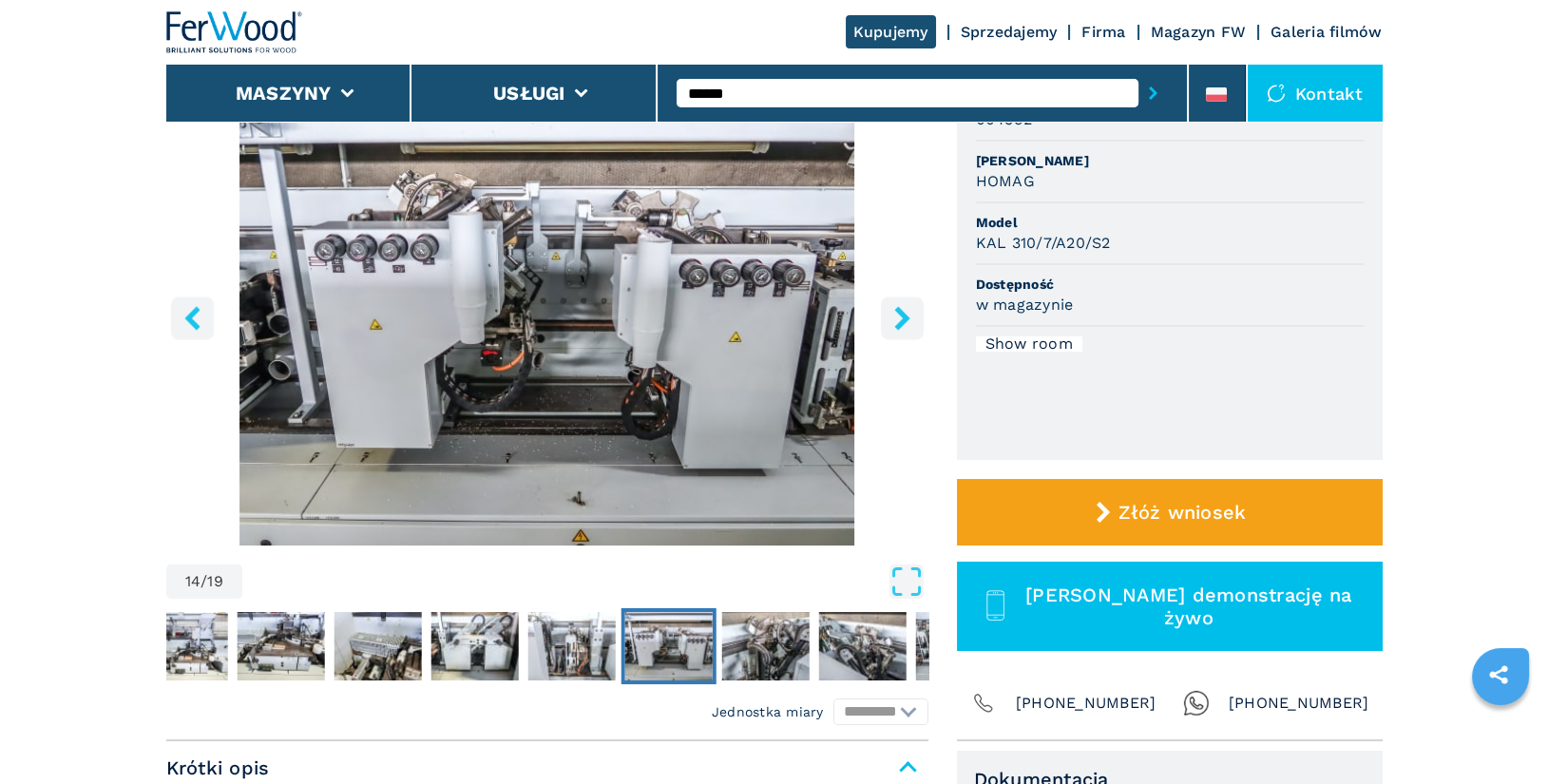
click at [892, 319] on icon "right-button" at bounding box center [902, 318] width 24 height 24
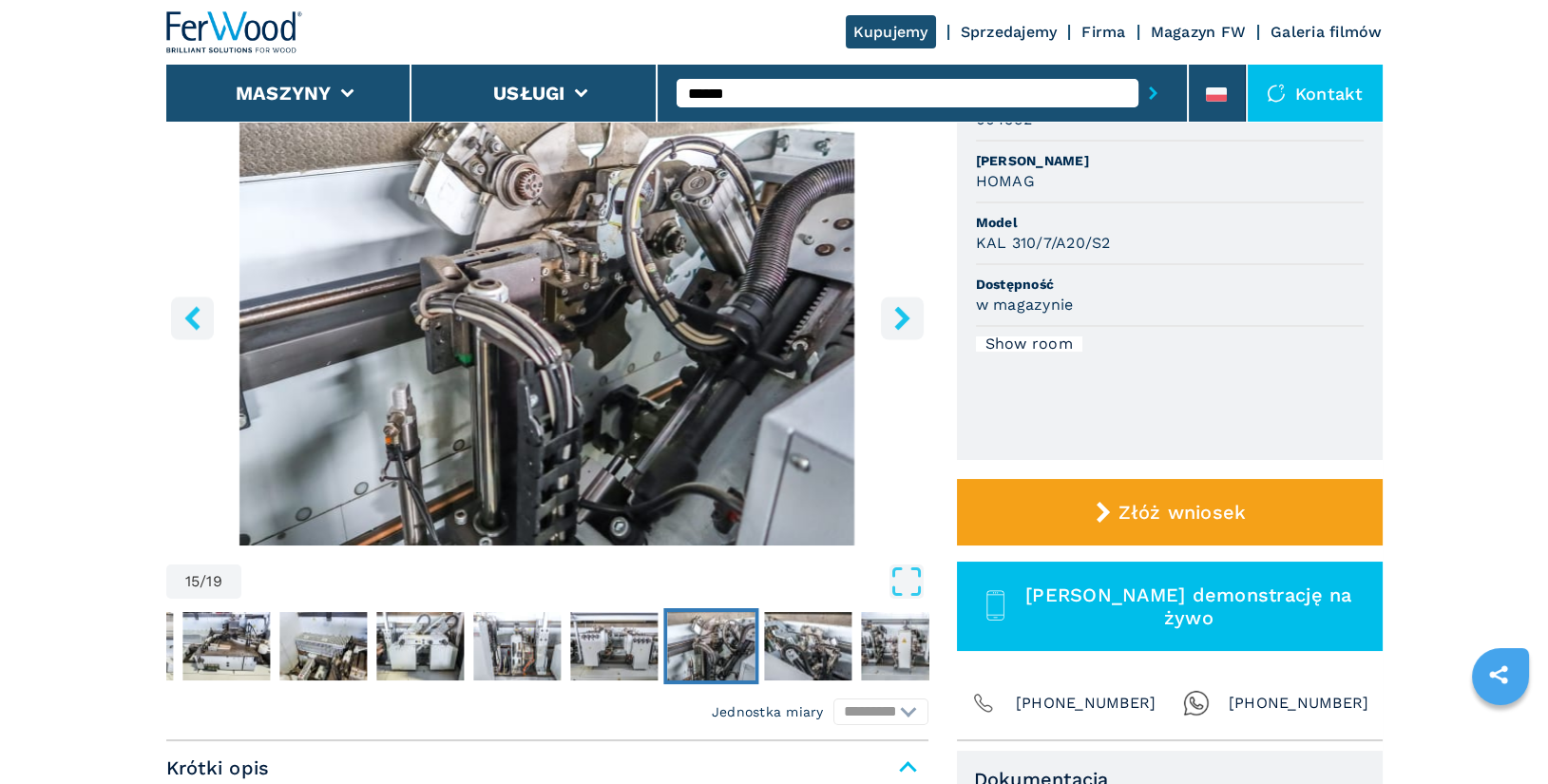
click at [892, 319] on icon "right-button" at bounding box center [902, 318] width 24 height 24
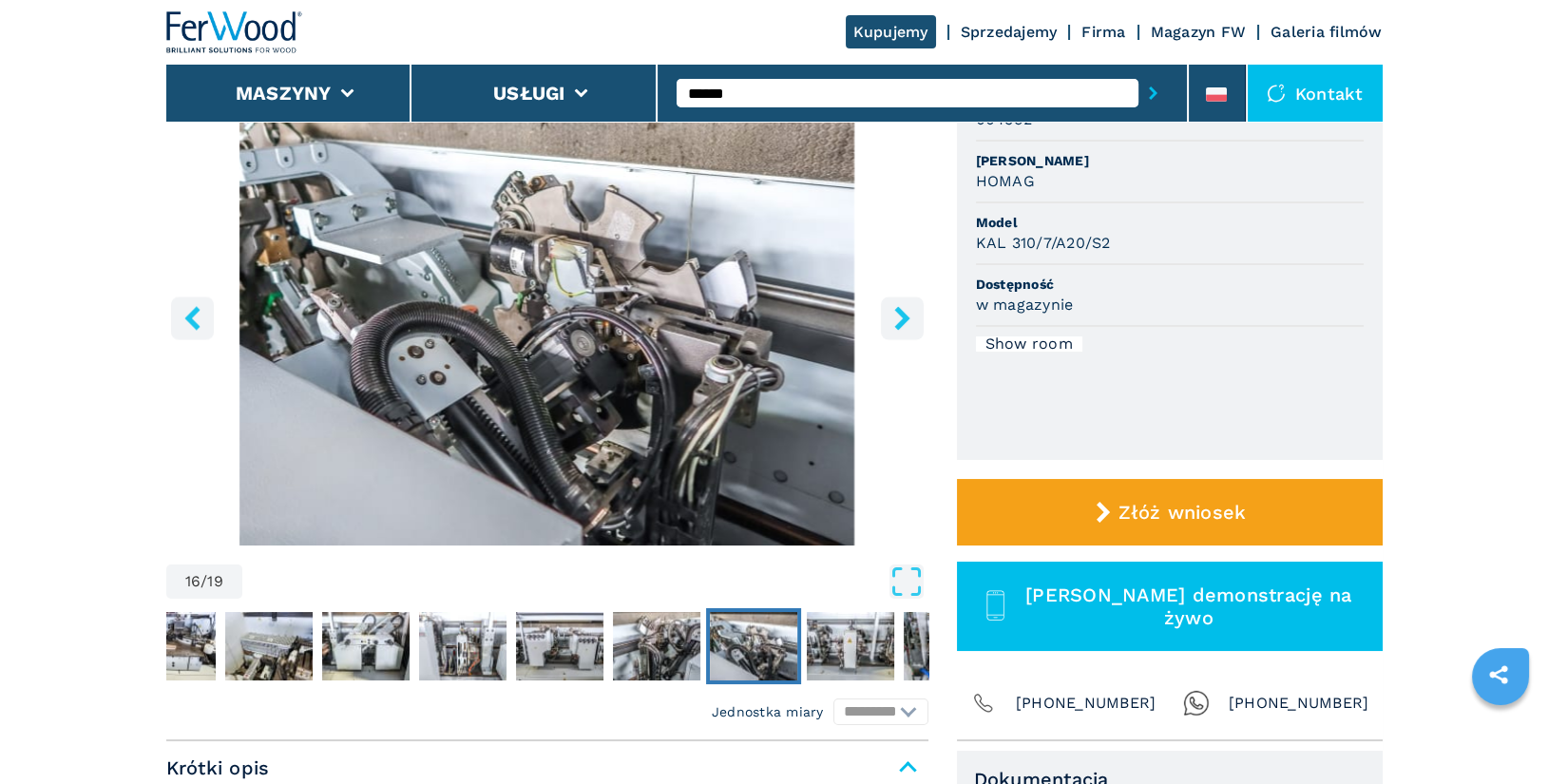
click at [892, 319] on icon "right-button" at bounding box center [902, 318] width 24 height 24
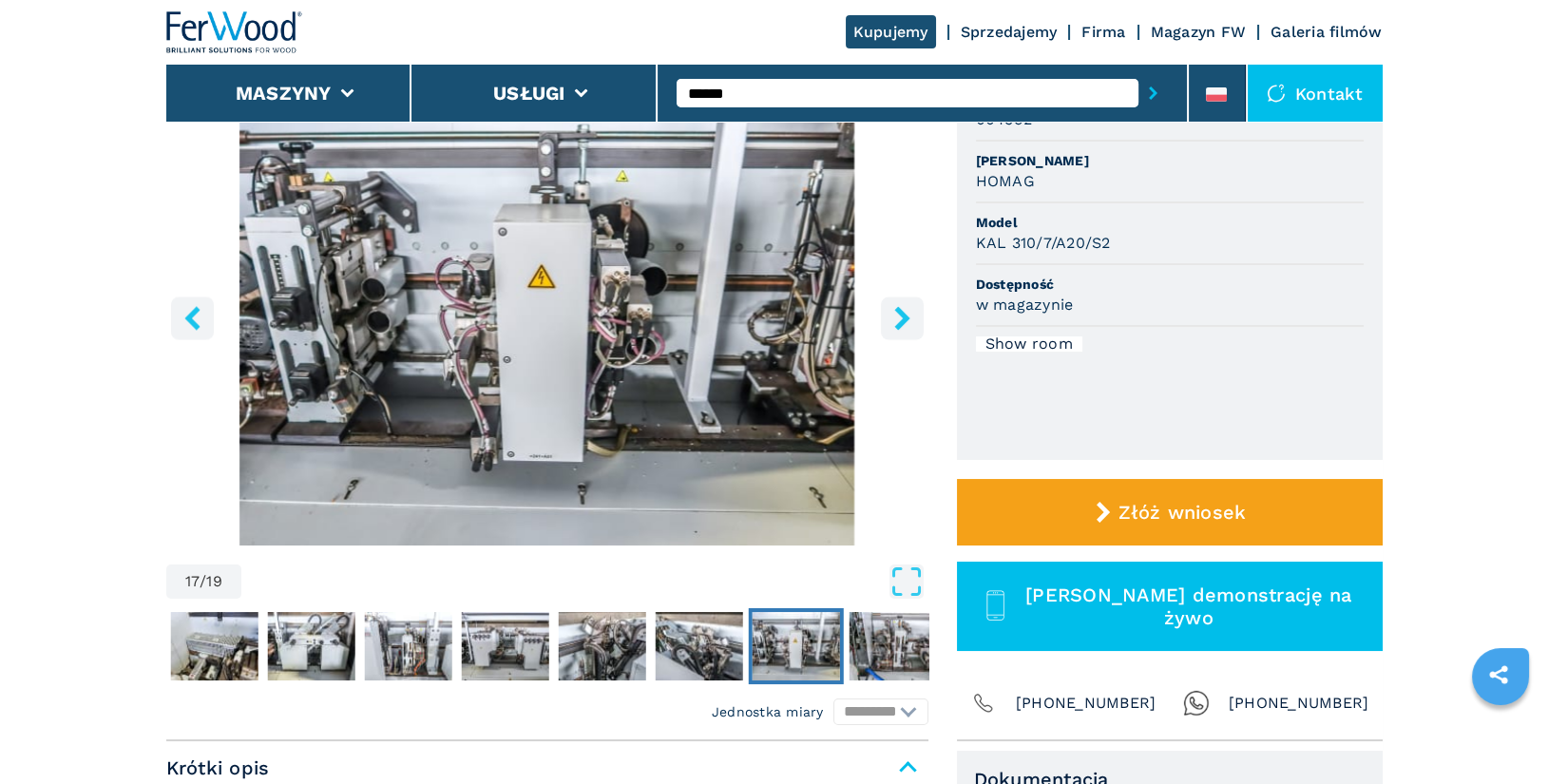
click at [892, 319] on icon "right-button" at bounding box center [902, 318] width 24 height 24
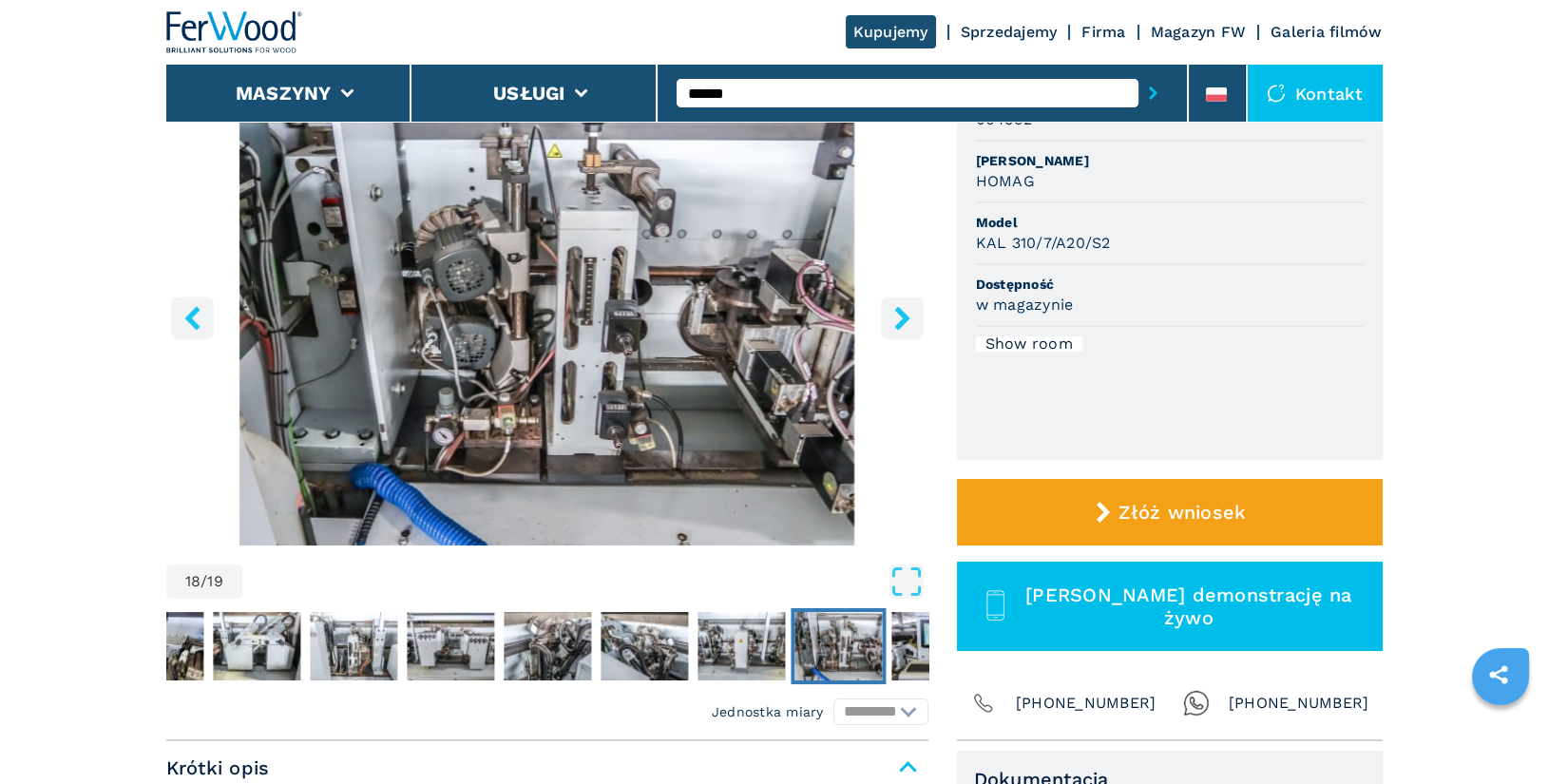
click at [892, 319] on icon "right-button" at bounding box center [902, 318] width 24 height 24
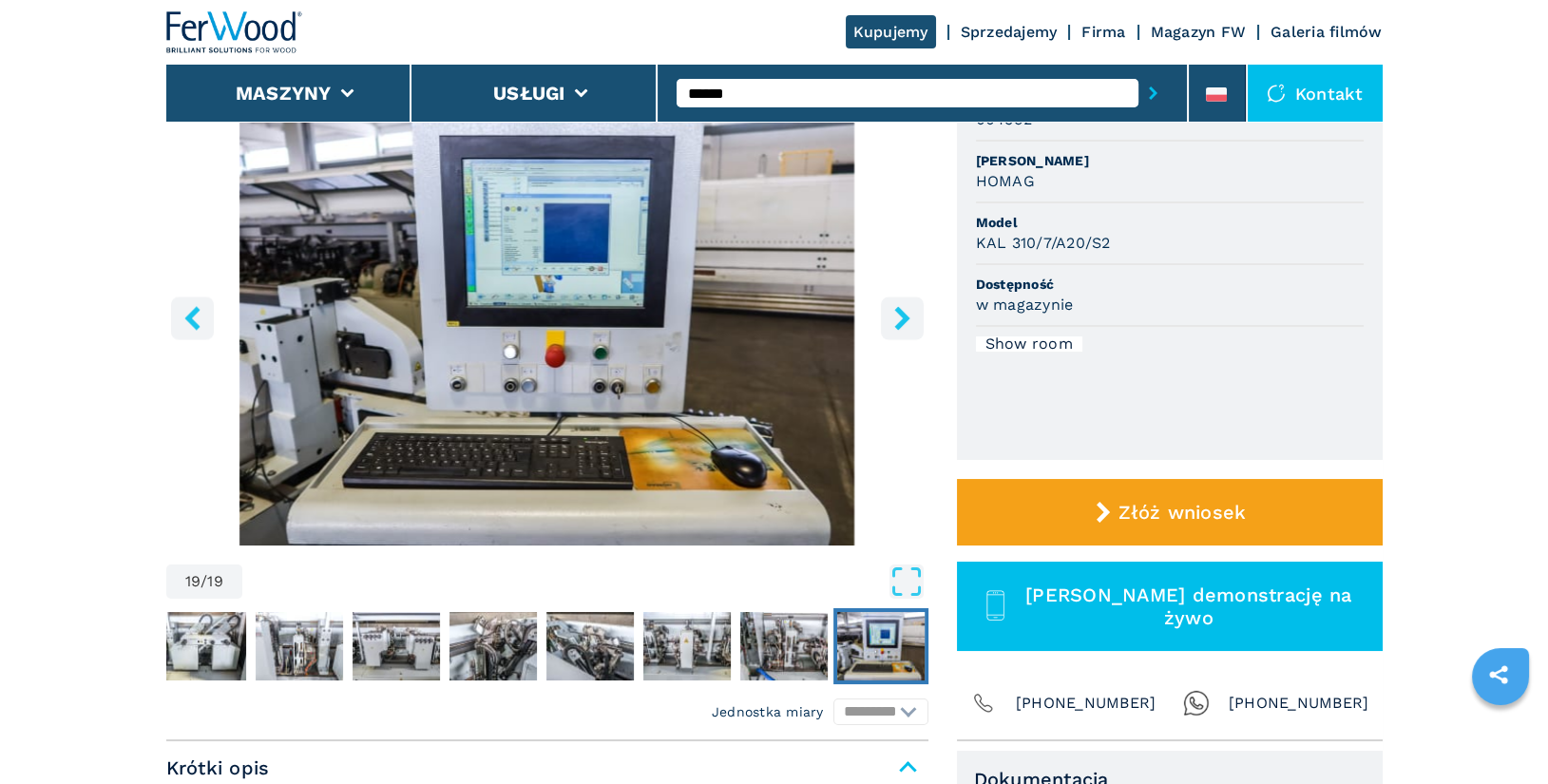
click at [892, 319] on icon "right-button" at bounding box center [902, 318] width 24 height 24
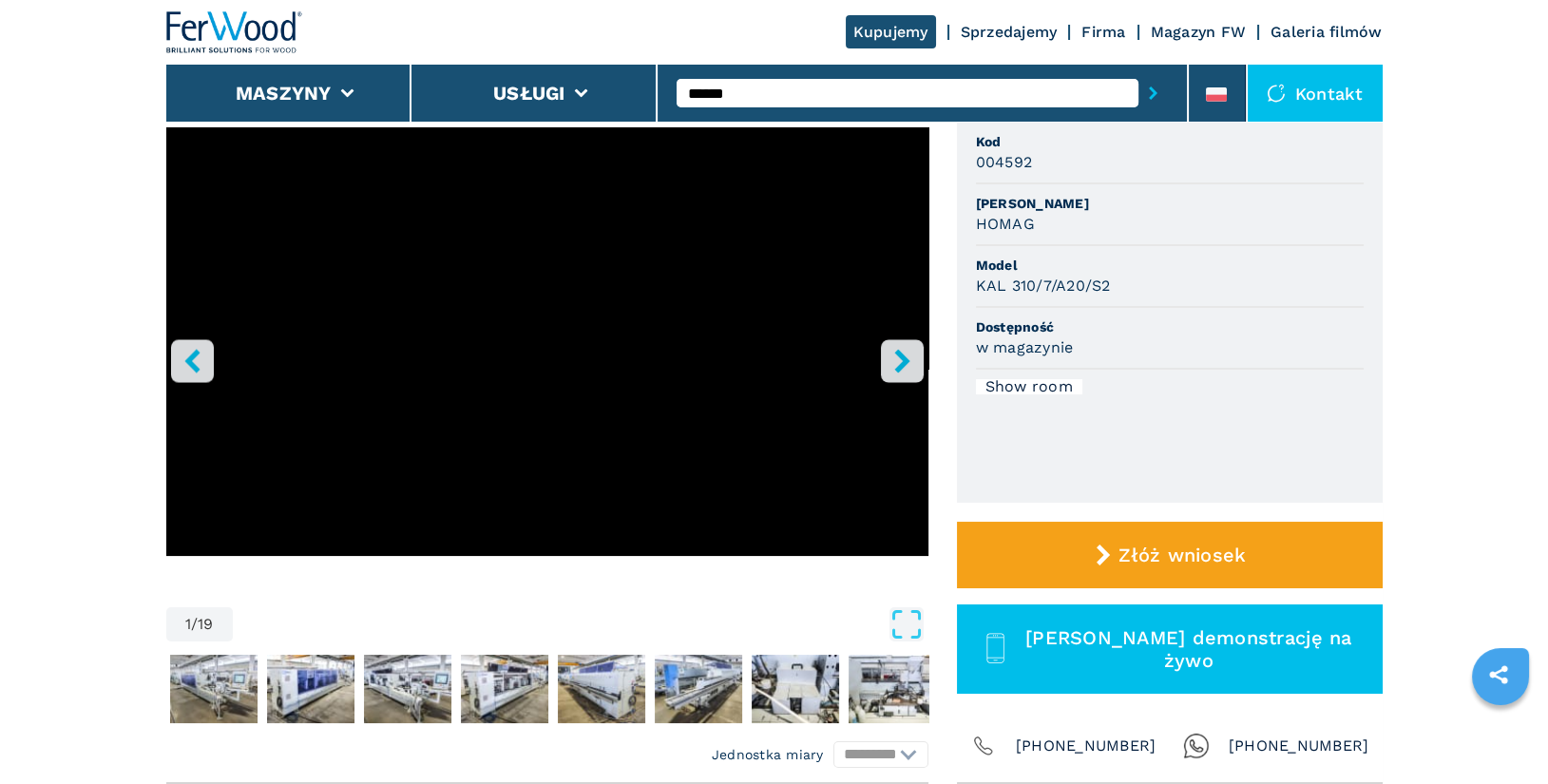
scroll to position [164, 0]
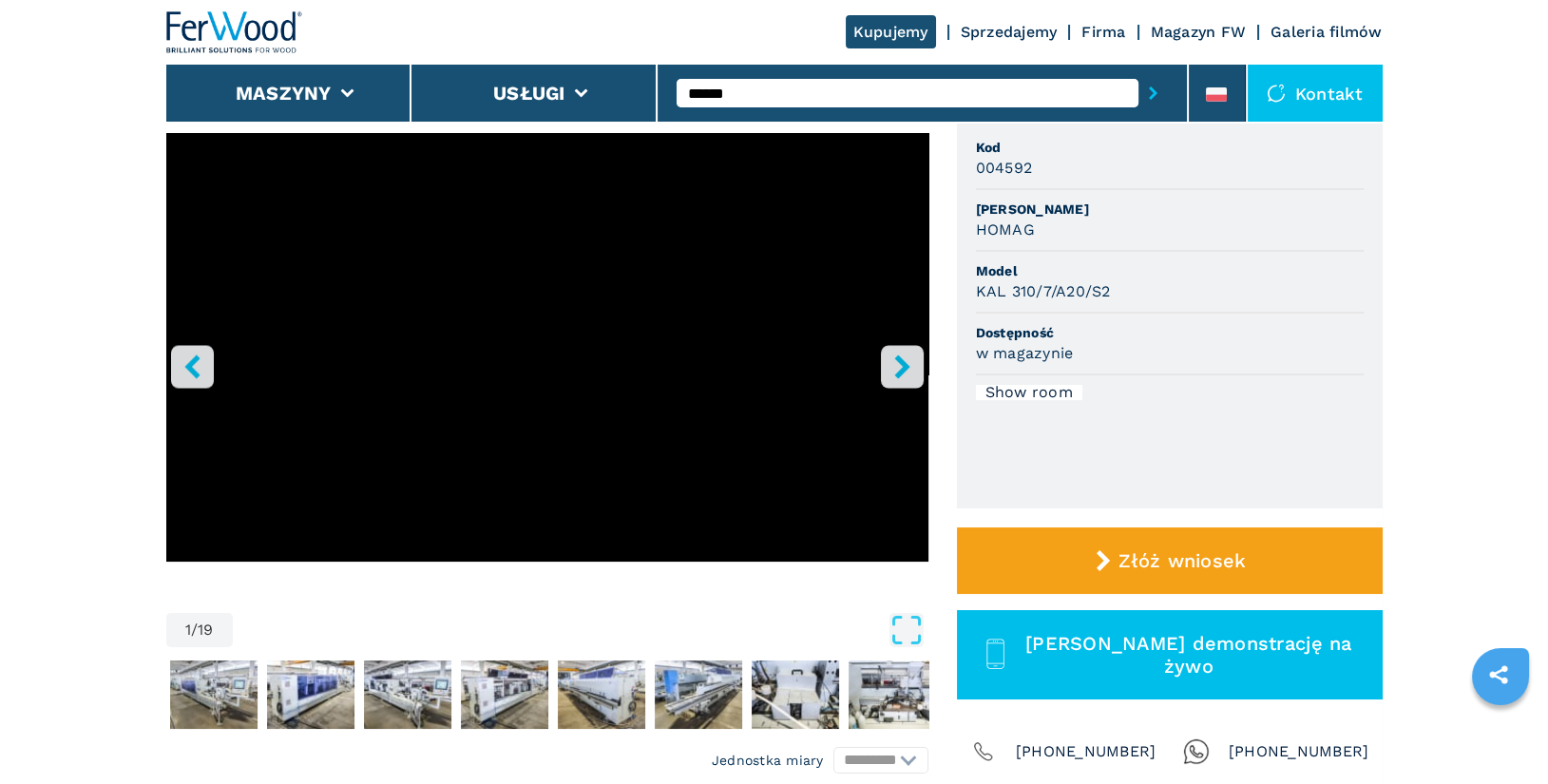
click at [904, 373] on icon "right-button" at bounding box center [902, 366] width 24 height 24
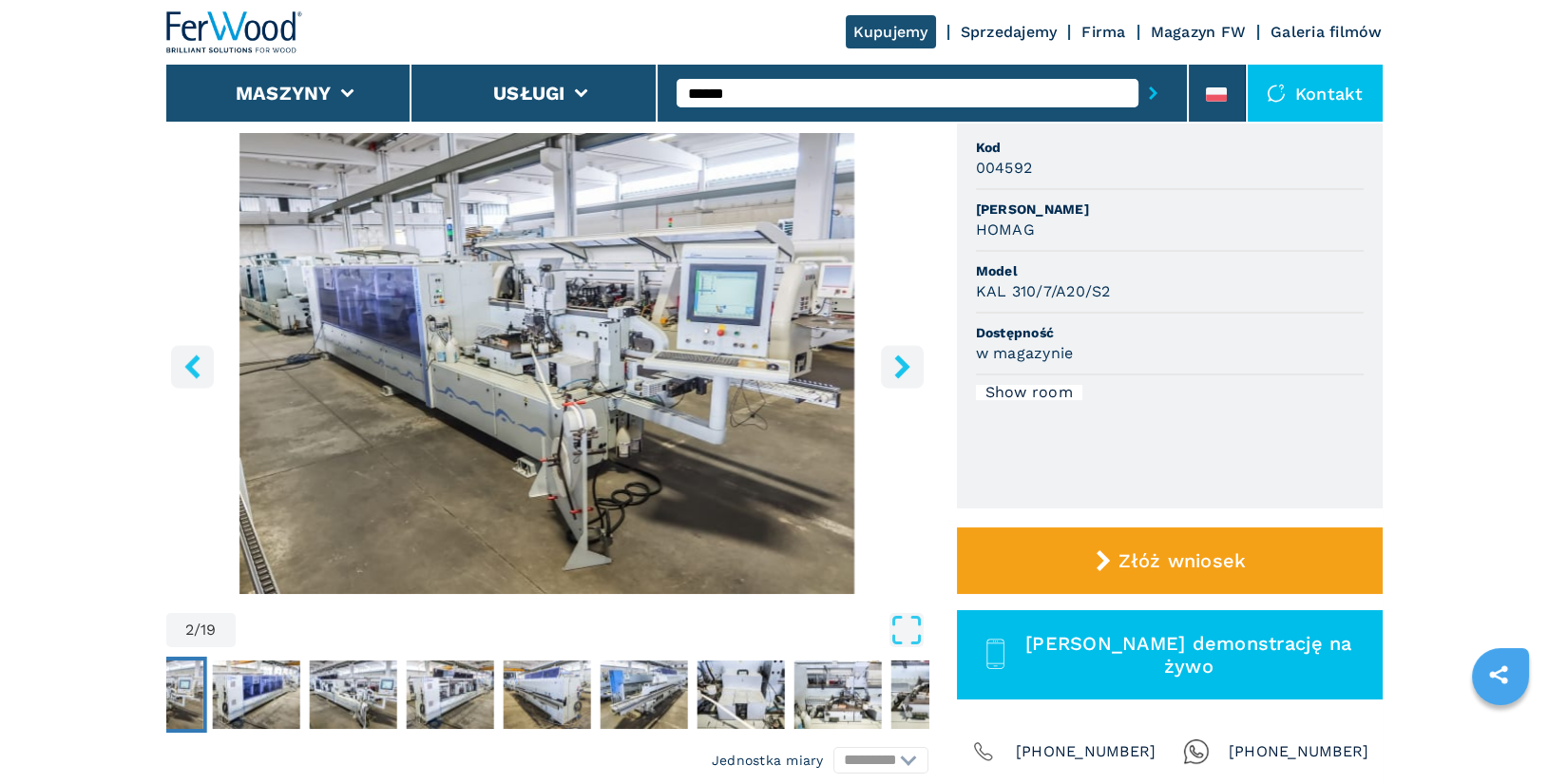
click at [904, 373] on icon "right-button" at bounding box center [902, 366] width 24 height 24
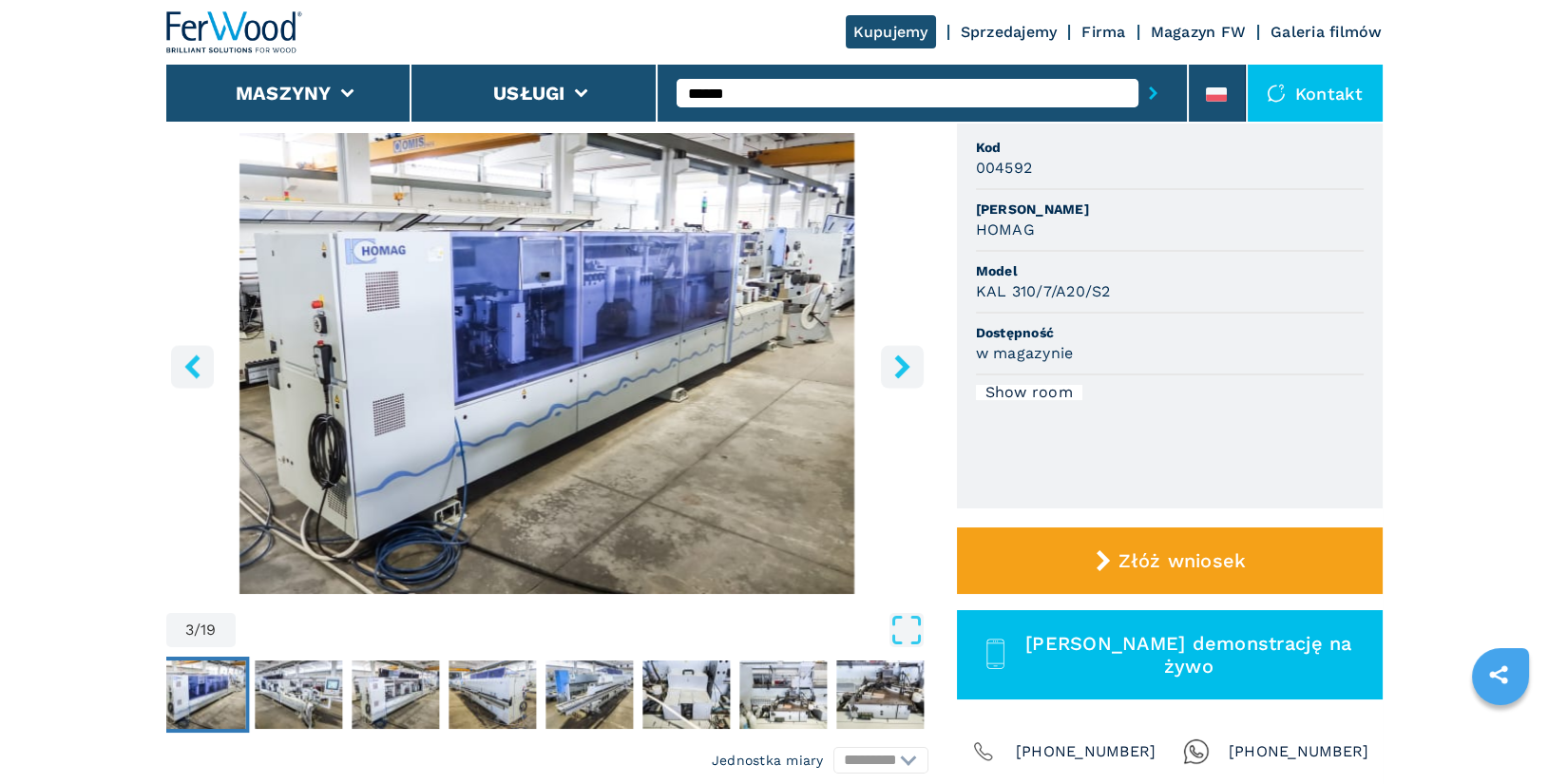
click at [904, 373] on icon "right-button" at bounding box center [902, 366] width 24 height 24
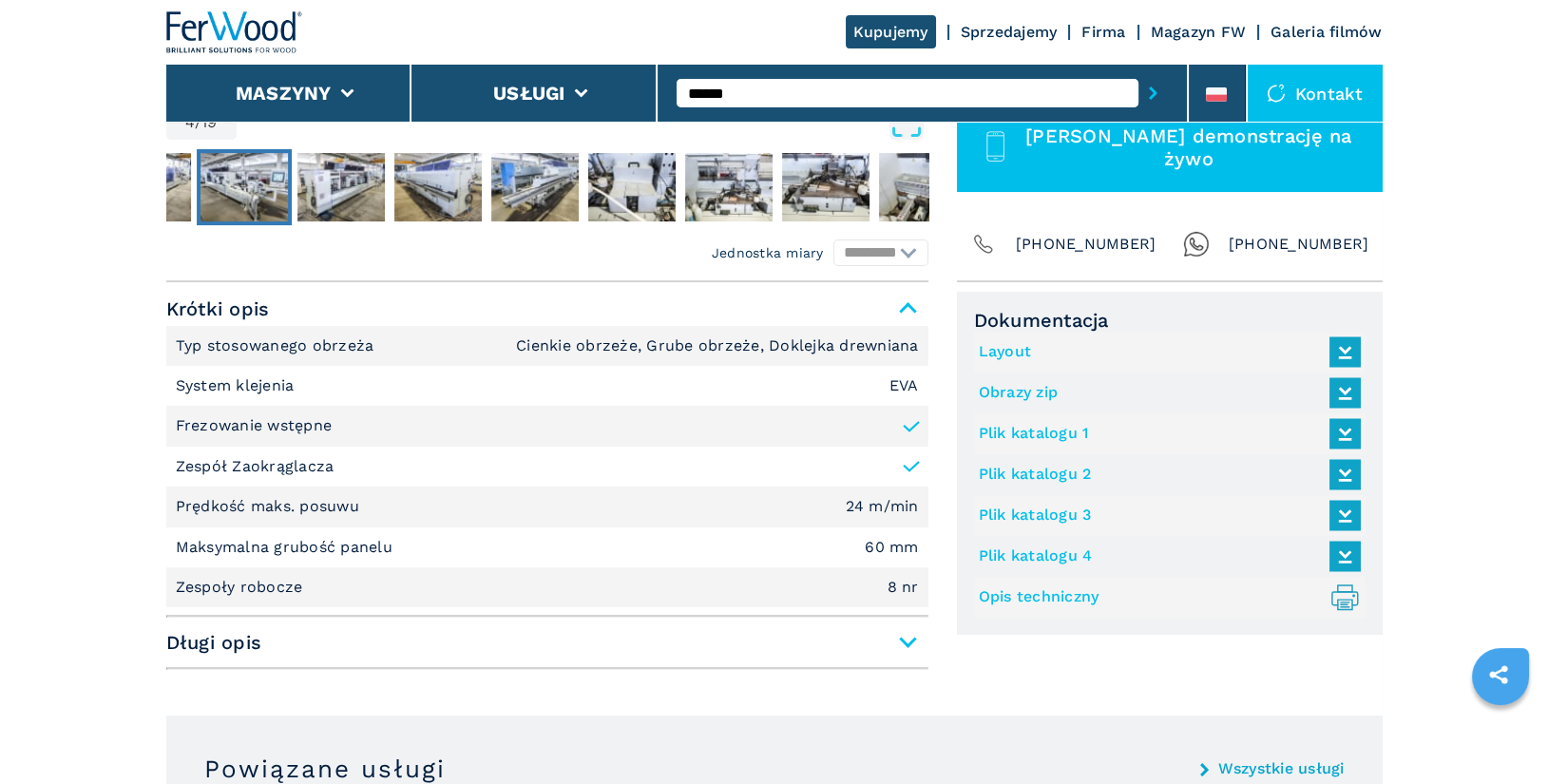
scroll to position [700, 0]
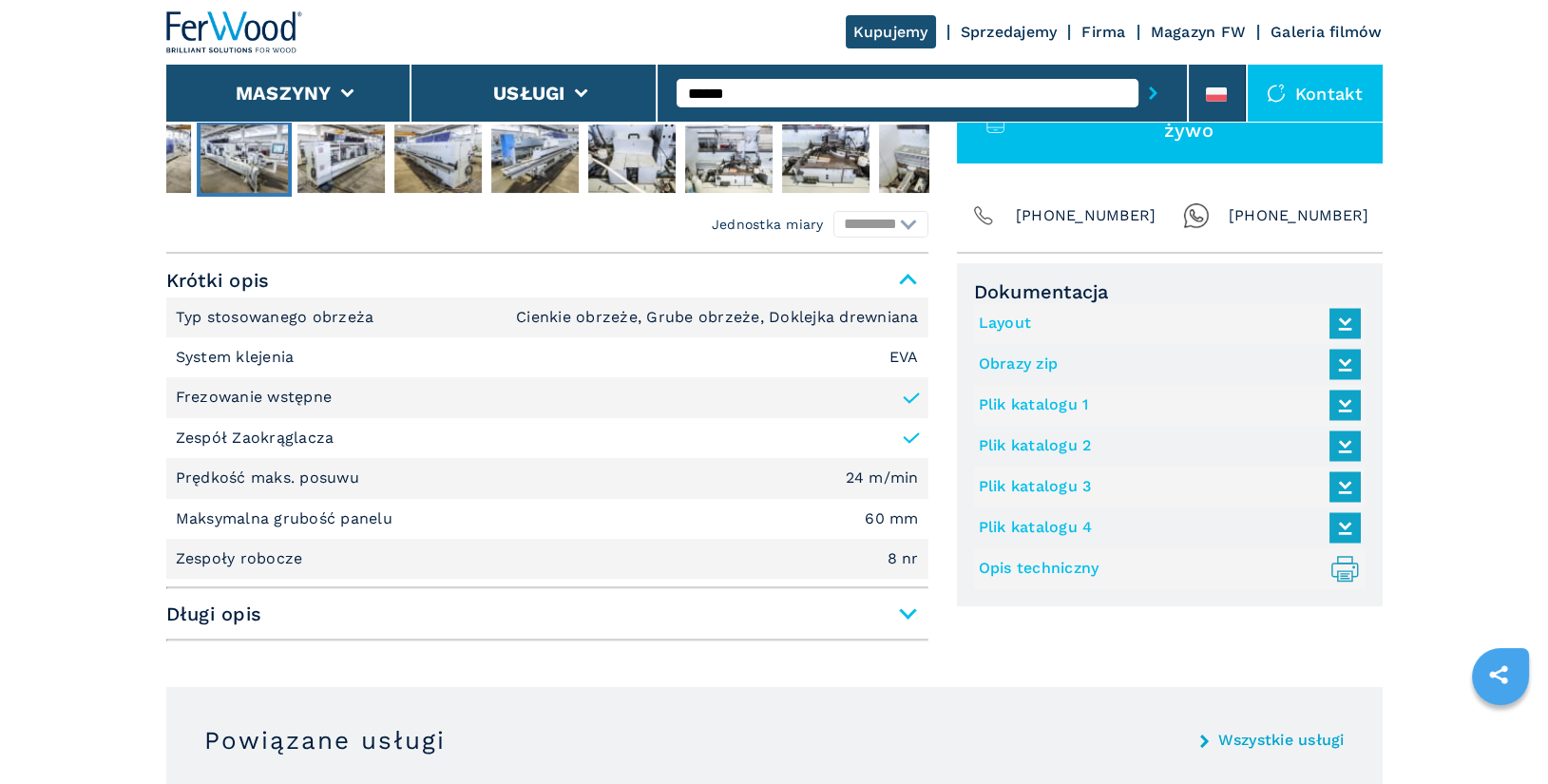
click at [1008, 322] on link "Layout" at bounding box center [1165, 324] width 372 height 32
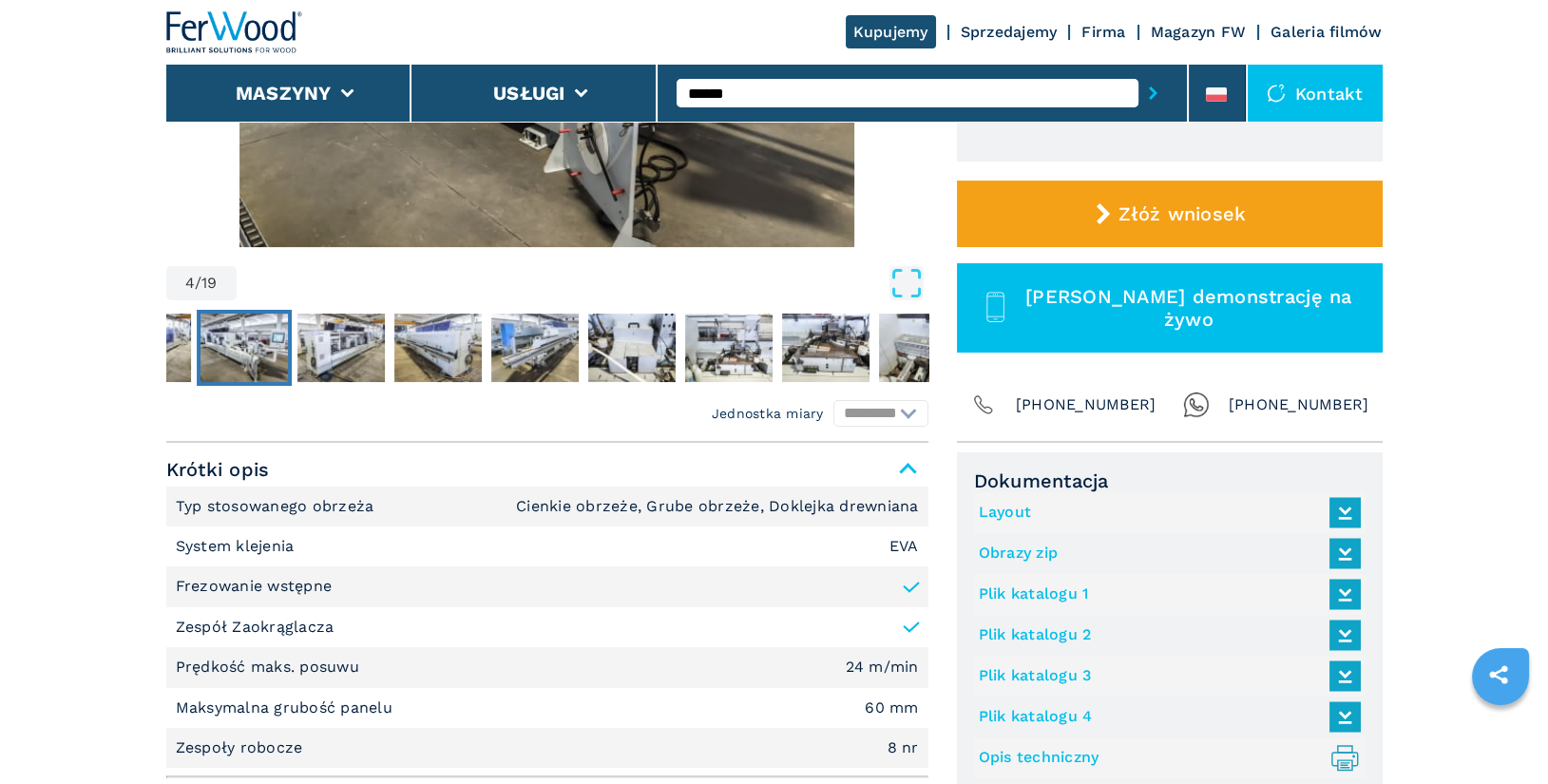
scroll to position [164, 0]
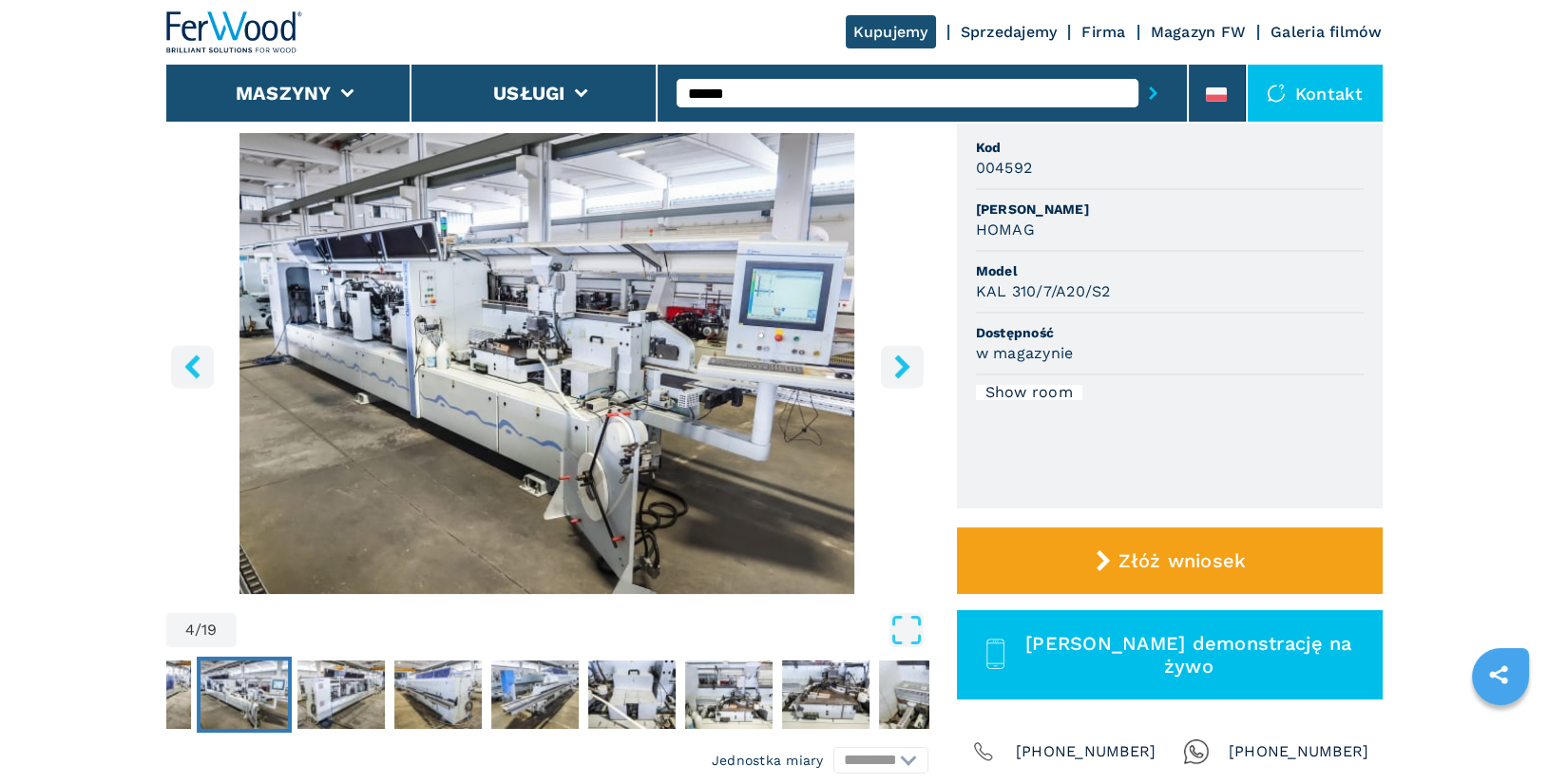
click at [905, 366] on icon "right-button" at bounding box center [902, 366] width 15 height 24
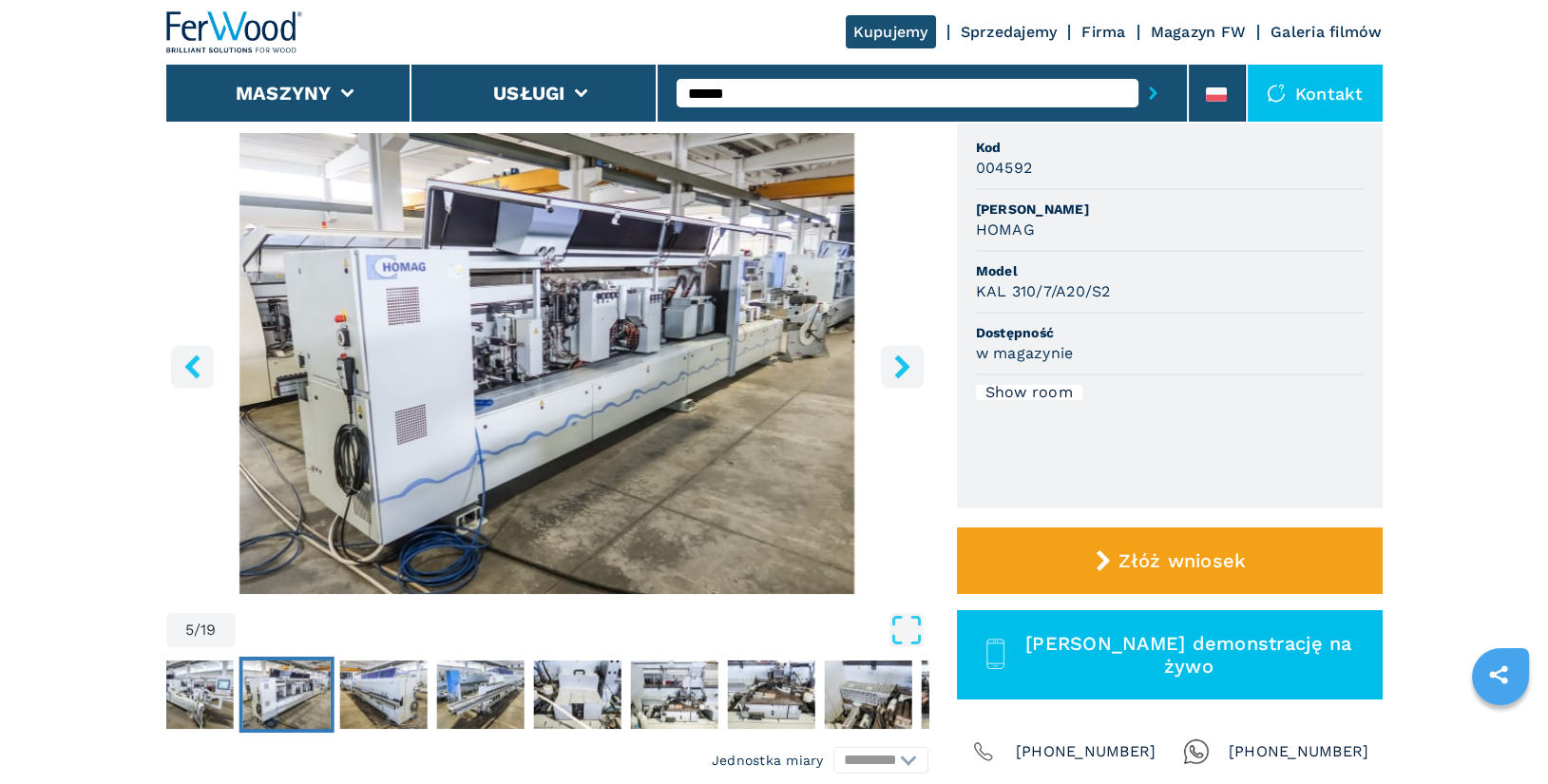
click at [902, 367] on icon "right-button" at bounding box center [902, 366] width 15 height 24
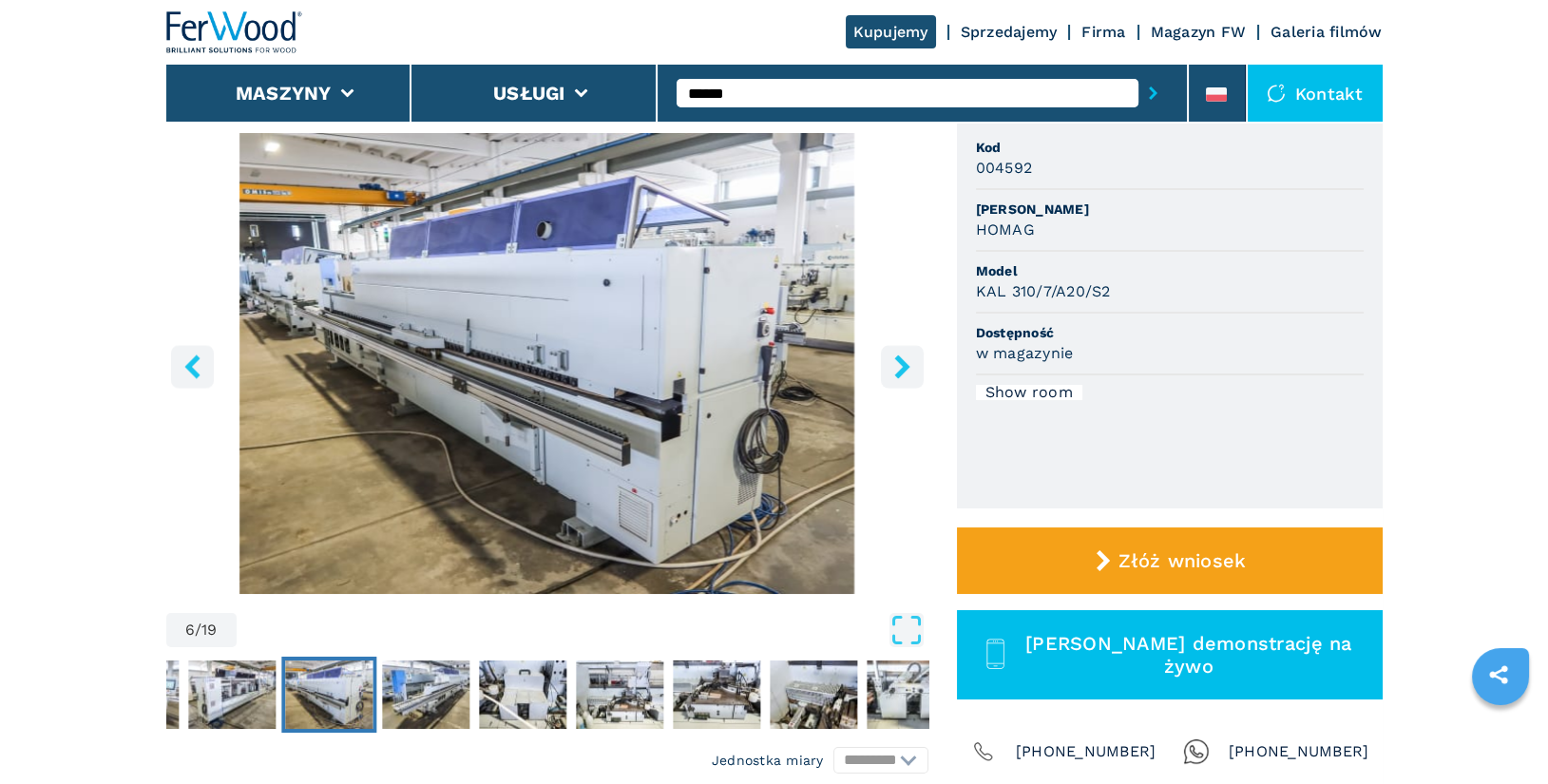
click at [902, 367] on icon "right-button" at bounding box center [902, 366] width 15 height 24
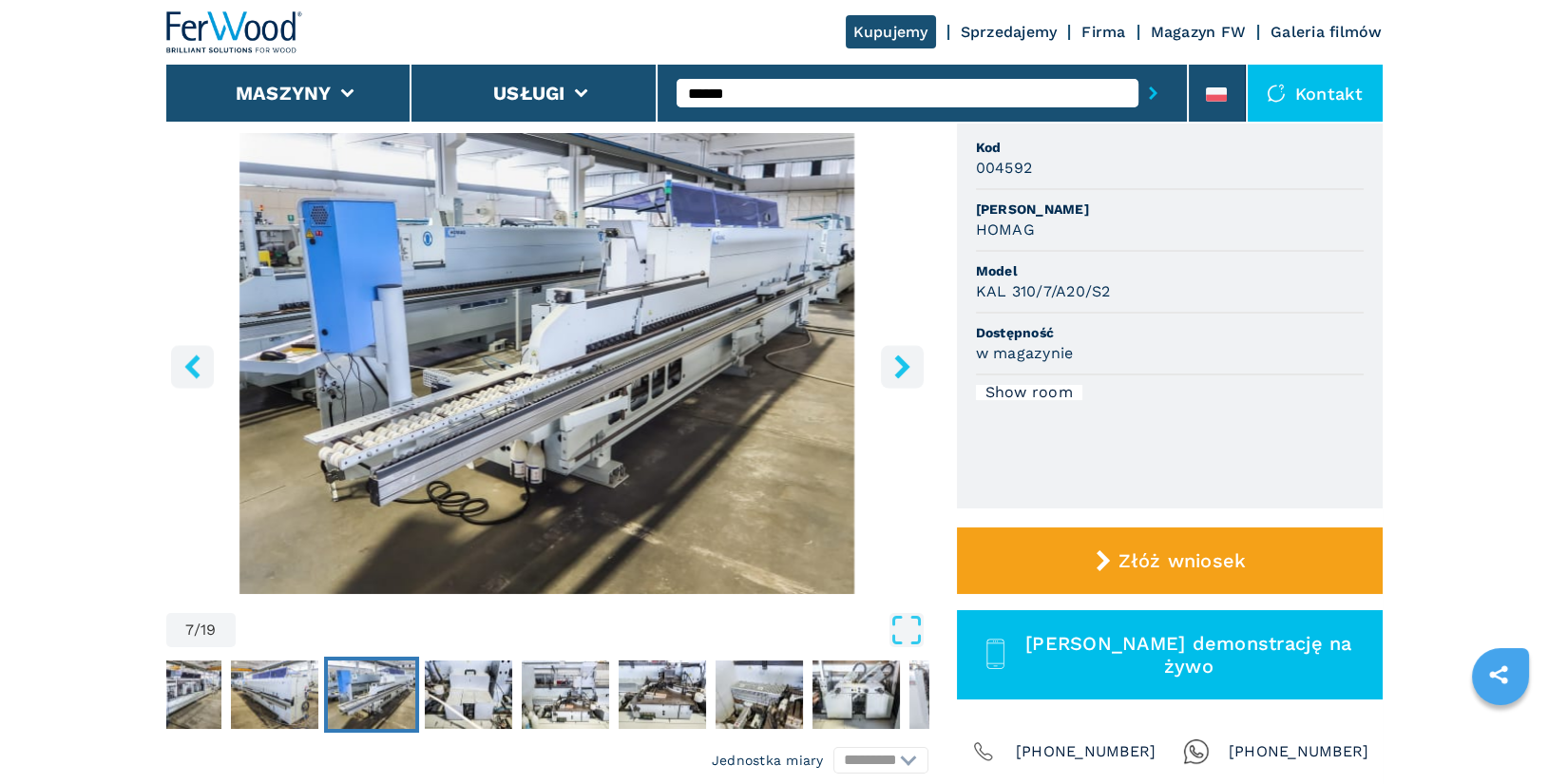
click at [902, 367] on icon "right-button" at bounding box center [902, 366] width 15 height 24
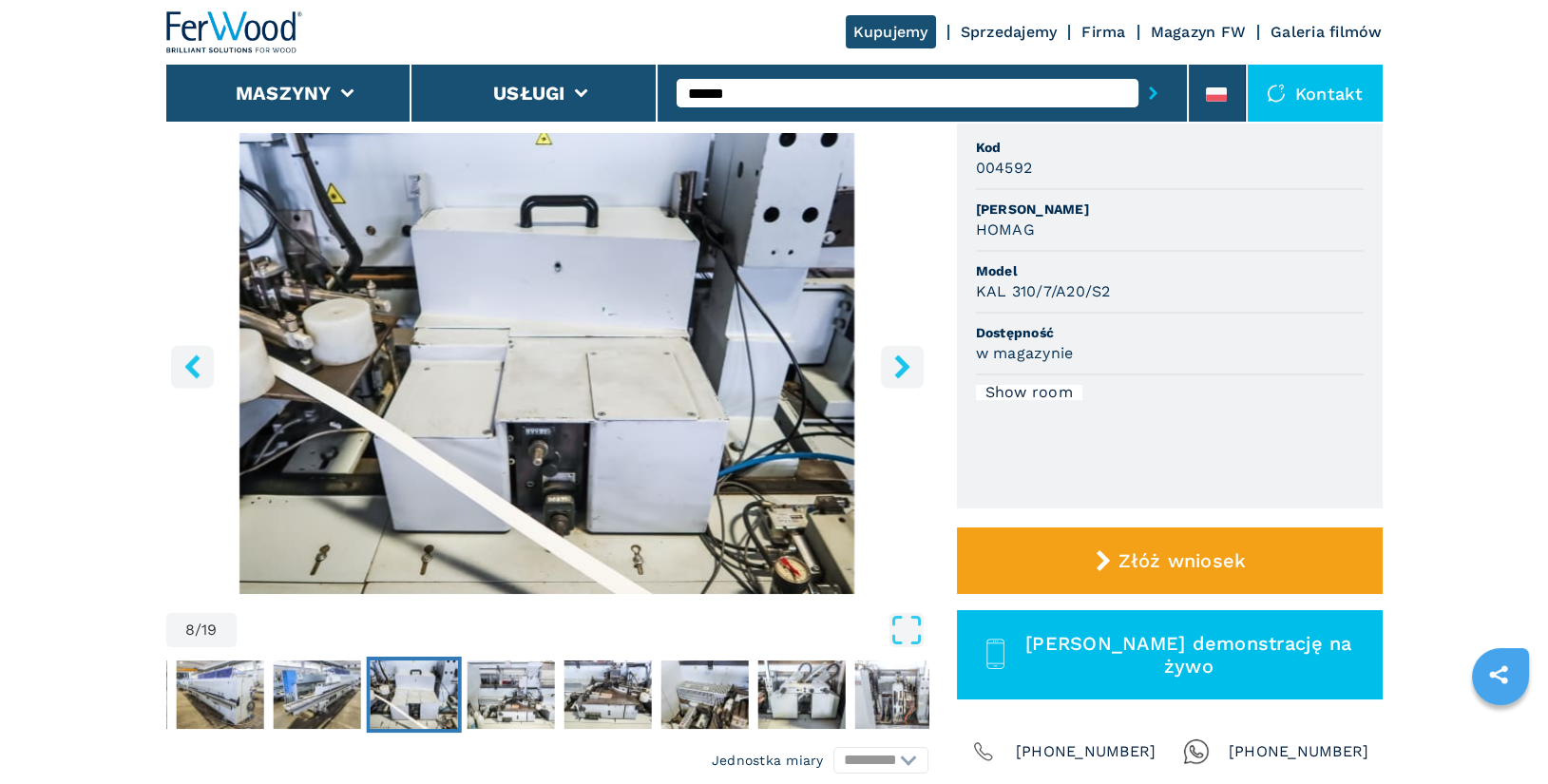
click at [902, 367] on icon "right-button" at bounding box center [902, 366] width 15 height 24
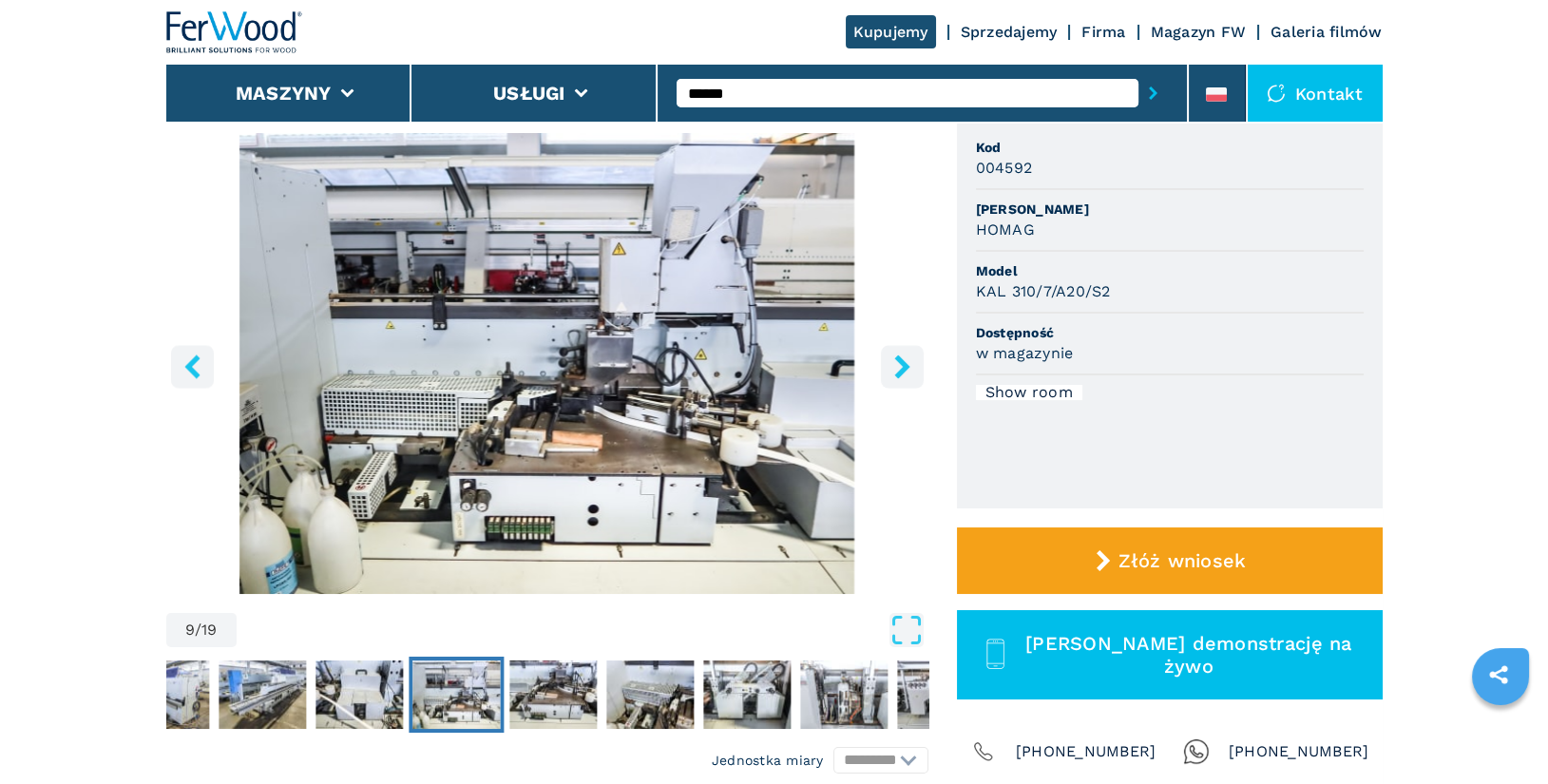
click at [902, 367] on icon "right-button" at bounding box center [902, 366] width 15 height 24
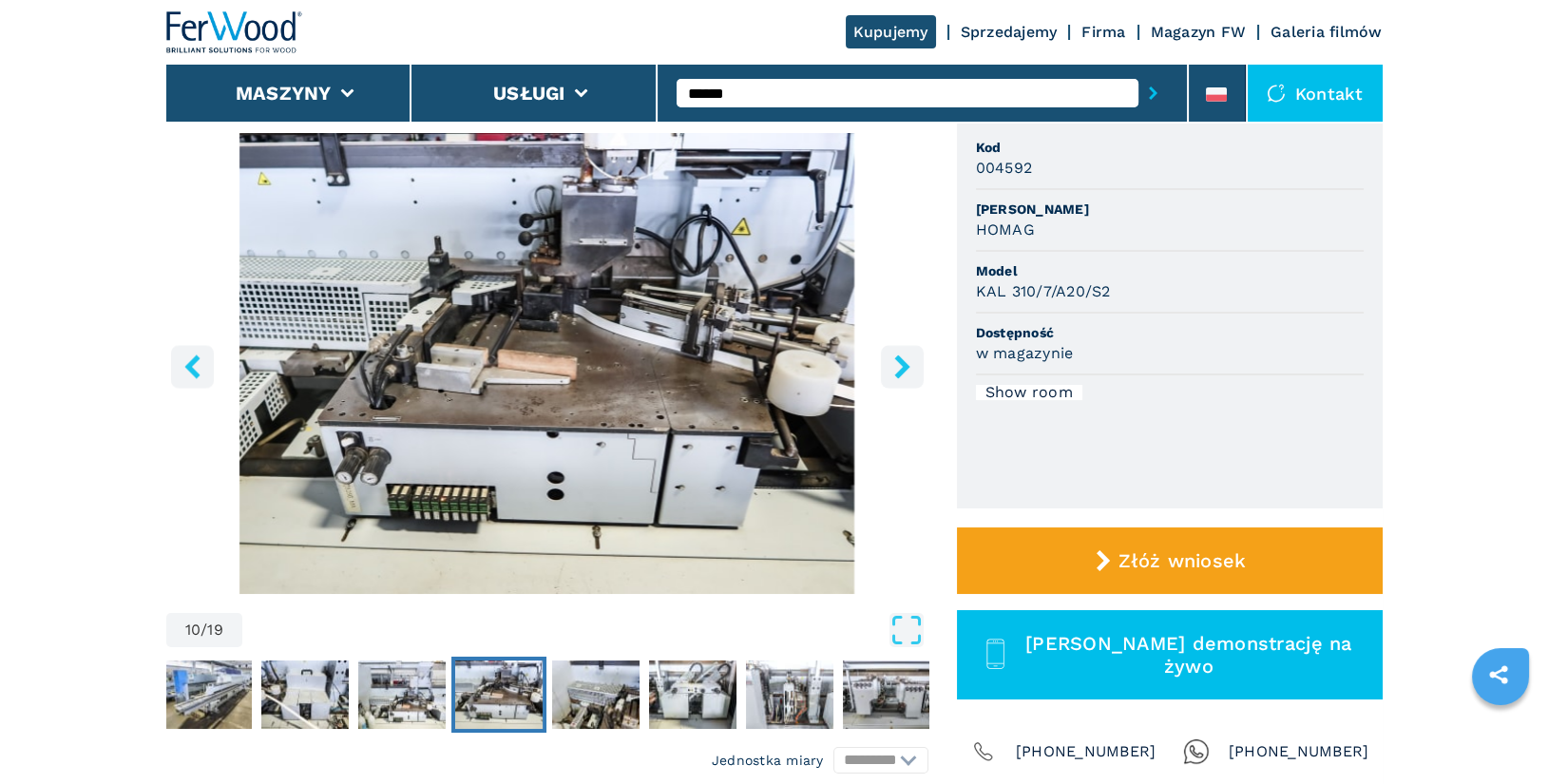
click at [902, 367] on icon "right-button" at bounding box center [902, 366] width 15 height 24
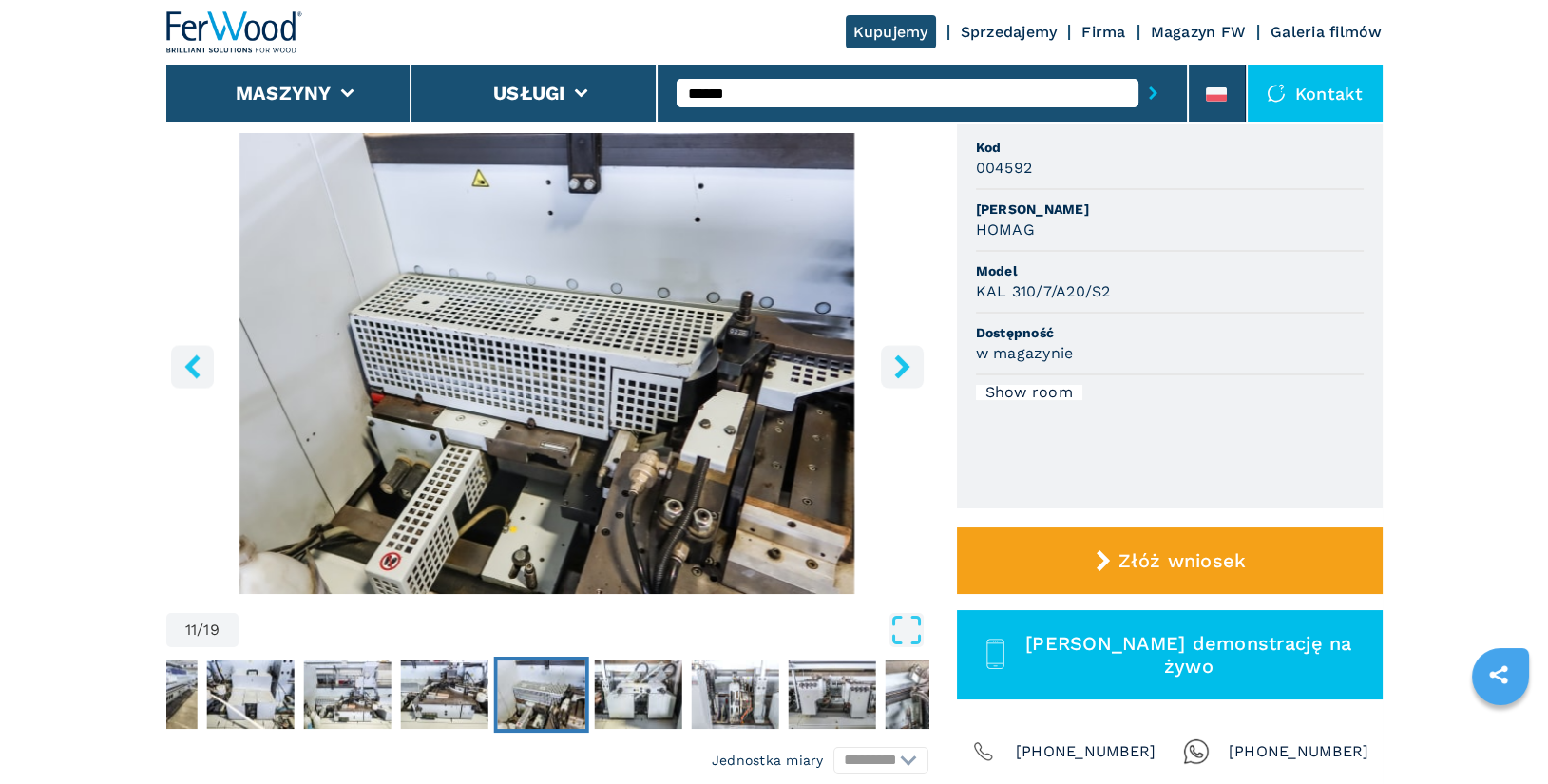
click at [902, 373] on icon "right-button" at bounding box center [902, 366] width 24 height 24
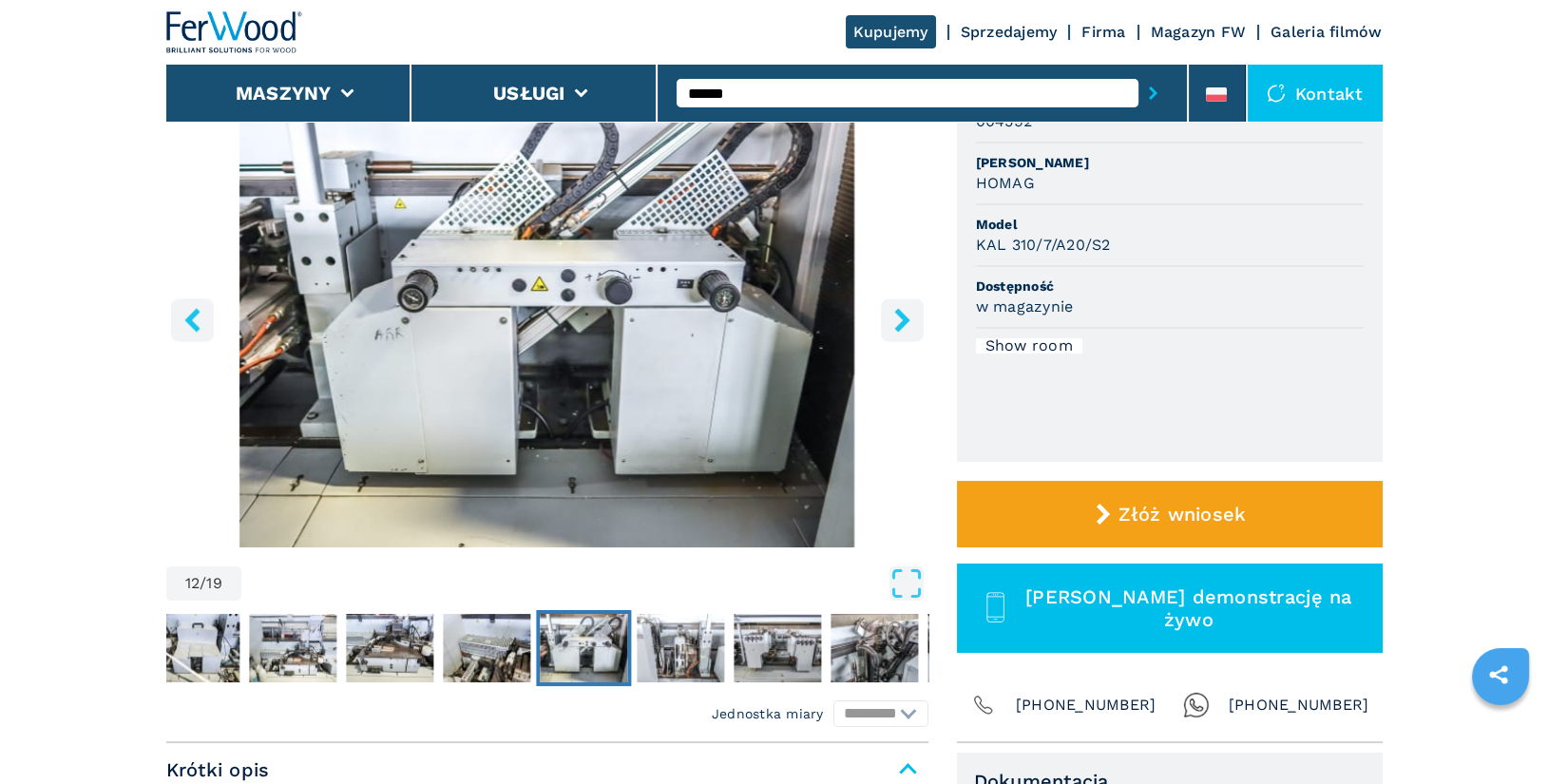
scroll to position [191, 0]
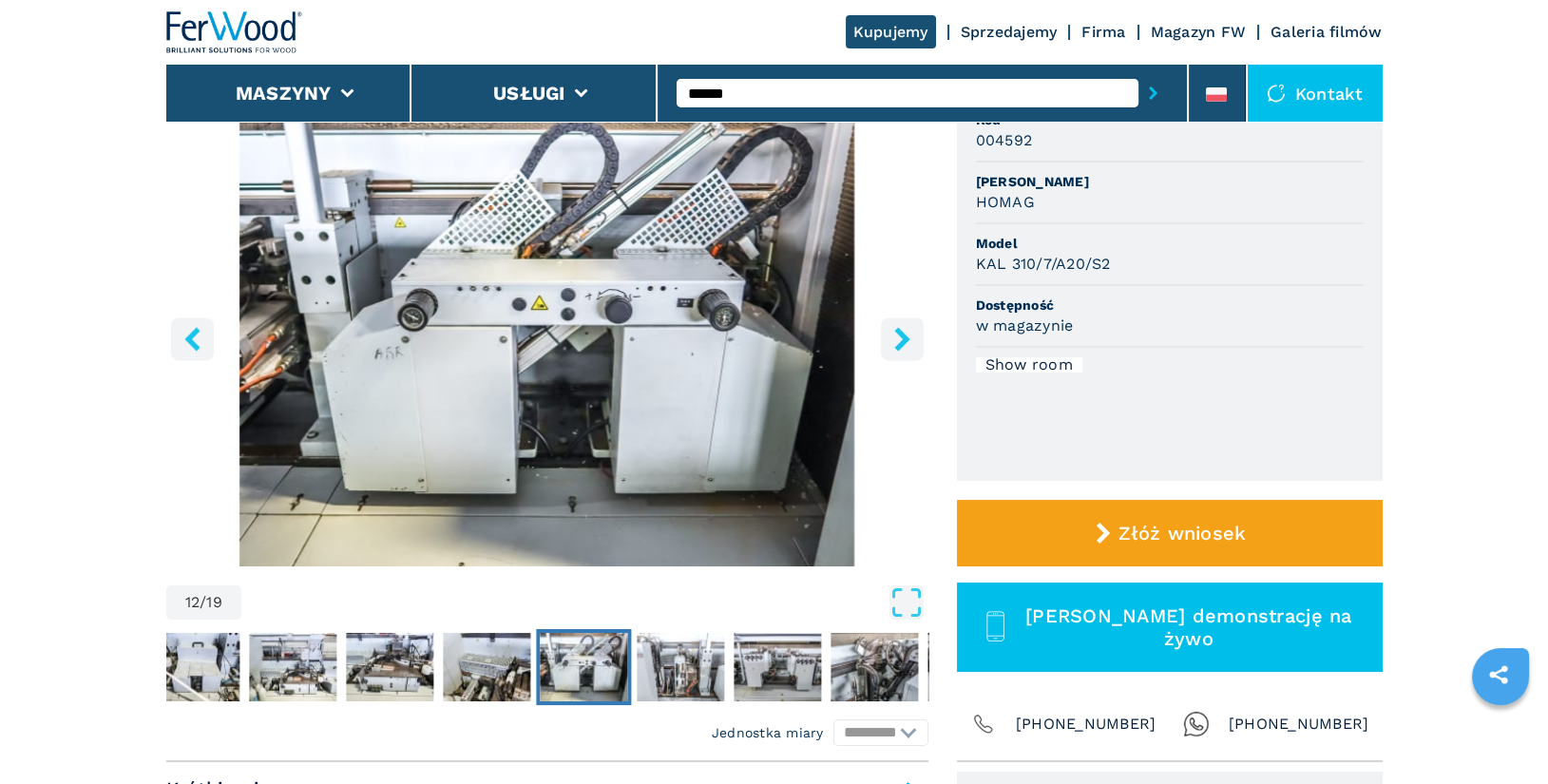
click at [899, 346] on icon "right-button" at bounding box center [902, 339] width 15 height 24
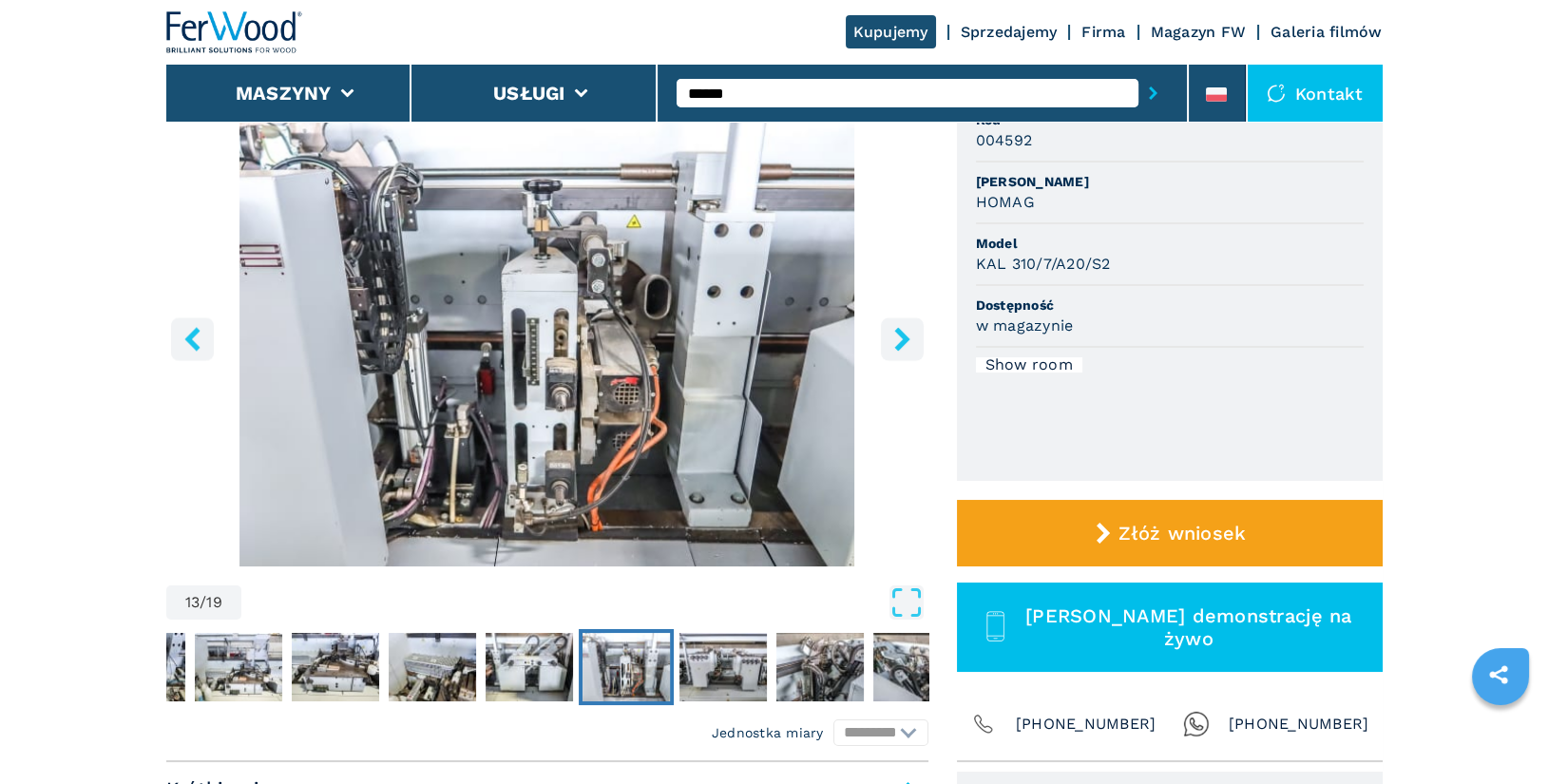
click at [899, 346] on icon "right-button" at bounding box center [902, 339] width 15 height 24
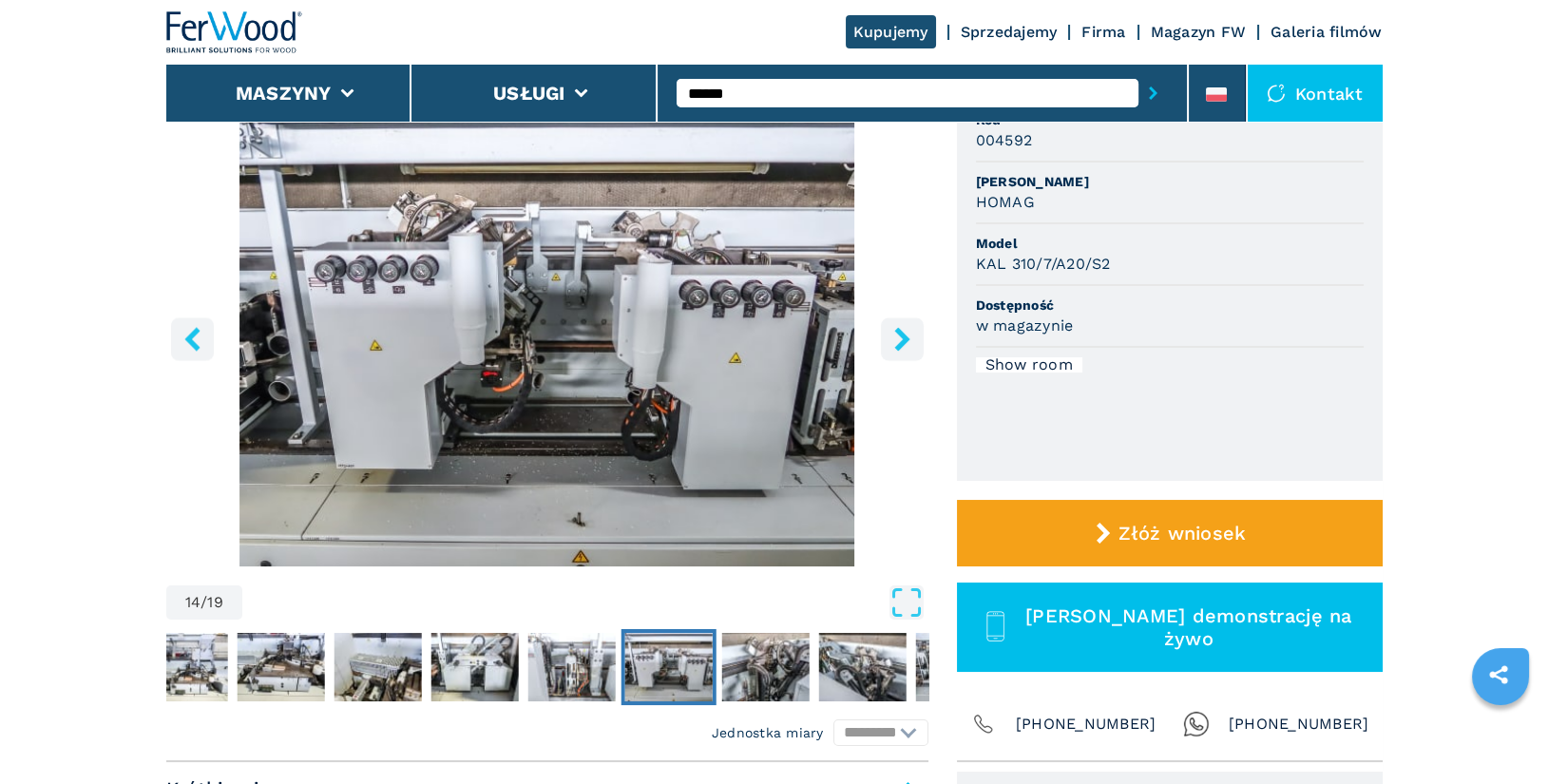
click at [899, 346] on icon "right-button" at bounding box center [902, 339] width 15 height 24
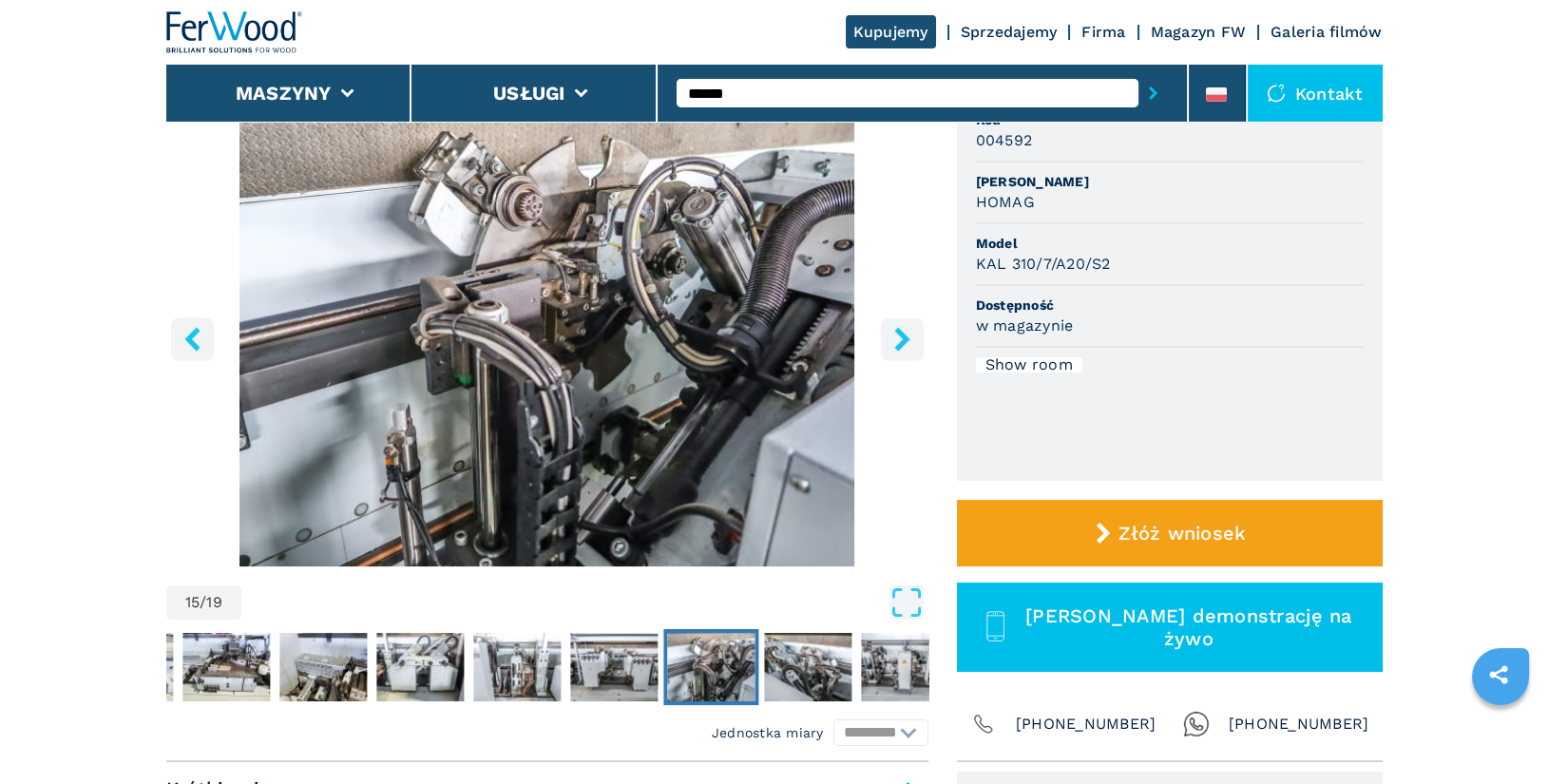
click at [899, 346] on icon "right-button" at bounding box center [902, 339] width 15 height 24
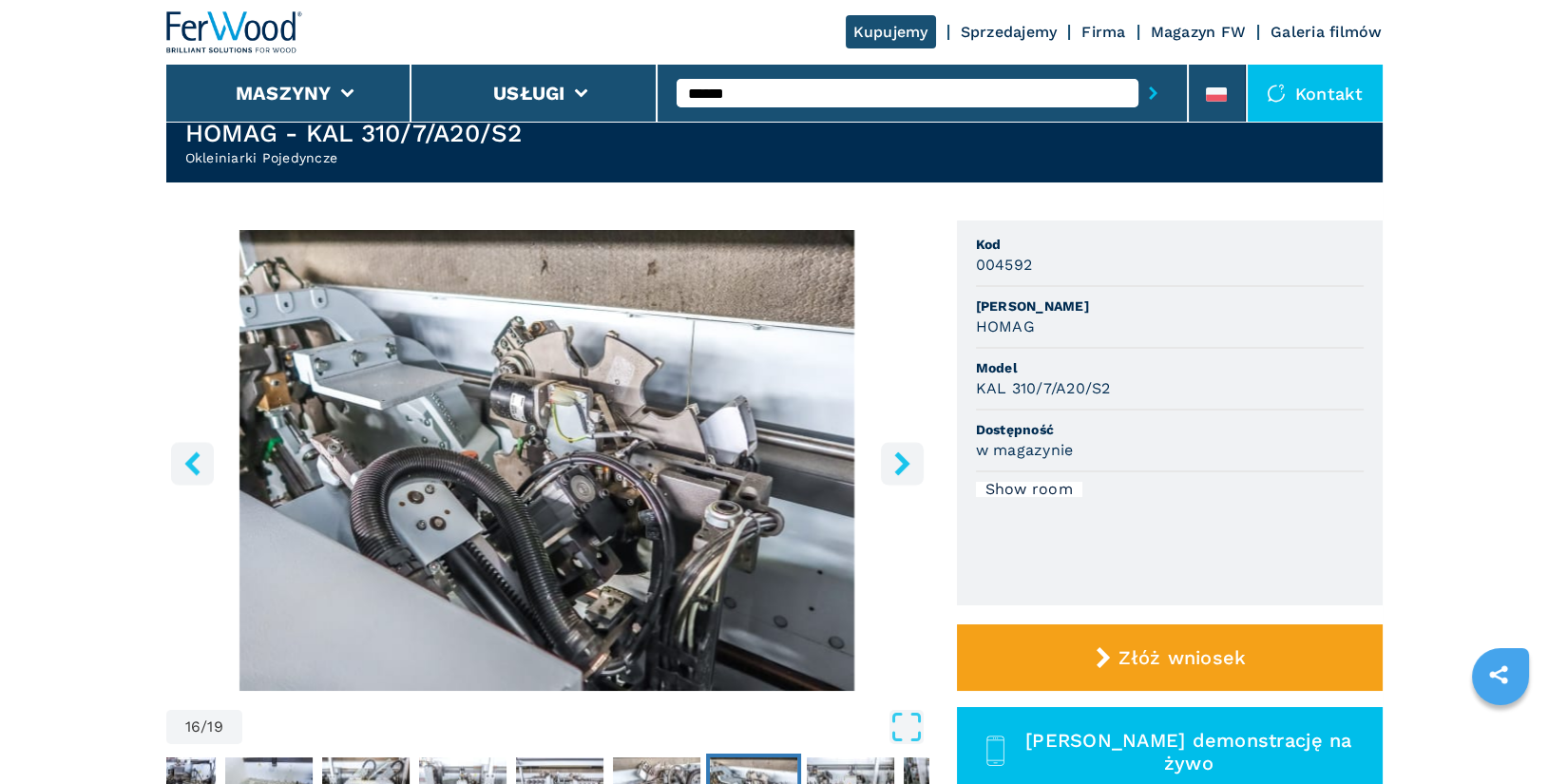
scroll to position [59, 0]
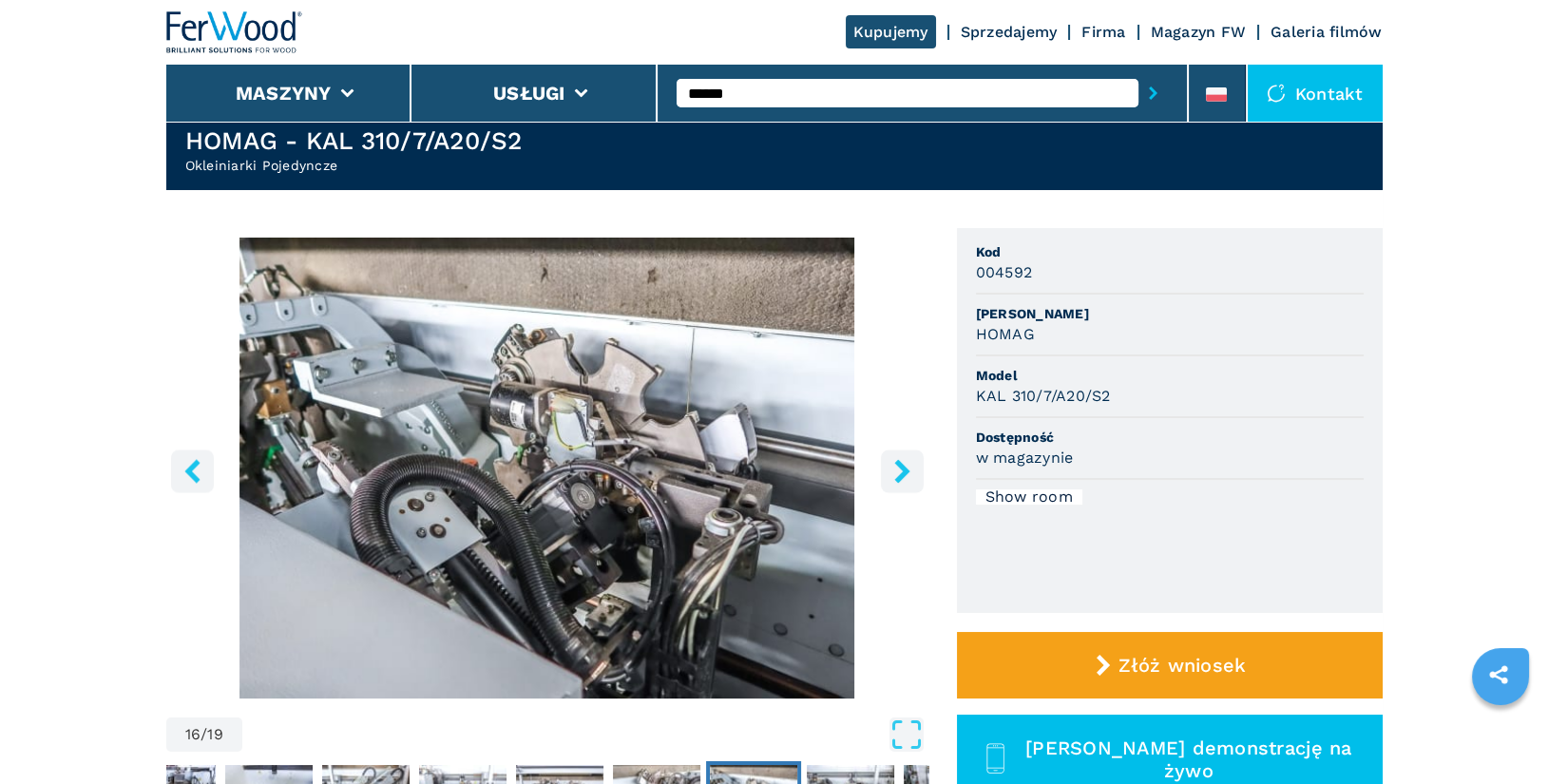
click at [902, 468] on icon "right-button" at bounding box center [902, 471] width 15 height 24
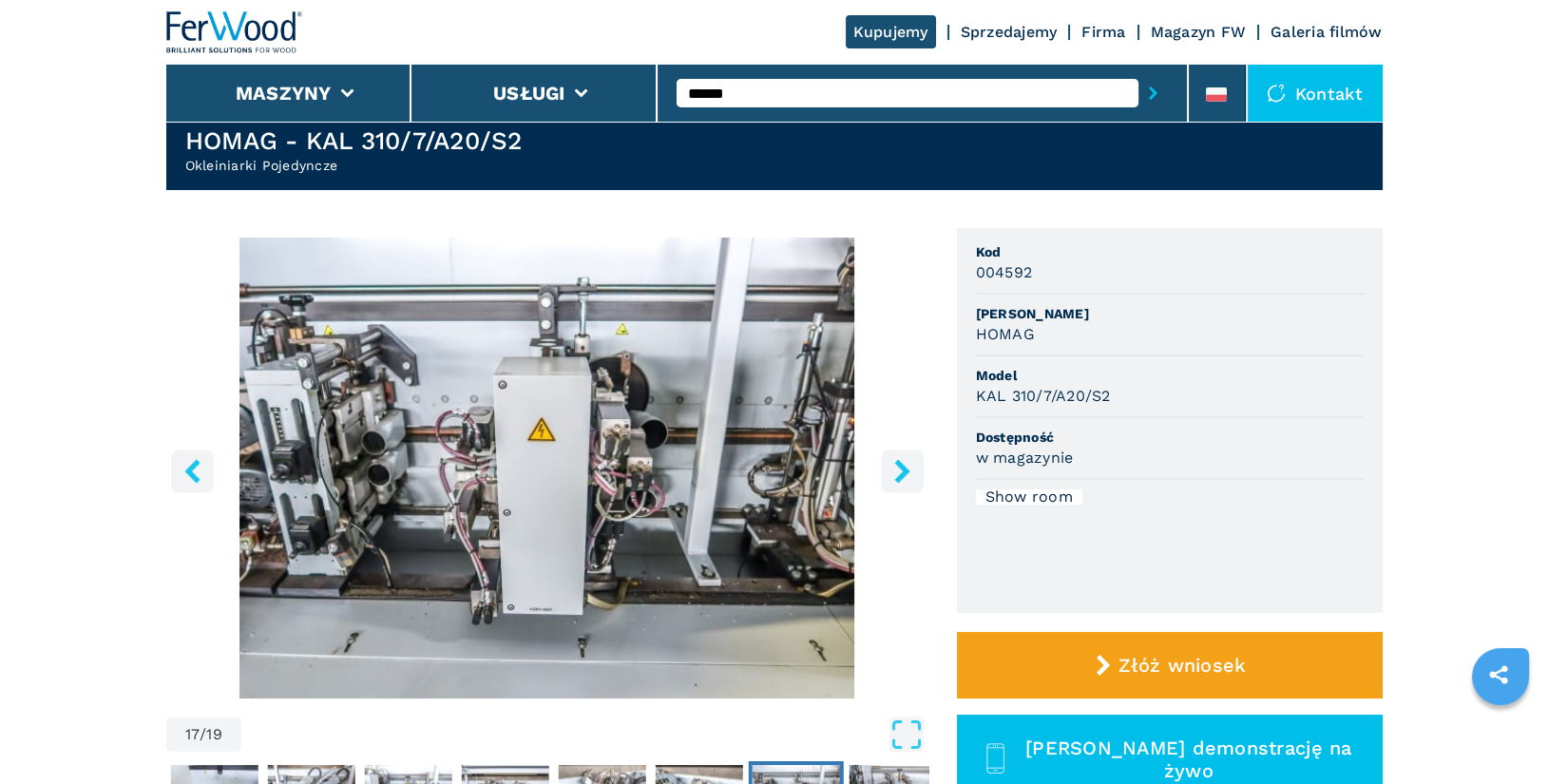
click at [902, 468] on icon "right-button" at bounding box center [902, 471] width 15 height 24
